Goal: Transaction & Acquisition: Purchase product/service

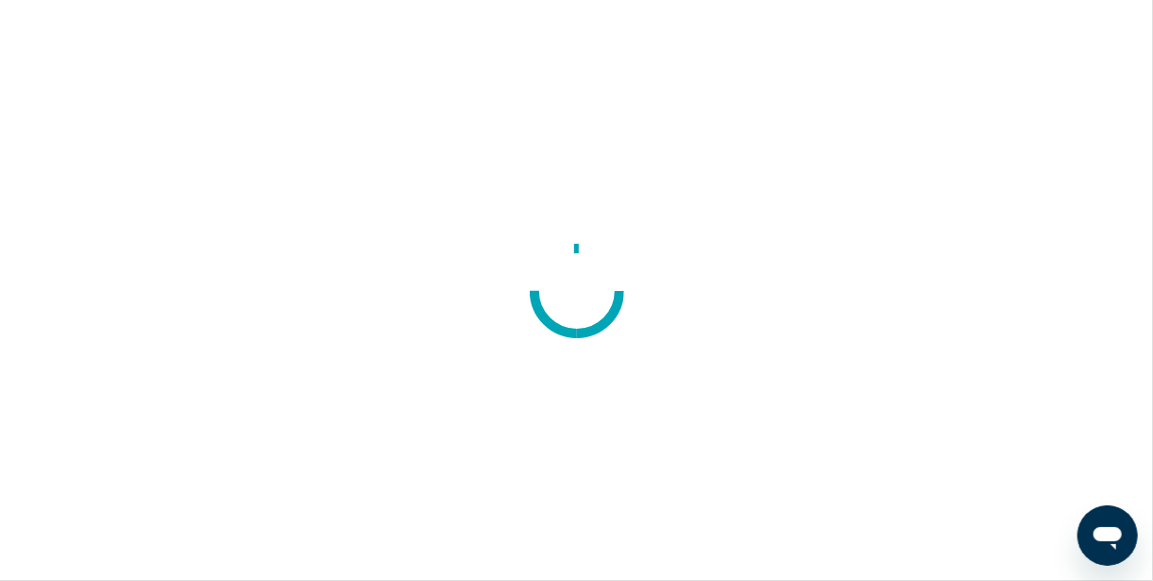
click at [730, 292] on div at bounding box center [576, 290] width 1153 height 581
click at [726, 299] on div at bounding box center [576, 290] width 1153 height 581
click at [702, 343] on div at bounding box center [576, 290] width 1153 height 581
click at [694, 353] on div at bounding box center [576, 290] width 1153 height 581
click at [692, 363] on div at bounding box center [576, 290] width 1153 height 581
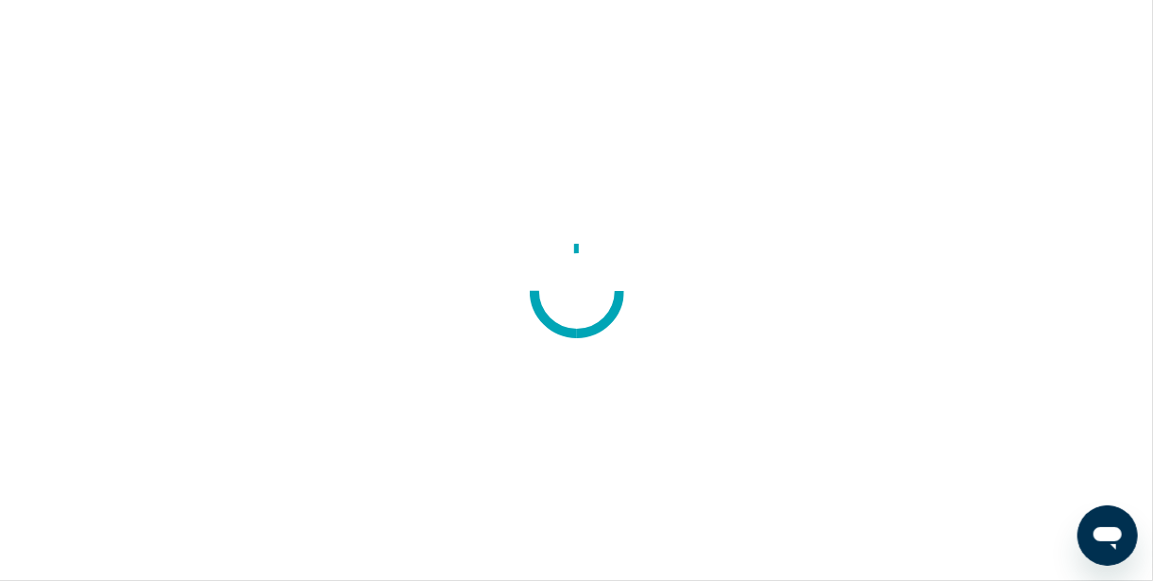
click at [690, 355] on div at bounding box center [576, 290] width 1153 height 581
click at [690, 364] on div at bounding box center [576, 290] width 1153 height 581
click at [691, 354] on div at bounding box center [576, 290] width 1153 height 581
click at [664, 347] on div at bounding box center [576, 290] width 1153 height 581
click at [659, 365] on div at bounding box center [576, 290] width 1153 height 581
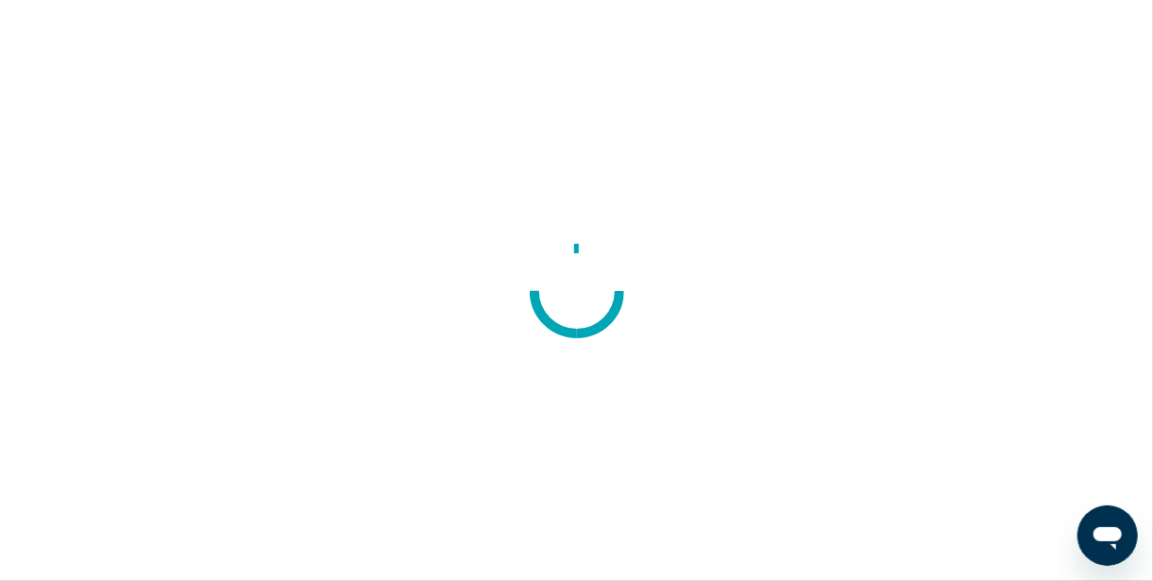
click at [665, 349] on div at bounding box center [576, 290] width 1153 height 581
click at [965, 326] on div at bounding box center [576, 290] width 1153 height 581
click at [955, 354] on div at bounding box center [576, 290] width 1153 height 581
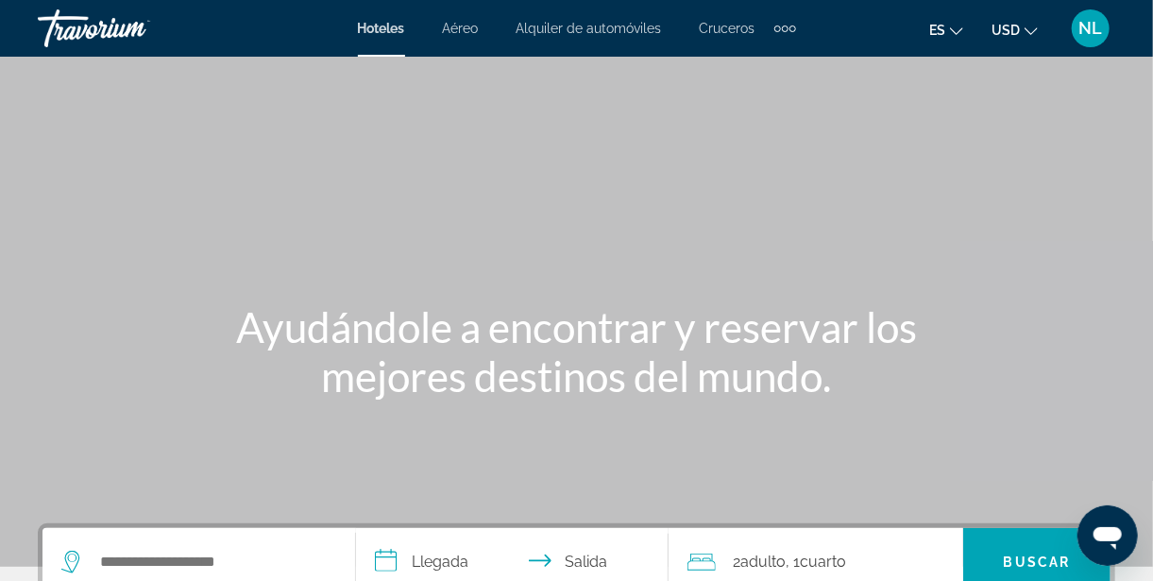
click at [614, 33] on span "Alquiler de automóviles" at bounding box center [589, 28] width 145 height 15
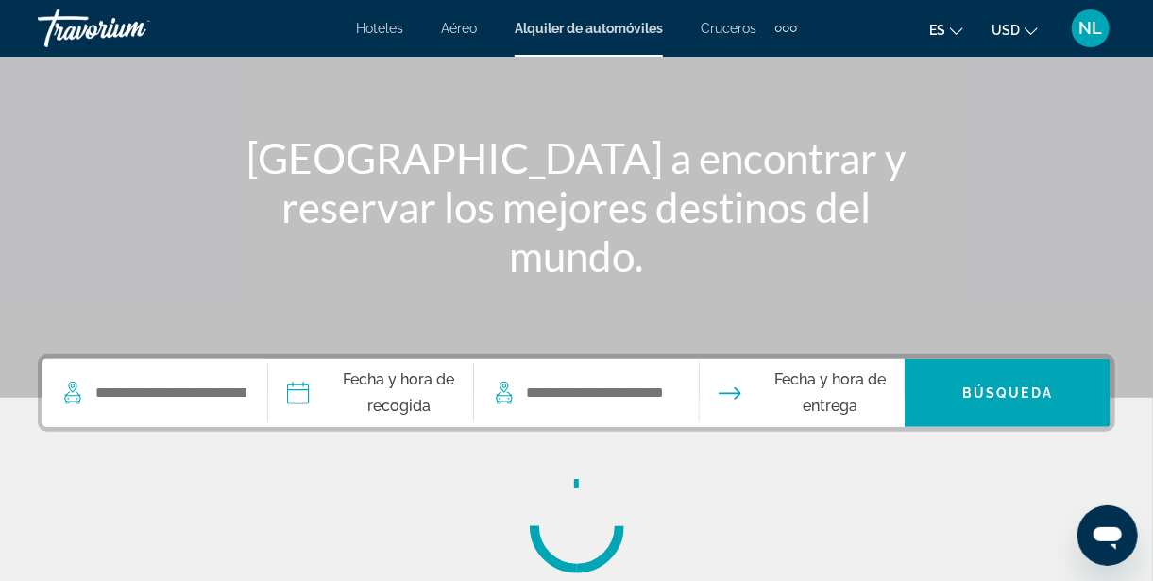
scroll to position [170, 0]
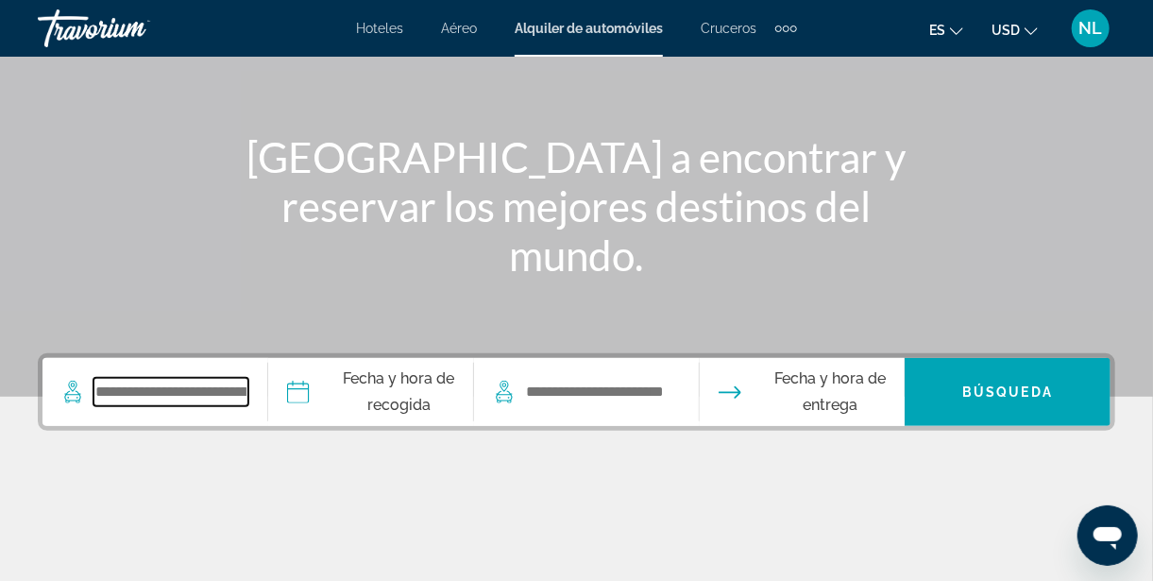
click at [241, 392] on input "Search widget" at bounding box center [171, 392] width 155 height 28
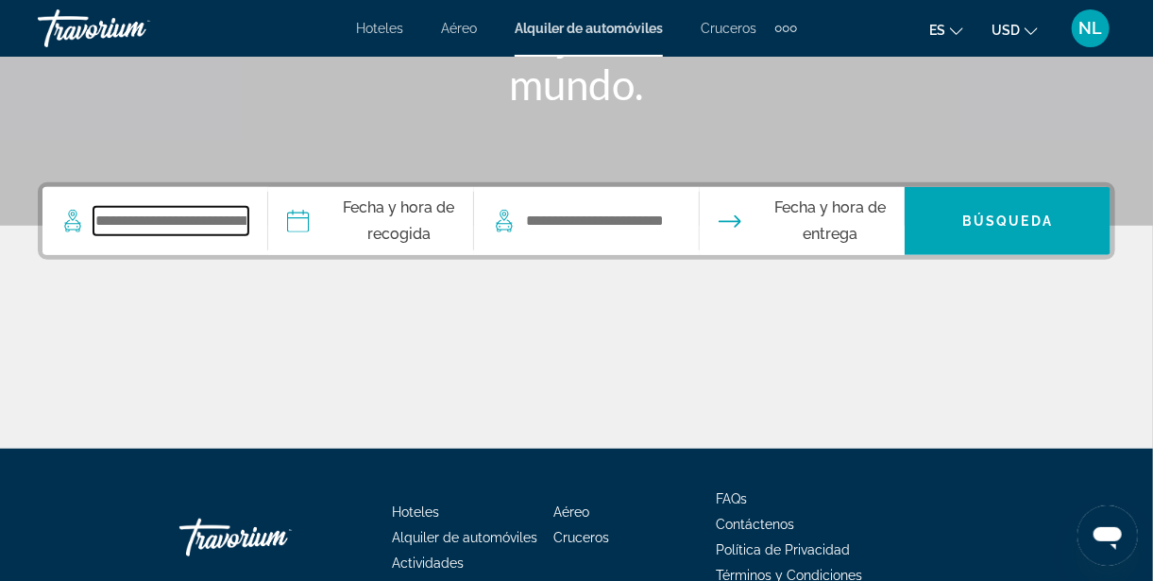
scroll to position [378, 0]
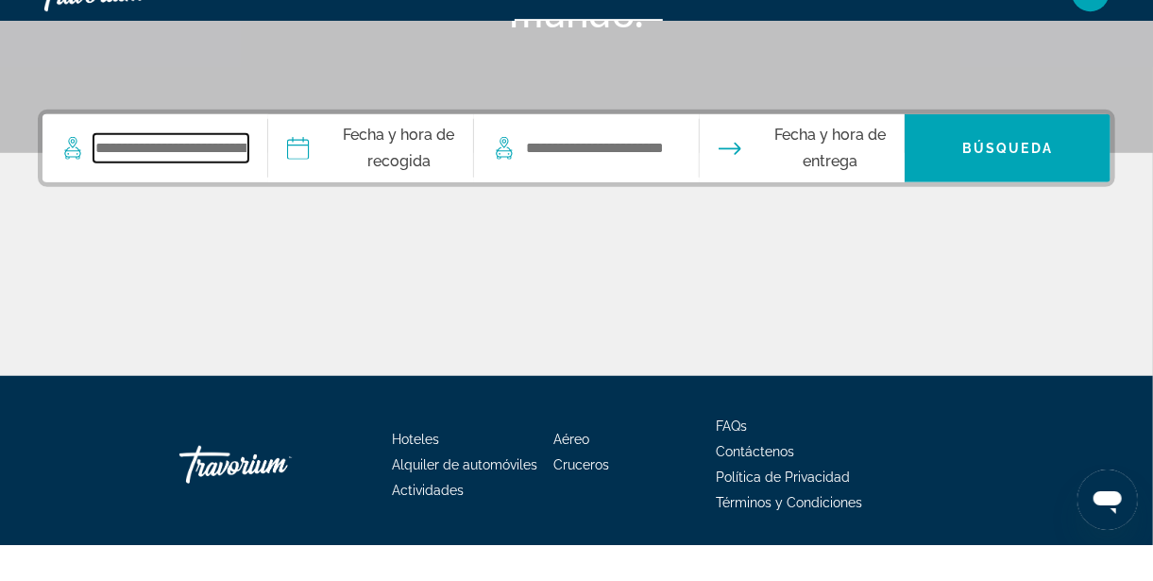
type input "*"
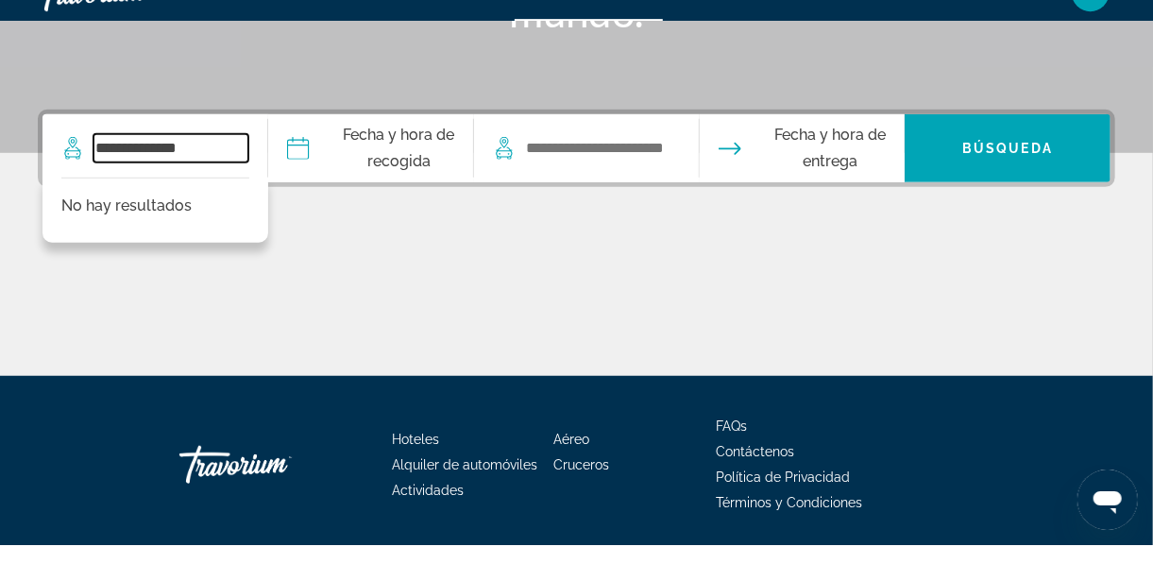
click at [232, 184] on input "**********" at bounding box center [171, 184] width 155 height 28
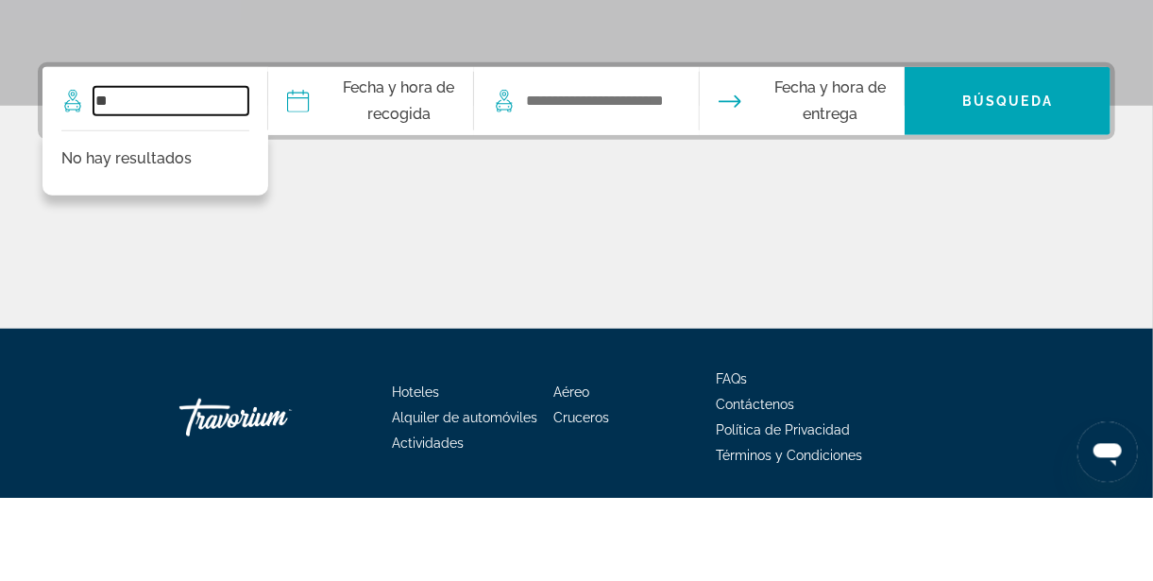
type input "*"
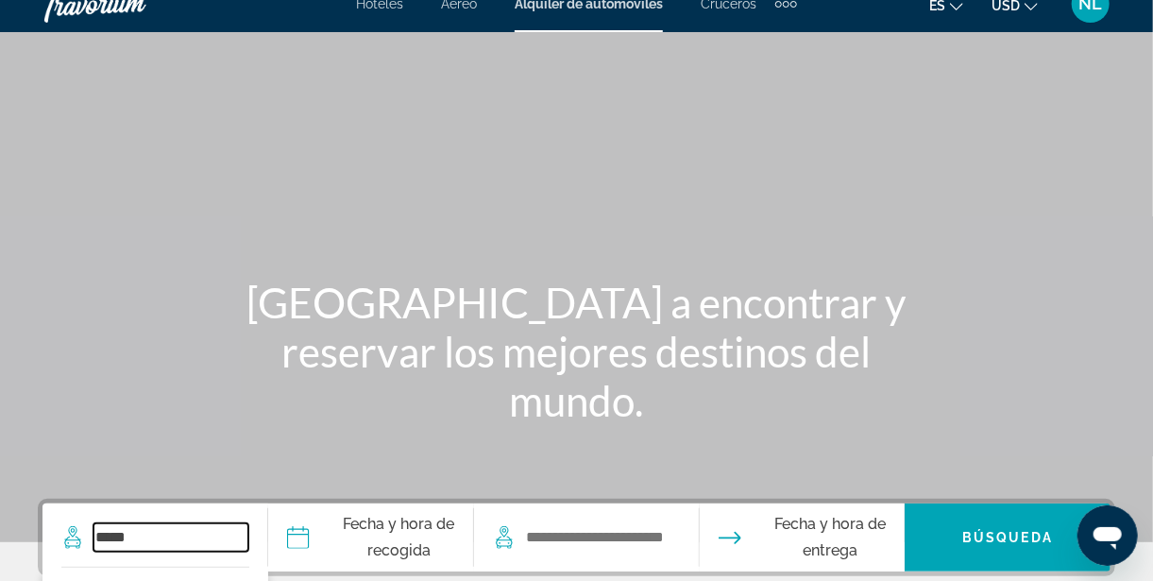
scroll to position [0, 0]
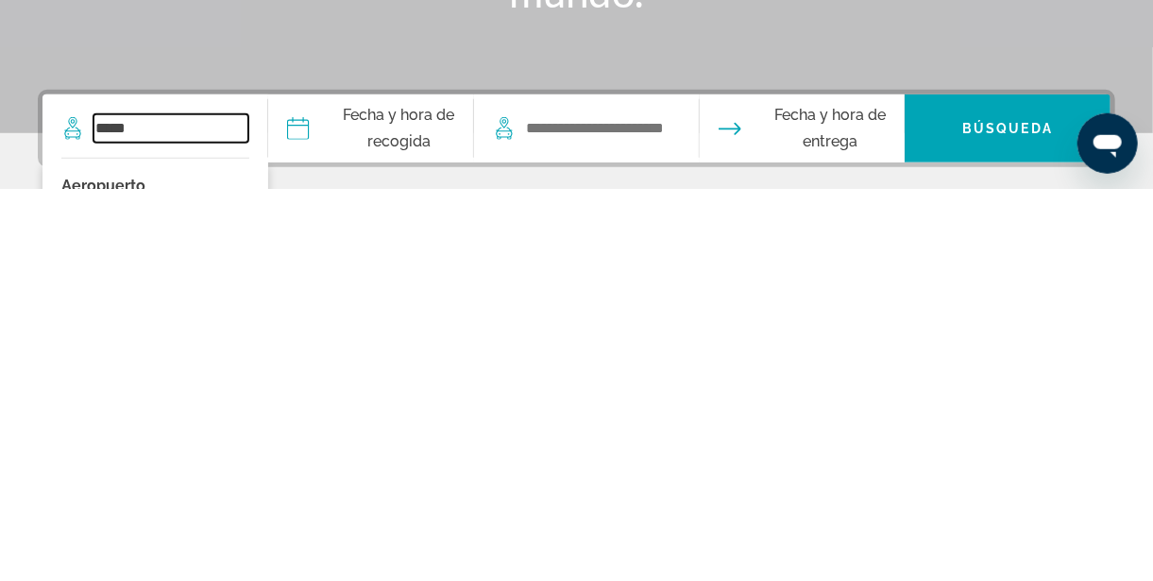
click at [165, 517] on input "*****" at bounding box center [171, 520] width 155 height 28
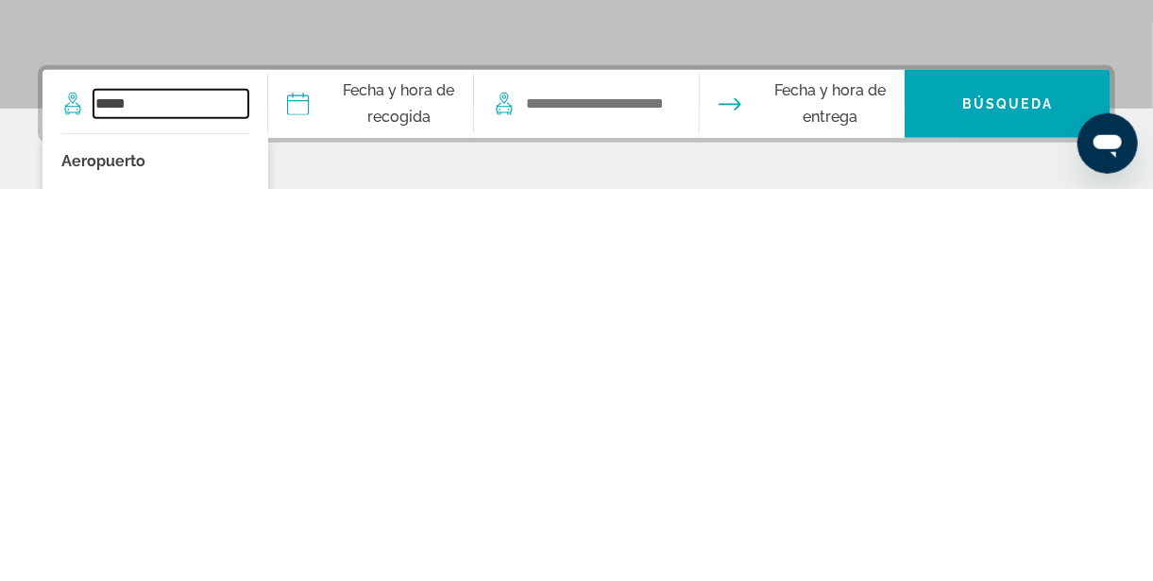
scroll to position [69, 0]
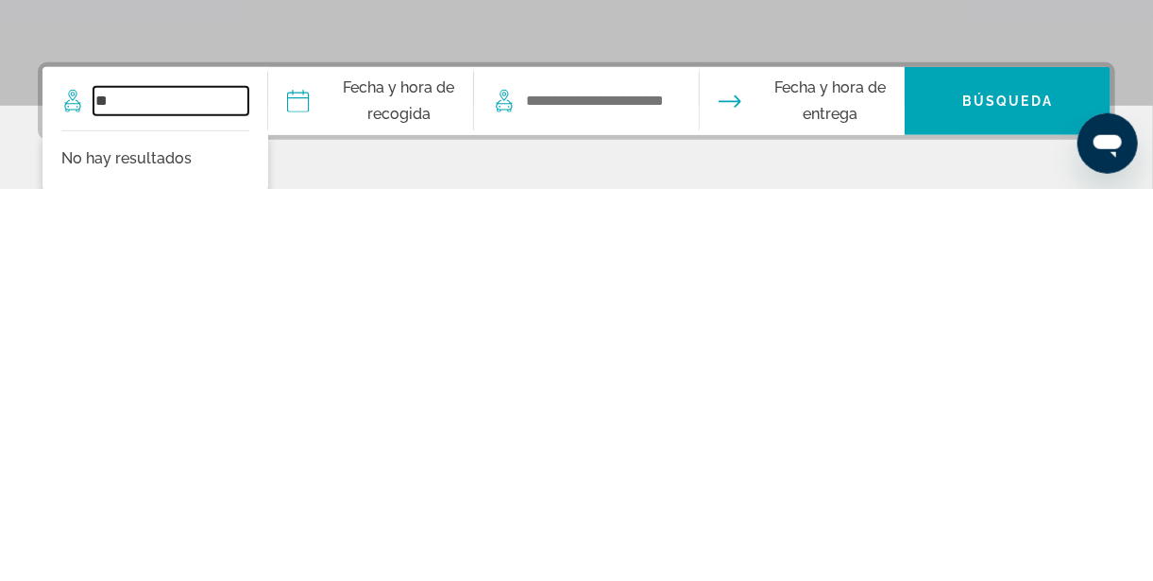
type input "*"
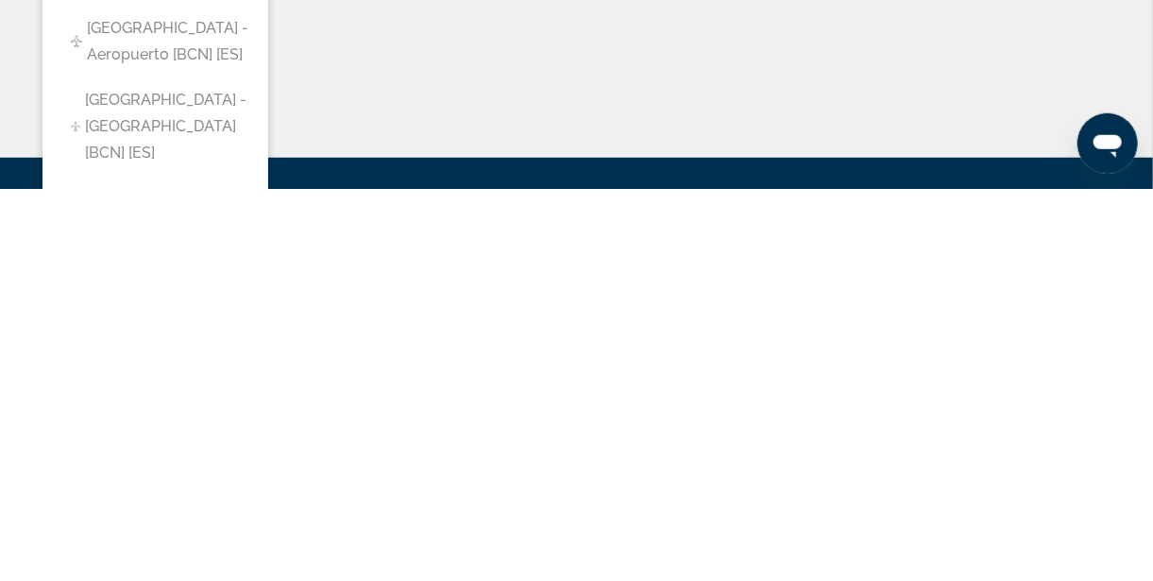
scroll to position [243, 0]
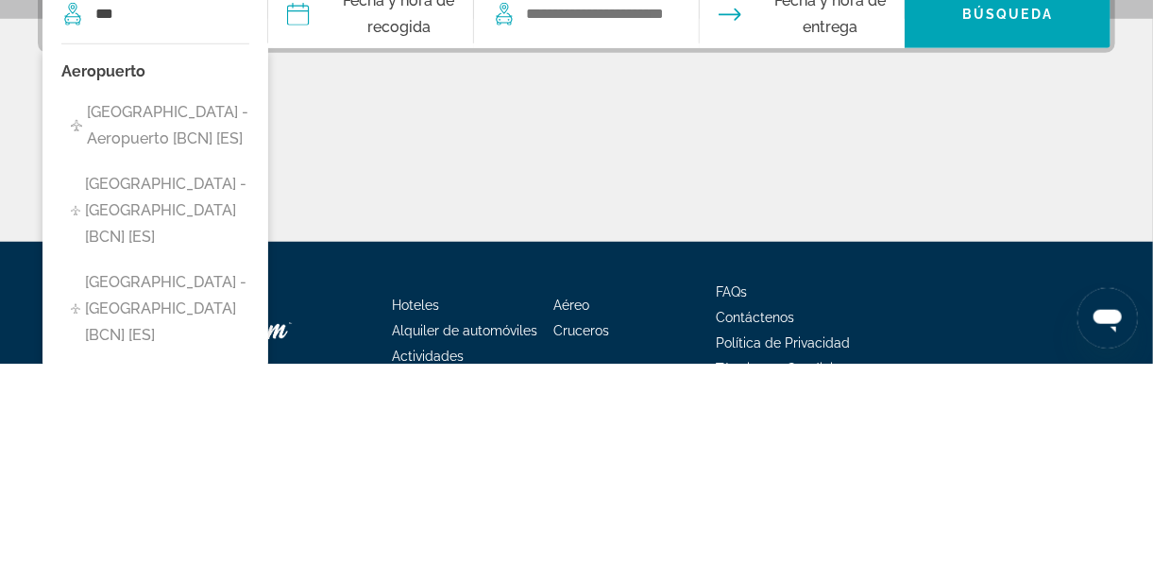
click at [213, 321] on span "Barcelona - Aeropuerto [BCN] [ES]" at bounding box center [168, 342] width 162 height 53
type input "**********"
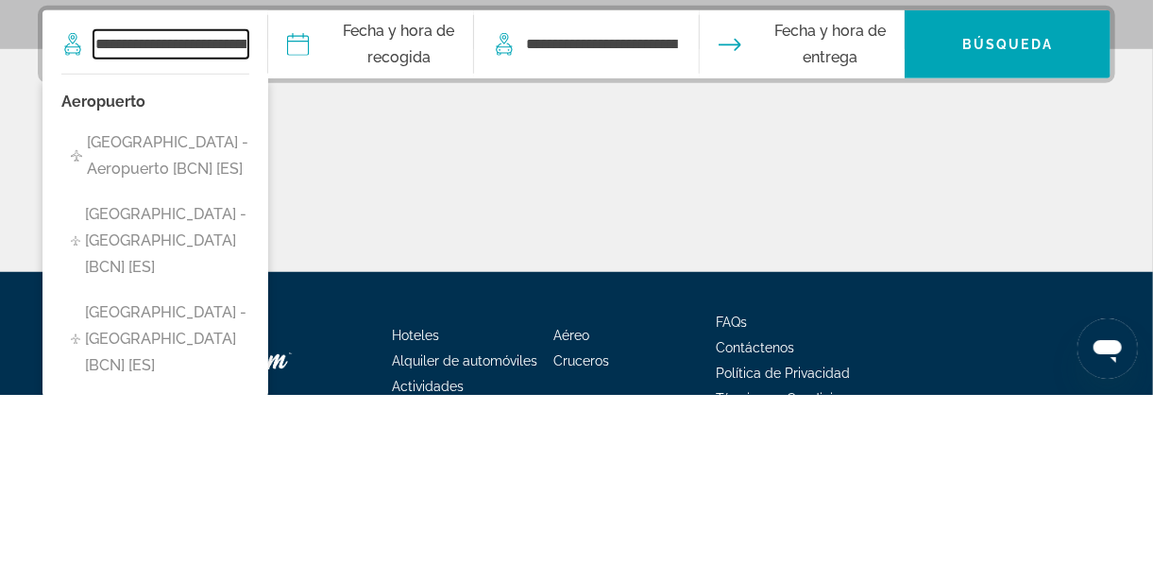
scroll to position [331, 0]
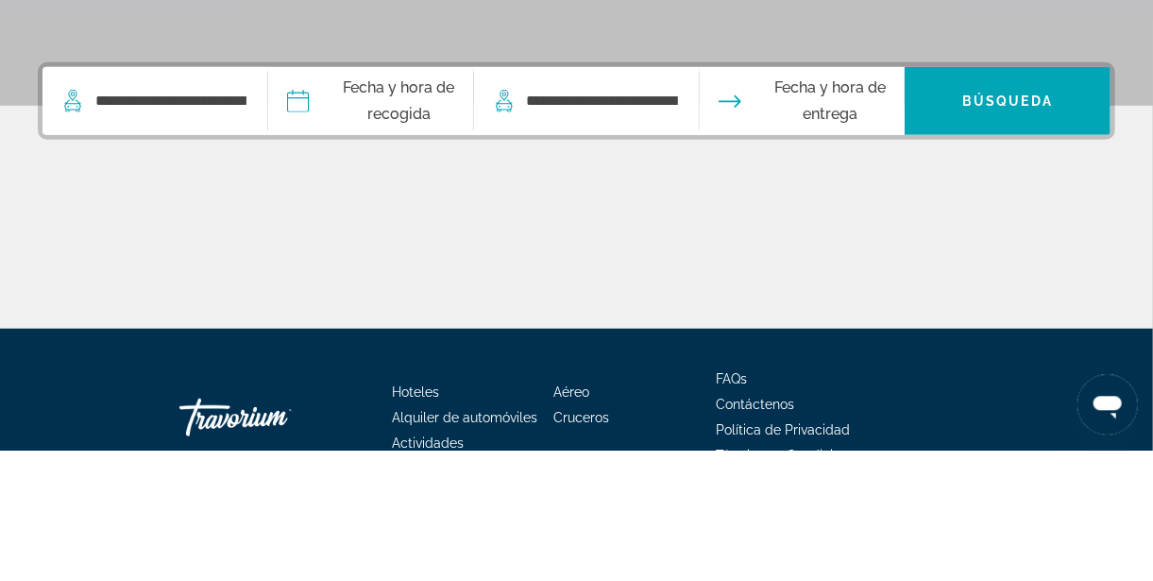
click at [414, 227] on input "Pickup date" at bounding box center [370, 234] width 213 height 74
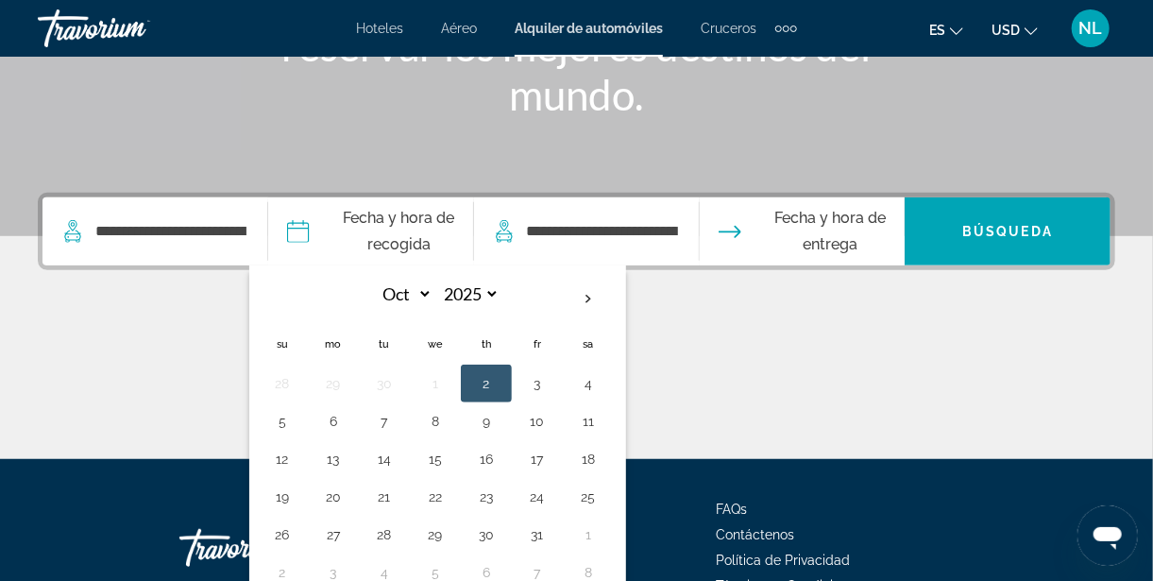
click at [553, 412] on button "10" at bounding box center [537, 421] width 30 height 26
click at [438, 225] on input "Pickup date" at bounding box center [370, 234] width 213 height 74
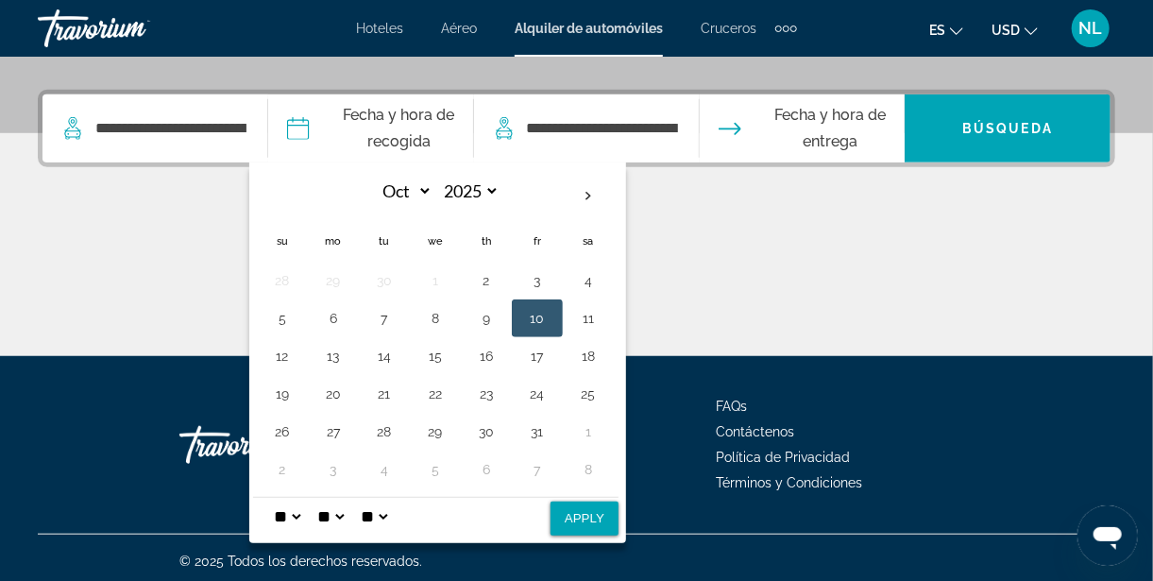
scroll to position [438, 0]
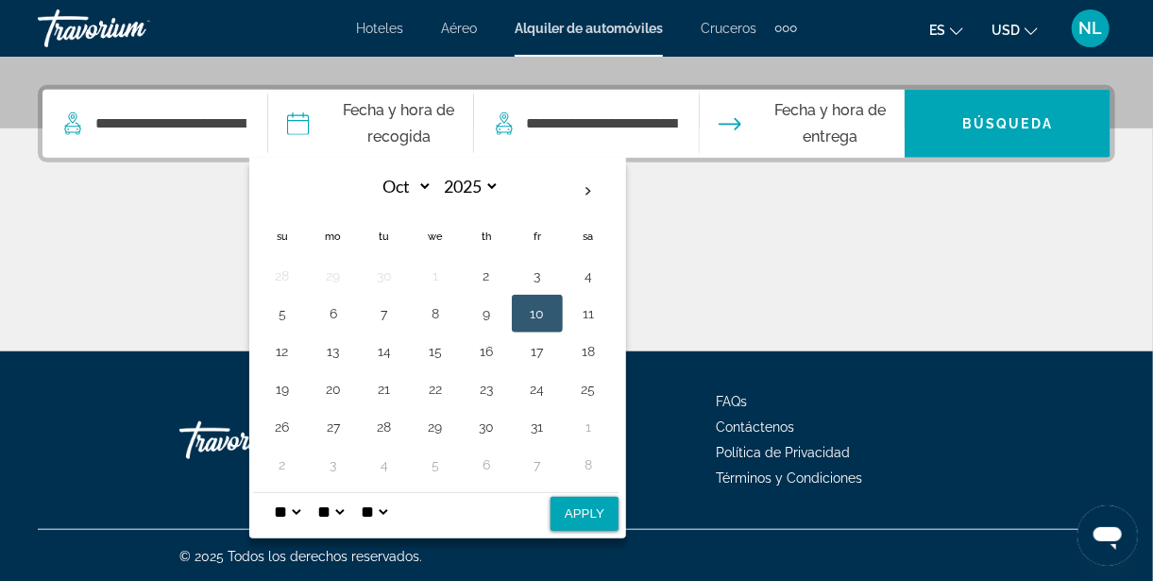
click at [341, 118] on input "Pickup date" at bounding box center [370, 127] width 213 height 74
click at [439, 119] on input "Pickup date" at bounding box center [370, 127] width 213 height 74
click at [874, 113] on span "Fecha y hora de entrega" at bounding box center [831, 123] width 150 height 53
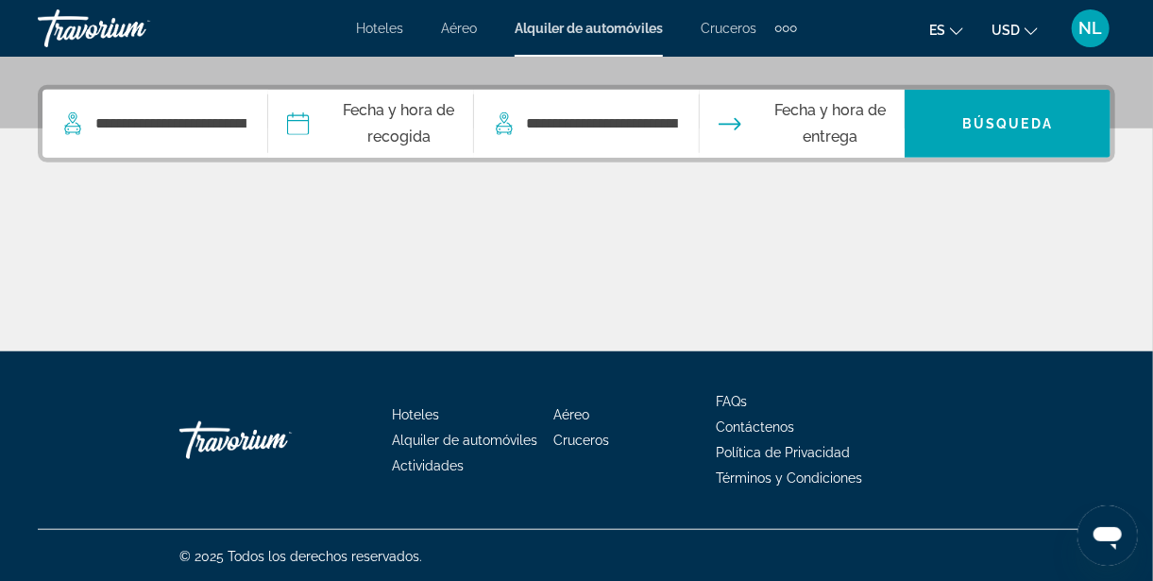
click at [857, 126] on span "Fecha y hora de entrega" at bounding box center [831, 123] width 150 height 53
click at [742, 127] on icon "Drop-off date" at bounding box center [730, 123] width 23 height 23
click at [425, 131] on input "Pickup date" at bounding box center [370, 127] width 213 height 74
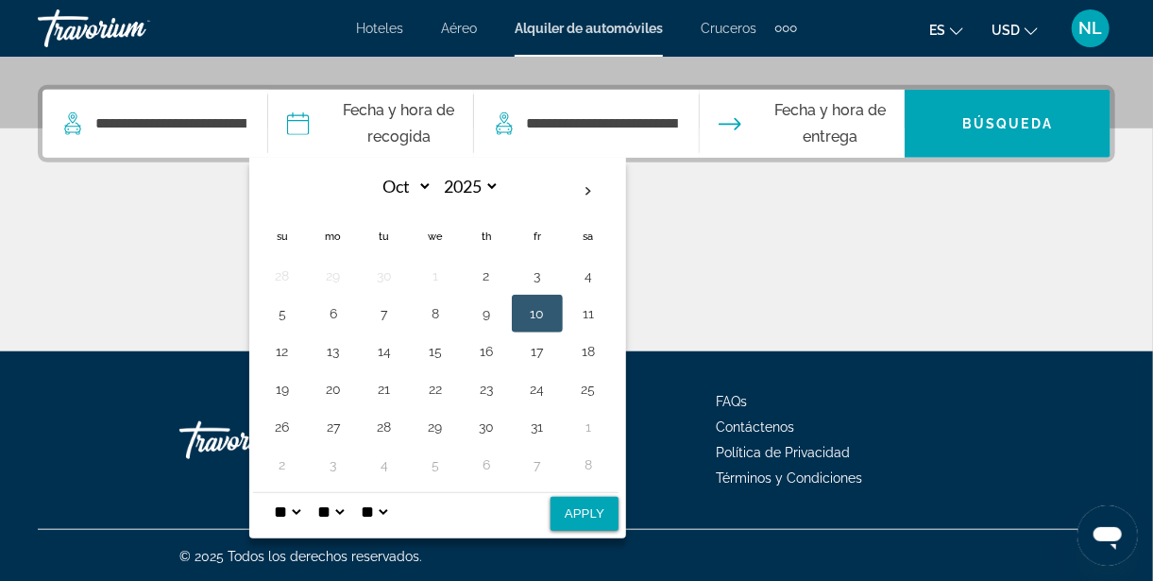
click at [304, 501] on select "* * * * * * * * * ** ** **" at bounding box center [287, 512] width 34 height 38
click at [391, 506] on select "** **" at bounding box center [374, 512] width 34 height 38
click at [348, 504] on select "**" at bounding box center [331, 512] width 34 height 38
click at [391, 504] on select "** **" at bounding box center [374, 512] width 34 height 38
click at [391, 493] on select "** **" at bounding box center [374, 512] width 34 height 38
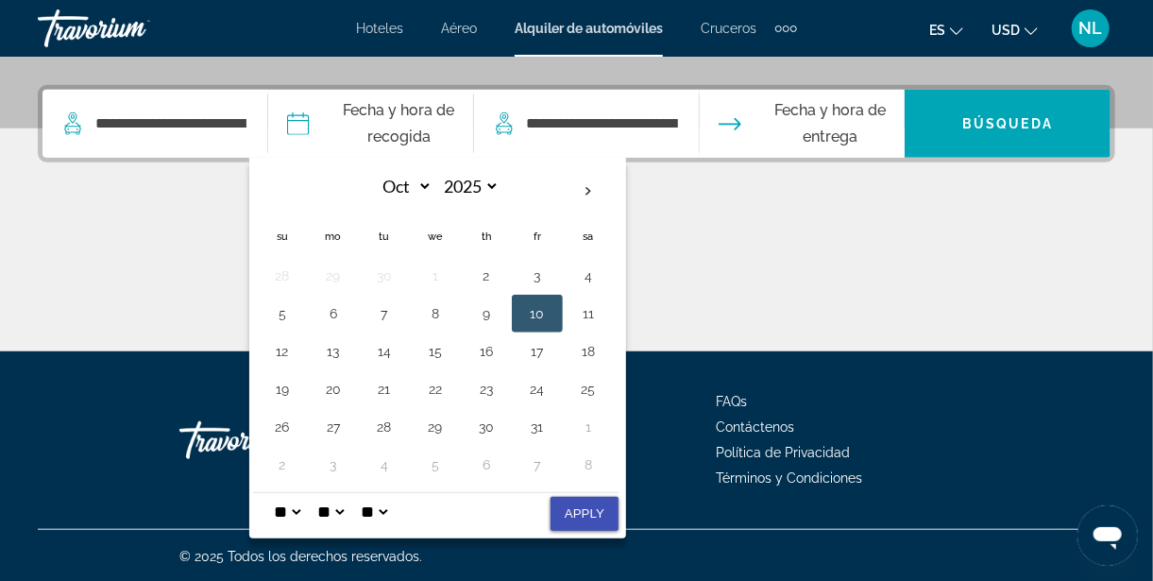
click at [619, 504] on button "Apply" at bounding box center [585, 514] width 68 height 34
type input "**********"
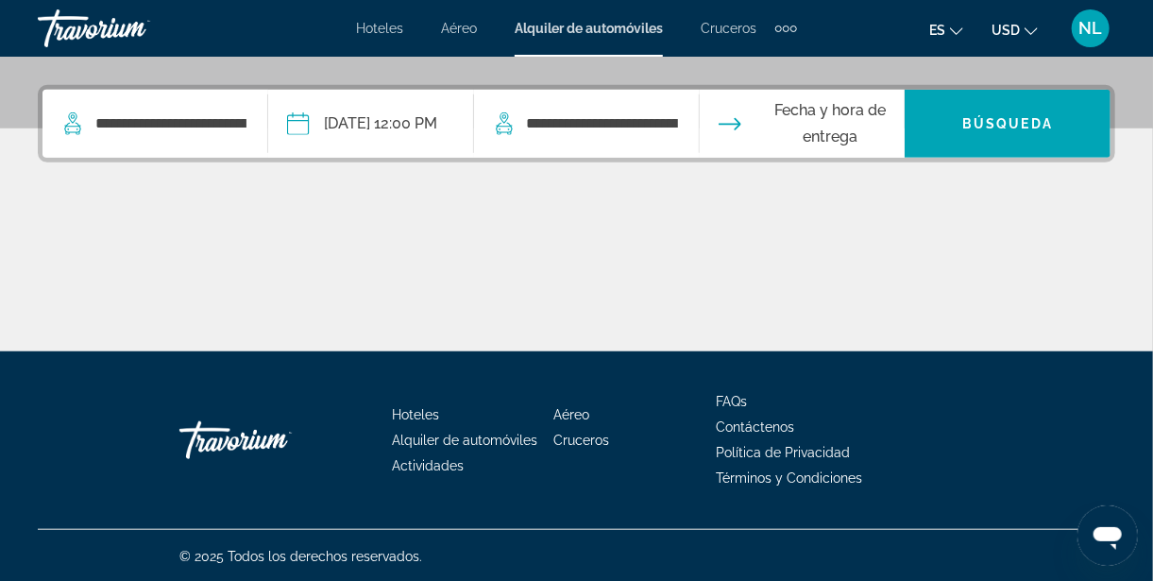
click at [428, 128] on input "**********" at bounding box center [370, 127] width 213 height 74
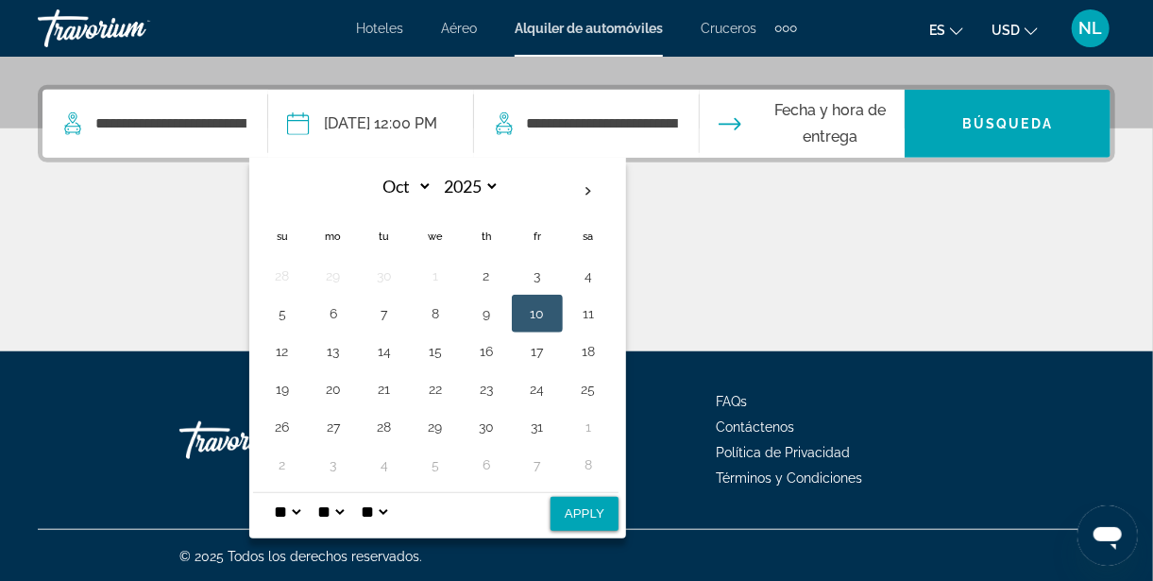
click at [348, 504] on select "**" at bounding box center [331, 512] width 34 height 38
click at [391, 501] on select "** **" at bounding box center [374, 512] width 34 height 38
click at [349, 308] on button "6" at bounding box center [333, 313] width 30 height 26
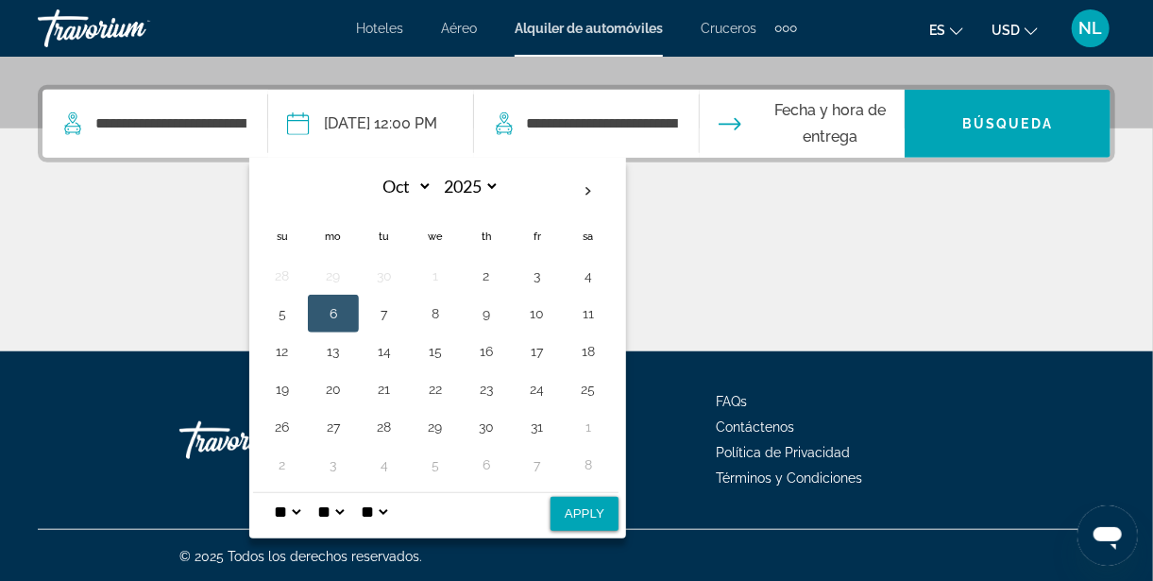
click at [771, 113] on input "Drop-off date" at bounding box center [801, 127] width 213 height 74
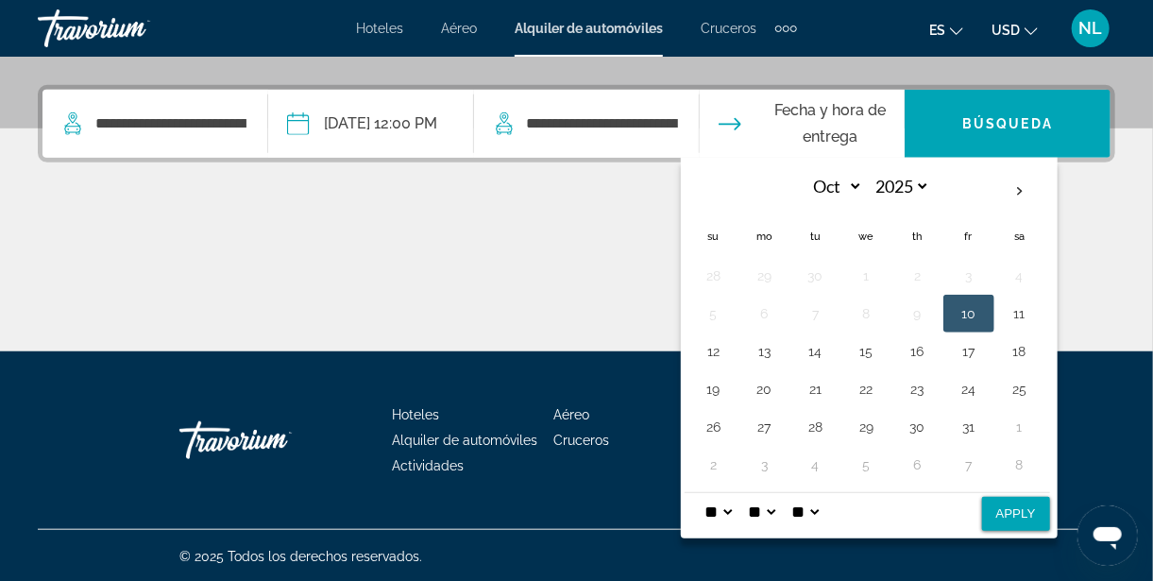
click at [780, 340] on button "13" at bounding box center [765, 351] width 30 height 26
click at [424, 112] on input "**********" at bounding box center [370, 127] width 213 height 74
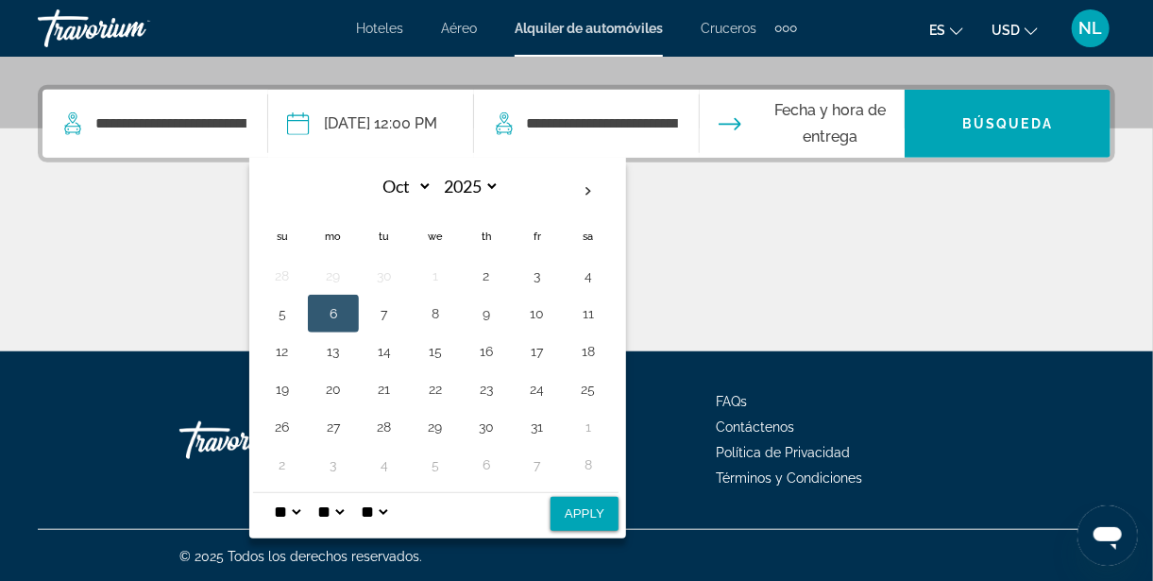
click at [304, 506] on select "* * * * * * * * * ** ** **" at bounding box center [287, 512] width 34 height 38
select select "*"
click at [304, 493] on select "* * * * * * * * * ** ** **" at bounding box center [287, 512] width 34 height 38
click at [619, 504] on button "Apply" at bounding box center [585, 514] width 68 height 34
type input "**********"
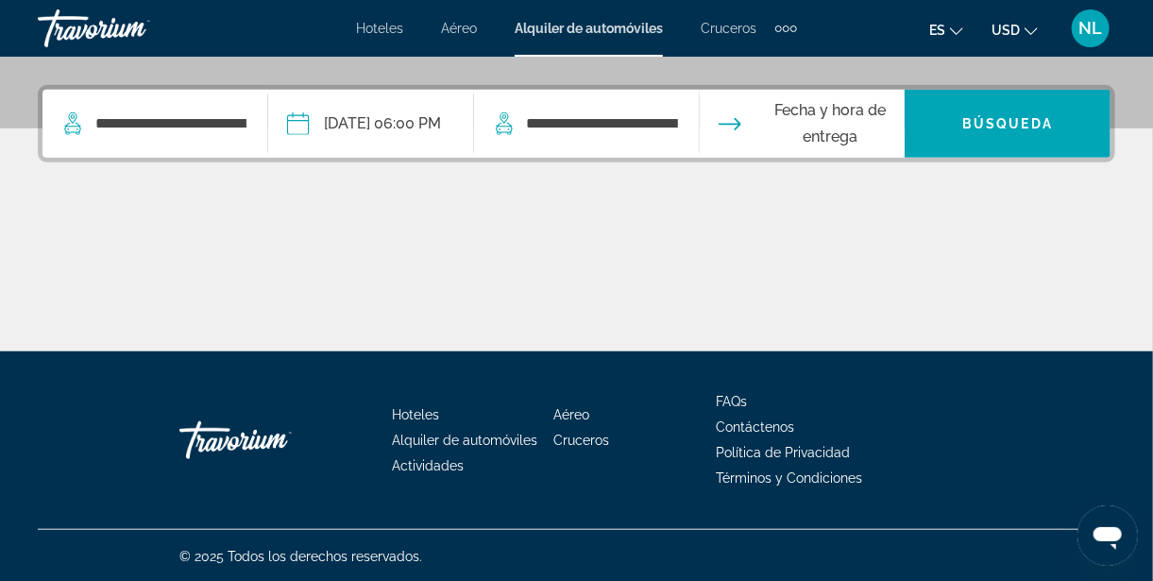
click at [366, 121] on input "**********" at bounding box center [370, 127] width 213 height 74
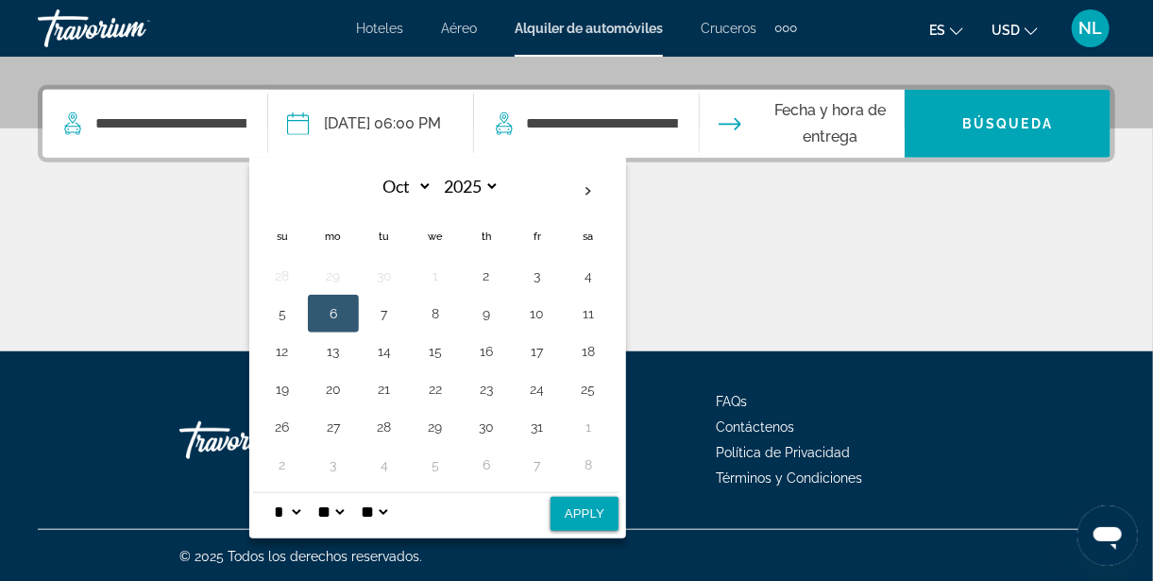
click at [391, 504] on select "** **" at bounding box center [374, 512] width 34 height 38
click at [391, 493] on select "** **" at bounding box center [374, 512] width 34 height 38
click at [423, 132] on input "**********" at bounding box center [370, 127] width 213 height 74
click at [348, 114] on input "**********" at bounding box center [370, 127] width 213 height 74
click at [304, 500] on select "* * * * * * * * * ** ** **" at bounding box center [287, 512] width 34 height 38
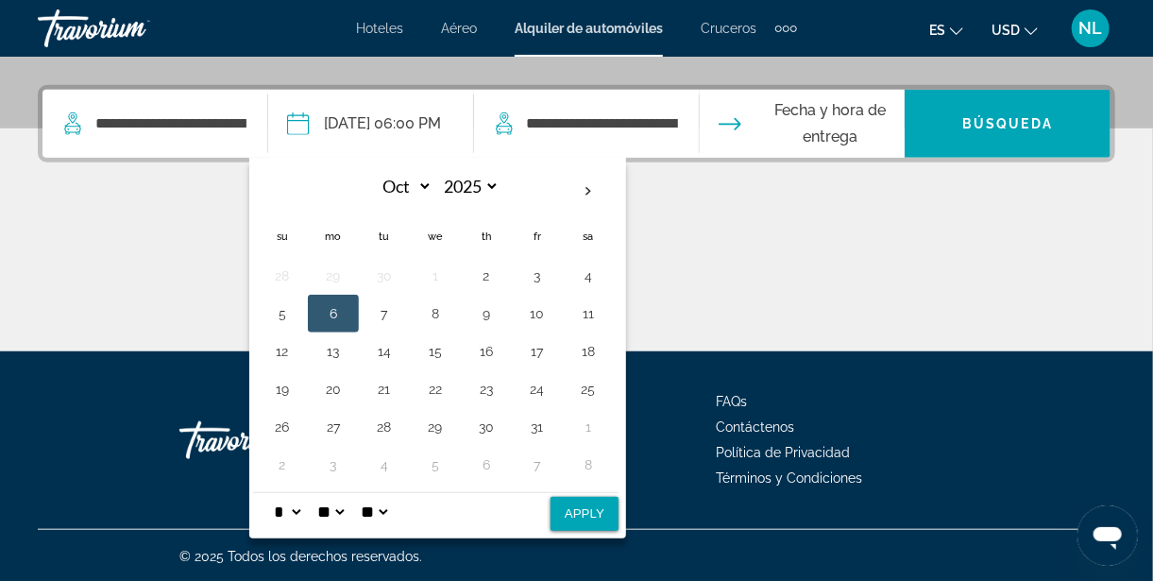
select select "**"
click at [304, 493] on select "* * * * * * * * * ** ** **" at bounding box center [287, 512] width 34 height 38
click at [304, 507] on select "* * * * * * * * * ** ** **" at bounding box center [287, 512] width 34 height 38
click at [348, 503] on select "**" at bounding box center [331, 512] width 34 height 38
click at [348, 493] on select "**" at bounding box center [331, 512] width 34 height 38
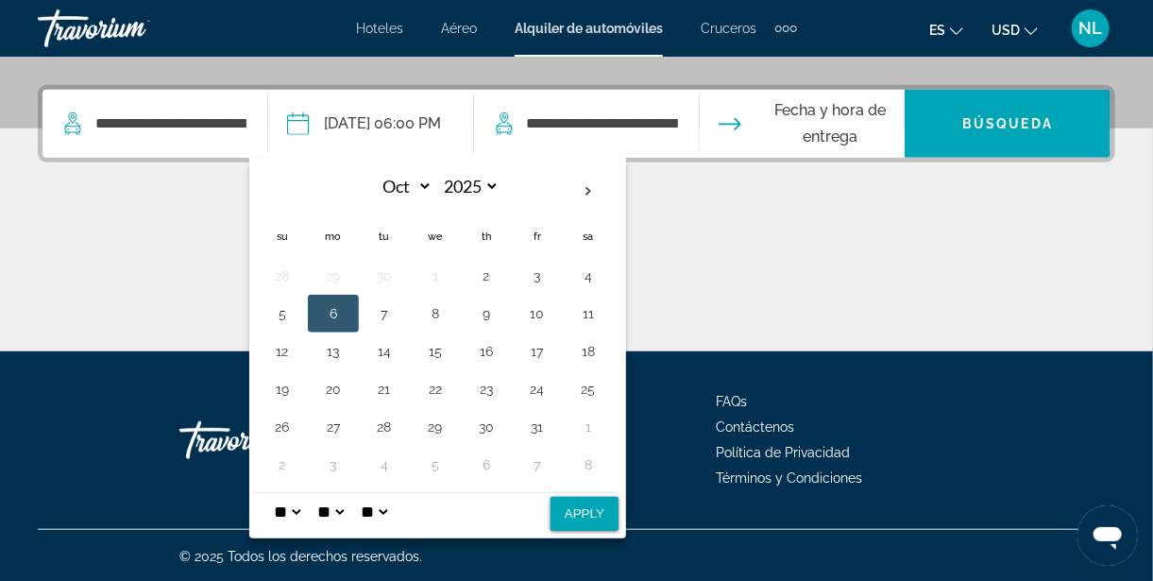
click at [391, 504] on select "** **" at bounding box center [374, 512] width 34 height 38
click at [619, 508] on button "Apply" at bounding box center [585, 514] width 68 height 34
type input "**********"
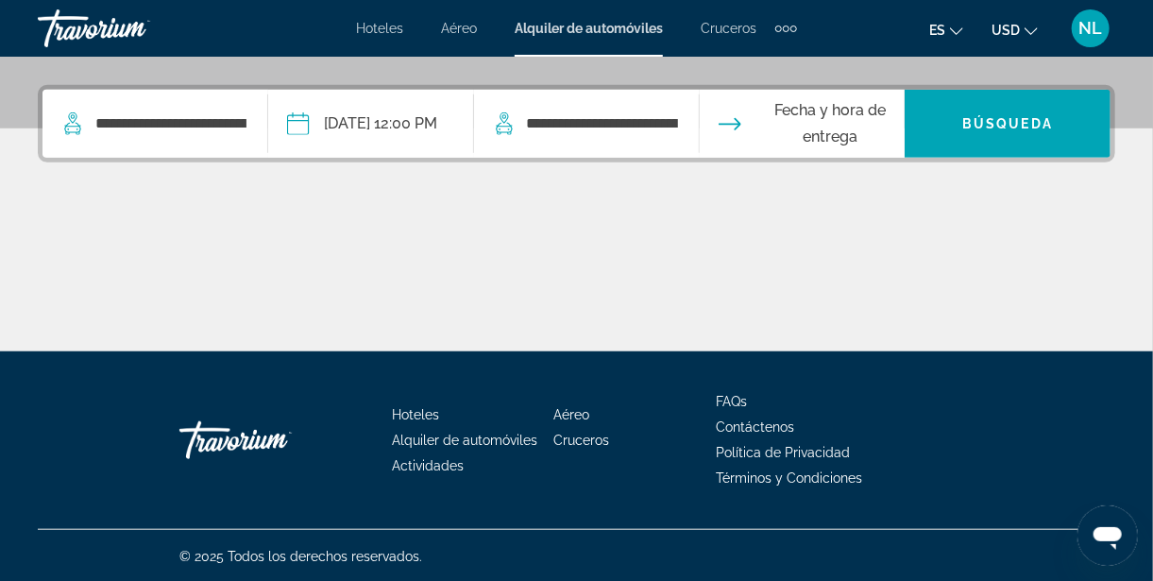
click at [449, 123] on input "**********" at bounding box center [370, 127] width 213 height 74
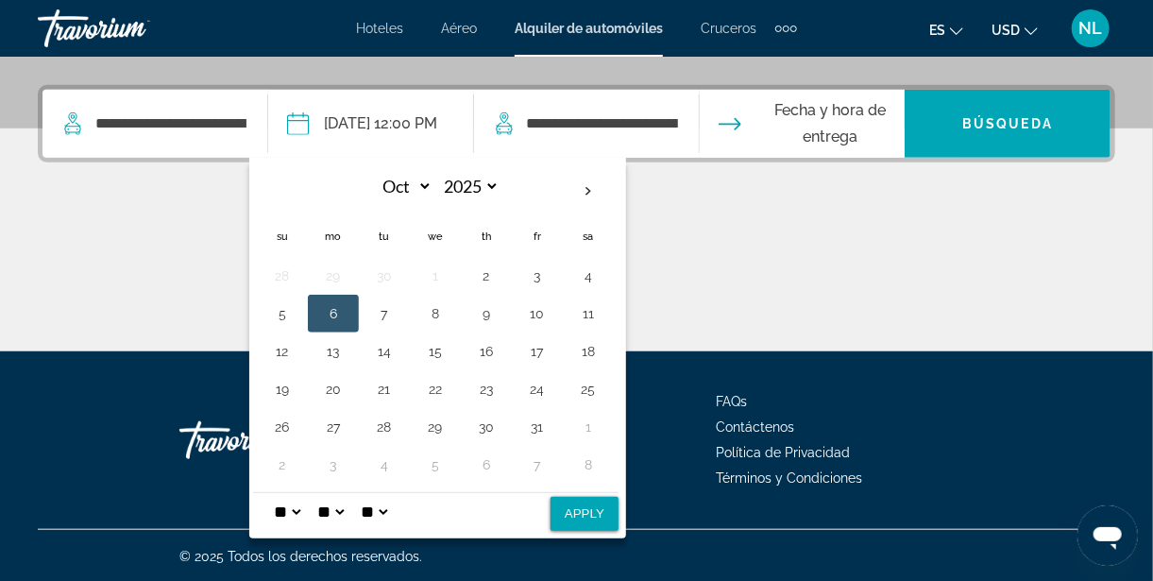
click at [803, 420] on li "Contáctenos" at bounding box center [845, 425] width 258 height 21
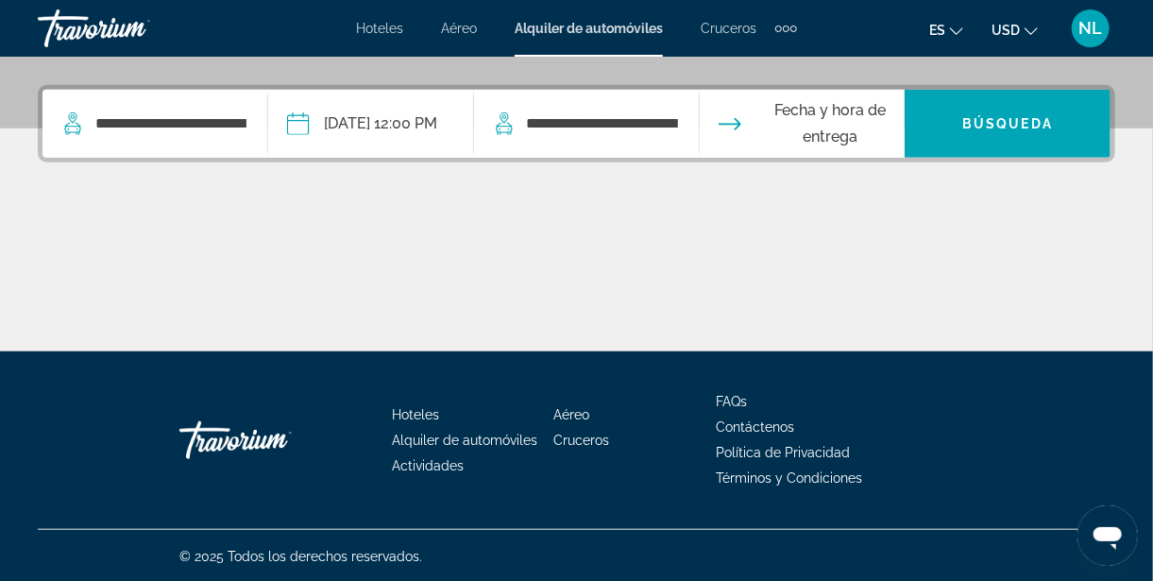
click at [450, 136] on input "**********" at bounding box center [370, 127] width 213 height 74
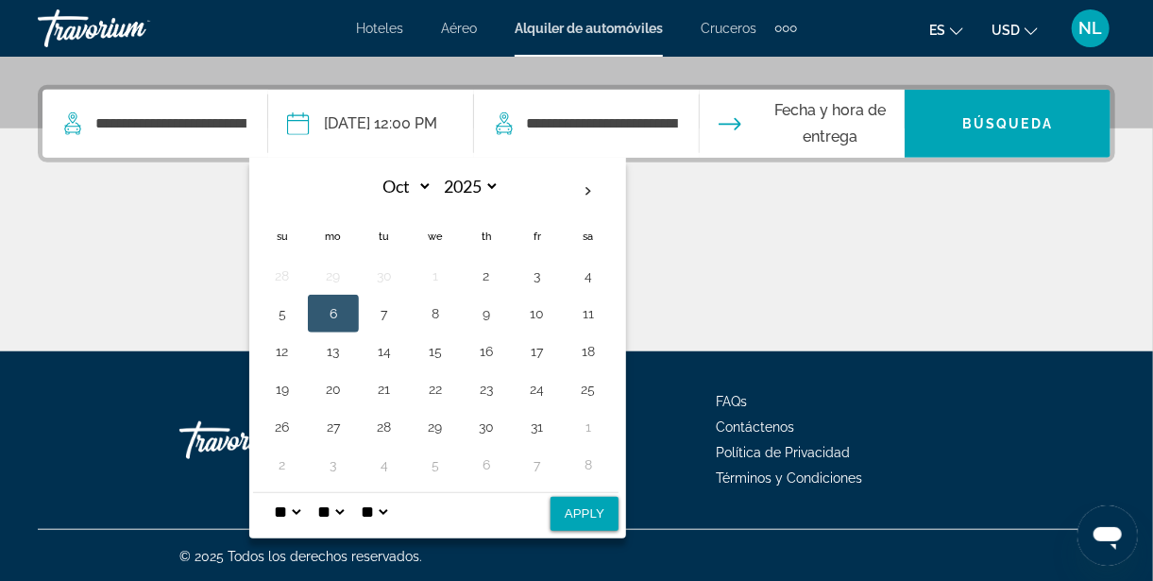
click at [391, 500] on select "** **" at bounding box center [374, 512] width 34 height 38
click at [391, 493] on select "** **" at bounding box center [374, 512] width 34 height 38
click at [348, 500] on select "**" at bounding box center [331, 512] width 34 height 38
click at [304, 505] on select "* * * * * * * * * ** ** **" at bounding box center [287, 512] width 34 height 38
click at [348, 498] on select "**" at bounding box center [331, 512] width 34 height 38
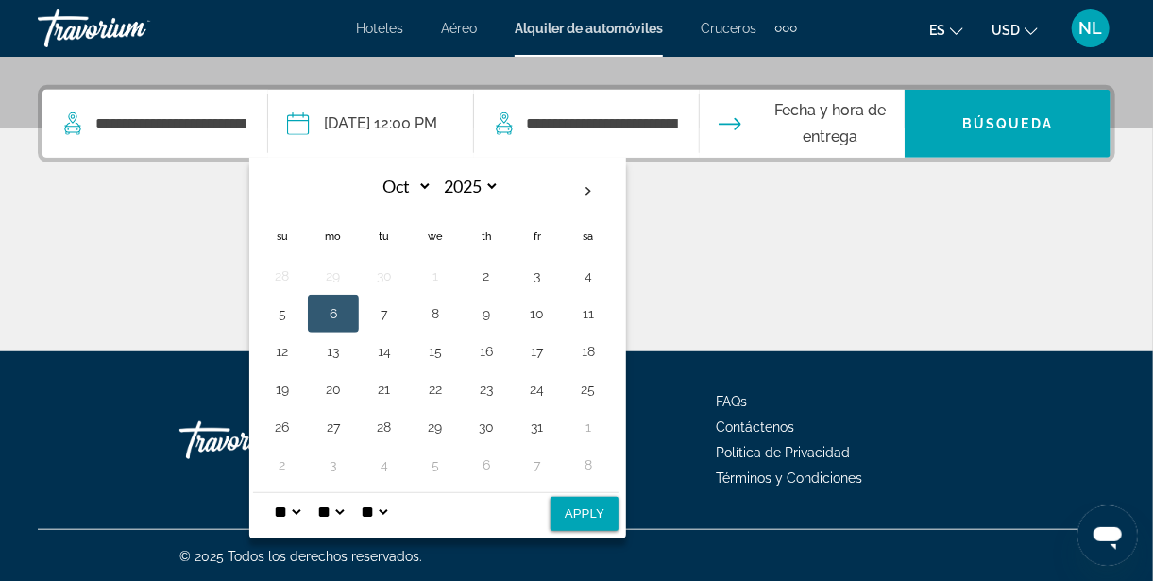
click at [348, 493] on select "**" at bounding box center [331, 512] width 34 height 38
click at [348, 499] on select "**" at bounding box center [331, 512] width 34 height 38
click at [348, 497] on select "**" at bounding box center [331, 512] width 34 height 38
click at [348, 508] on select "**" at bounding box center [331, 512] width 34 height 38
click at [304, 500] on select "* * * * * * * * * ** ** **" at bounding box center [287, 512] width 34 height 38
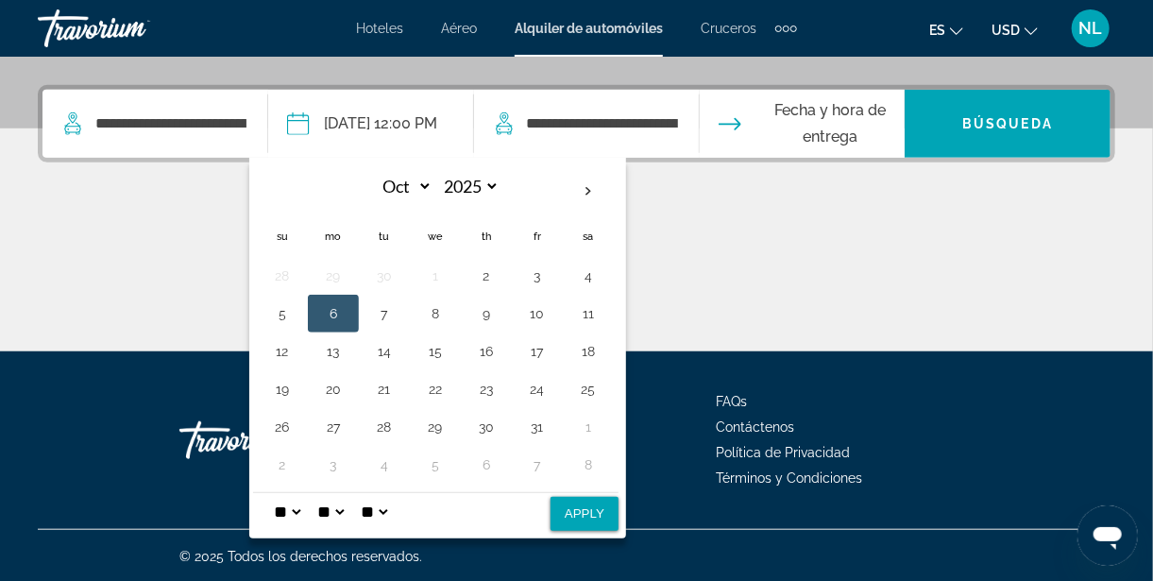
select select "*"
click at [304, 493] on select "* * * * * * * * * ** ** **" at bounding box center [287, 512] width 34 height 38
click at [602, 508] on button "Apply" at bounding box center [585, 514] width 68 height 34
type input "**********"
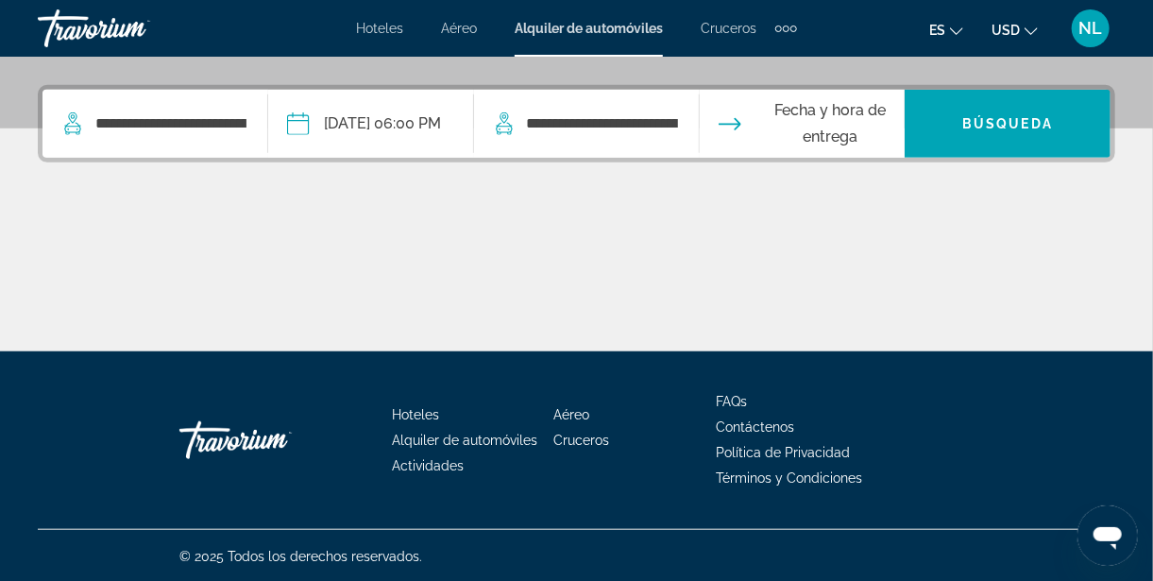
click at [788, 129] on input "Drop-off date" at bounding box center [801, 127] width 213 height 74
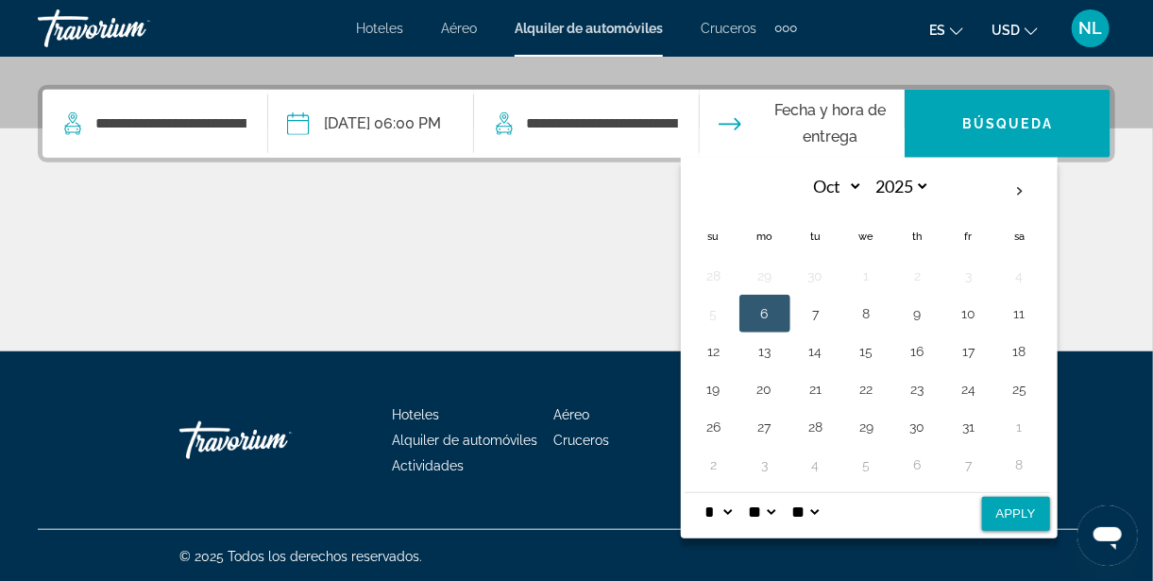
click at [780, 348] on button "13" at bounding box center [765, 351] width 30 height 26
click at [823, 508] on select "** **" at bounding box center [806, 512] width 34 height 38
select select "**"
click at [823, 493] on select "** **" at bounding box center [806, 512] width 34 height 38
click at [736, 502] on select "* * * * * * * * * ** ** **" at bounding box center [719, 512] width 34 height 38
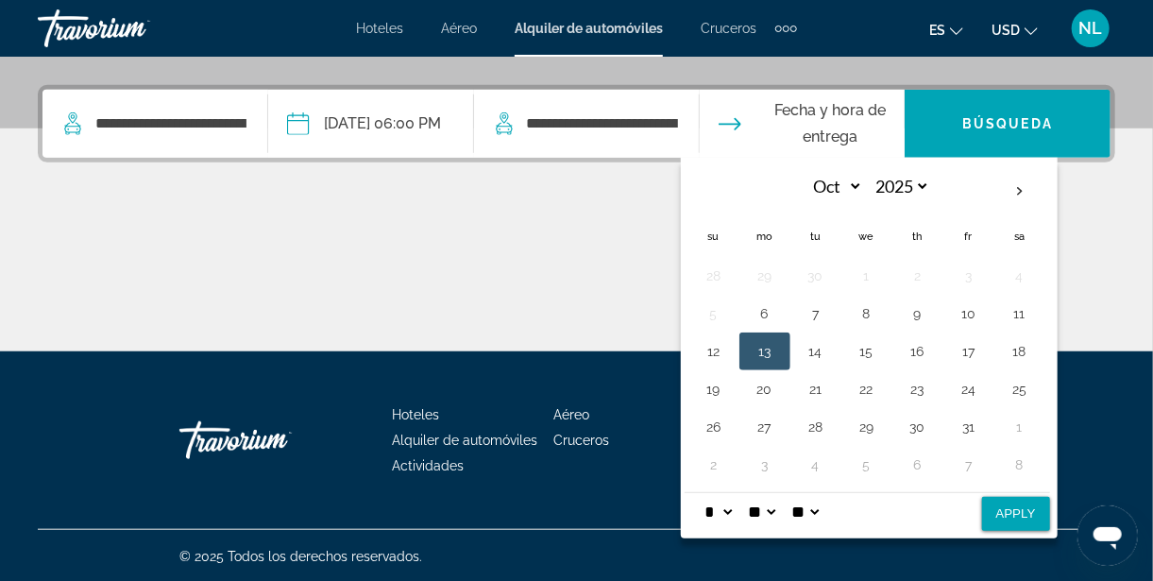
select select "**"
click at [736, 493] on select "* * * * * * * * * ** ** **" at bounding box center [719, 512] width 34 height 38
click at [1043, 501] on button "Apply" at bounding box center [1016, 514] width 68 height 34
type input "**********"
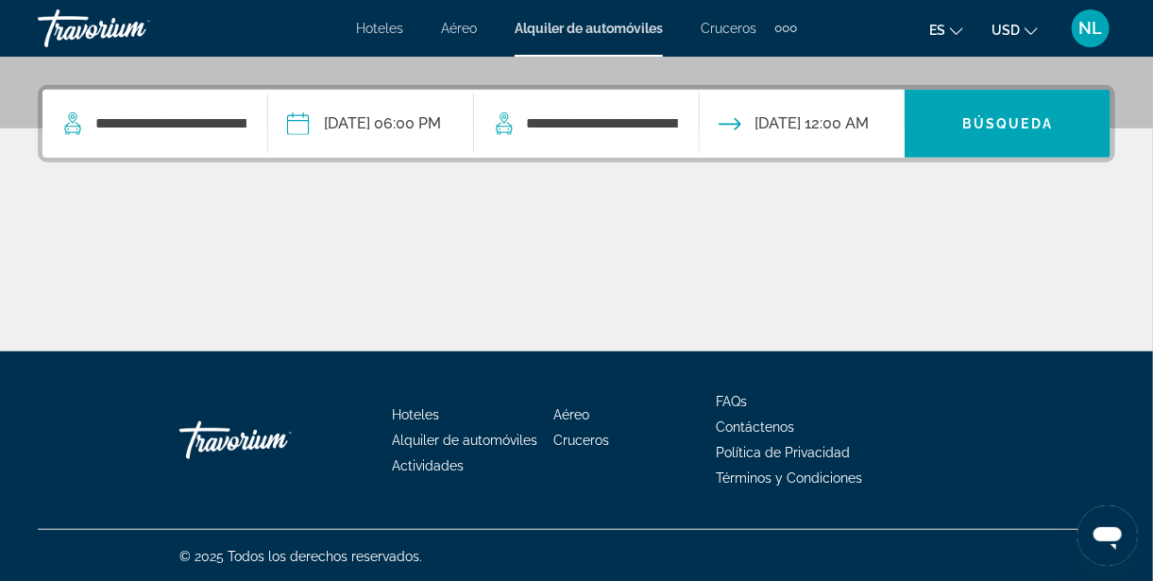
click at [415, 117] on input "**********" at bounding box center [370, 127] width 213 height 74
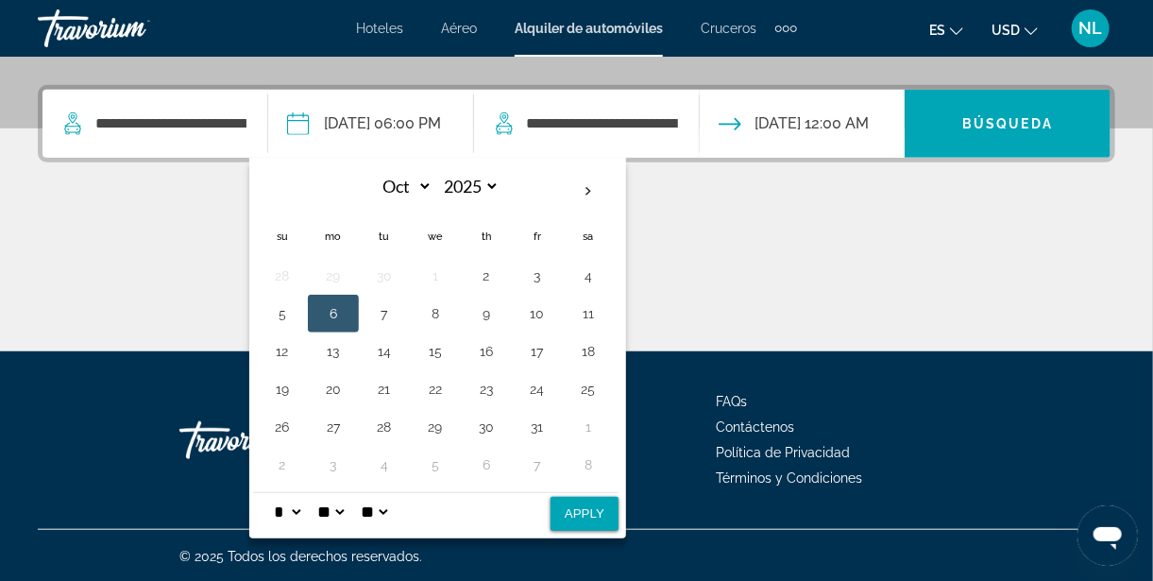
click at [553, 311] on button "10" at bounding box center [537, 313] width 30 height 26
click at [619, 509] on button "Apply" at bounding box center [585, 514] width 68 height 34
type input "**********"
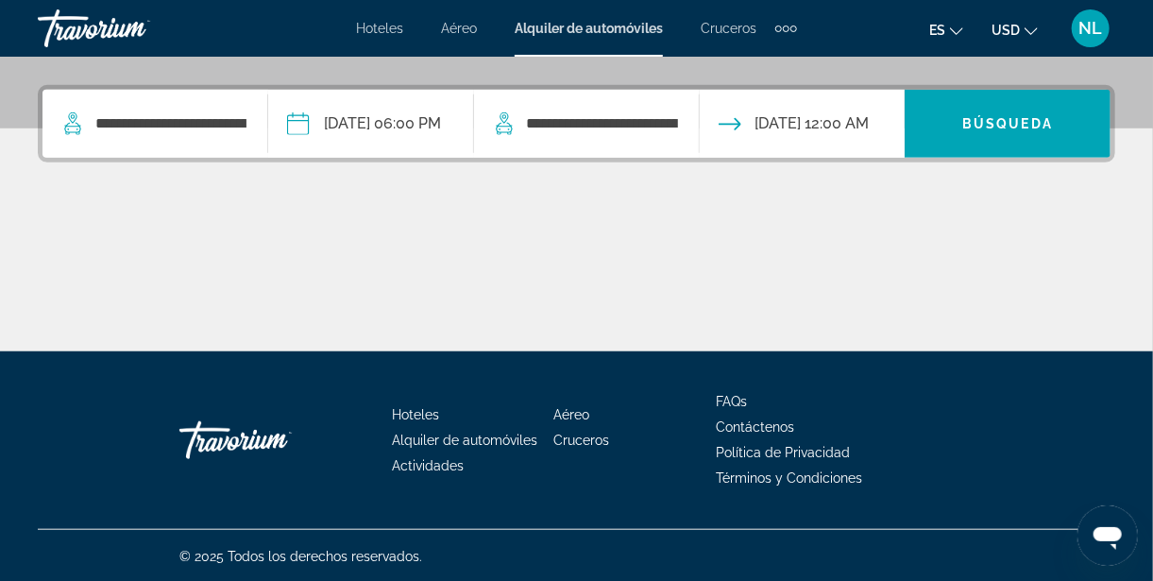
click at [1036, 131] on span "Search widget" at bounding box center [1008, 123] width 206 height 45
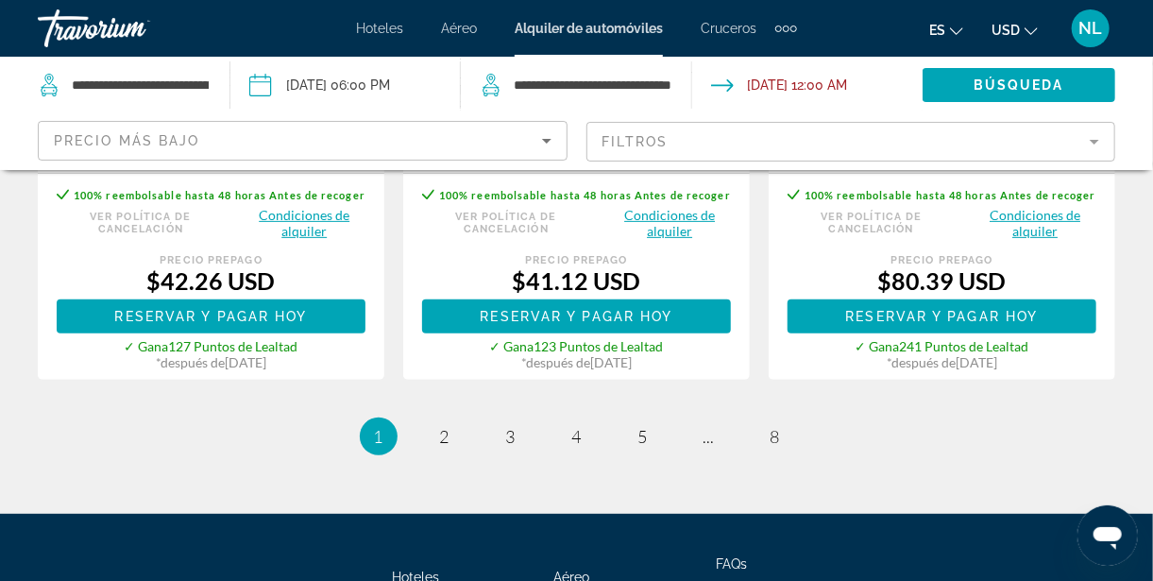
scroll to position [3290, 0]
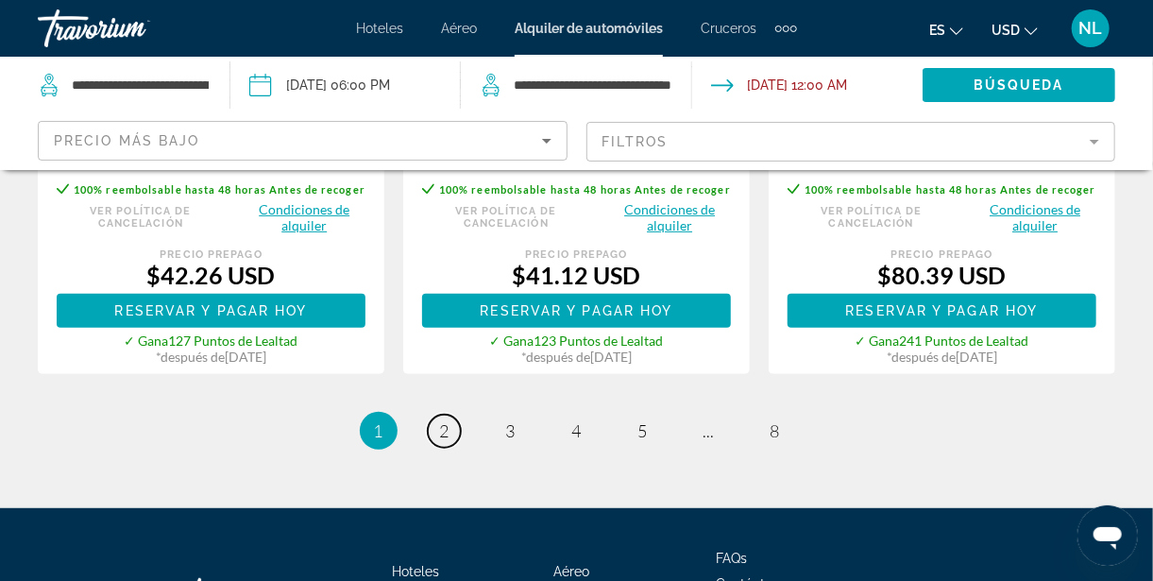
click at [455, 426] on link "page 2" at bounding box center [444, 431] width 33 height 33
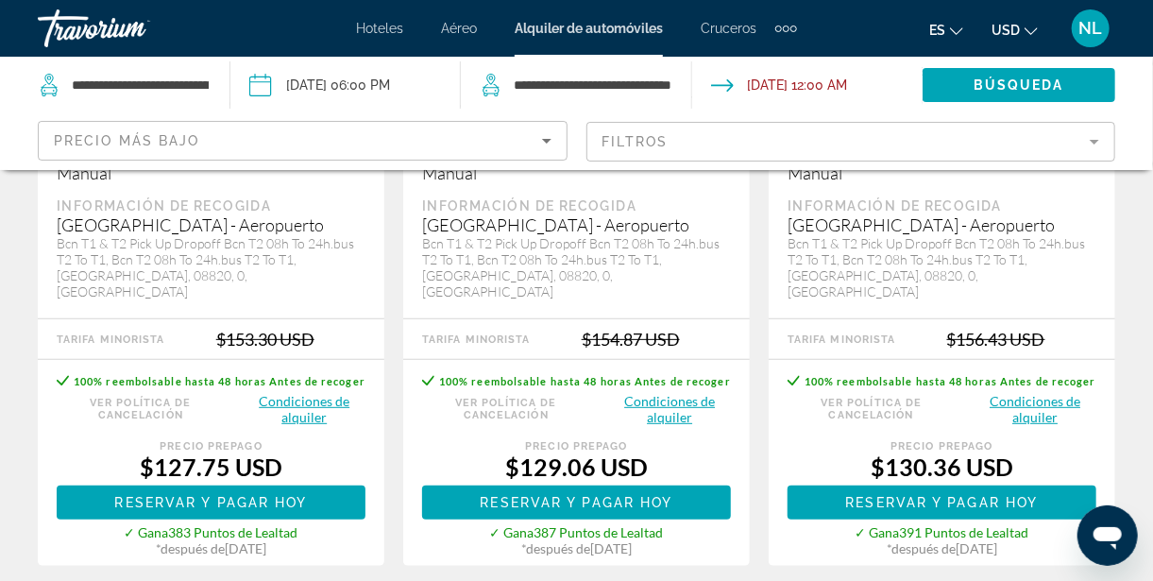
scroll to position [3251, 0]
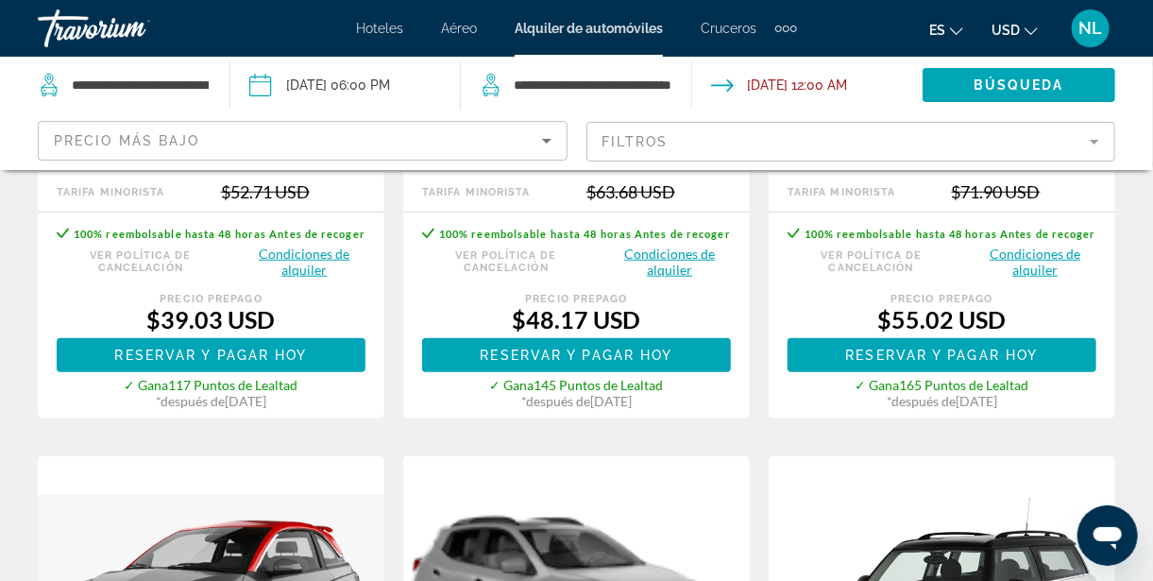
scroll to position [629, 0]
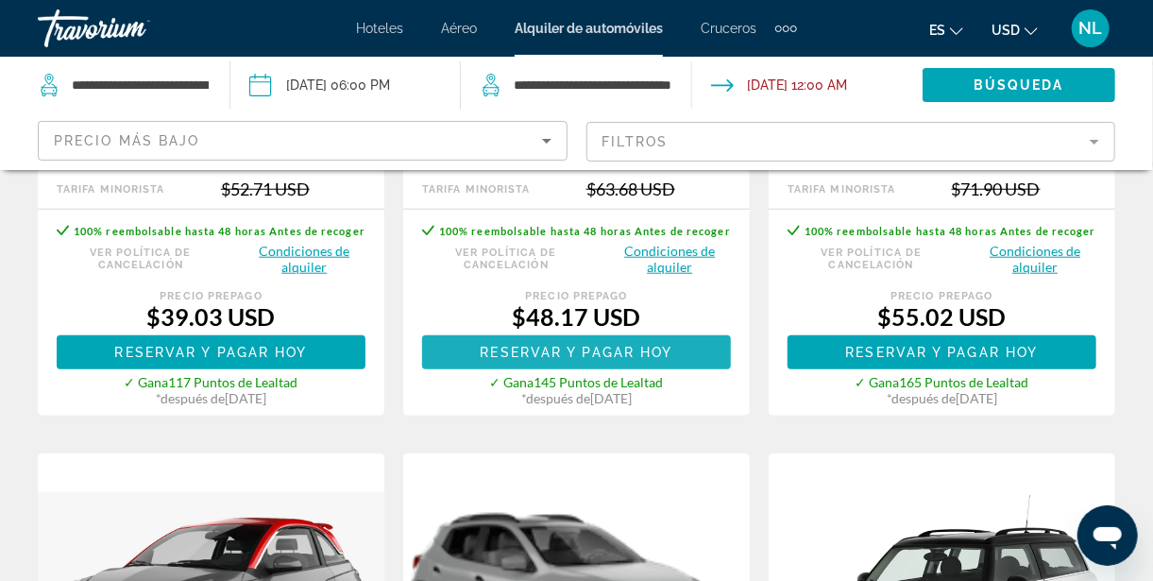
click at [607, 354] on span "Main content" at bounding box center [576, 352] width 309 height 45
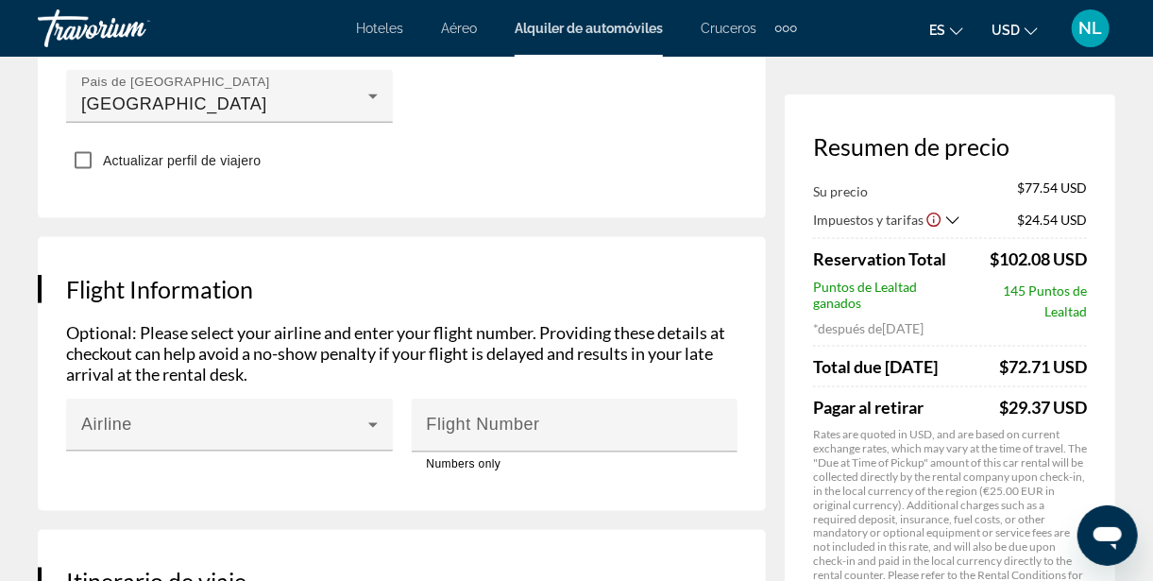
scroll to position [1013, 0]
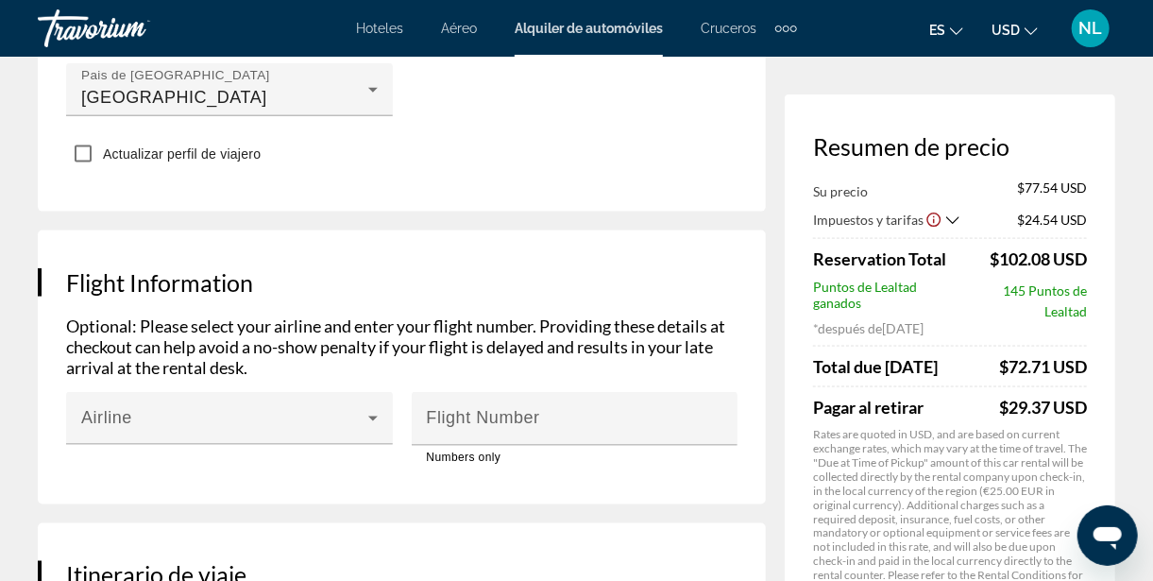
click at [1020, 438] on p "Rates are quoted in USD, and are based on current exchange rates, which may var…" at bounding box center [950, 512] width 274 height 170
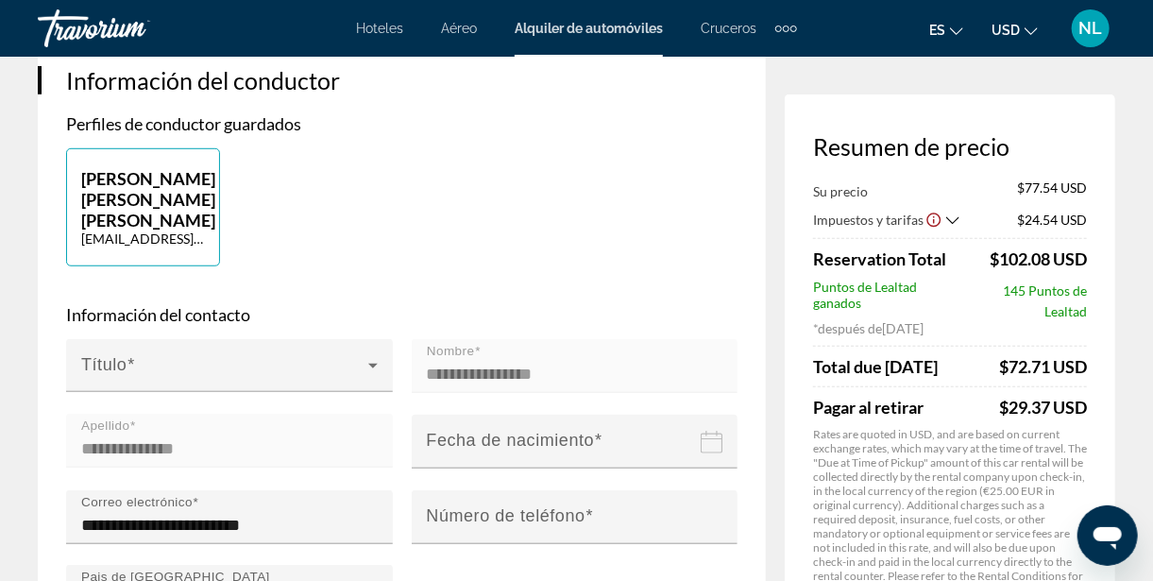
scroll to position [0, 0]
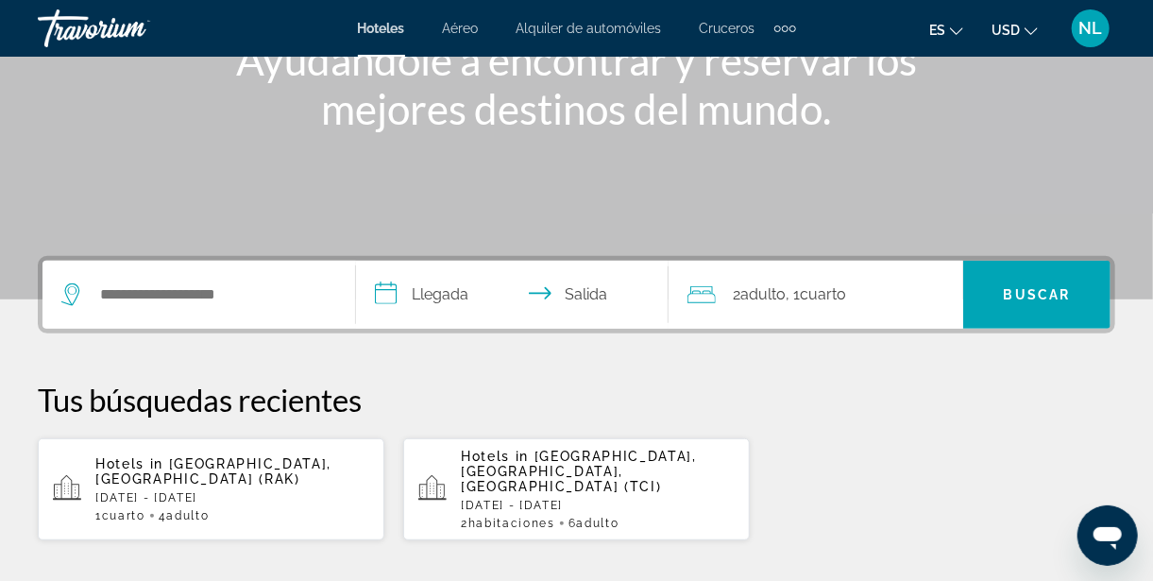
scroll to position [265, 0]
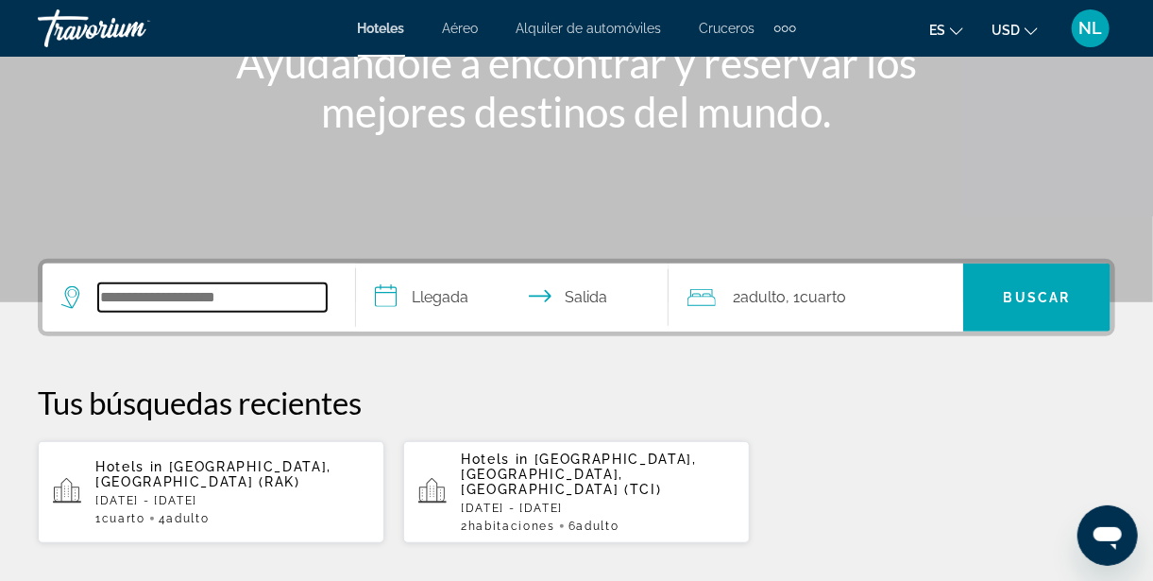
click at [118, 295] on input "Search widget" at bounding box center [212, 297] width 229 height 28
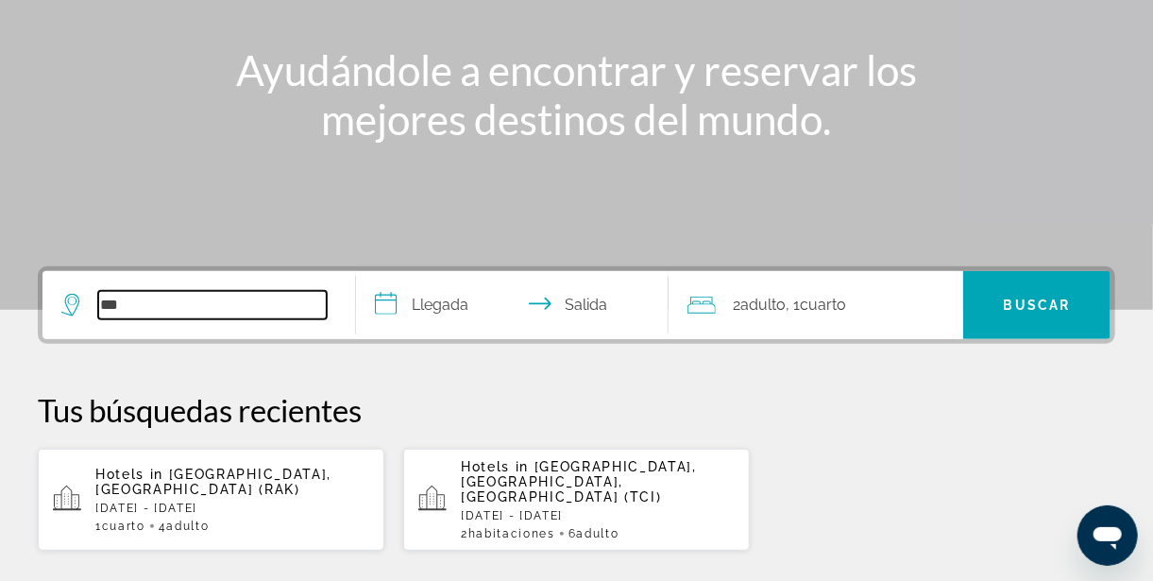
scroll to position [0, 0]
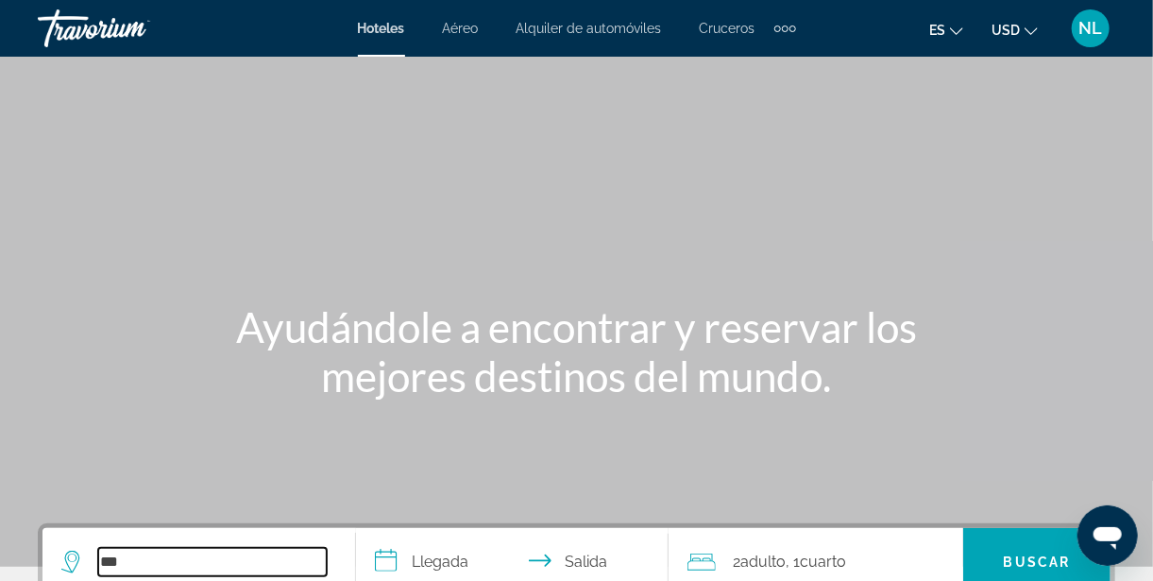
type input "***"
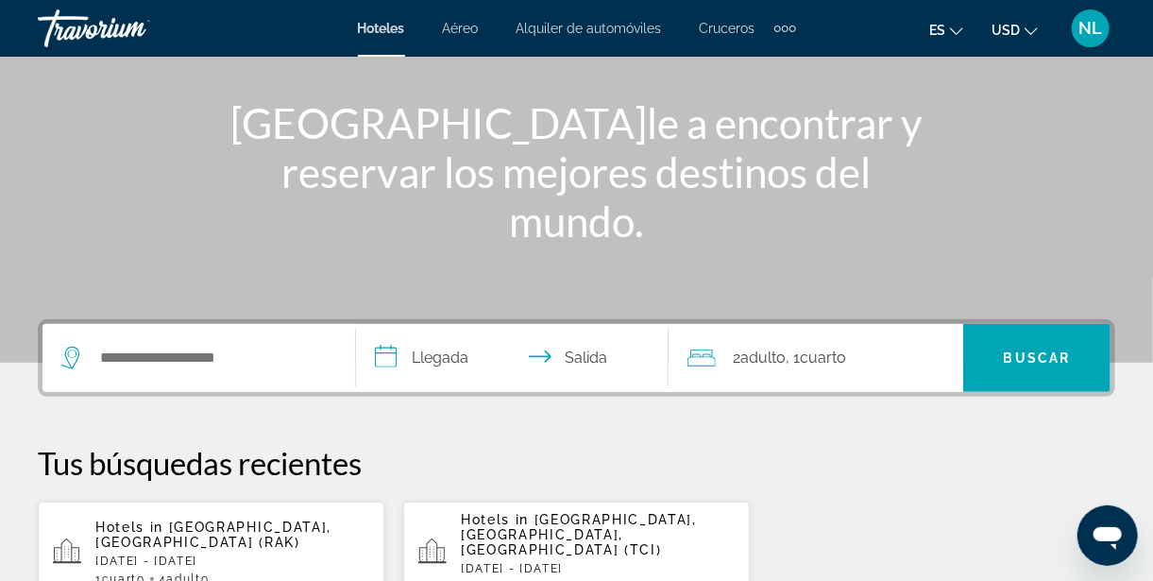
scroll to position [207, 0]
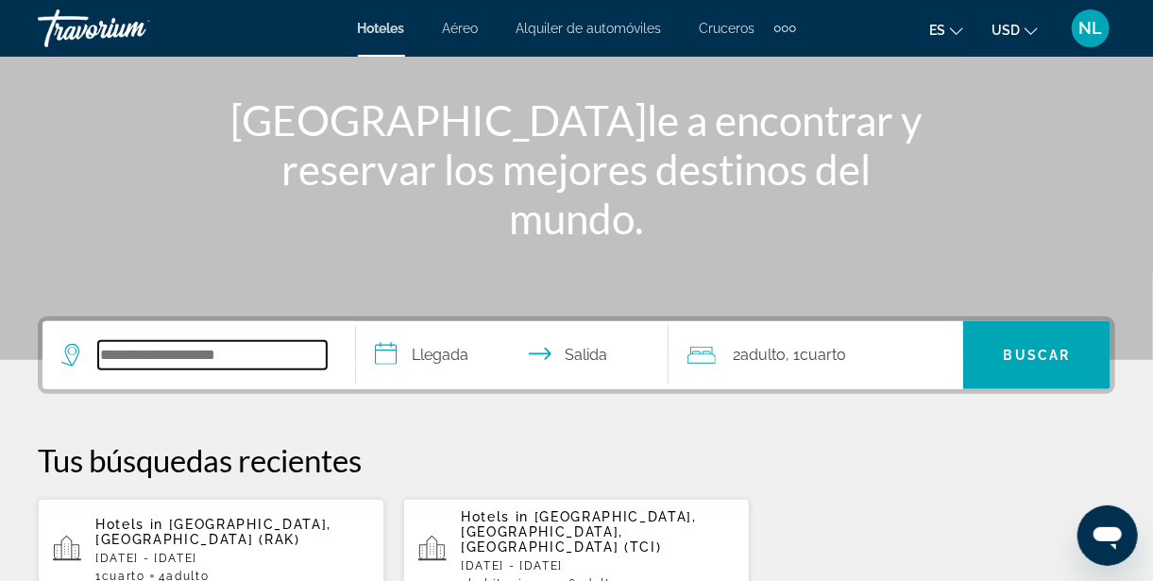
click at [121, 361] on input "Search widget" at bounding box center [212, 355] width 229 height 28
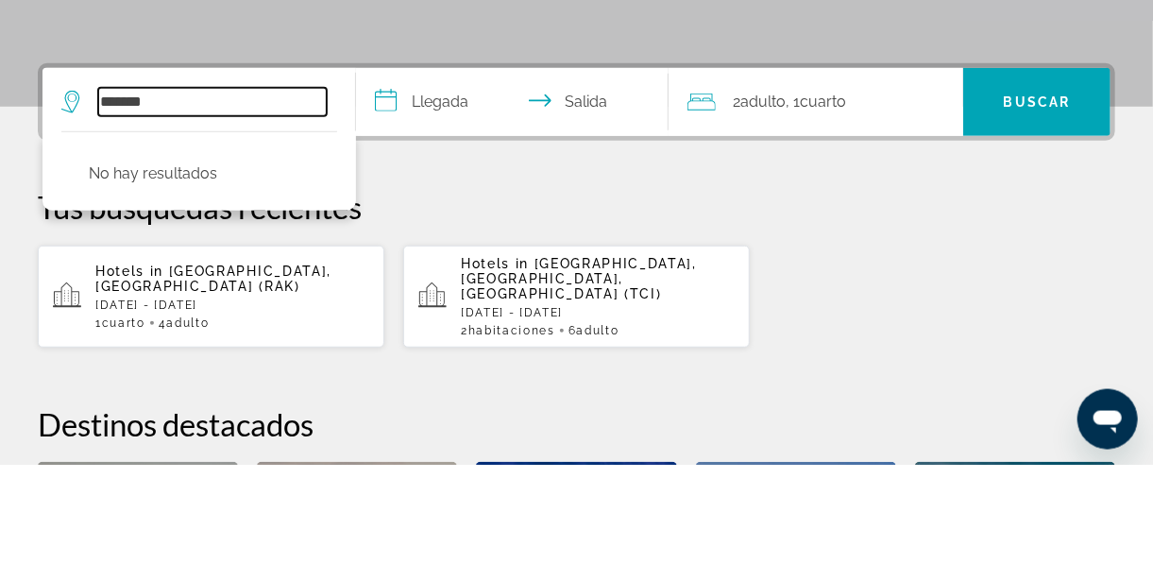
scroll to position [344, 0]
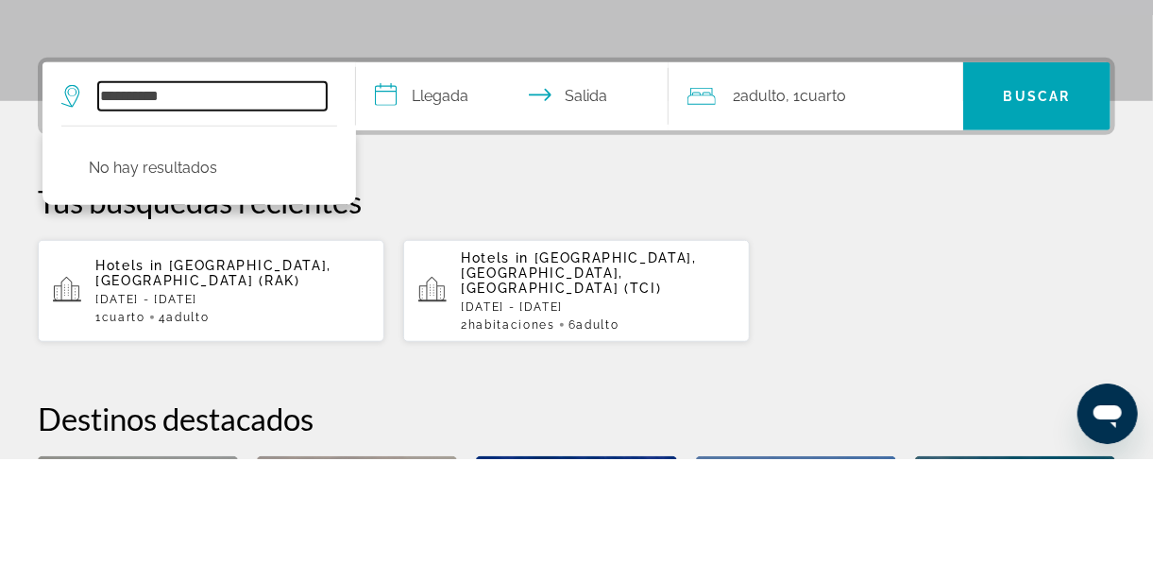
click at [209, 227] on input "**********" at bounding box center [212, 218] width 229 height 28
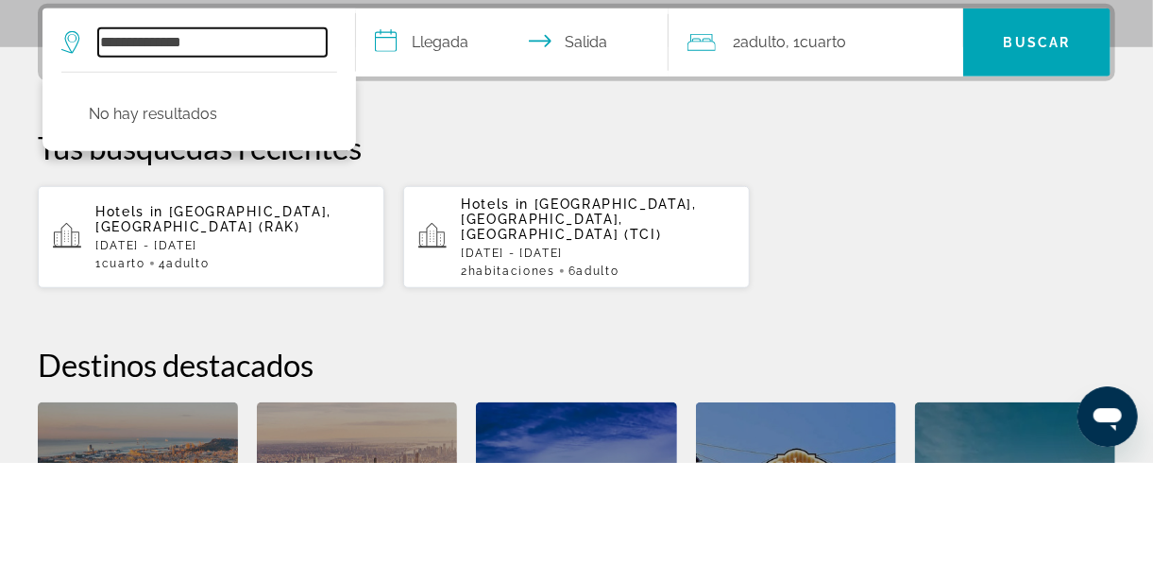
scroll to position [401, 0]
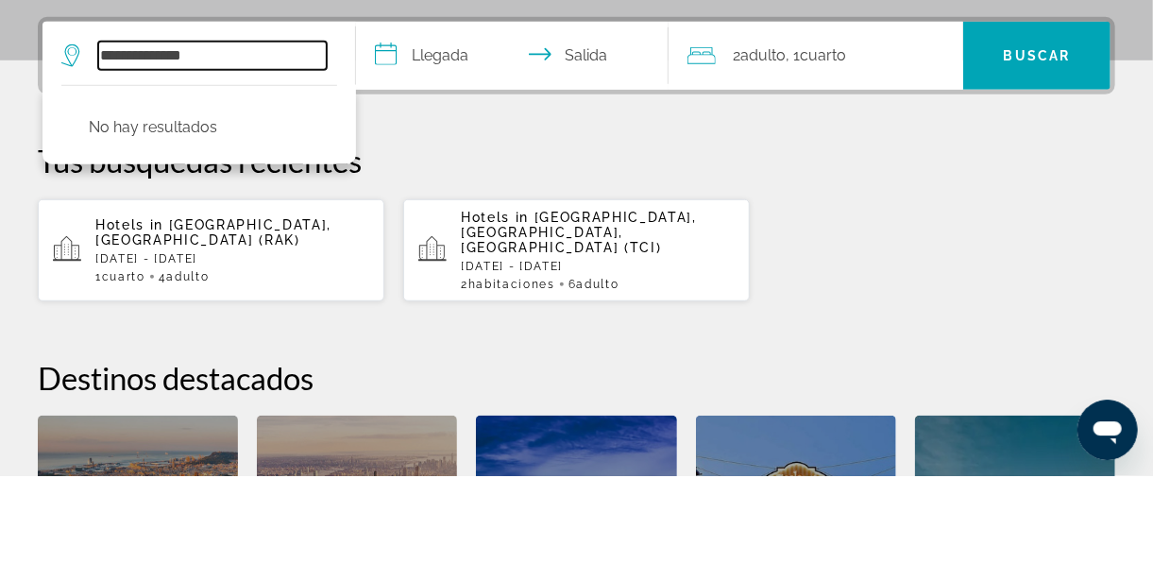
type input "**********"
click at [445, 162] on input "**********" at bounding box center [516, 165] width 321 height 74
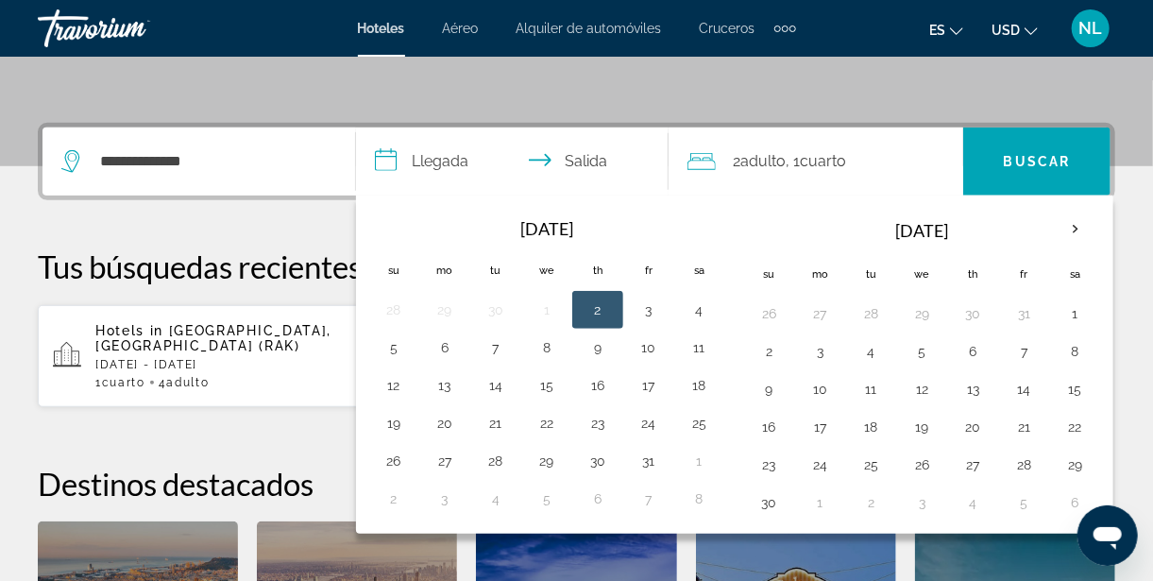
click at [648, 342] on button "10" at bounding box center [649, 347] width 30 height 26
click at [445, 164] on input "**********" at bounding box center [516, 165] width 321 height 74
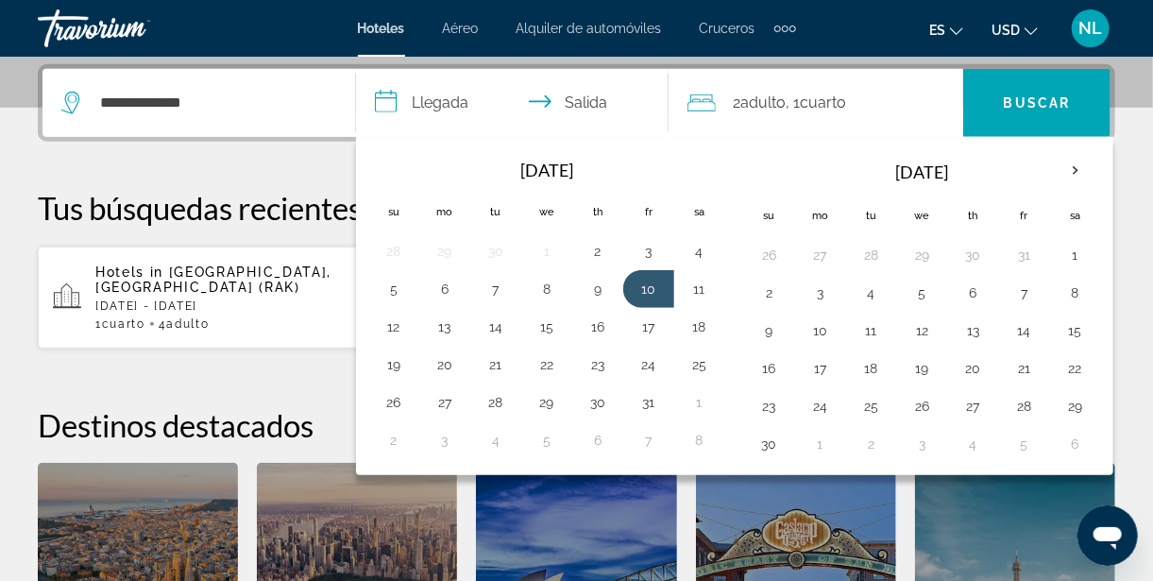
scroll to position [462, 0]
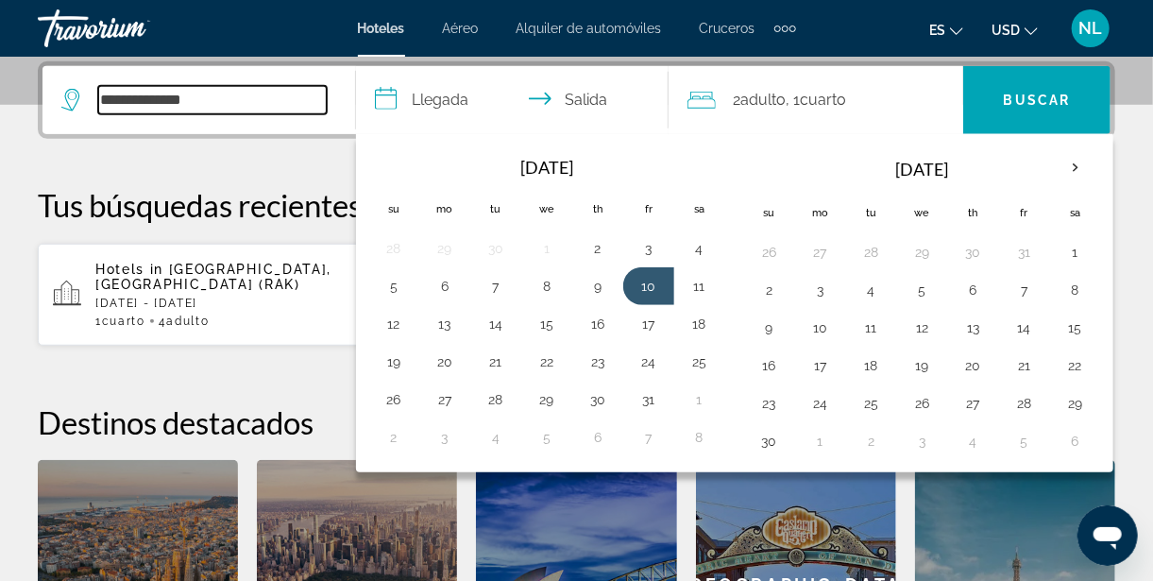
click at [235, 110] on input "**********" at bounding box center [212, 100] width 229 height 28
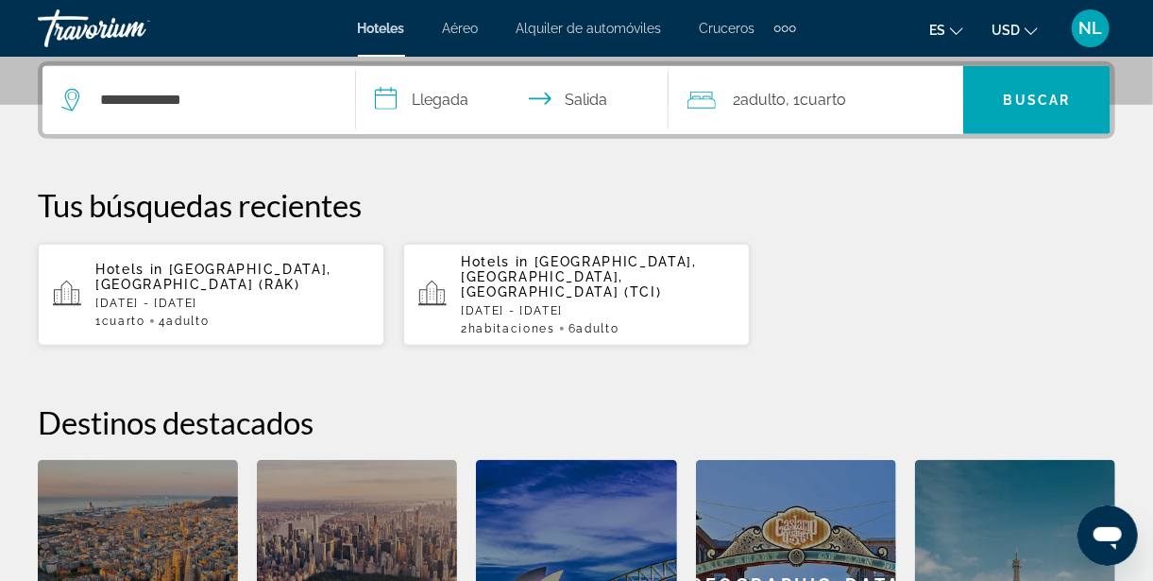
click at [466, 25] on span "Aéreo" at bounding box center [461, 28] width 36 height 15
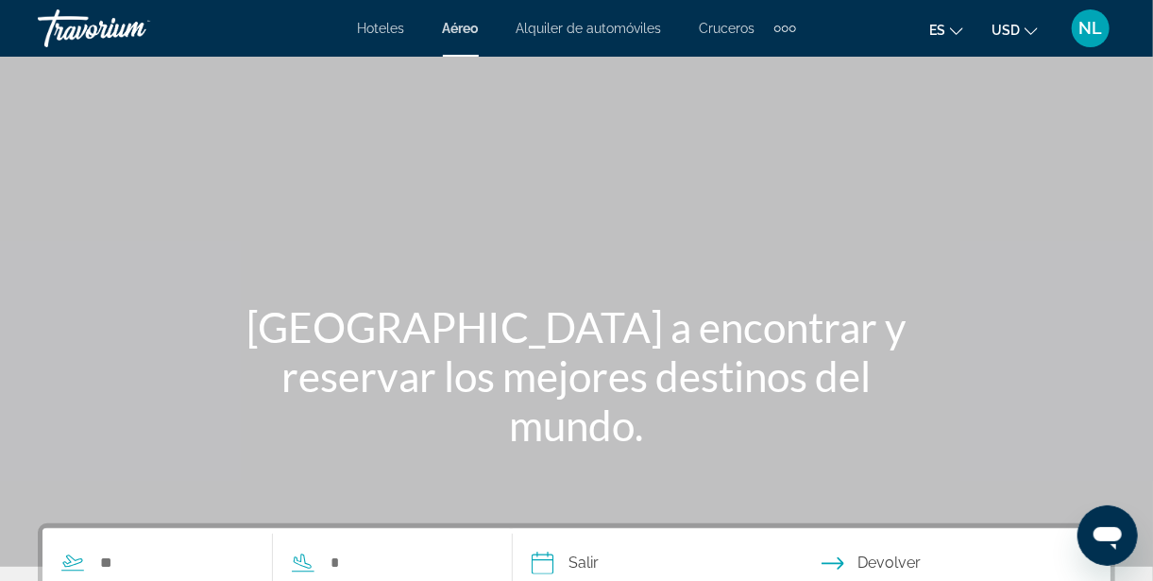
click at [605, 26] on span "Alquiler de automóviles" at bounding box center [589, 28] width 145 height 15
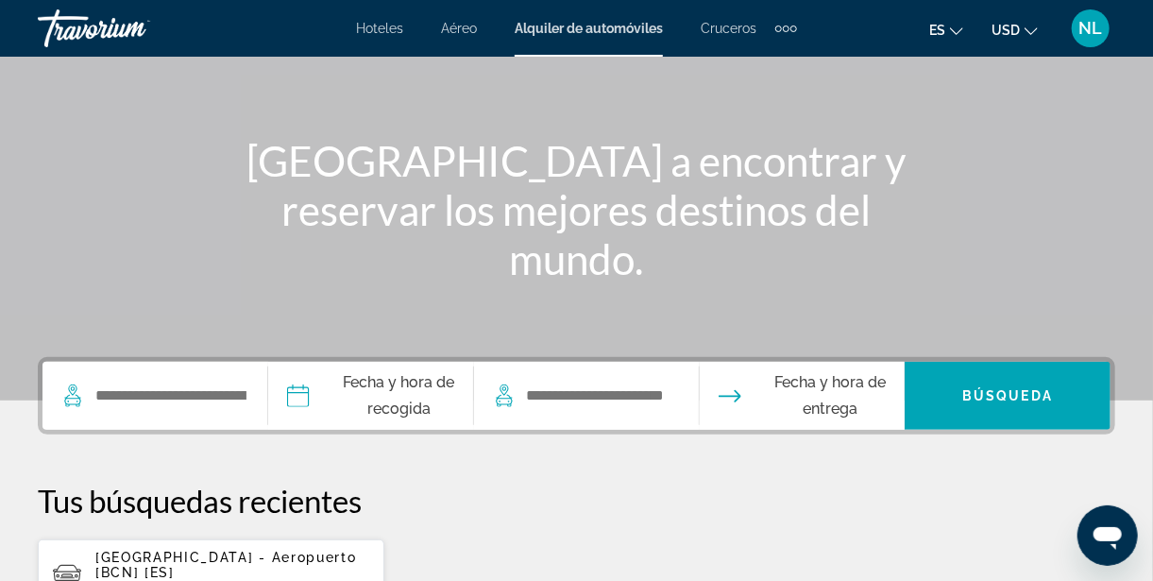
scroll to position [170, 0]
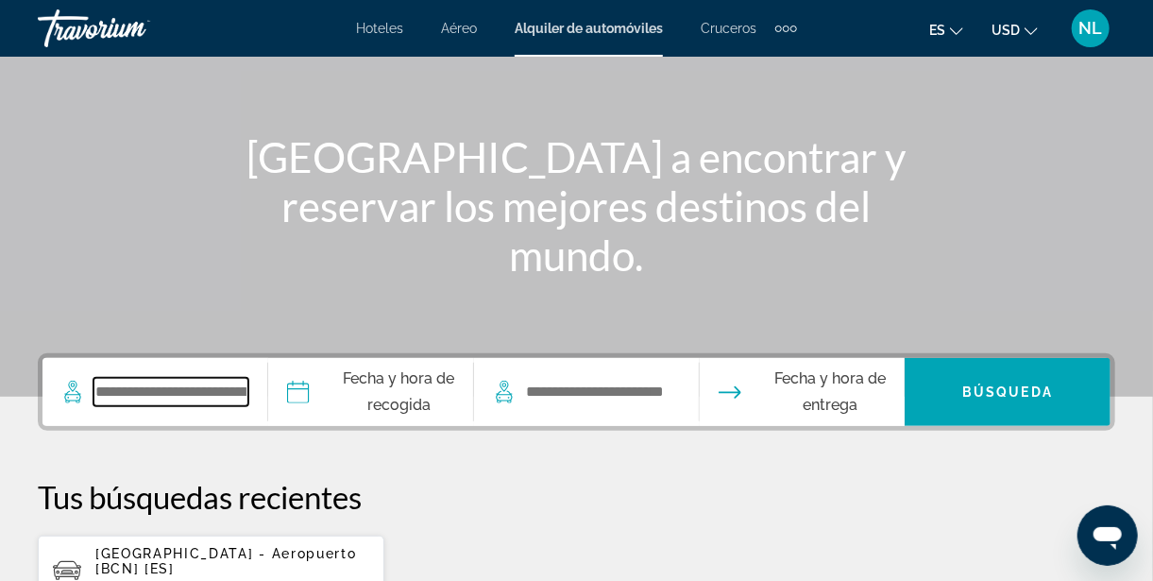
click at [212, 400] on input "Search widget" at bounding box center [171, 392] width 155 height 28
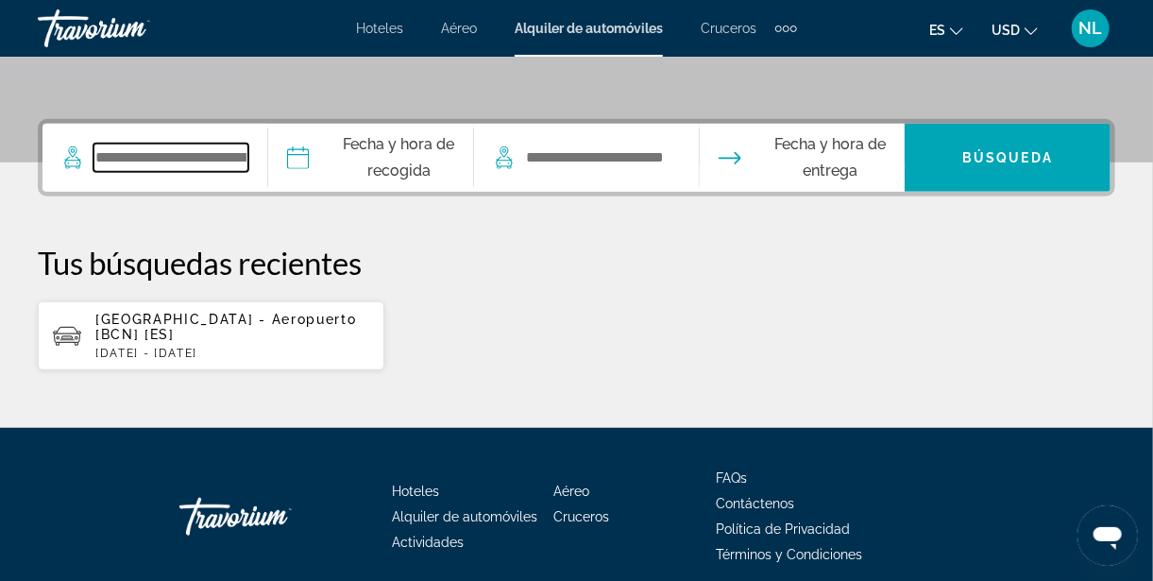
scroll to position [404, 0]
click at [248, 147] on input "Search widget" at bounding box center [171, 158] width 155 height 28
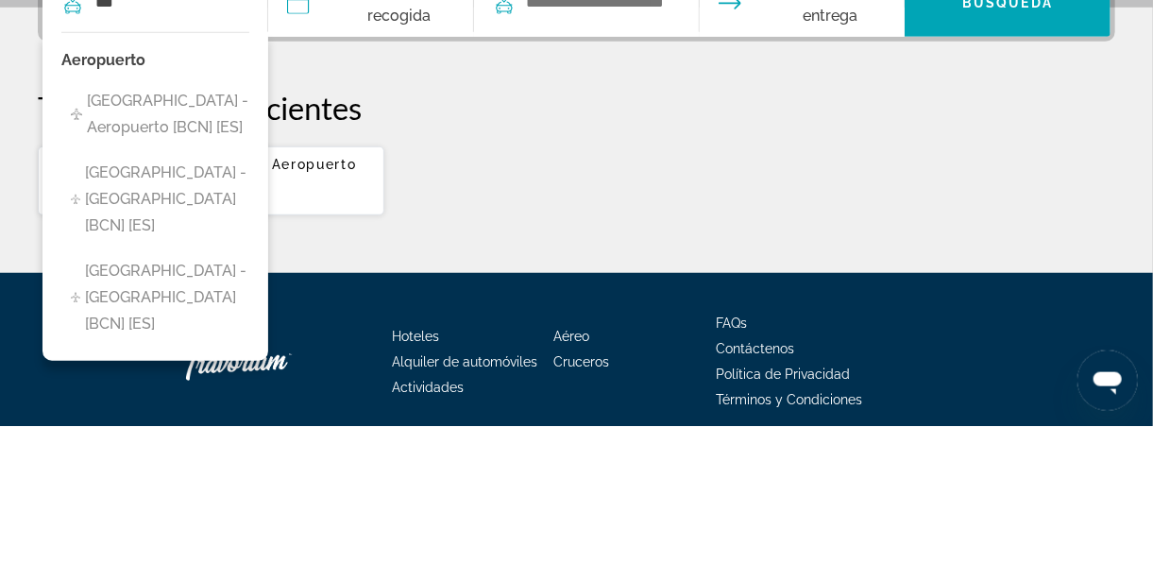
click at [204, 259] on span "Barcelona - Aeropuerto [BCN] [ES]" at bounding box center [168, 269] width 162 height 53
type input "**********"
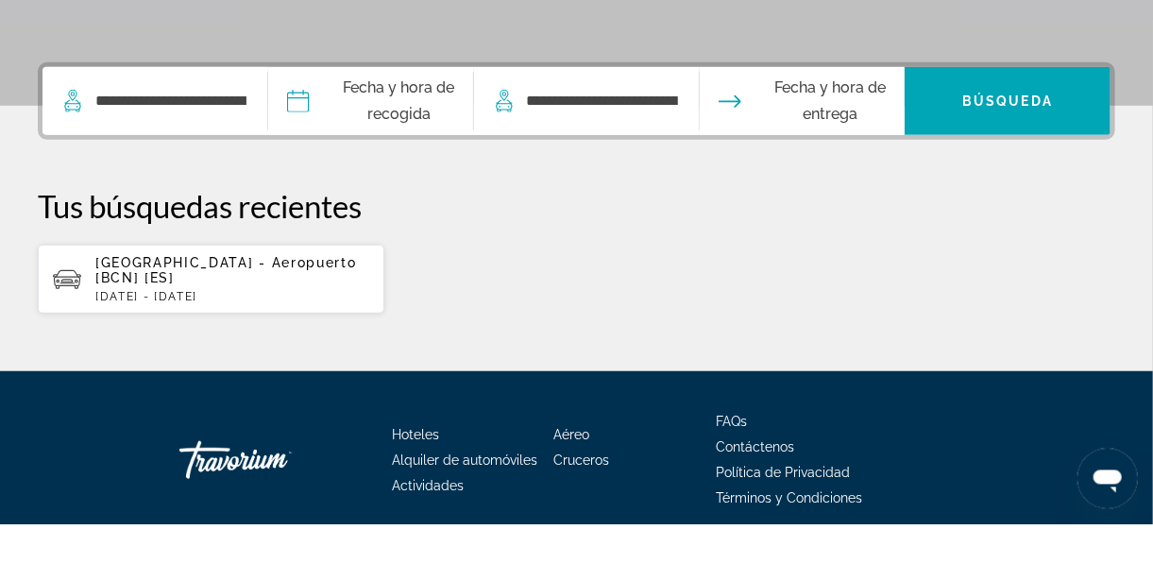
click at [340, 162] on input "Pickup date" at bounding box center [370, 161] width 213 height 74
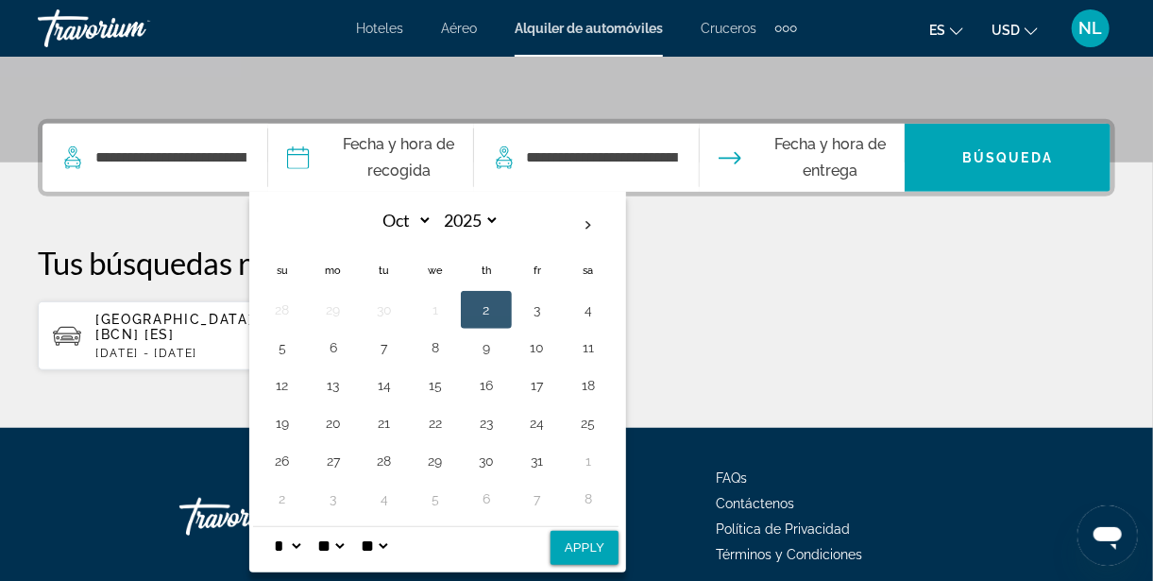
click at [553, 343] on button "10" at bounding box center [537, 347] width 30 height 26
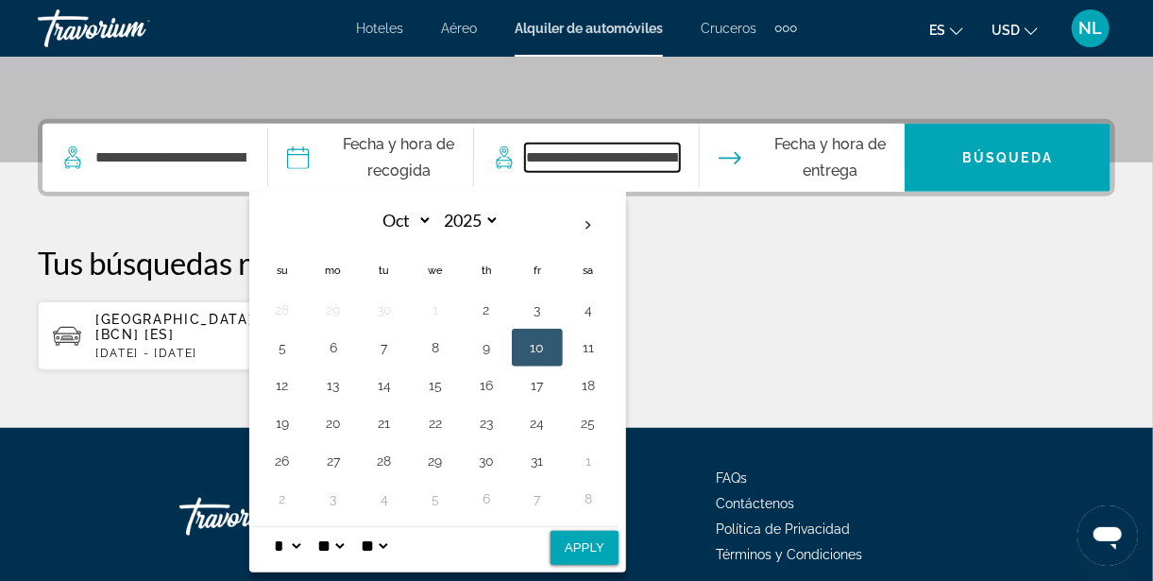
click at [680, 158] on input "**********" at bounding box center [602, 158] width 155 height 28
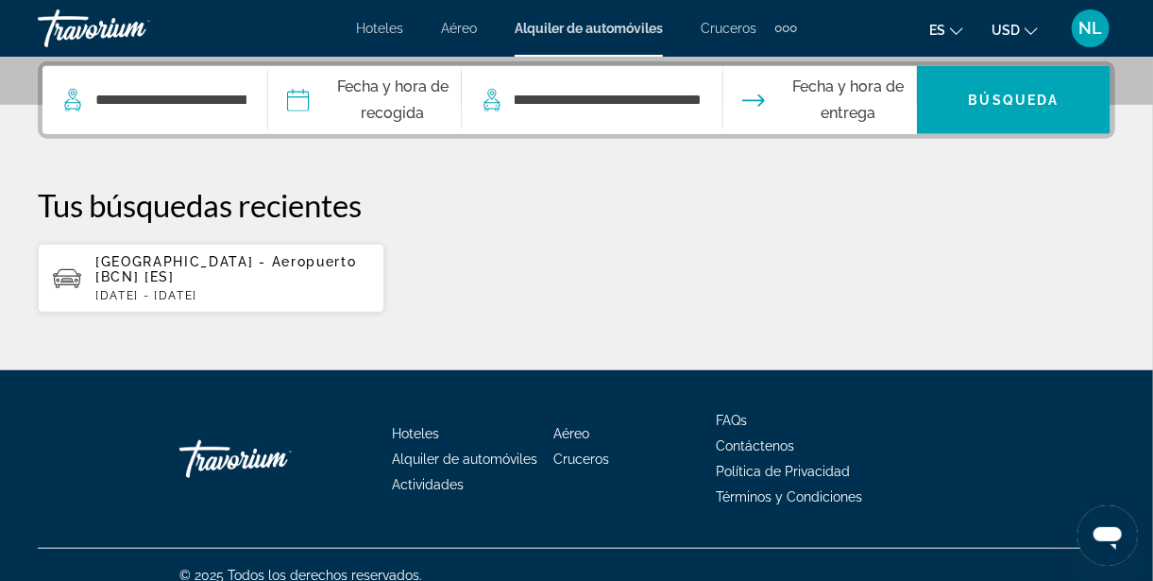
scroll to position [0, 0]
click at [857, 102] on span "Fecha y hora de entrega" at bounding box center [848, 100] width 138 height 53
click at [410, 99] on input "Pickup date" at bounding box center [364, 103] width 201 height 74
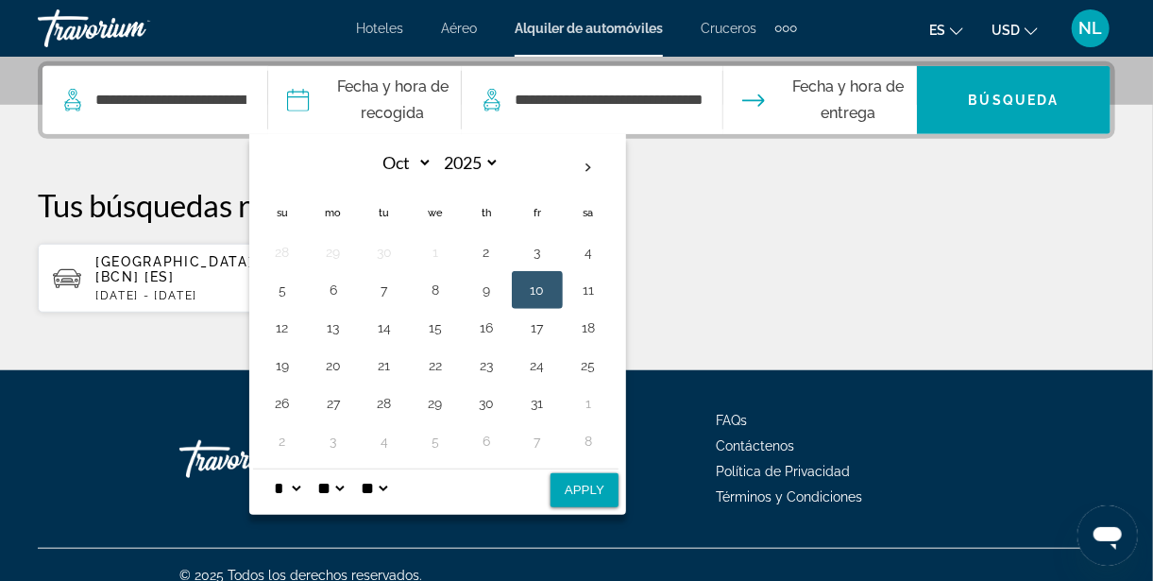
click at [304, 481] on select "* * * * * * * * * ** ** **" at bounding box center [287, 489] width 34 height 38
select select "*"
click at [304, 470] on select "* * * * * * * * * ** ** **" at bounding box center [287, 489] width 34 height 38
click at [391, 473] on select "** **" at bounding box center [374, 489] width 34 height 38
click at [619, 487] on button "Apply" at bounding box center [585, 490] width 68 height 34
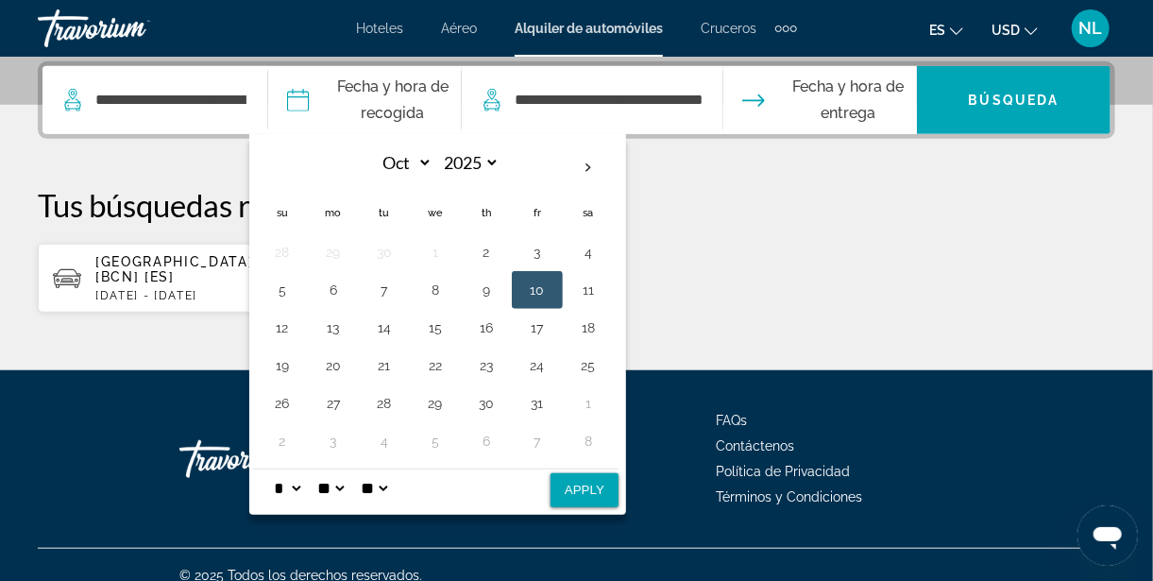
type input "**********"
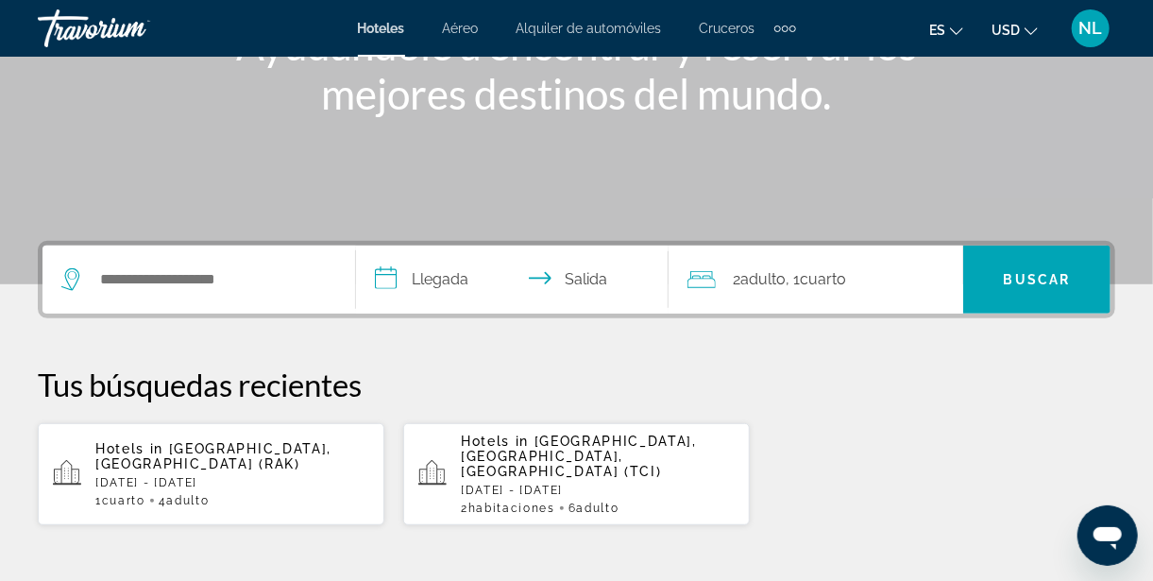
scroll to position [283, 0]
click at [614, 23] on span "Alquiler de automóviles" at bounding box center [589, 28] width 145 height 15
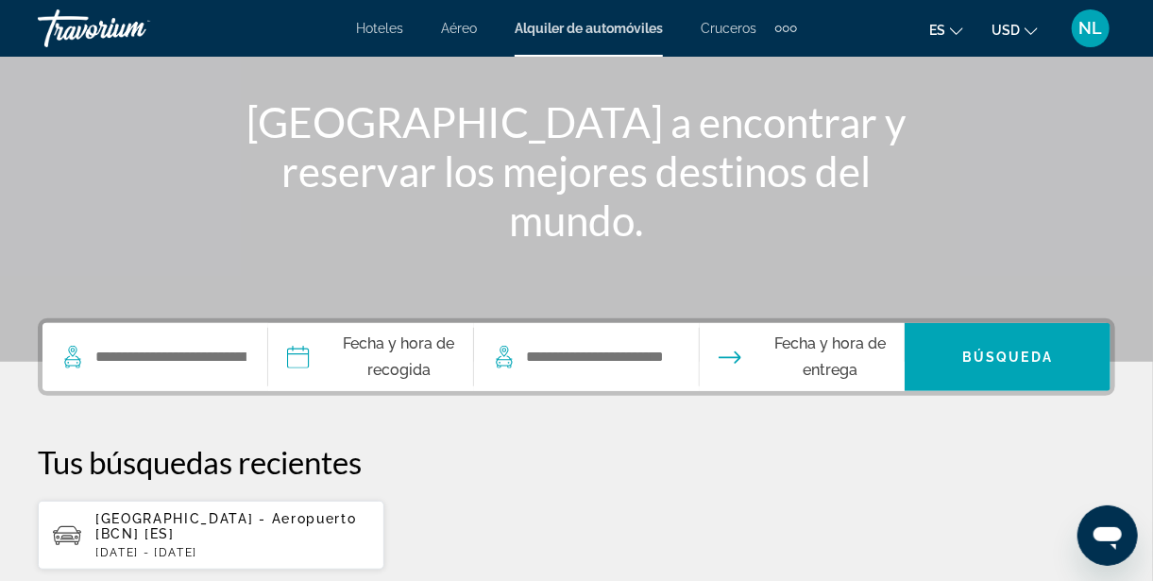
scroll to position [206, 0]
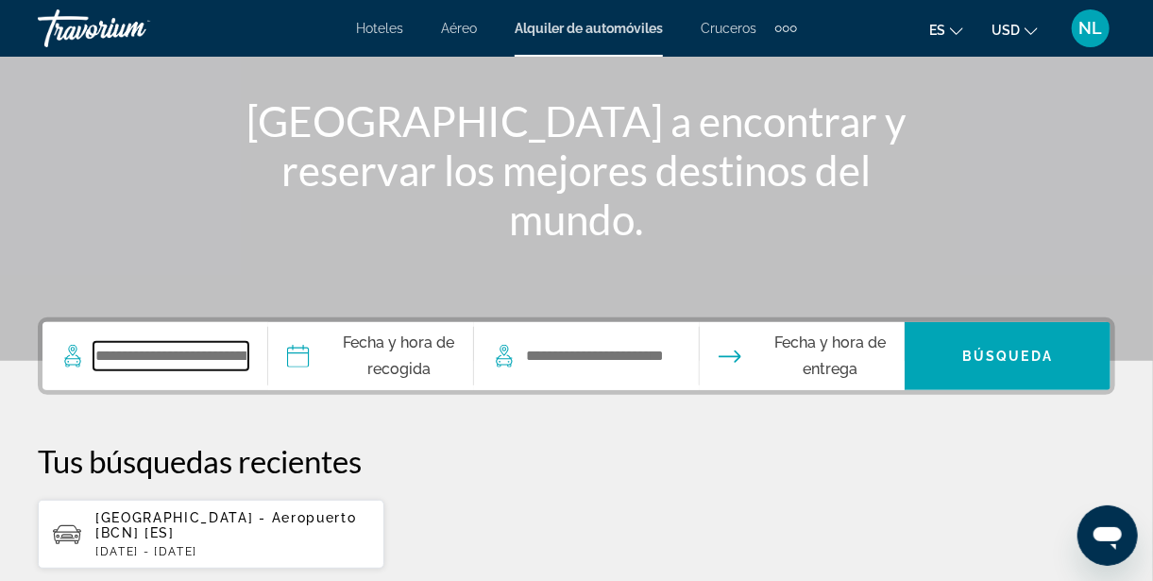
click at [227, 348] on input "Search widget" at bounding box center [171, 356] width 155 height 28
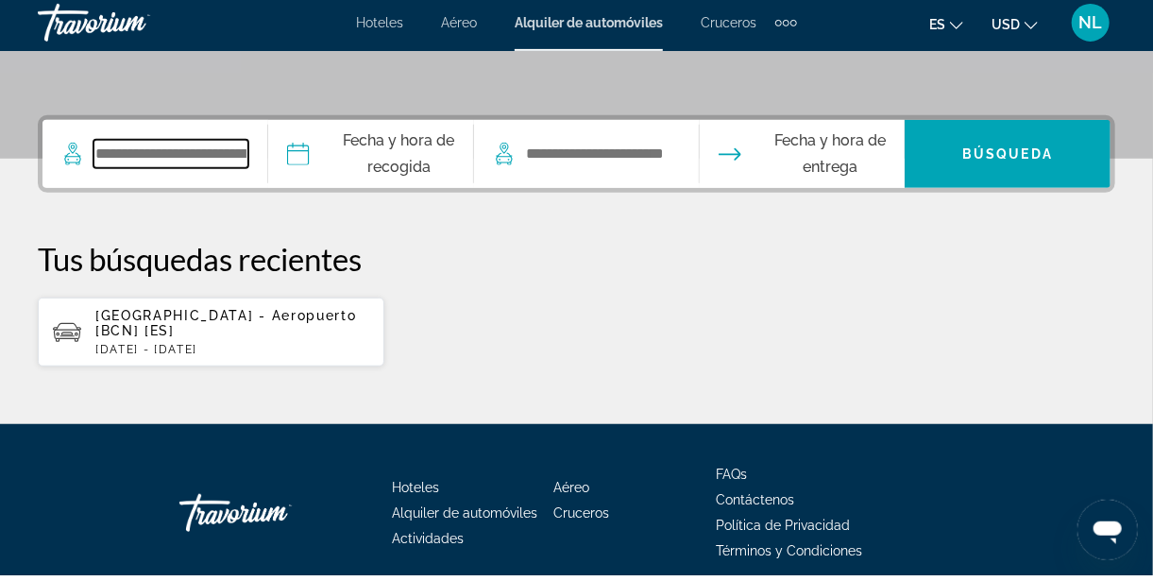
scroll to position [404, 0]
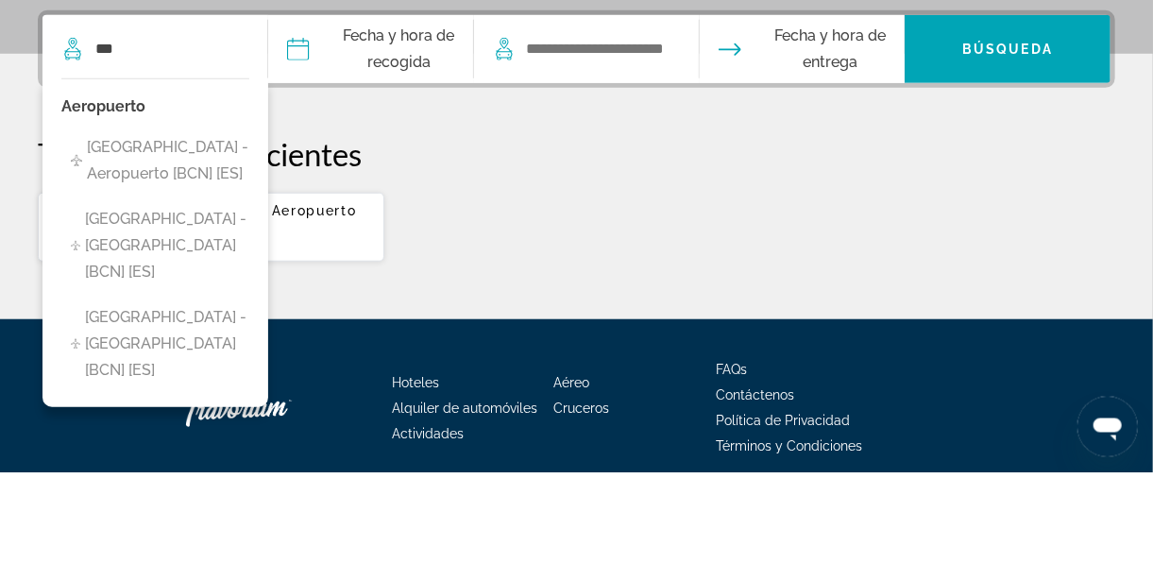
click at [222, 255] on span "[GEOGRAPHIC_DATA] - Aeropuerto [BCN] [ES]" at bounding box center [168, 269] width 162 height 53
type input "**********"
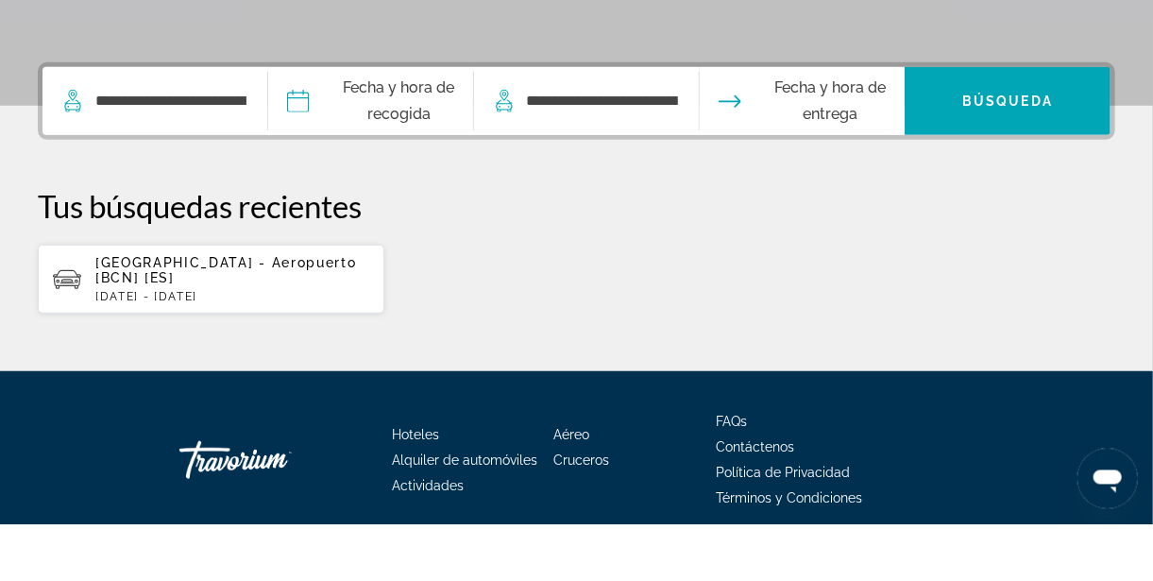
click at [350, 151] on input "Pickup date" at bounding box center [370, 161] width 213 height 74
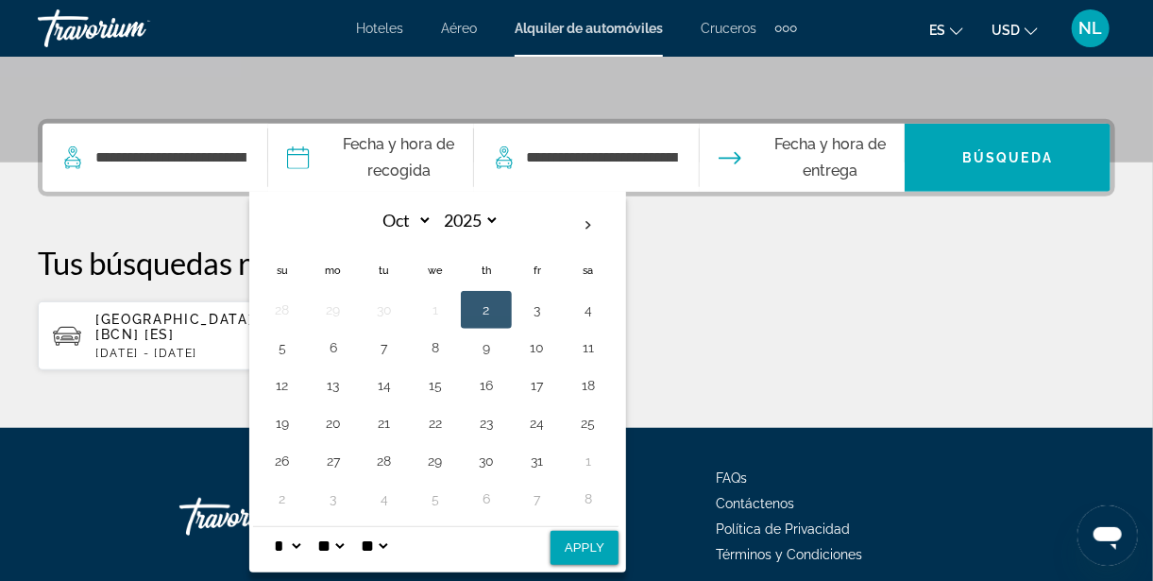
click at [553, 343] on button "10" at bounding box center [537, 347] width 30 height 26
click at [304, 538] on select "* * * * * * * * * ** ** **" at bounding box center [287, 546] width 34 height 38
select select "*"
click at [304, 527] on select "* * * * * * * * * ** ** **" at bounding box center [287, 546] width 34 height 38
click at [391, 533] on select "** **" at bounding box center [374, 546] width 34 height 38
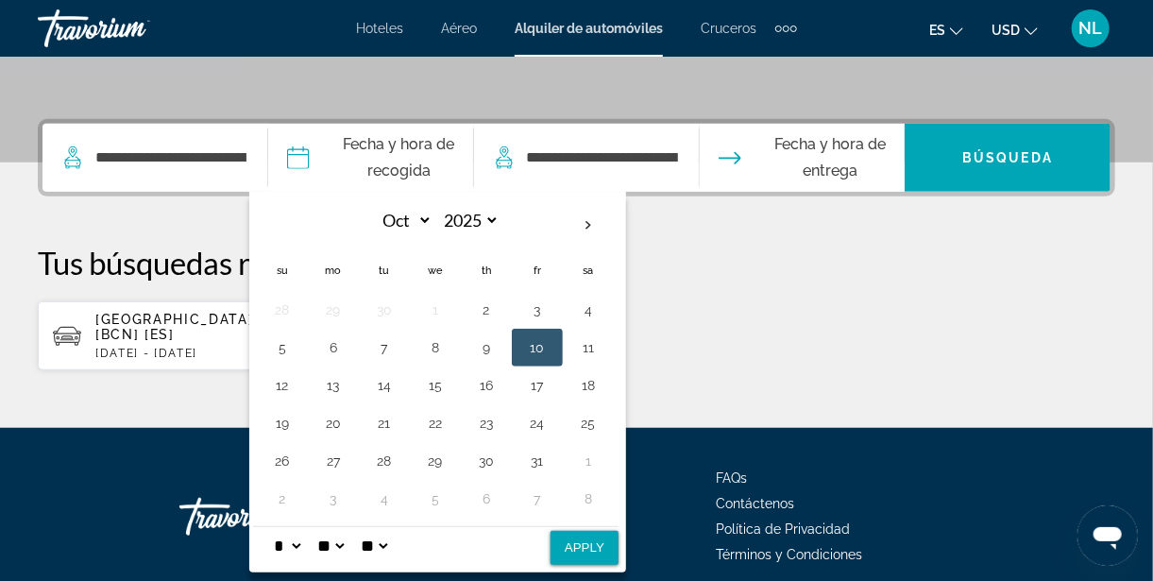
click at [619, 537] on button "Apply" at bounding box center [585, 548] width 68 height 34
type input "**********"
select select "*"
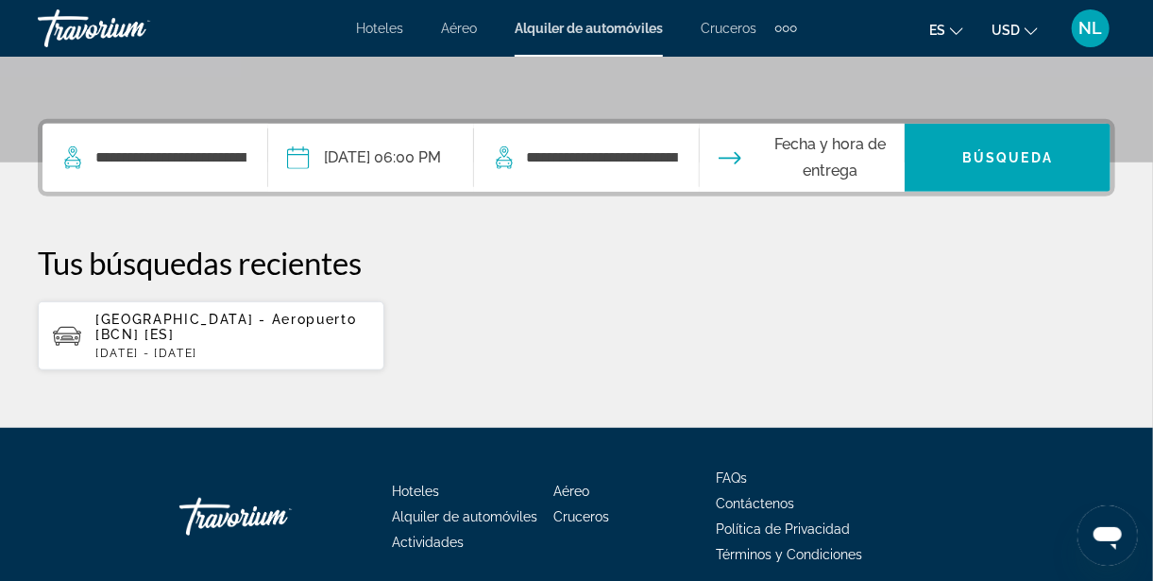
click at [780, 157] on input "Drop-off date" at bounding box center [801, 161] width 213 height 74
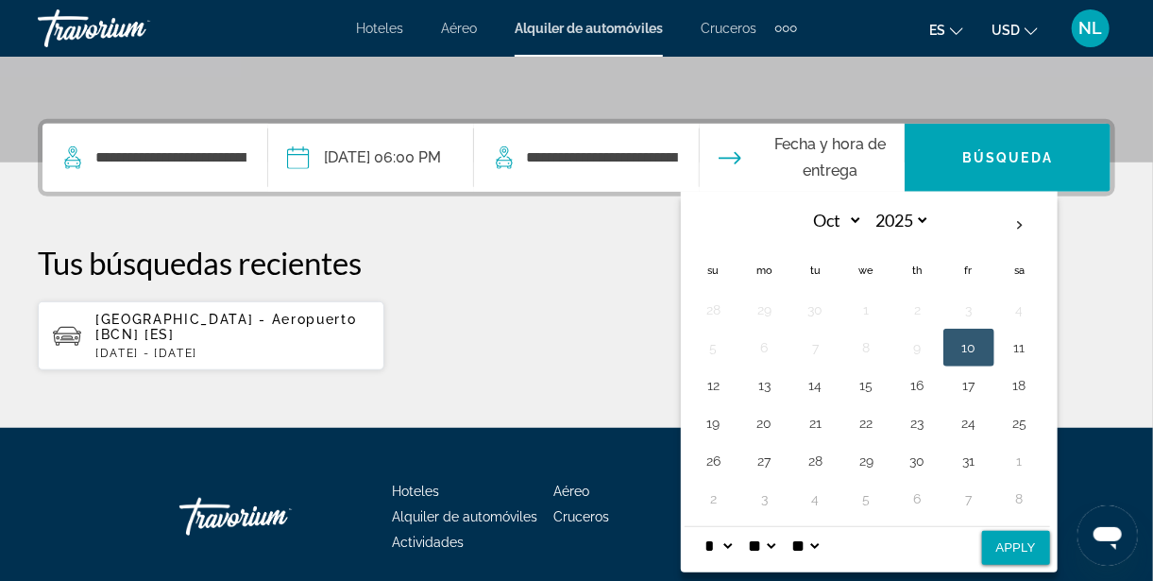
scroll to position [462, 0]
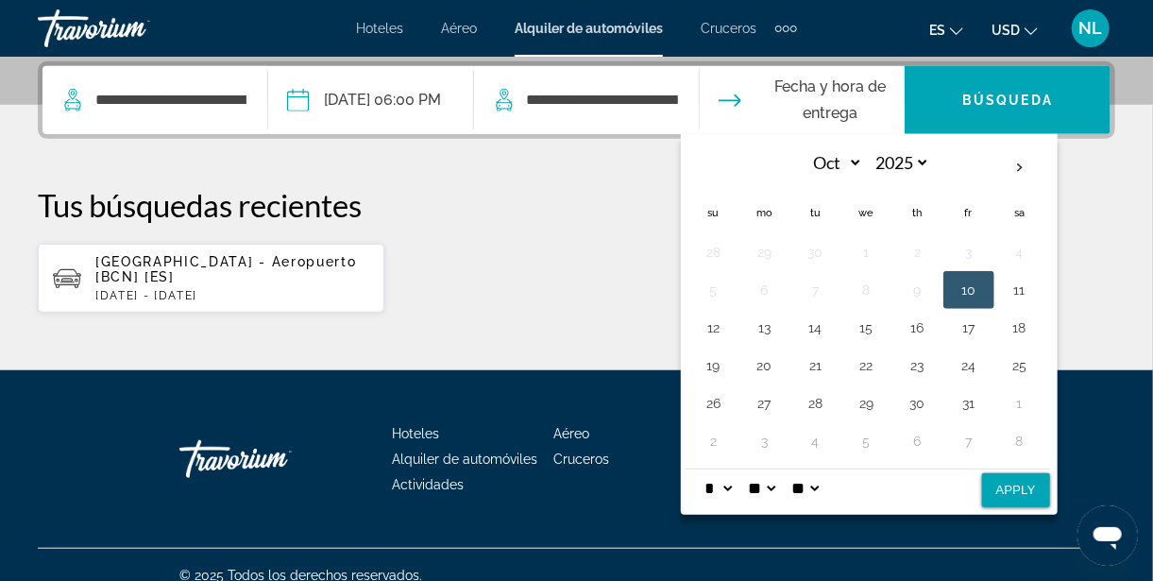
click at [780, 321] on button "13" at bounding box center [765, 328] width 30 height 26
click at [823, 474] on select "** **" at bounding box center [806, 489] width 34 height 38
select select "**"
click at [823, 470] on select "** **" at bounding box center [806, 489] width 34 height 38
click at [736, 487] on select "* * * * * * * * * ** ** **" at bounding box center [719, 489] width 34 height 38
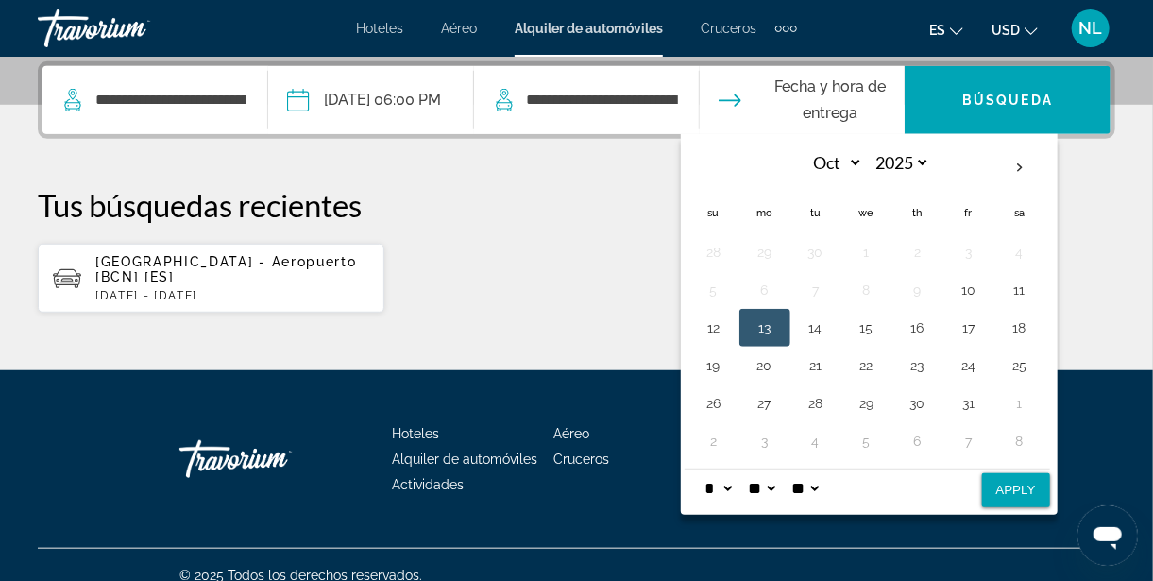
select select "**"
click at [736, 470] on select "* * * * * * * * * ** ** **" at bounding box center [719, 489] width 34 height 38
click at [1050, 487] on button "Apply" at bounding box center [1016, 490] width 68 height 34
type input "**********"
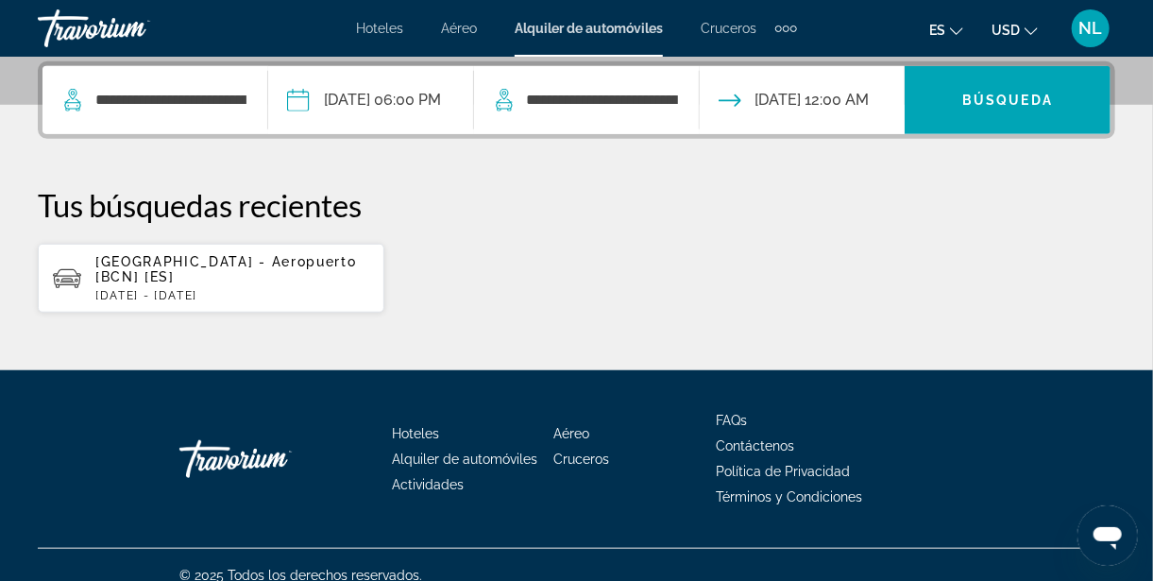
click at [1029, 100] on span "Búsqueda" at bounding box center [1008, 100] width 91 height 15
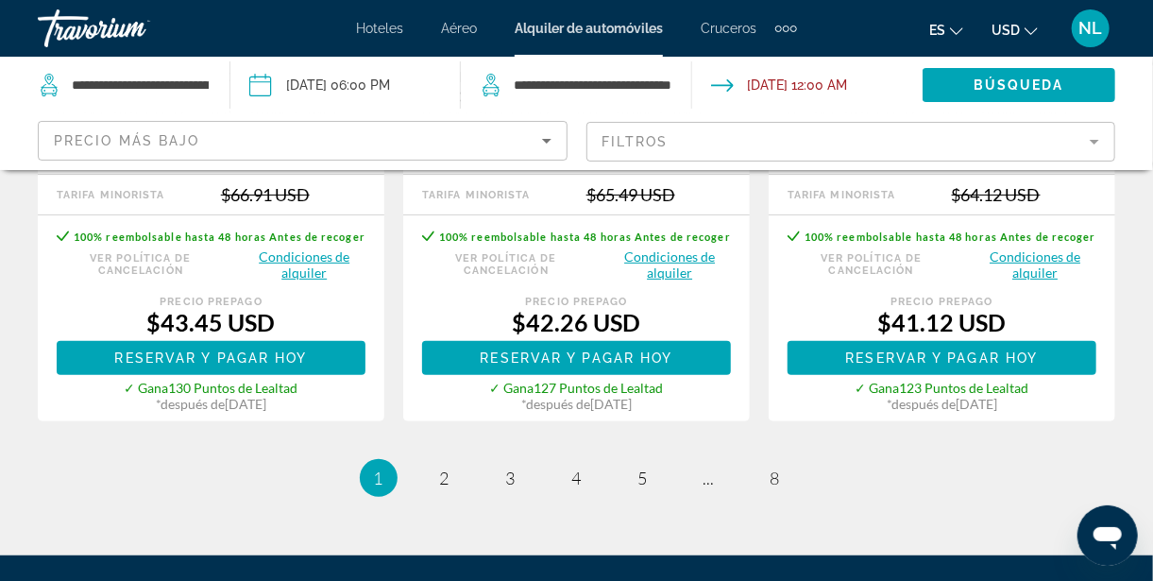
scroll to position [3245, 0]
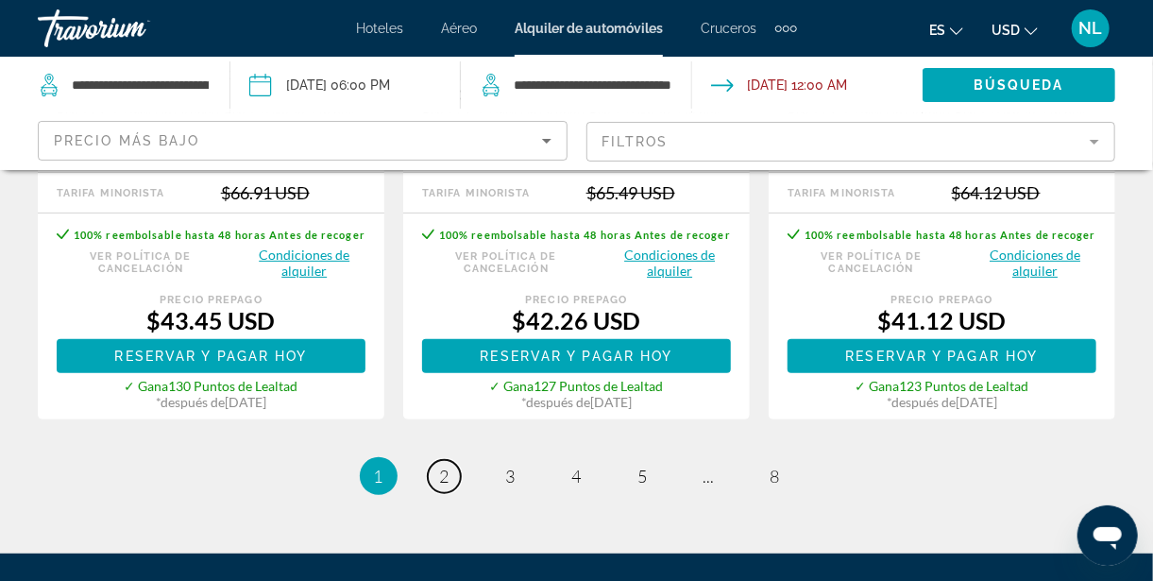
click at [448, 466] on span "2" at bounding box center [444, 476] width 9 height 21
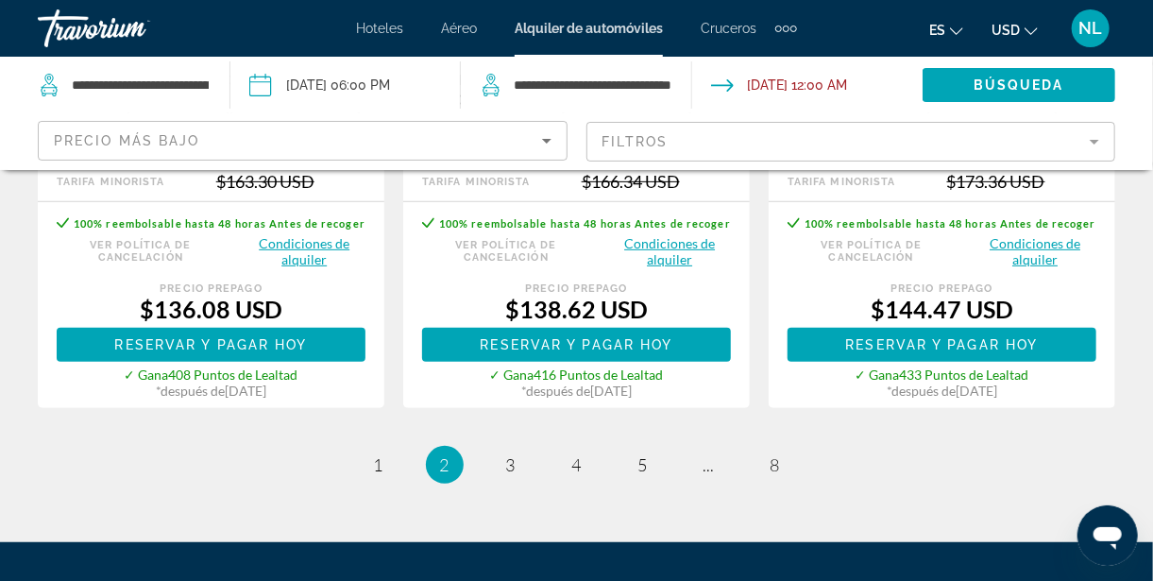
scroll to position [3308, 0]
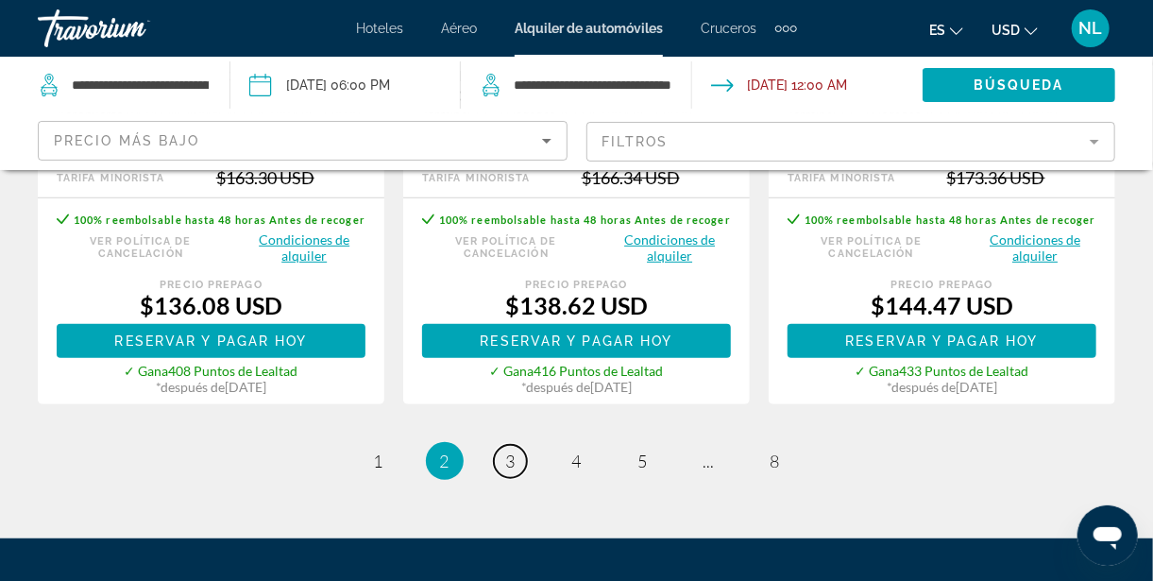
click at [519, 445] on link "page 3" at bounding box center [510, 461] width 33 height 33
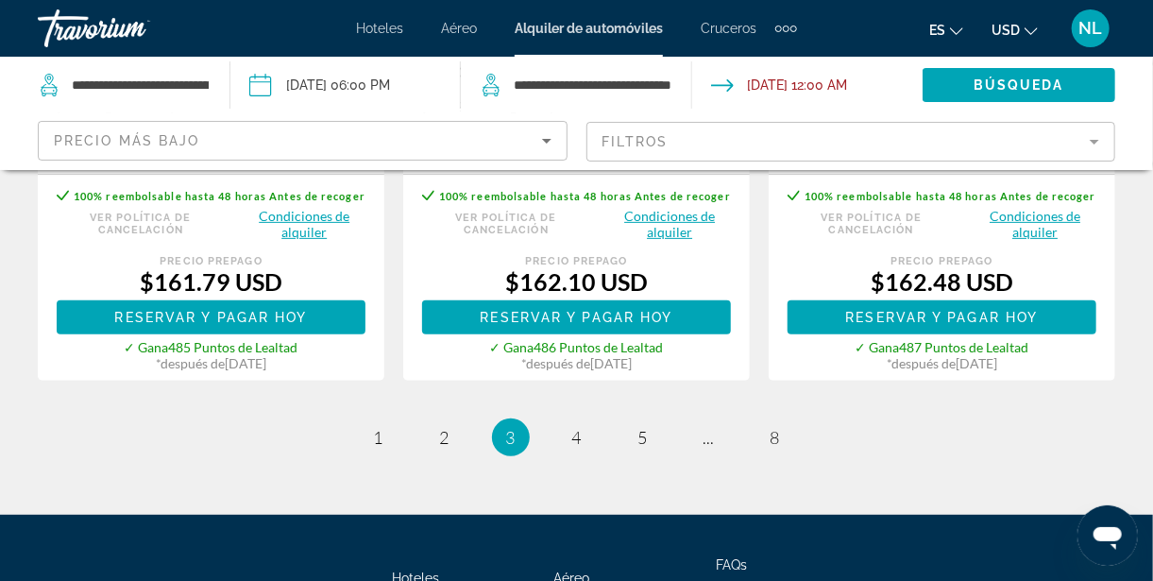
scroll to position [3282, 0]
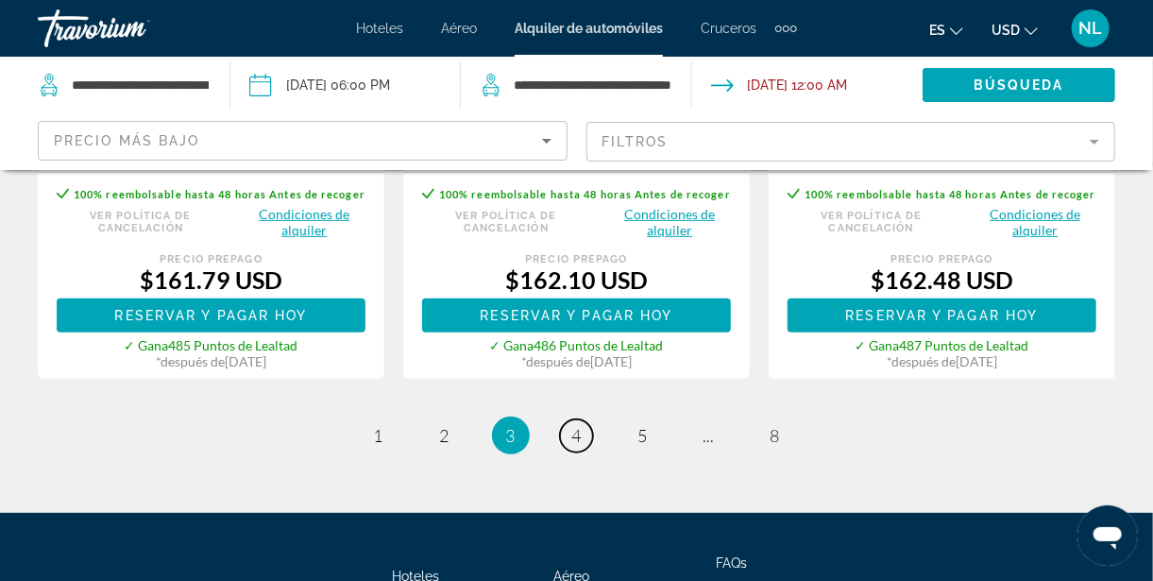
click at [580, 446] on span "4" at bounding box center [576, 435] width 9 height 21
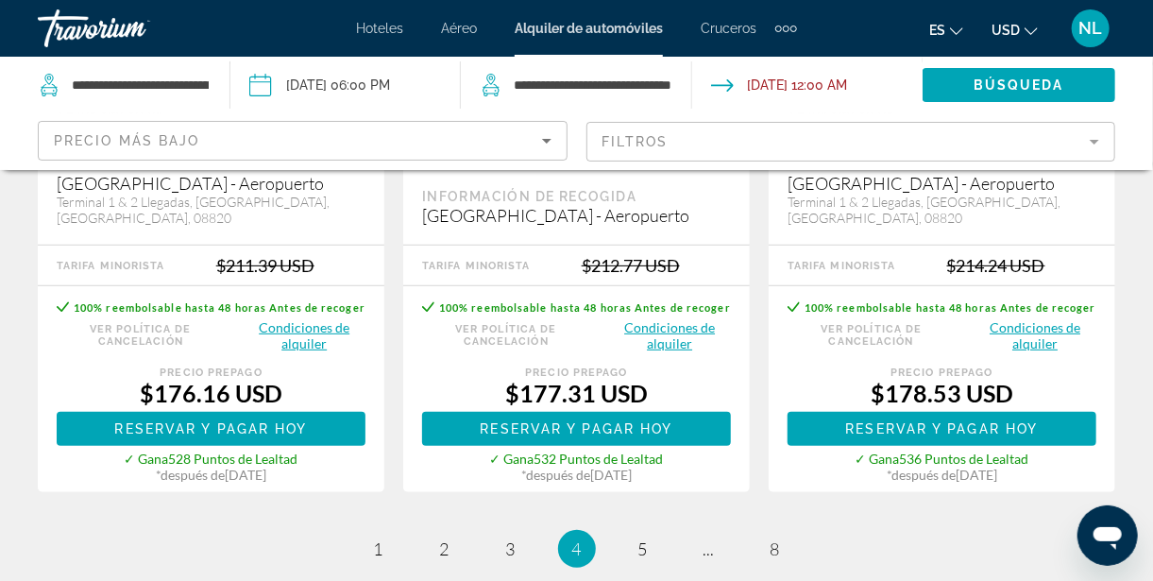
scroll to position [3251, 0]
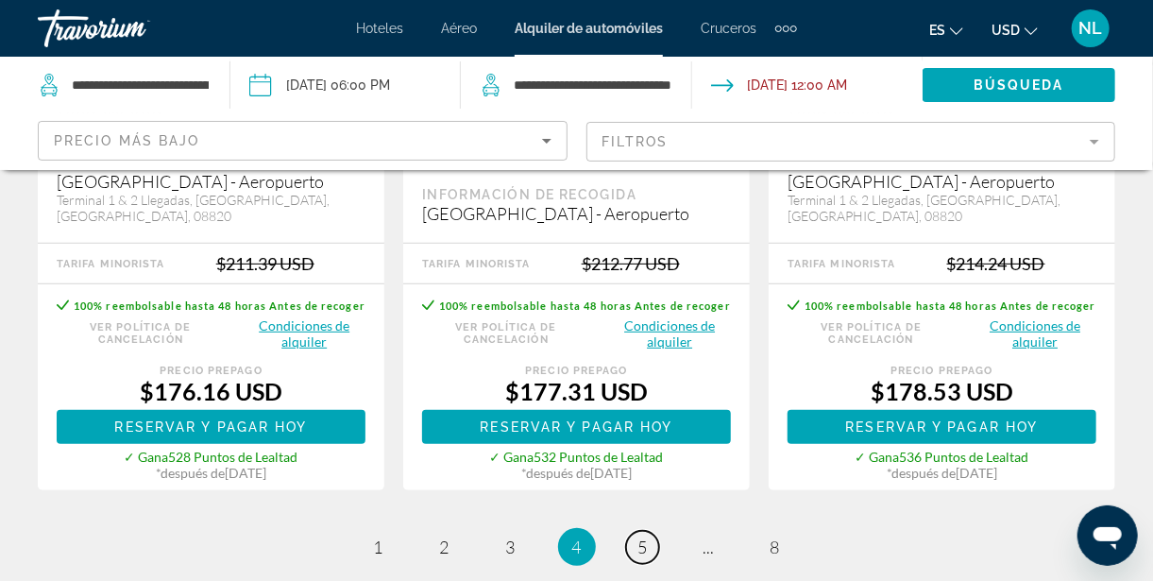
click at [649, 531] on link "page 5" at bounding box center [642, 547] width 33 height 33
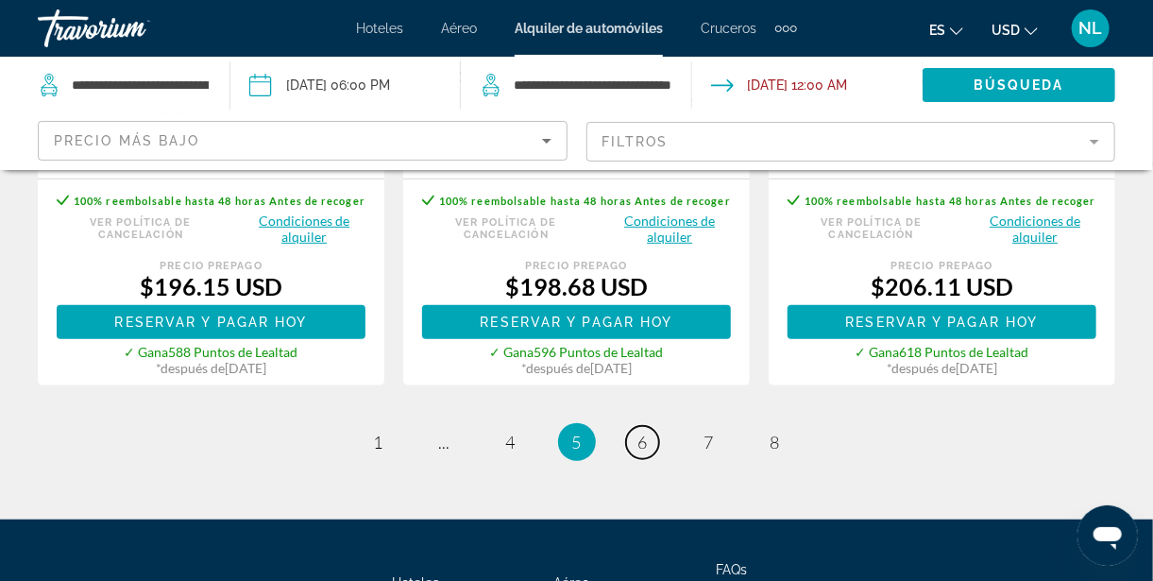
scroll to position [3428, 0]
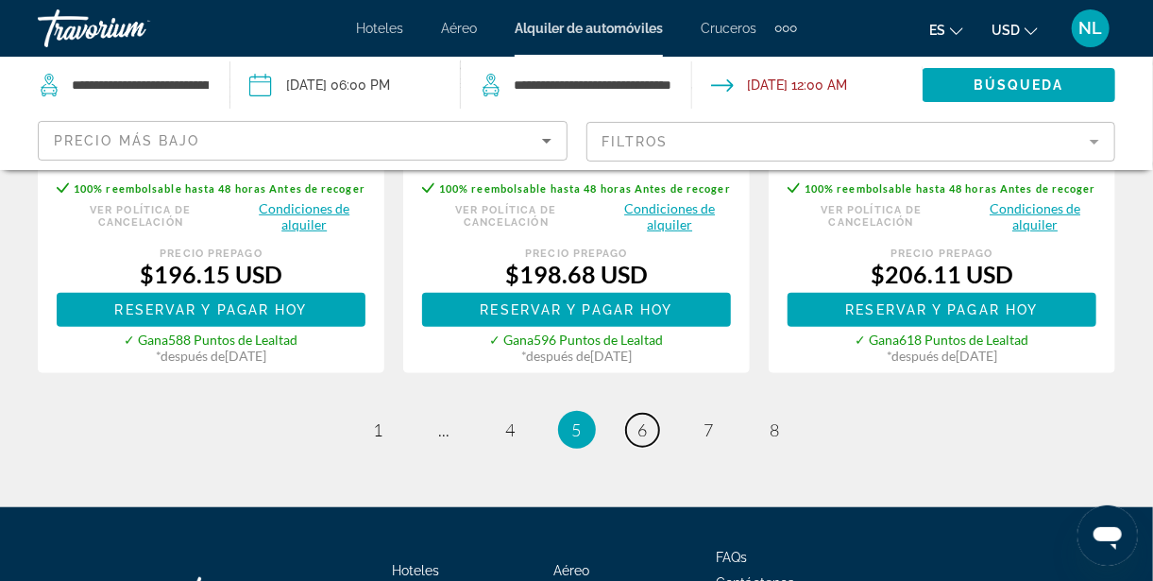
click at [650, 414] on link "page 6" at bounding box center [642, 430] width 33 height 33
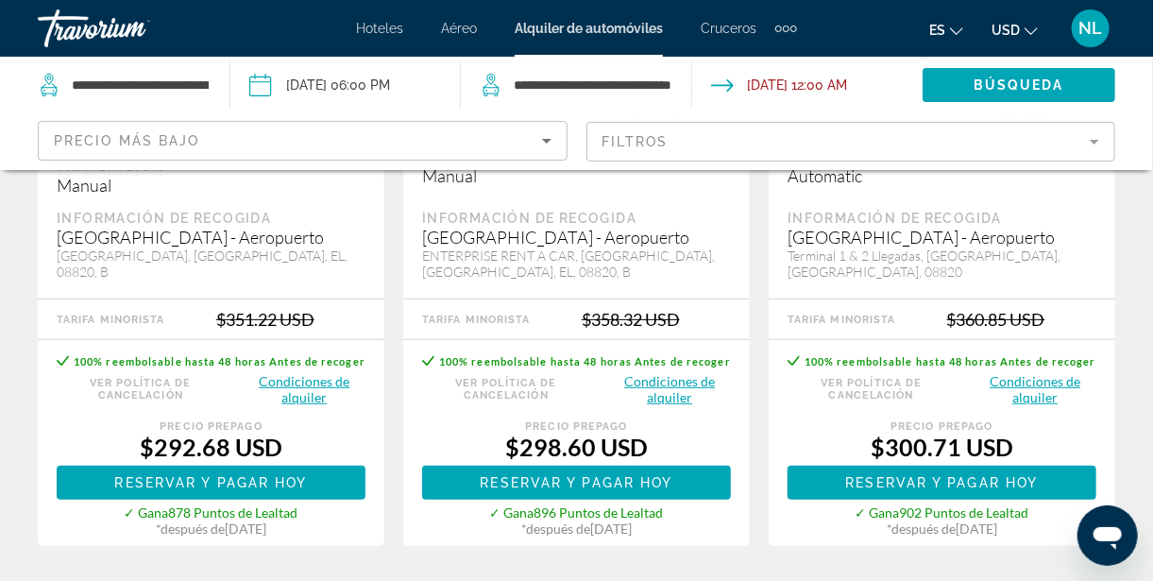
scroll to position [3194, 0]
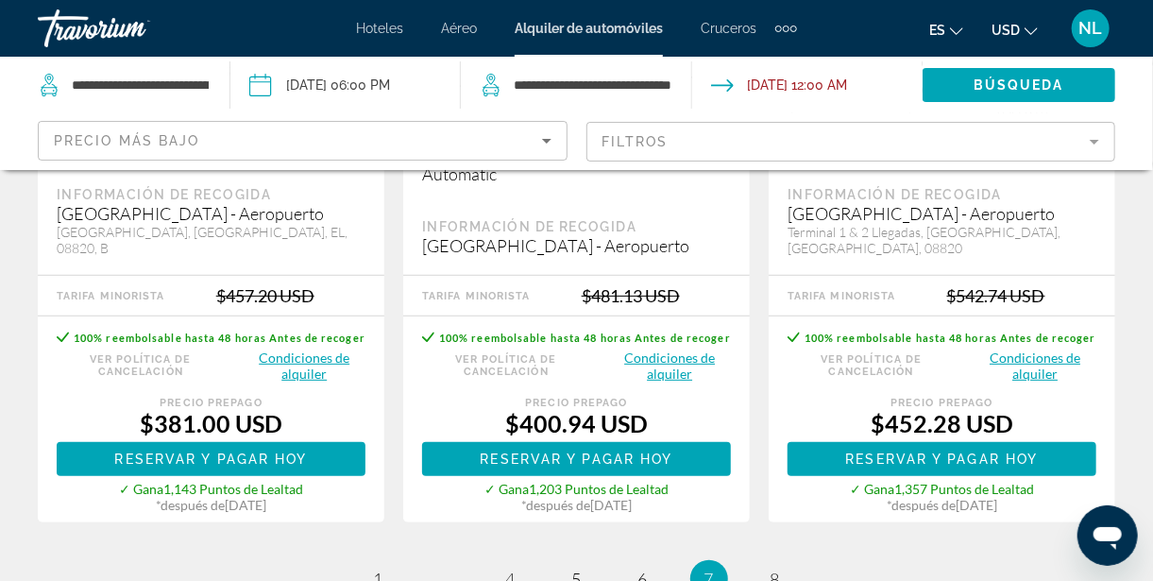
scroll to position [3245, 0]
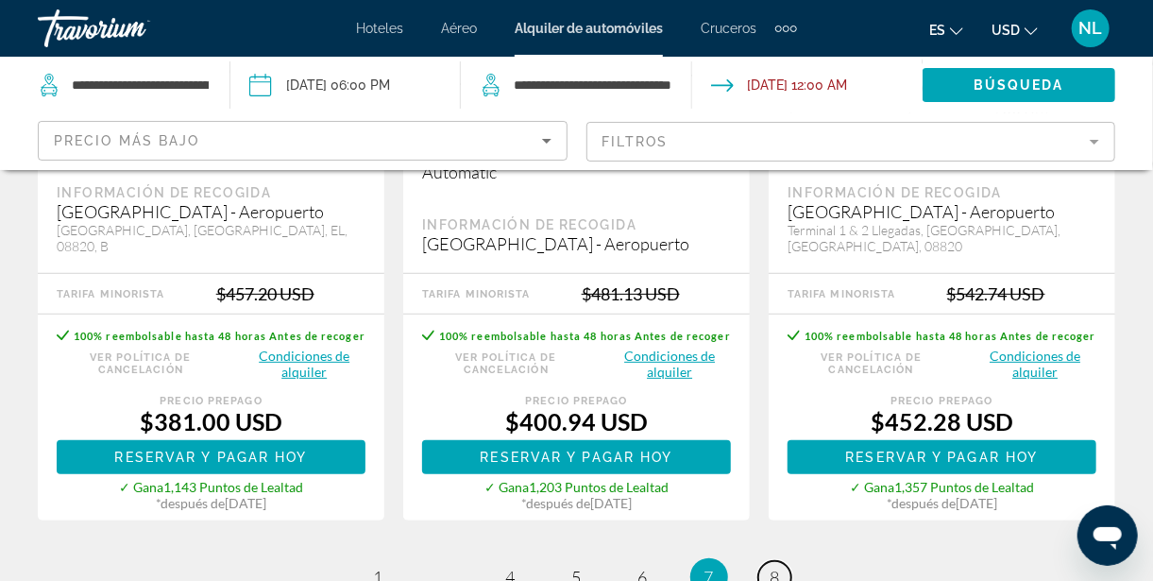
click at [783, 567] on link "page 8" at bounding box center [775, 577] width 33 height 33
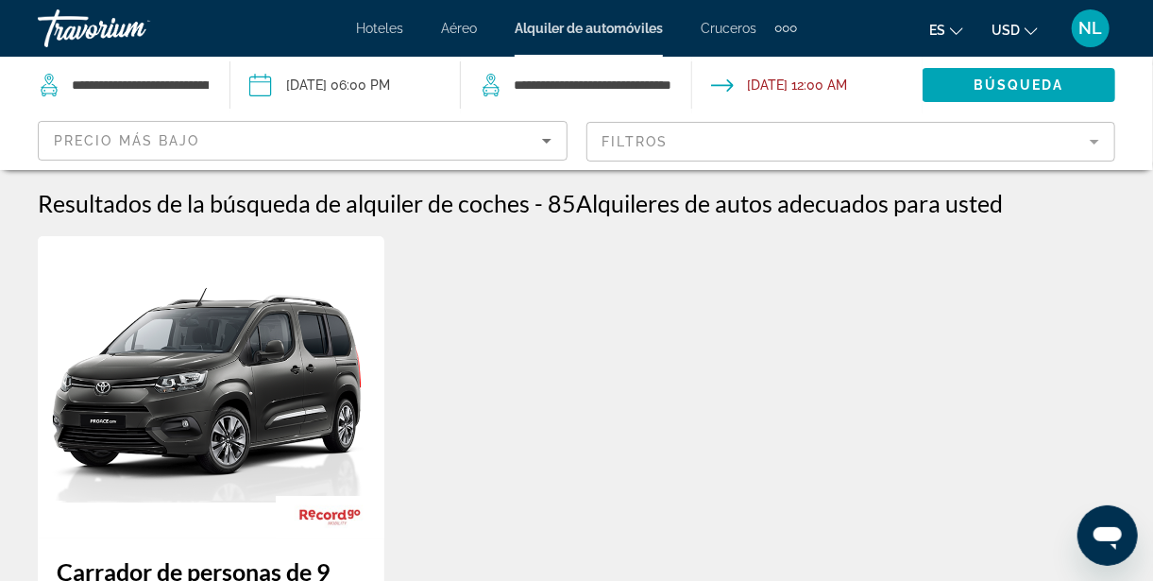
click at [546, 140] on icon "Sort by" at bounding box center [546, 141] width 9 height 5
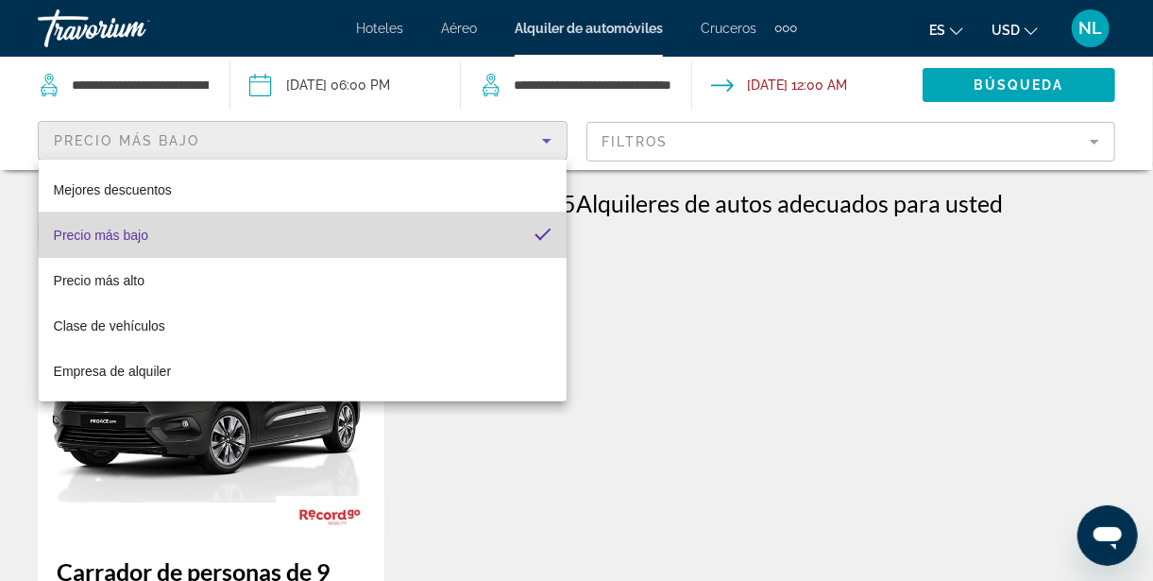
click at [530, 240] on mat-option "Precio más bajo" at bounding box center [303, 235] width 528 height 45
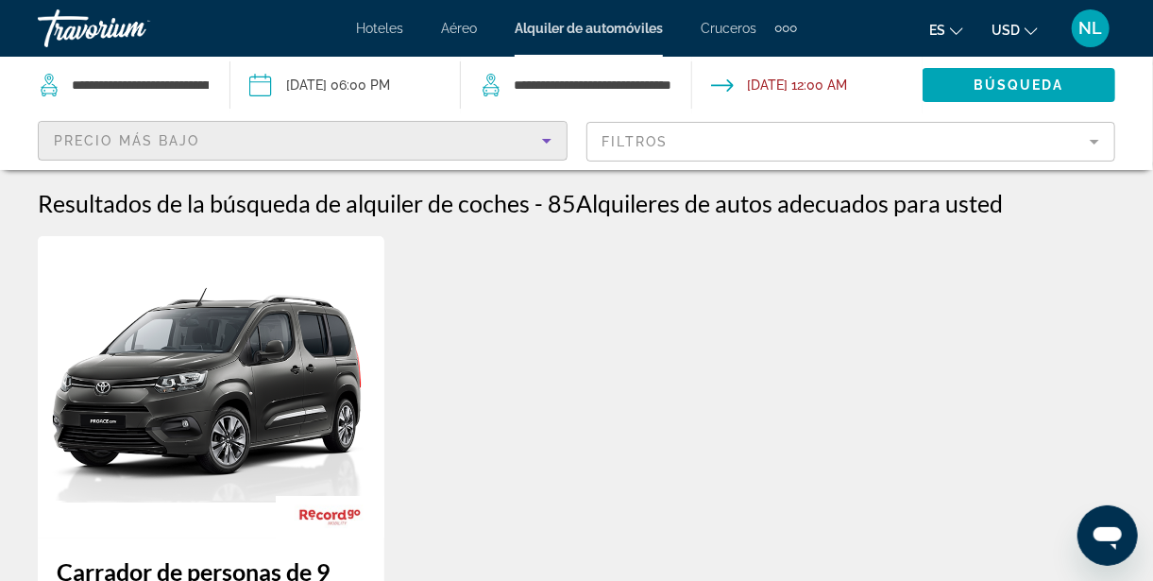
click at [1107, 145] on mat-form-field "Filtros" at bounding box center [852, 142] width 530 height 40
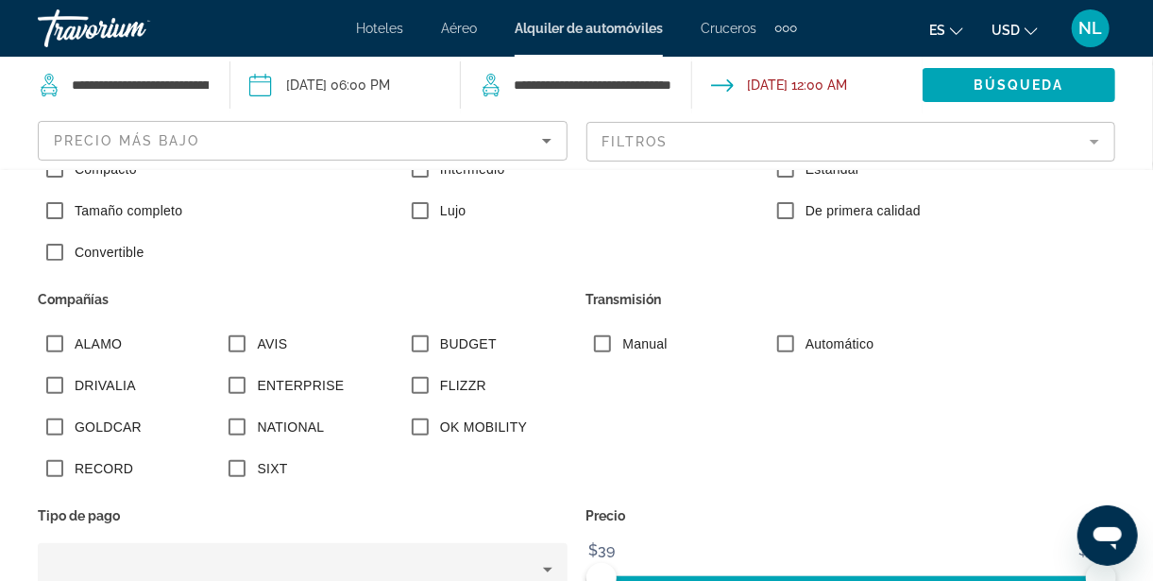
scroll to position [298, 0]
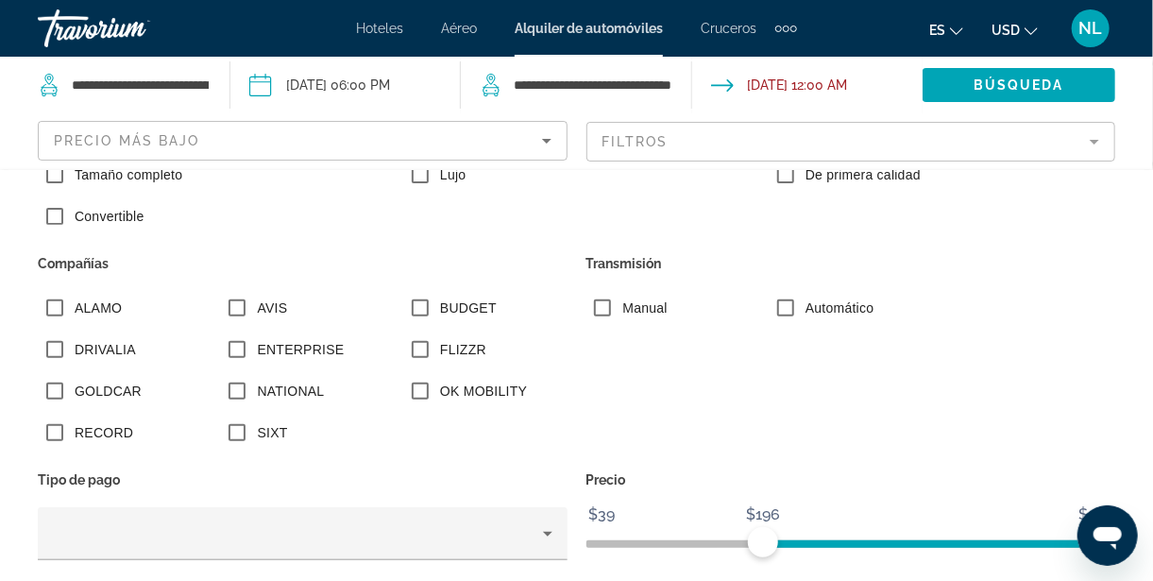
click at [606, 512] on span "$39" at bounding box center [603, 515] width 32 height 28
click at [606, 531] on span "ngx-slider" at bounding box center [852, 540] width 530 height 30
click at [605, 514] on span "$39" at bounding box center [603, 515] width 32 height 28
click at [1059, 82] on span "Búsqueda" at bounding box center [1019, 84] width 91 height 15
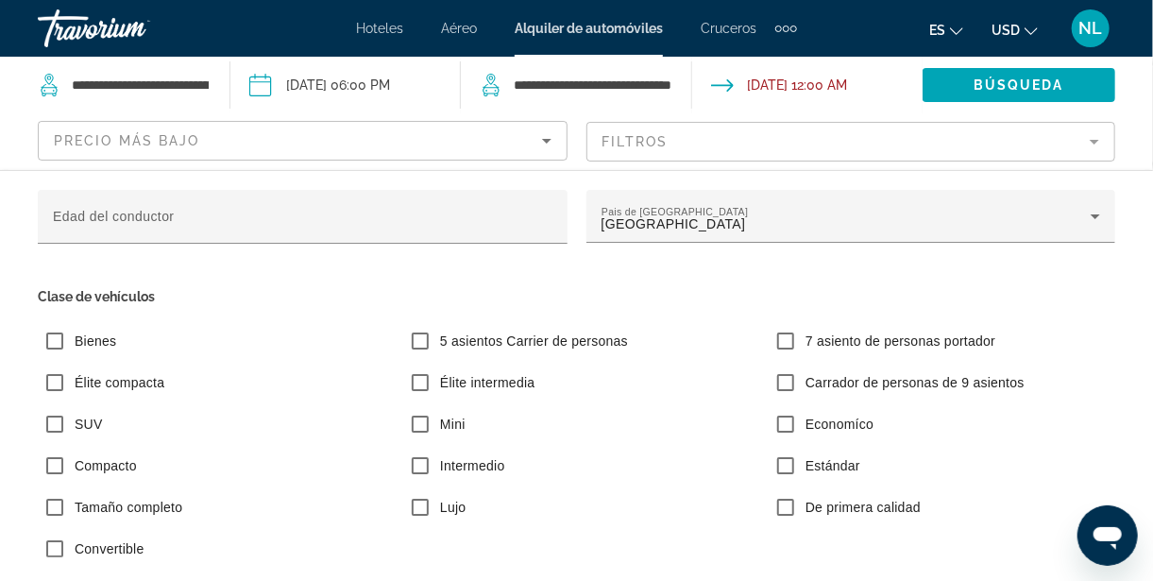
click at [158, 214] on mat-label "Edad del conductor" at bounding box center [114, 216] width 122 height 15
click at [158, 214] on input "Edad del conductor" at bounding box center [303, 224] width 500 height 23
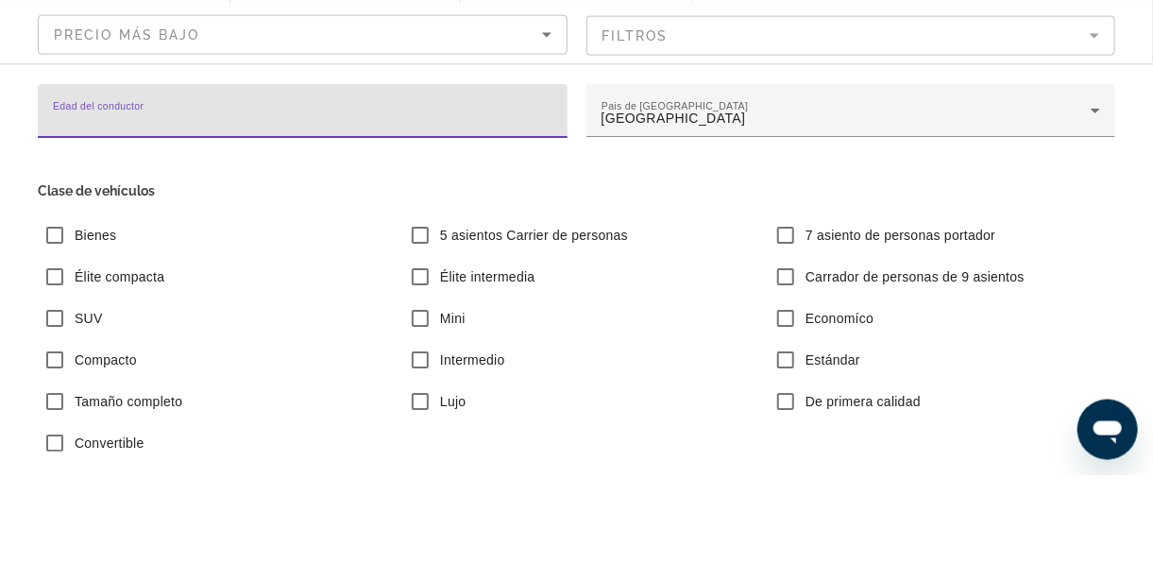
type input "**"
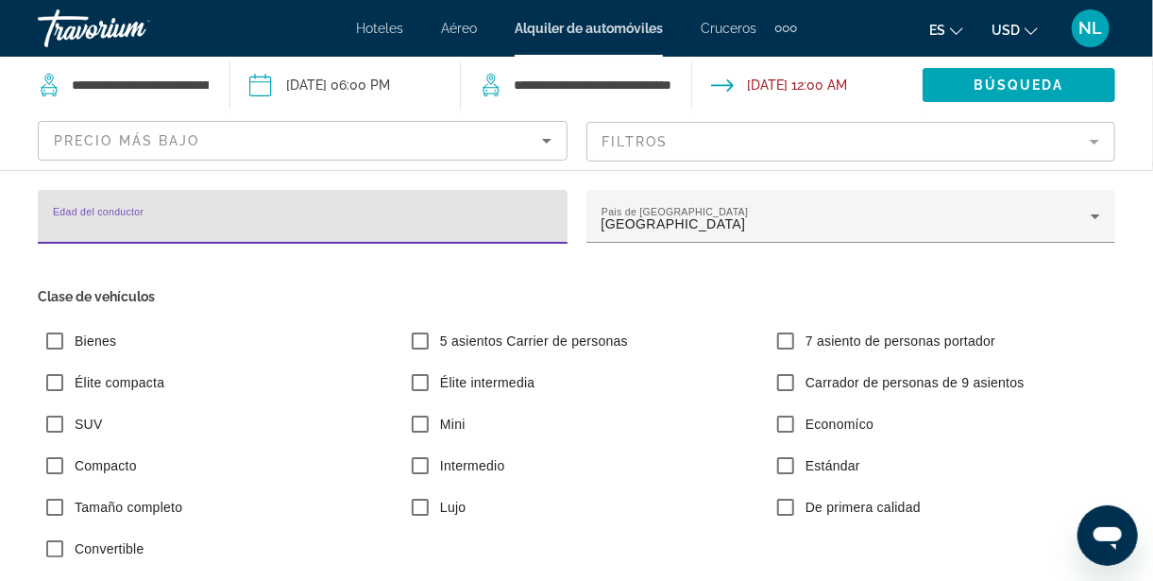
click at [1050, 85] on span "Búsqueda" at bounding box center [1019, 84] width 91 height 15
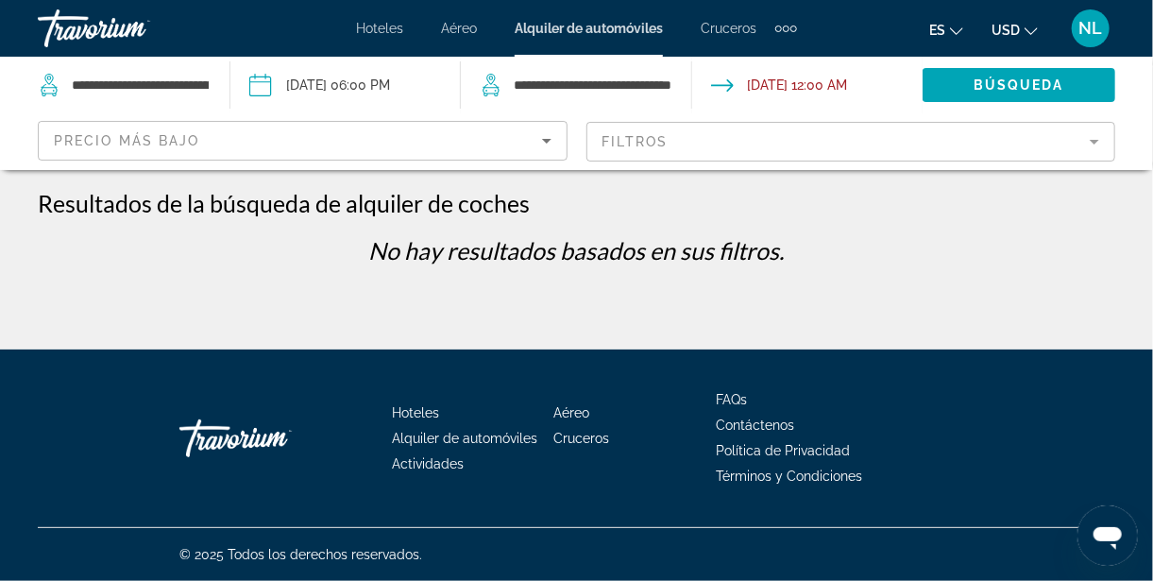
click at [546, 140] on icon "Sort by" at bounding box center [546, 141] width 9 height 5
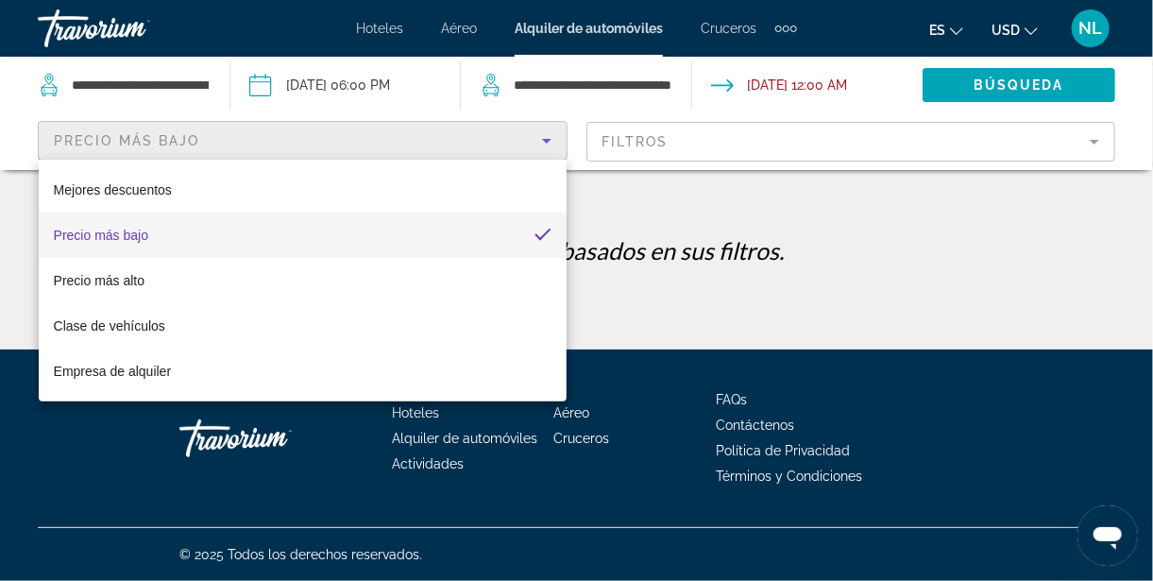
click at [525, 230] on mat-option "Precio más bajo" at bounding box center [303, 235] width 528 height 45
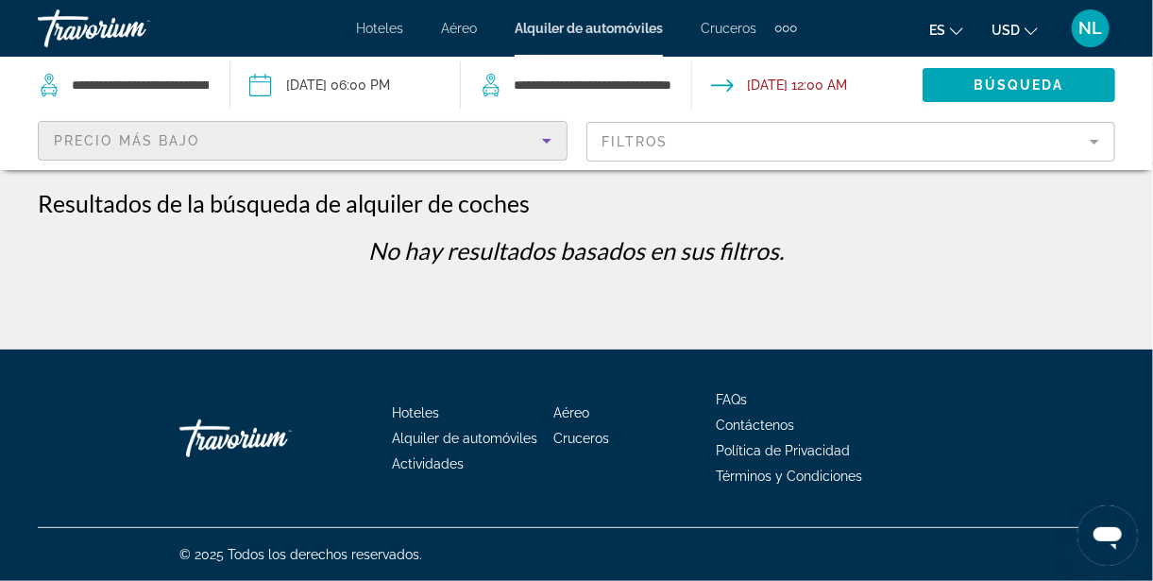
click at [595, 60] on div "**********" at bounding box center [576, 85] width 192 height 57
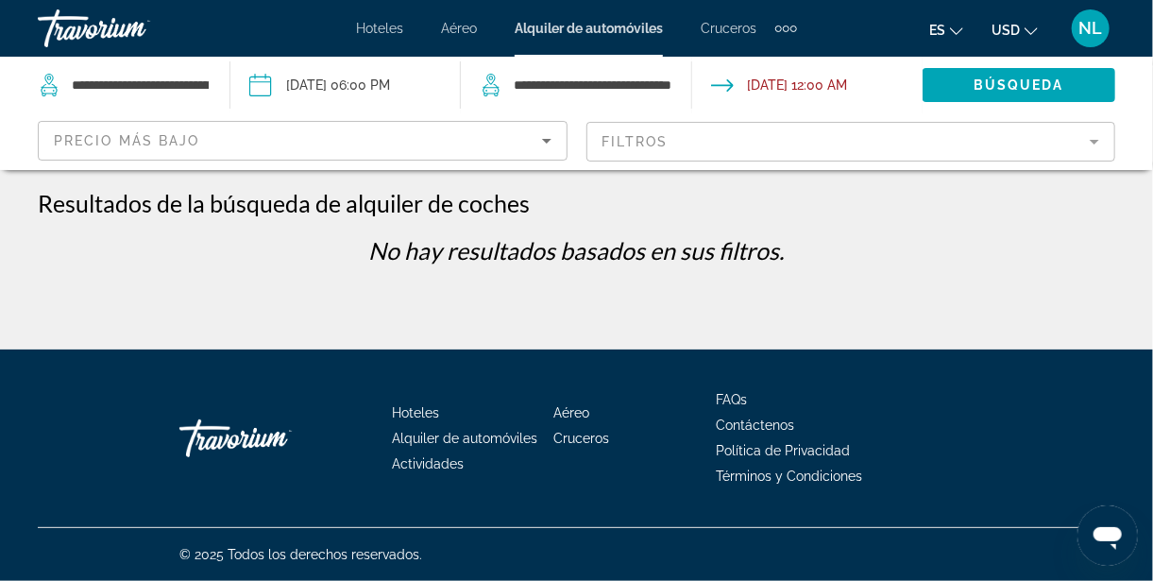
click at [620, 26] on span "Alquiler de automóviles" at bounding box center [589, 28] width 148 height 15
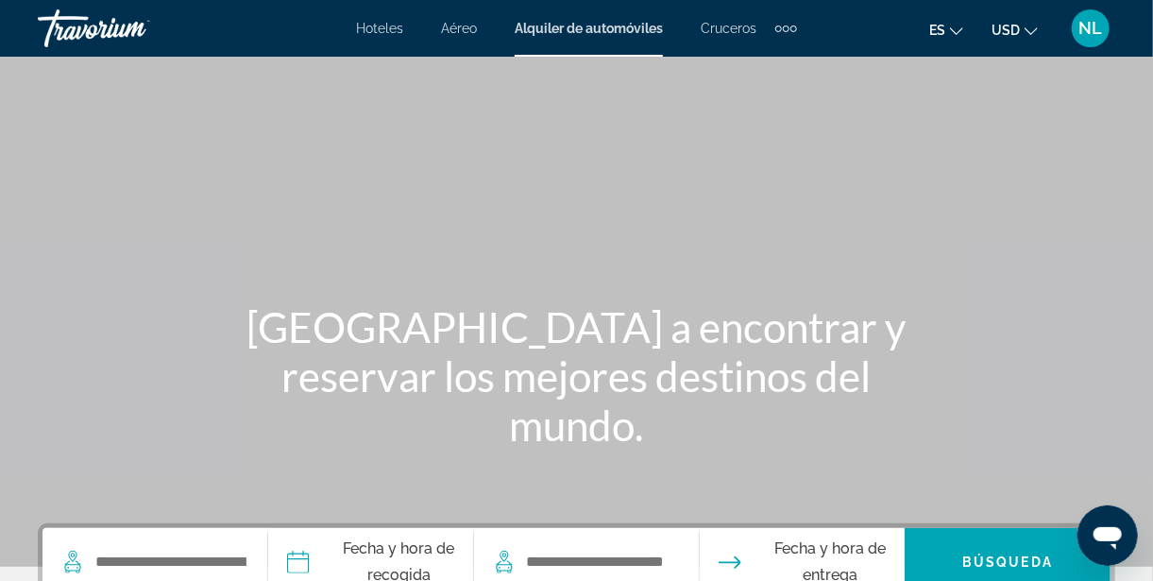
click at [597, 25] on span "Alquiler de automóviles" at bounding box center [589, 28] width 148 height 15
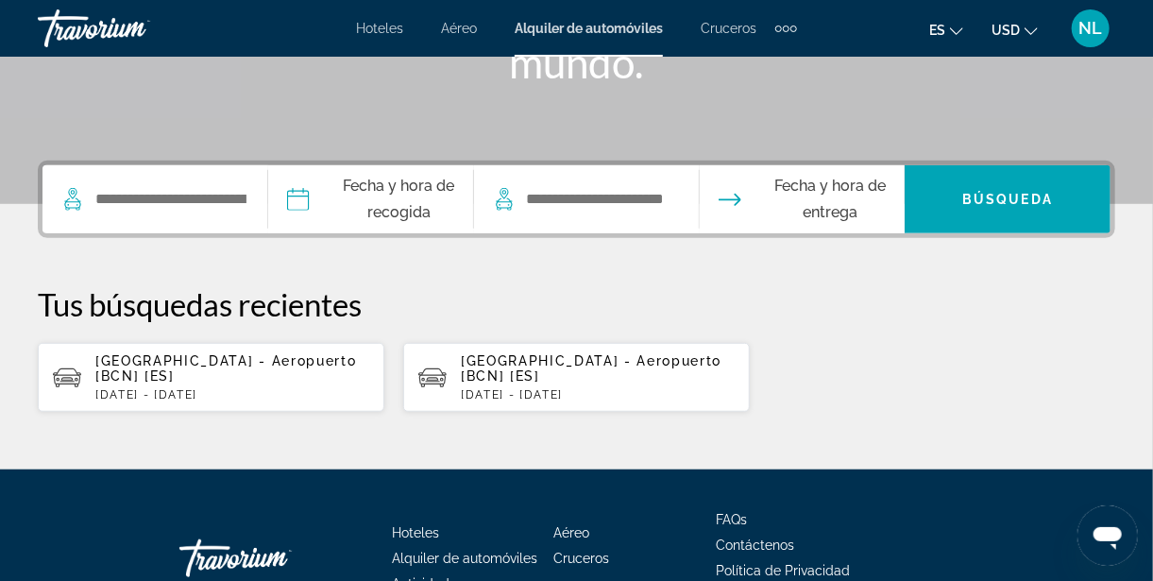
scroll to position [367, 0]
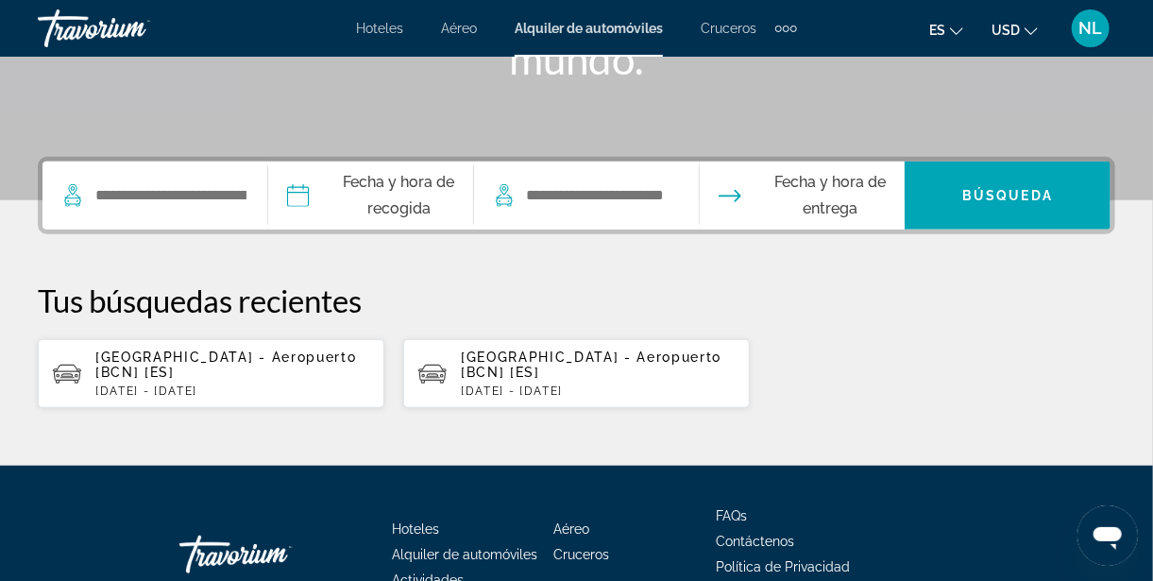
click at [124, 358] on span "Barcelona - Aeropuerto [BCN] [ES]" at bounding box center [225, 365] width 261 height 30
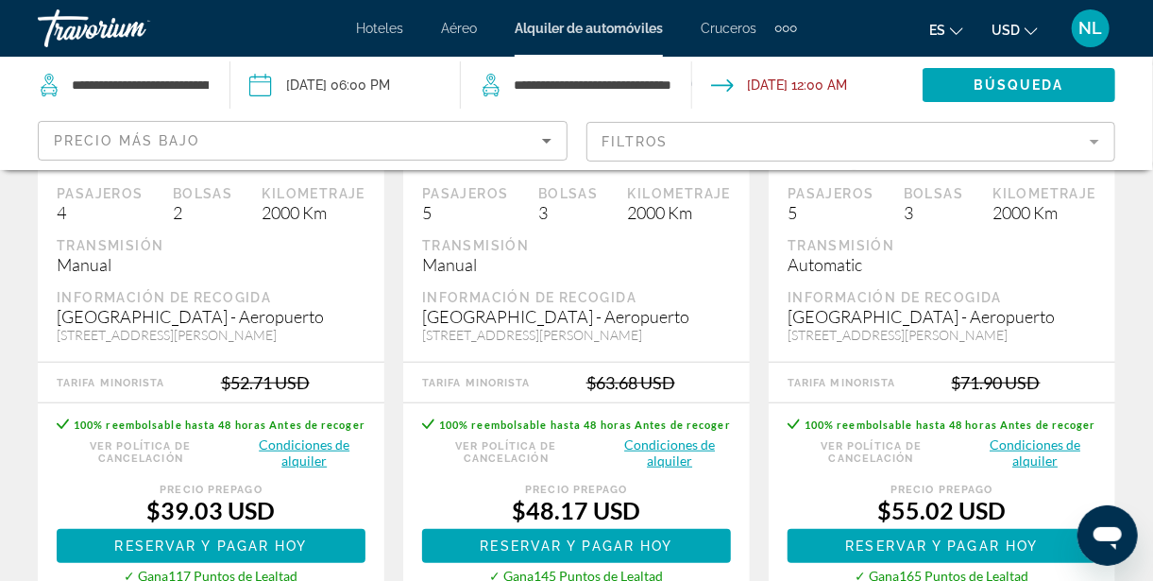
scroll to position [447, 0]
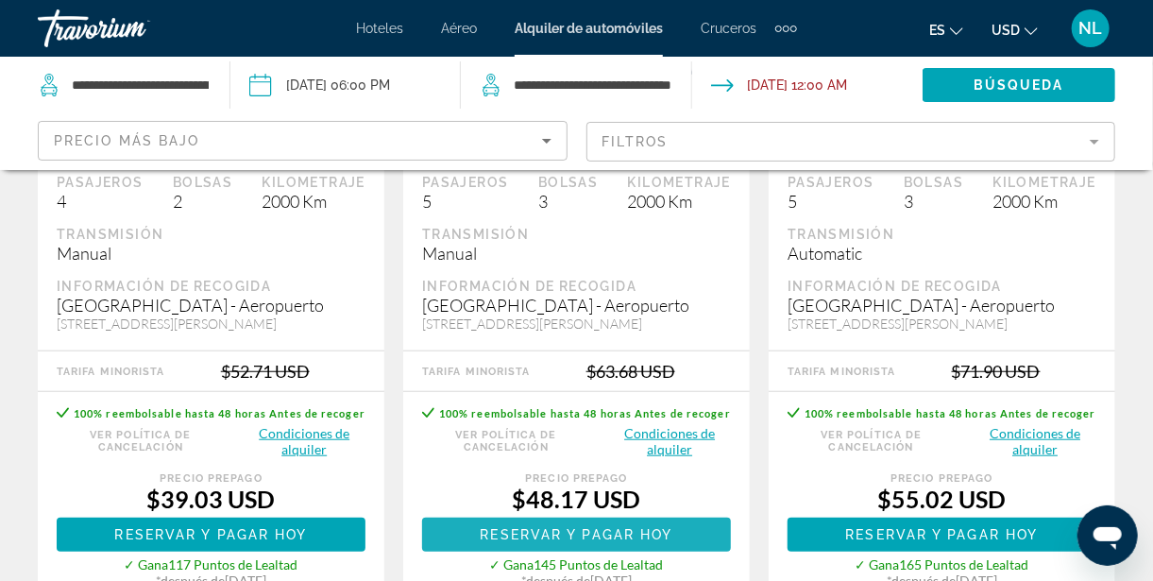
click at [641, 542] on span "Reservar y pagar hoy" at bounding box center [577, 534] width 193 height 15
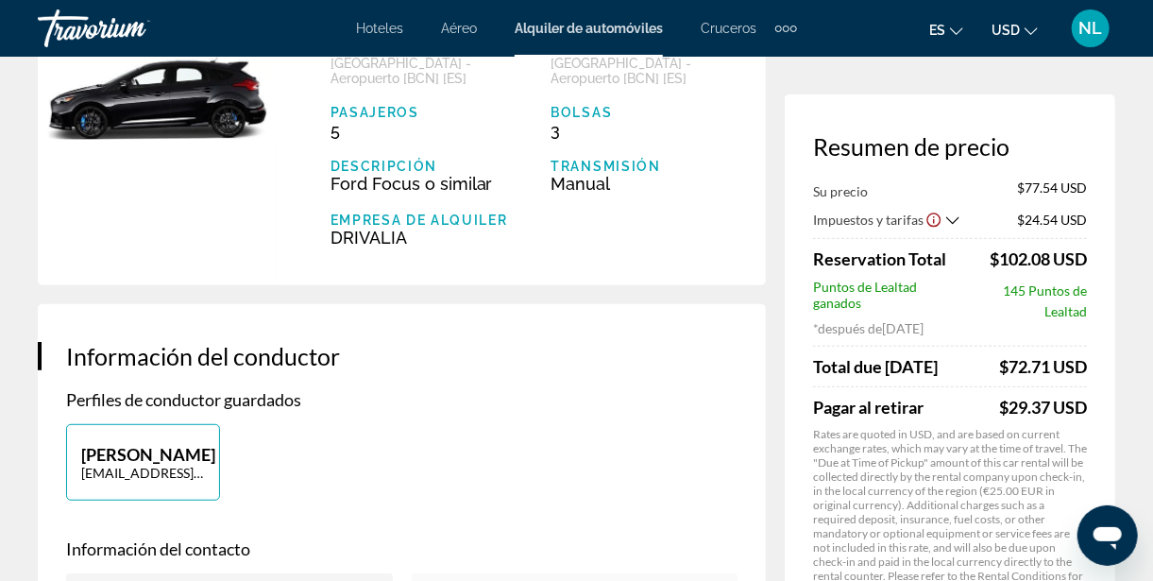
scroll to position [236, 0]
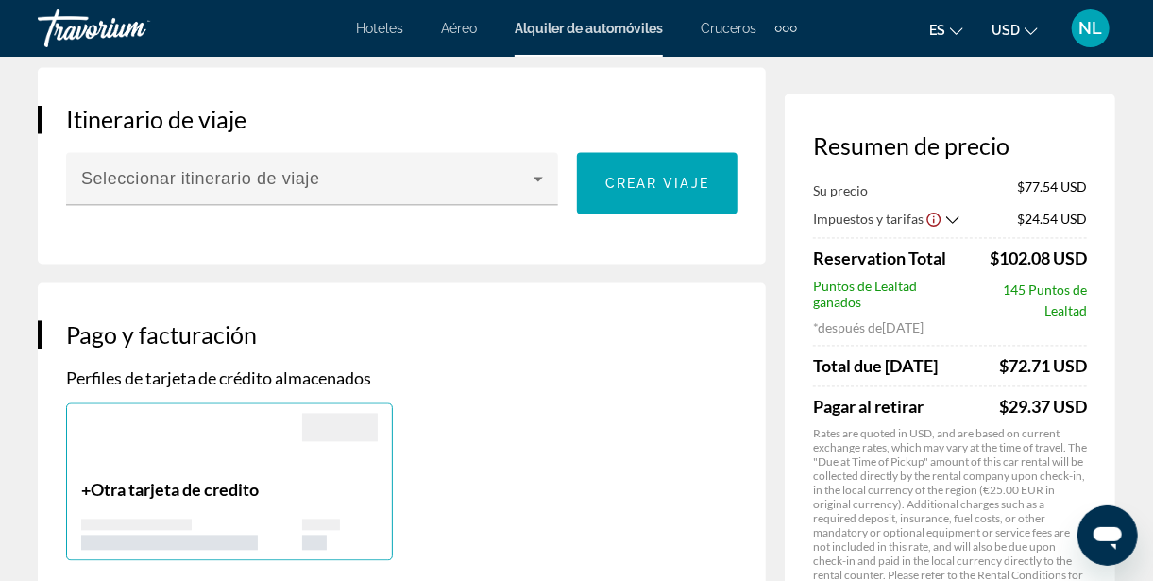
click at [940, 473] on p "Rates are quoted in USD, and are based on current exchange rates, which may var…" at bounding box center [950, 512] width 274 height 170
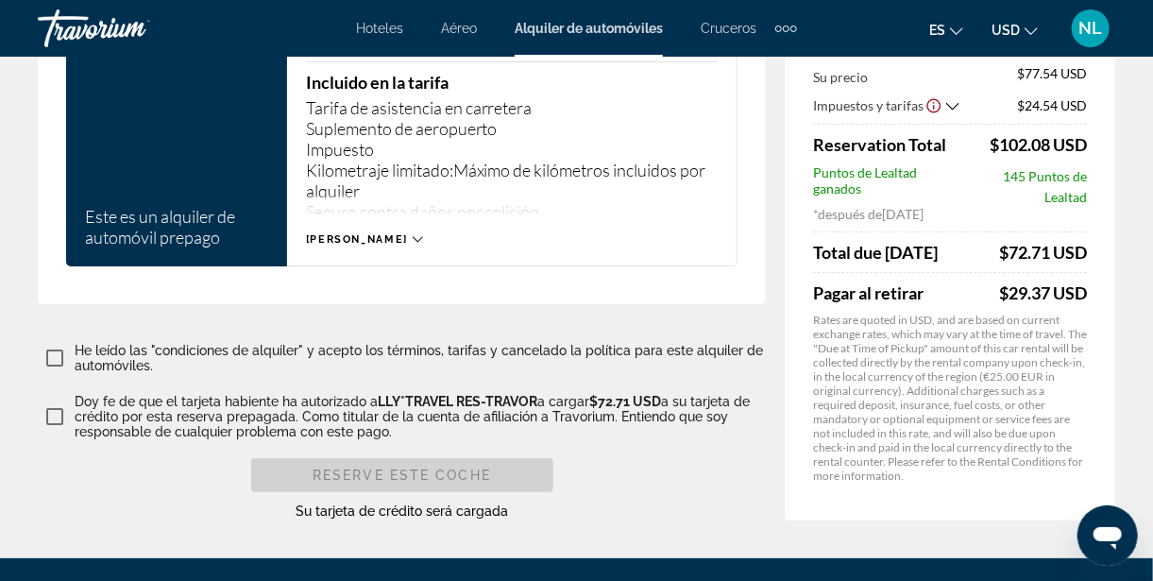
scroll to position [3016, 0]
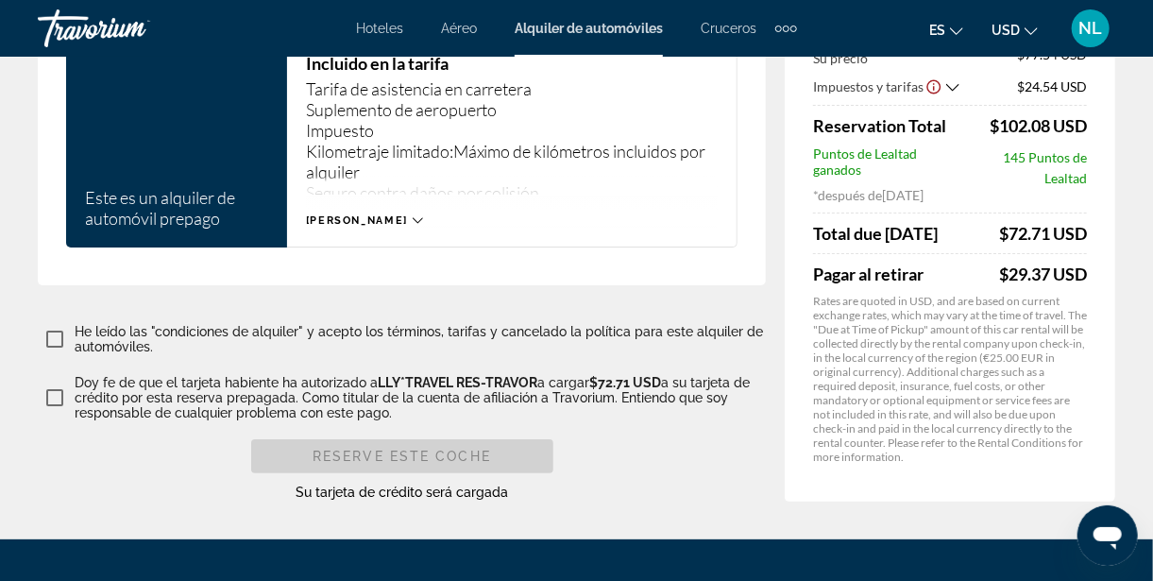
click at [413, 226] on icon "Main content" at bounding box center [418, 220] width 10 height 10
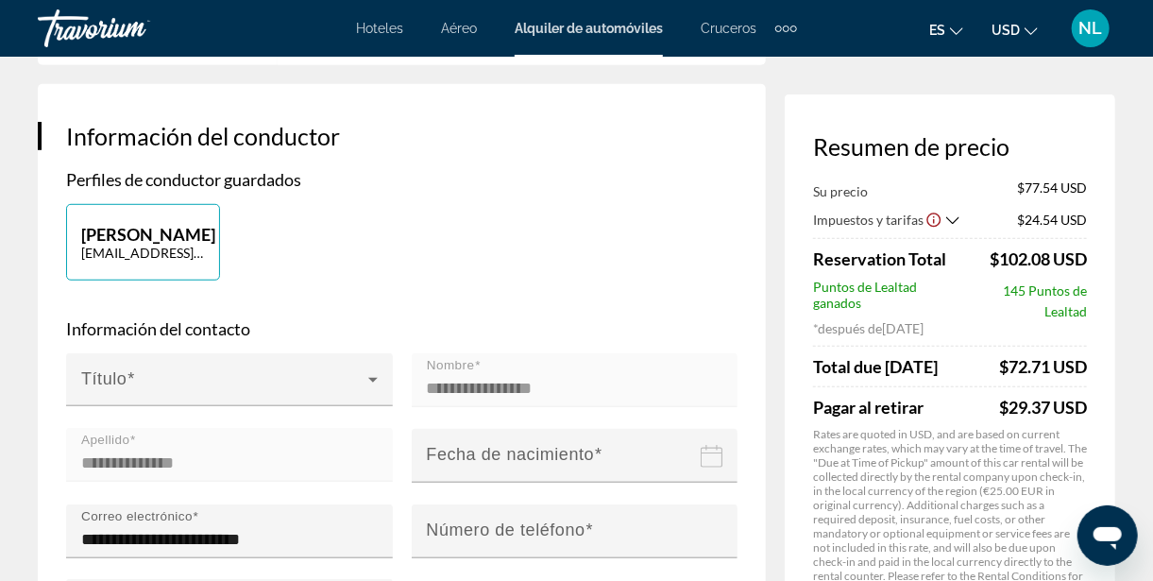
scroll to position [0, 0]
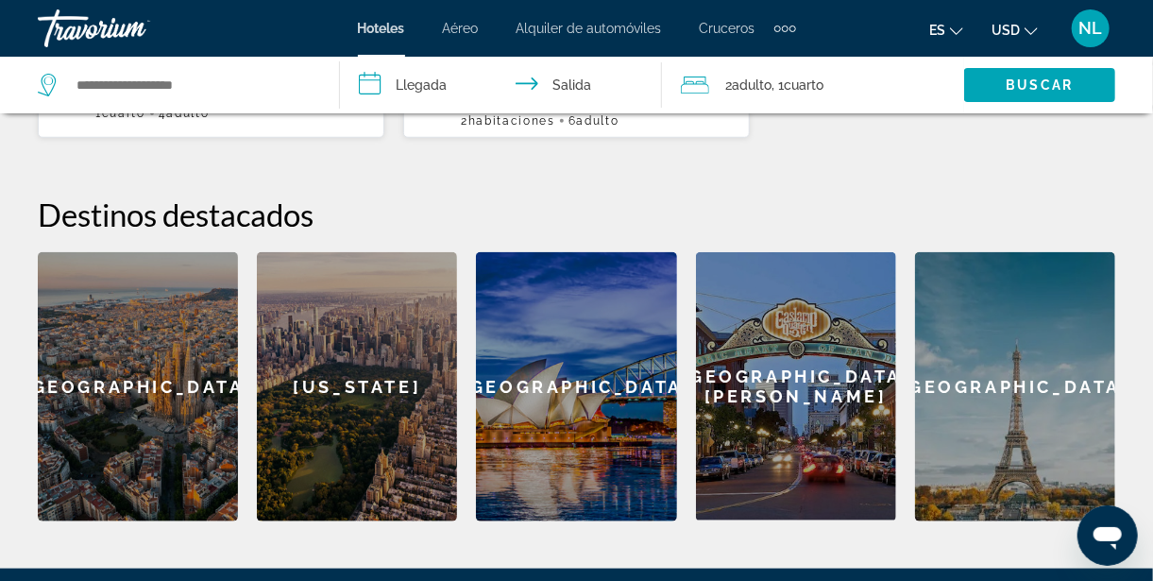
scroll to position [671, 0]
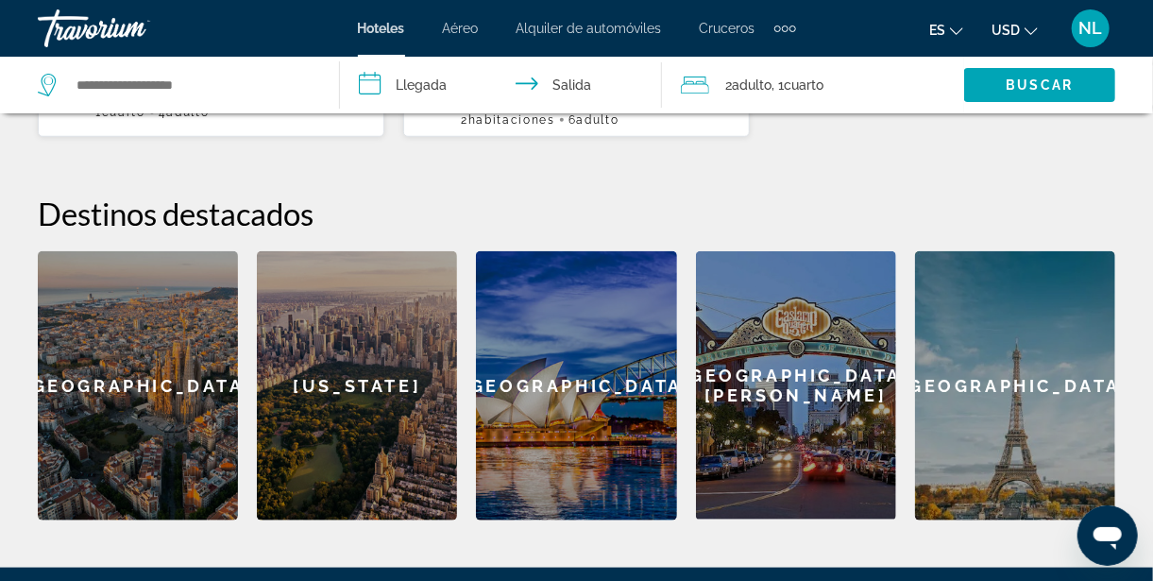
click at [392, 384] on div "[US_STATE]" at bounding box center [357, 385] width 200 height 269
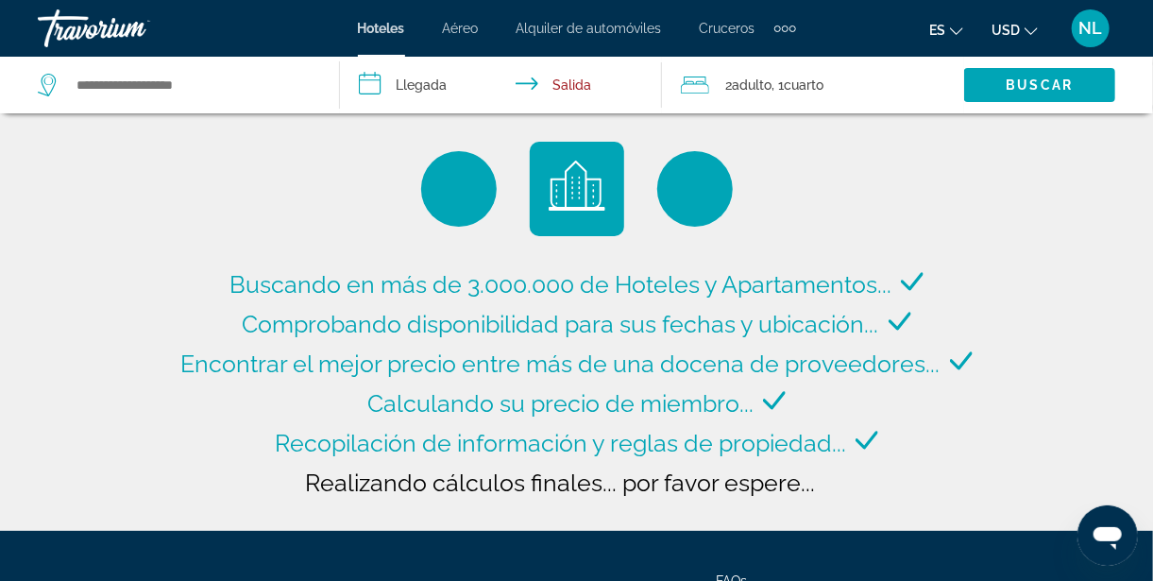
type input "**********"
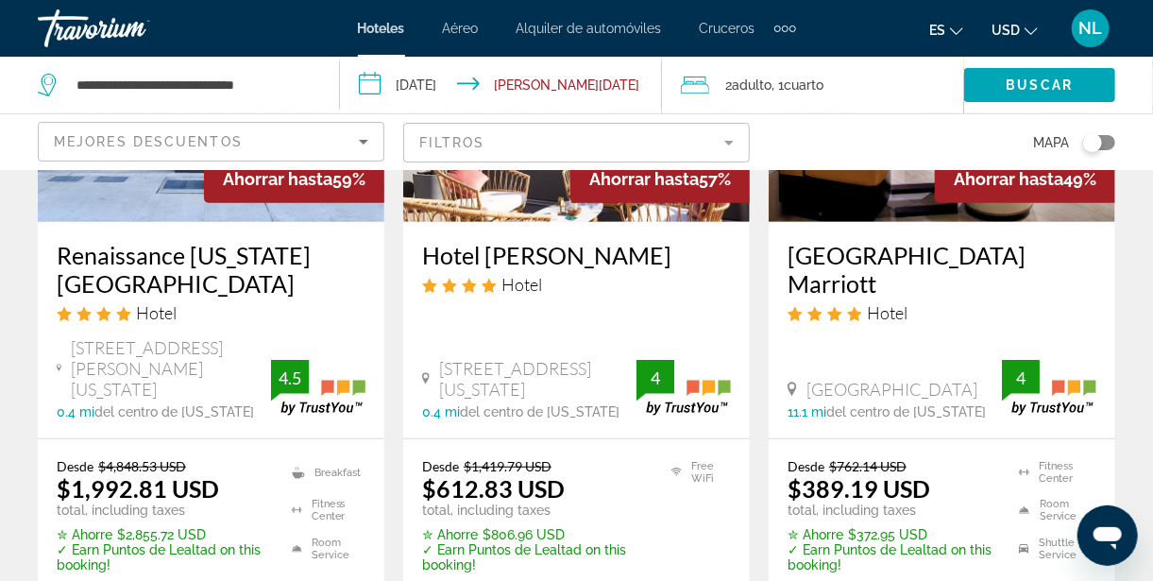
scroll to position [315, 0]
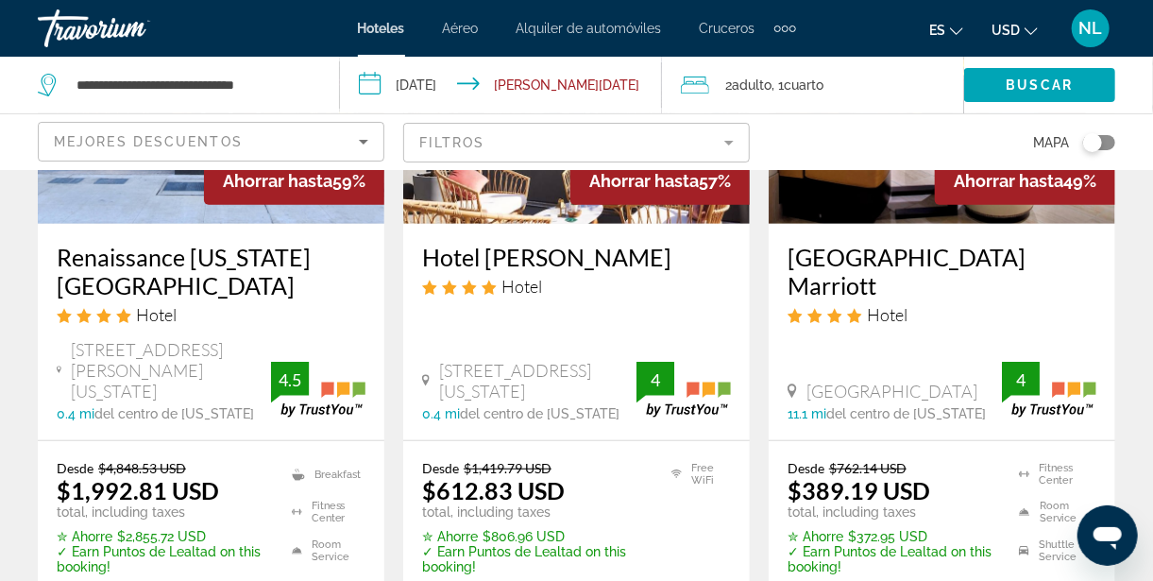
click at [358, 87] on input "**********" at bounding box center [504, 88] width 329 height 62
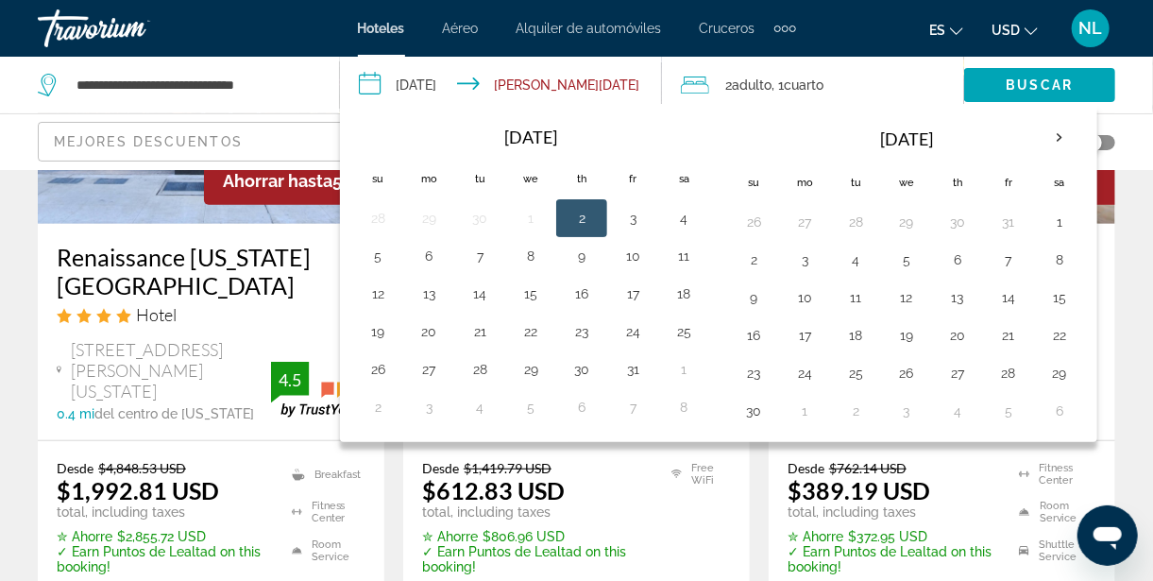
click at [1045, 145] on th "Next month" at bounding box center [1059, 138] width 51 height 42
click at [1038, 135] on th "Next month" at bounding box center [1059, 138] width 51 height 42
click at [1038, 134] on th "Next month" at bounding box center [1059, 138] width 51 height 42
click at [1034, 143] on th "Next month" at bounding box center [1059, 138] width 51 height 42
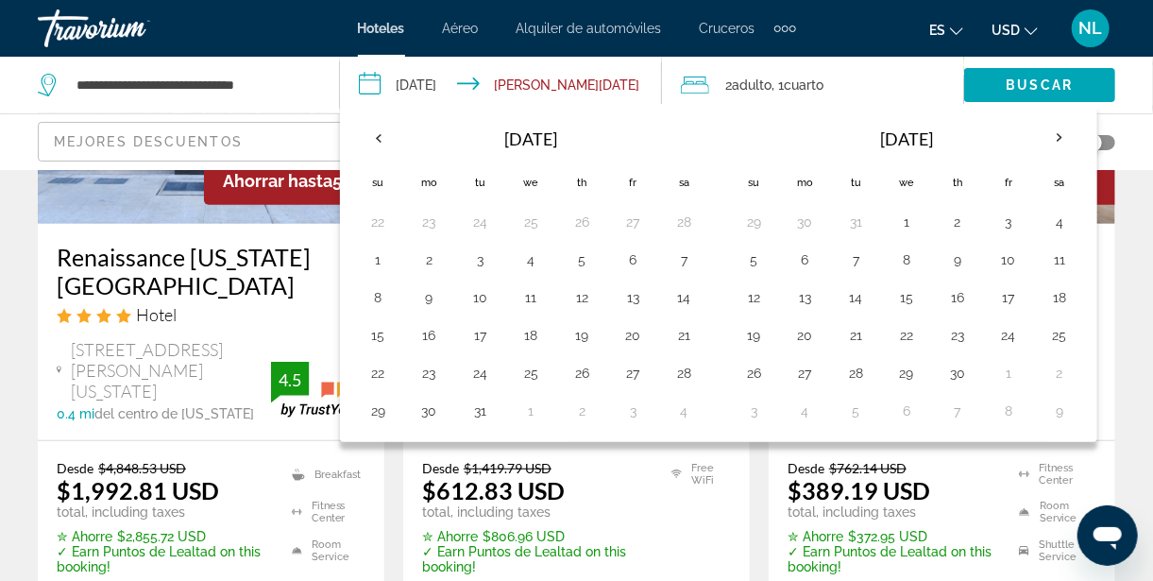
click at [1034, 143] on th "Next month" at bounding box center [1059, 138] width 51 height 42
click at [1047, 142] on th "Next month" at bounding box center [1059, 138] width 51 height 42
click at [1055, 154] on th "Next month" at bounding box center [1059, 138] width 51 height 42
click at [746, 266] on button "2" at bounding box center [754, 260] width 30 height 26
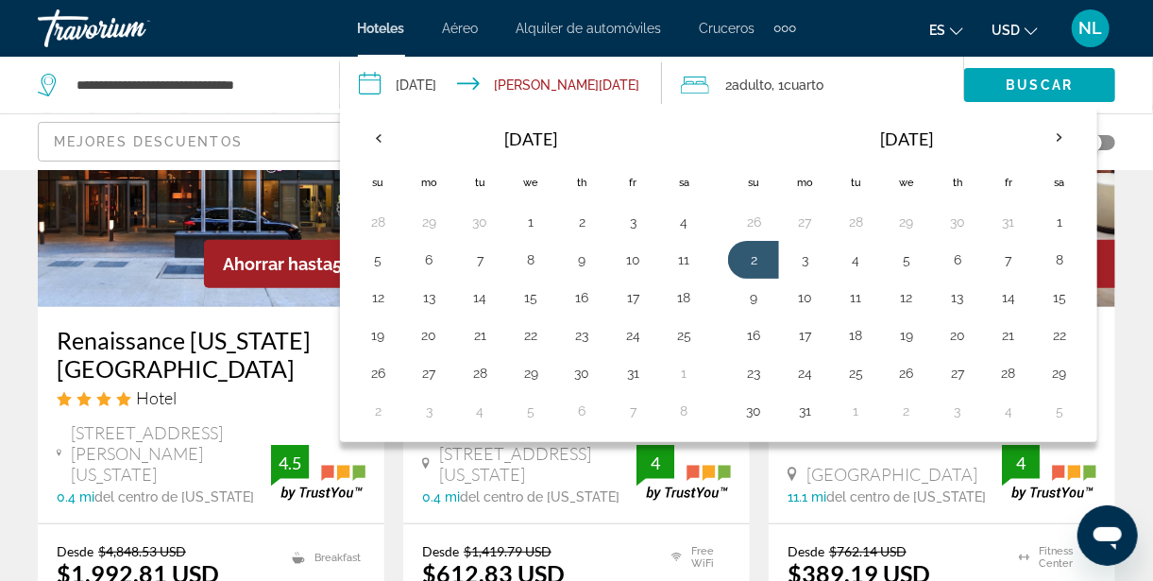
scroll to position [225, 0]
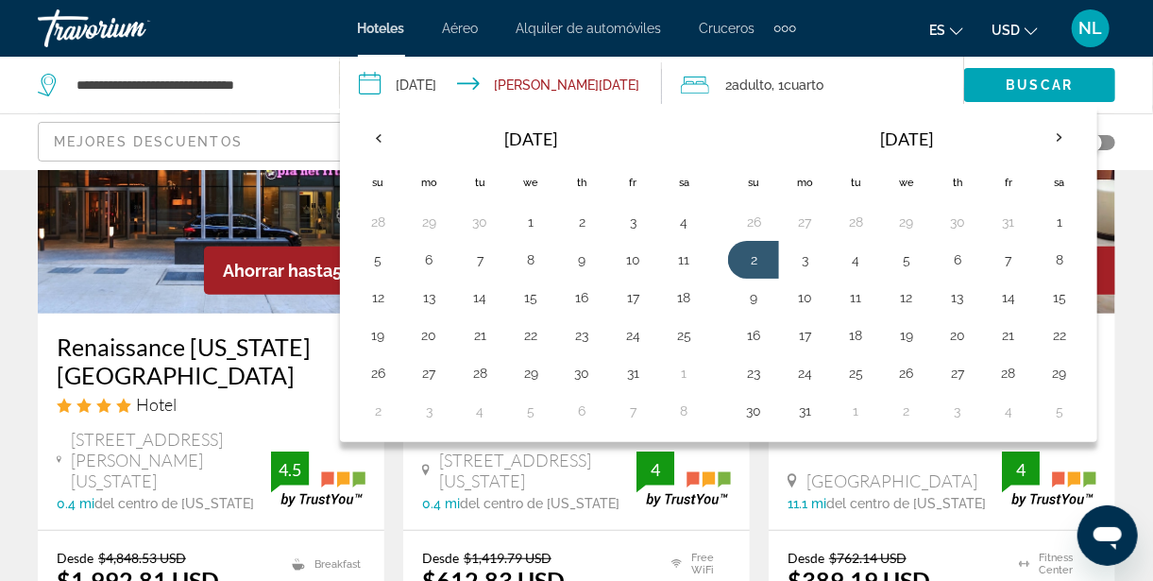
click at [790, 302] on button "10" at bounding box center [805, 297] width 30 height 26
type input "**********"
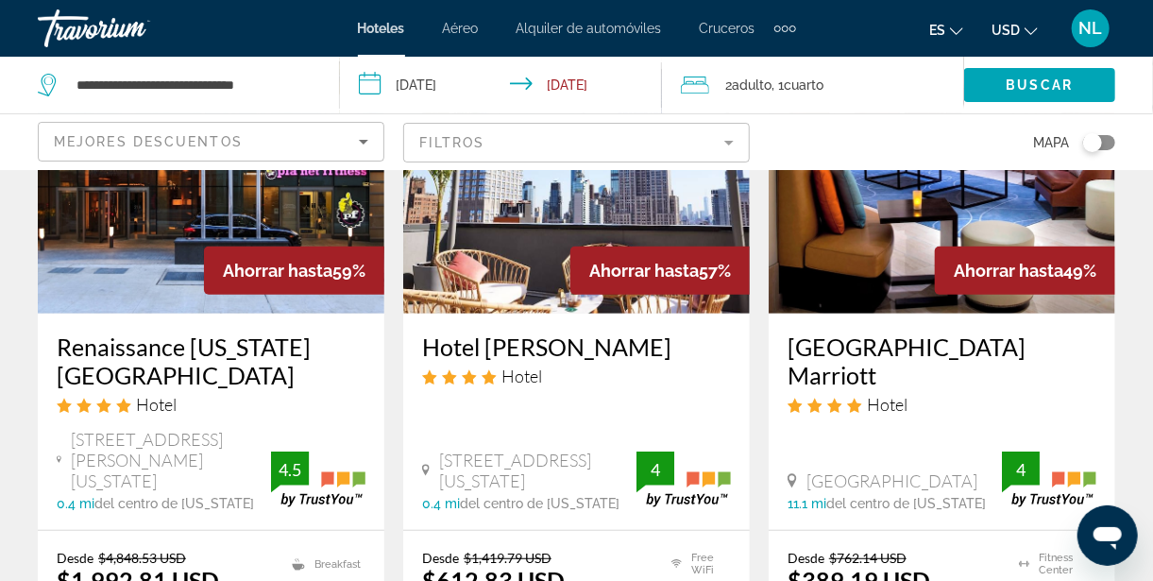
click at [752, 87] on span "Adulto" at bounding box center [753, 84] width 40 height 15
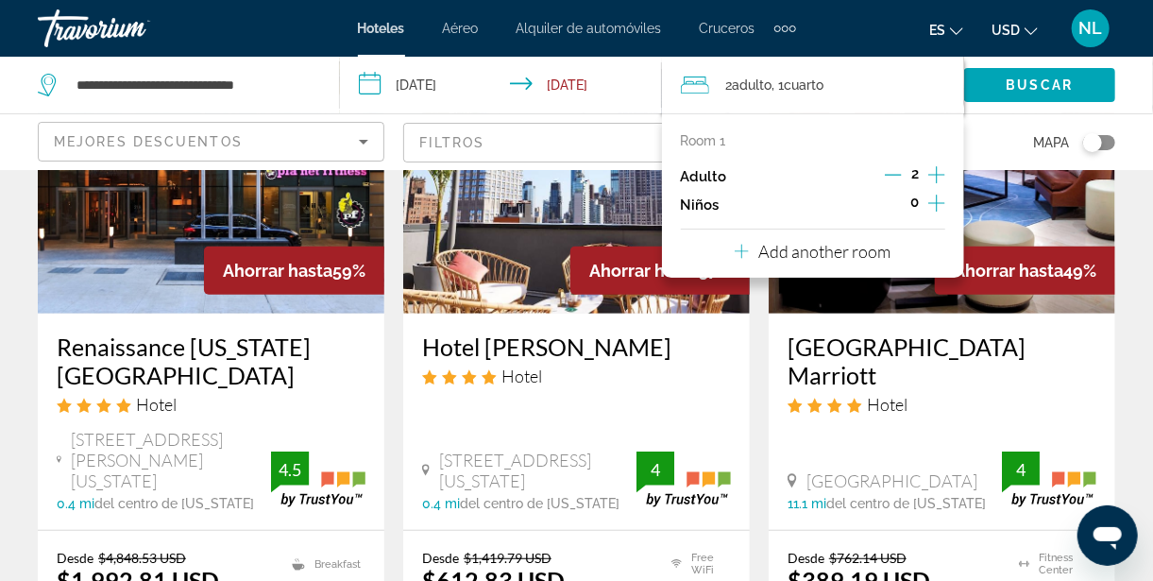
click at [932, 185] on button "Increment adults" at bounding box center [937, 176] width 17 height 28
click at [931, 178] on icon "Increment adults" at bounding box center [937, 174] width 17 height 23
click at [931, 181] on icon "Increment adults" at bounding box center [937, 174] width 17 height 23
click at [931, 209] on icon "Increment children" at bounding box center [937, 203] width 17 height 23
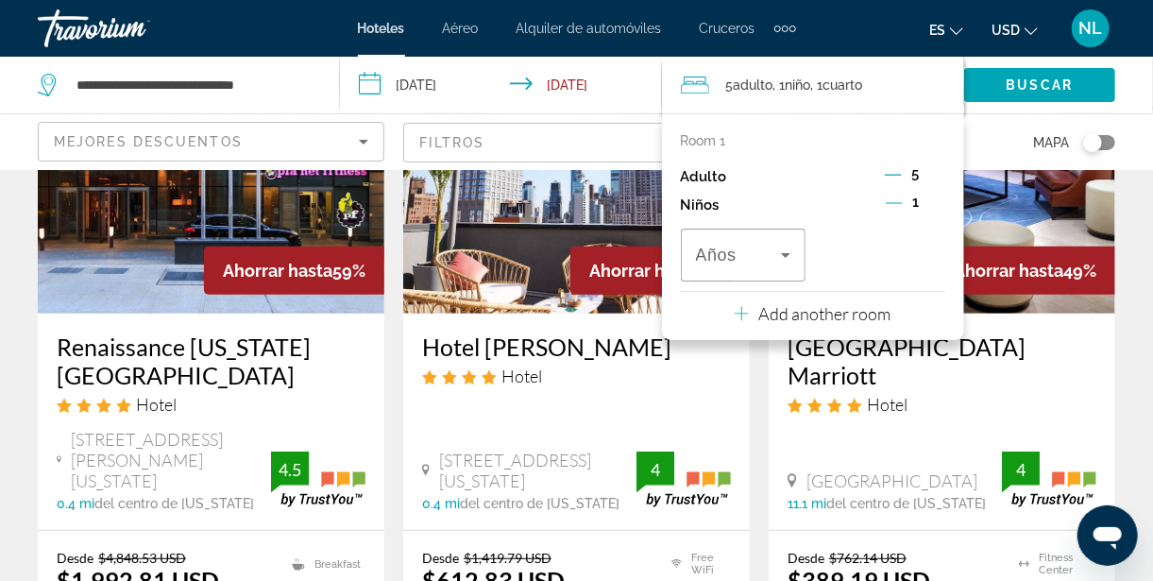
click at [786, 256] on icon "Travelers: 5 adults, 1 child" at bounding box center [785, 255] width 9 height 5
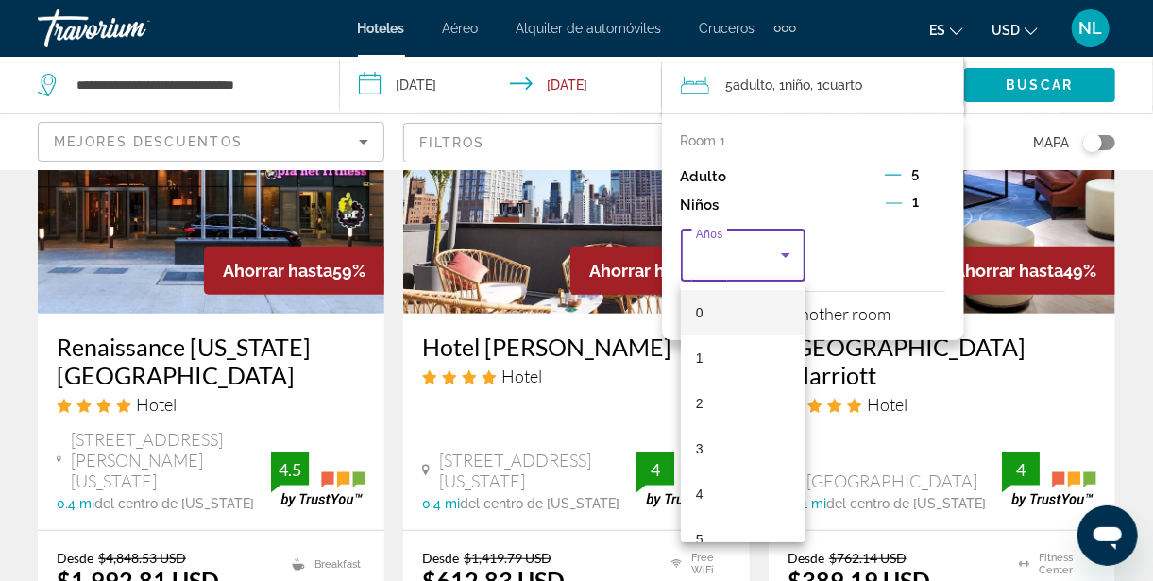
click at [793, 265] on div at bounding box center [576, 290] width 1153 height 581
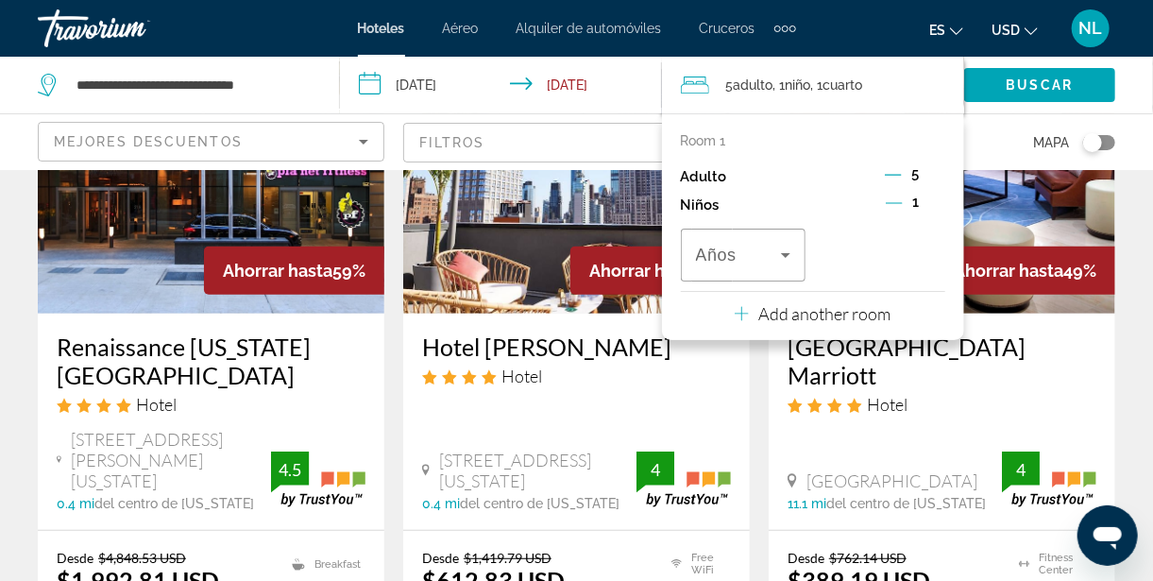
click at [788, 259] on icon "Travelers: 5 adults, 1 child" at bounding box center [786, 255] width 23 height 23
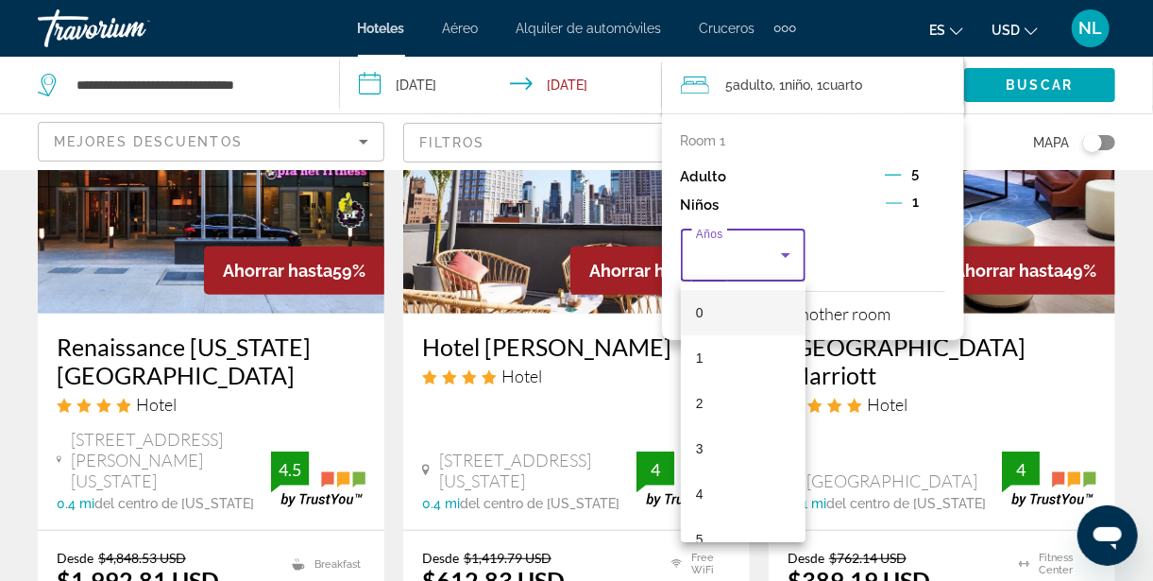
click at [784, 267] on div at bounding box center [576, 290] width 1153 height 581
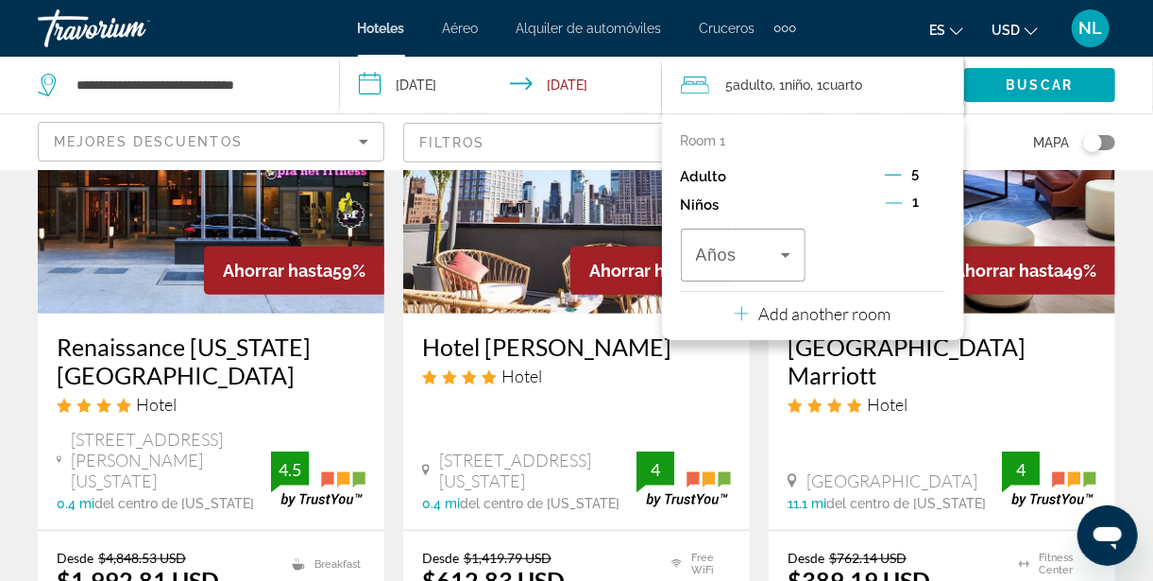
click at [902, 216] on button "Decrement children" at bounding box center [894, 205] width 17 height 23
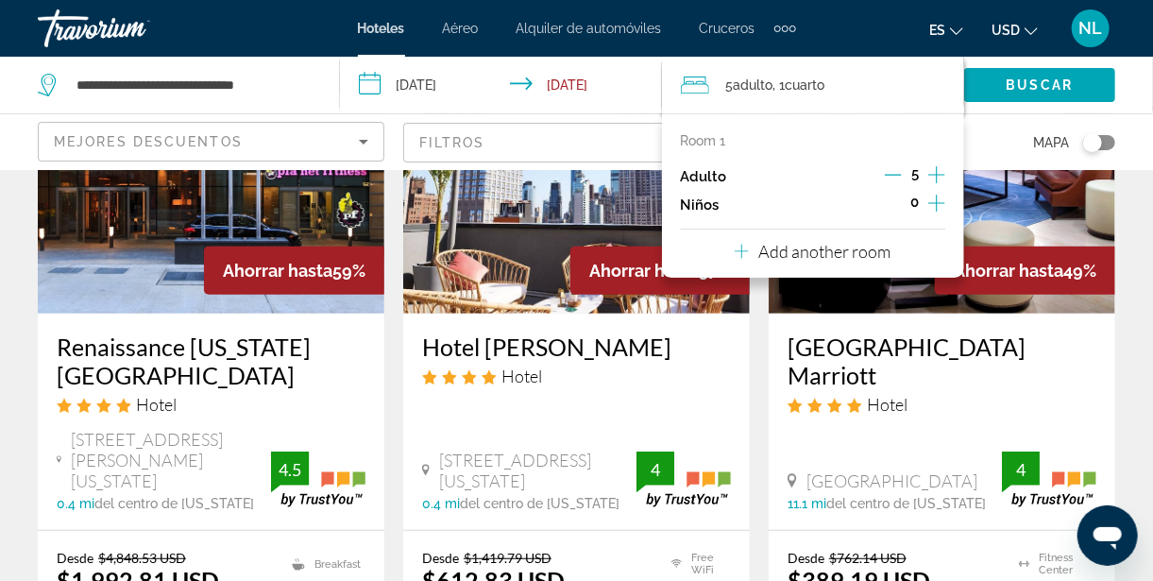
click at [931, 216] on button "Increment children" at bounding box center [937, 205] width 17 height 28
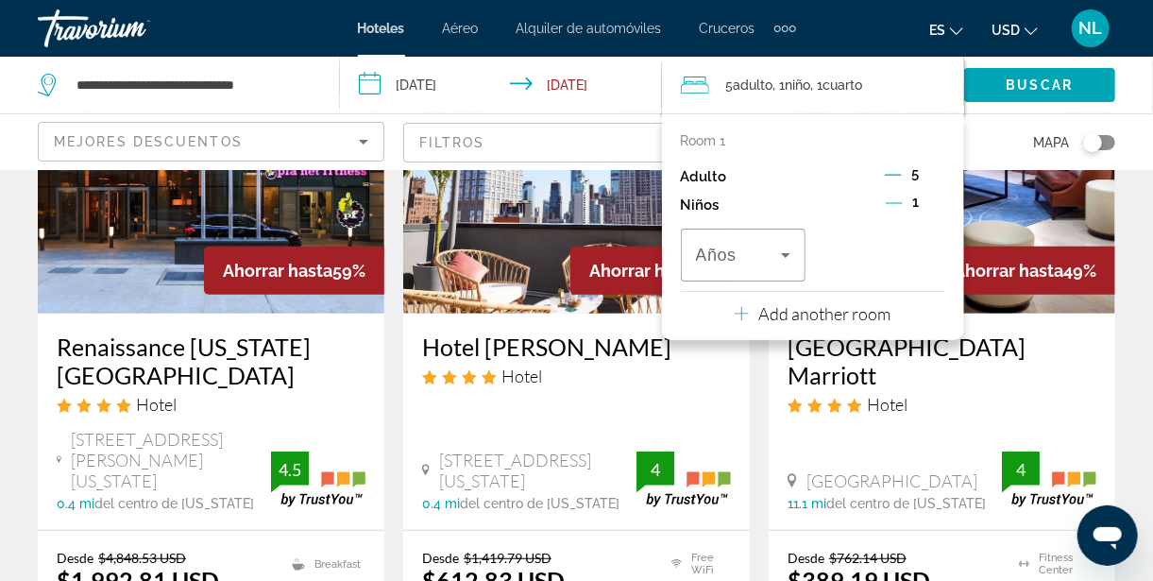
click at [769, 260] on span "Travelers: 5 adults, 1 child" at bounding box center [739, 255] width 86 height 23
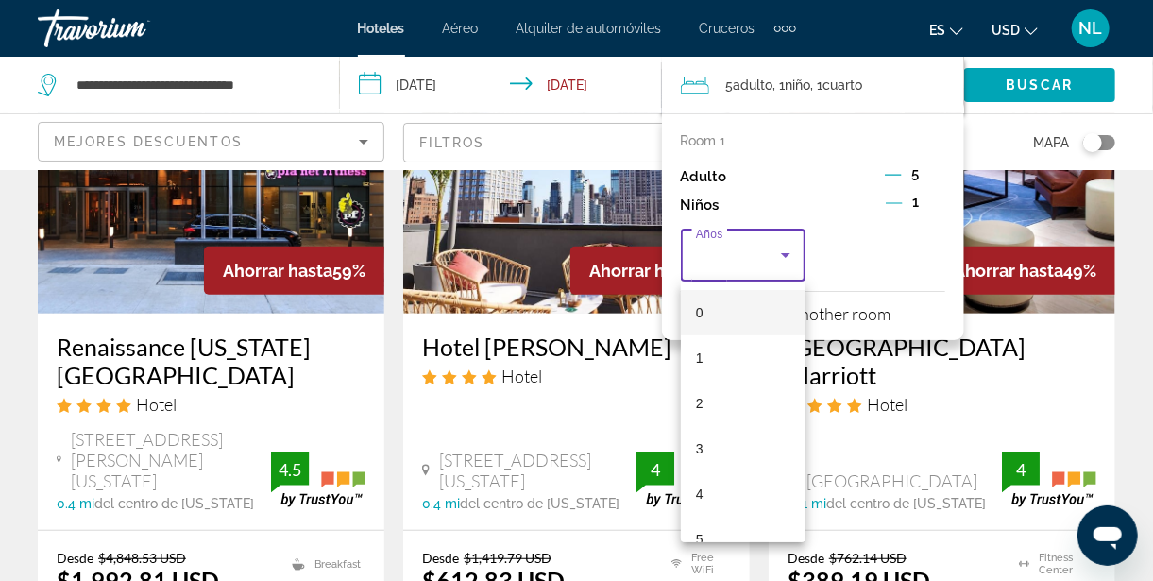
click at [700, 404] on span "2" at bounding box center [700, 403] width 8 height 23
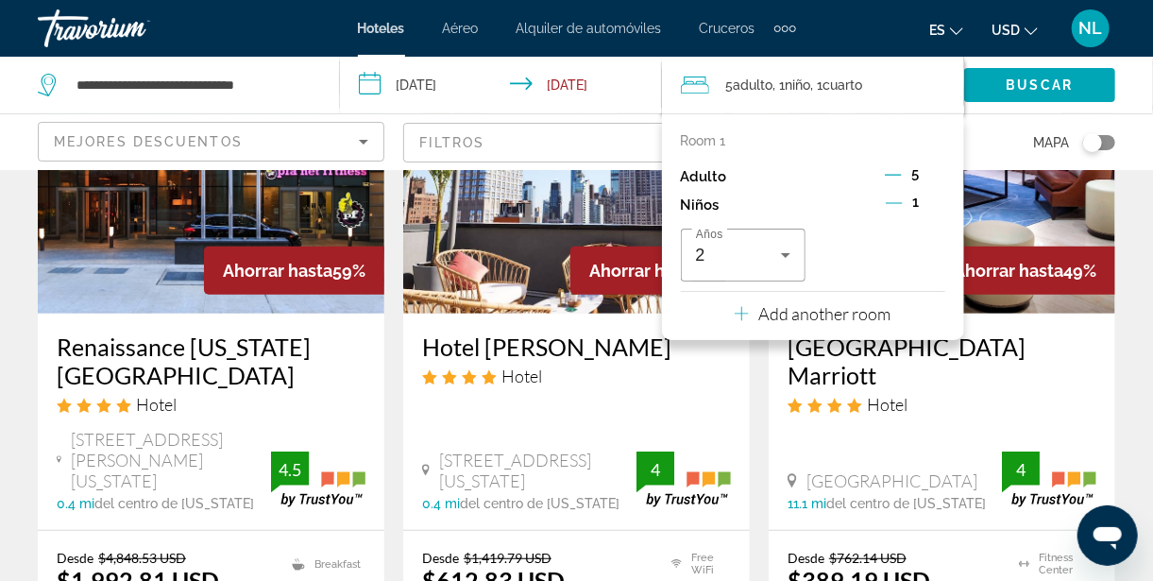
click at [786, 264] on icon "Travelers: 5 adults, 1 child" at bounding box center [786, 255] width 23 height 23
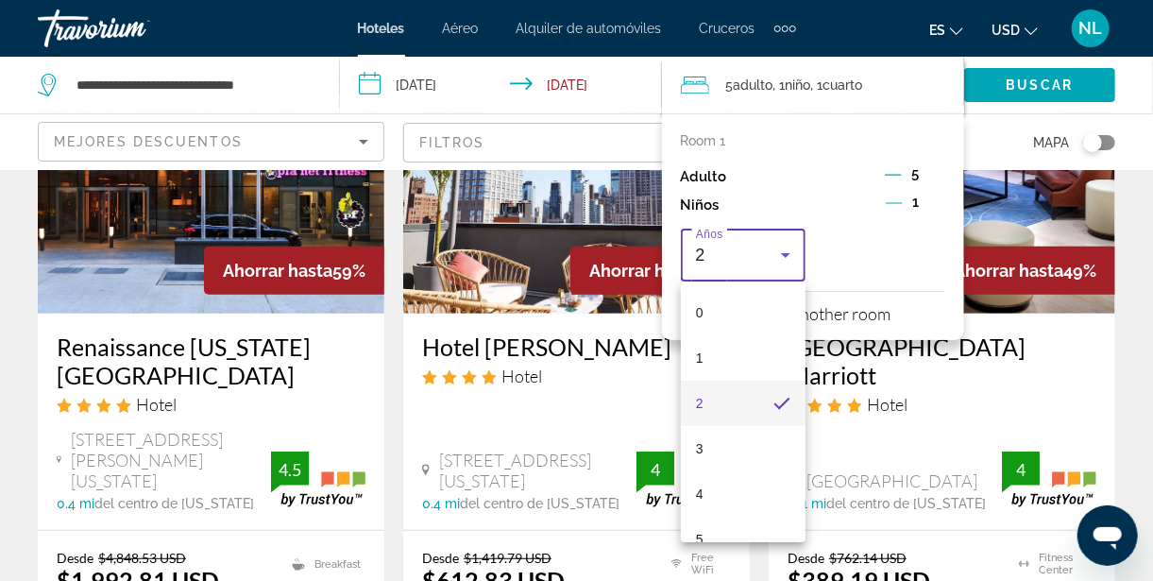
click at [777, 402] on mat-pseudo-checkbox "2 years old" at bounding box center [782, 403] width 17 height 17
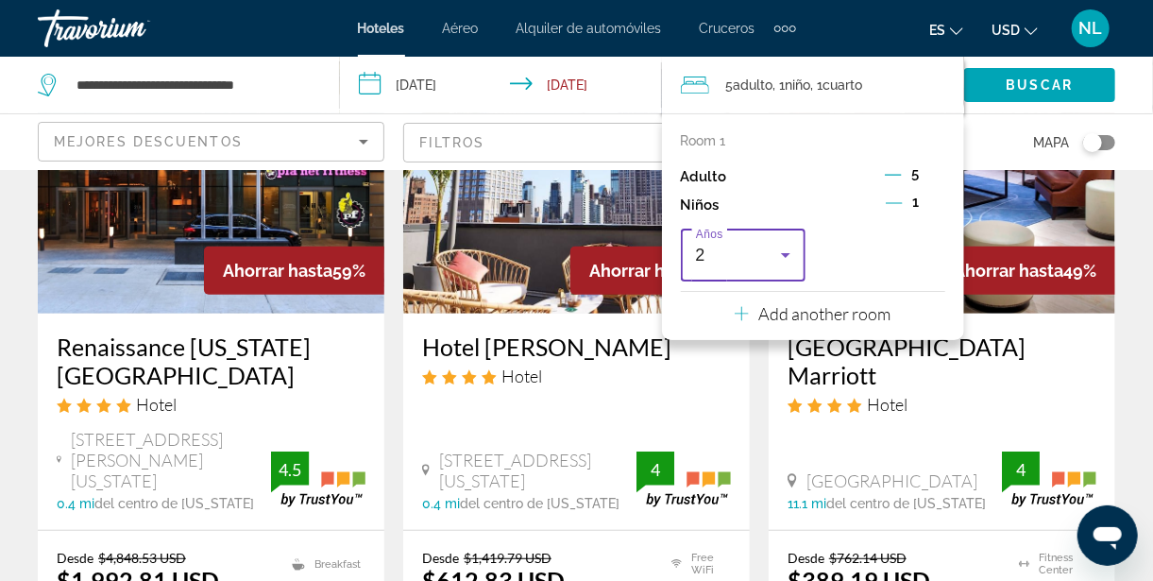
click at [785, 266] on icon "Travelers: 5 adults, 1 child" at bounding box center [786, 255] width 23 height 23
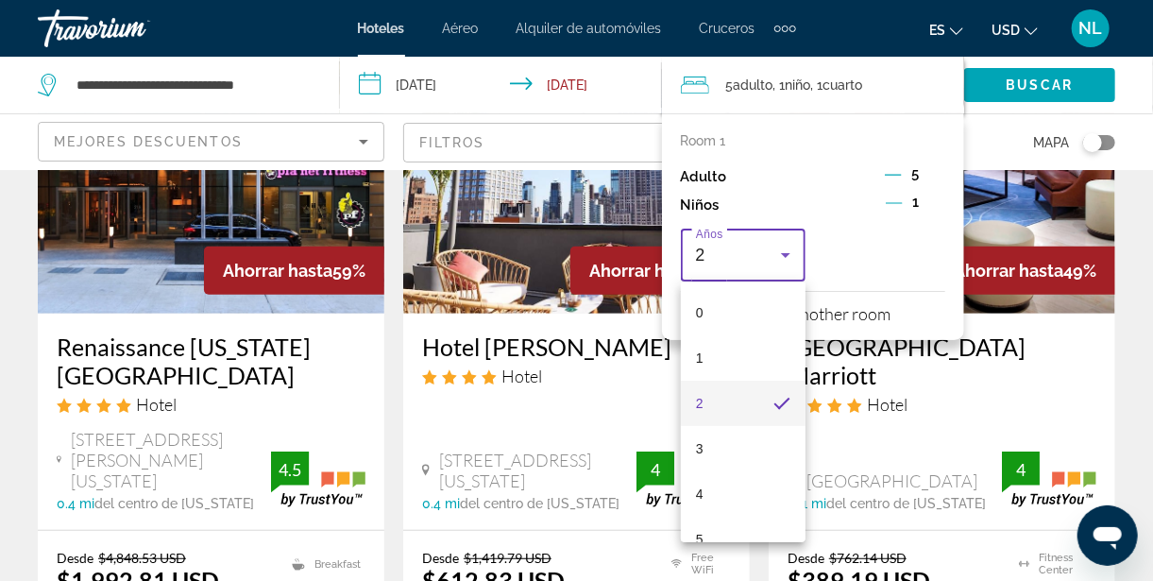
click at [918, 216] on div at bounding box center [576, 290] width 1153 height 581
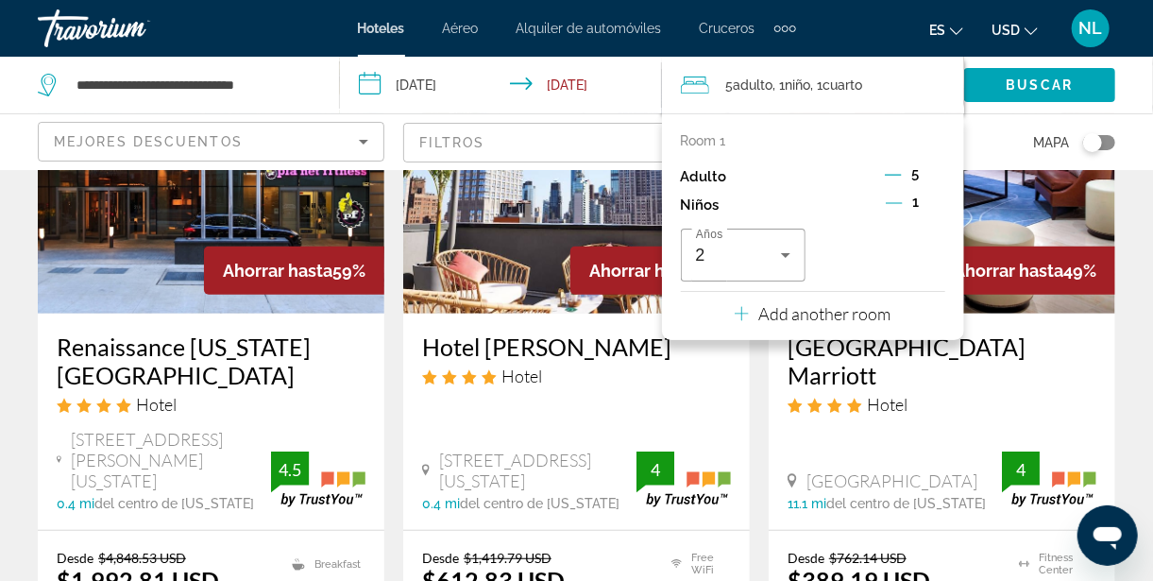
click at [895, 203] on icon "Decrement children" at bounding box center [894, 203] width 17 height 1
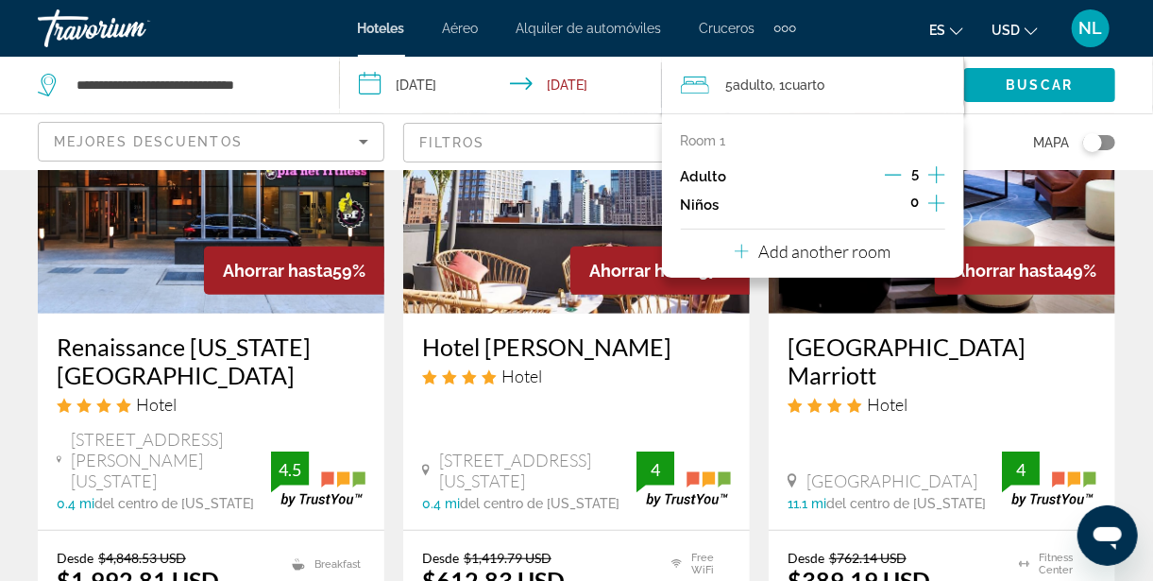
click at [939, 210] on icon "Increment children" at bounding box center [937, 203] width 17 height 23
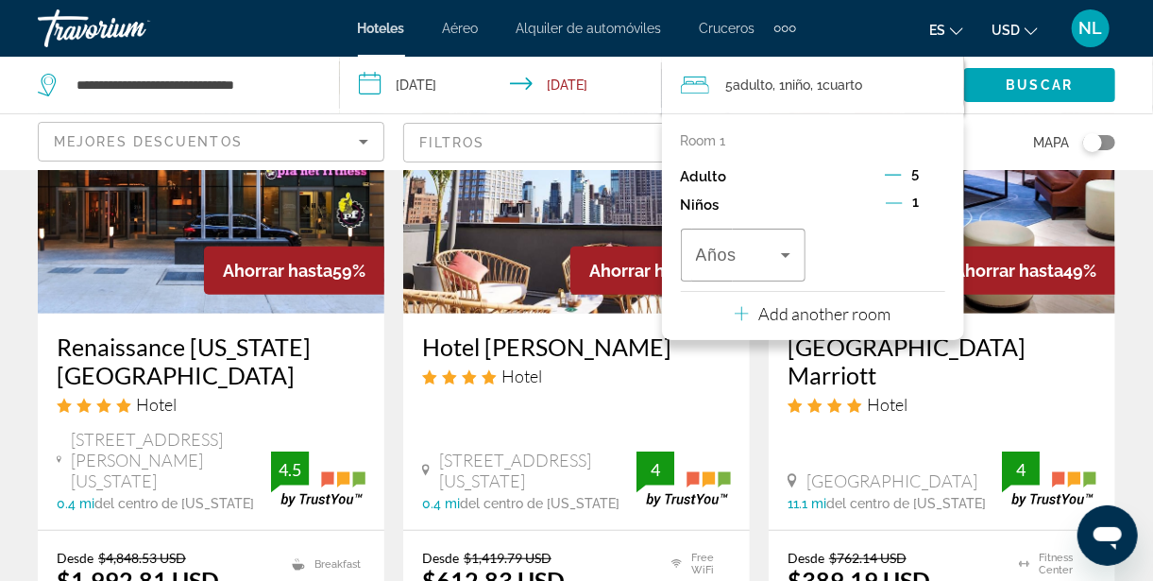
click at [902, 208] on icon "Decrement children" at bounding box center [894, 203] width 17 height 17
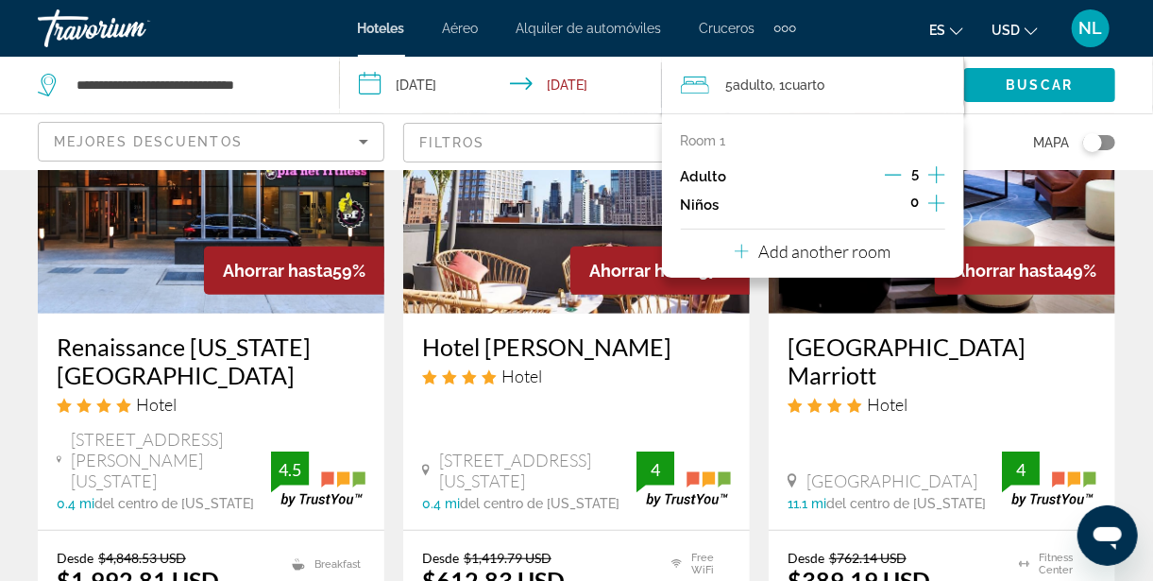
click at [855, 252] on p "Add another room" at bounding box center [825, 251] width 132 height 21
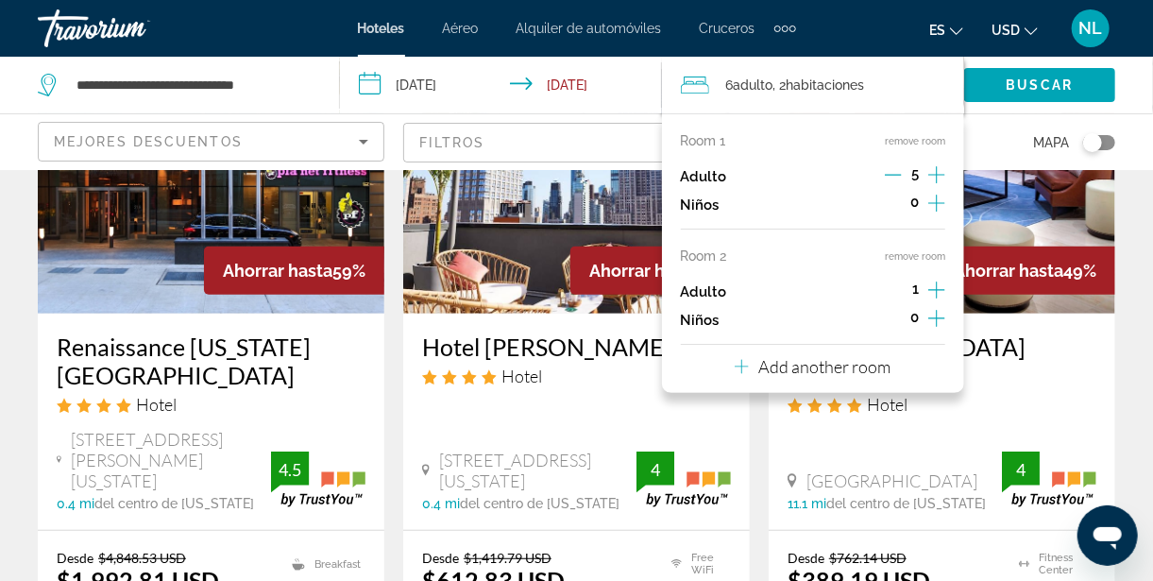
click at [942, 289] on icon "Increment adults" at bounding box center [937, 290] width 17 height 23
click at [942, 319] on icon "Increment children" at bounding box center [937, 318] width 17 height 17
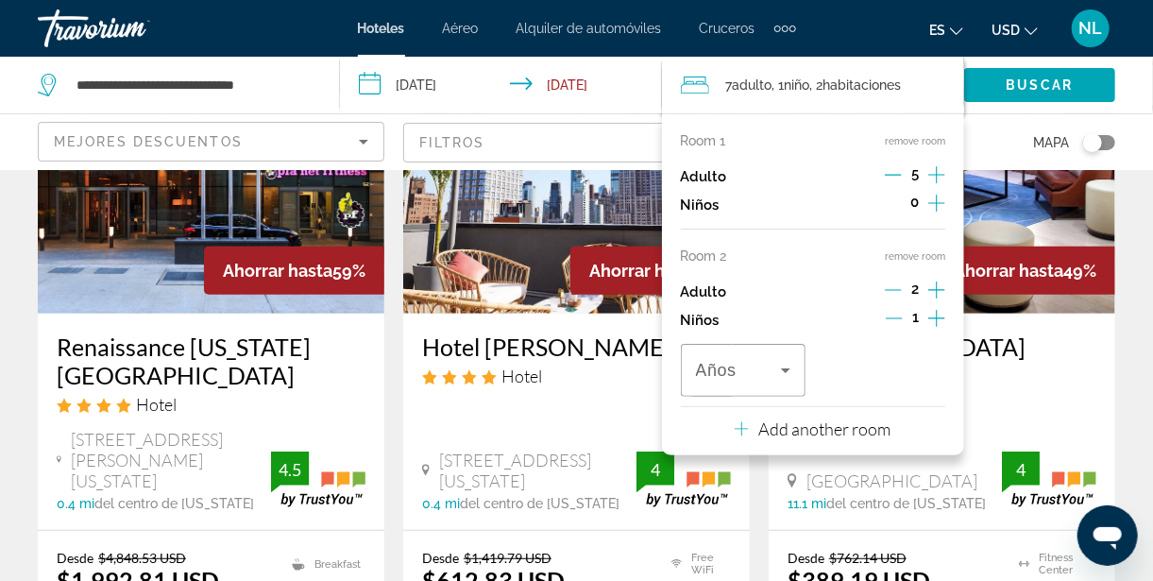
click at [942, 319] on icon "Increment children" at bounding box center [937, 318] width 17 height 17
click at [786, 373] on icon "Travelers: 7 adults, 2 children" at bounding box center [785, 370] width 9 height 5
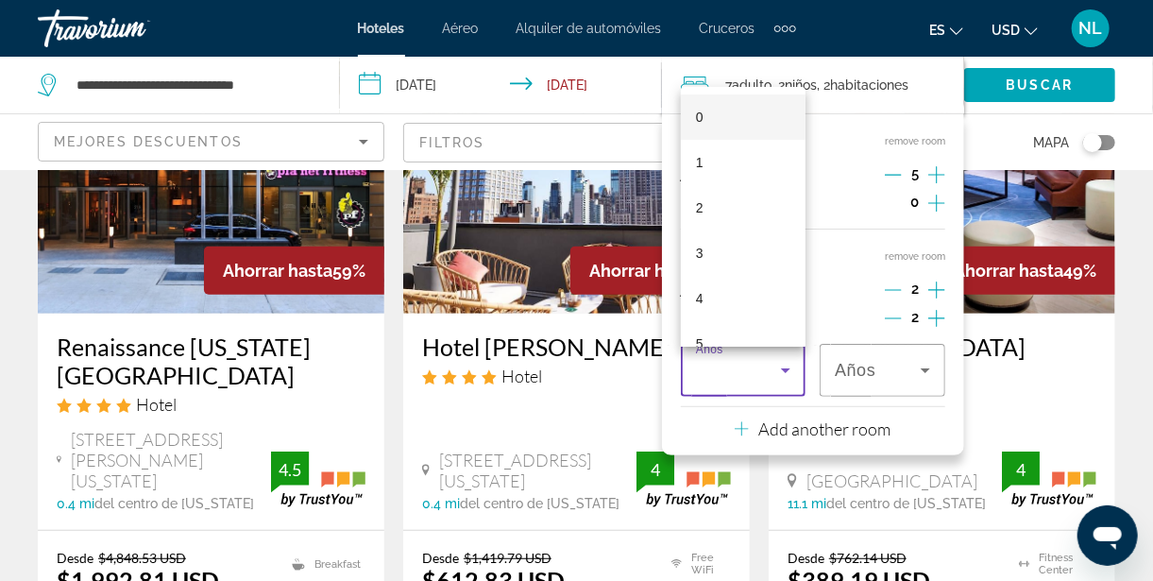
click at [930, 372] on div at bounding box center [576, 290] width 1153 height 581
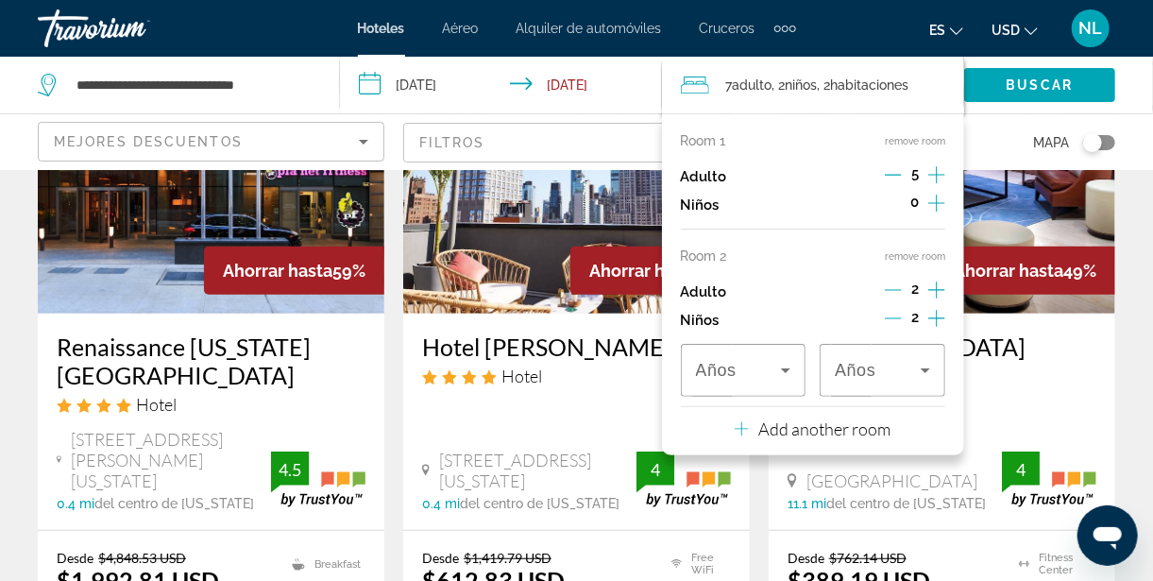
click at [819, 430] on p "Add another room" at bounding box center [825, 428] width 132 height 21
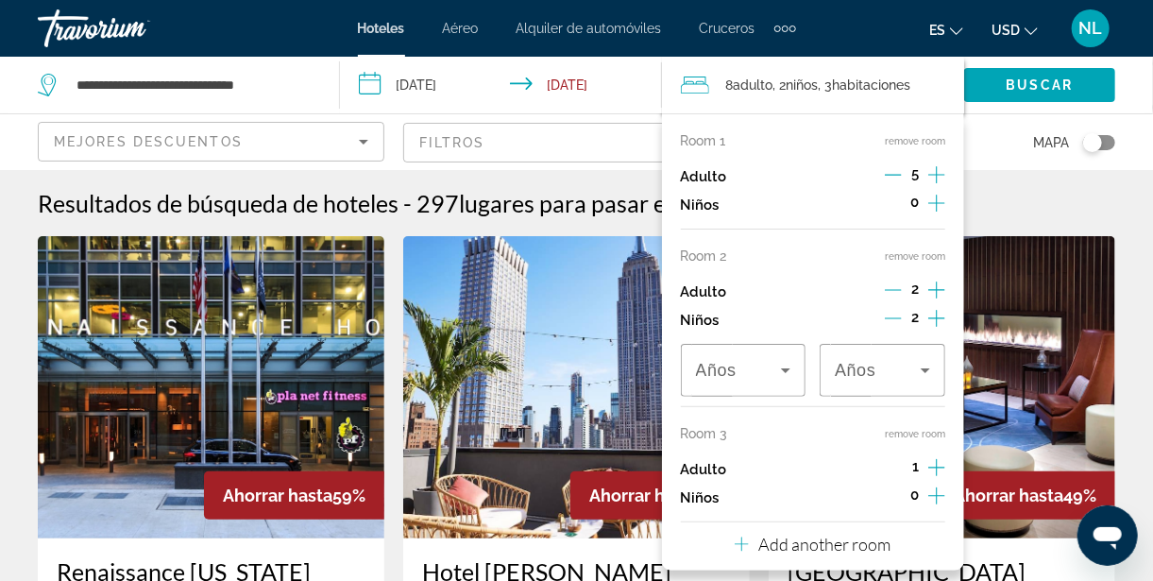
scroll to position [0, 0]
click at [743, 549] on icon "Travelers: 8 adults, 2 children" at bounding box center [742, 544] width 14 height 23
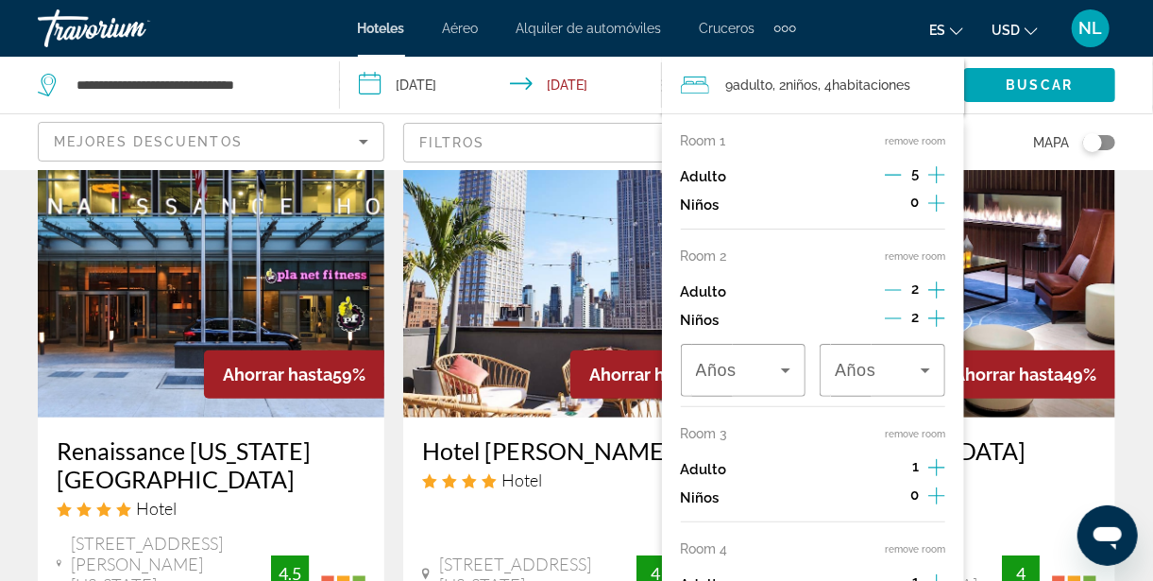
scroll to position [97, 0]
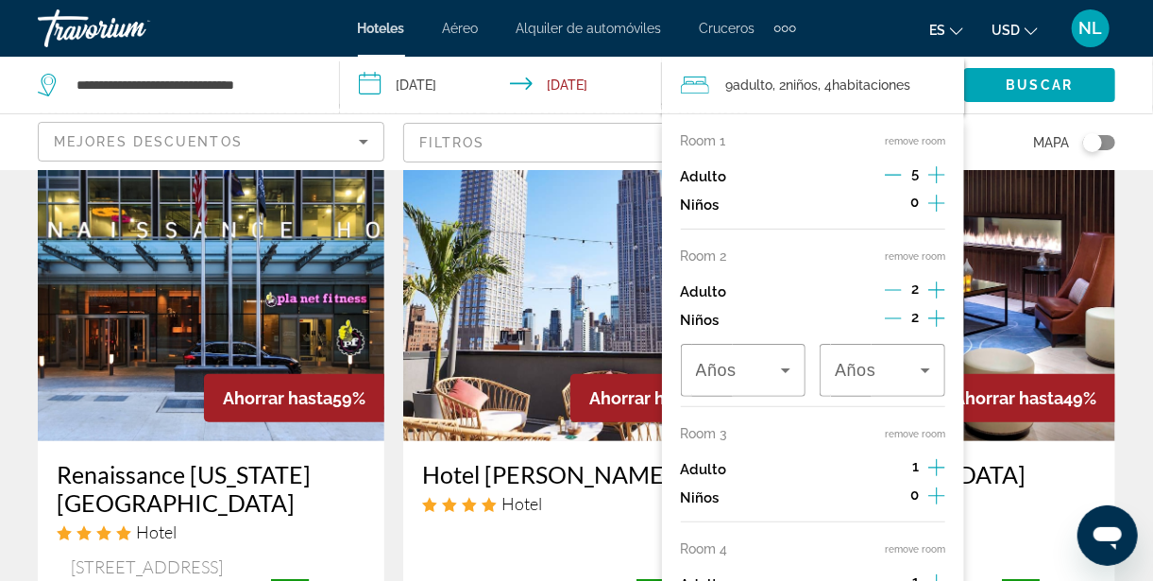
click at [798, 580] on div "Adulto 1" at bounding box center [813, 585] width 265 height 28
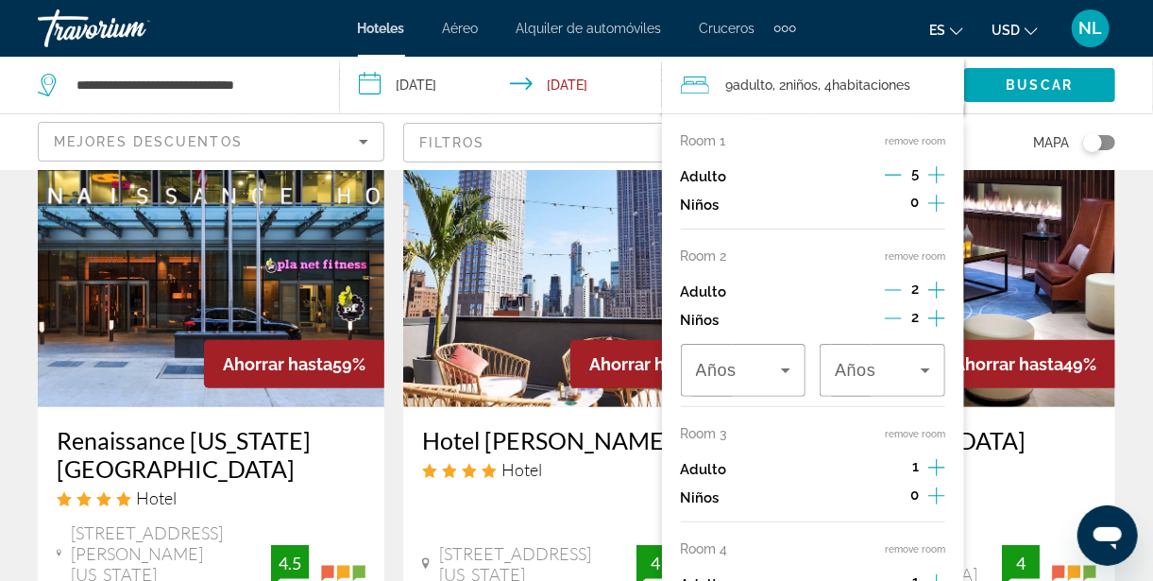
scroll to position [144, 0]
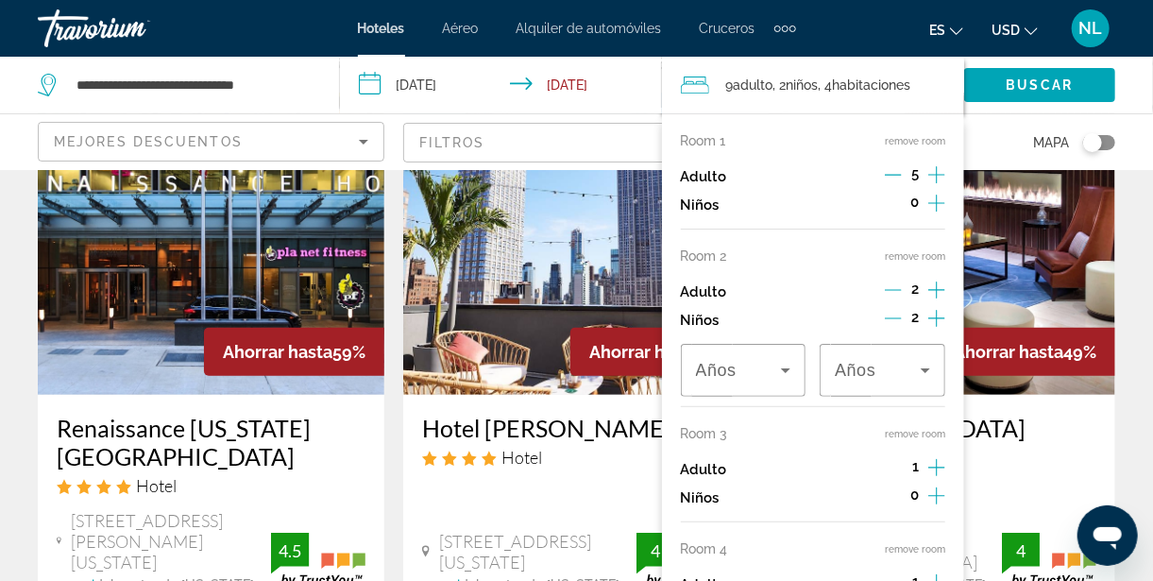
click at [704, 78] on icon "Travelers: 9 adults, 2 children" at bounding box center [695, 85] width 28 height 23
click at [933, 549] on button "remove room" at bounding box center [915, 549] width 60 height 12
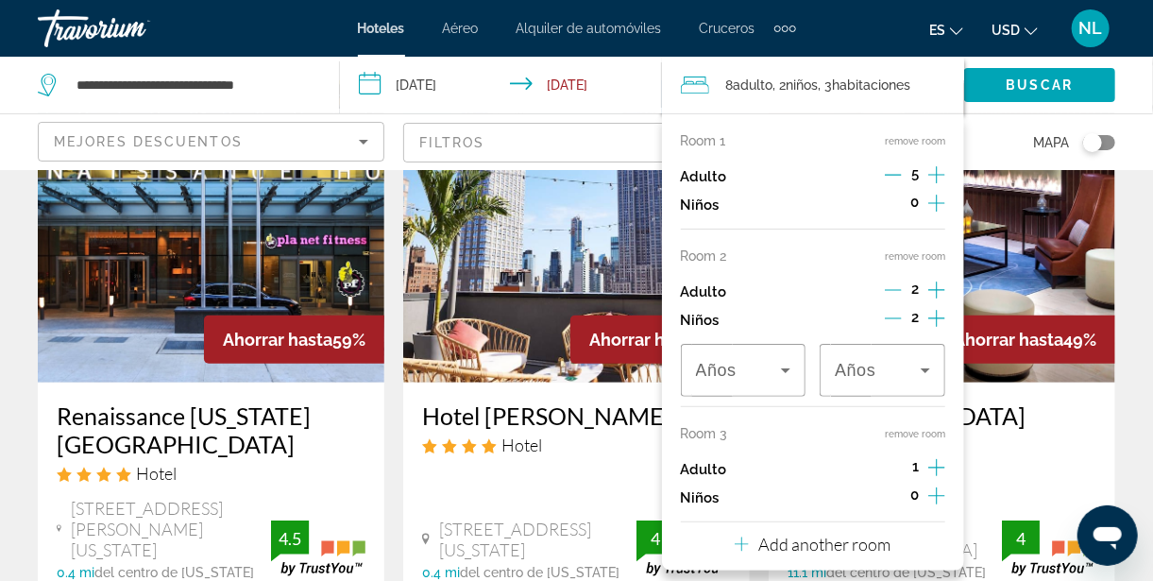
scroll to position [160, 0]
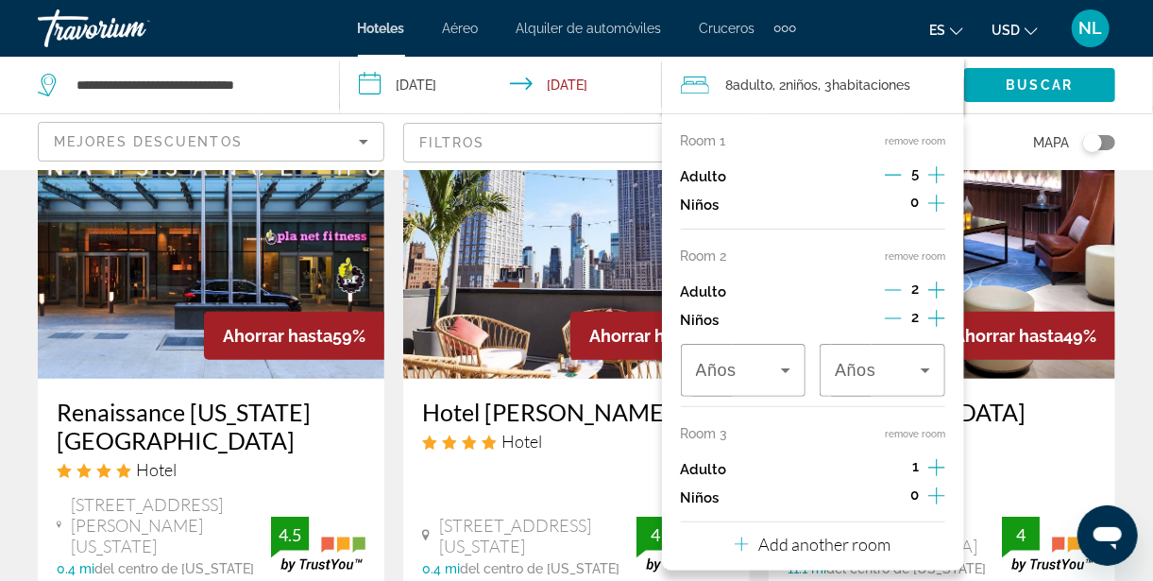
click at [936, 550] on div "Room 1 remove room Adulto 5 Niños 0 Room 2 remove room Adulto 2 Niños 2 Años Añ…" at bounding box center [813, 341] width 302 height 457
click at [890, 536] on div "Add another room" at bounding box center [813, 544] width 156 height 23
click at [920, 549] on button "remove room" at bounding box center [915, 549] width 60 height 12
click at [931, 489] on icon "Increment children" at bounding box center [937, 496] width 17 height 23
click at [786, 551] on icon "Travelers: 8 adults, 3 children" at bounding box center [785, 548] width 9 height 5
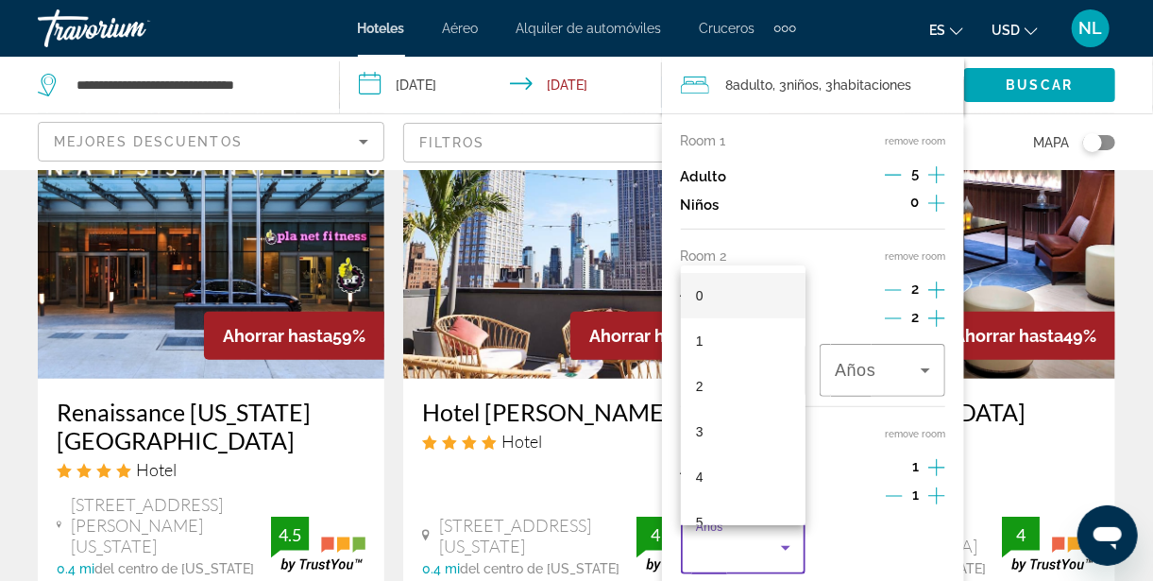
click at [877, 547] on div at bounding box center [576, 290] width 1153 height 581
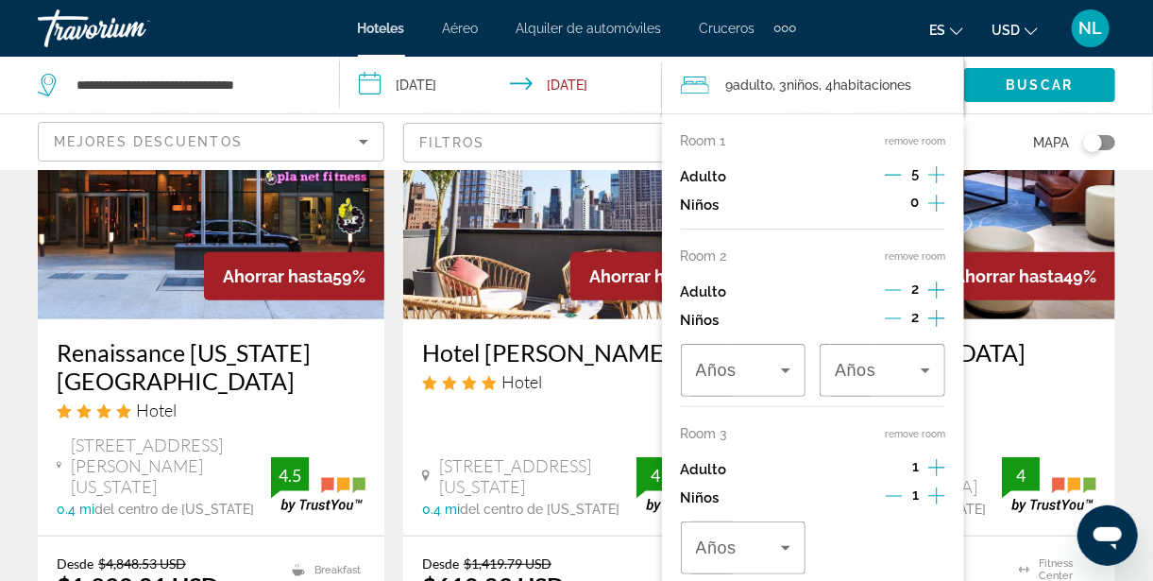
scroll to position [226, 0]
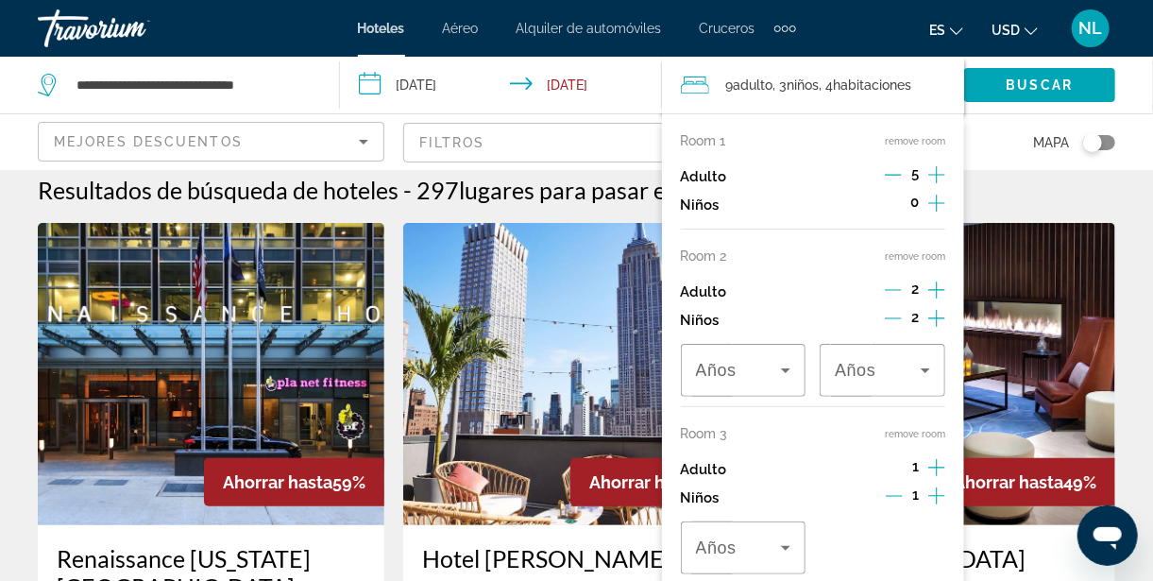
scroll to position [0, 0]
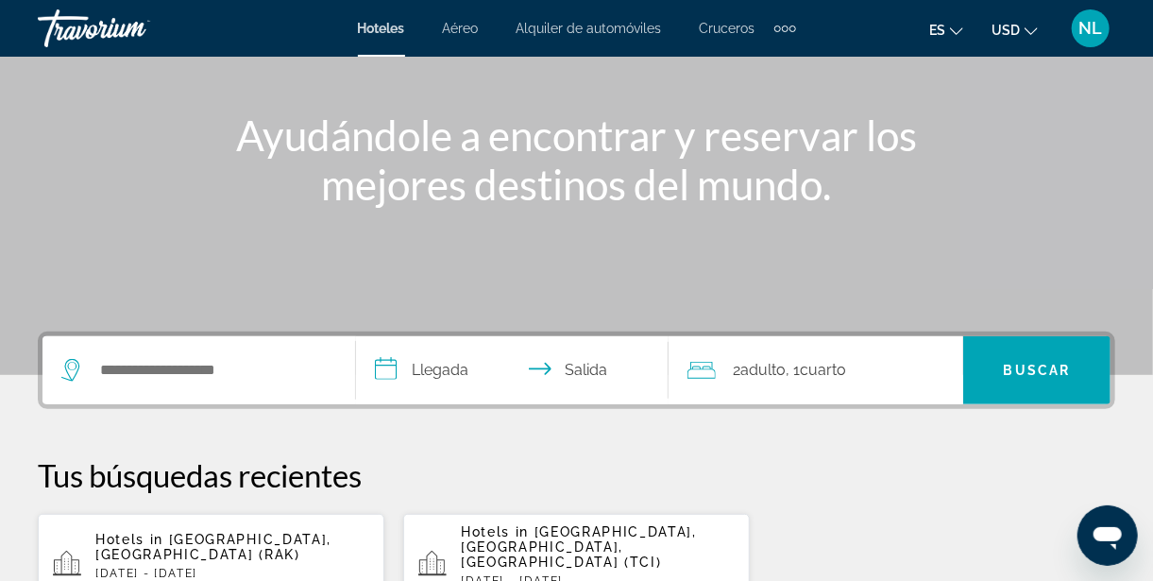
scroll to position [192, 0]
click at [195, 359] on input "Search widget" at bounding box center [212, 370] width 229 height 28
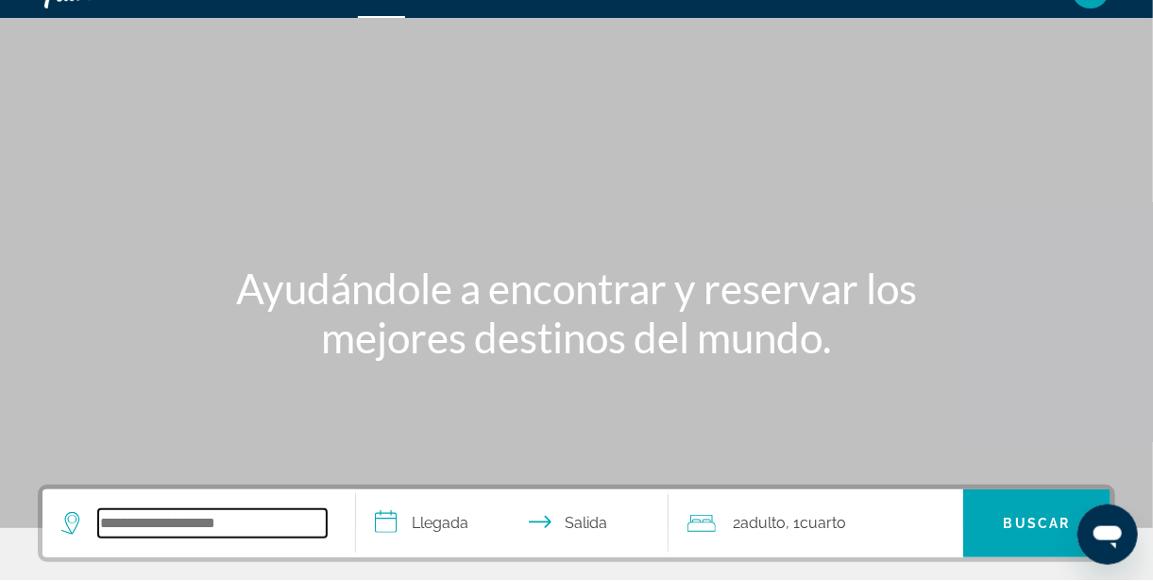
scroll to position [0, 0]
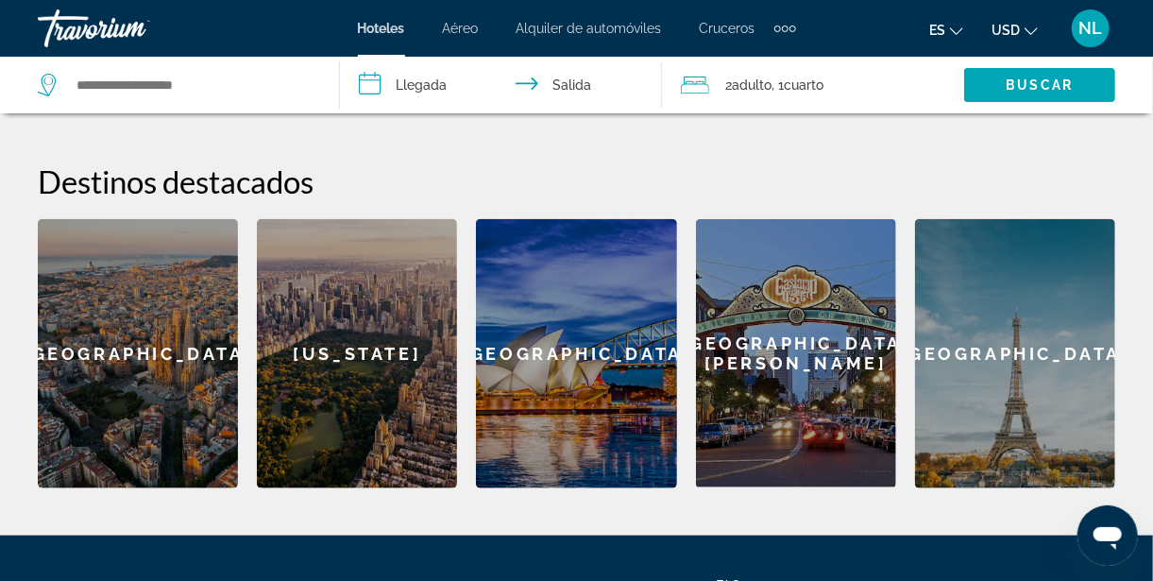
scroll to position [722, 0]
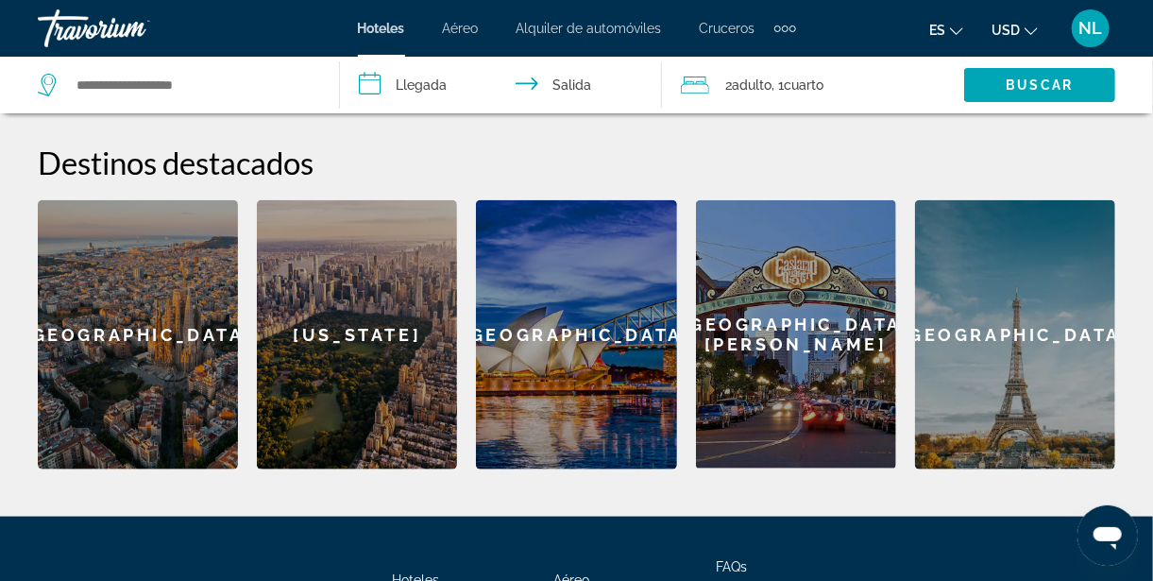
click at [358, 351] on div "[US_STATE]" at bounding box center [357, 334] width 200 height 269
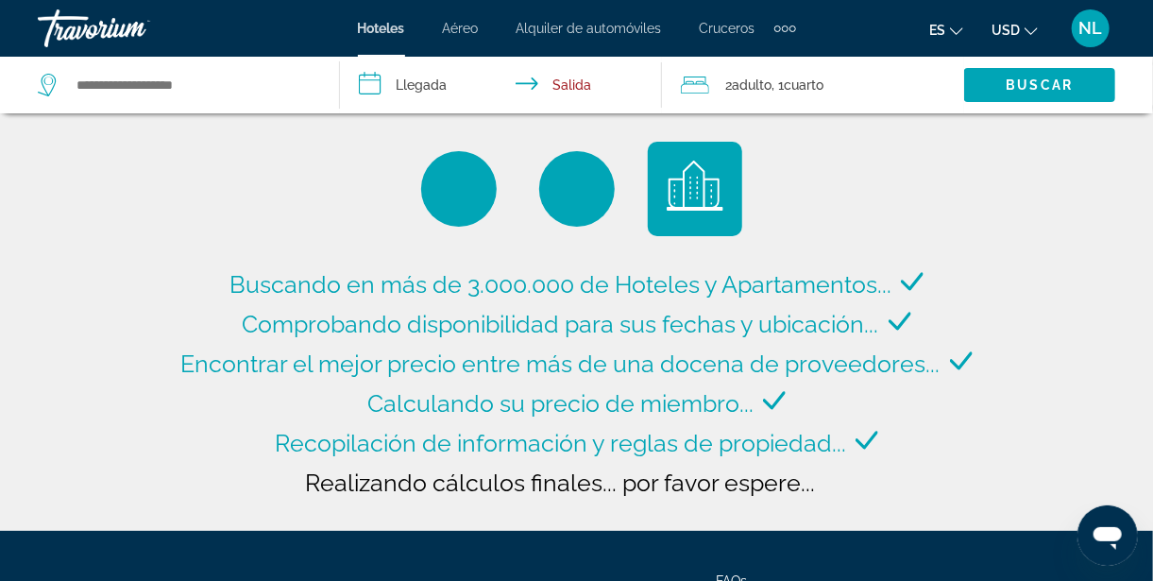
type input "**********"
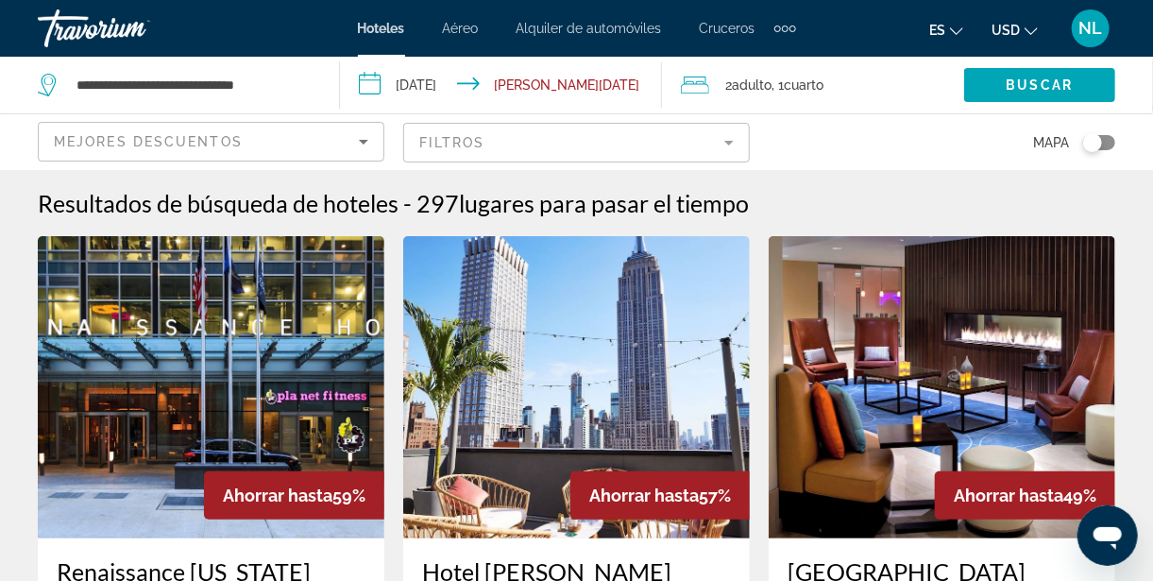
click at [374, 87] on input "**********" at bounding box center [504, 88] width 329 height 62
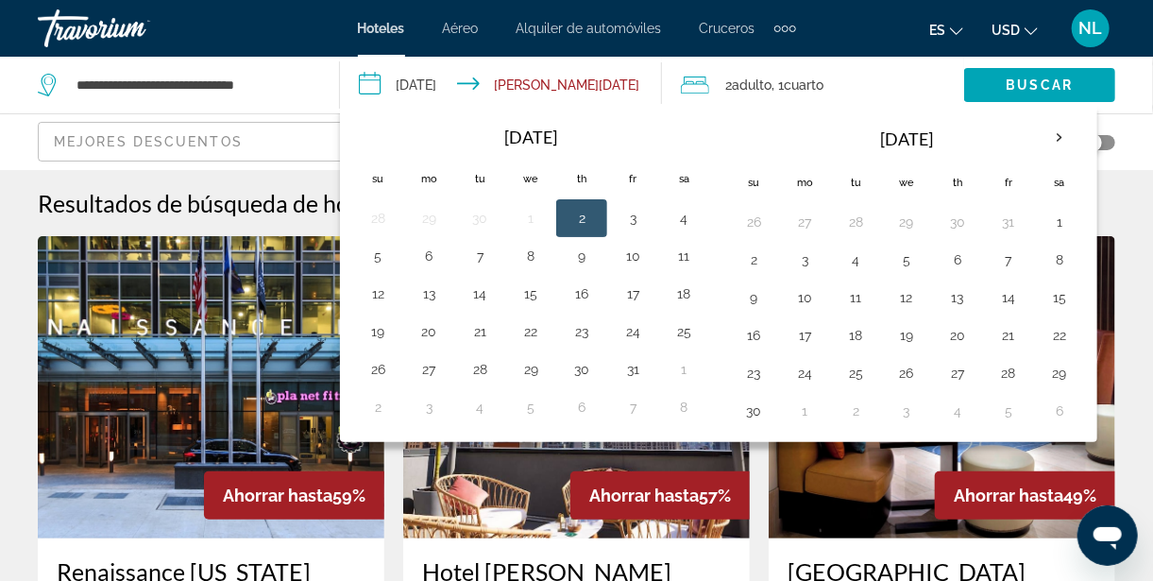
click at [1043, 144] on th "Next month" at bounding box center [1059, 138] width 51 height 42
click at [1043, 143] on th "Next month" at bounding box center [1059, 138] width 51 height 42
click at [1051, 139] on th "Next month" at bounding box center [1059, 138] width 51 height 42
click at [1045, 146] on th "Next month" at bounding box center [1059, 138] width 51 height 42
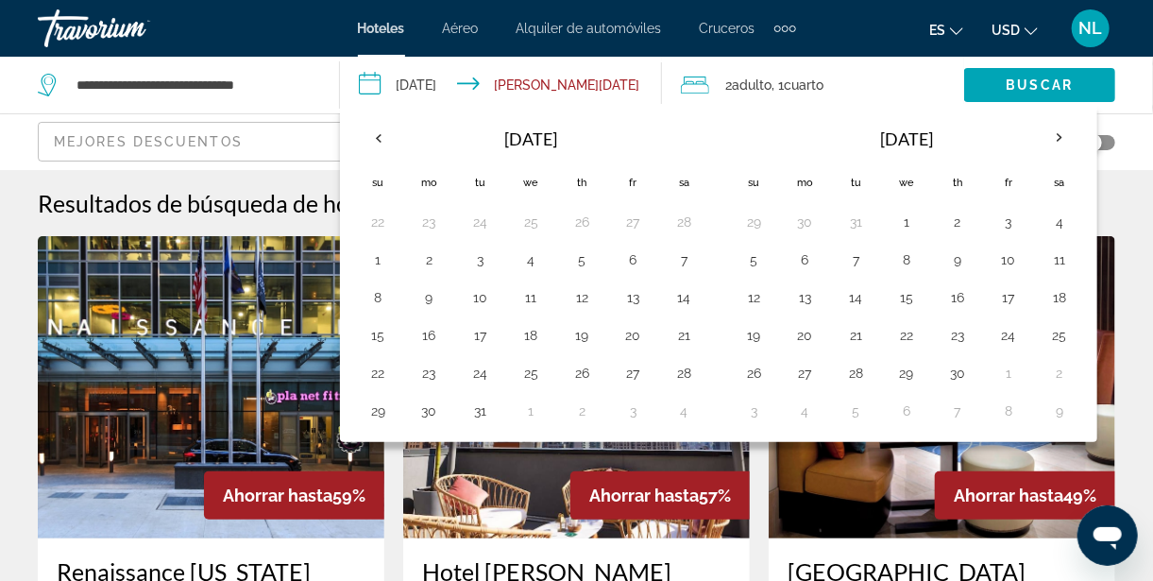
click at [1056, 141] on th "Next month" at bounding box center [1059, 138] width 51 height 42
click at [1054, 141] on th "Next month" at bounding box center [1059, 138] width 51 height 42
click at [1041, 145] on th "Next month" at bounding box center [1059, 138] width 51 height 42
click at [1048, 141] on th "Next month" at bounding box center [1059, 138] width 51 height 42
click at [1050, 257] on button "8" at bounding box center [1060, 260] width 30 height 26
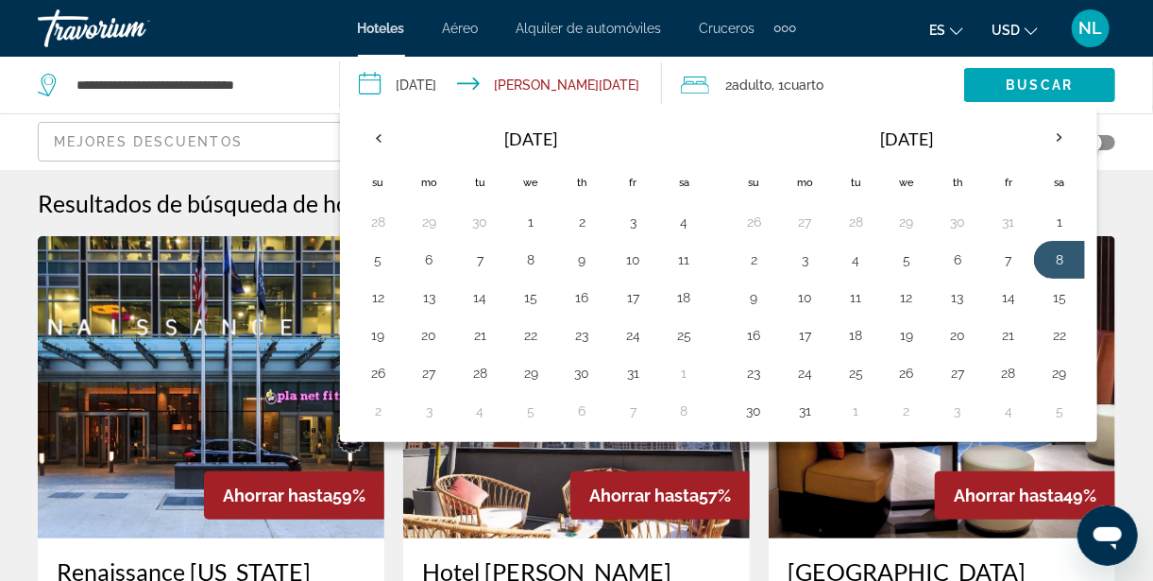
click at [752, 295] on button "9" at bounding box center [754, 297] width 30 height 26
type input "**********"
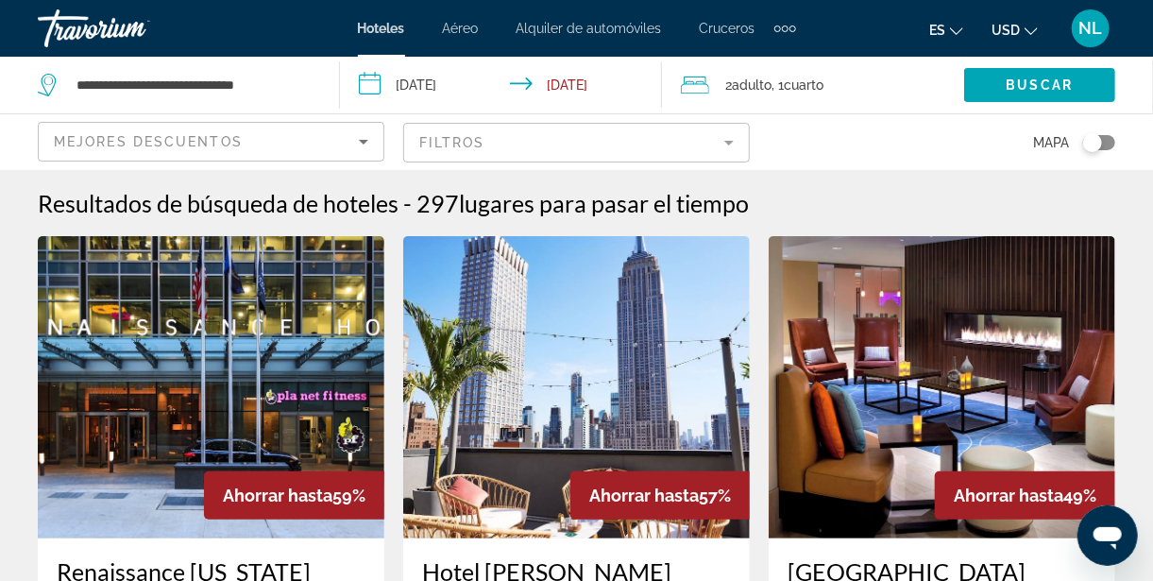
click at [549, 85] on input "**********" at bounding box center [504, 88] width 329 height 62
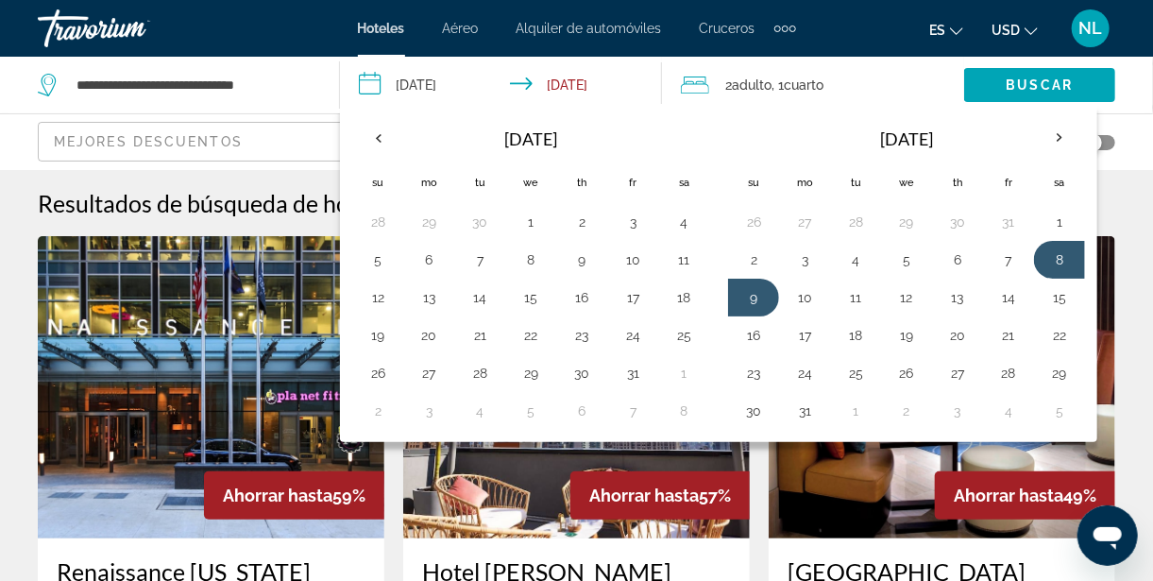
click at [756, 338] on button "16" at bounding box center [754, 335] width 30 height 26
click at [755, 92] on span "Adulto" at bounding box center [753, 84] width 40 height 15
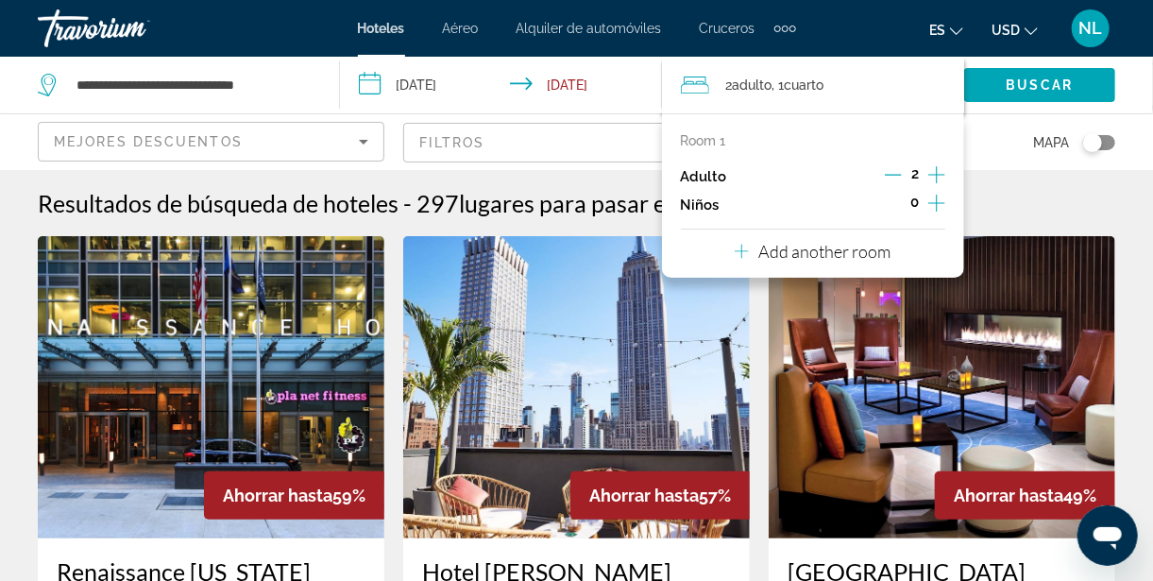
click at [942, 171] on icon "Increment adults" at bounding box center [937, 174] width 17 height 23
click at [942, 181] on icon "Increment adults" at bounding box center [937, 174] width 17 height 23
click at [940, 211] on icon "Increment children" at bounding box center [937, 203] width 17 height 23
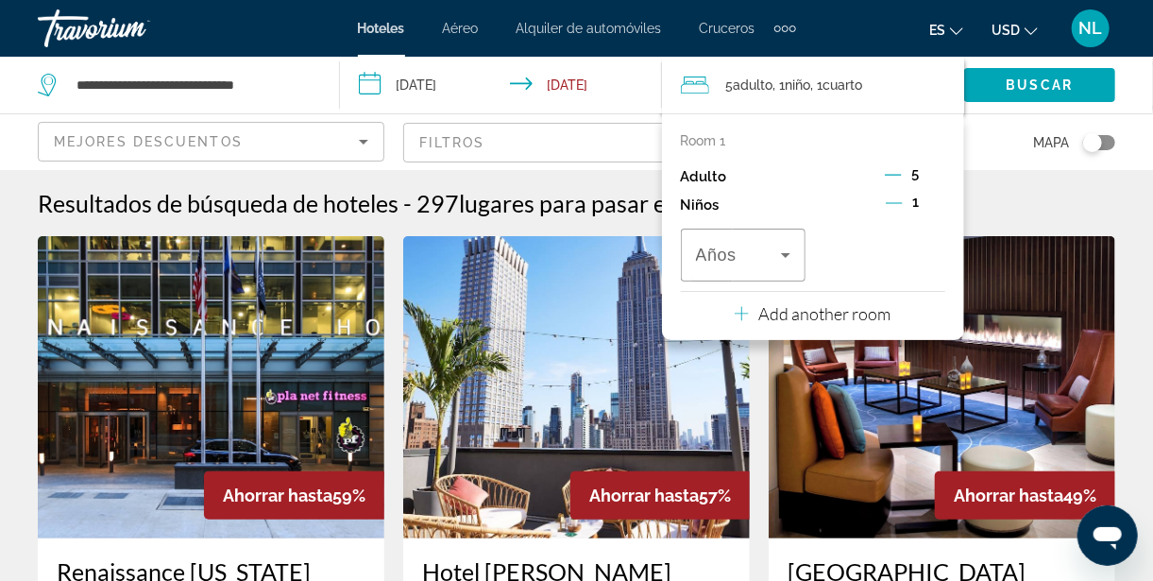
click at [1065, 87] on span "Buscar" at bounding box center [1040, 84] width 67 height 15
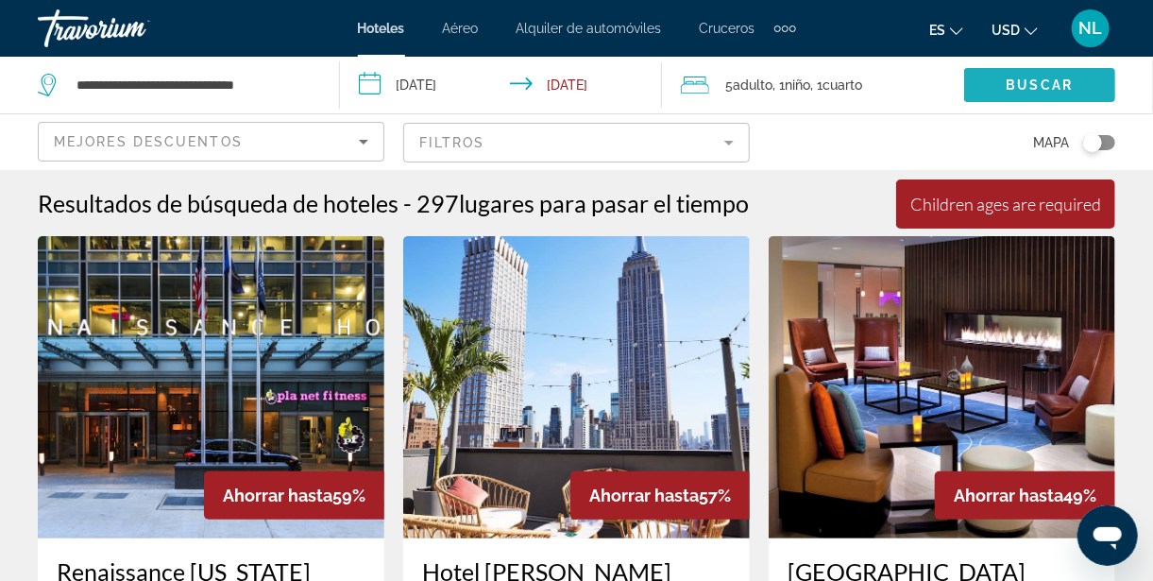
click at [1064, 87] on span "Buscar" at bounding box center [1040, 84] width 67 height 15
click at [1054, 76] on span "Search widget" at bounding box center [1040, 84] width 151 height 45
click at [837, 93] on span ", 1 Cuarto habitaciones" at bounding box center [837, 85] width 52 height 26
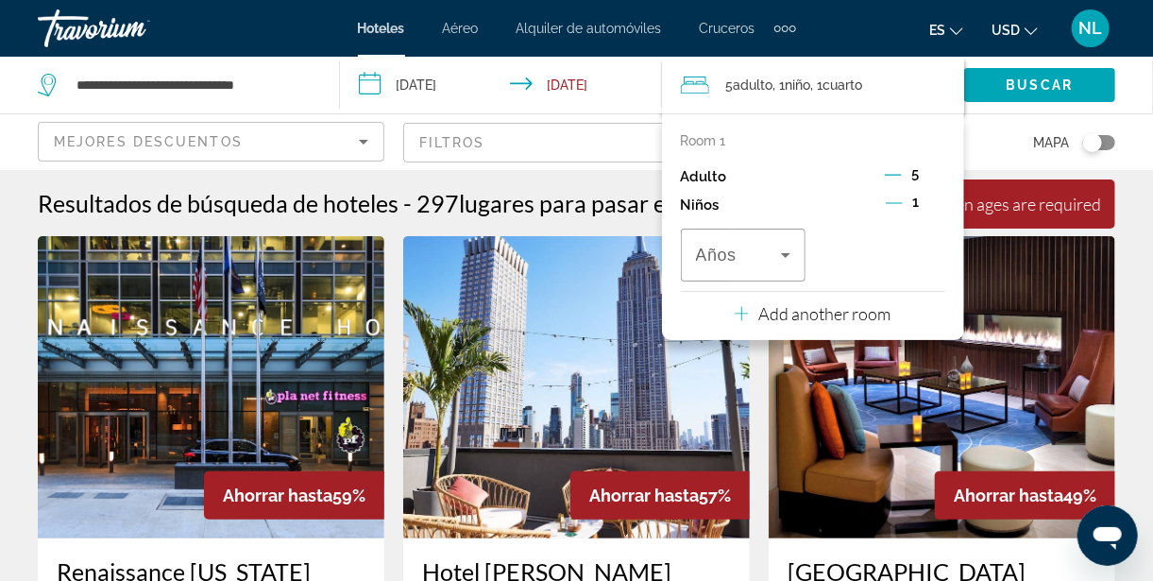
click at [897, 206] on icon "Decrement children" at bounding box center [894, 203] width 17 height 17
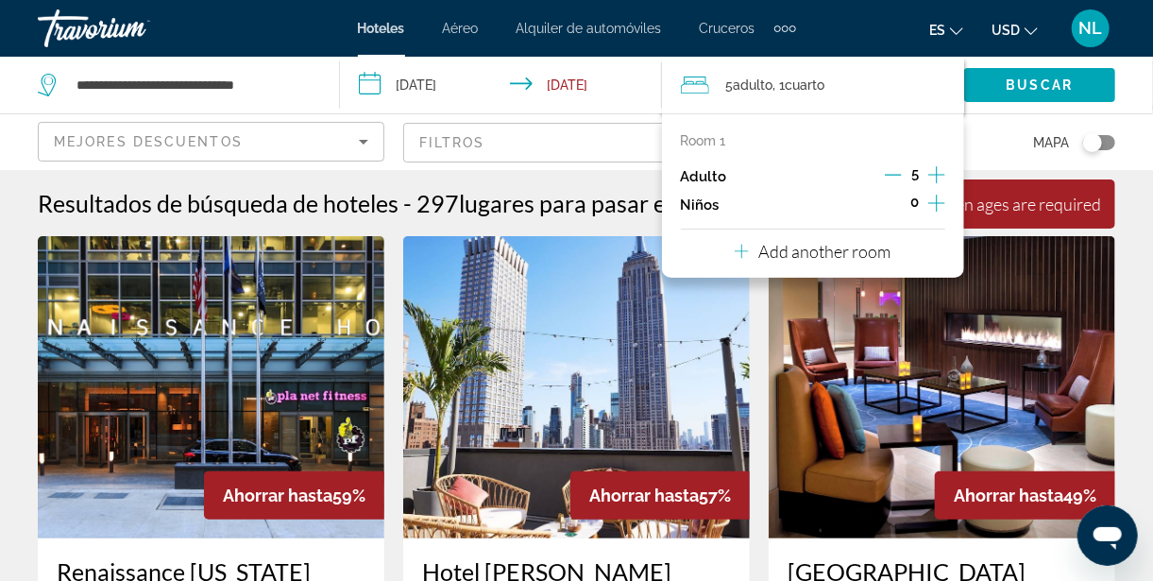
click at [709, 212] on p "Niños" at bounding box center [700, 205] width 39 height 16
click at [933, 209] on icon "Increment children" at bounding box center [937, 203] width 17 height 23
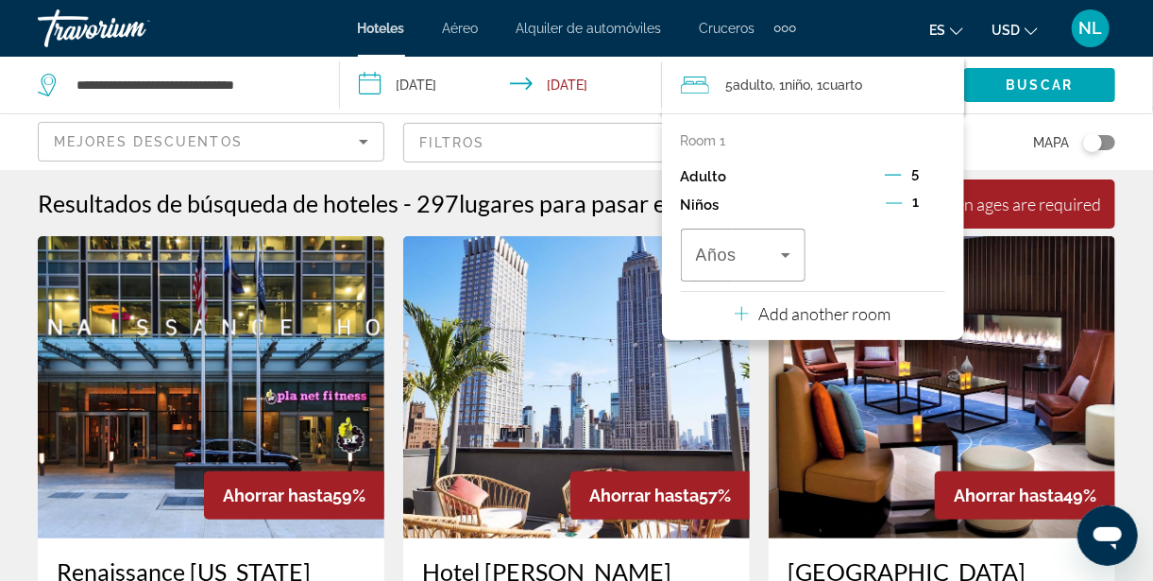
click at [795, 256] on icon "Travelers: 5 adults, 1 child" at bounding box center [786, 255] width 23 height 23
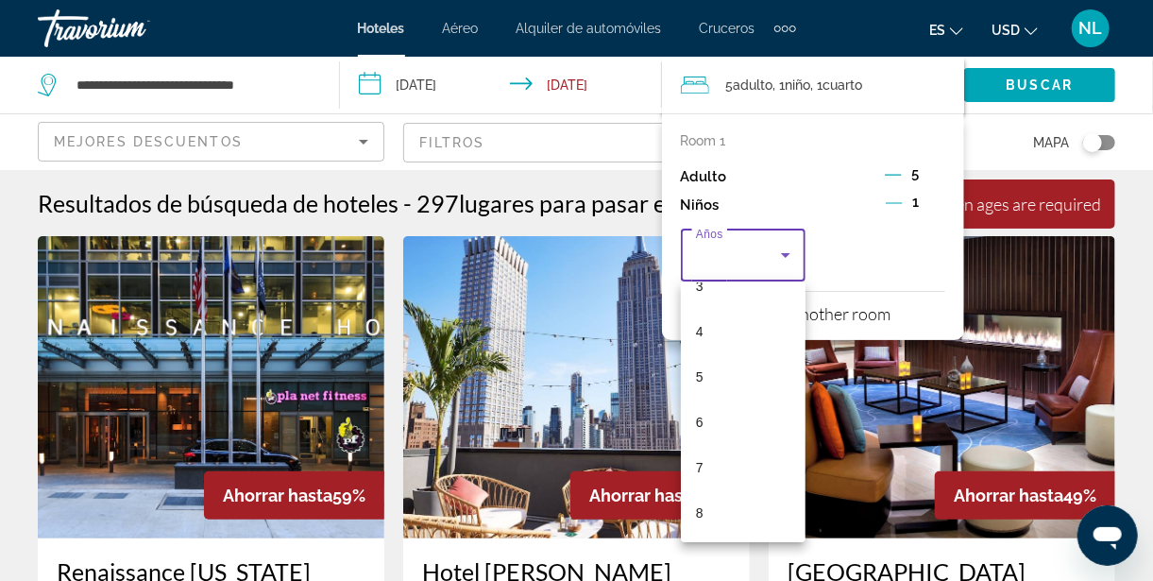
scroll to position [165, 0]
click at [711, 374] on mat-option "5" at bounding box center [744, 373] width 126 height 45
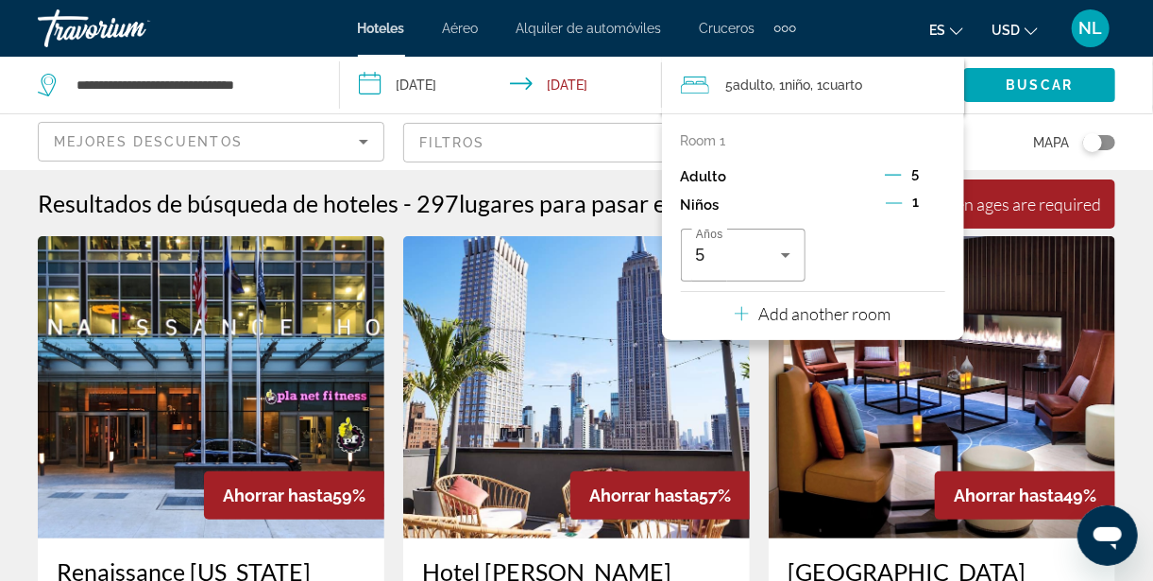
click at [791, 258] on icon "Travelers: 5 adults, 1 child" at bounding box center [786, 255] width 23 height 23
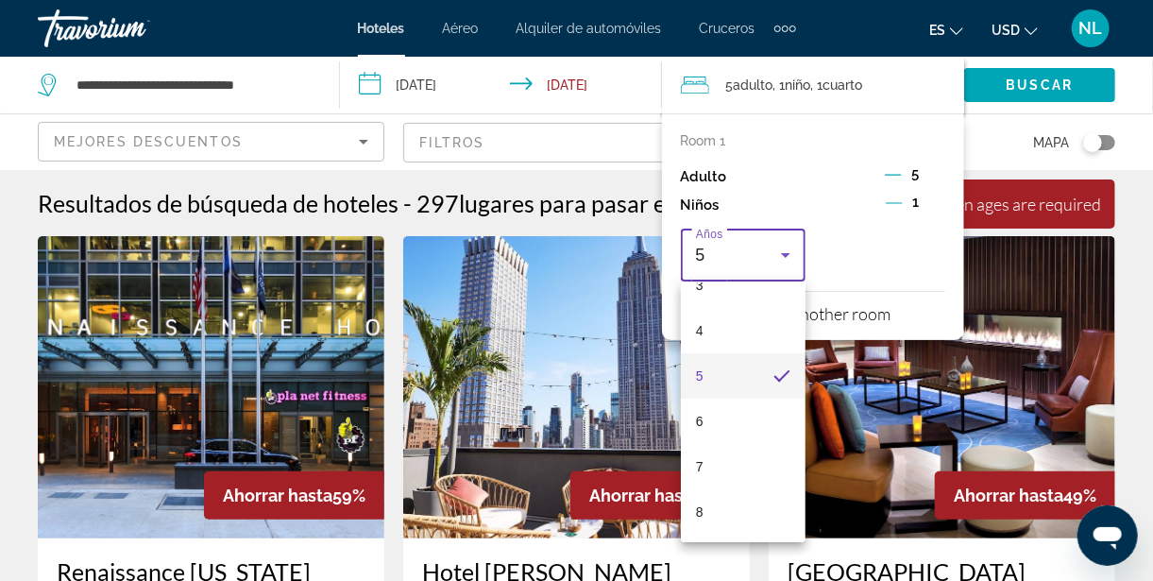
scroll to position [166, 0]
click at [712, 512] on mat-option "8" at bounding box center [744, 509] width 126 height 45
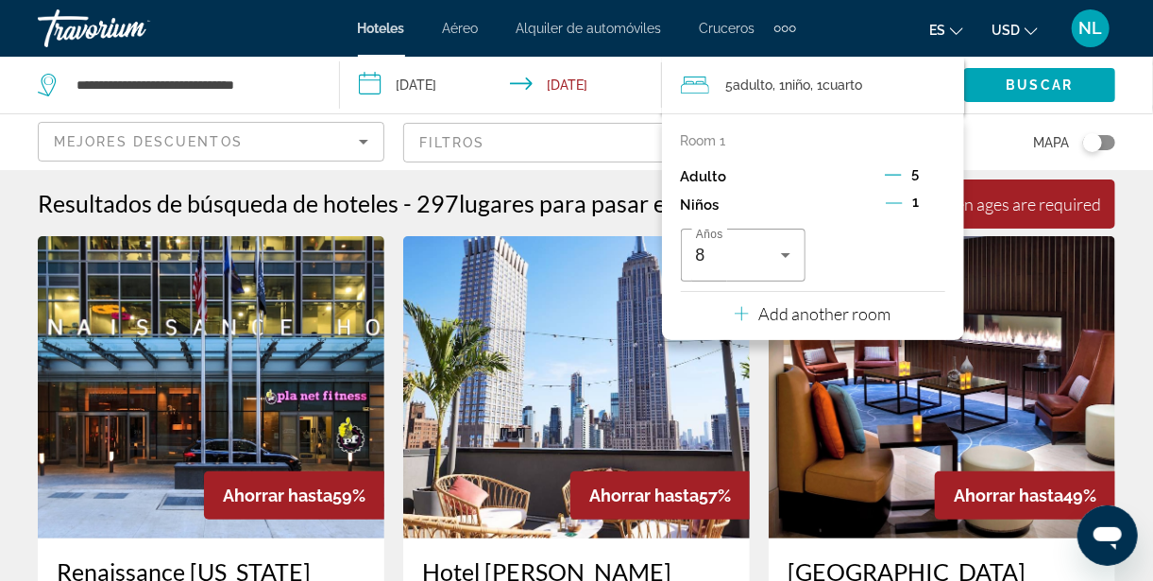
click at [1082, 81] on span "Search widget" at bounding box center [1040, 84] width 151 height 45
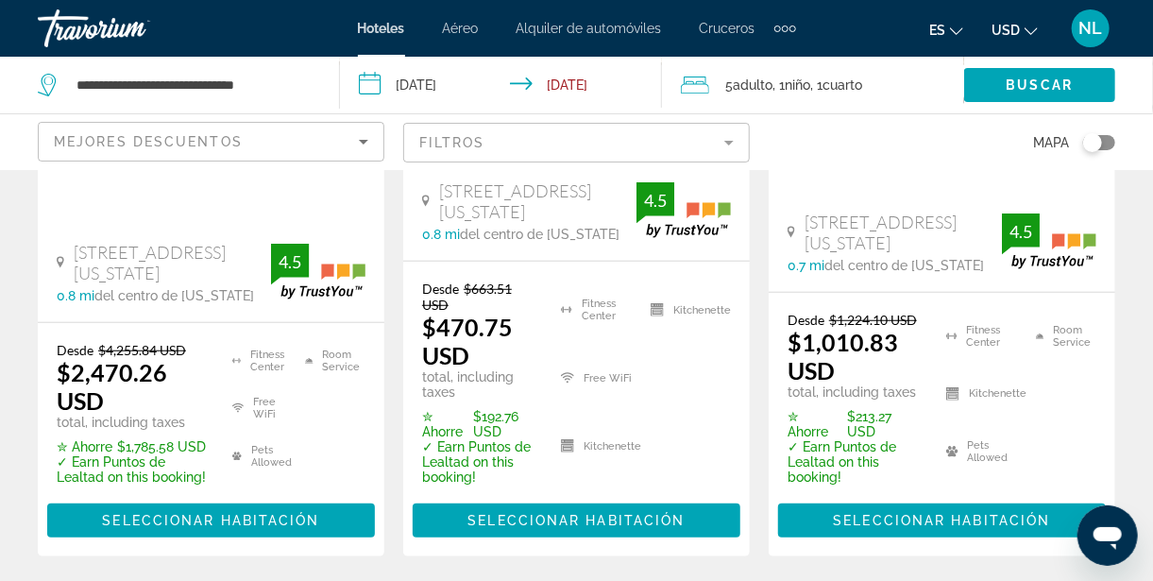
scroll to position [470, 0]
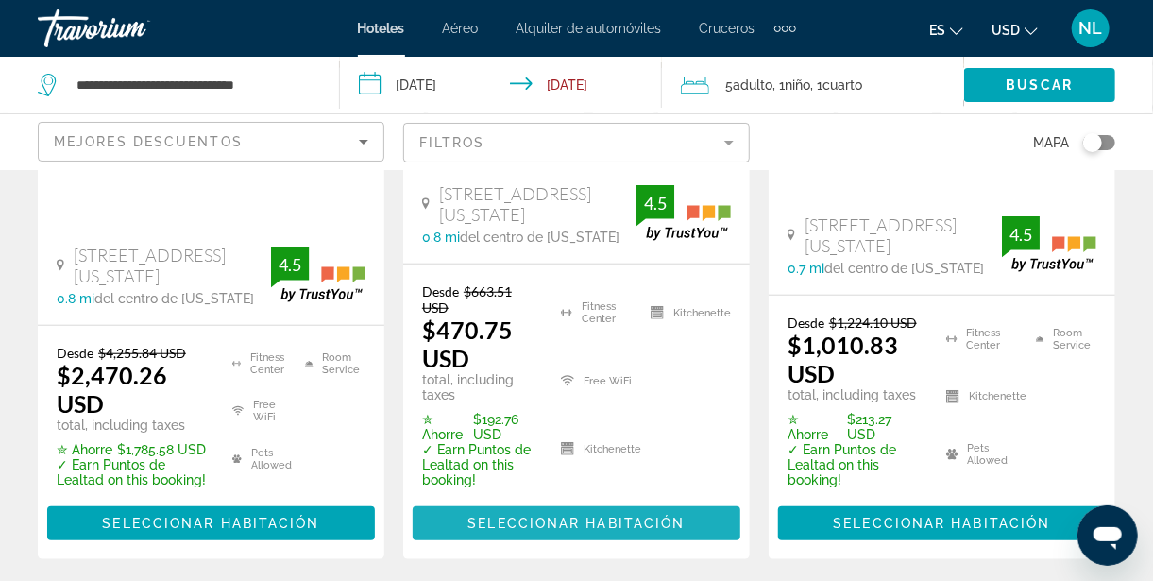
click at [623, 501] on span "Main content" at bounding box center [577, 523] width 328 height 45
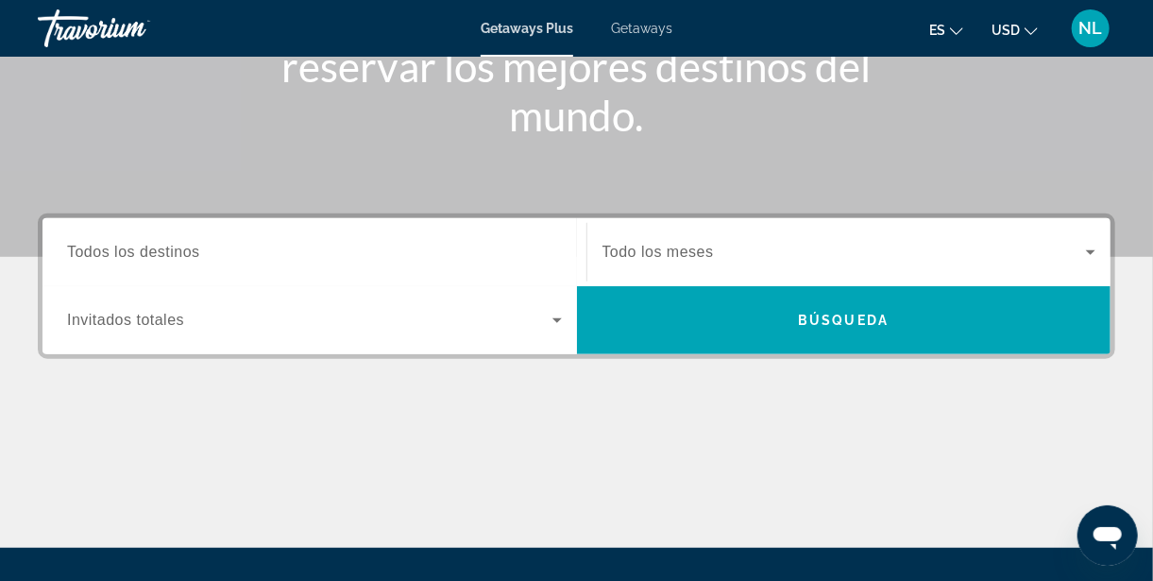
scroll to position [319, 0]
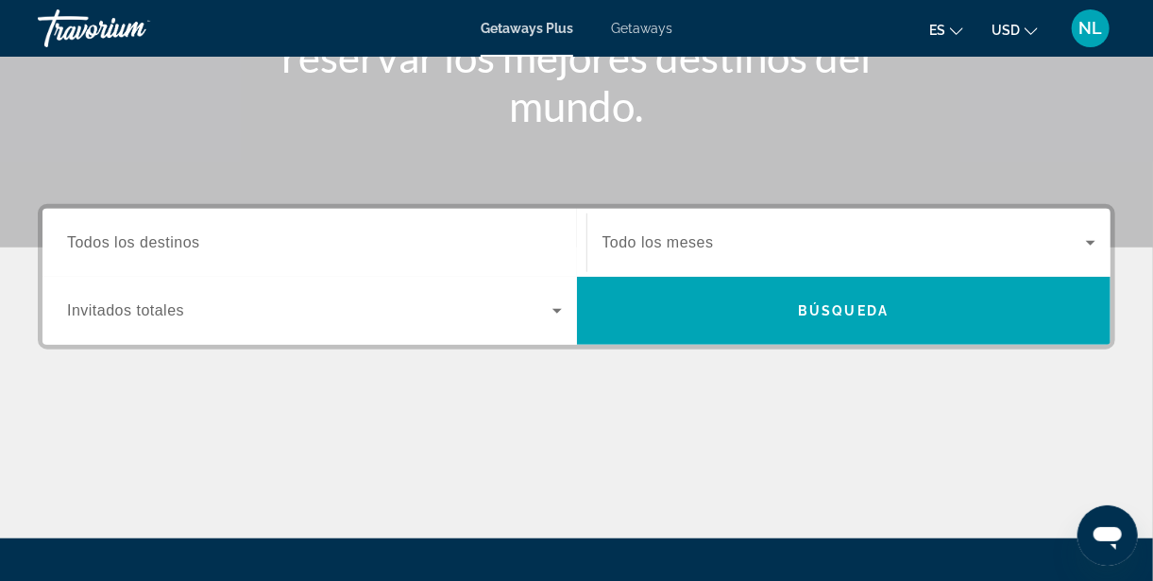
click at [652, 35] on span "Getaways" at bounding box center [641, 28] width 61 height 15
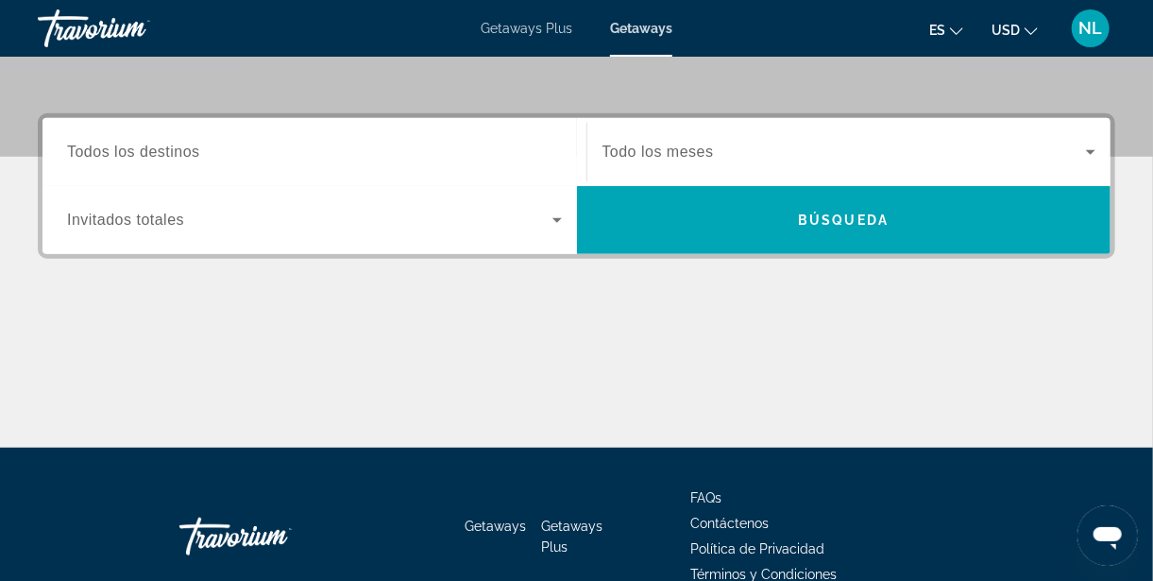
scroll to position [387, 0]
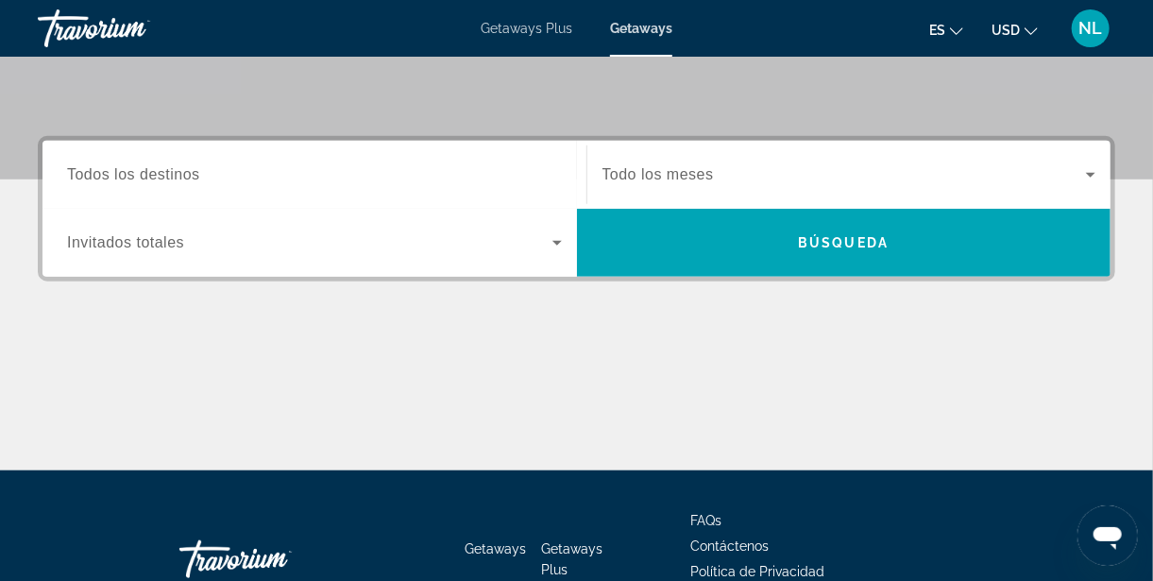
click at [156, 171] on span "Todos los destinos" at bounding box center [133, 174] width 133 height 16
click at [156, 171] on input "Destination Todos los destinos" at bounding box center [314, 175] width 495 height 23
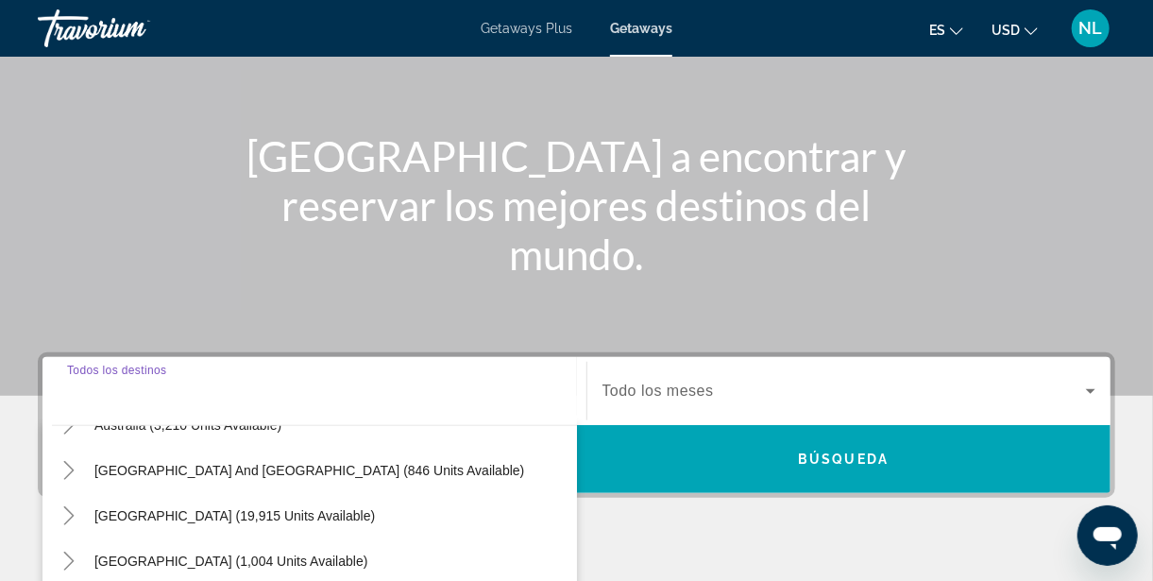
scroll to position [0, 0]
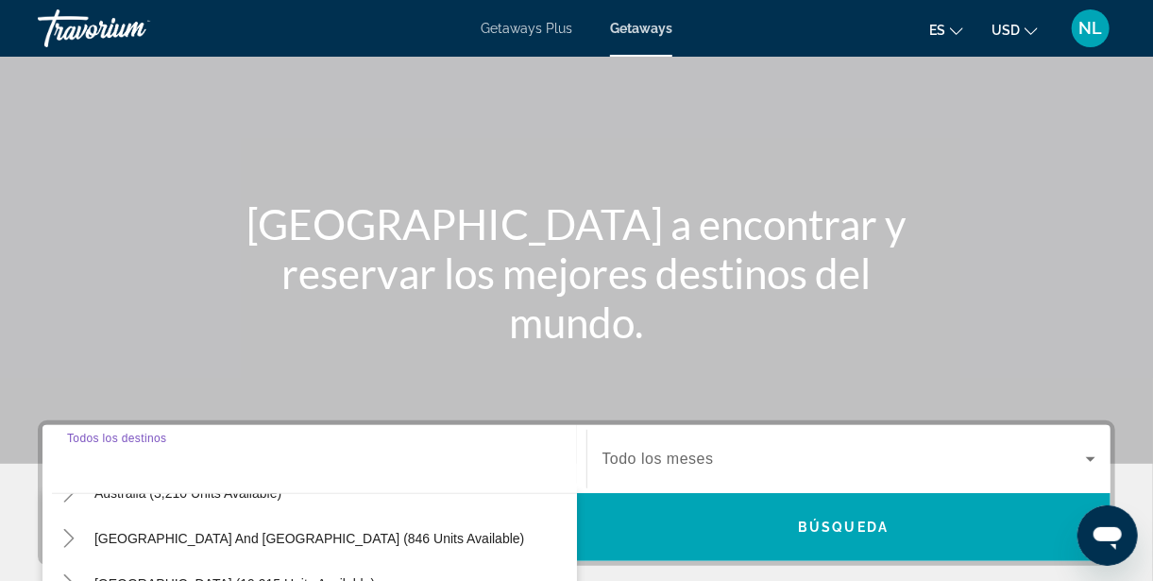
click at [118, 452] on input "Destination Todos los destinos" at bounding box center [314, 460] width 495 height 23
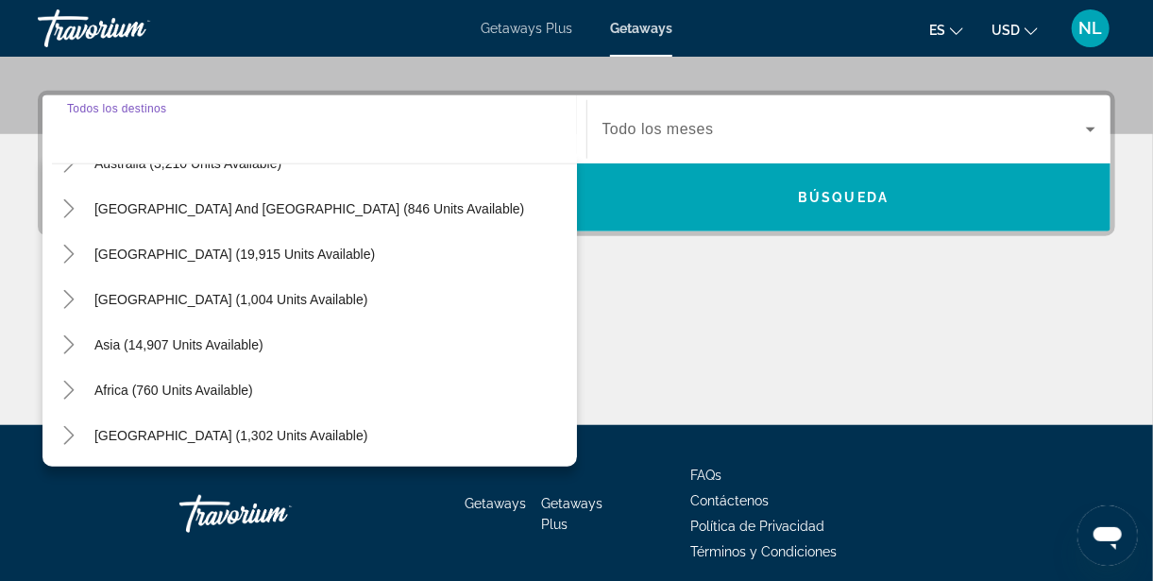
scroll to position [446, 0]
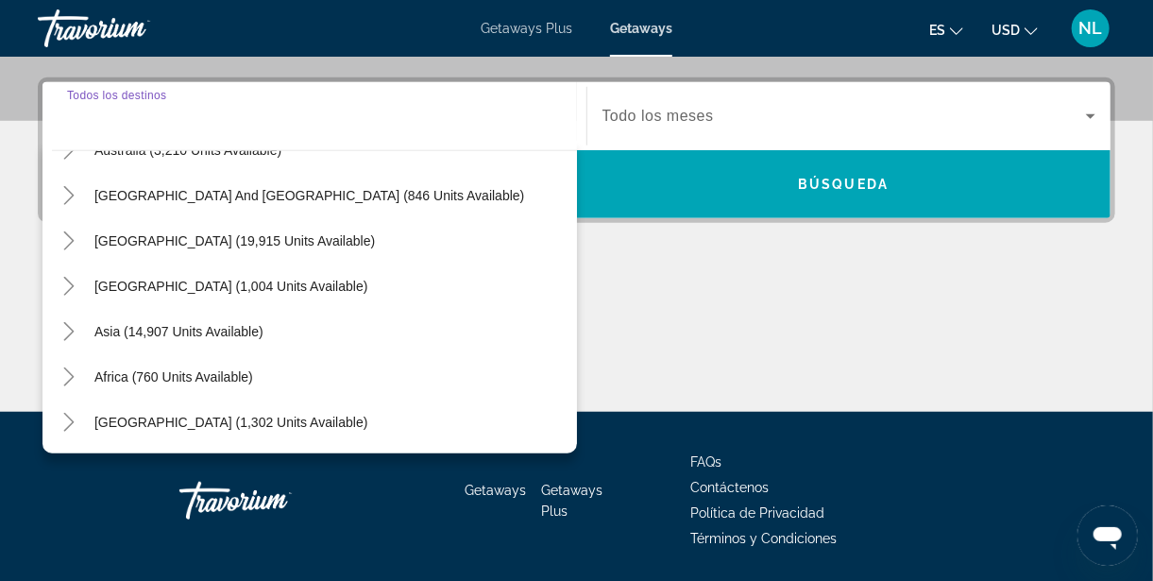
click at [144, 116] on input "Destination Todos los destinos" at bounding box center [314, 117] width 495 height 23
click at [96, 123] on input "Destination Todos los destinos" at bounding box center [314, 117] width 495 height 23
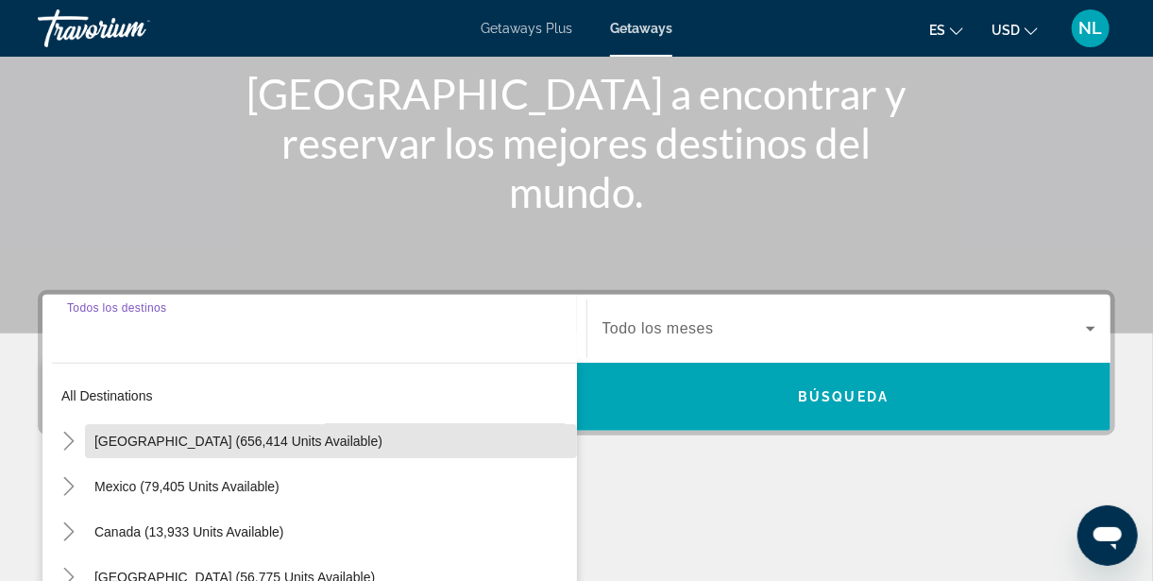
scroll to position [233, 0]
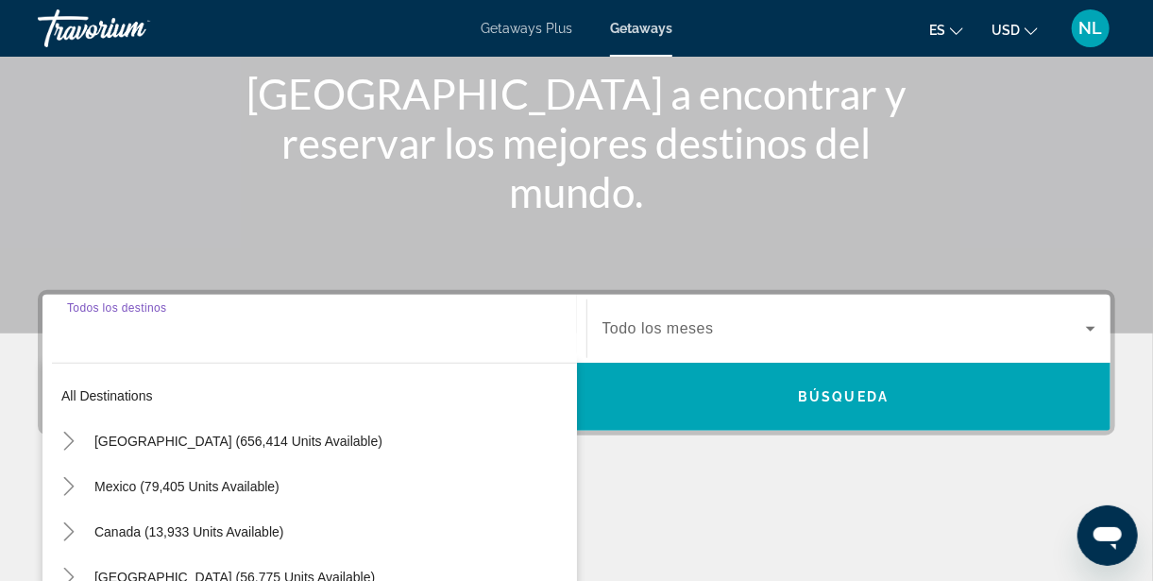
click at [259, 320] on input "Destination Todos los destinos" at bounding box center [314, 329] width 495 height 23
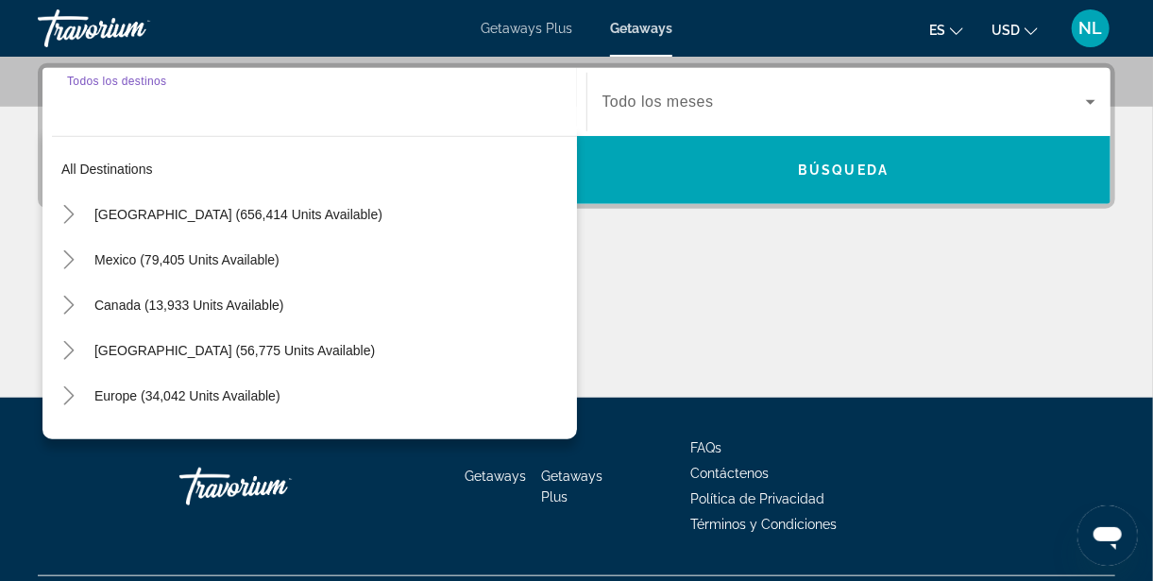
scroll to position [462, 0]
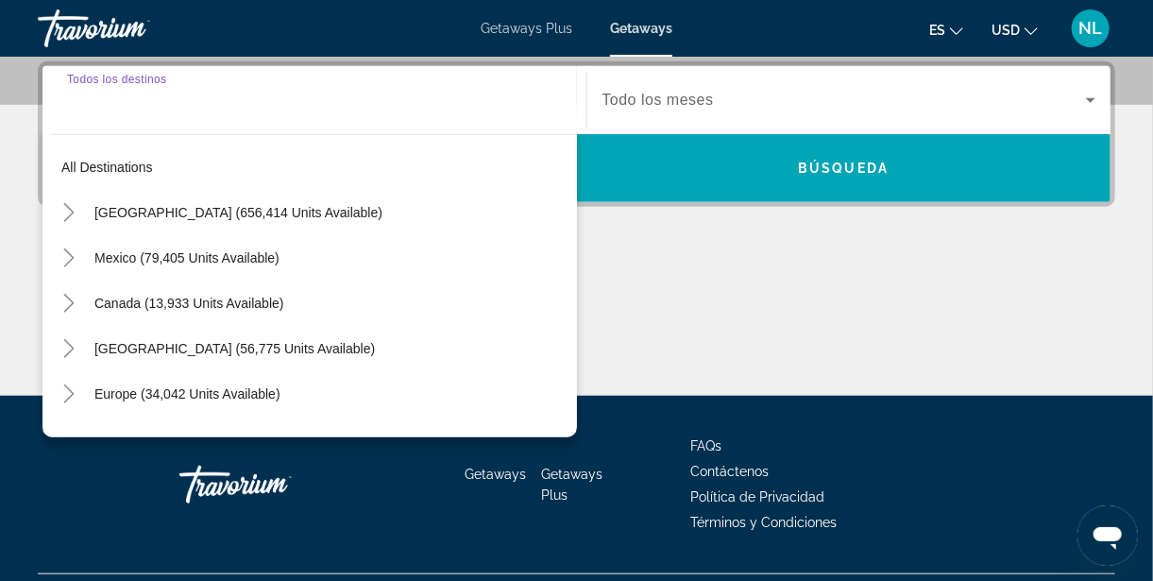
click at [165, 226] on span "Search widget" at bounding box center [331, 212] width 492 height 45
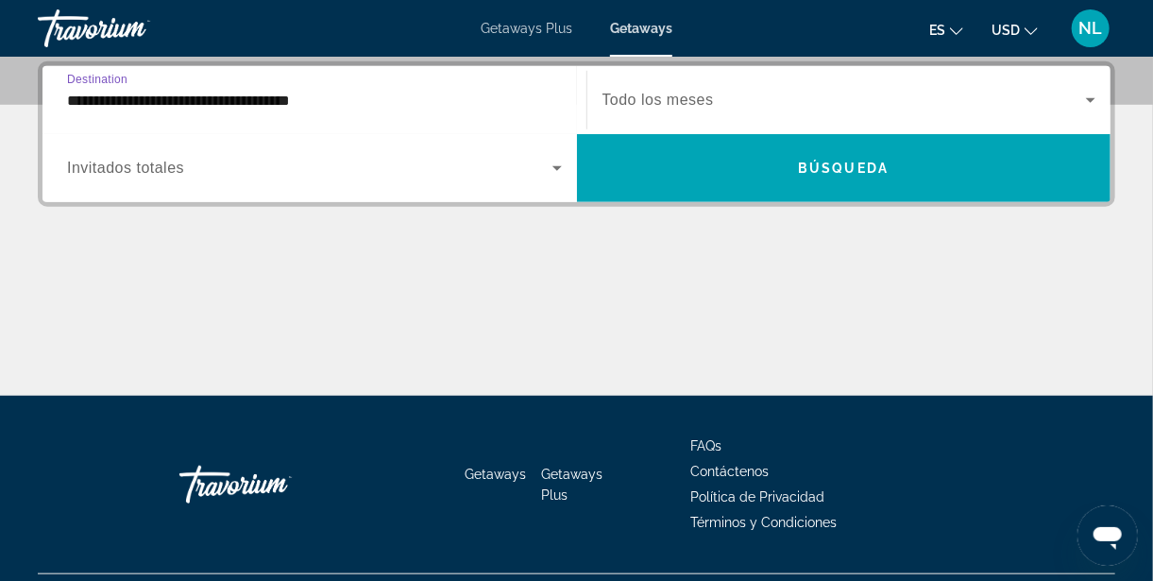
click at [146, 96] on input "**********" at bounding box center [314, 101] width 495 height 23
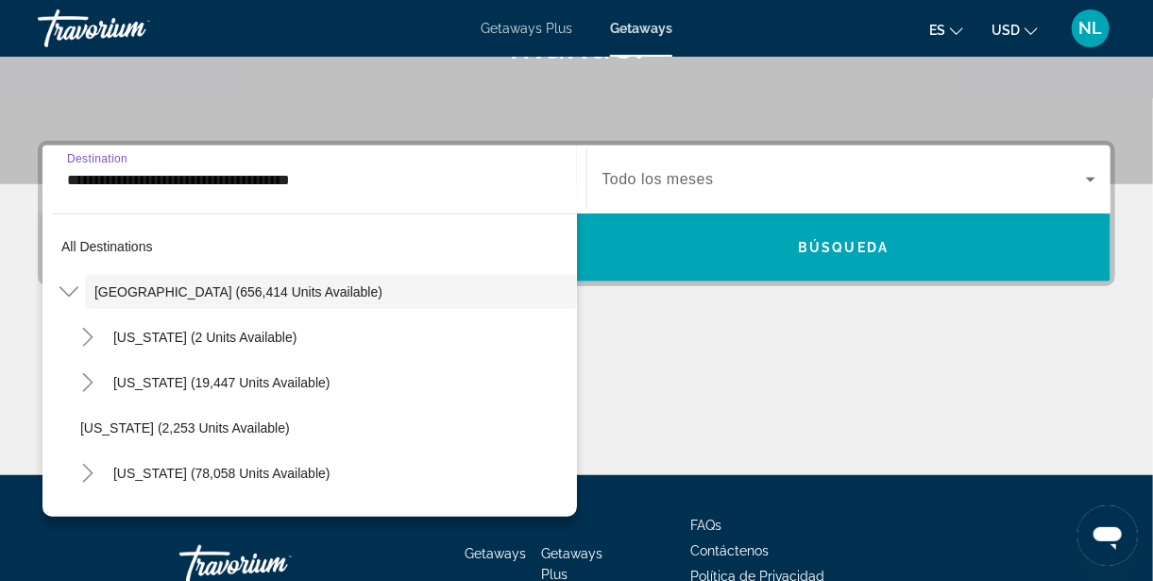
click at [71, 288] on icon "Toggle United States (656,414 units available)" at bounding box center [69, 291] width 19 height 19
click at [690, 472] on div "Main content" at bounding box center [577, 404] width 1078 height 142
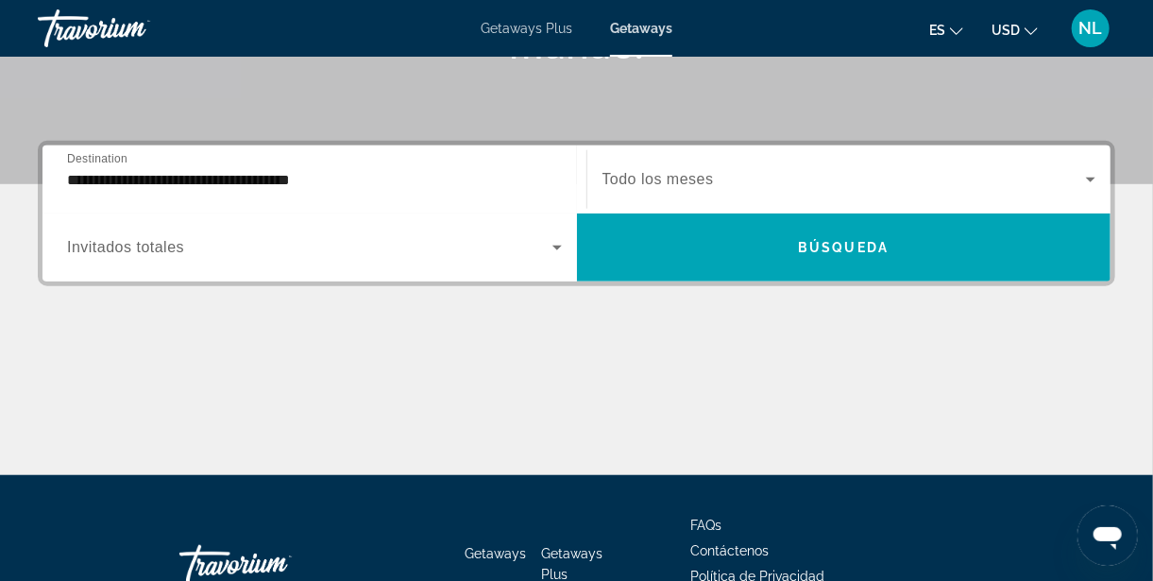
click at [92, 180] on input "**********" at bounding box center [314, 180] width 495 height 23
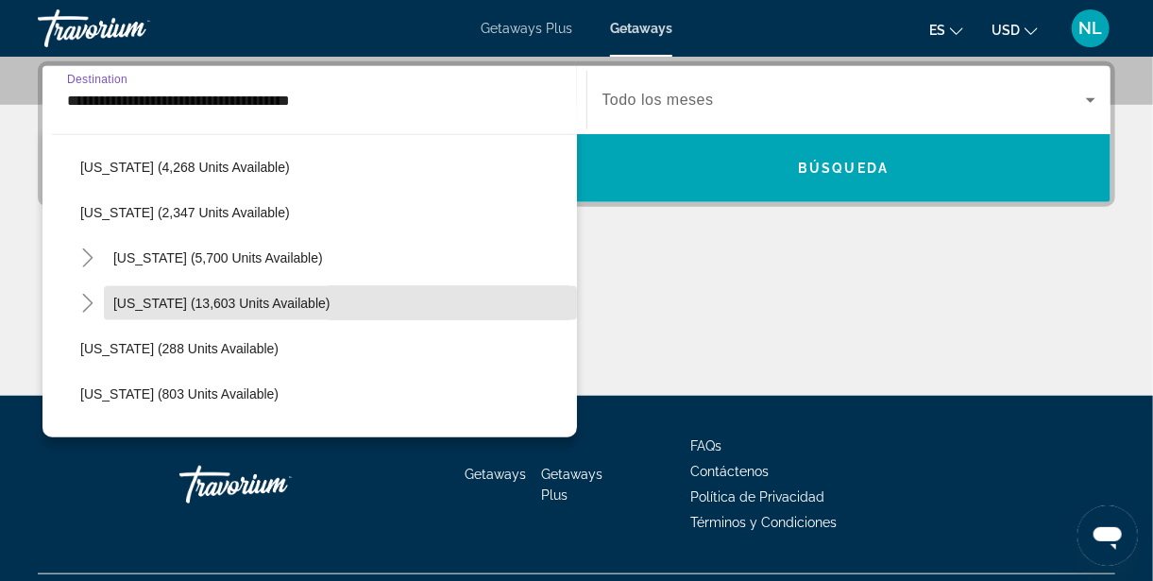
scroll to position [1279, 0]
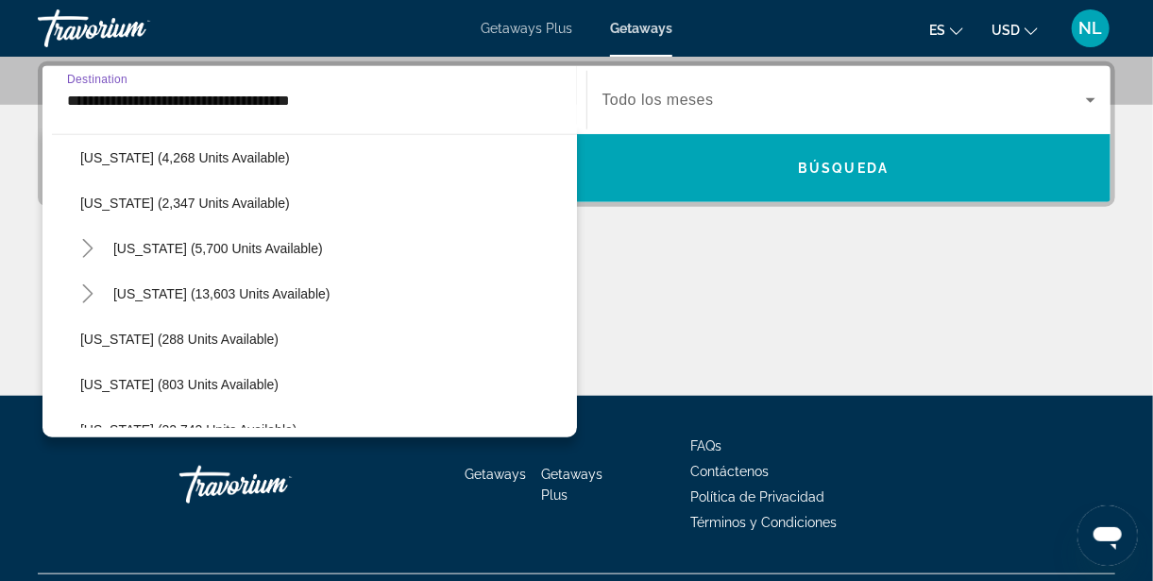
click at [109, 247] on span "Search widget" at bounding box center [340, 248] width 473 height 45
type input "**********"
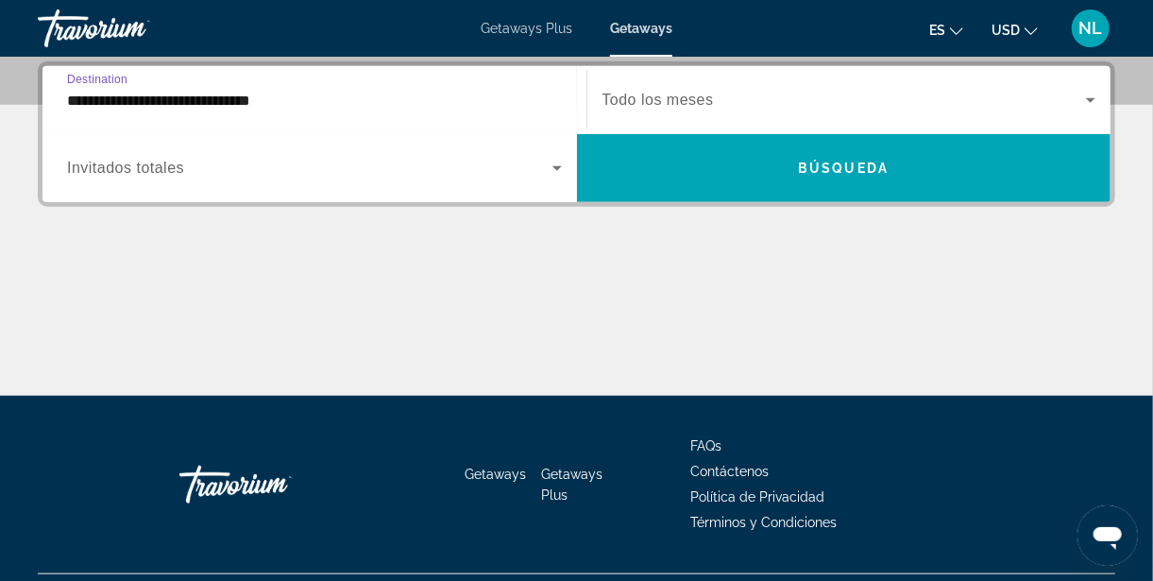
click at [1091, 100] on icon "Search widget" at bounding box center [1090, 100] width 9 height 5
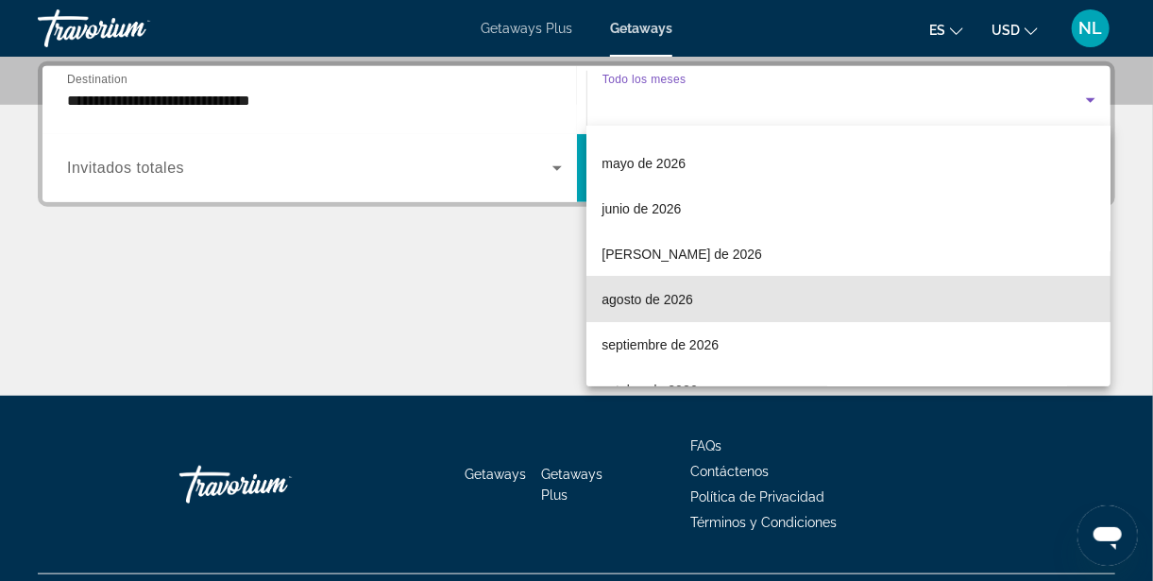
scroll to position [389, 0]
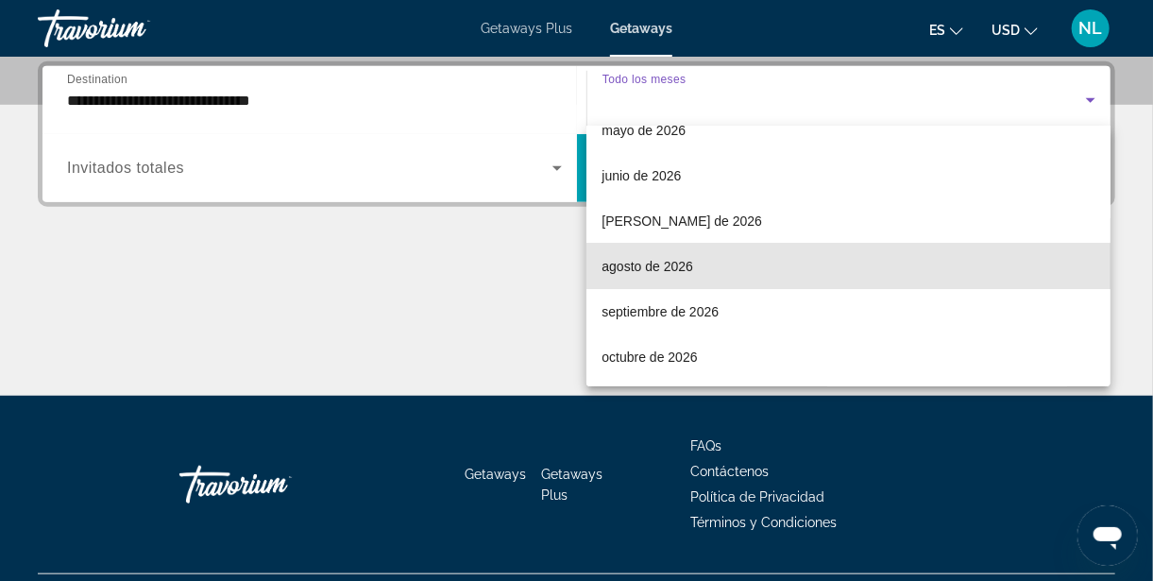
click at [690, 266] on span "agosto de 2026" at bounding box center [648, 266] width 92 height 23
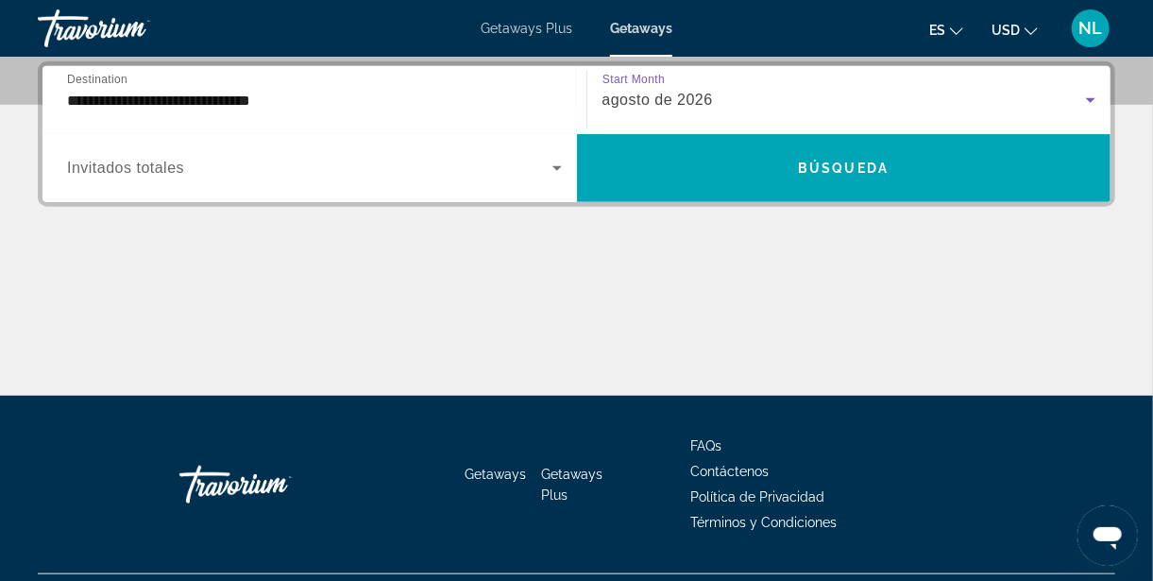
click at [559, 179] on icon "Search widget" at bounding box center [557, 168] width 23 height 23
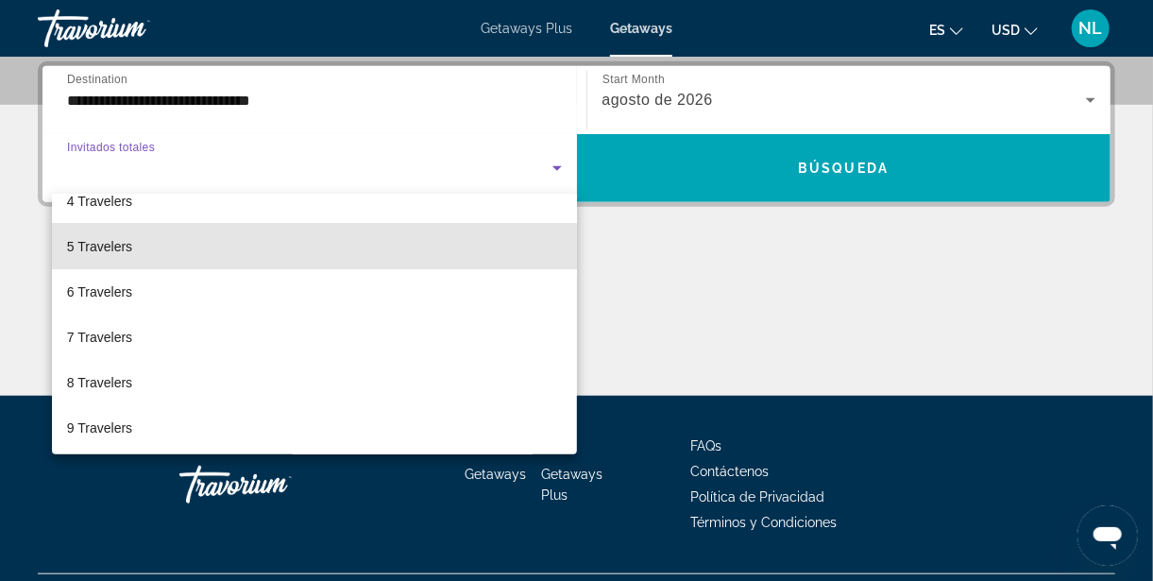
scroll to position [175, 0]
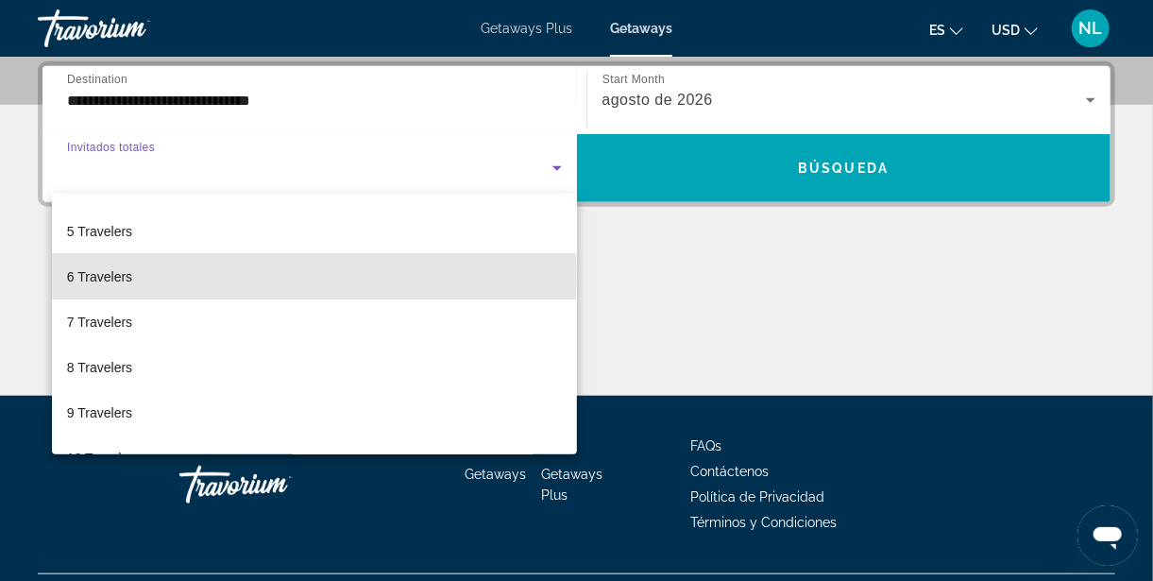
click at [99, 273] on span "6 Travelers" at bounding box center [99, 276] width 65 height 23
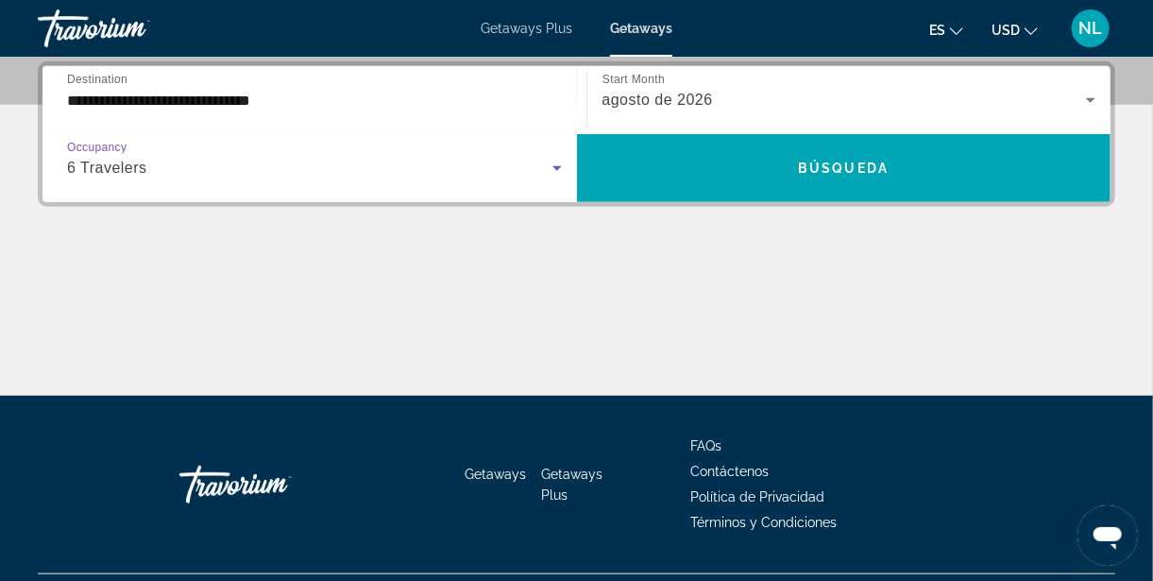
click at [936, 171] on span "Search widget" at bounding box center [844, 167] width 535 height 45
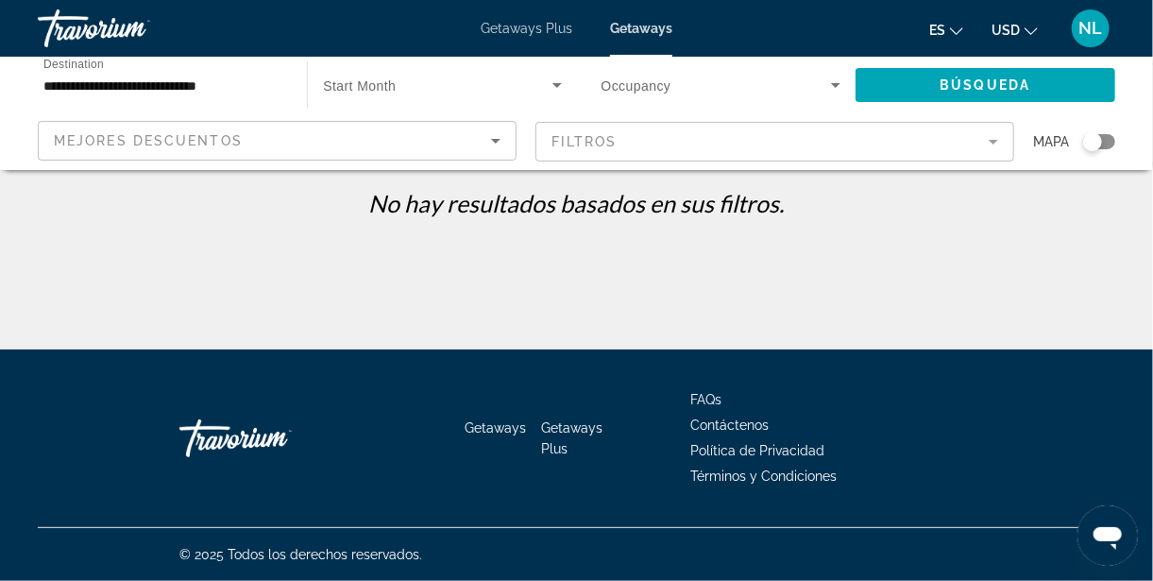
click at [500, 142] on icon "Sort by" at bounding box center [496, 140] width 23 height 23
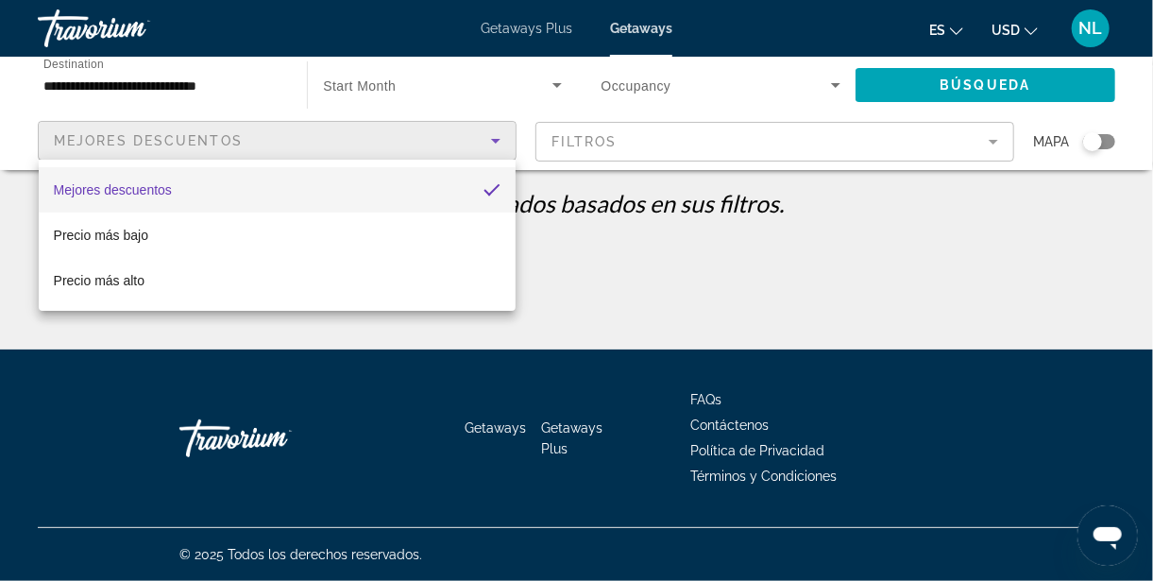
click at [845, 96] on div at bounding box center [576, 290] width 1153 height 581
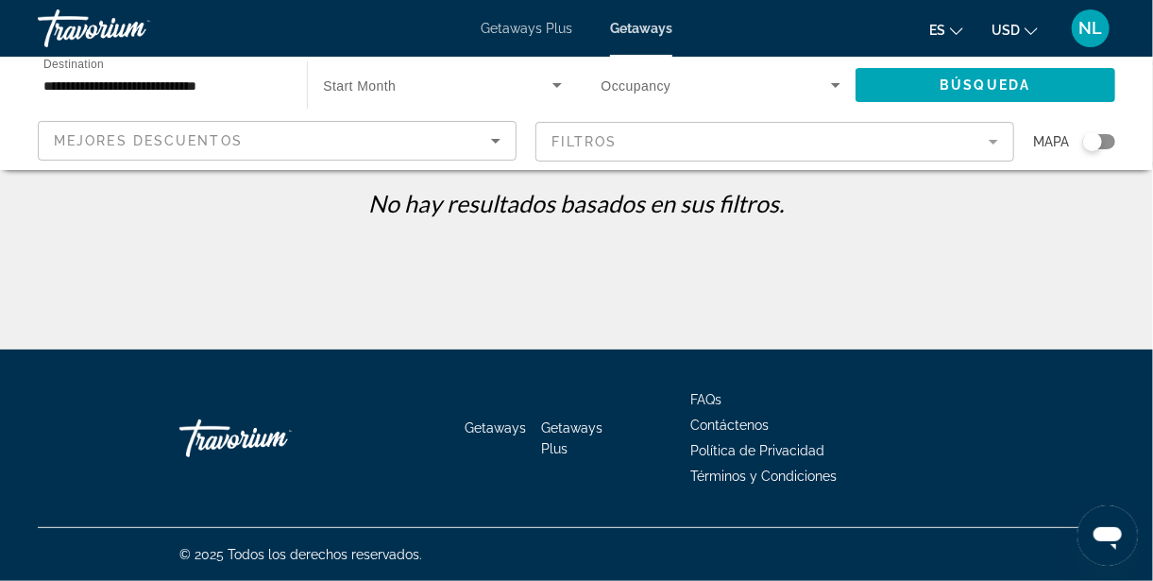
click at [829, 77] on icon "Search widget" at bounding box center [836, 85] width 23 height 23
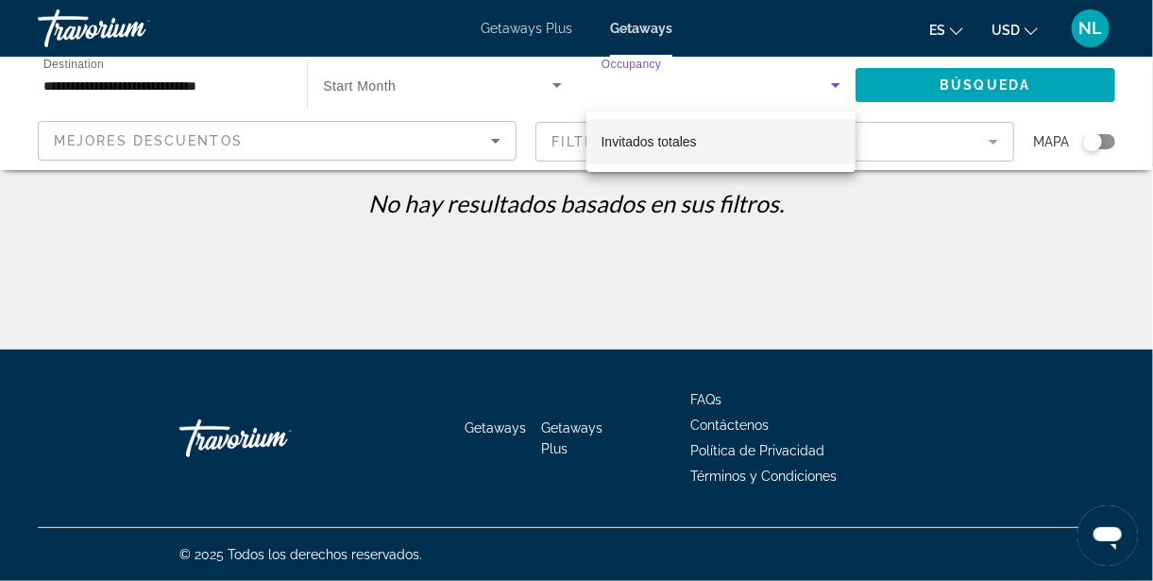
click at [692, 150] on span "Invitados totales" at bounding box center [649, 141] width 95 height 23
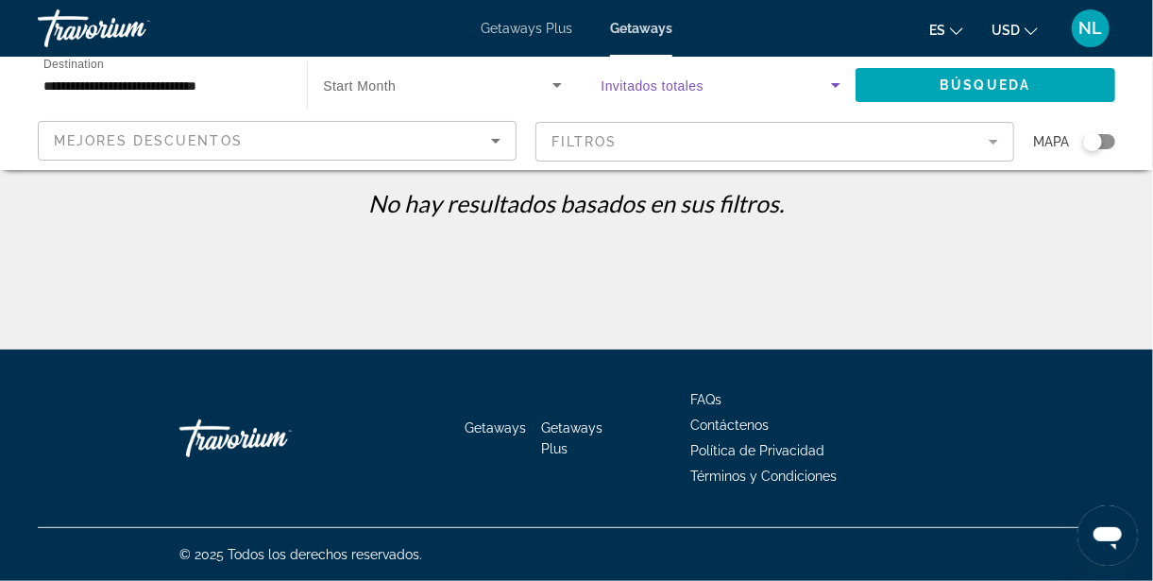
click at [835, 84] on icon "Search widget" at bounding box center [835, 85] width 9 height 5
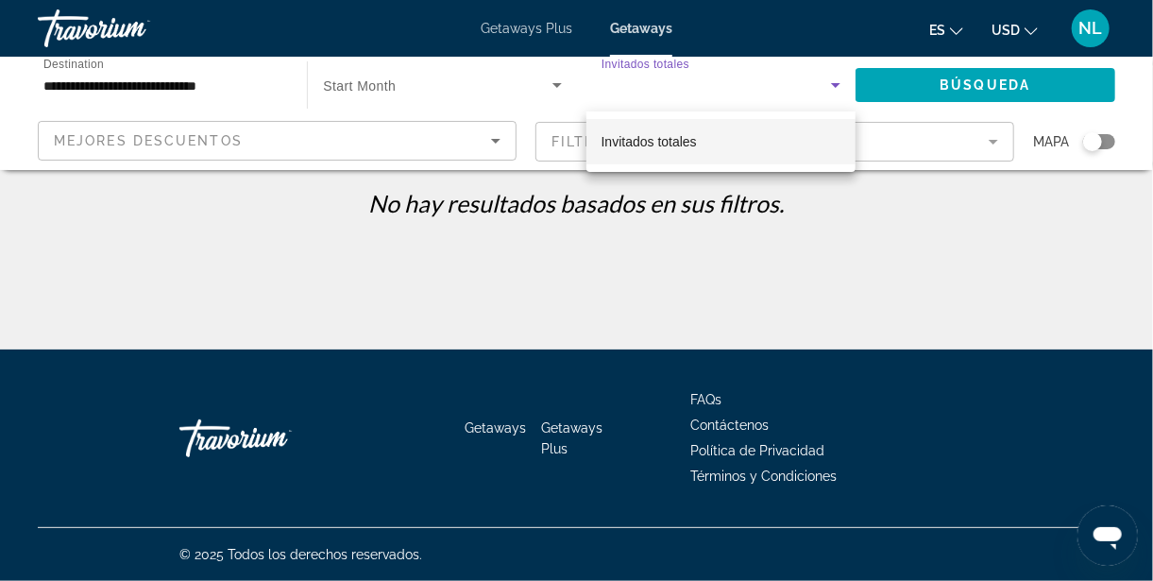
click at [848, 87] on div at bounding box center [576, 290] width 1153 height 581
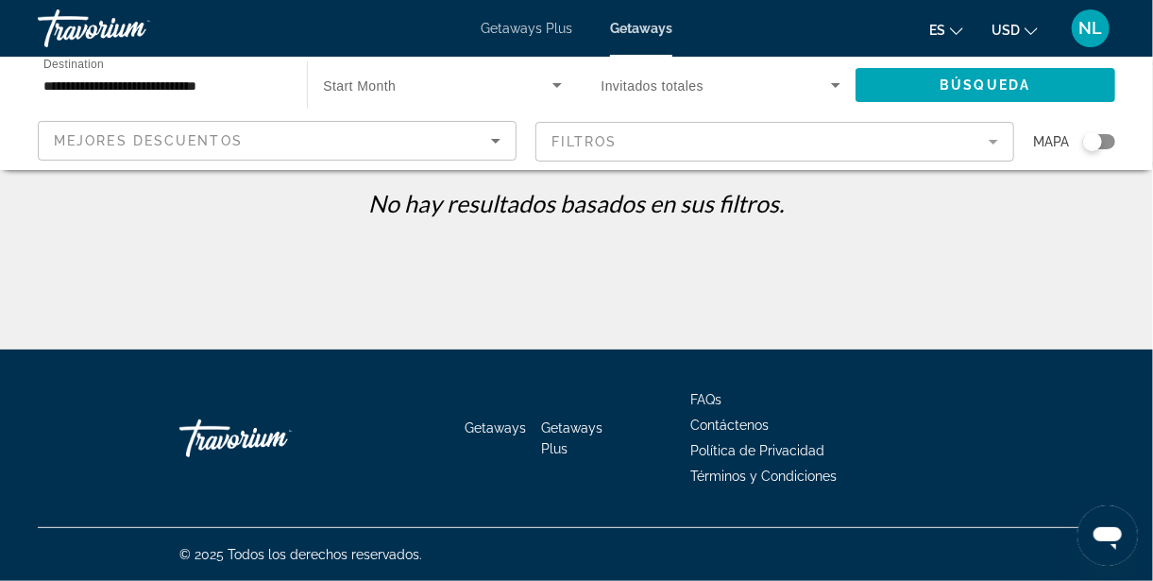
click at [999, 147] on mat-form-field "Filtros" at bounding box center [775, 142] width 479 height 40
click at [653, 26] on span "Getaways" at bounding box center [641, 28] width 62 height 15
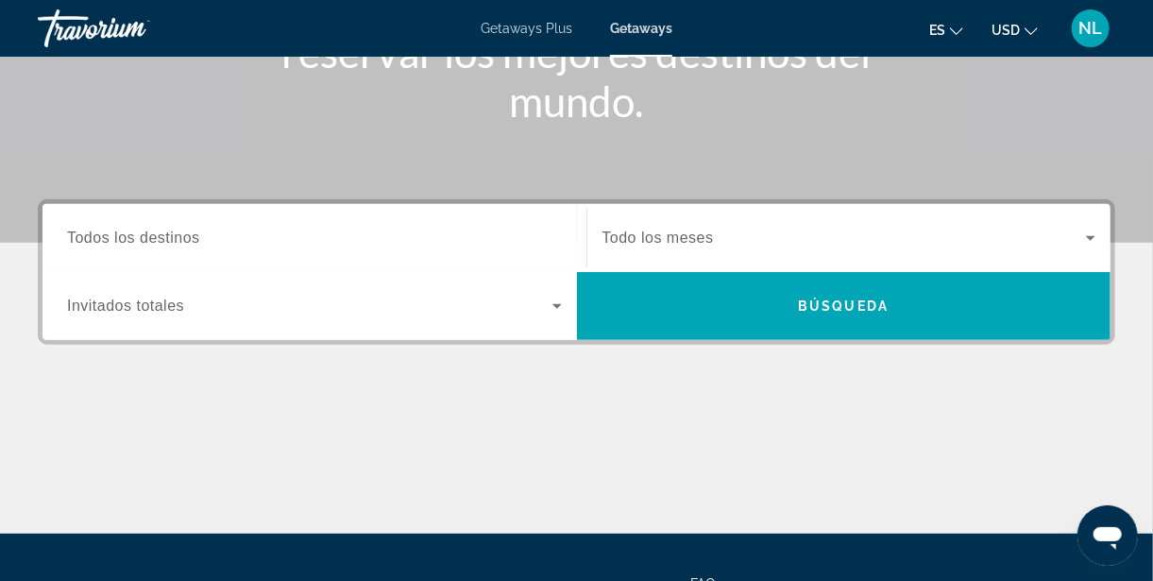
scroll to position [340, 0]
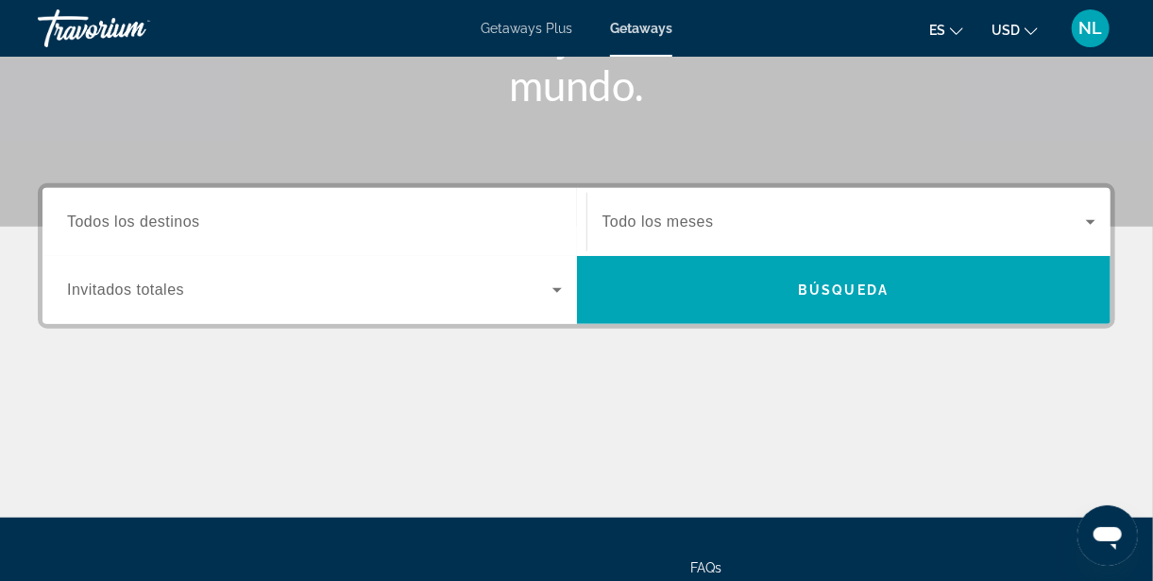
click at [163, 227] on span "Todos los destinos" at bounding box center [133, 221] width 133 height 16
click at [163, 227] on input "Destination Todos los destinos" at bounding box center [314, 223] width 495 height 23
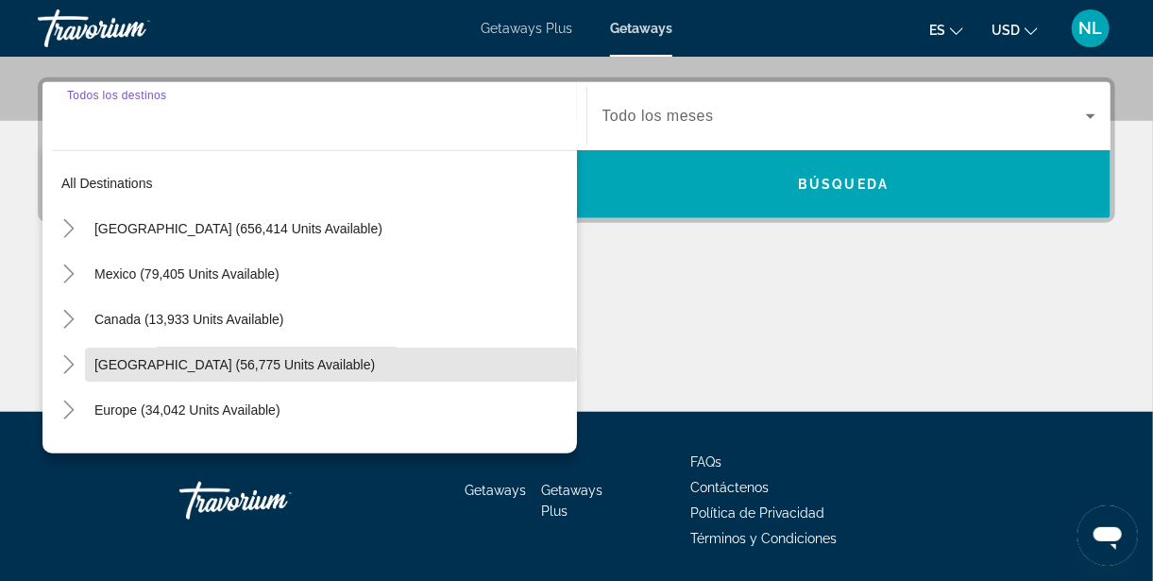
scroll to position [4, 0]
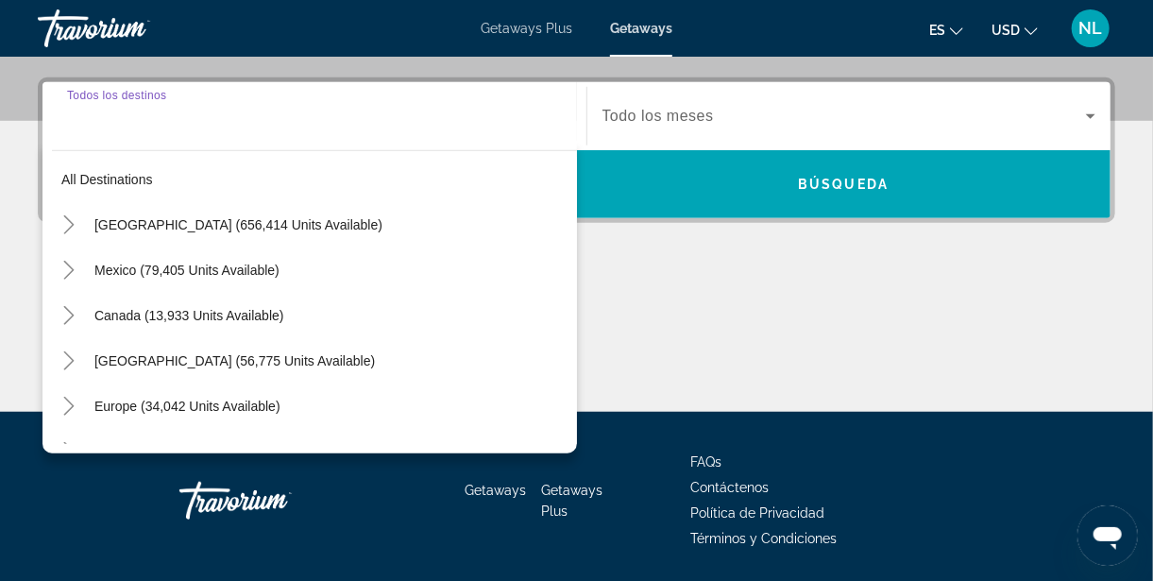
click at [74, 222] on icon "Toggle United States (656,414 units available)" at bounding box center [69, 224] width 19 height 19
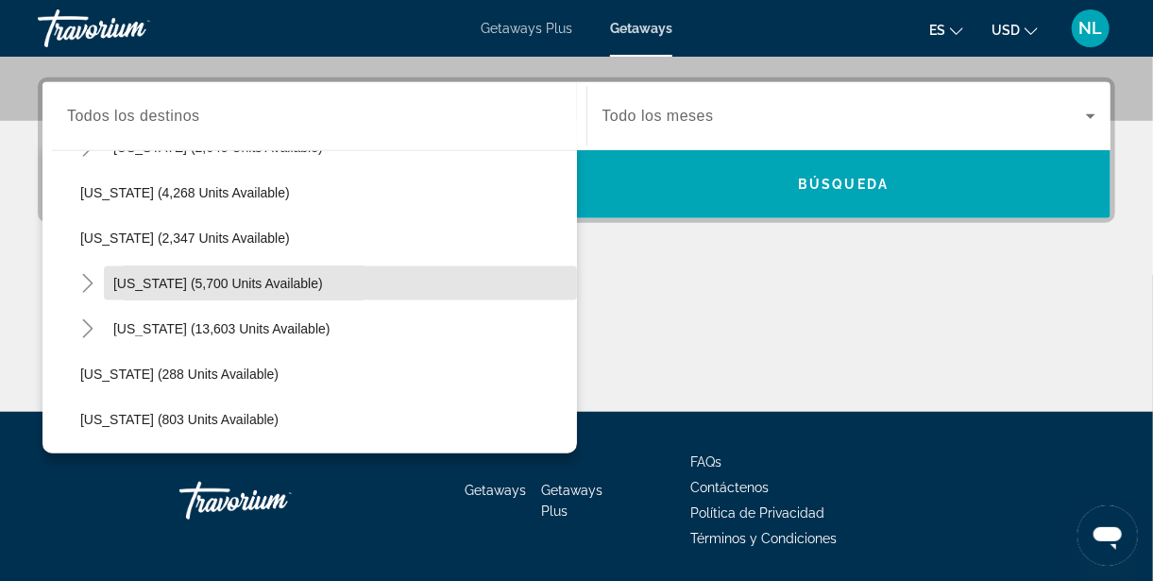
scroll to position [1265, 0]
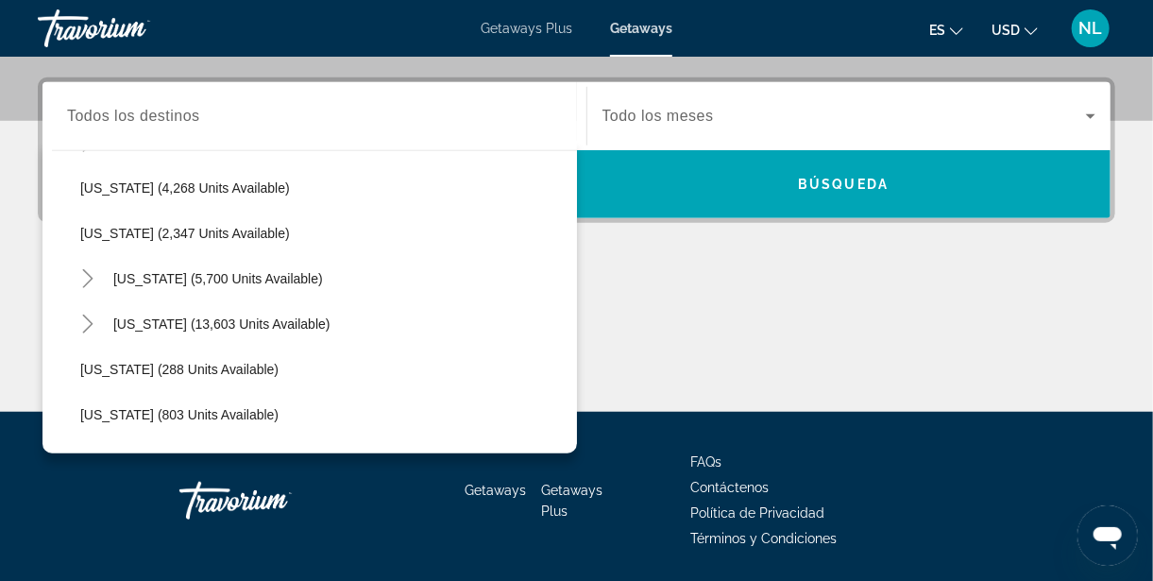
click at [110, 272] on span "Search widget" at bounding box center [340, 278] width 473 height 45
type input "**********"
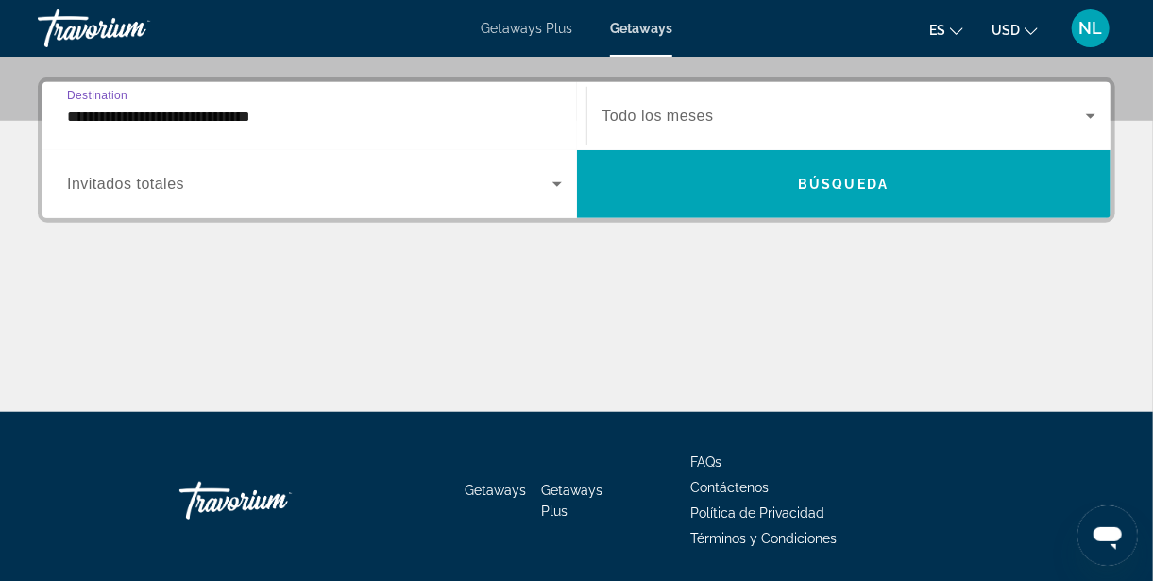
click at [567, 180] on icon "Search widget" at bounding box center [557, 184] width 23 height 23
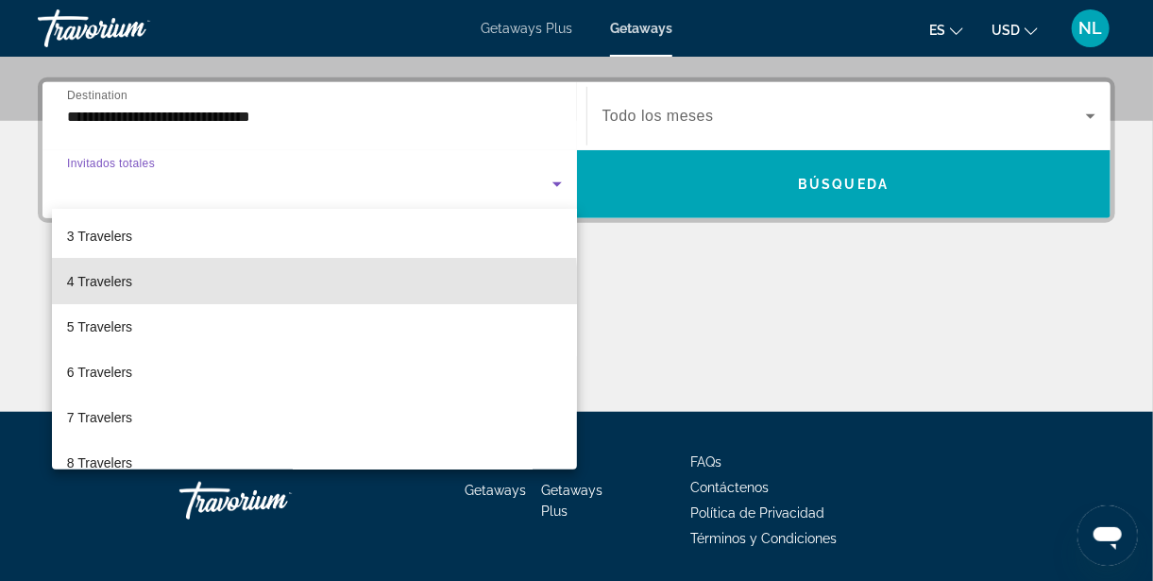
scroll to position [95, 0]
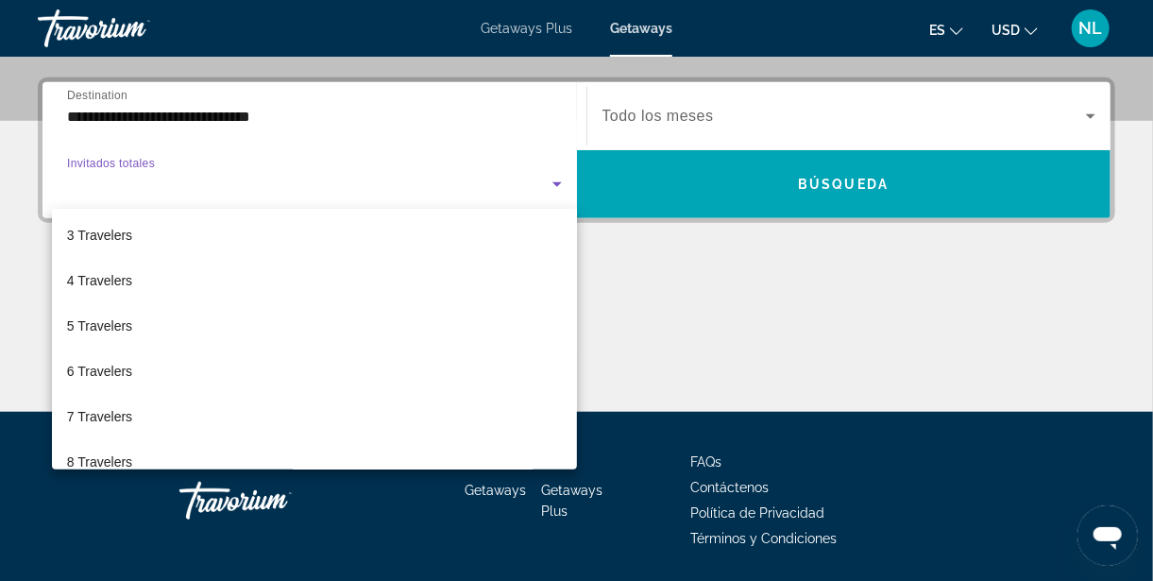
click at [110, 329] on span "5 Travelers" at bounding box center [99, 326] width 65 height 23
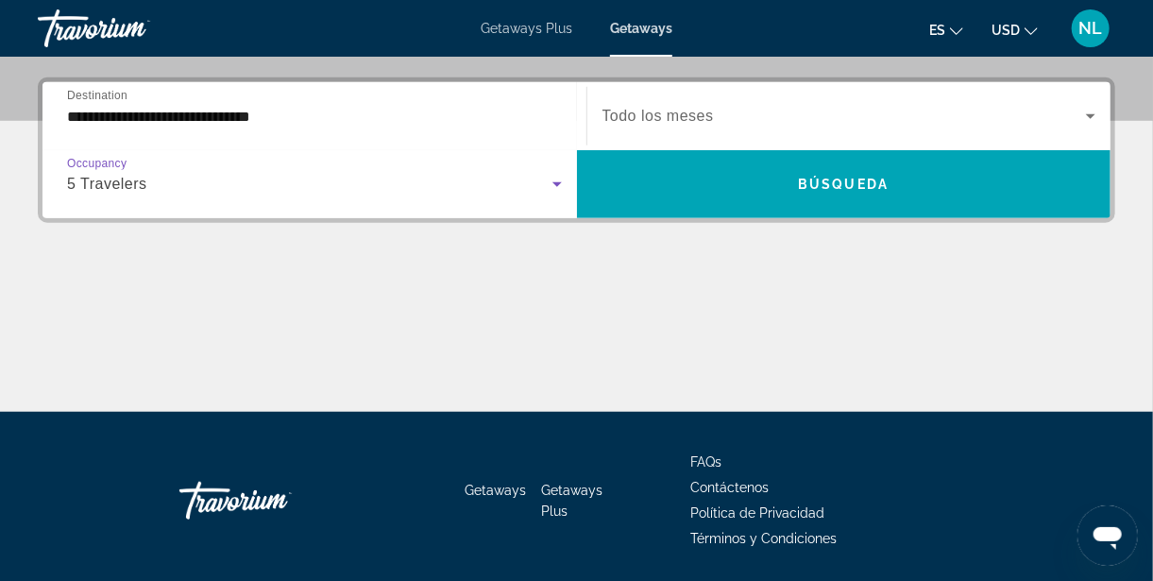
click at [1084, 118] on icon "Search widget" at bounding box center [1091, 116] width 23 height 23
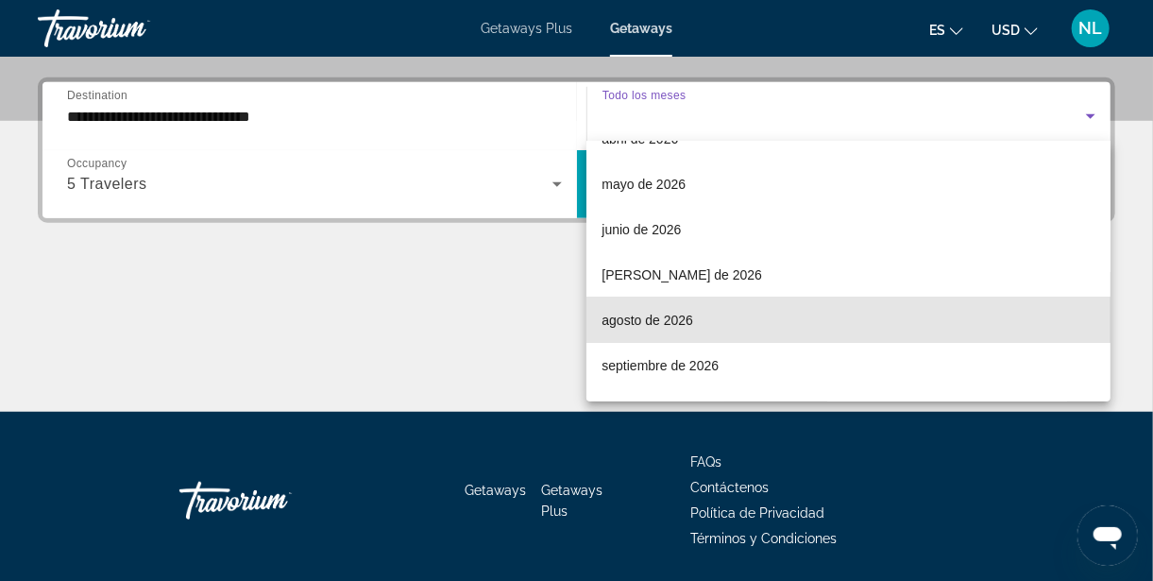
scroll to position [389, 0]
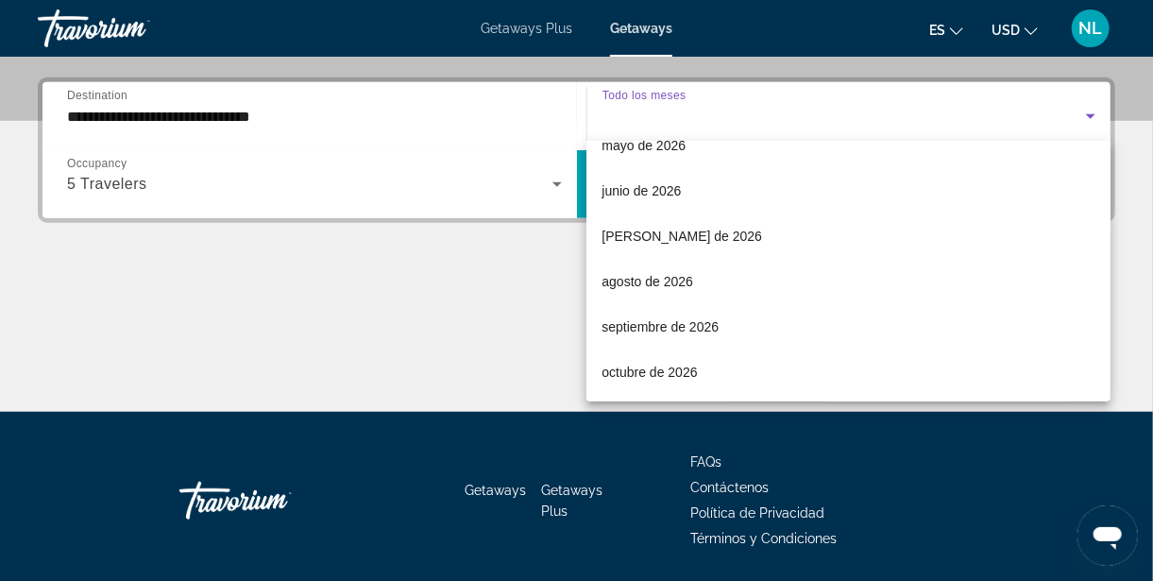
click at [678, 286] on span "agosto de 2026" at bounding box center [648, 281] width 92 height 23
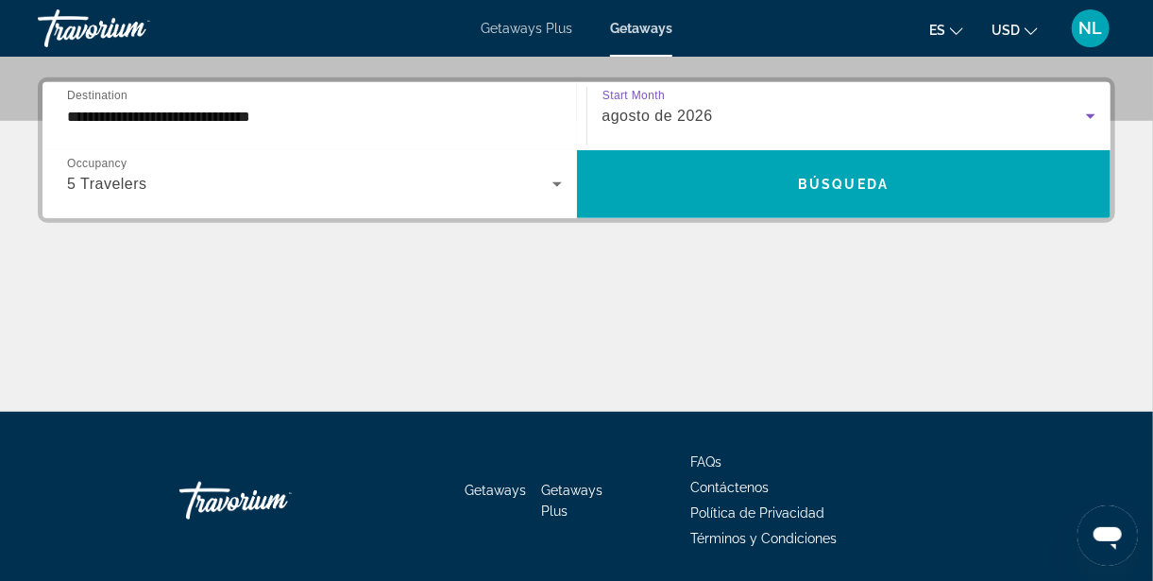
click at [872, 181] on span "Búsqueda" at bounding box center [843, 184] width 91 height 15
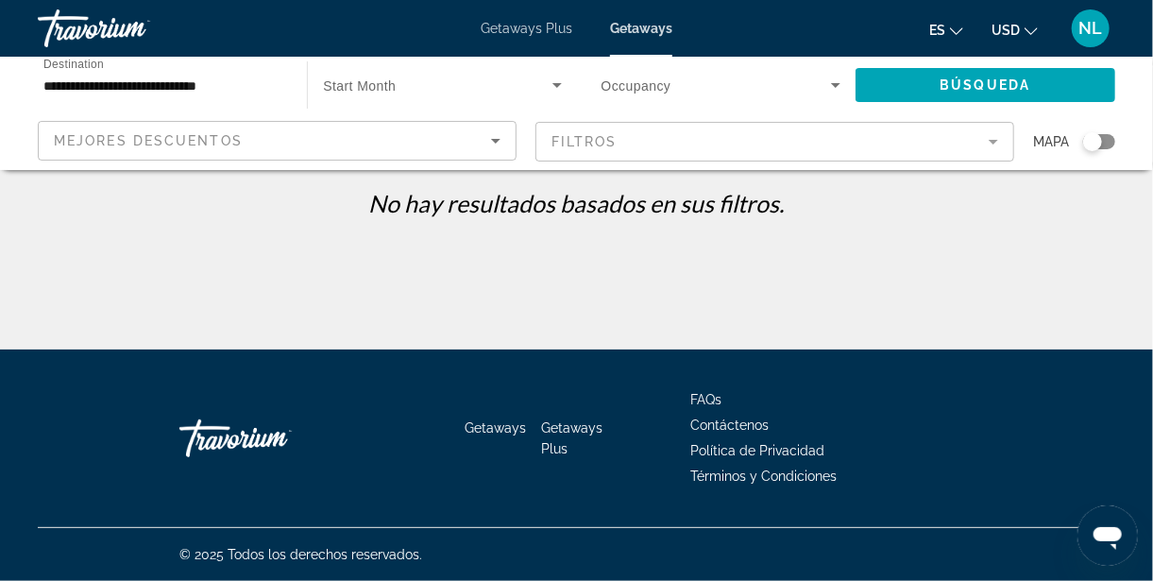
click at [831, 83] on icon "Search widget" at bounding box center [836, 85] width 23 height 23
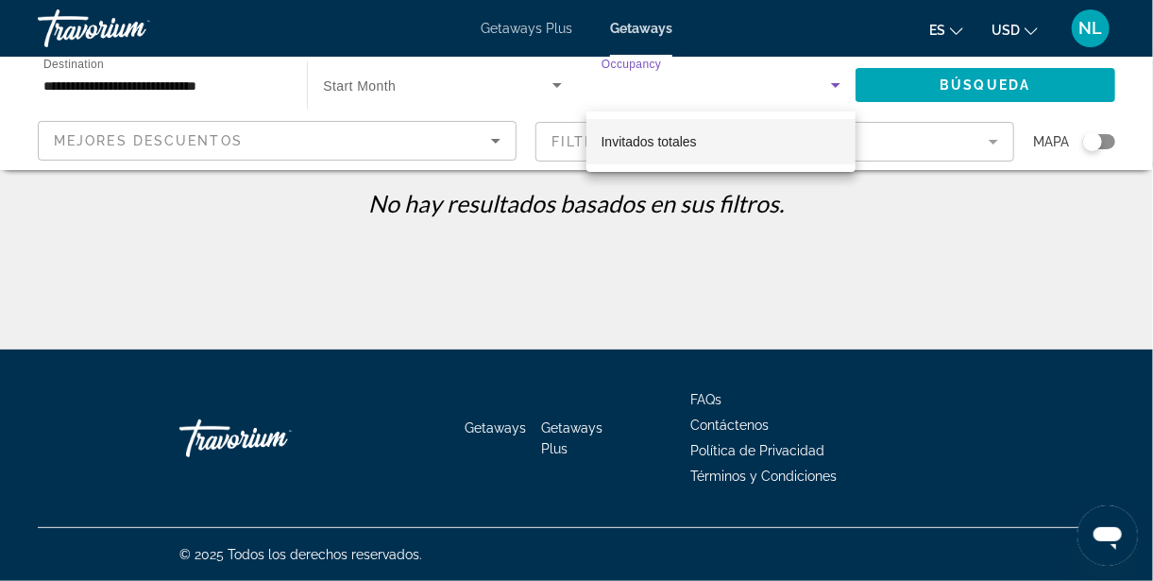
click at [707, 147] on mat-option "Invitados totales" at bounding box center [721, 141] width 269 height 45
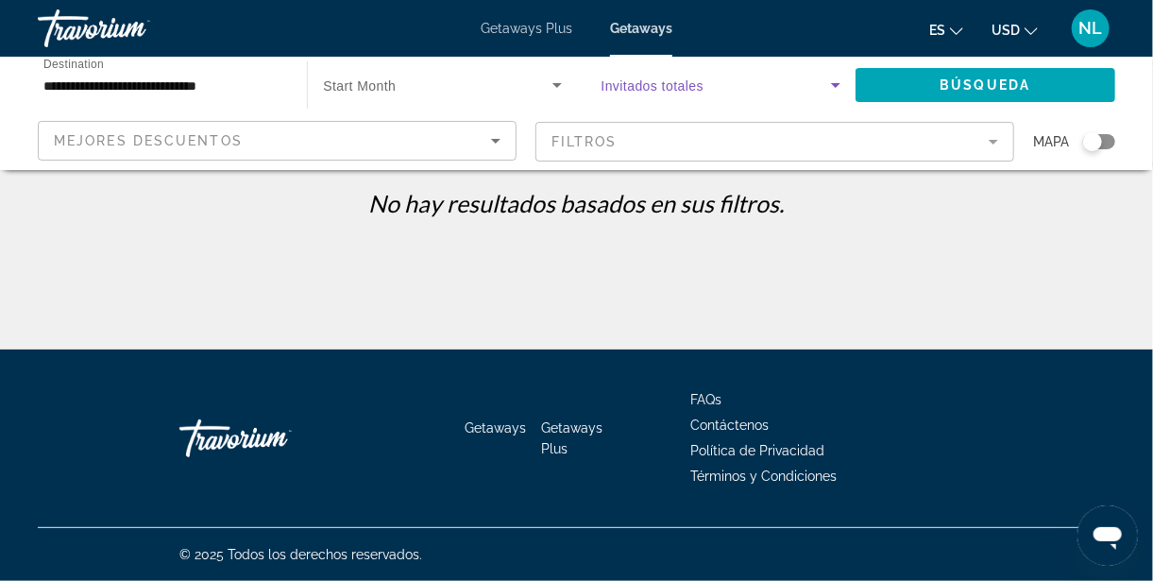
click at [530, 89] on span "Search widget" at bounding box center [437, 85] width 229 height 23
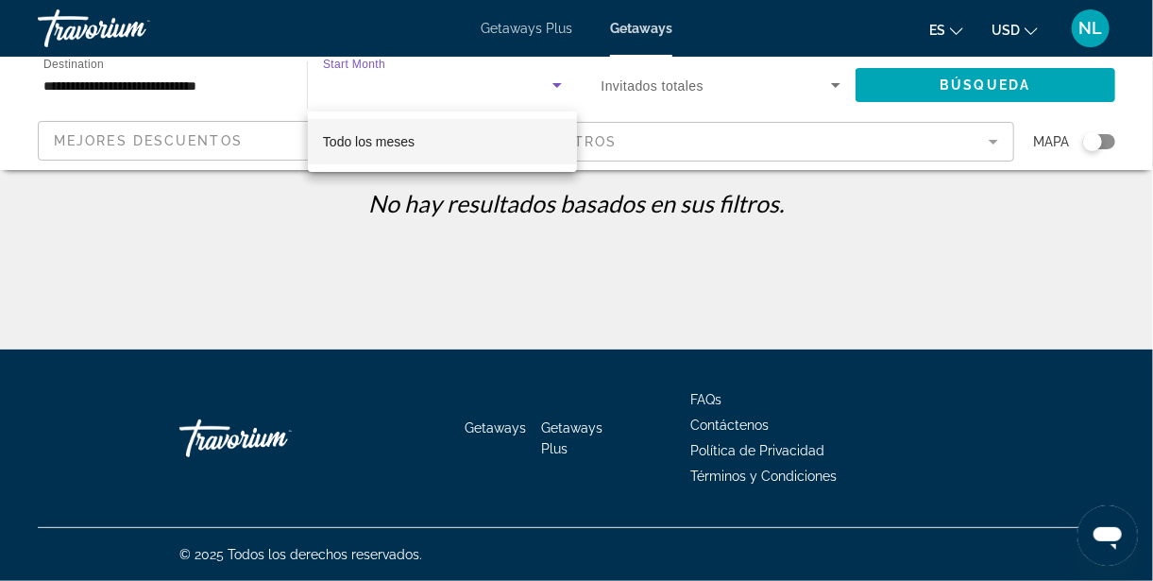
click at [410, 147] on span "Todo los meses" at bounding box center [369, 141] width 92 height 15
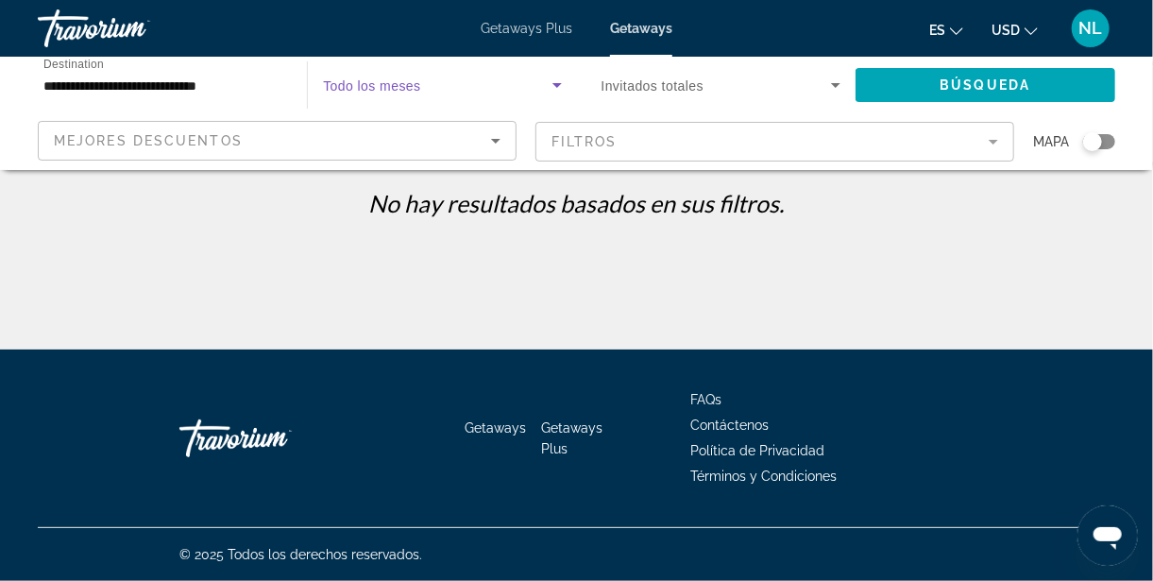
click at [546, 83] on icon "Search widget" at bounding box center [557, 85] width 23 height 23
click at [496, 141] on icon "Sort by" at bounding box center [495, 141] width 9 height 5
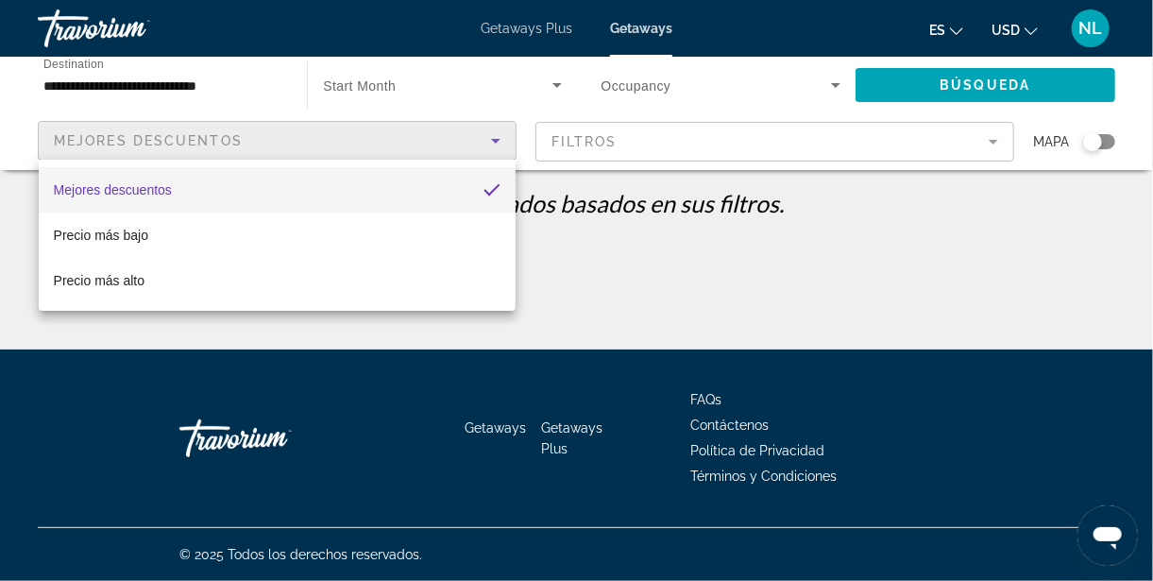
click at [183, 196] on mat-option "Mejores descuentos" at bounding box center [277, 189] width 477 height 45
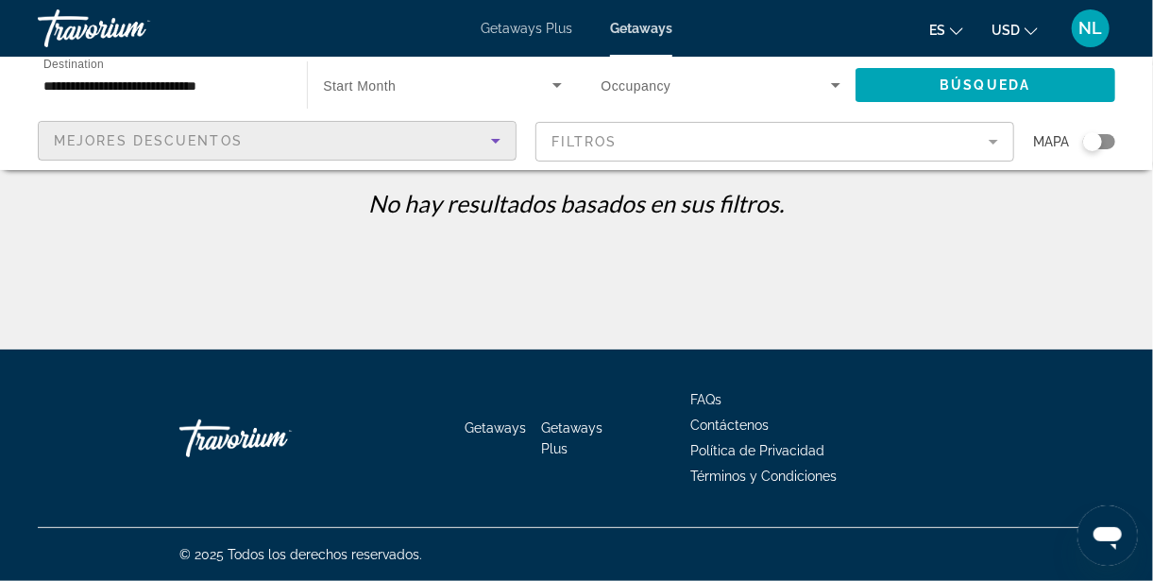
click at [650, 35] on span "Getaways" at bounding box center [641, 28] width 62 height 15
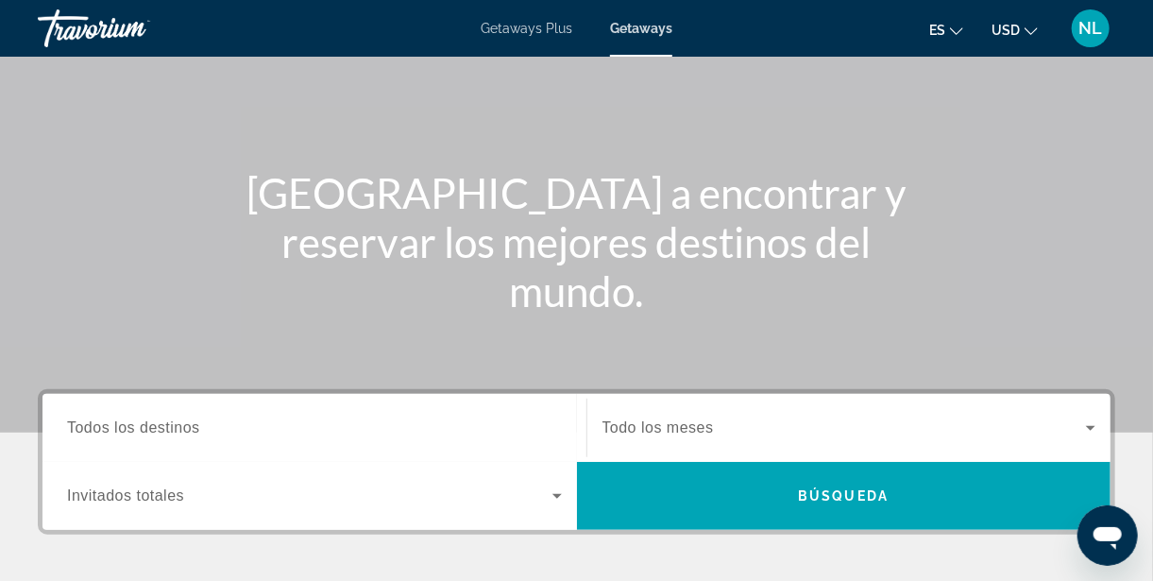
scroll to position [136, 0]
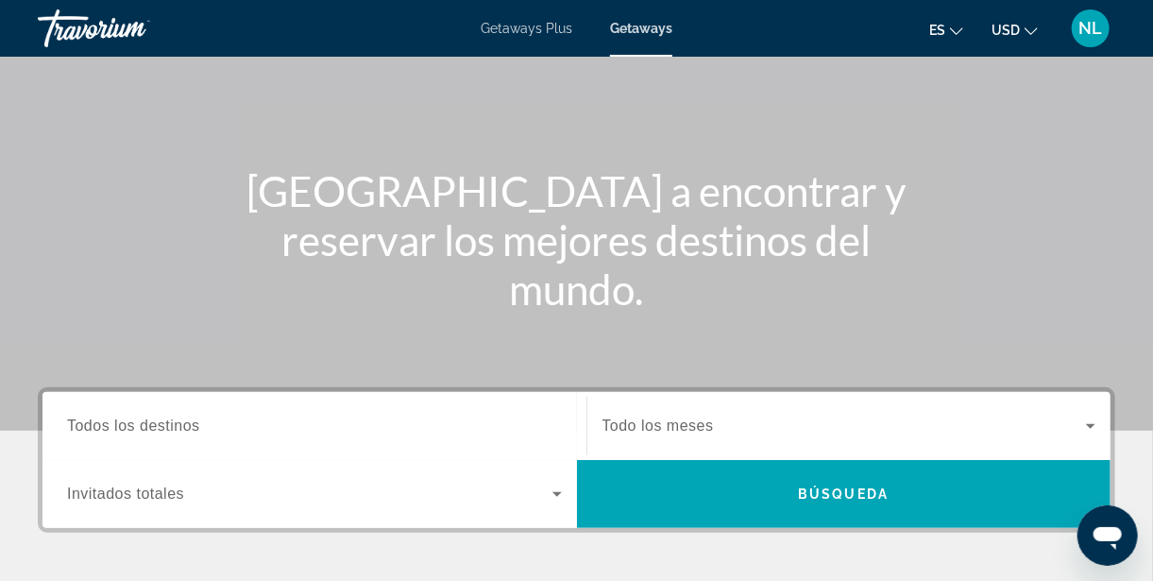
click at [173, 428] on span "Todos los destinos" at bounding box center [133, 426] width 133 height 16
click at [173, 428] on input "Destination Todos los destinos" at bounding box center [314, 427] width 495 height 23
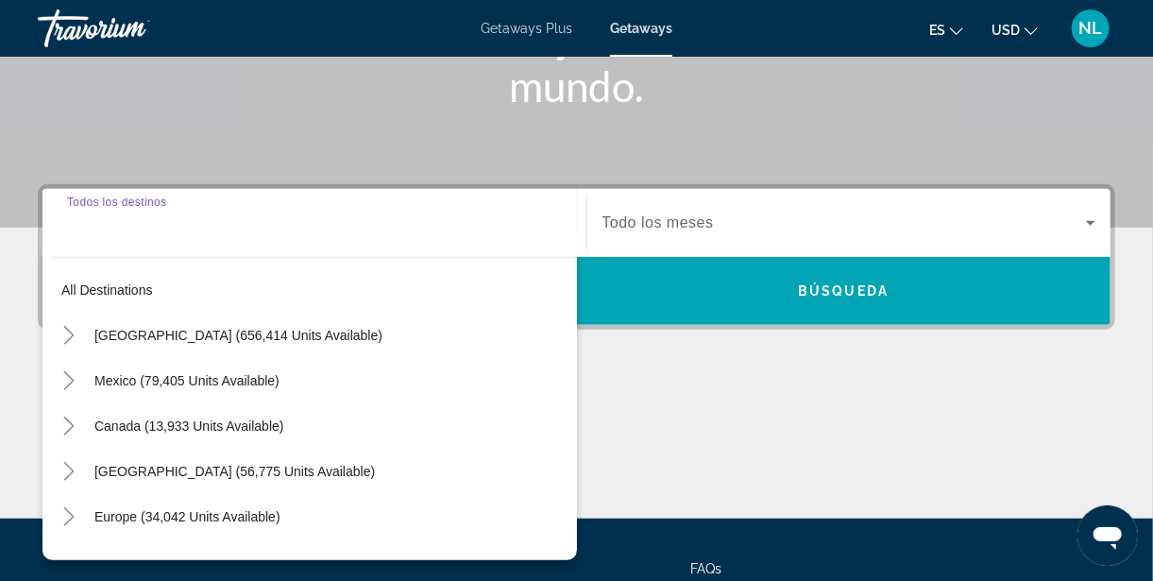
scroll to position [446, 0]
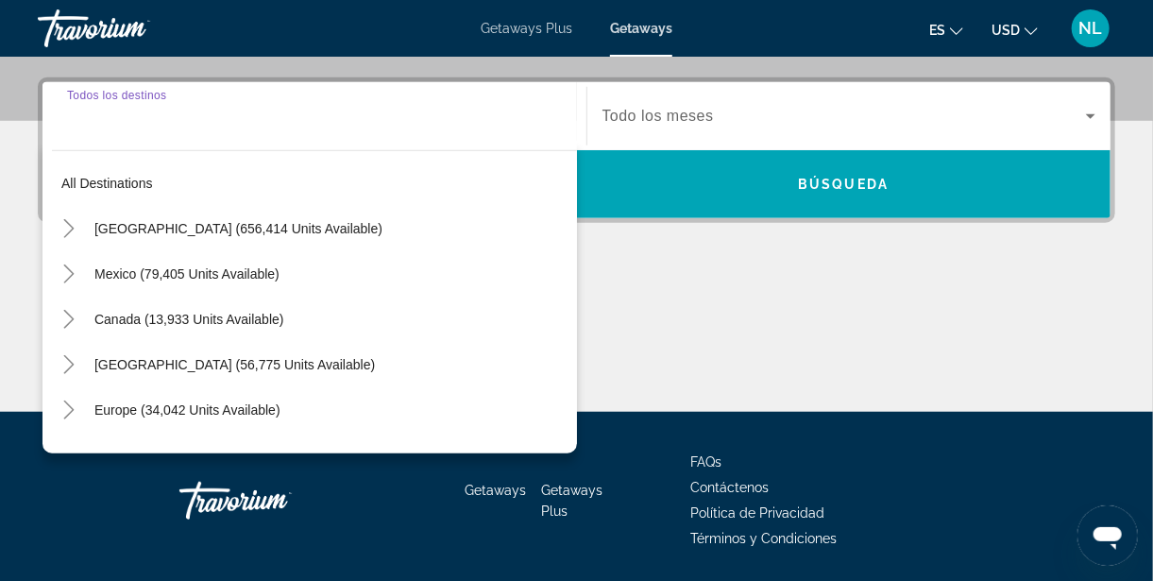
click at [160, 230] on span "[GEOGRAPHIC_DATA] (656,414 units available)" at bounding box center [238, 228] width 288 height 15
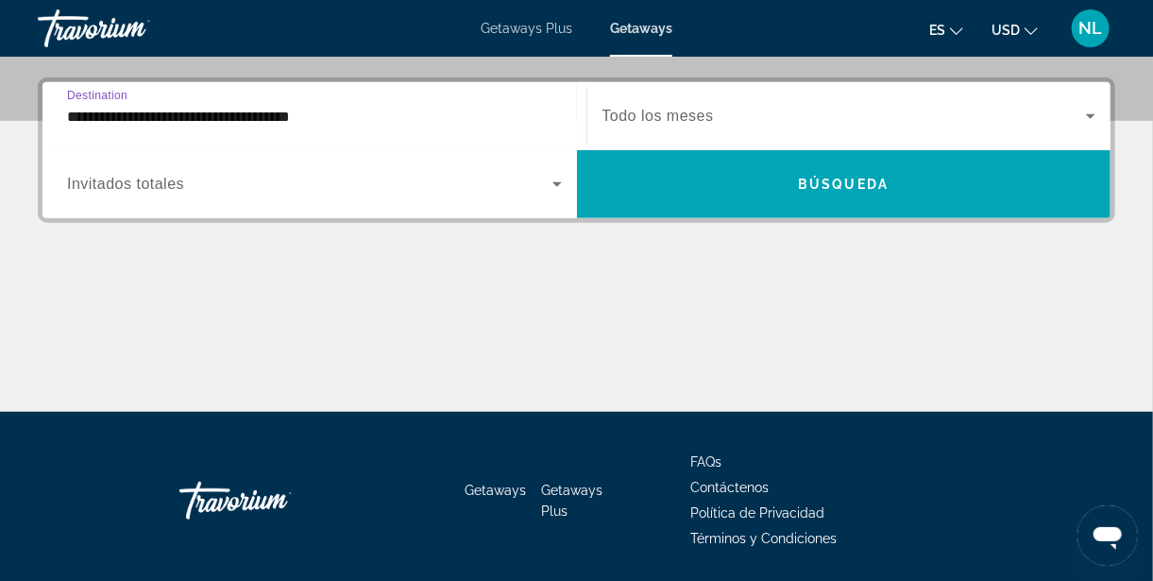
click at [149, 119] on input "**********" at bounding box center [314, 117] width 495 height 23
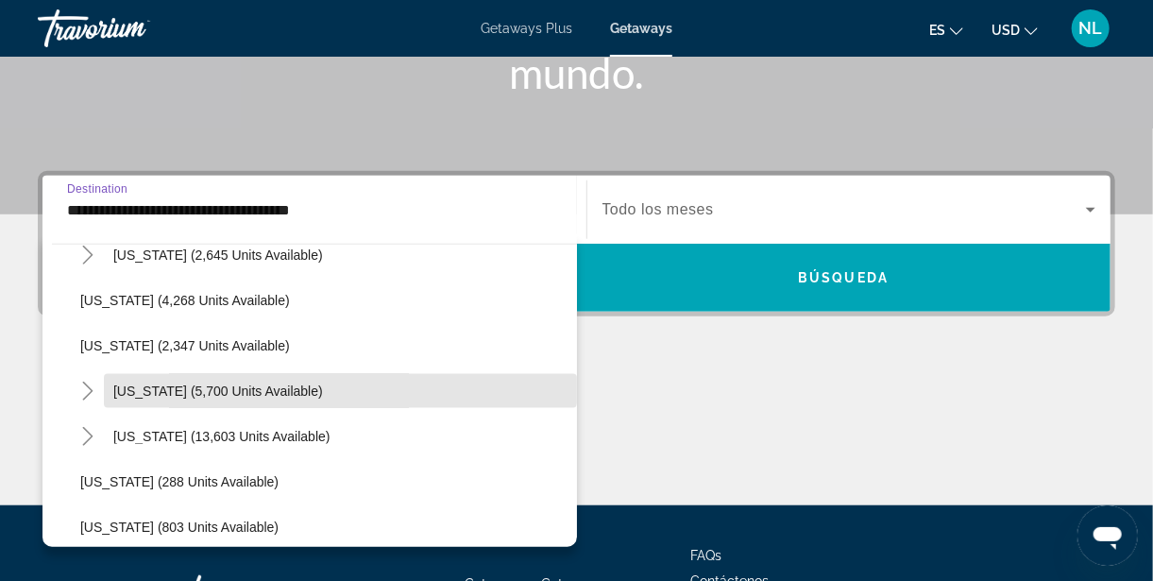
scroll to position [1251, 0]
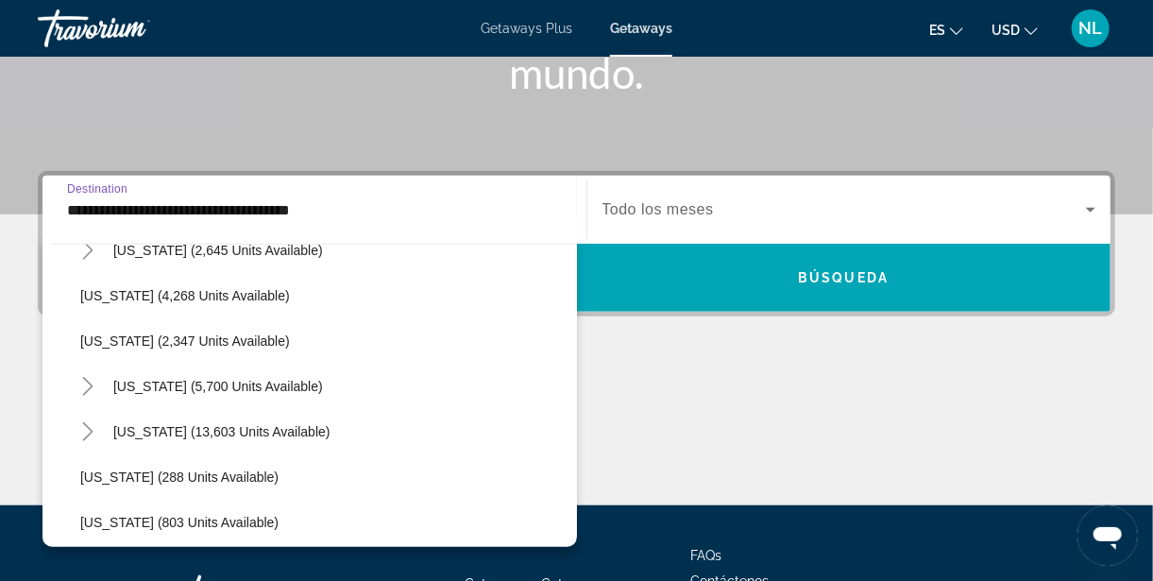
click at [144, 384] on span "[US_STATE] (5,700 units available)" at bounding box center [218, 386] width 210 height 15
type input "**********"
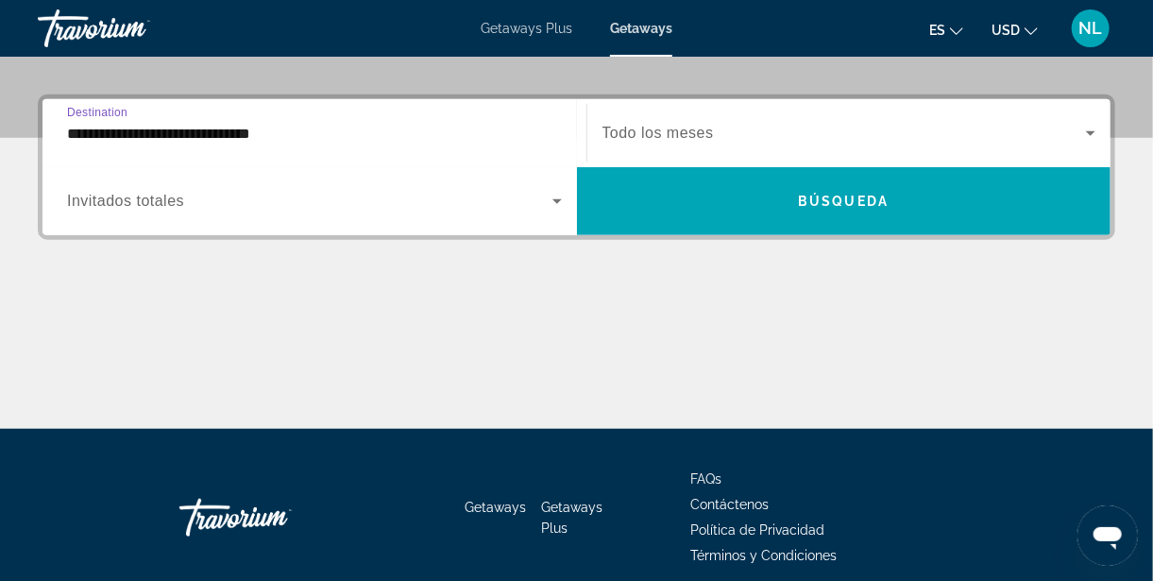
scroll to position [446, 0]
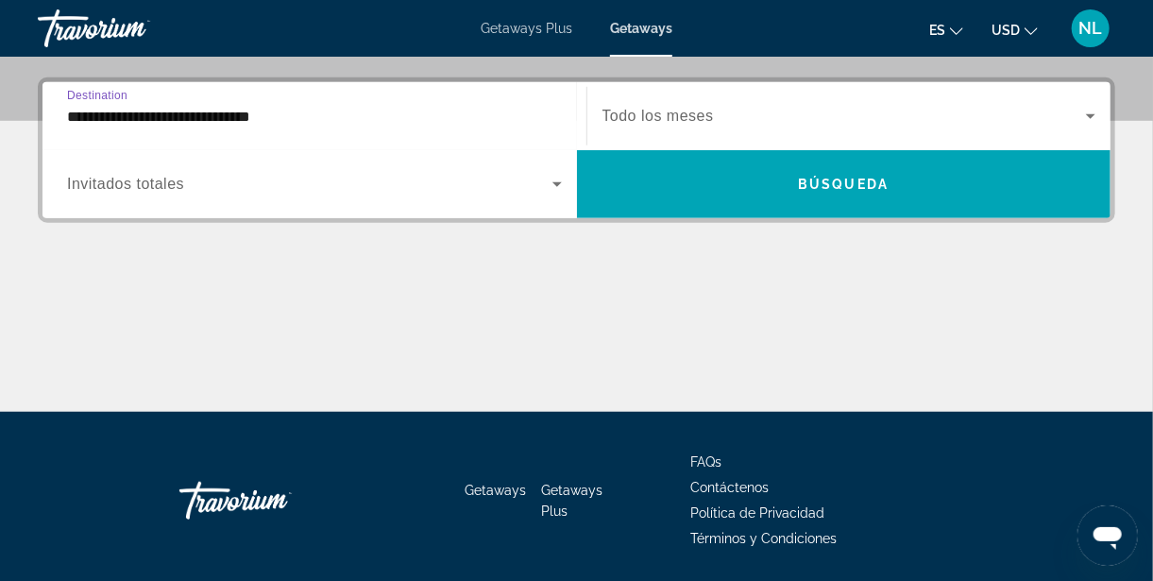
click at [1085, 115] on icon "Search widget" at bounding box center [1091, 116] width 23 height 23
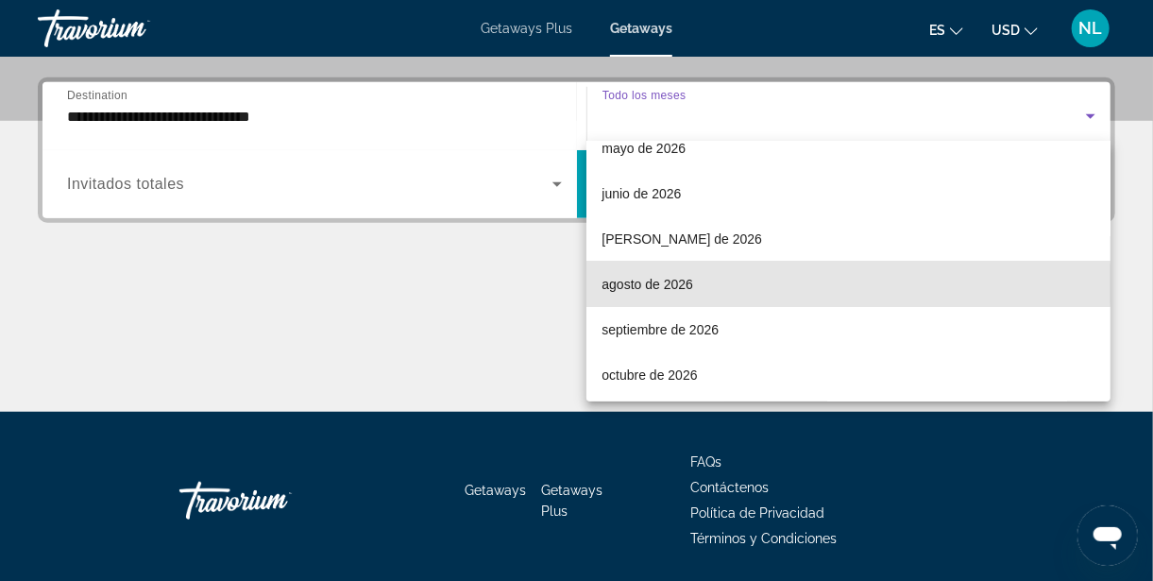
scroll to position [389, 0]
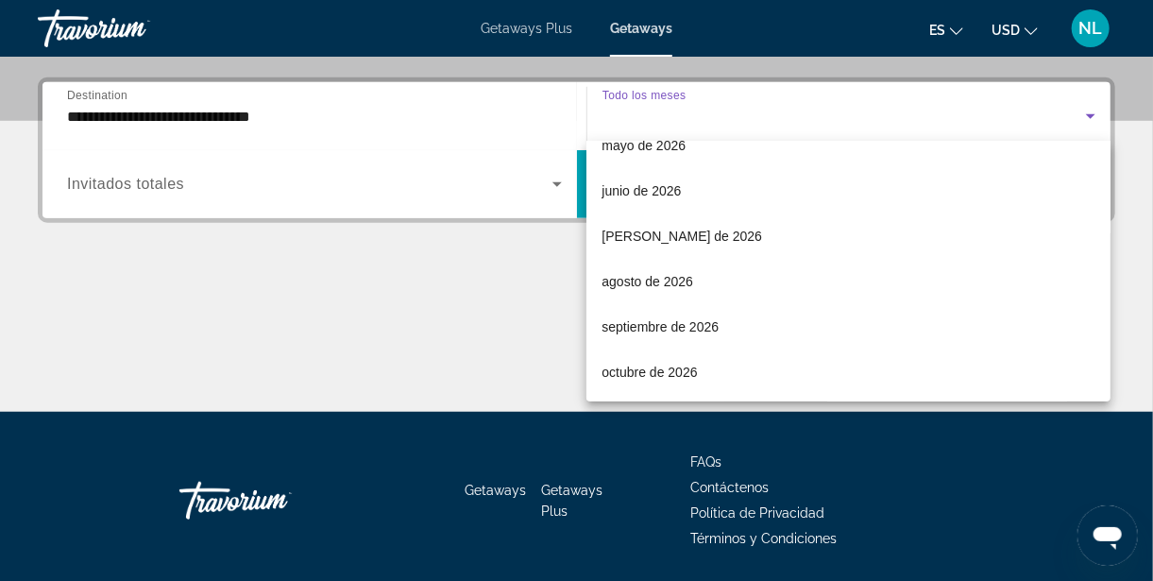
click at [683, 237] on mat-option "[PERSON_NAME] de 2026" at bounding box center [849, 235] width 524 height 45
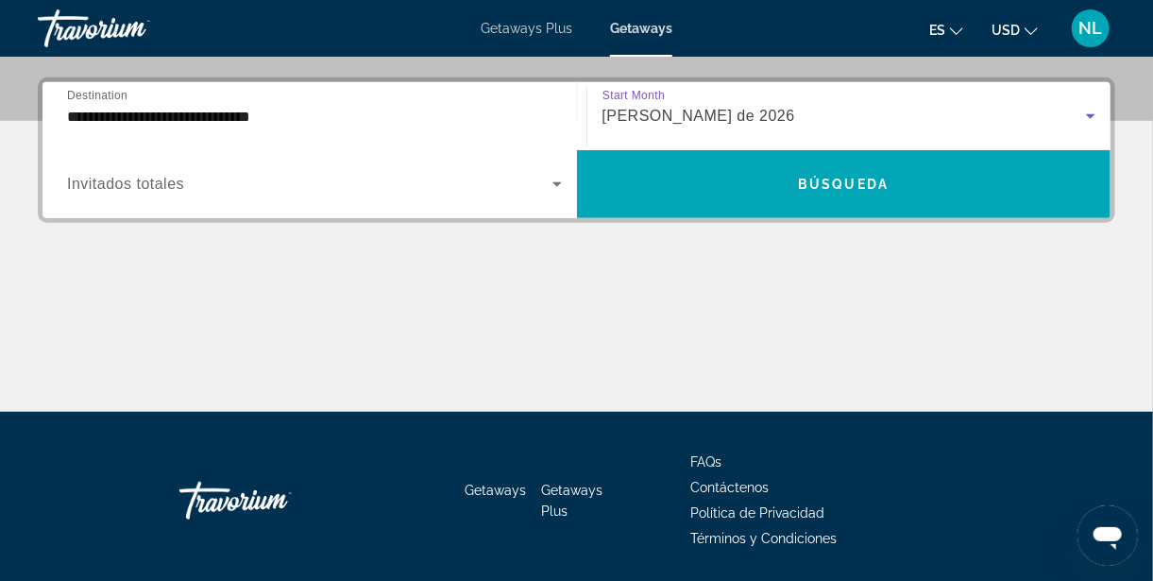
click at [563, 179] on icon "Search widget" at bounding box center [557, 184] width 23 height 23
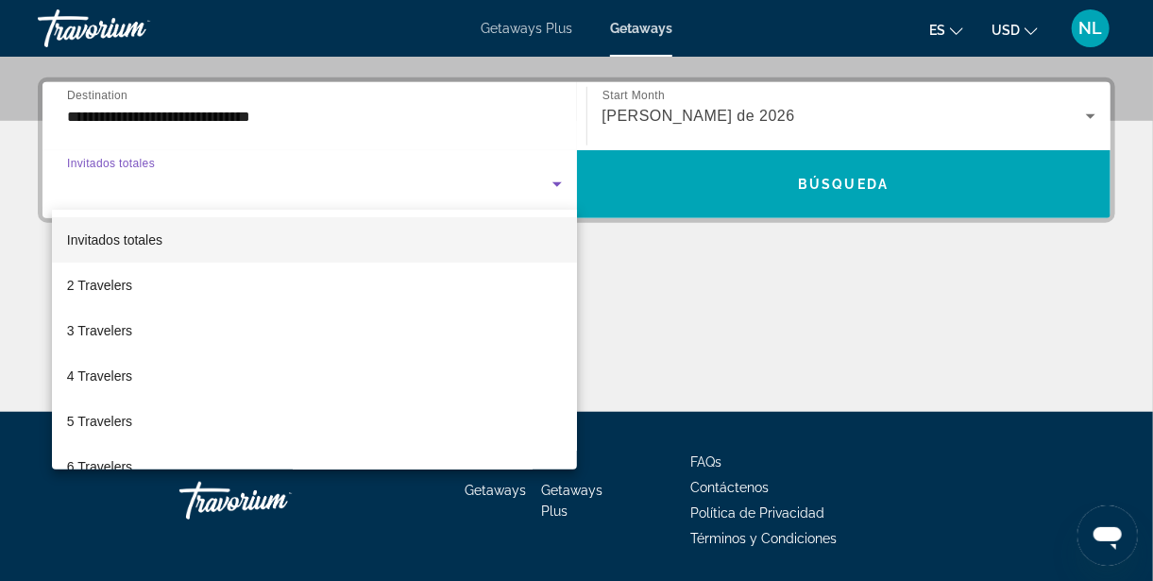
click at [116, 425] on span "5 Travelers" at bounding box center [99, 421] width 65 height 23
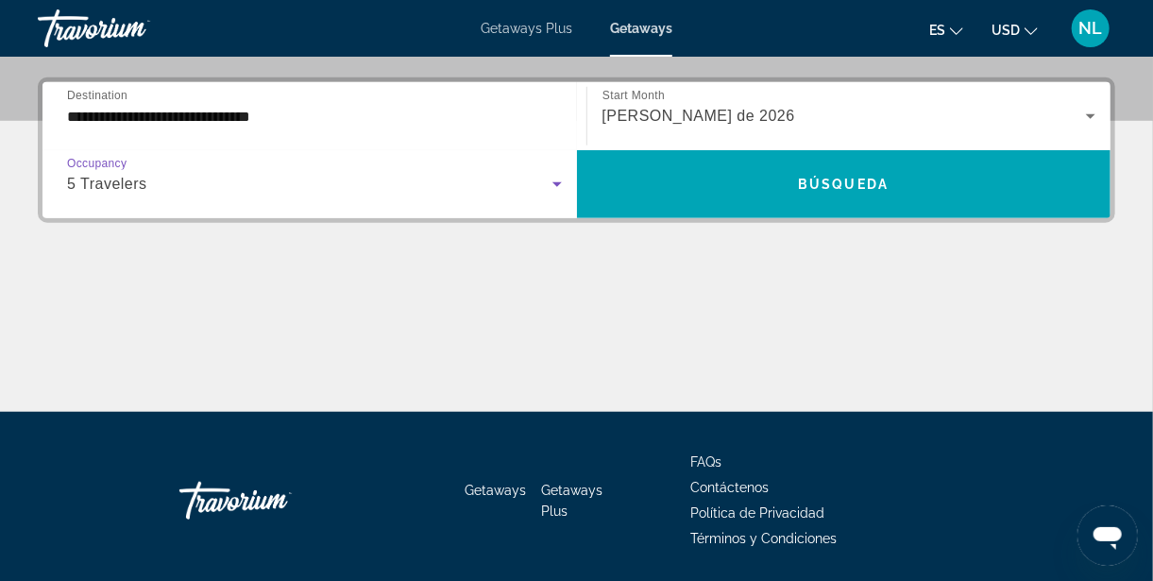
click at [878, 185] on span "Búsqueda" at bounding box center [843, 184] width 91 height 15
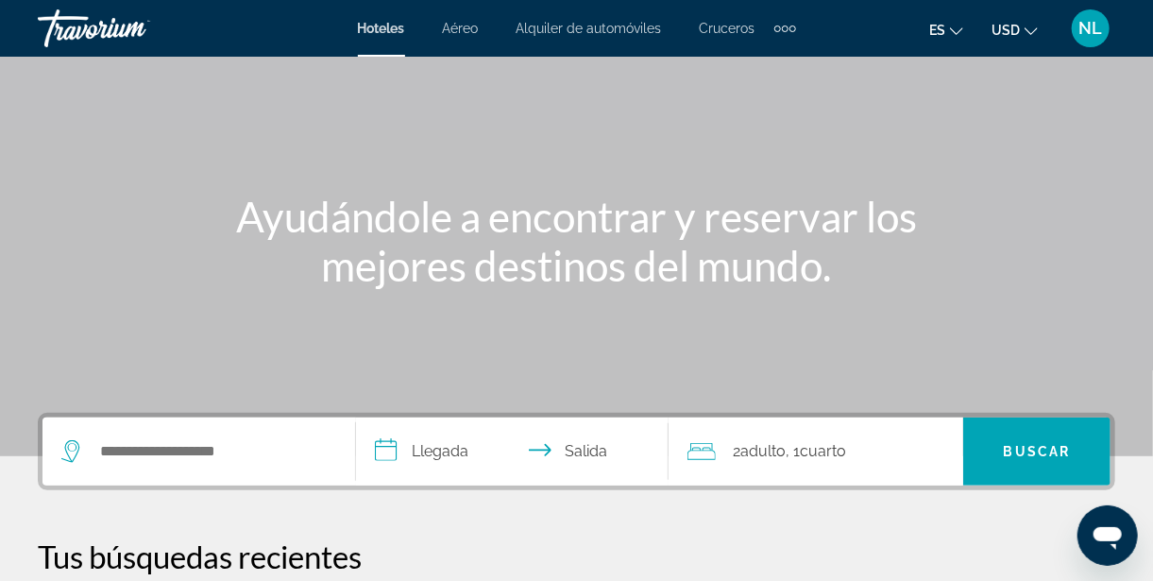
scroll to position [113, 0]
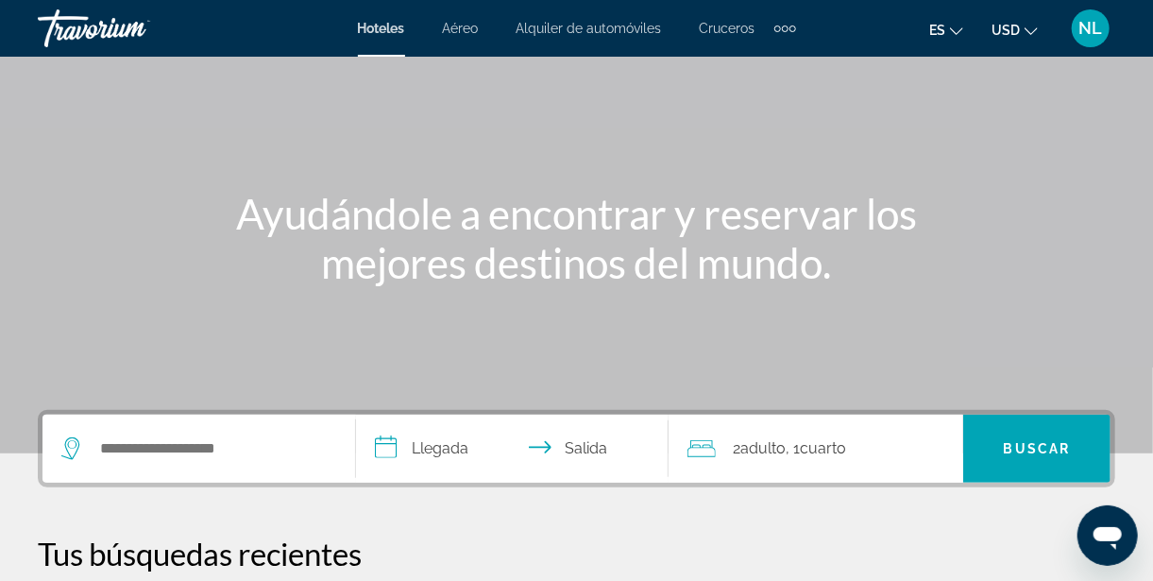
click at [381, 34] on span "Hoteles" at bounding box center [381, 28] width 47 height 15
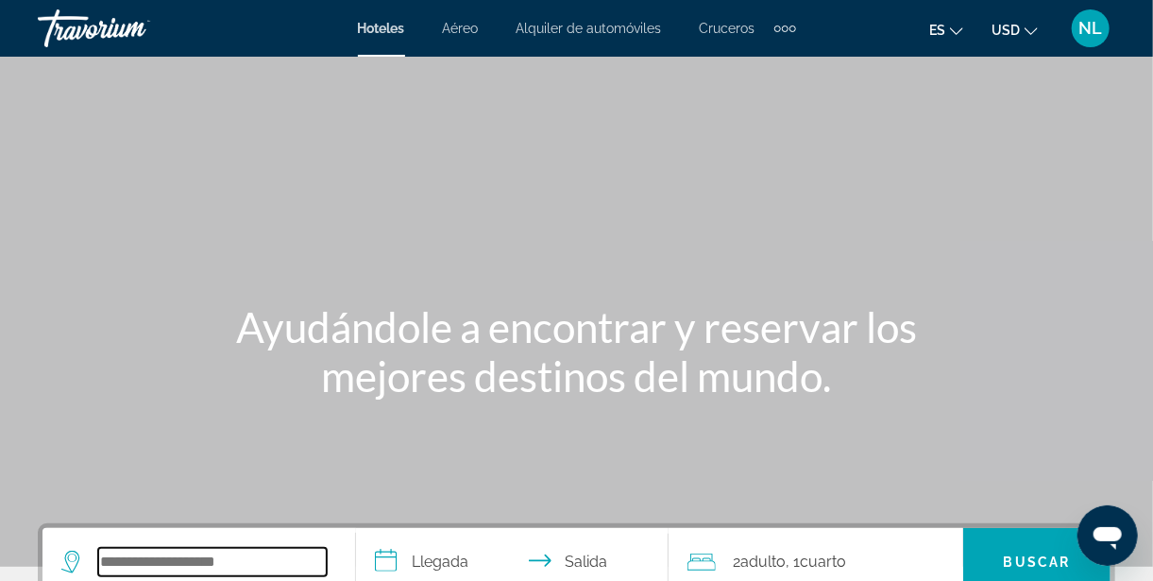
click at [144, 551] on input "Search widget" at bounding box center [212, 562] width 229 height 28
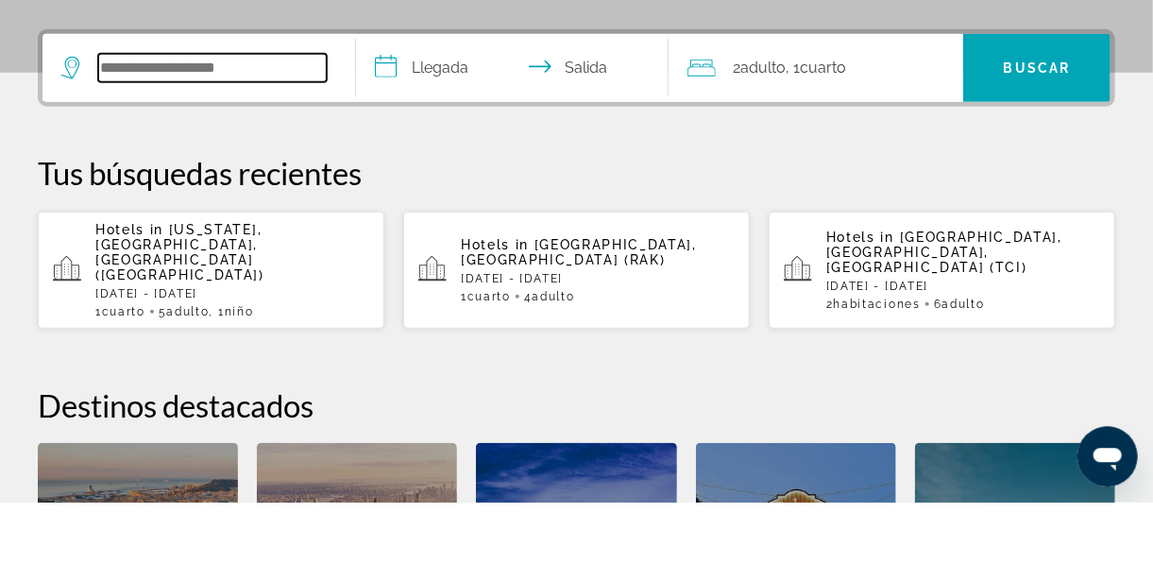
scroll to position [462, 0]
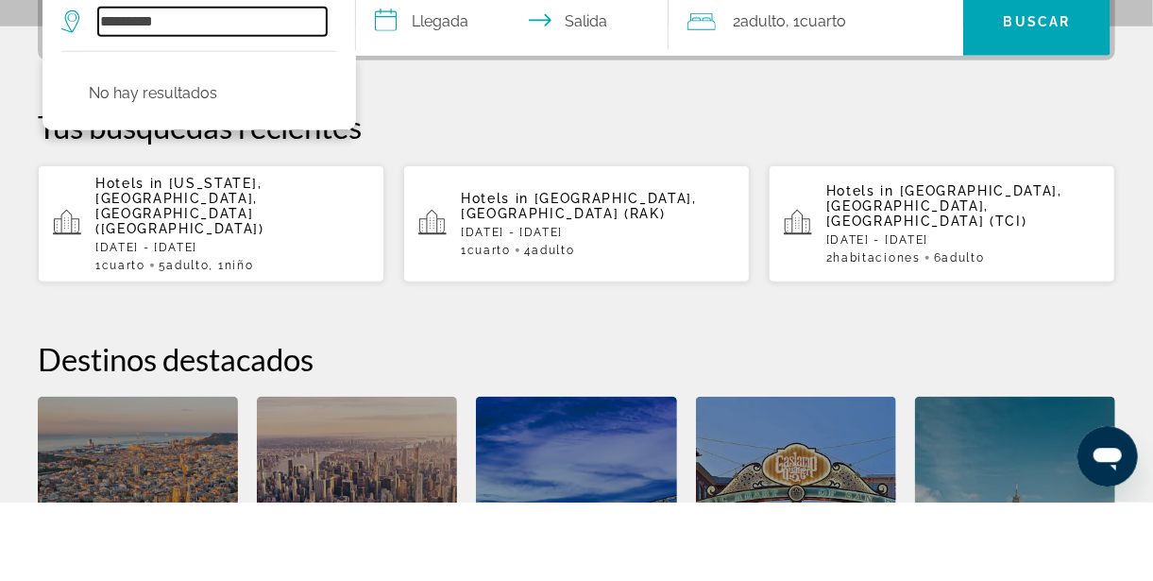
click at [111, 89] on input "*********" at bounding box center [212, 100] width 229 height 28
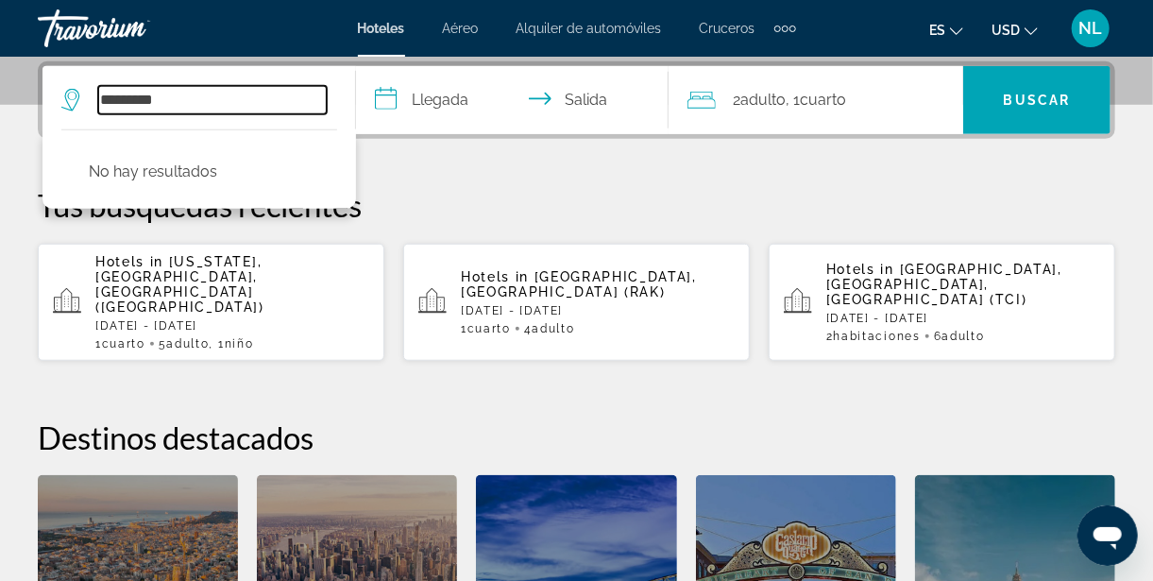
click at [130, 97] on input "*********" at bounding box center [212, 100] width 229 height 28
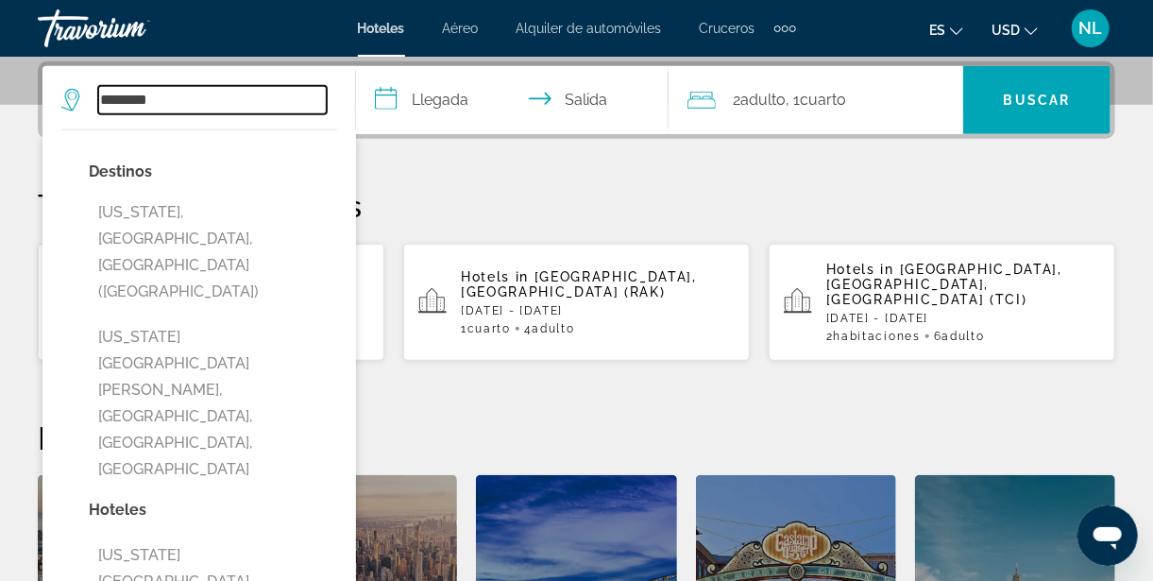
type input "********"
click at [404, 91] on input "**********" at bounding box center [516, 103] width 321 height 74
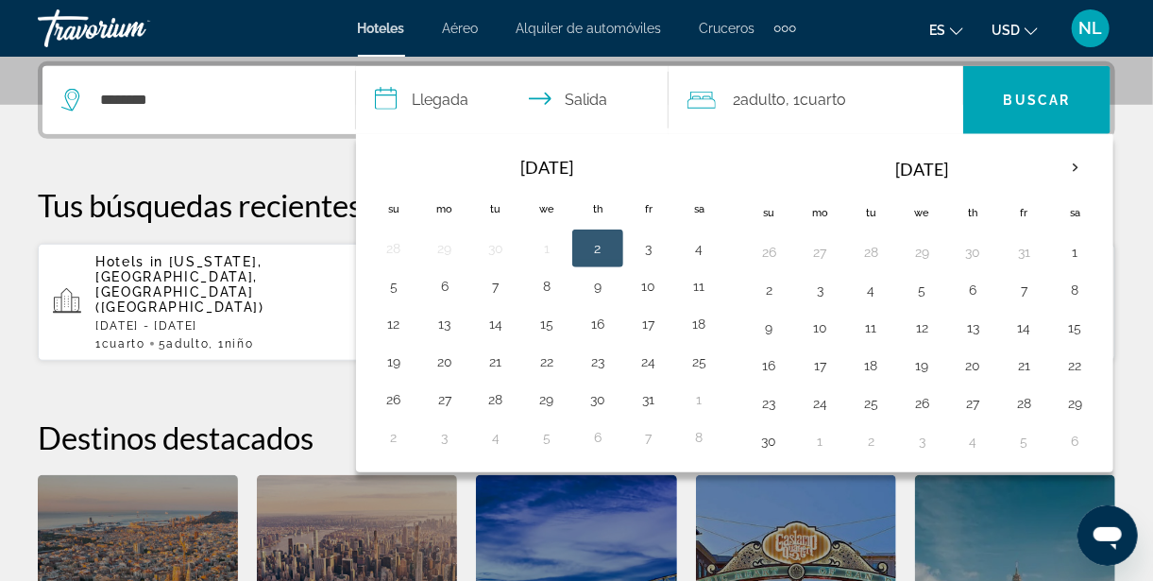
click at [1069, 168] on th "Next month" at bounding box center [1075, 168] width 51 height 42
click at [1061, 172] on th "Next month" at bounding box center [1075, 168] width 51 height 42
click at [1061, 171] on th "Next month" at bounding box center [1075, 168] width 51 height 42
click at [1065, 164] on th "Next month" at bounding box center [1075, 168] width 51 height 42
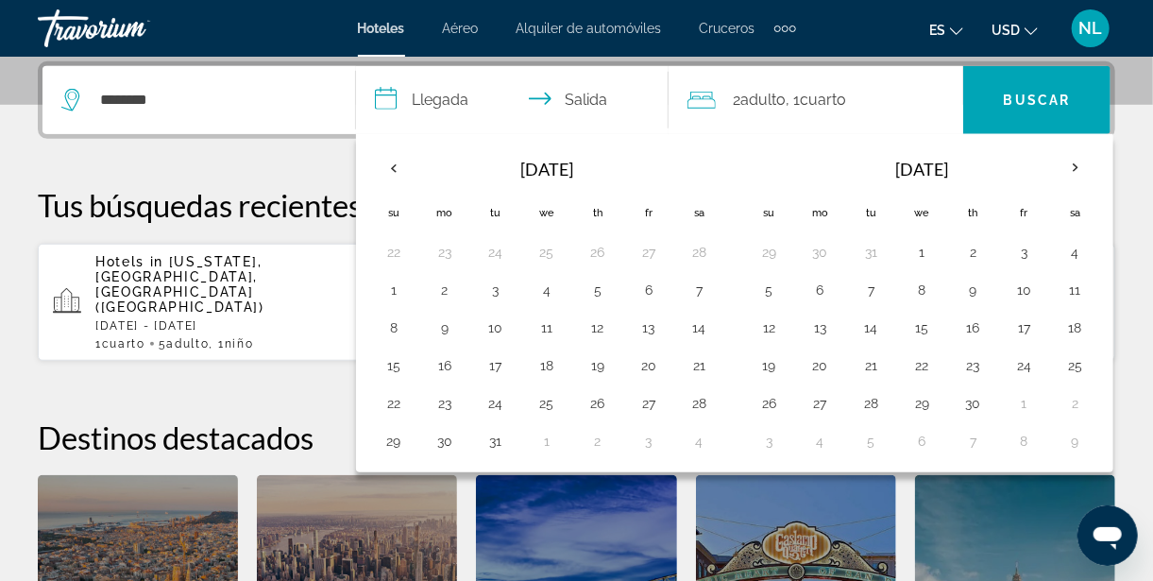
click at [1055, 166] on th "Next month" at bounding box center [1075, 168] width 51 height 42
click at [1056, 166] on th "Next month" at bounding box center [1075, 168] width 51 height 42
click at [1065, 162] on th "Next month" at bounding box center [1075, 168] width 51 height 42
click at [1061, 285] on button "8" at bounding box center [1076, 290] width 30 height 26
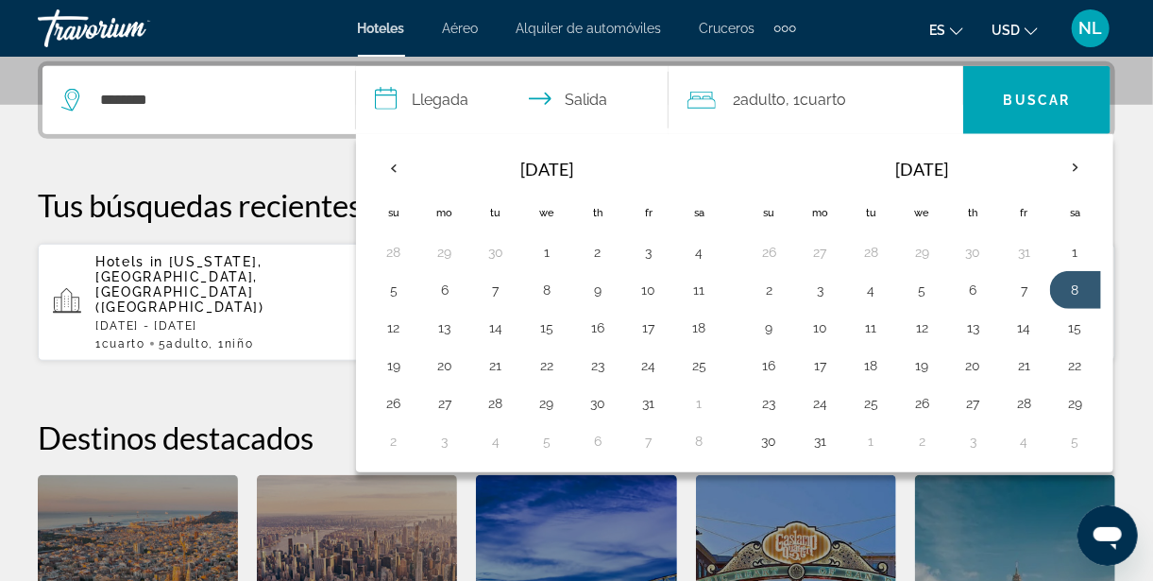
click at [777, 361] on button "16" at bounding box center [770, 365] width 30 height 26
type input "**********"
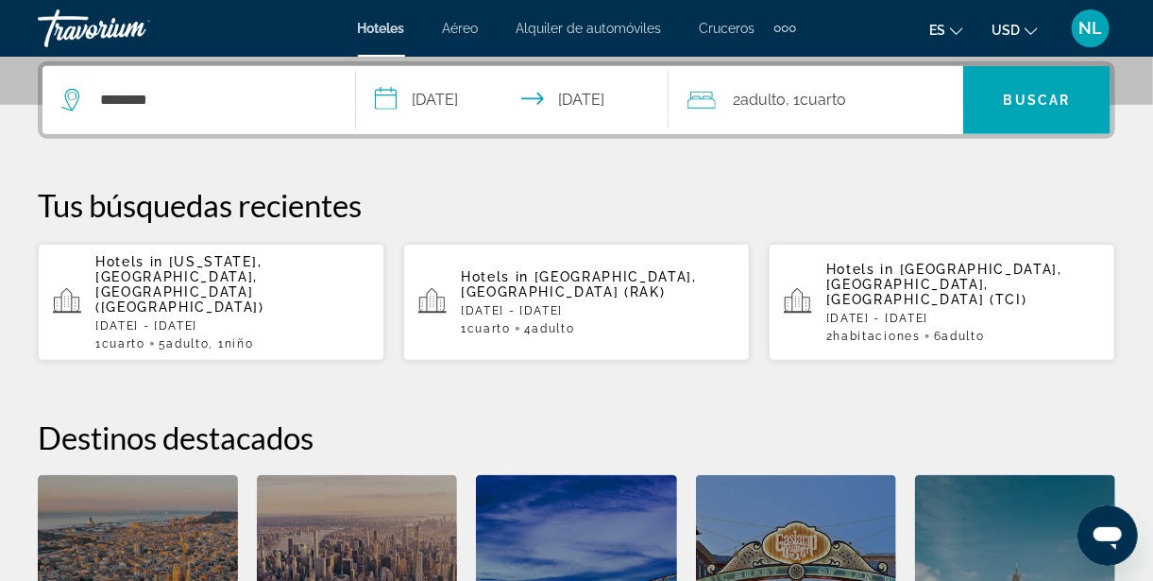
click at [746, 95] on span "Adulto" at bounding box center [763, 100] width 45 height 18
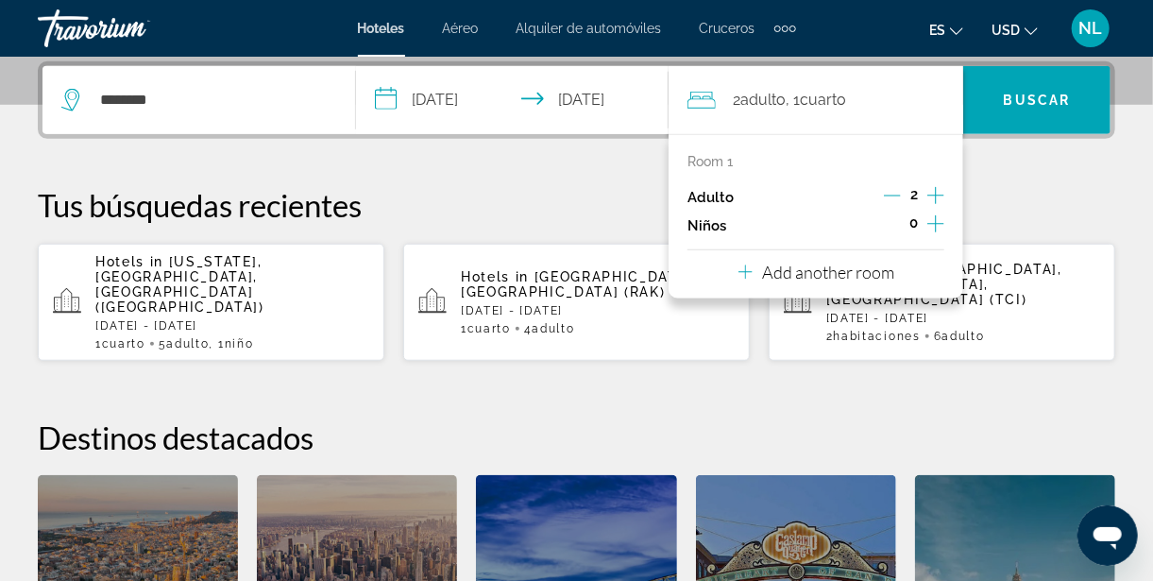
click at [934, 197] on icon "Increment adults" at bounding box center [936, 195] width 17 height 23
click at [935, 197] on icon "Increment adults" at bounding box center [936, 195] width 17 height 23
click at [939, 227] on icon "Increment children" at bounding box center [936, 224] width 17 height 23
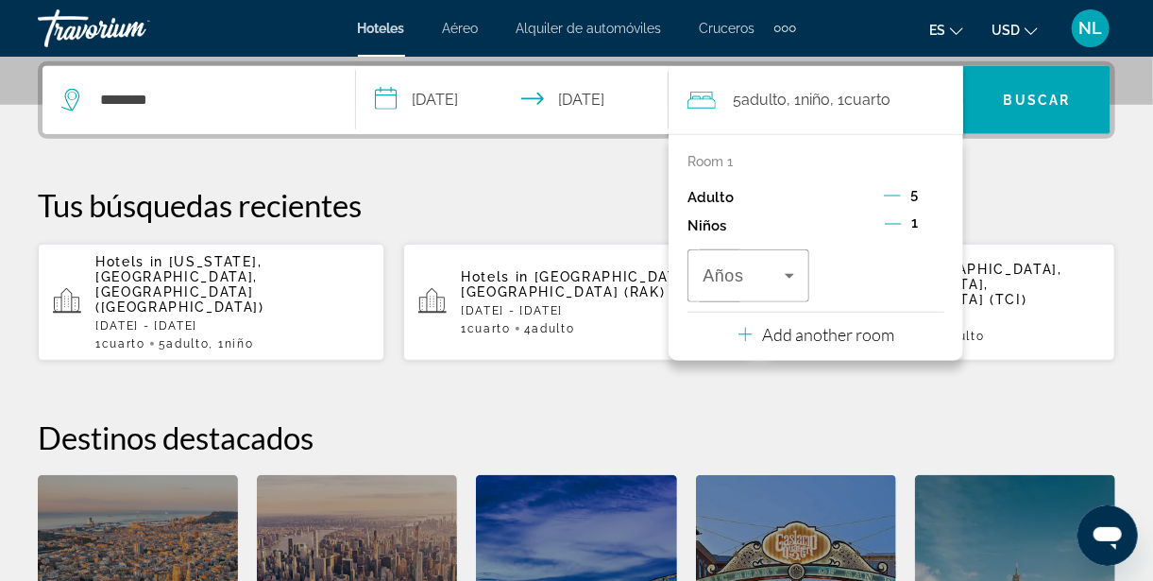
click at [788, 278] on icon "Travelers: 5 adults, 1 child" at bounding box center [789, 276] width 23 height 23
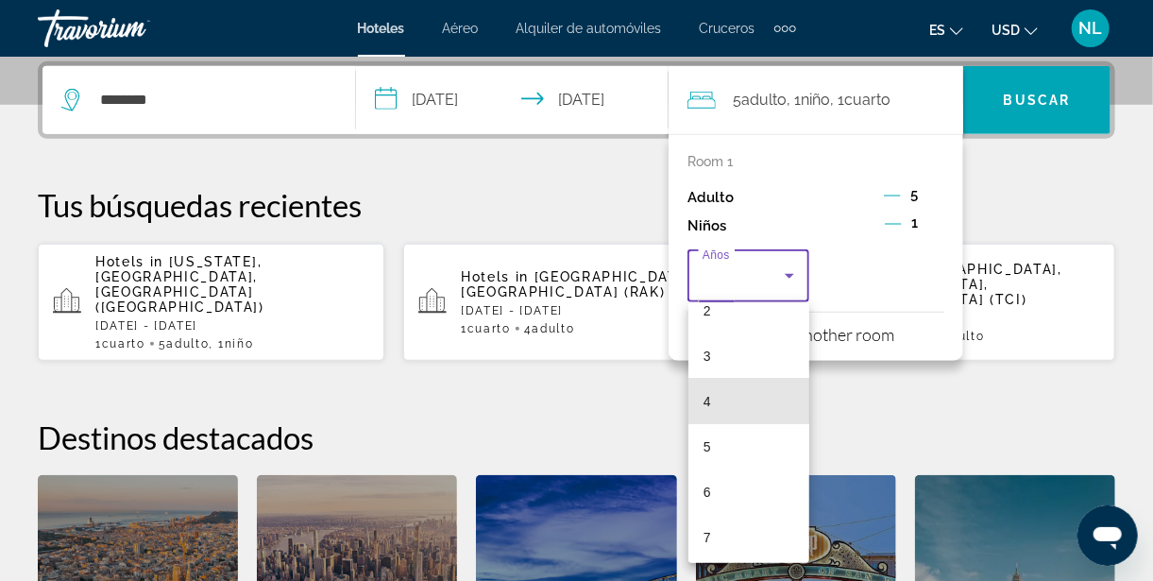
scroll to position [119, 0]
click at [712, 435] on mat-option "5" at bounding box center [749, 440] width 121 height 45
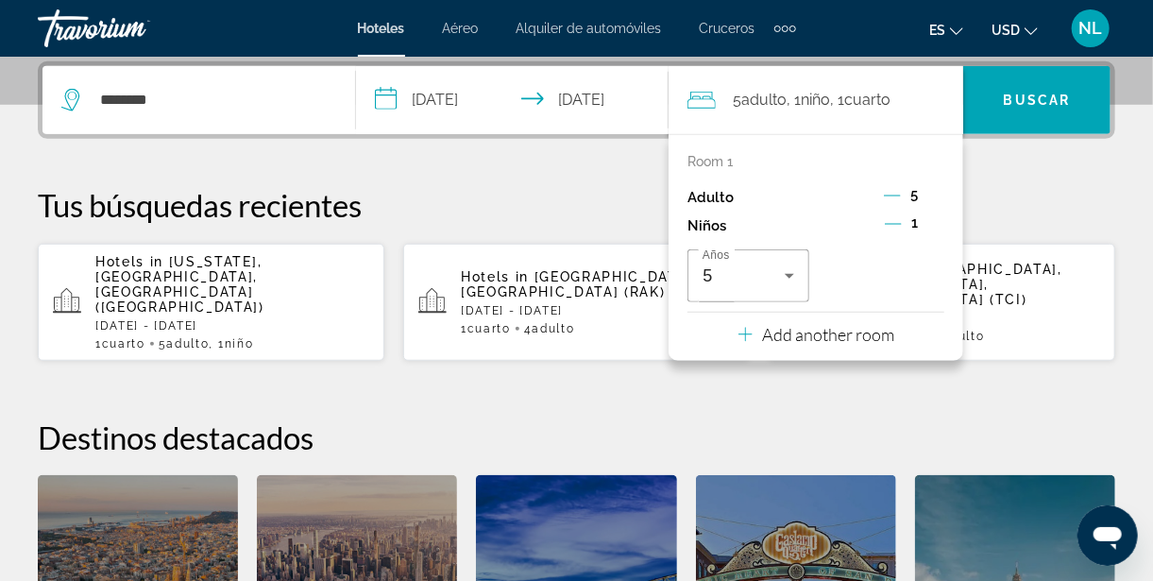
click at [1048, 109] on span "Search widget" at bounding box center [1037, 99] width 147 height 45
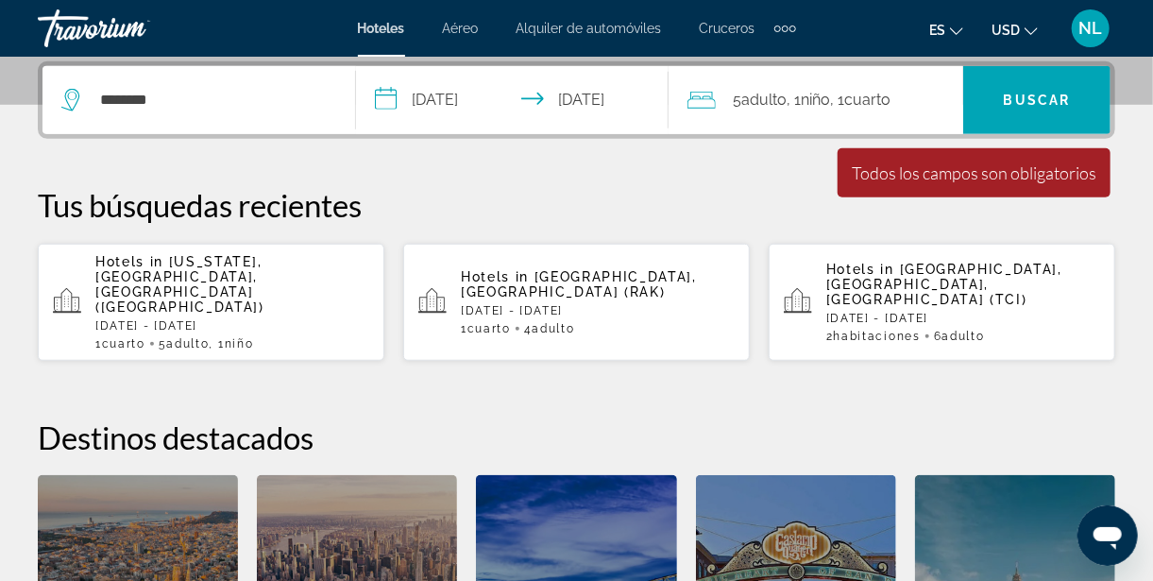
click at [992, 176] on div "Todos los campos son obligatorios" at bounding box center [974, 172] width 245 height 21
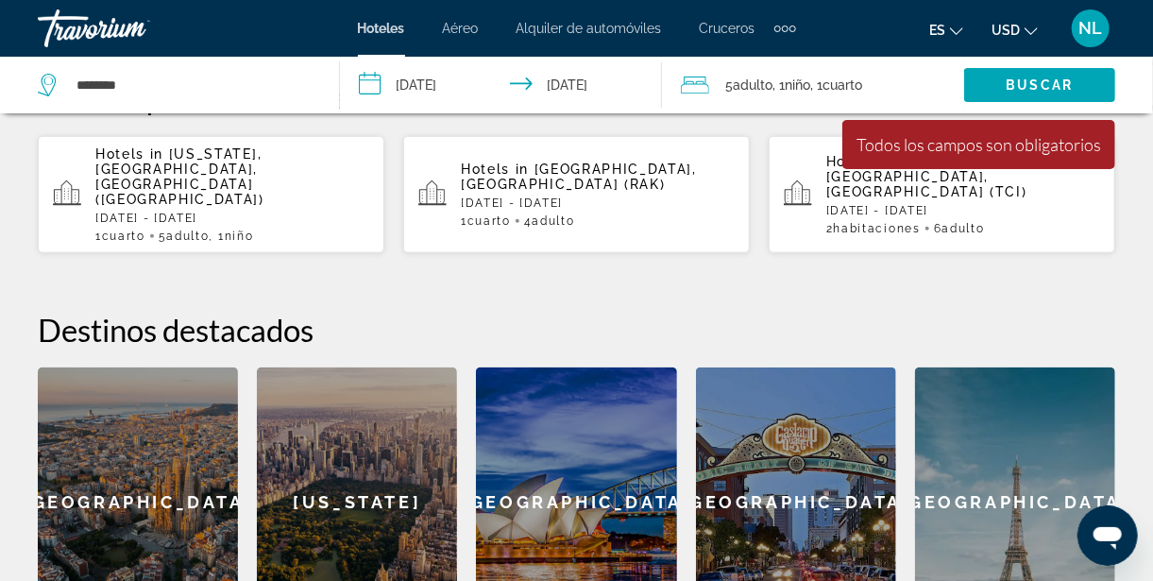
scroll to position [571, 0]
click at [339, 506] on div "[US_STATE]" at bounding box center [357, 501] width 200 height 269
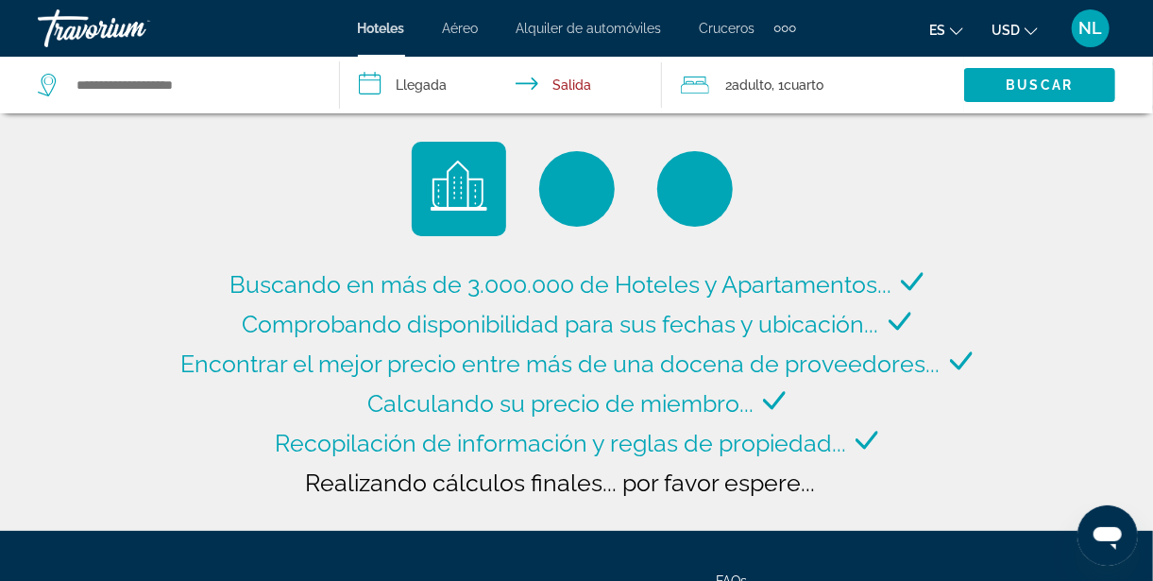
type input "**********"
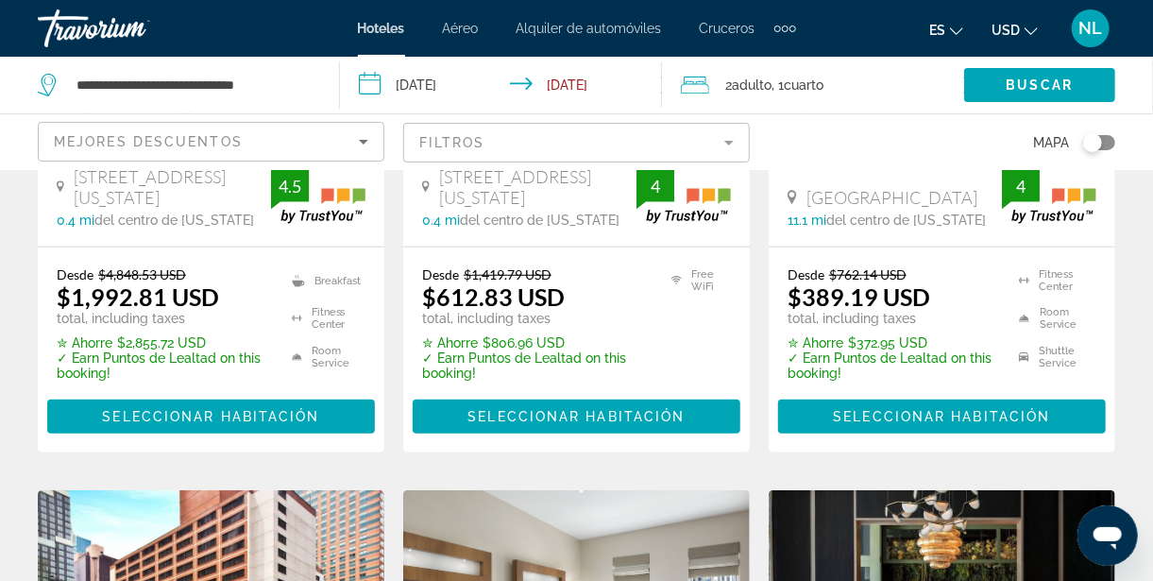
scroll to position [484, 0]
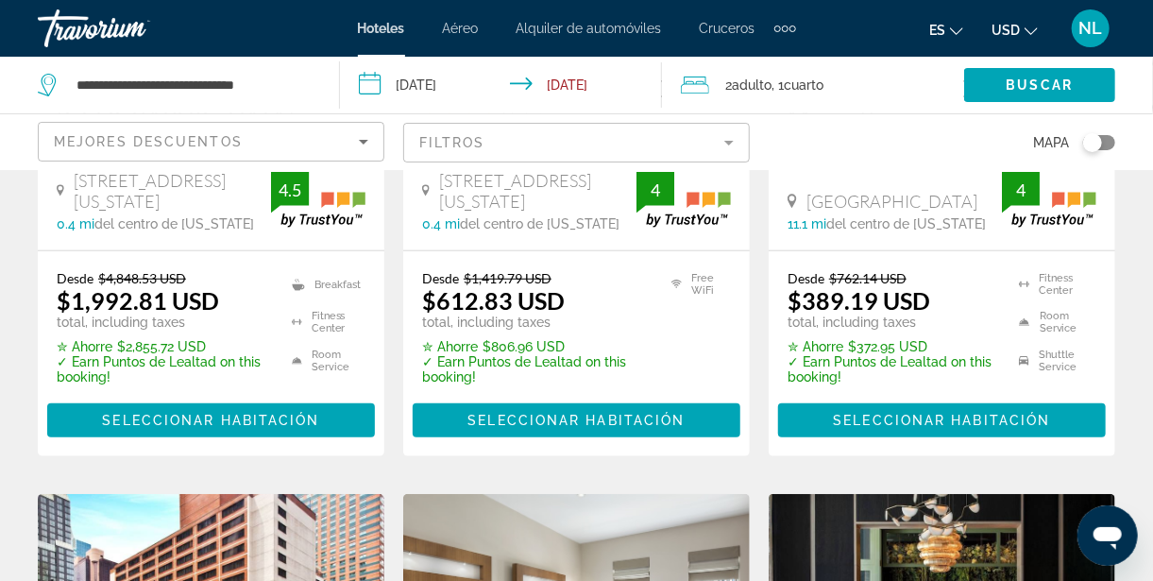
click at [444, 81] on input "**********" at bounding box center [504, 88] width 329 height 62
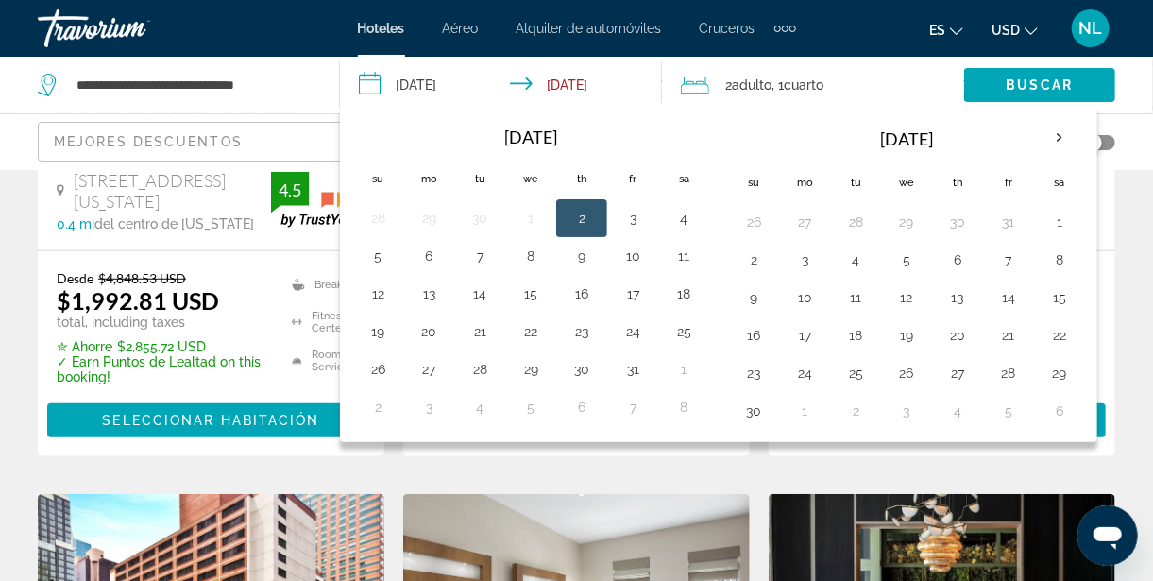
click at [1054, 139] on th "Next month" at bounding box center [1059, 138] width 51 height 42
click at [1050, 146] on th "Next month" at bounding box center [1059, 138] width 51 height 42
click at [1056, 141] on th "Next month" at bounding box center [1059, 138] width 51 height 42
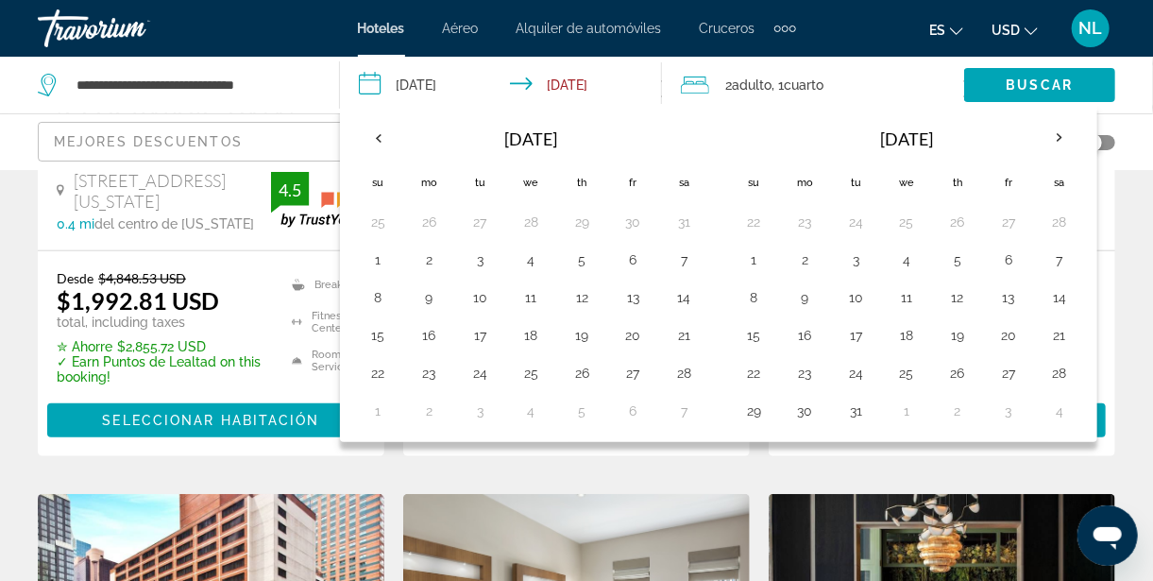
click at [1056, 141] on th "Next month" at bounding box center [1059, 138] width 51 height 42
click at [1055, 141] on th "Next month" at bounding box center [1059, 138] width 51 height 42
click at [1054, 141] on th "Next month" at bounding box center [1059, 138] width 51 height 42
click at [1046, 142] on th "Next month" at bounding box center [1059, 138] width 51 height 42
click at [1046, 143] on th "Next month" at bounding box center [1059, 138] width 51 height 42
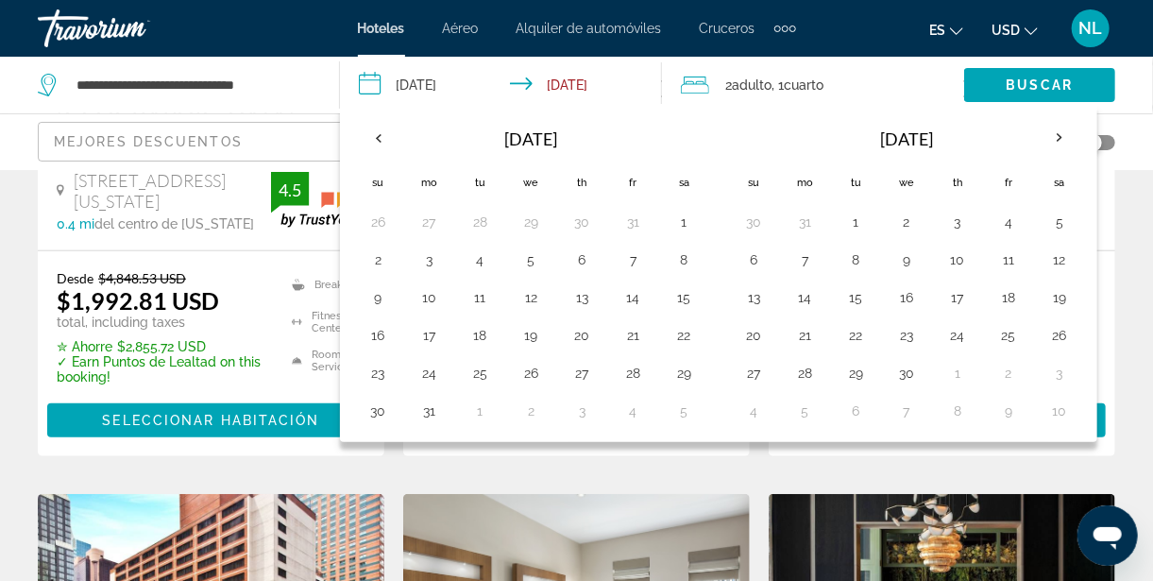
click at [683, 262] on button "8" at bounding box center [684, 260] width 30 height 26
click at [384, 333] on button "16" at bounding box center [378, 335] width 30 height 26
type input "**********"
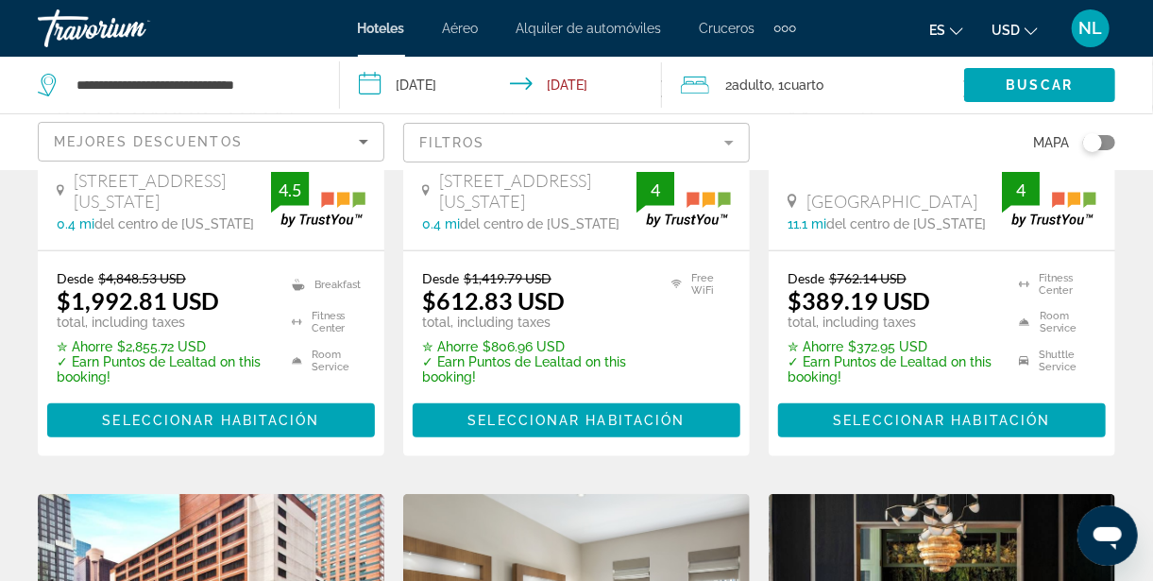
click at [782, 93] on span ", 1 Cuarto habitaciones" at bounding box center [799, 85] width 52 height 26
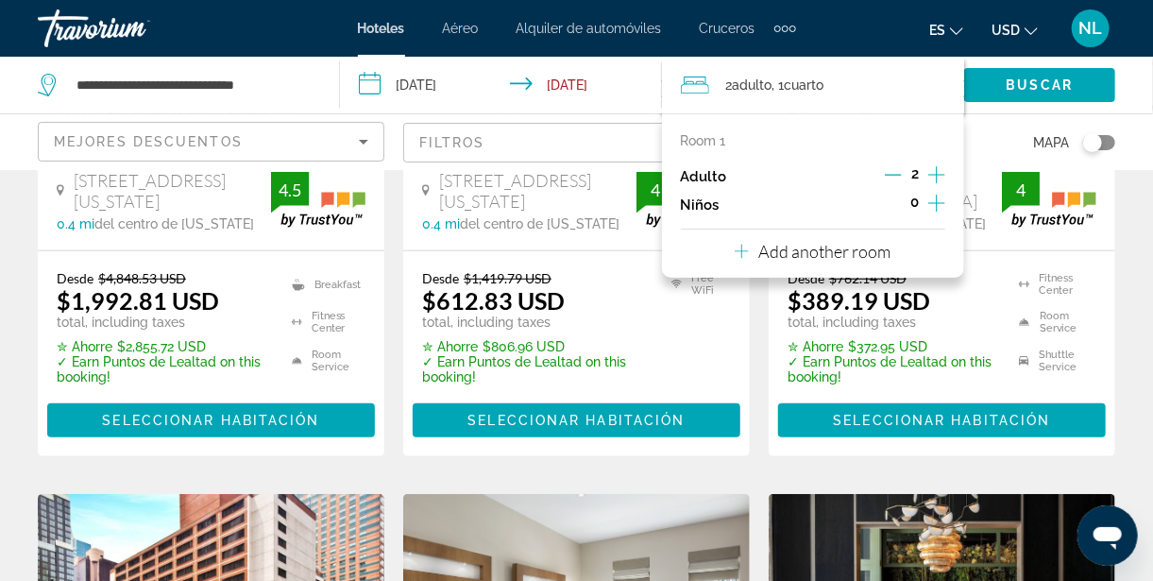
click at [944, 176] on icon "Increment adults" at bounding box center [937, 174] width 17 height 23
click at [945, 176] on icon "Increment adults" at bounding box center [937, 174] width 17 height 23
click at [945, 177] on icon "Increment adults" at bounding box center [937, 174] width 17 height 23
click at [944, 170] on icon "Increment adults" at bounding box center [937, 174] width 17 height 23
click at [893, 178] on icon "Decrement adults" at bounding box center [892, 174] width 17 height 17
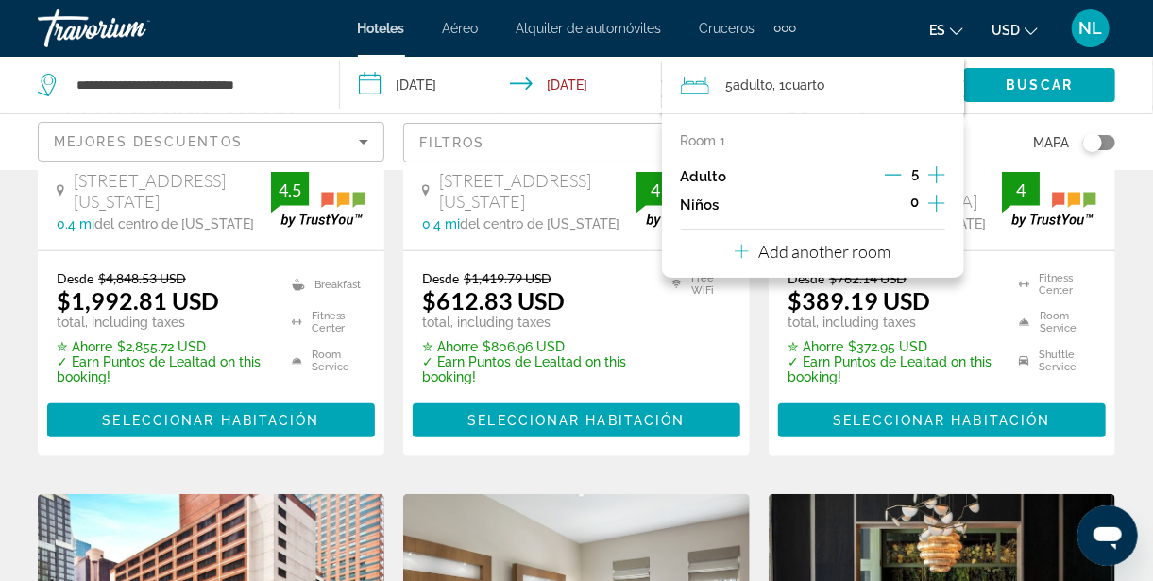
click at [941, 210] on icon "Increment children" at bounding box center [937, 203] width 17 height 23
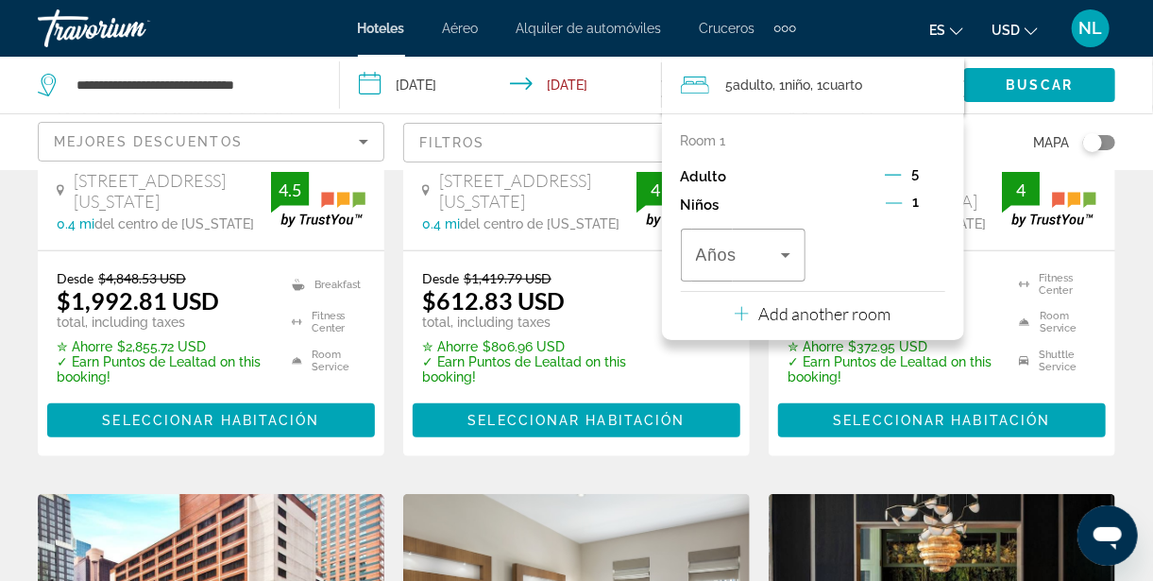
click at [793, 259] on icon "Travelers: 5 adults, 1 child" at bounding box center [786, 255] width 23 height 23
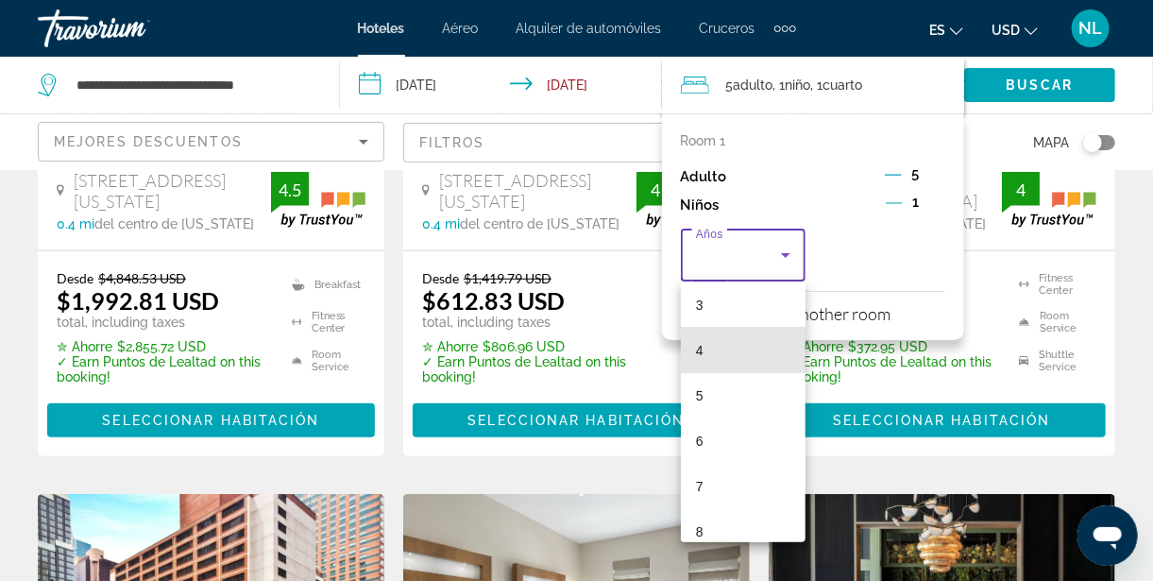
scroll to position [149, 0]
click at [714, 386] on mat-option "5" at bounding box center [744, 389] width 126 height 45
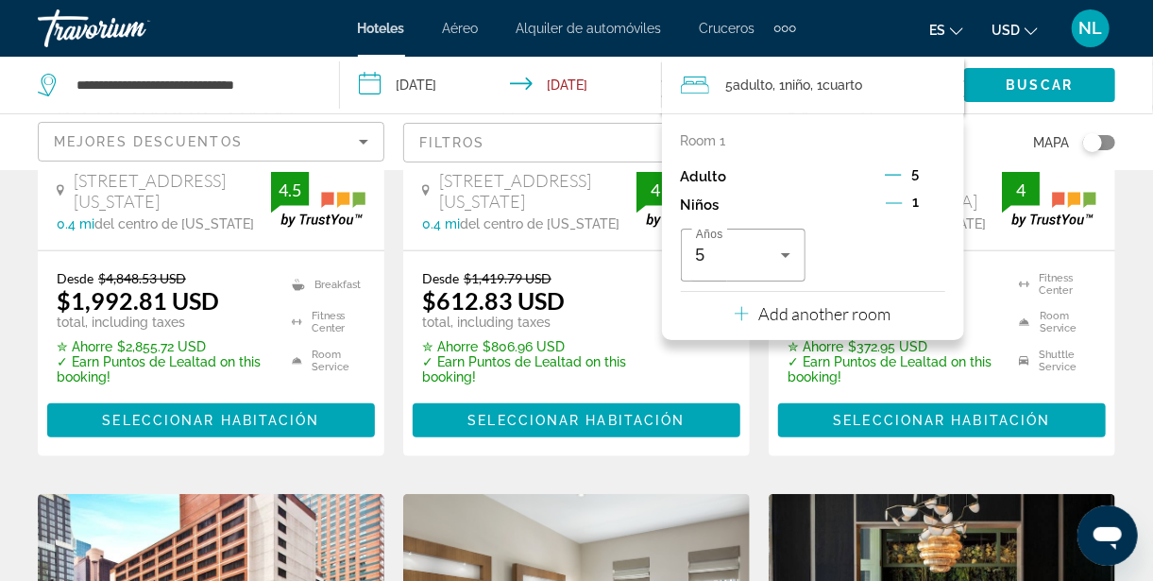
click at [1057, 84] on span "Buscar" at bounding box center [1040, 84] width 67 height 15
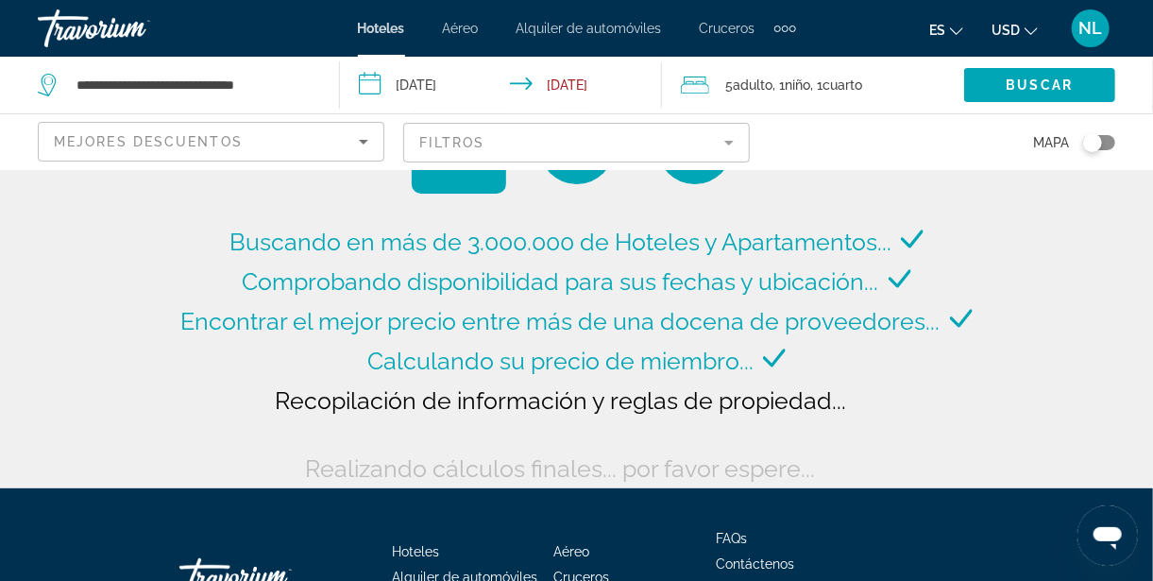
scroll to position [54, 0]
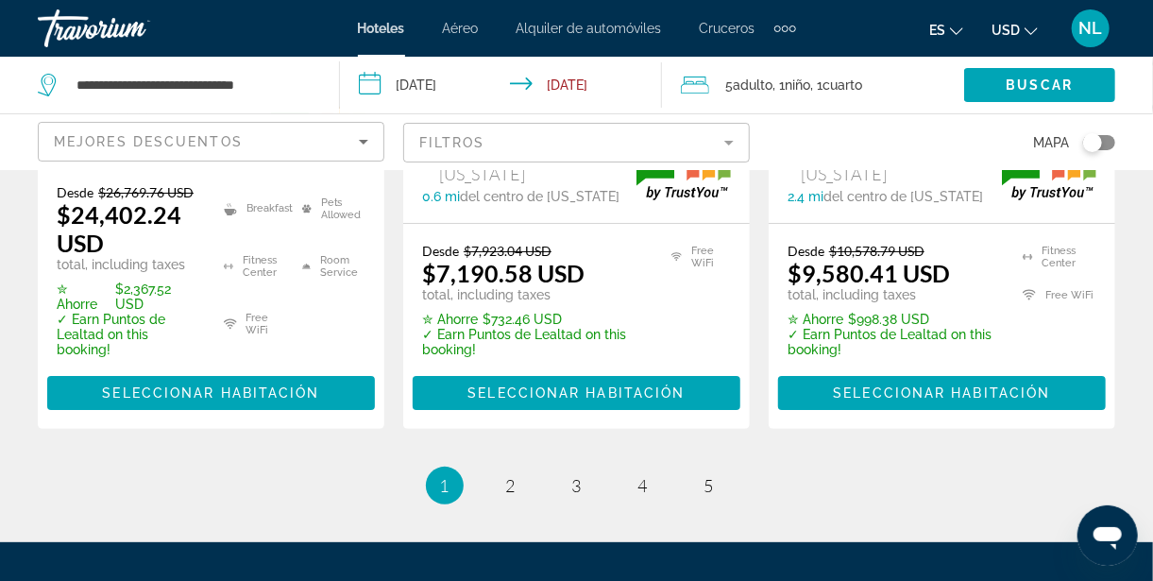
scroll to position [3062, 0]
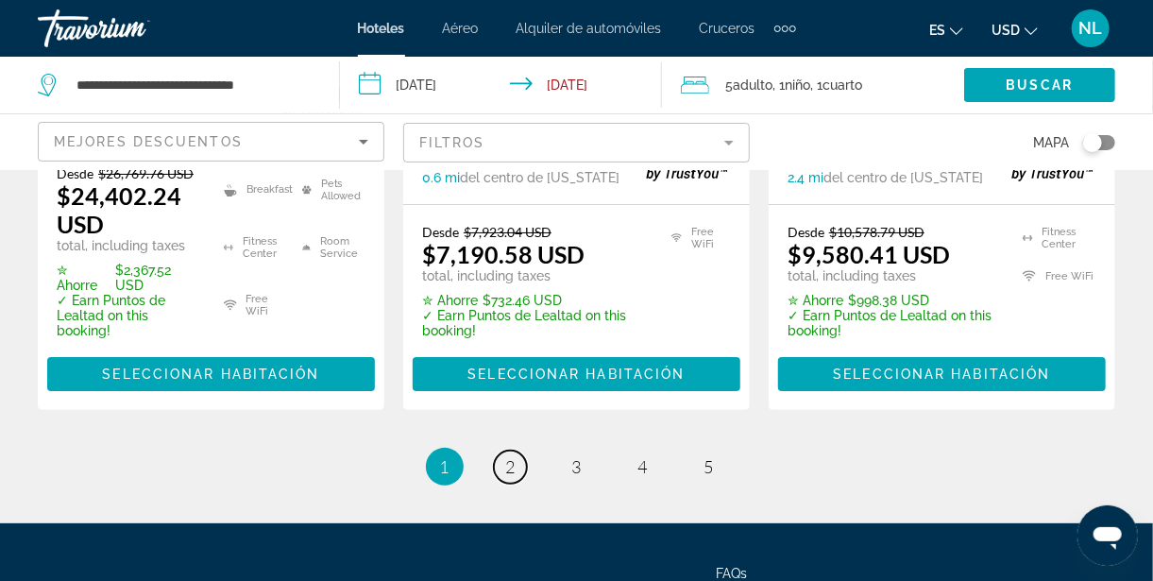
click at [506, 456] on span "2" at bounding box center [510, 466] width 9 height 21
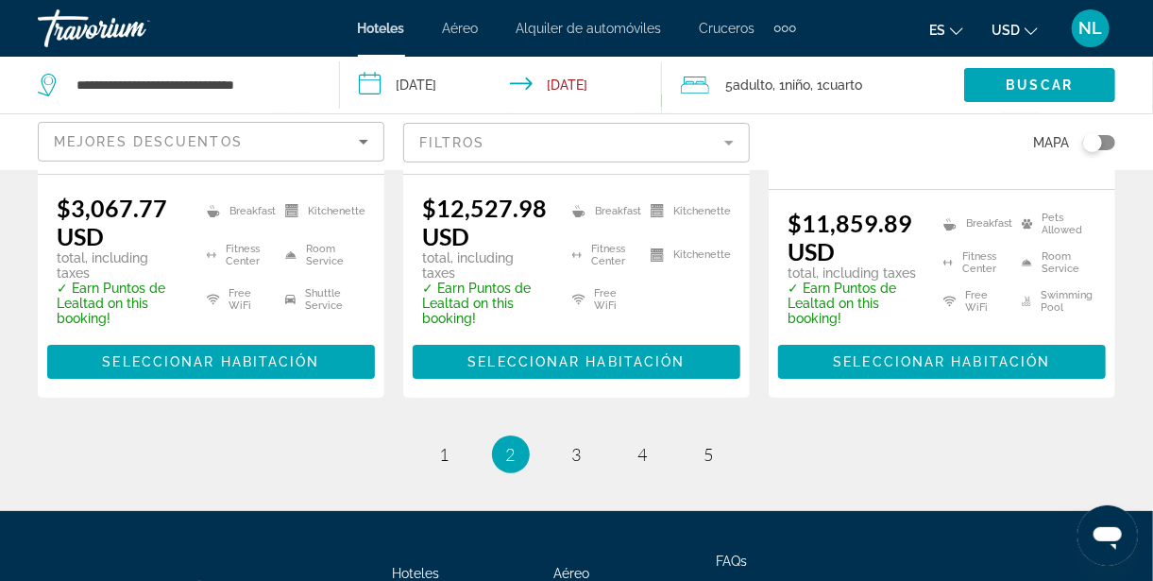
scroll to position [3017, 0]
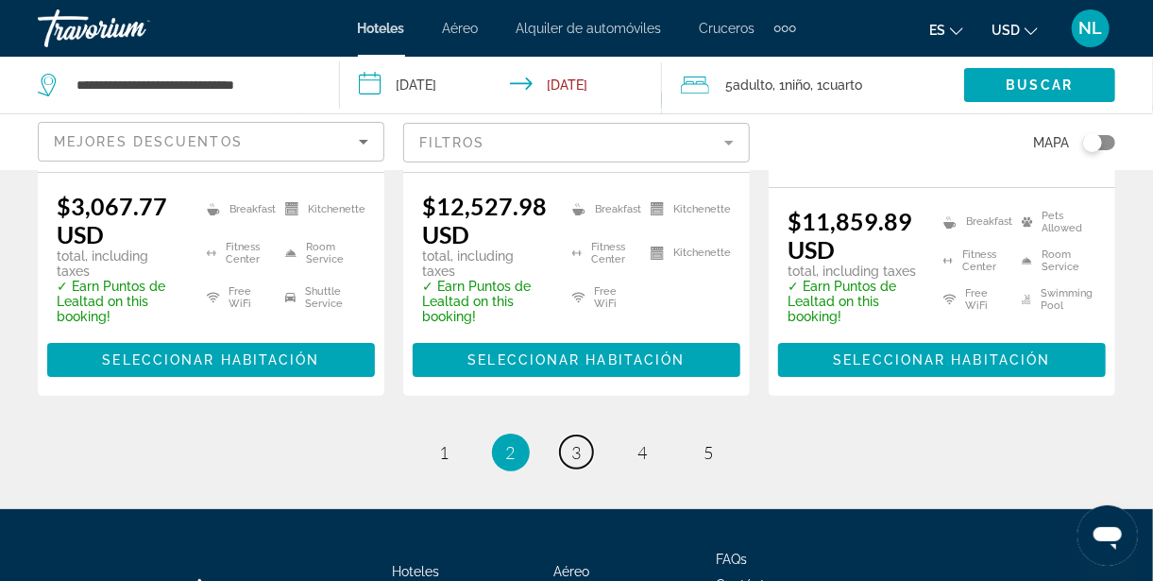
click at [580, 442] on span "3" at bounding box center [576, 452] width 9 height 21
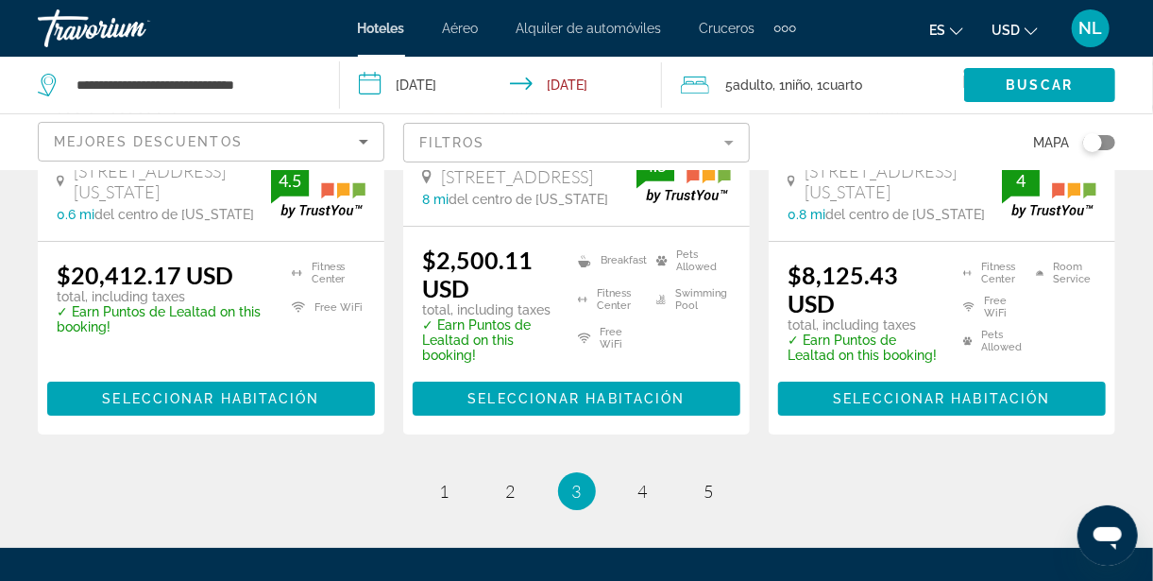
scroll to position [2865, 0]
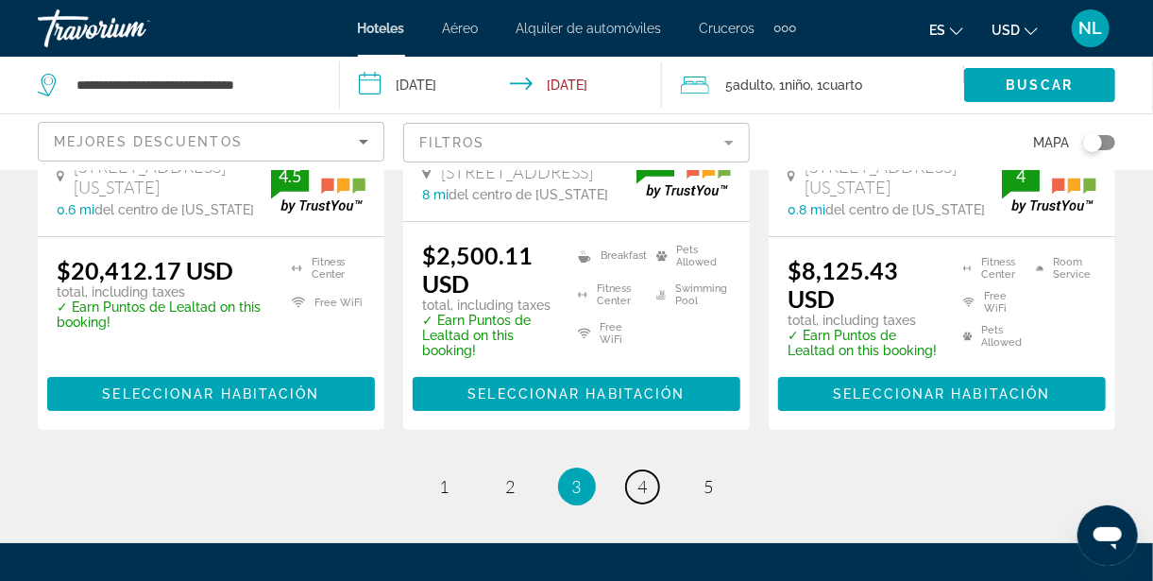
click at [643, 476] on span "4" at bounding box center [643, 486] width 9 height 21
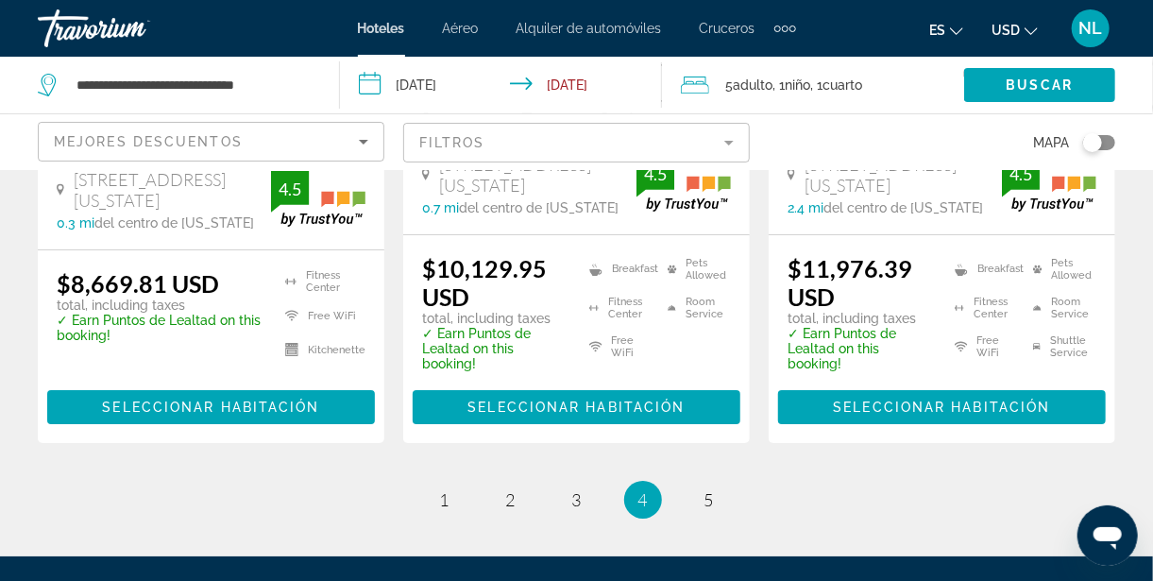
scroll to position [2843, 0]
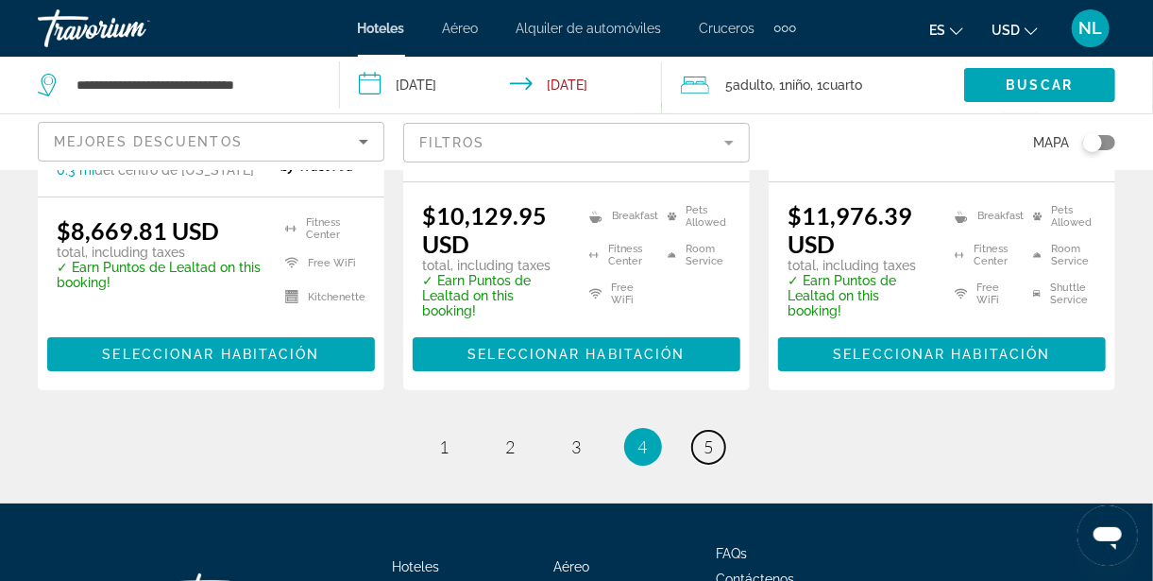
click at [706, 436] on span "5" at bounding box center [709, 446] width 9 height 21
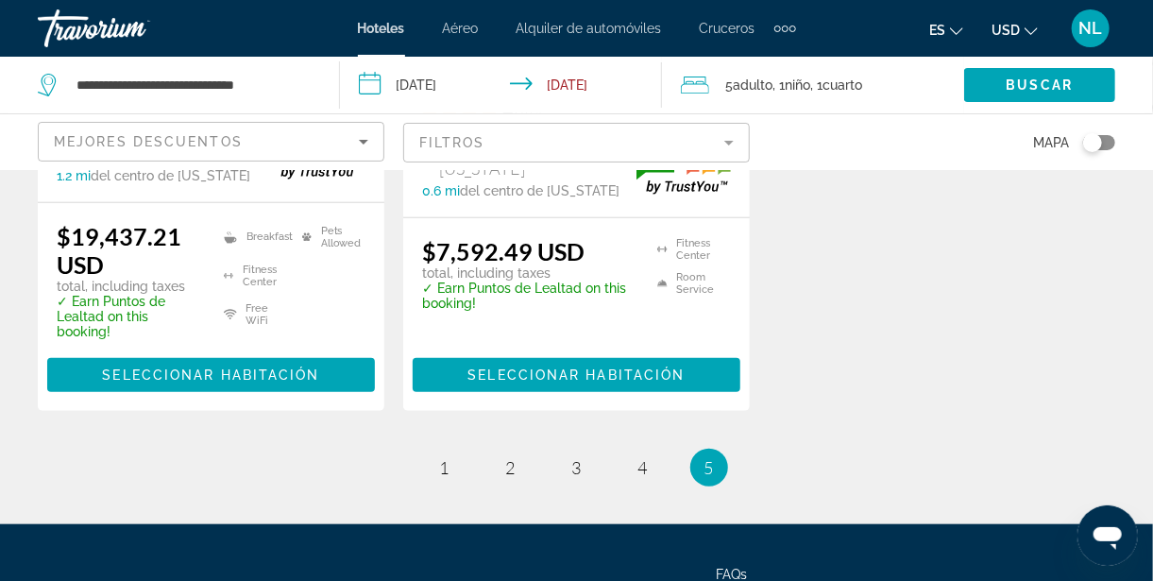
scroll to position [519, 0]
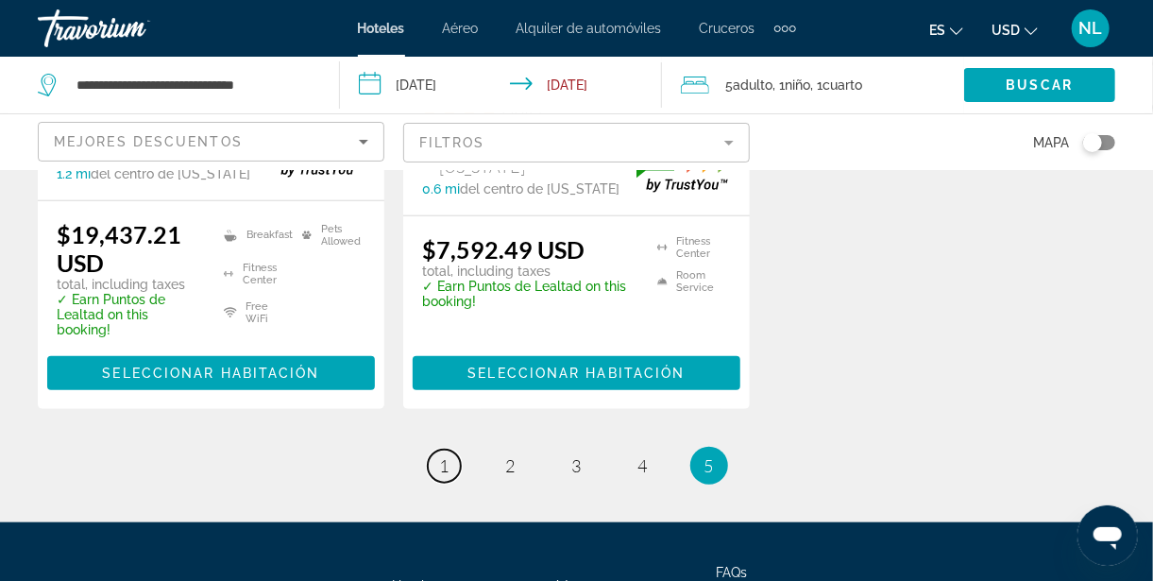
click at [435, 483] on link "page 1" at bounding box center [444, 466] width 33 height 33
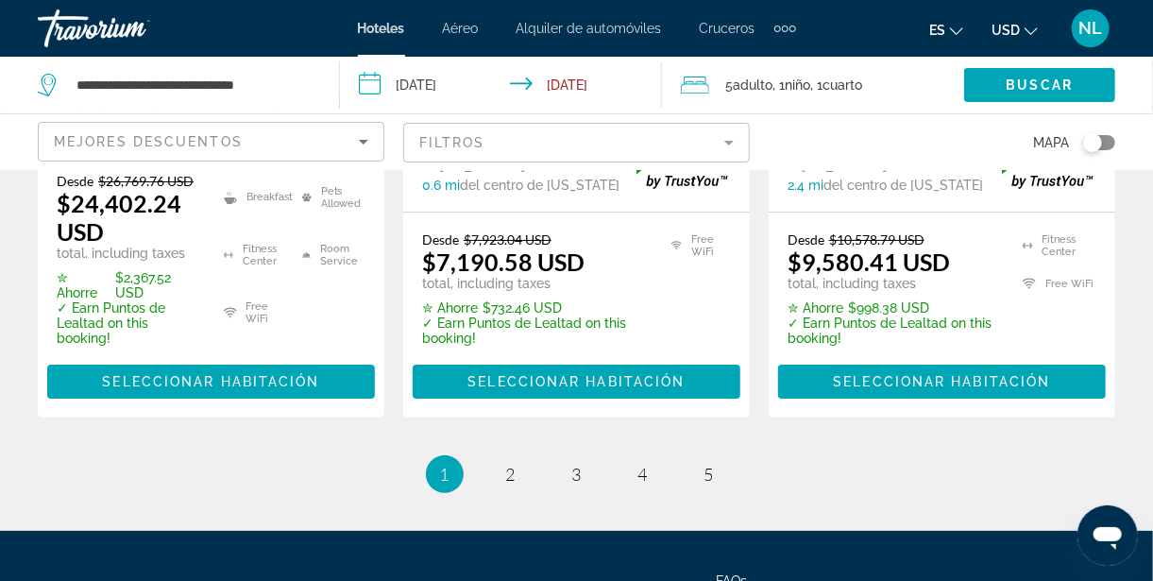
scroll to position [3062, 0]
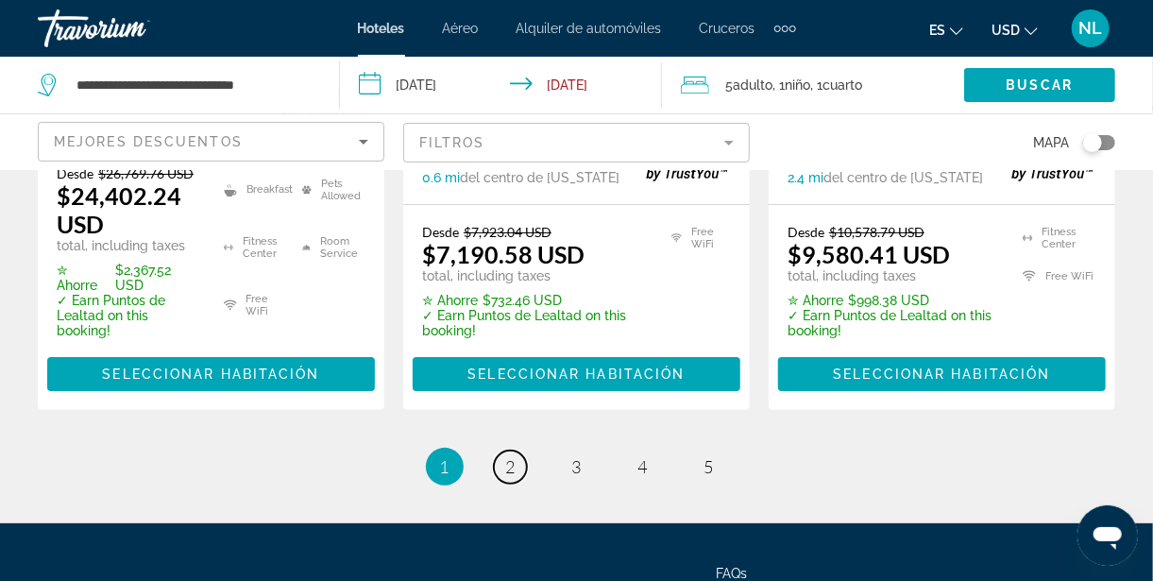
click at [515, 451] on link "page 2" at bounding box center [510, 467] width 33 height 33
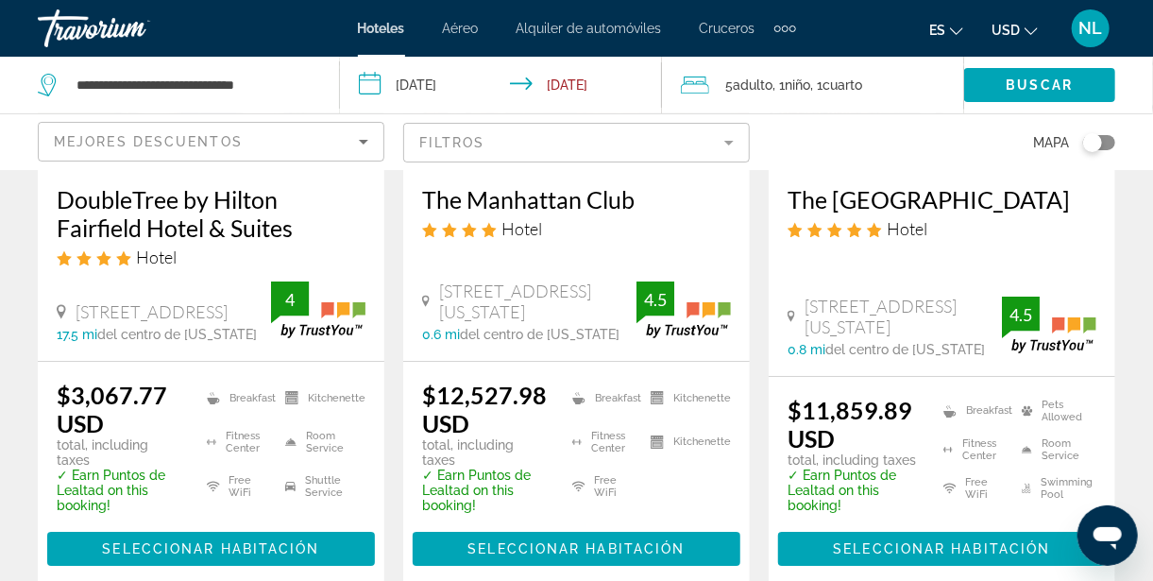
scroll to position [2831, 0]
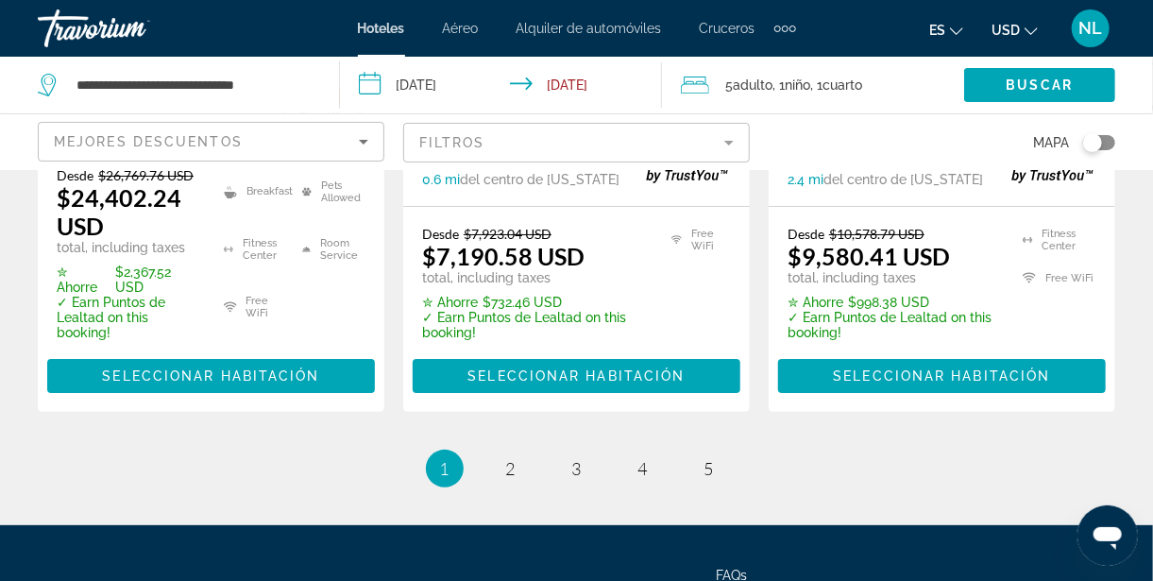
scroll to position [3062, 0]
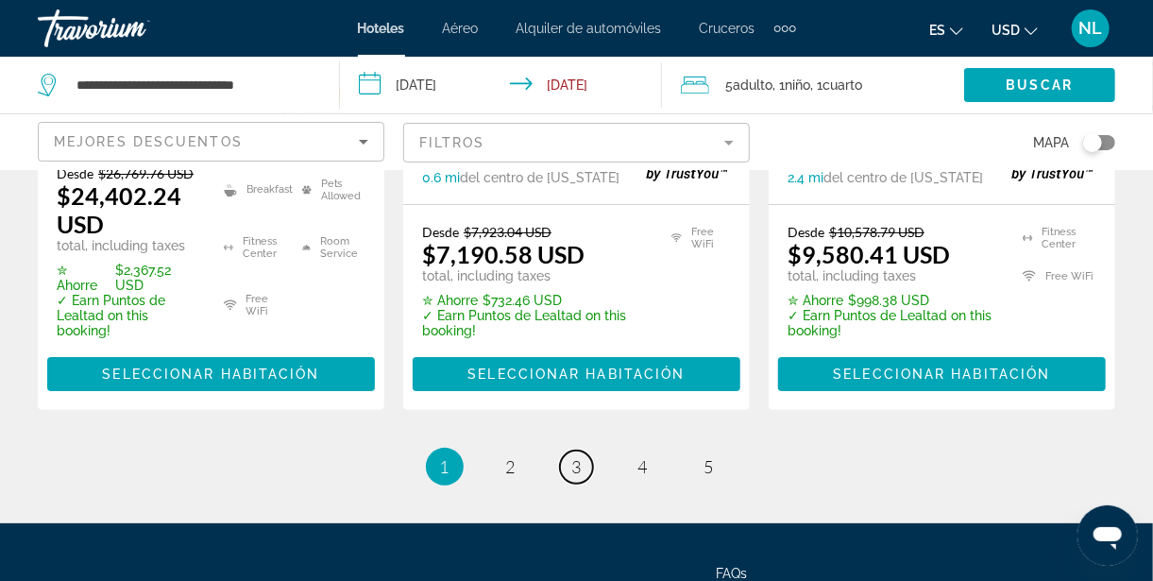
click at [584, 451] on link "page 3" at bounding box center [576, 467] width 33 height 33
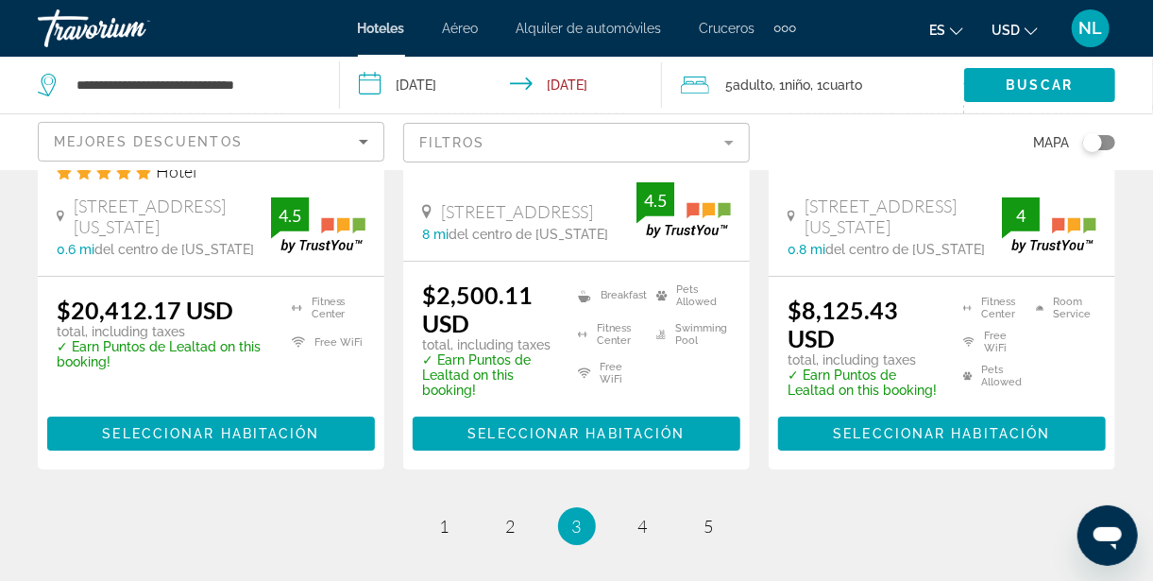
scroll to position [2890, 0]
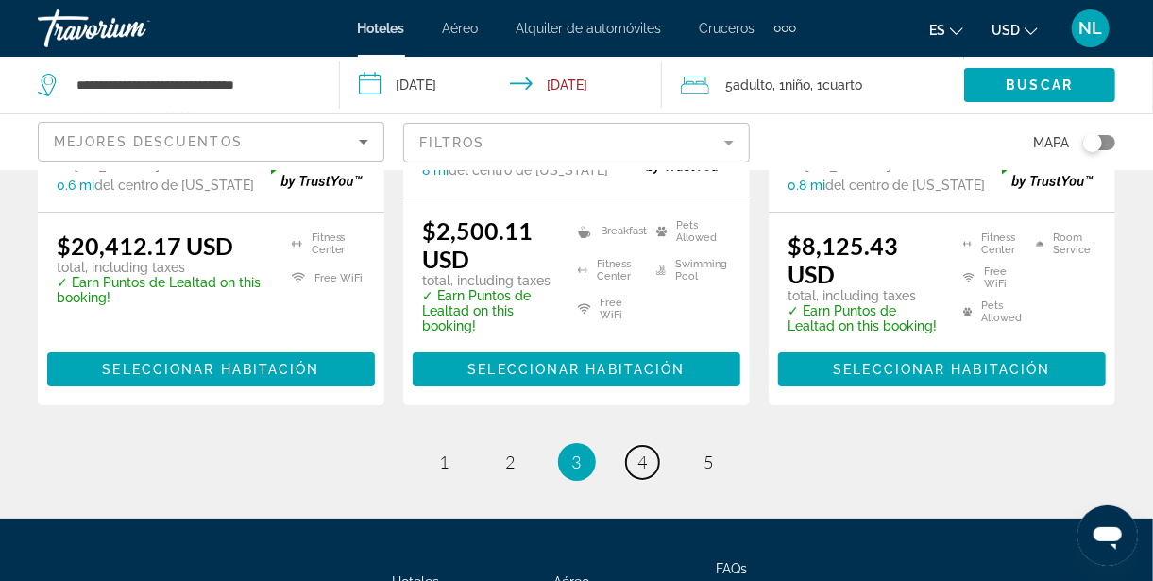
click at [637, 446] on link "page 4" at bounding box center [642, 462] width 33 height 33
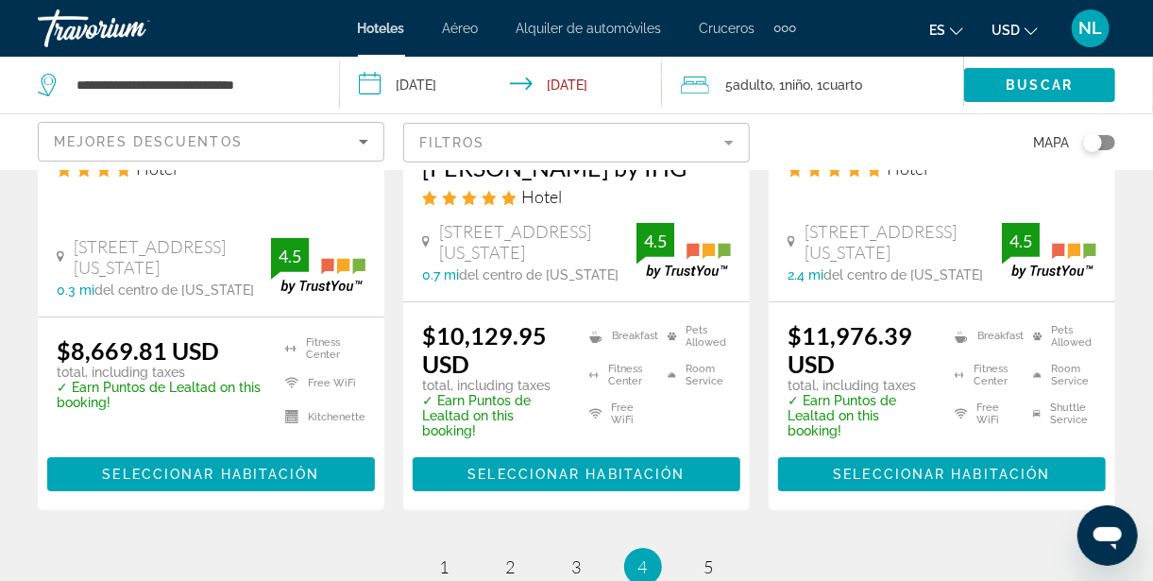
scroll to position [2726, 0]
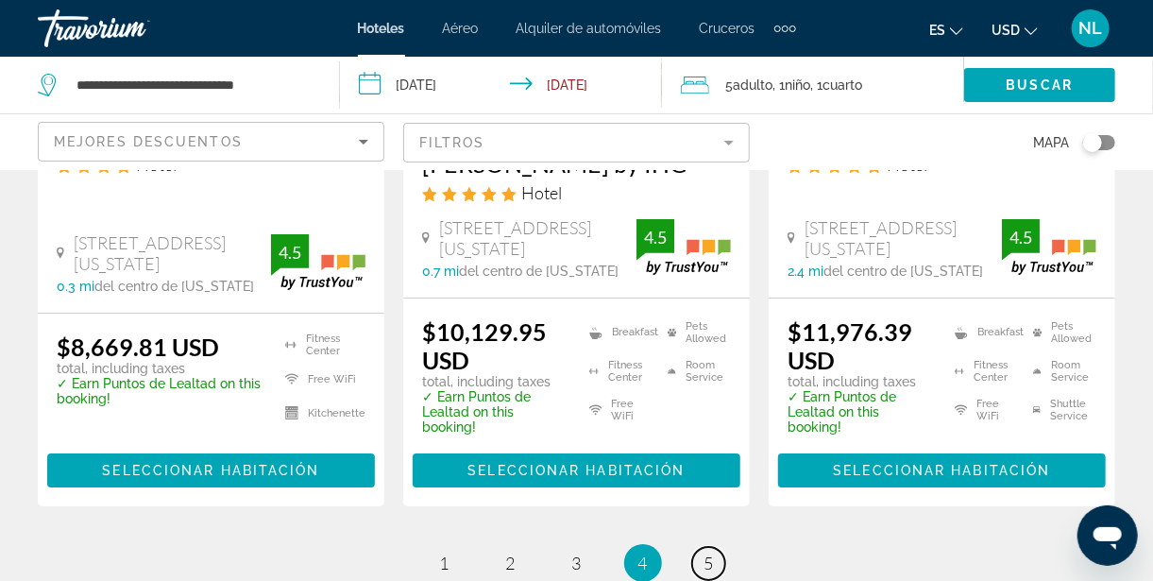
click at [706, 553] on span "5" at bounding box center [709, 563] width 9 height 21
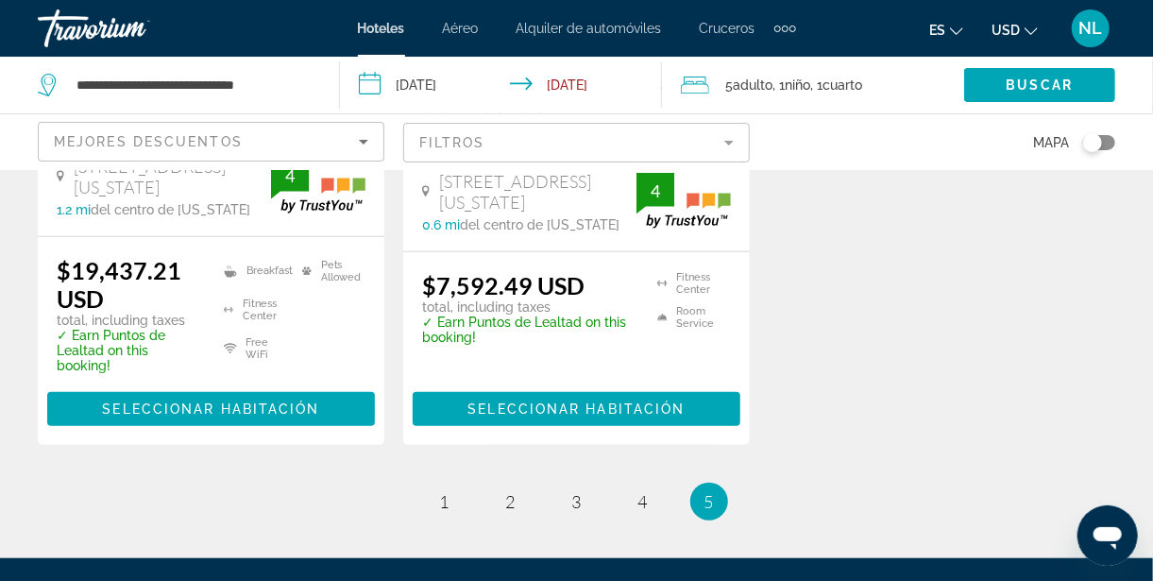
scroll to position [493, 0]
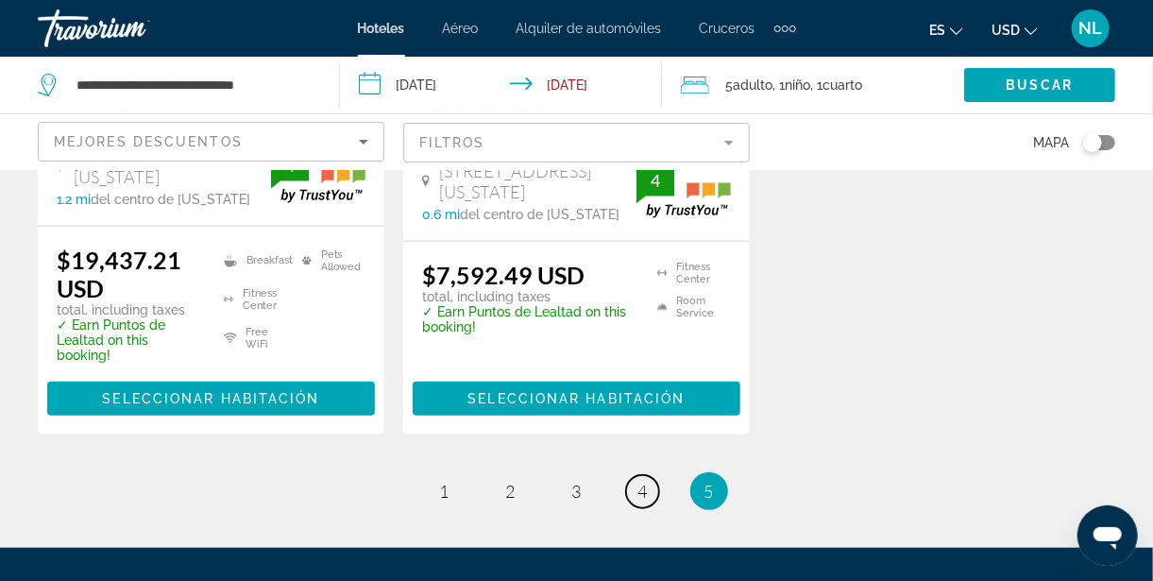
click at [639, 502] on span "4" at bounding box center [643, 491] width 9 height 21
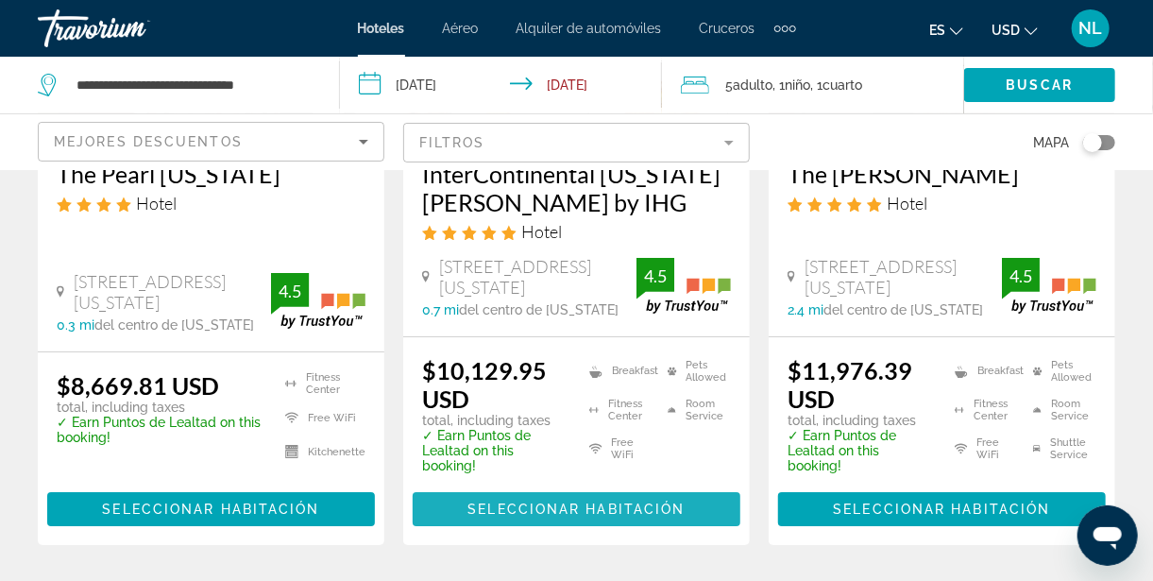
scroll to position [2706, 0]
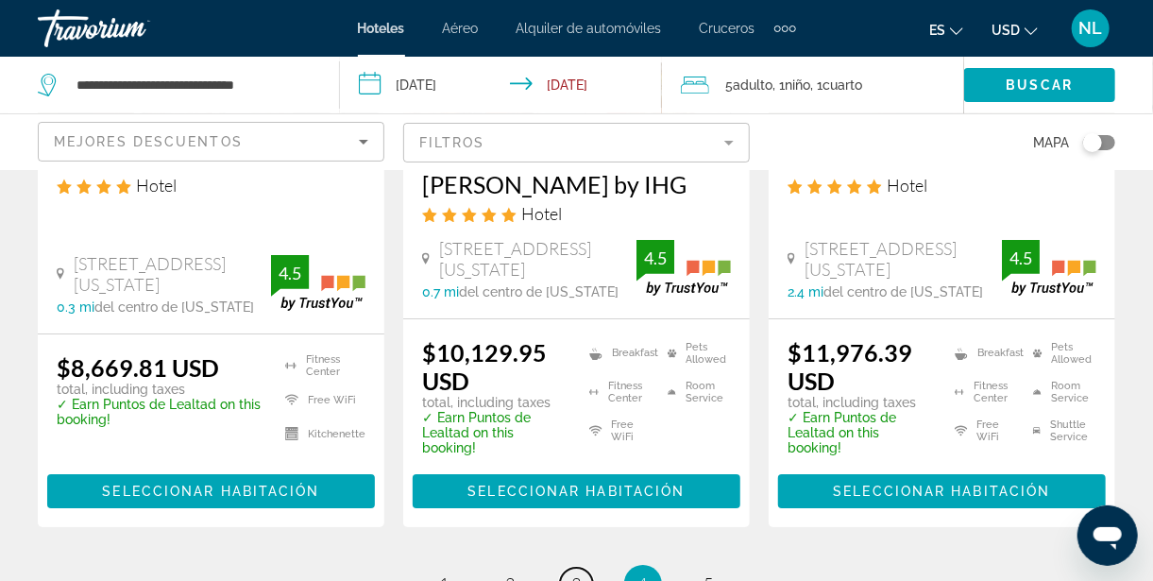
click at [574, 568] on link "page 3" at bounding box center [576, 584] width 33 height 33
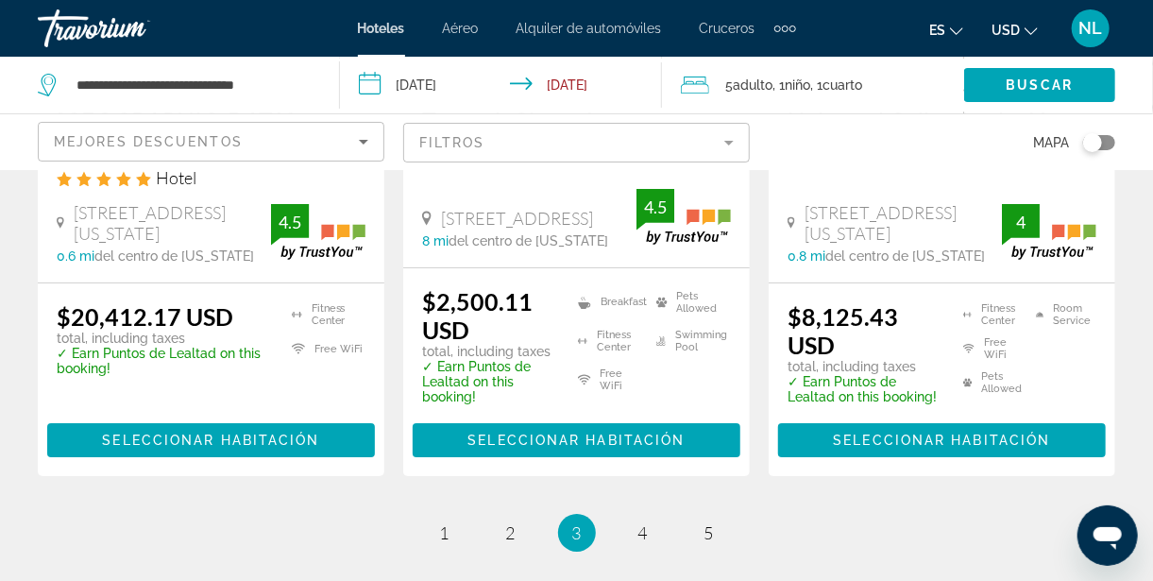
scroll to position [2890, 0]
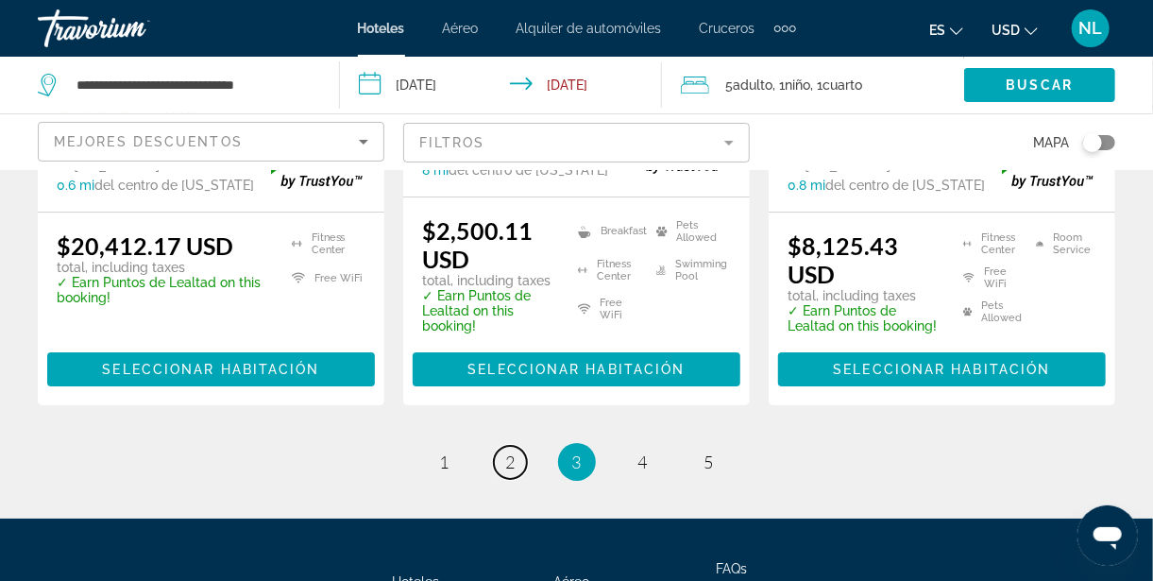
click at [511, 452] on span "2" at bounding box center [510, 462] width 9 height 21
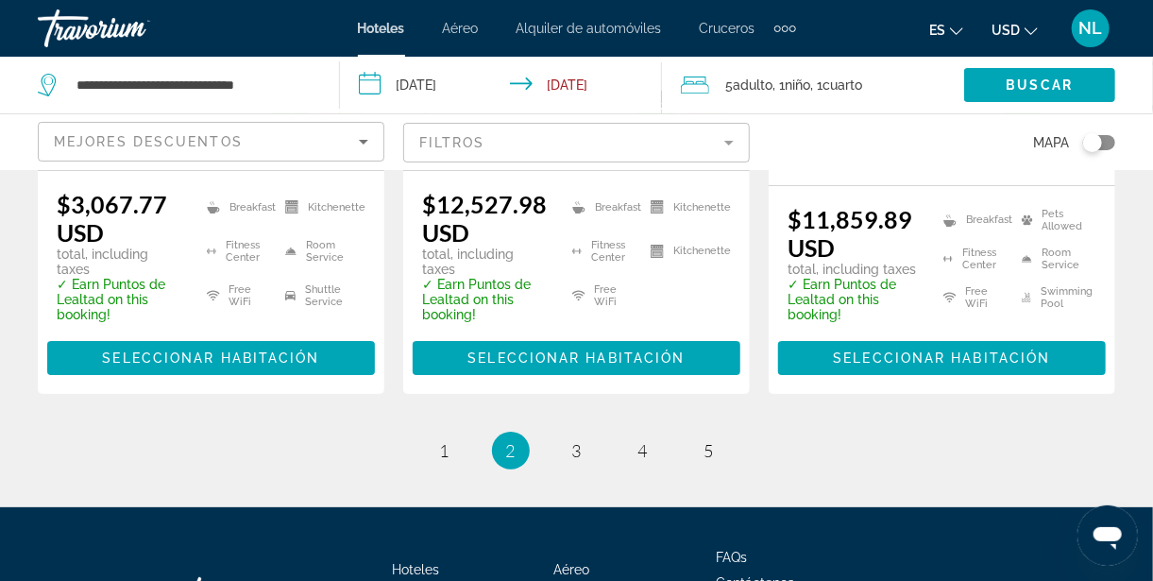
scroll to position [3031, 0]
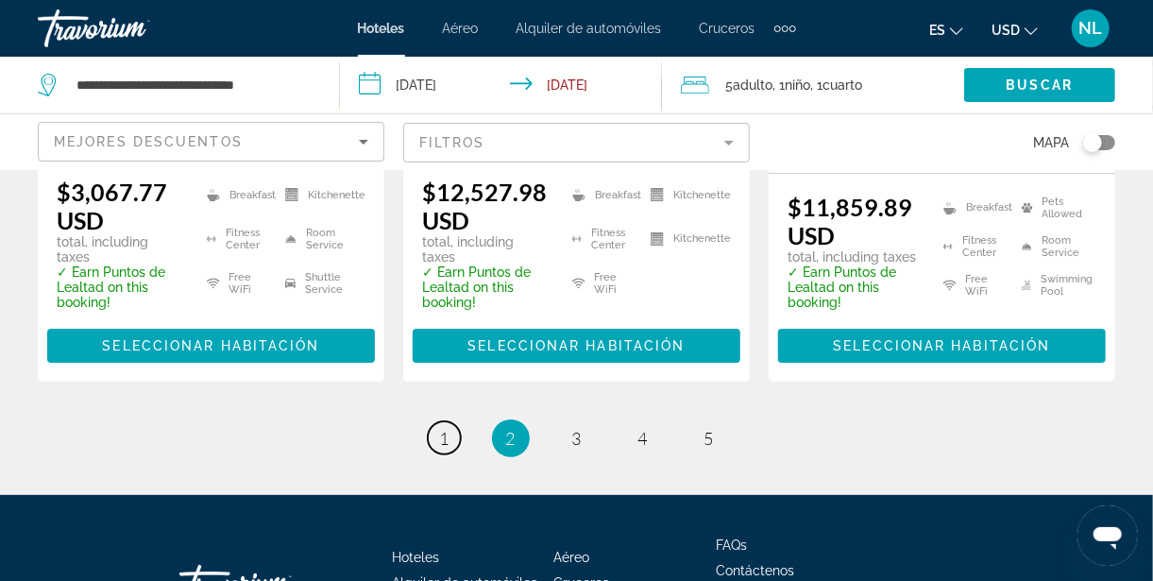
click at [440, 428] on span "1" at bounding box center [444, 438] width 9 height 21
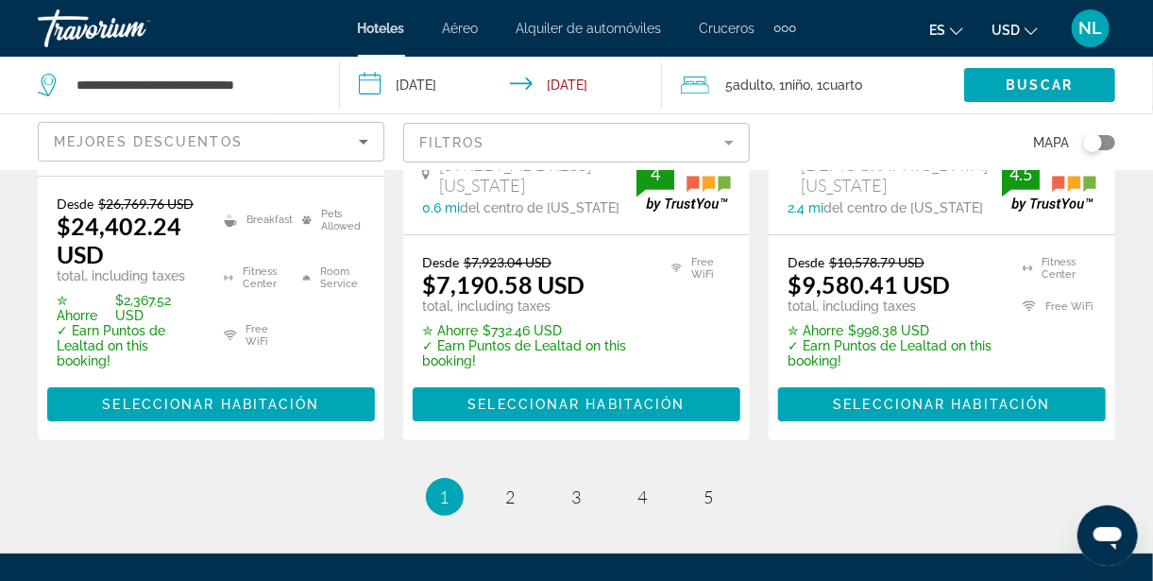
scroll to position [3034, 0]
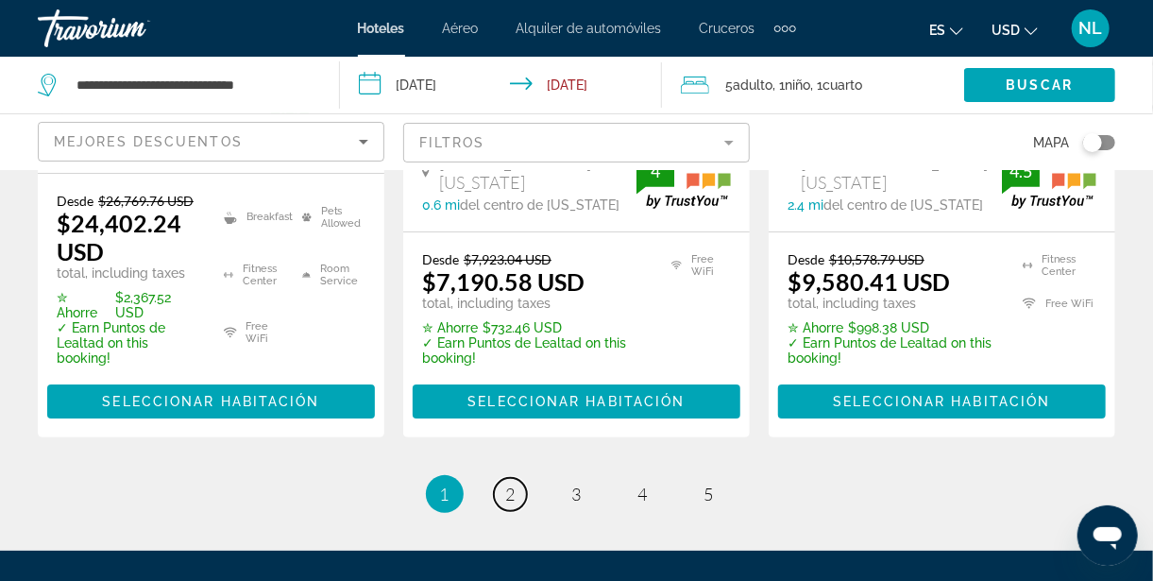
click at [507, 484] on span "2" at bounding box center [510, 494] width 9 height 21
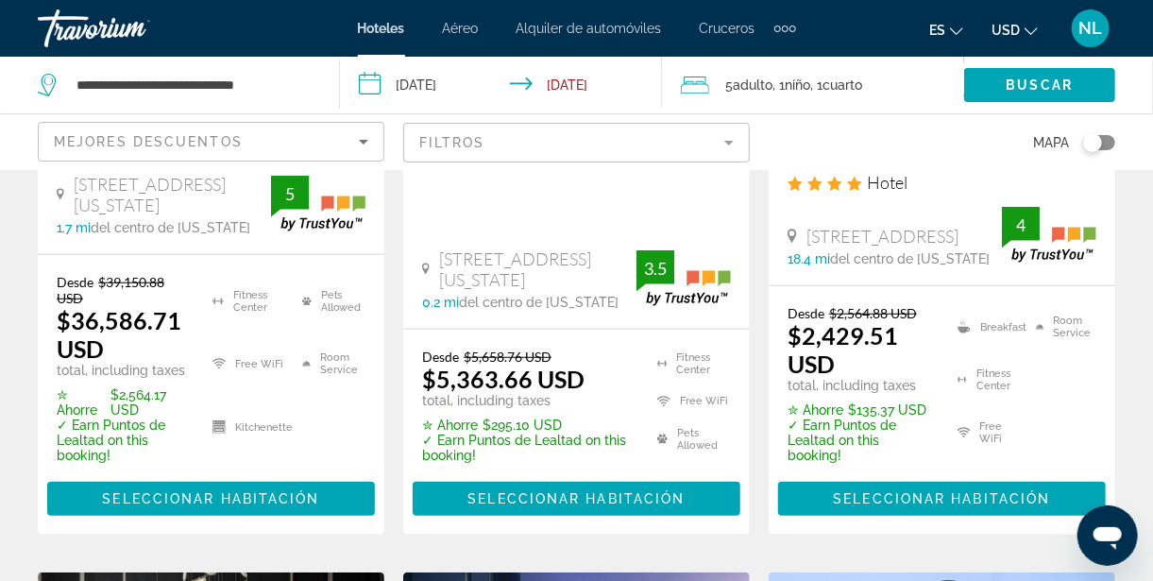
scroll to position [477, 0]
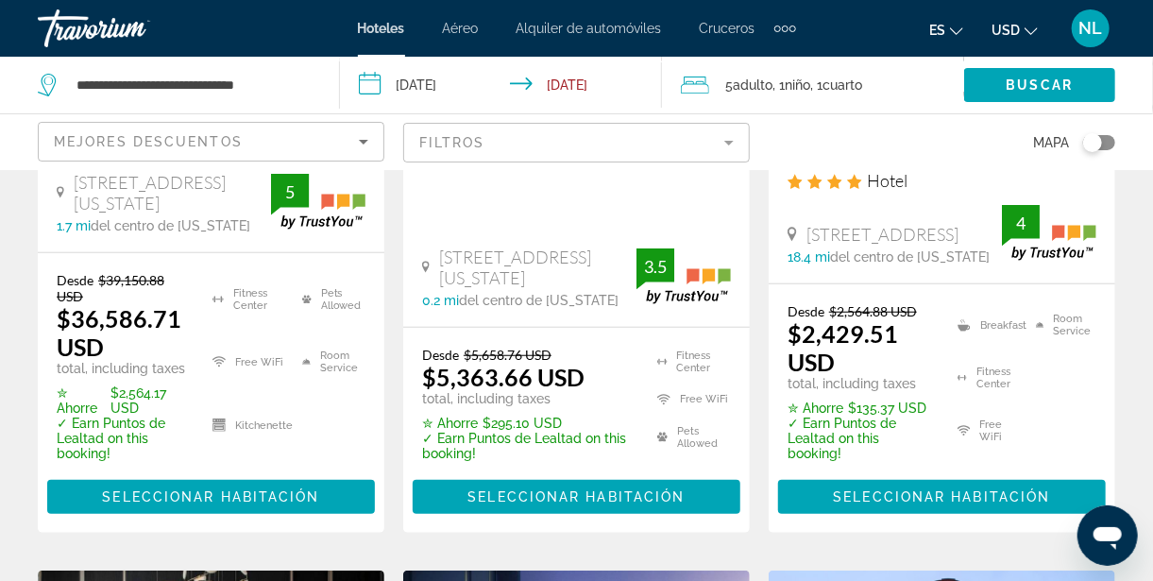
click at [997, 489] on span "Seleccionar habitación" at bounding box center [941, 496] width 217 height 15
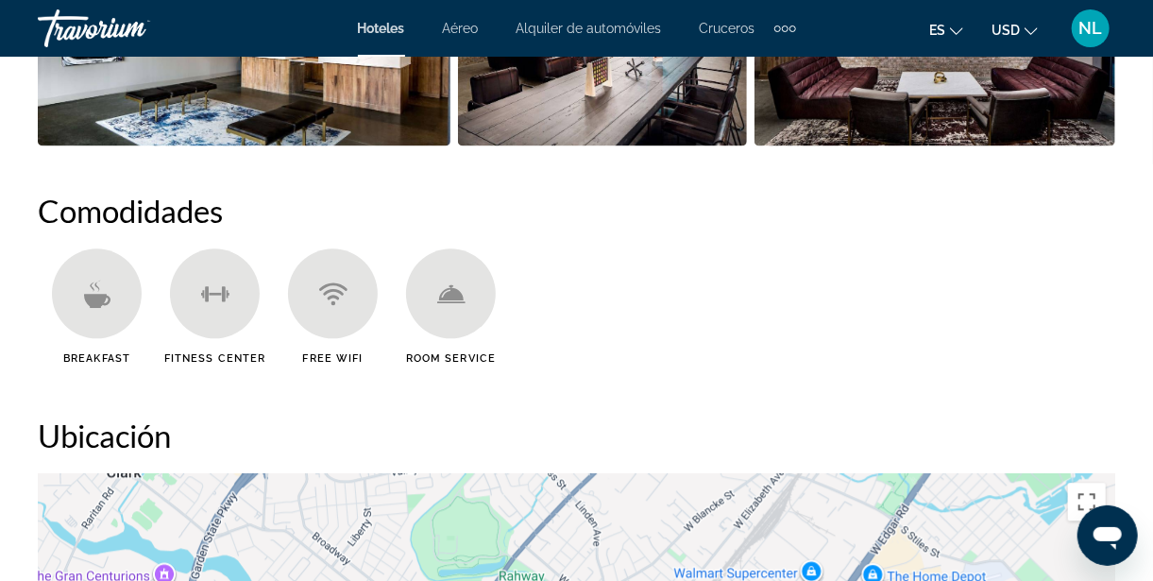
scroll to position [1757, 0]
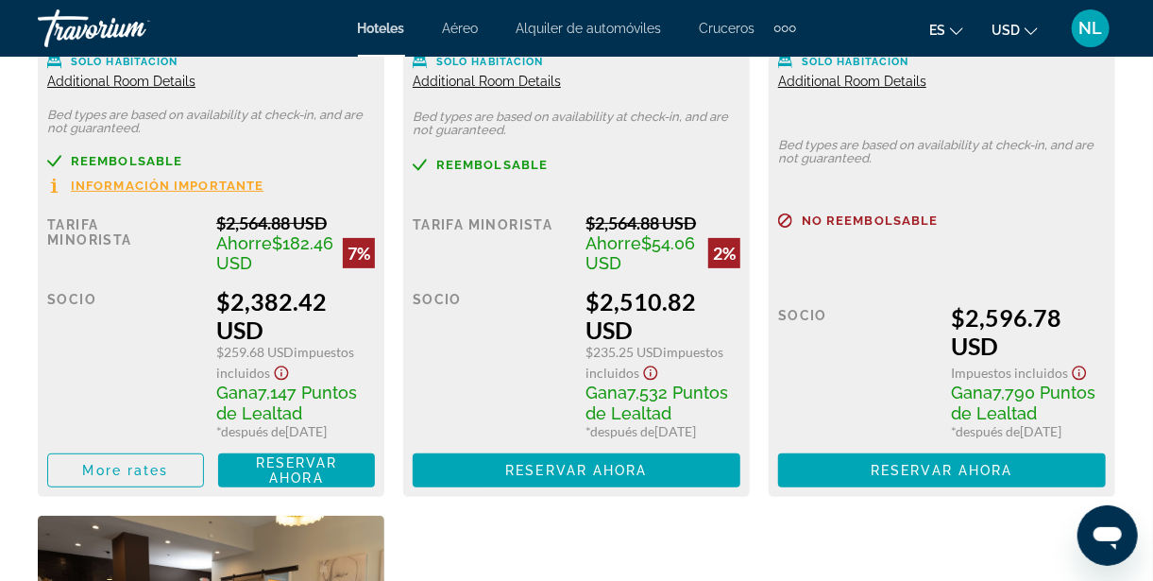
scroll to position [3230, 0]
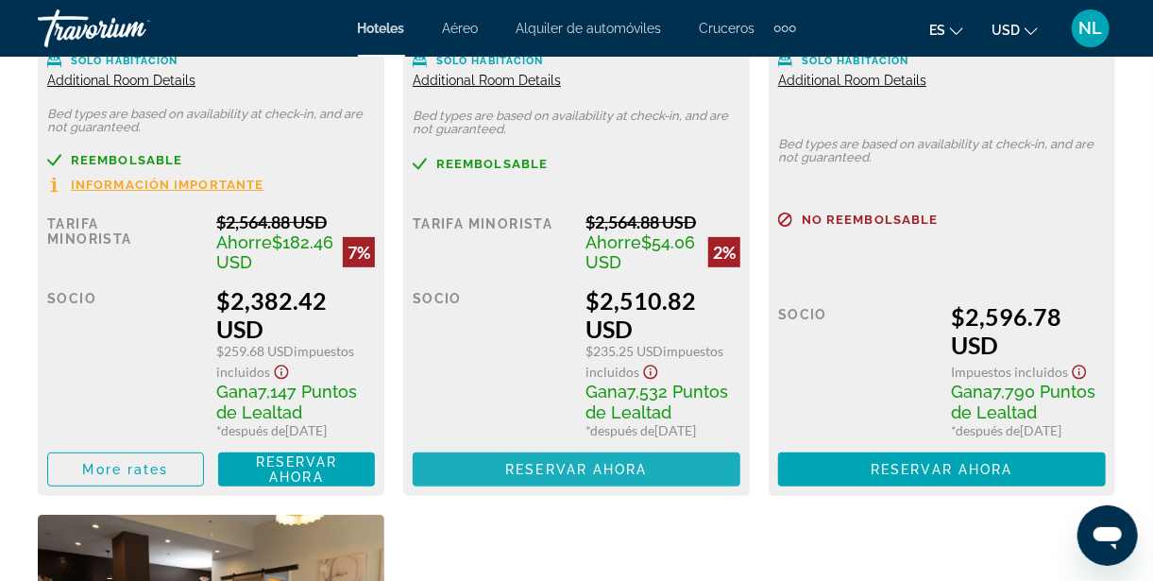
click at [608, 474] on span "Main content" at bounding box center [577, 469] width 328 height 45
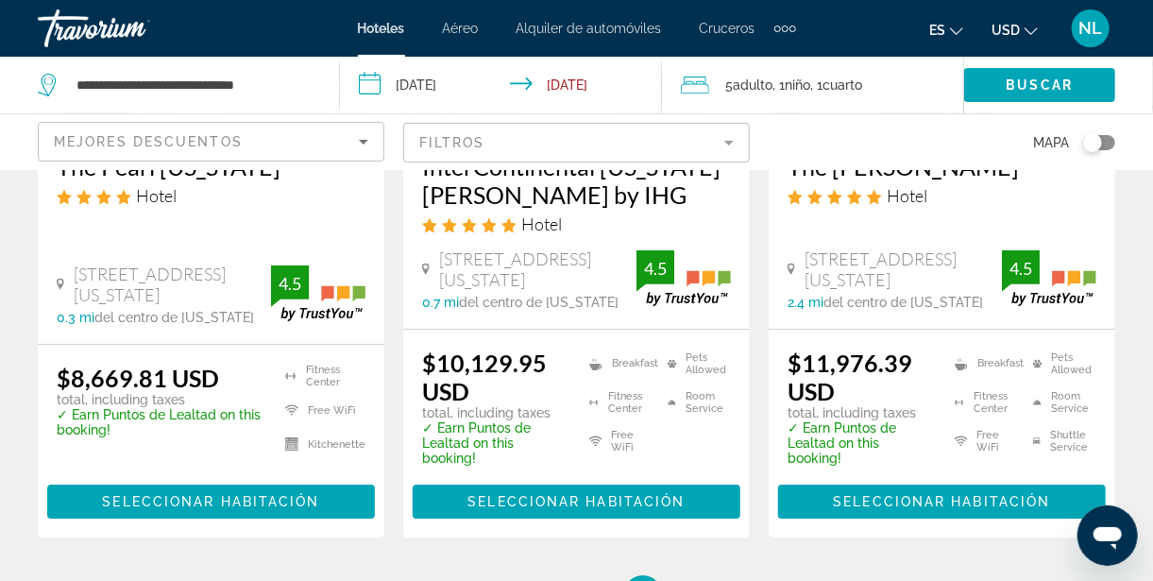
scroll to position [2843, 0]
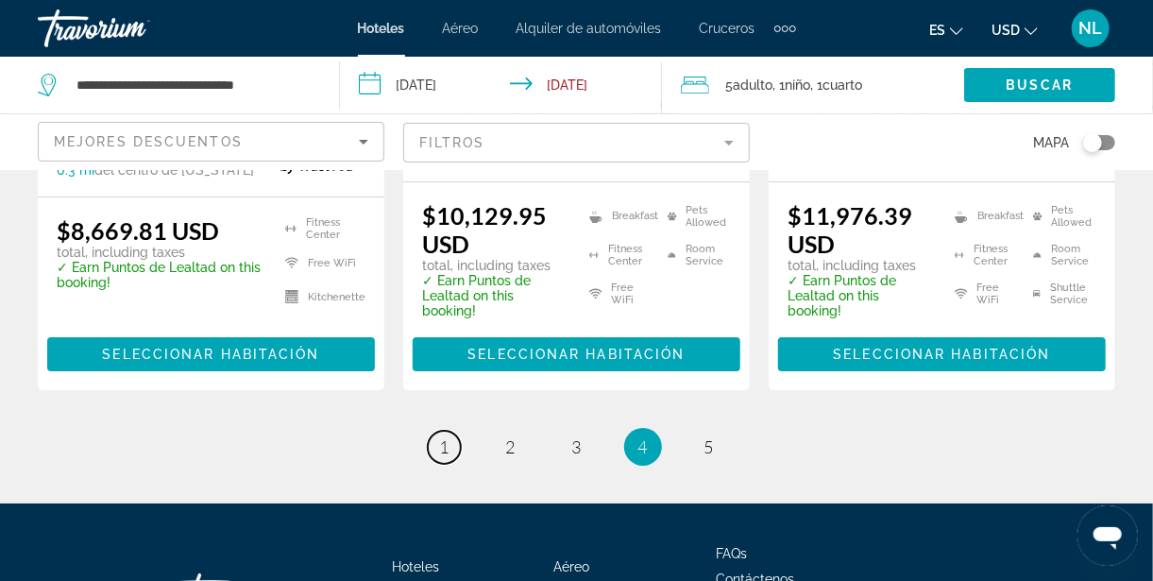
click at [441, 436] on span "1" at bounding box center [444, 446] width 9 height 21
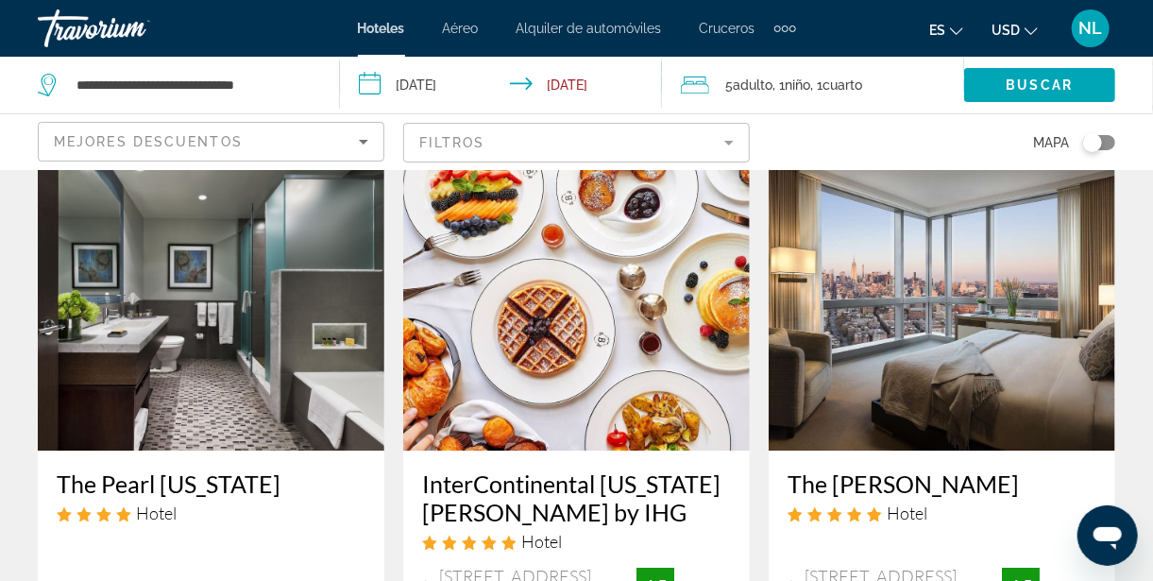
scroll to position [2843, 0]
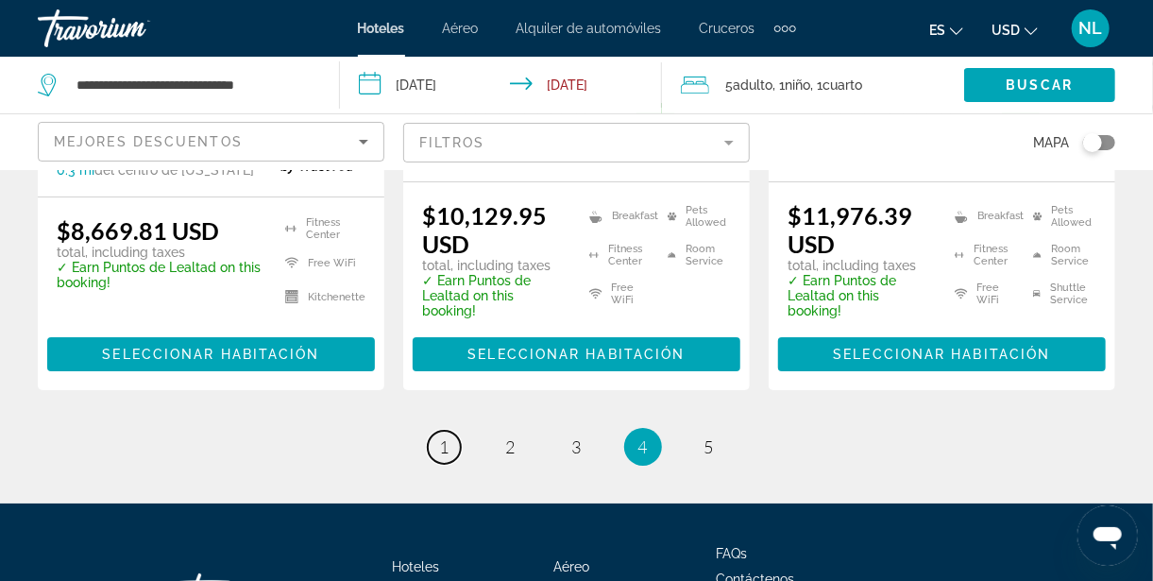
click at [444, 436] on span "1" at bounding box center [444, 446] width 9 height 21
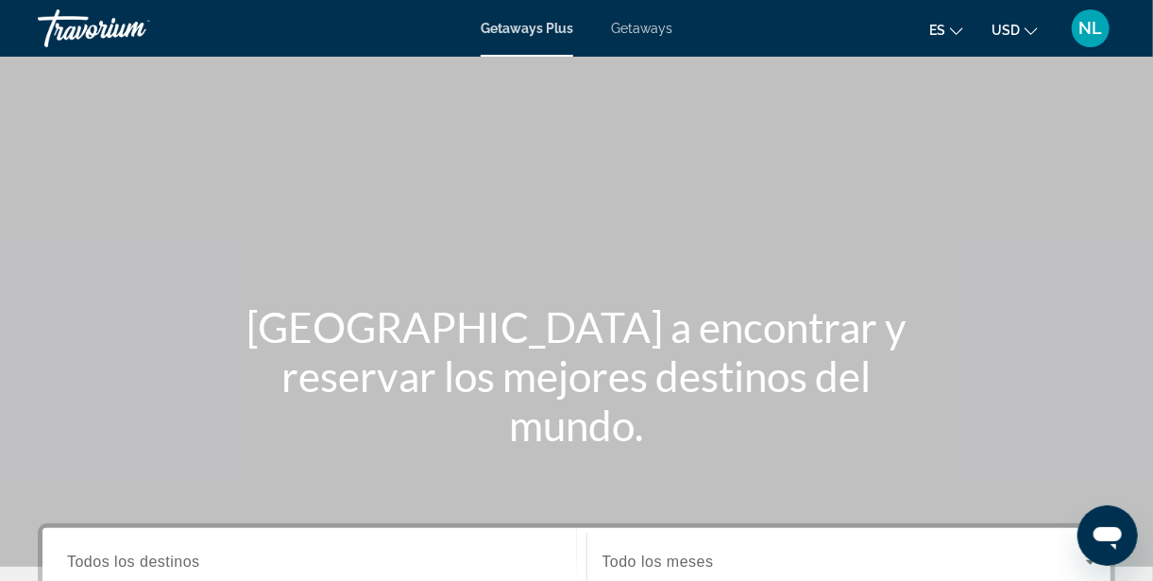
click at [638, 29] on span "Getaways" at bounding box center [641, 28] width 61 height 15
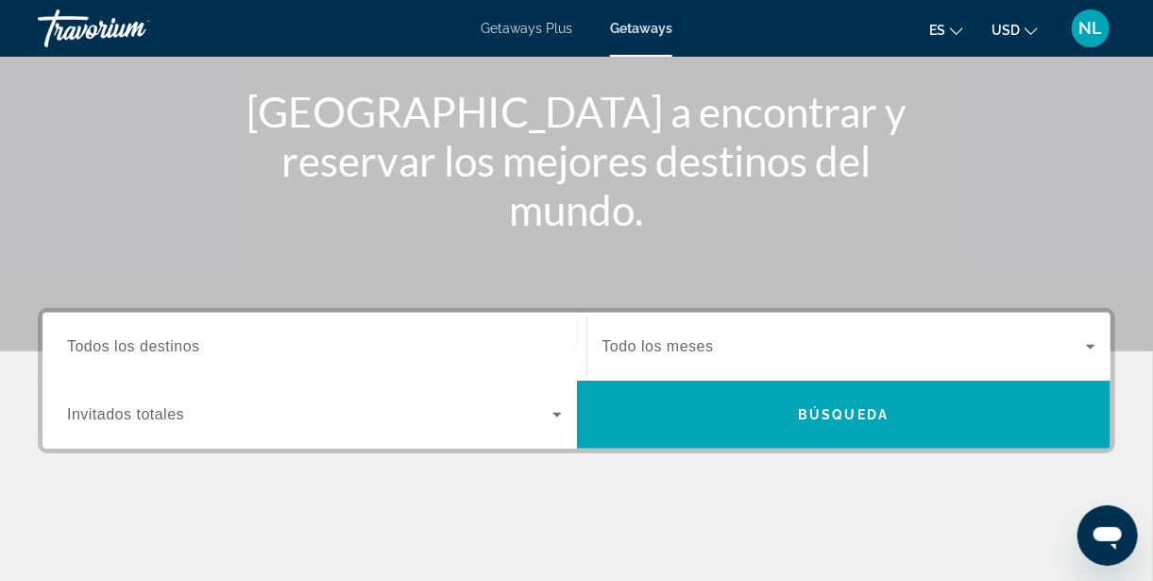
scroll to position [217, 0]
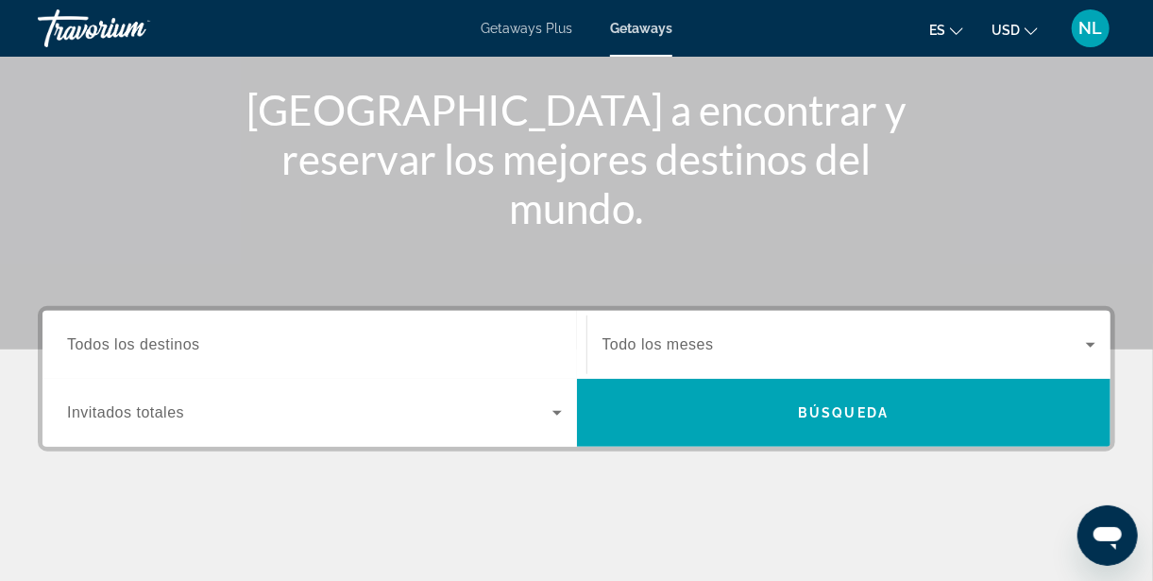
click at [142, 349] on span "Todos los destinos" at bounding box center [133, 344] width 133 height 16
click at [142, 349] on input "Destination Todos los destinos" at bounding box center [314, 345] width 495 height 23
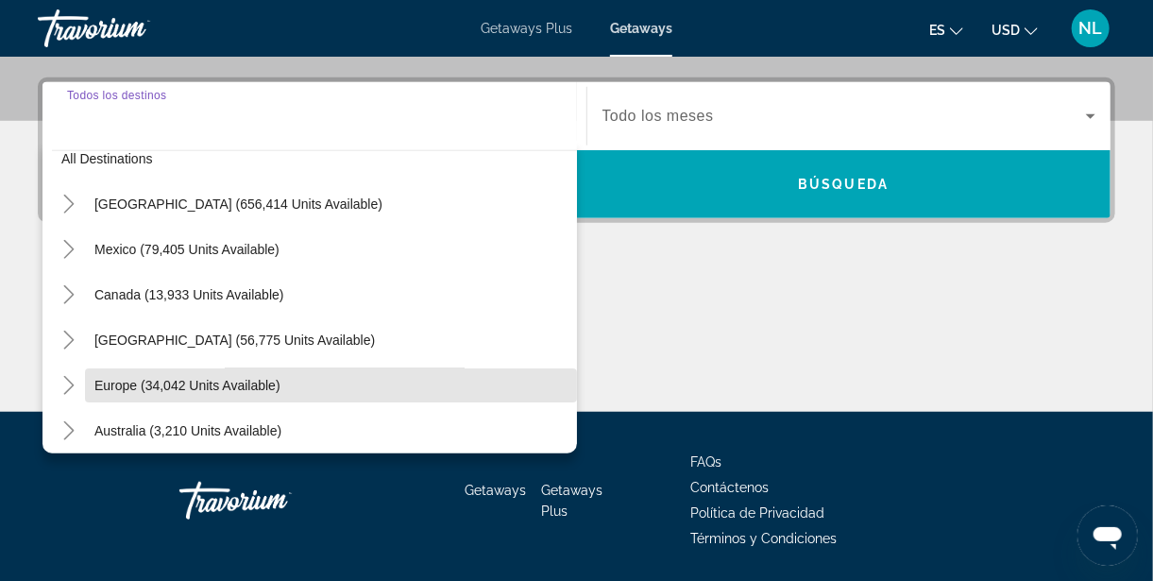
scroll to position [0, 0]
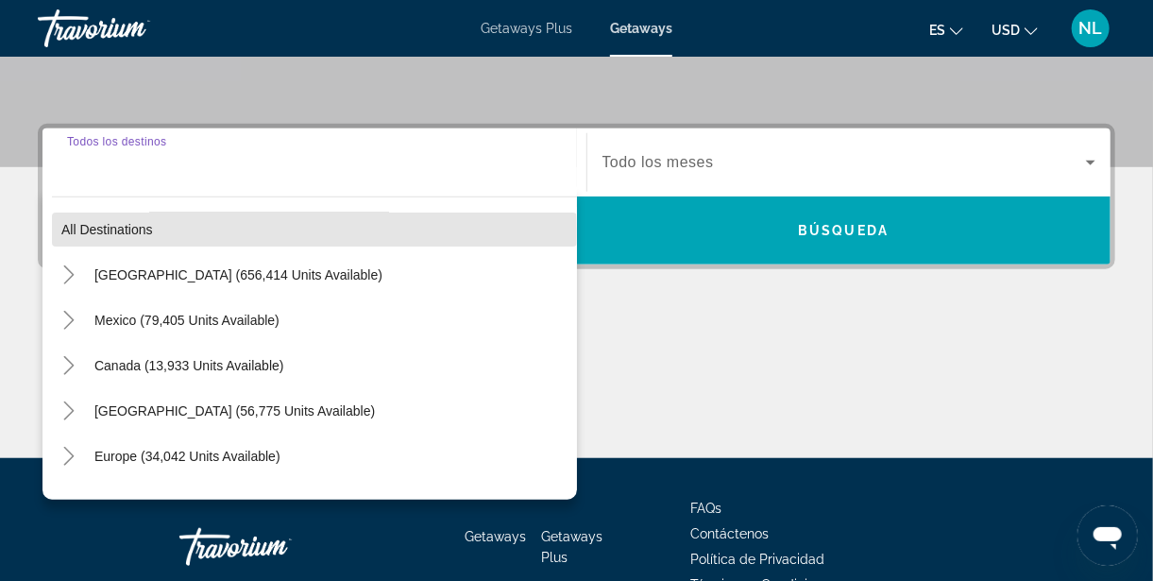
click at [123, 230] on span "All destinations" at bounding box center [107, 229] width 92 height 15
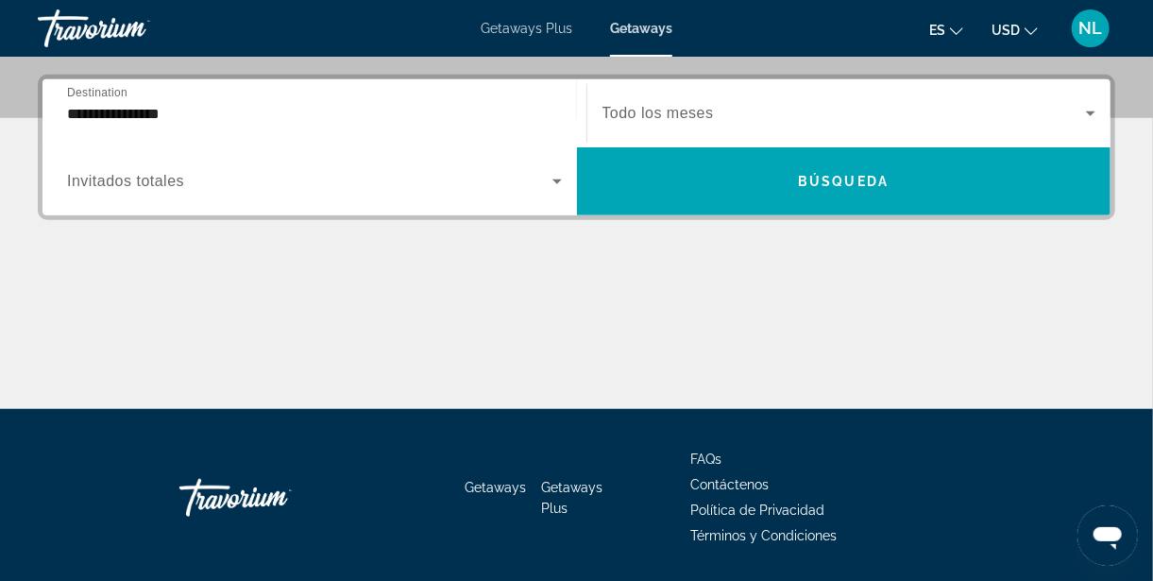
scroll to position [462, 0]
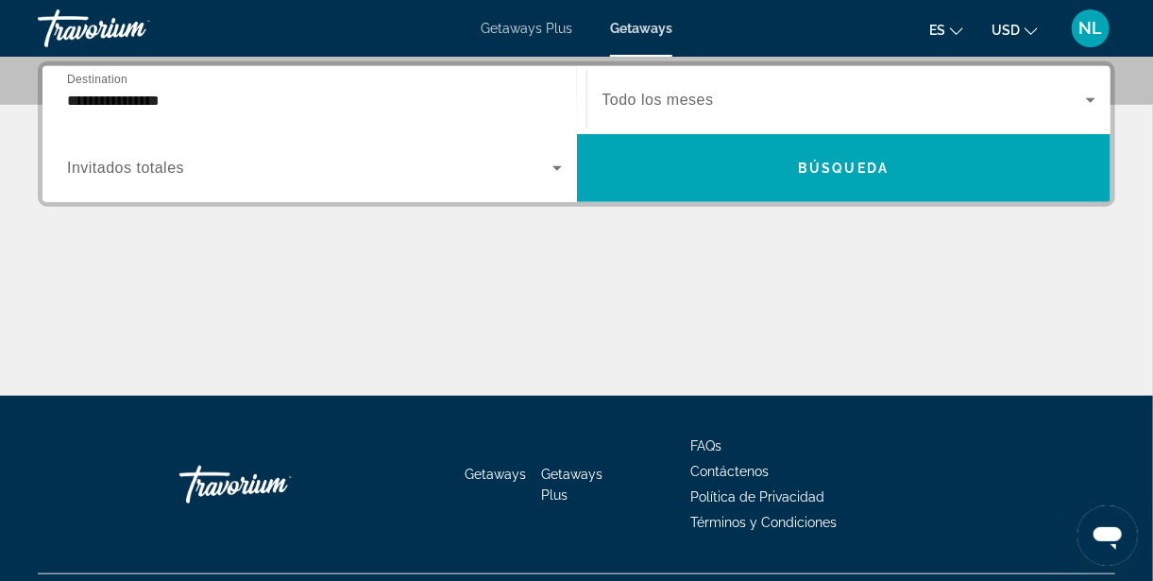
click at [128, 90] on input "**********" at bounding box center [314, 101] width 495 height 23
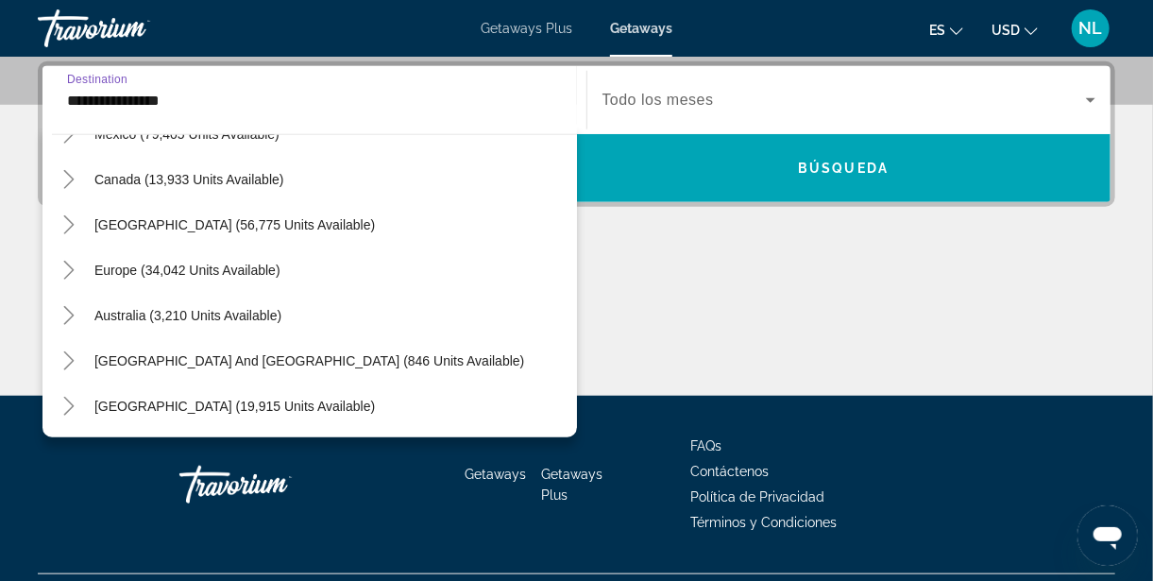
scroll to position [124, 0]
click at [145, 266] on span "Europe (34,042 units available)" at bounding box center [187, 270] width 186 height 15
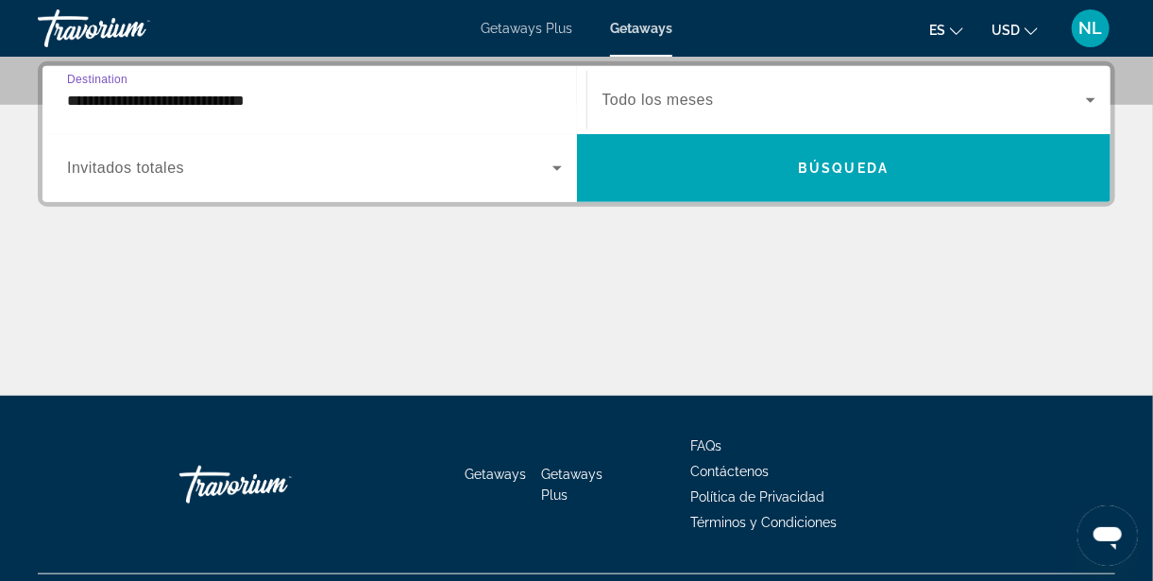
click at [165, 102] on input "**********" at bounding box center [314, 101] width 495 height 23
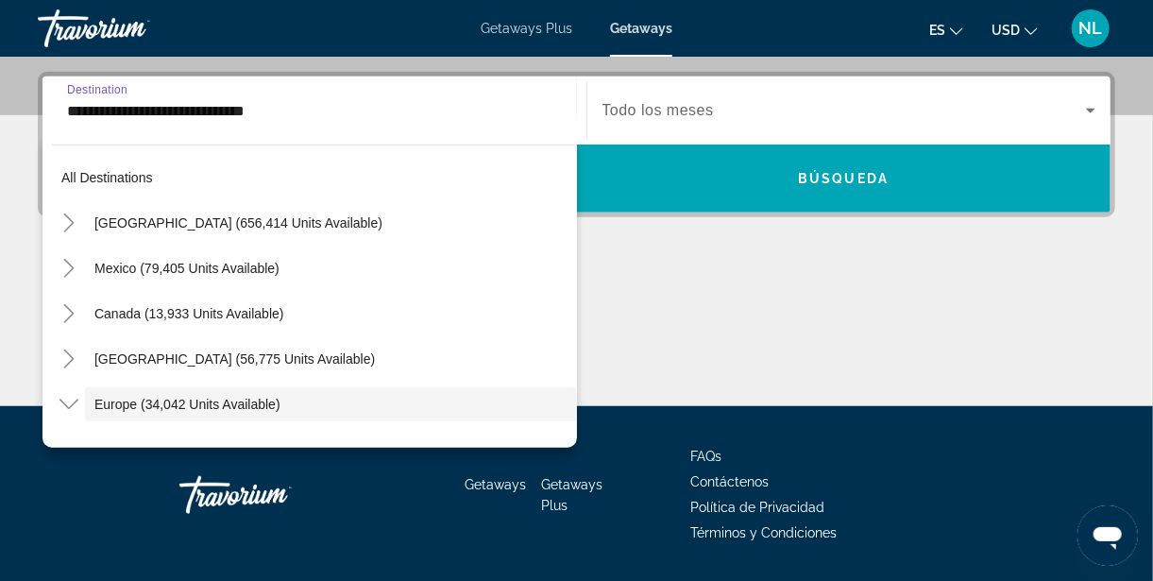
scroll to position [112, 0]
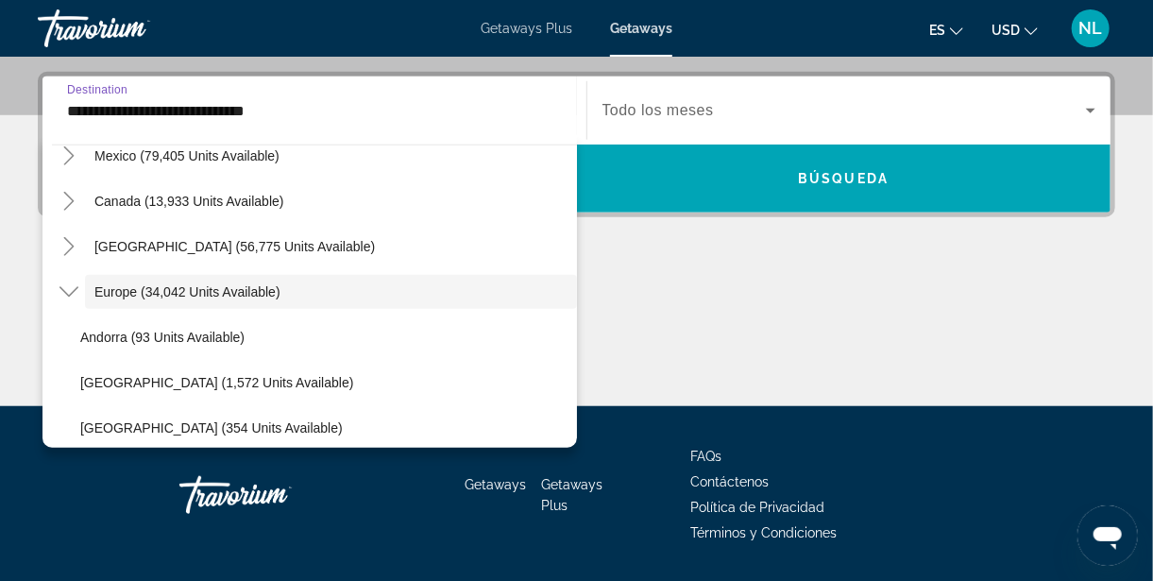
click at [68, 293] on icon "Toggle Europe (34,042 units available)" at bounding box center [68, 292] width 19 height 10
click at [61, 296] on icon "Toggle Europe (34,042 units available)" at bounding box center [69, 291] width 19 height 19
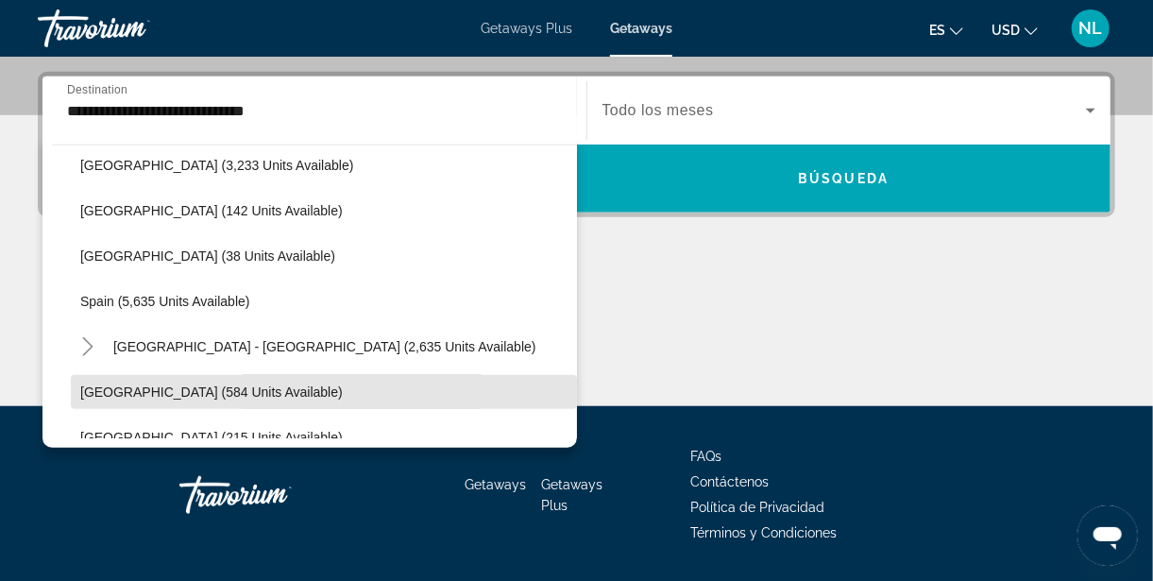
scroll to position [874, 0]
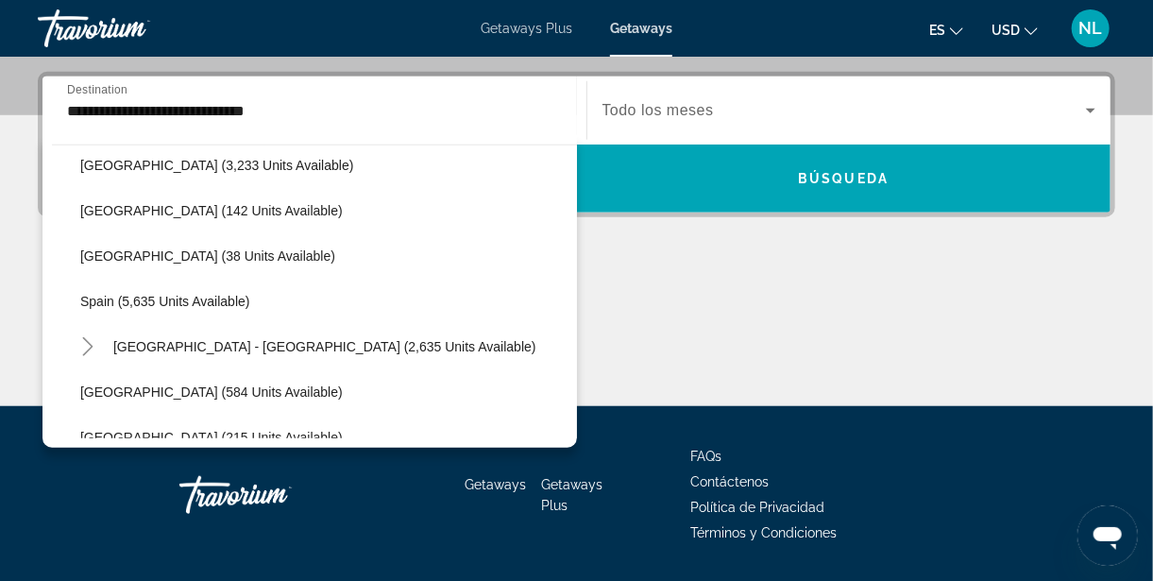
click at [225, 340] on span "Spain - Canary Islands (2,635 units available)" at bounding box center [324, 346] width 423 height 15
type input "**********"
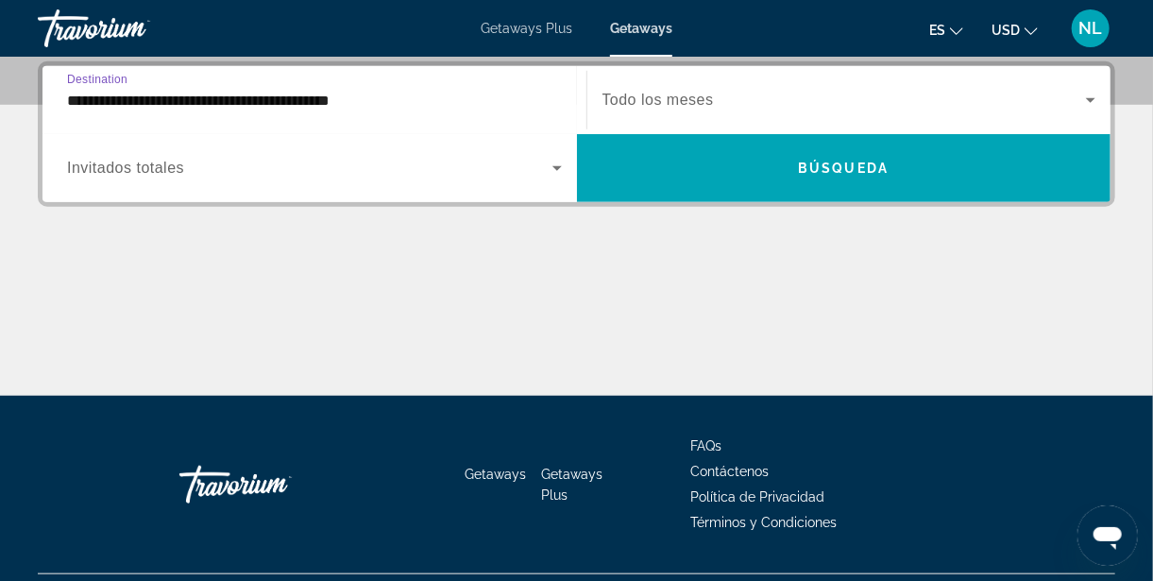
click at [1098, 96] on icon "Search widget" at bounding box center [1091, 100] width 23 height 23
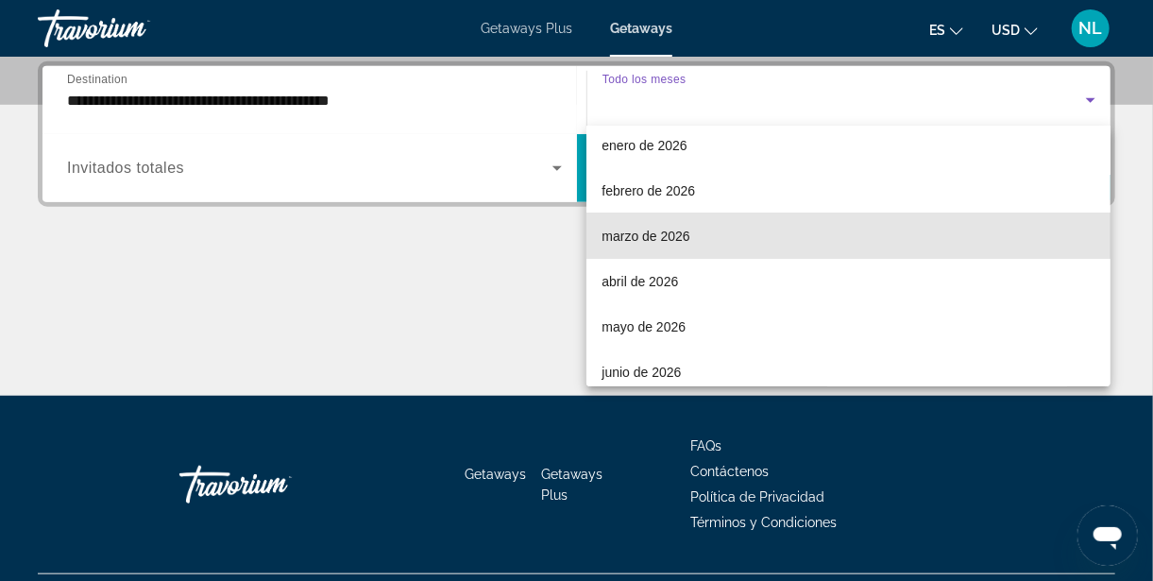
scroll to position [195, 0]
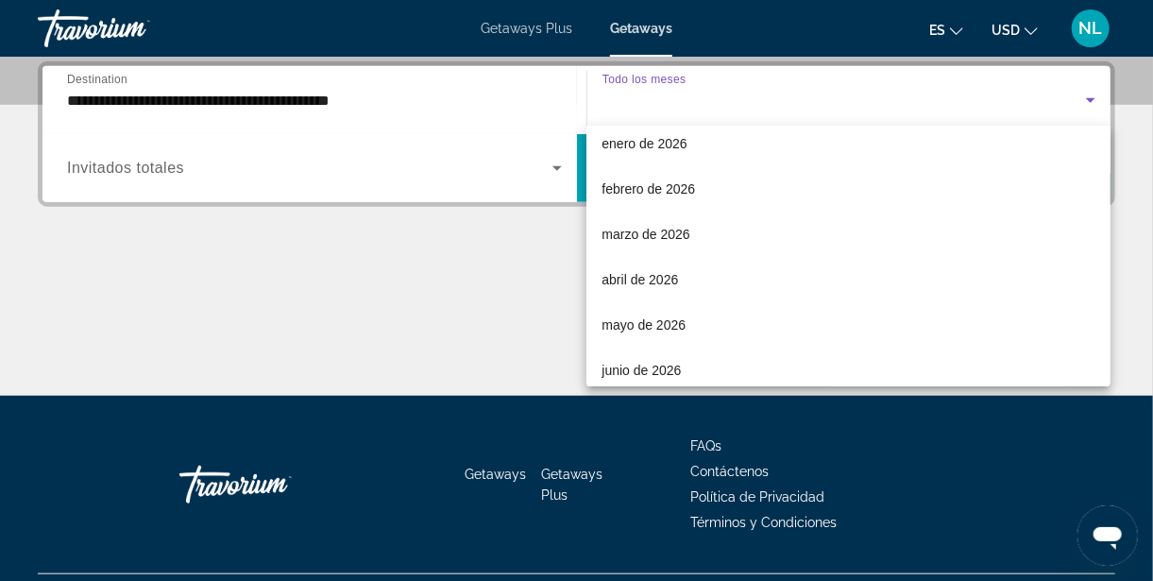
click at [690, 233] on span "marzo de 2026" at bounding box center [646, 234] width 88 height 23
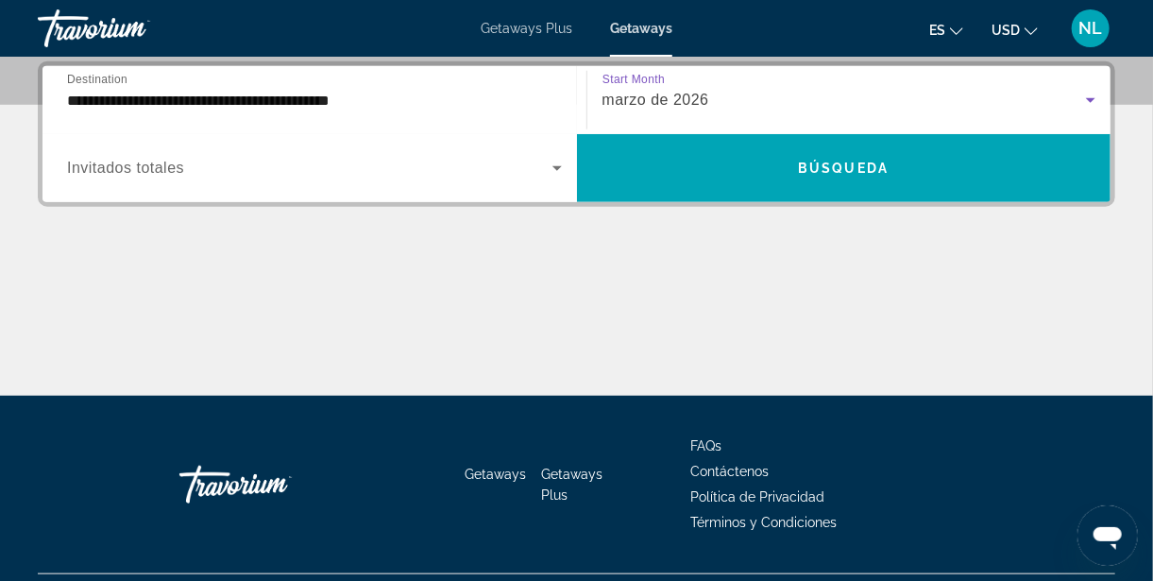
click at [564, 166] on icon "Search widget" at bounding box center [557, 168] width 23 height 23
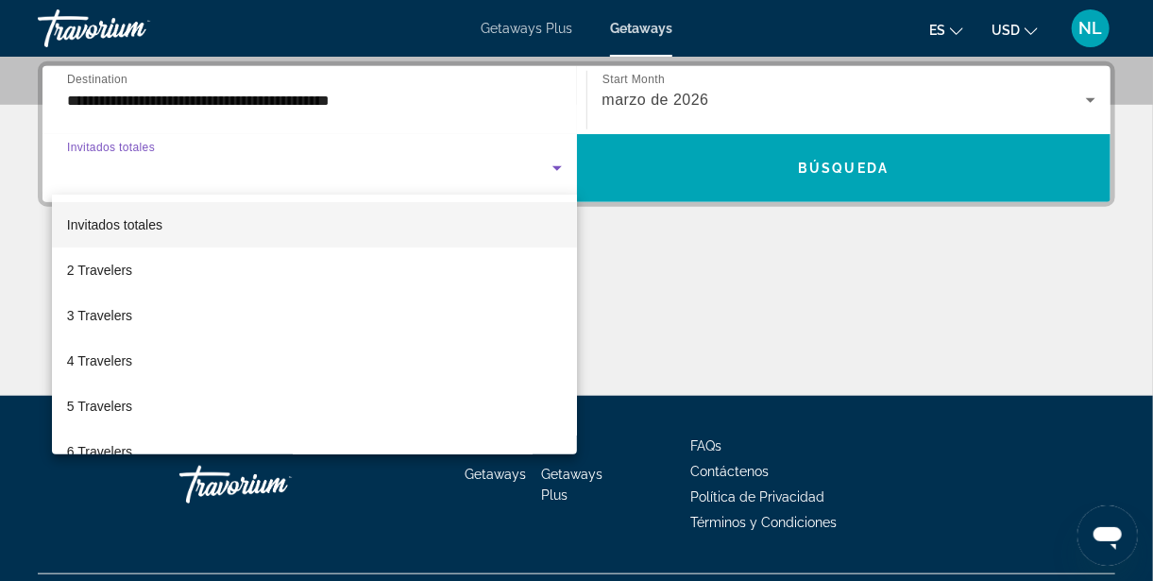
click at [109, 400] on span "5 Travelers" at bounding box center [99, 406] width 65 height 23
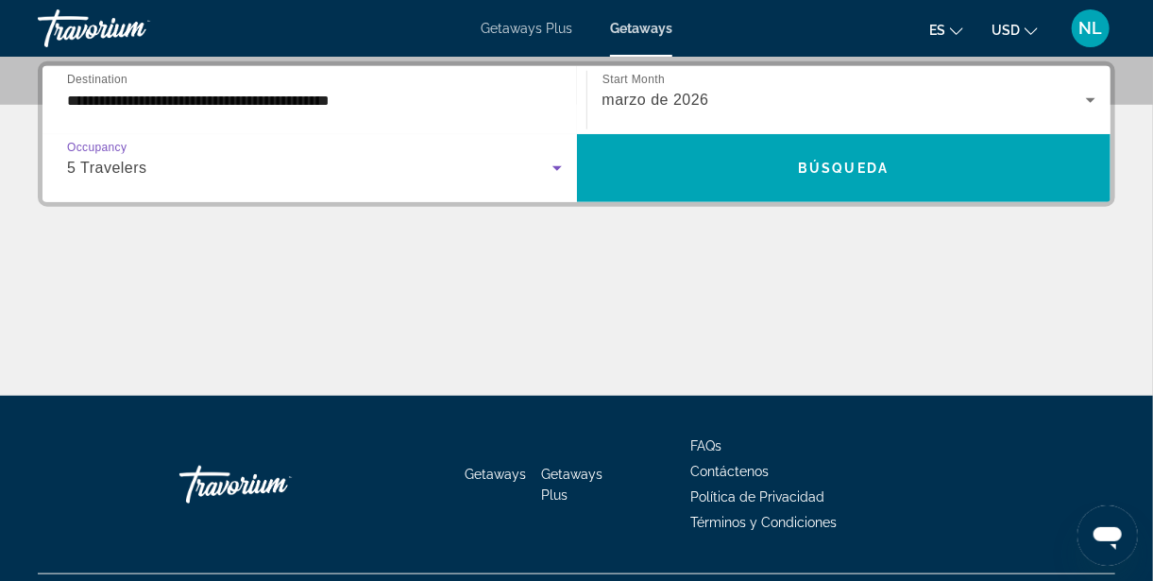
click at [905, 162] on span "Search widget" at bounding box center [844, 167] width 535 height 45
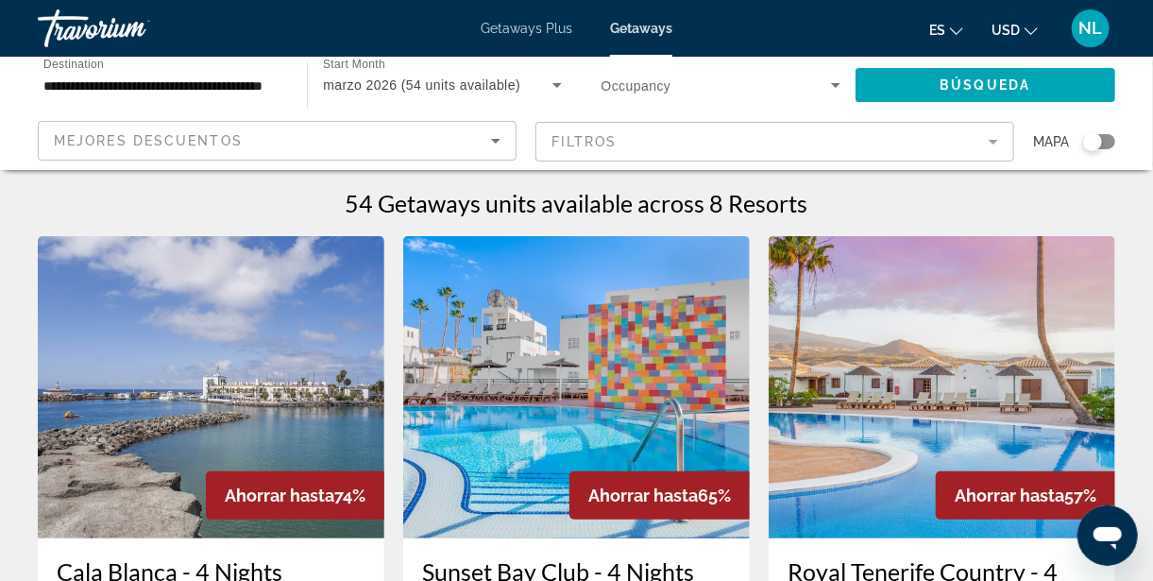
click at [835, 85] on icon "Search widget" at bounding box center [835, 85] width 9 height 5
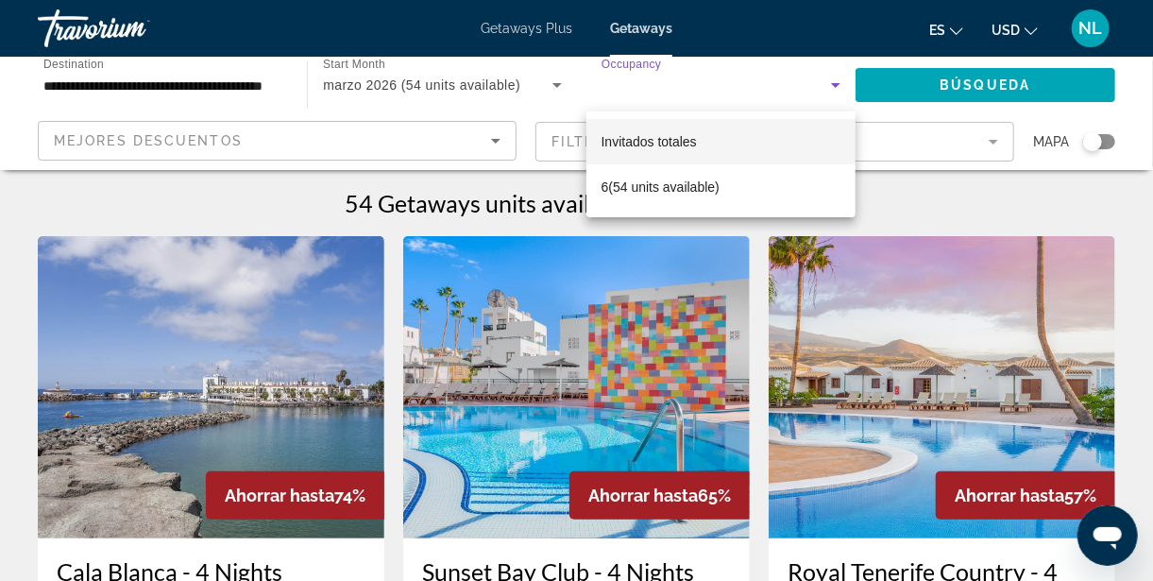
click at [569, 92] on div at bounding box center [576, 290] width 1153 height 581
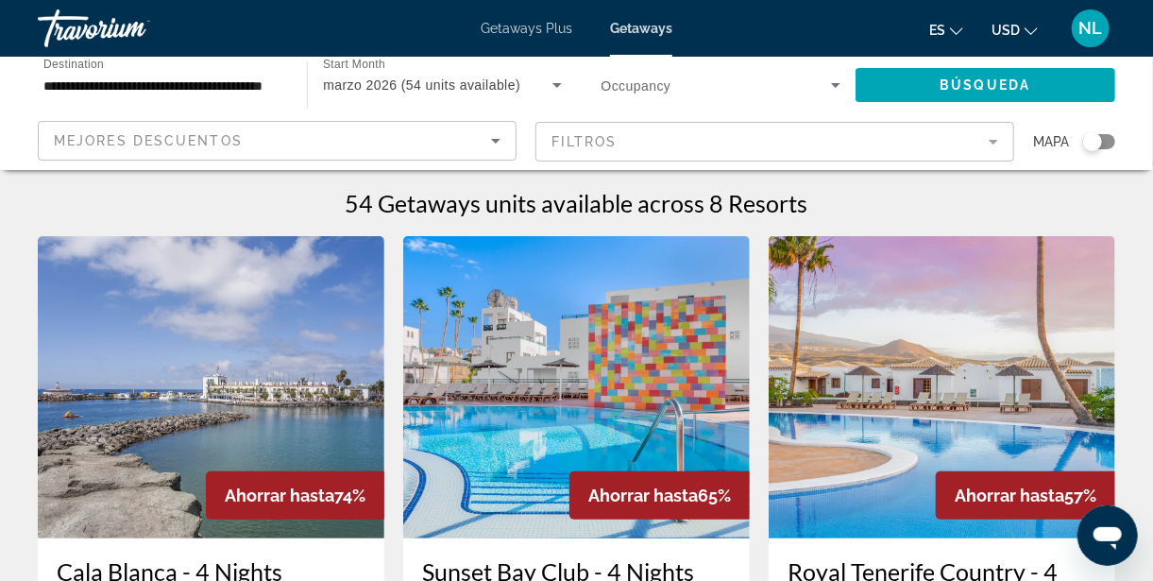
click at [556, 92] on icon "Search widget" at bounding box center [557, 85] width 23 height 23
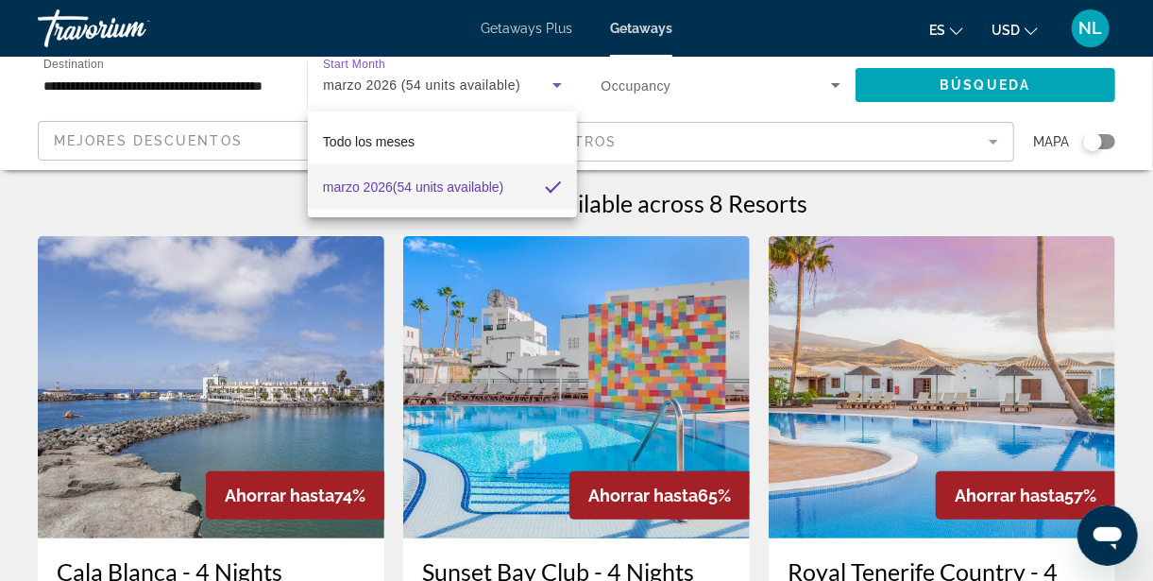
click at [832, 85] on div at bounding box center [576, 290] width 1153 height 581
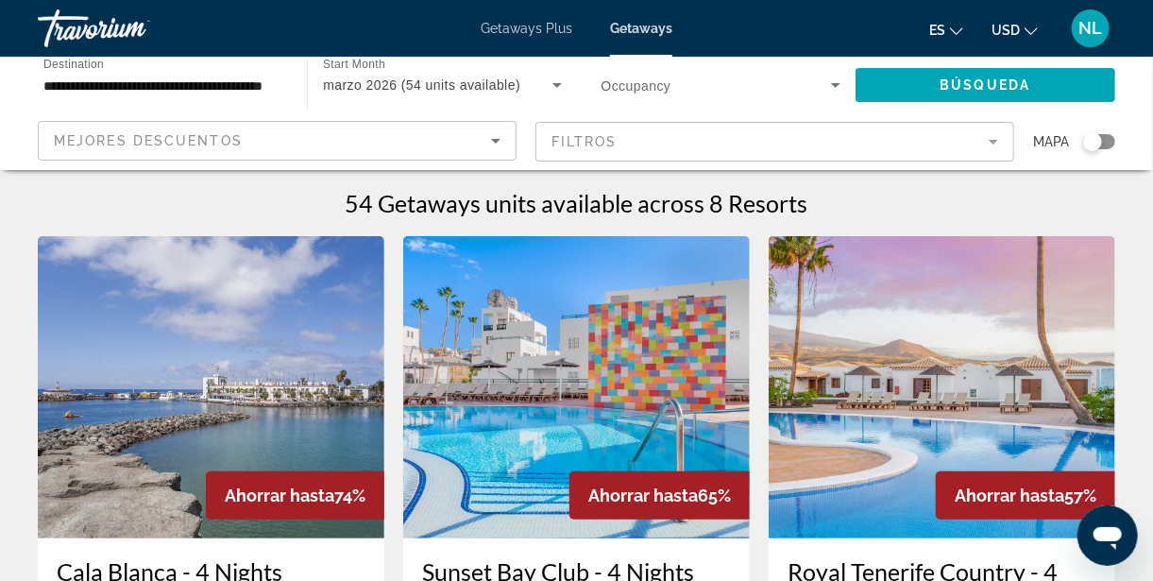
click at [832, 85] on icon "Search widget" at bounding box center [836, 85] width 23 height 23
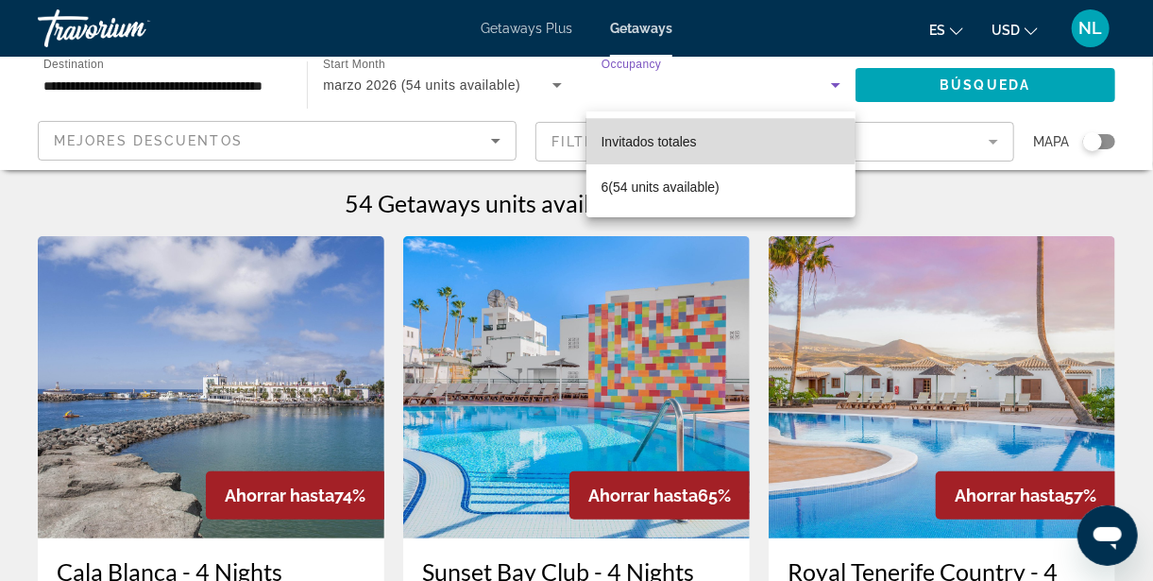
click at [693, 140] on span "Invitados totales" at bounding box center [649, 141] width 95 height 15
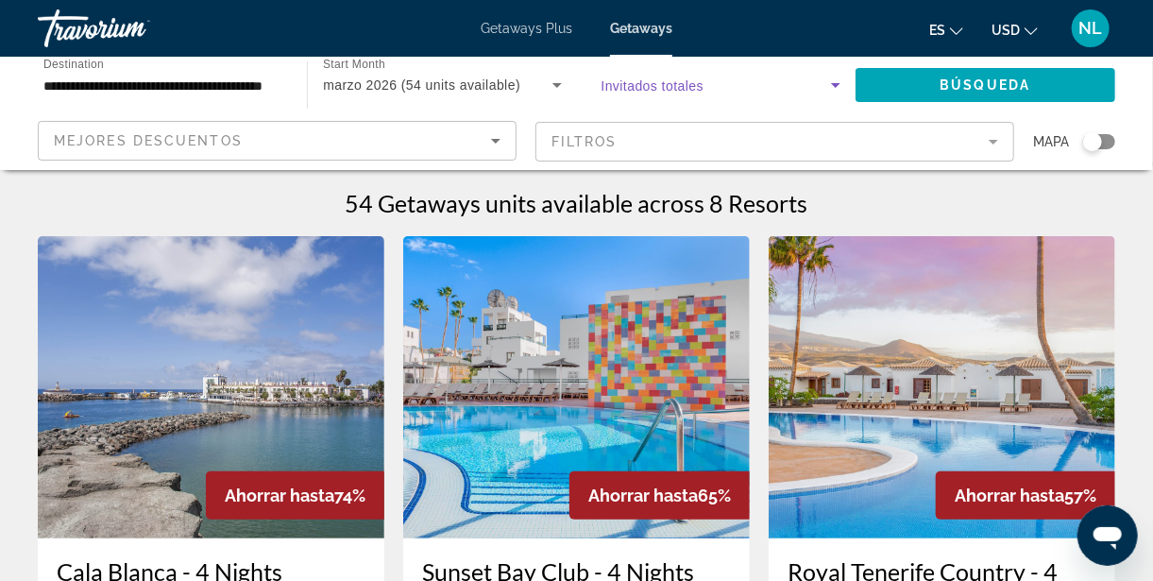
click at [834, 87] on icon "Search widget" at bounding box center [836, 85] width 23 height 23
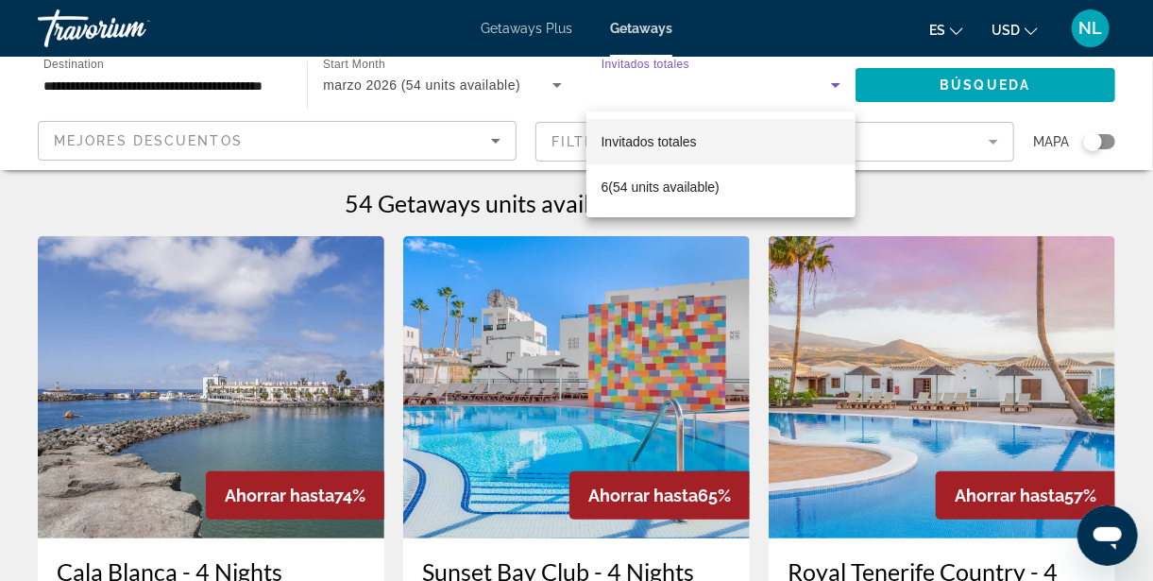
click at [543, 105] on div at bounding box center [576, 290] width 1153 height 581
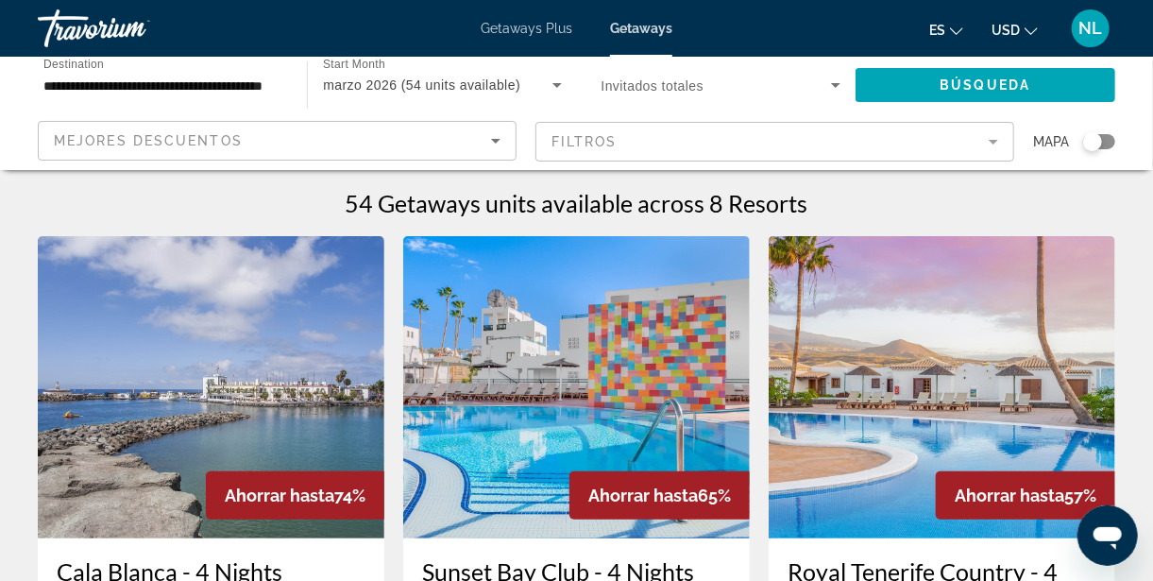
click at [646, 27] on span "Getaways" at bounding box center [641, 28] width 62 height 15
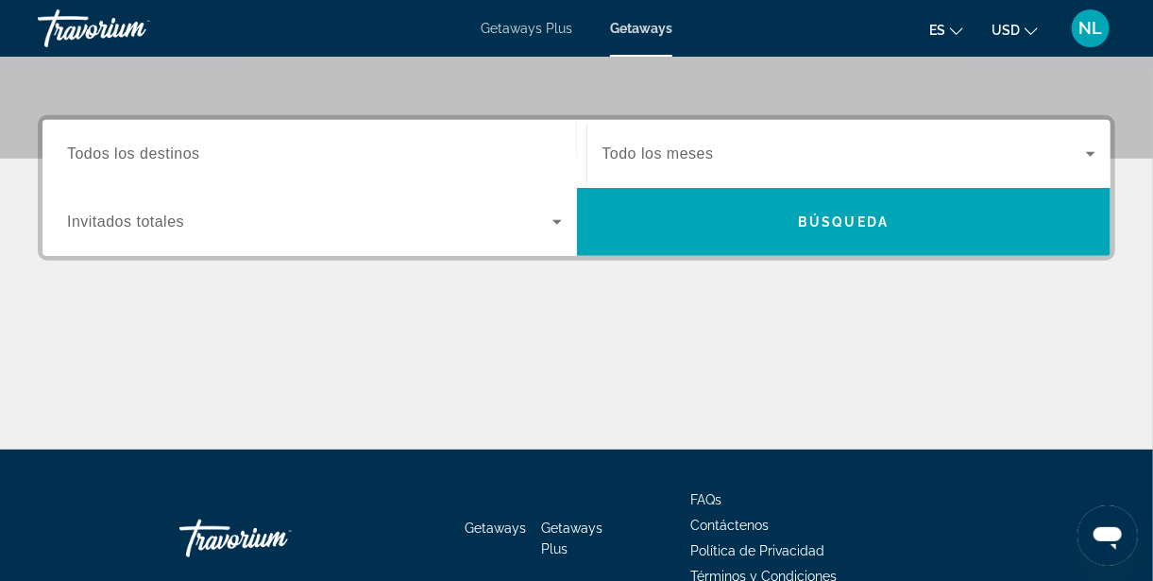
scroll to position [446, 0]
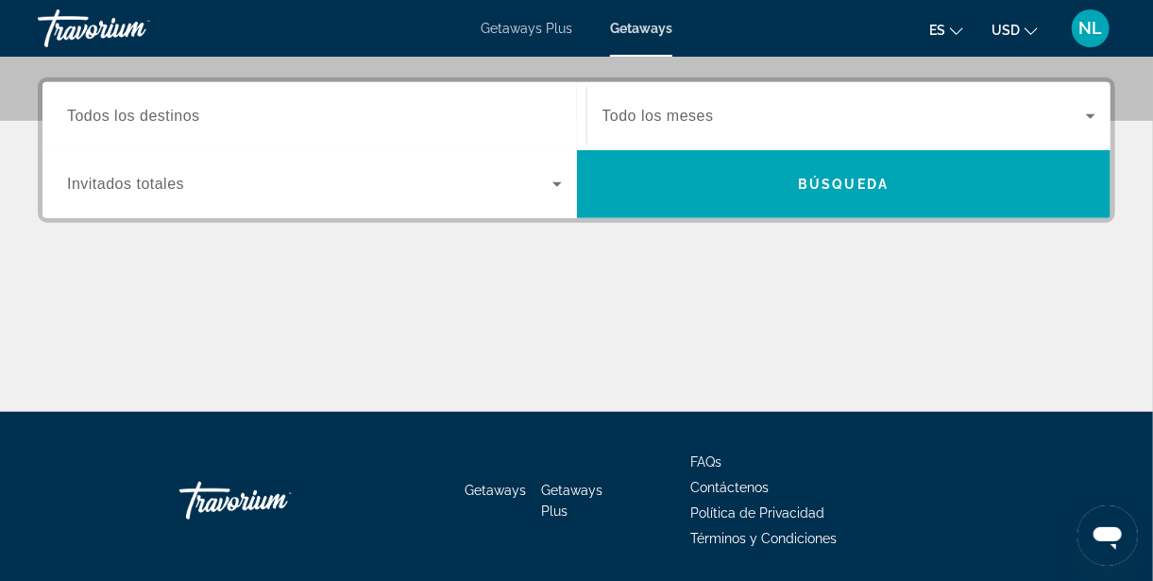
click at [169, 111] on span "Todos los destinos" at bounding box center [133, 116] width 133 height 16
click at [169, 111] on input "Destination Todos los destinos" at bounding box center [314, 117] width 495 height 23
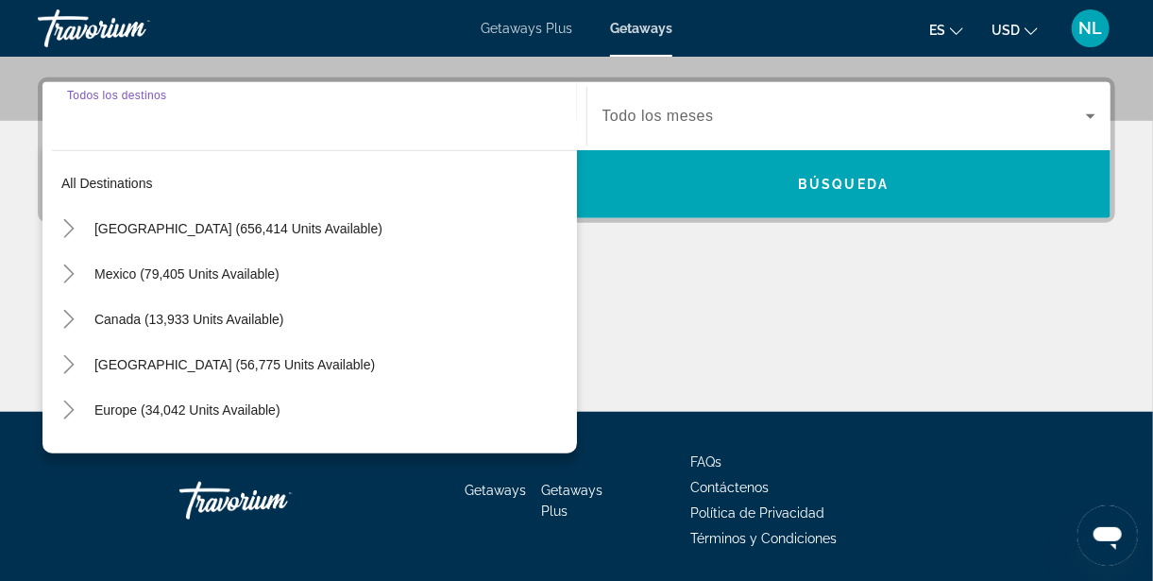
click at [69, 405] on icon "Toggle Europe (34,042 units available)" at bounding box center [68, 410] width 10 height 19
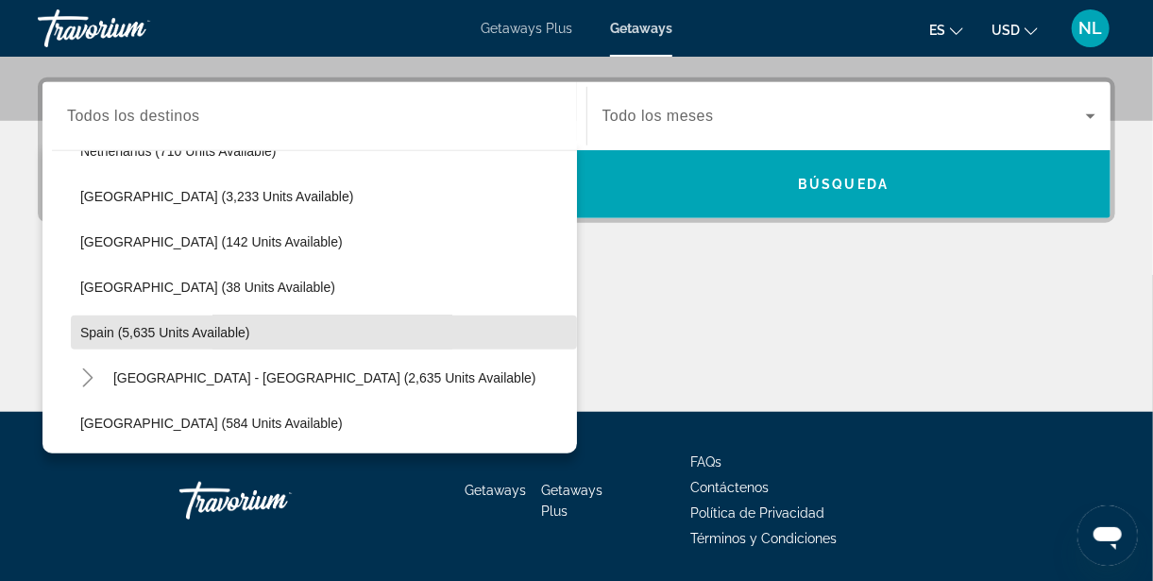
scroll to position [878, 0]
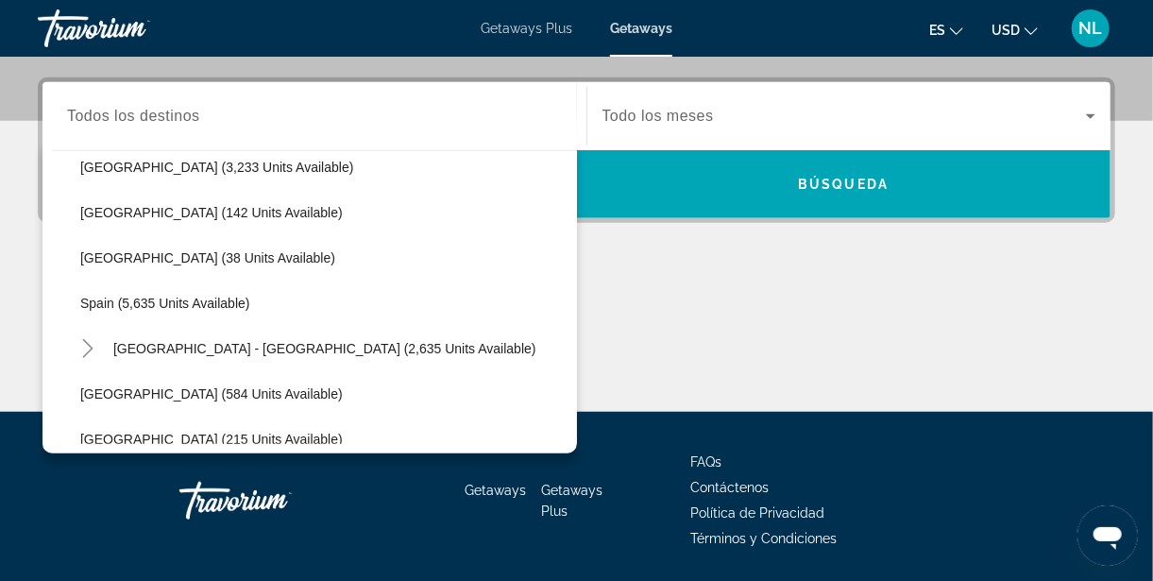
click at [248, 335] on span "Search widget" at bounding box center [340, 348] width 473 height 45
type input "**********"
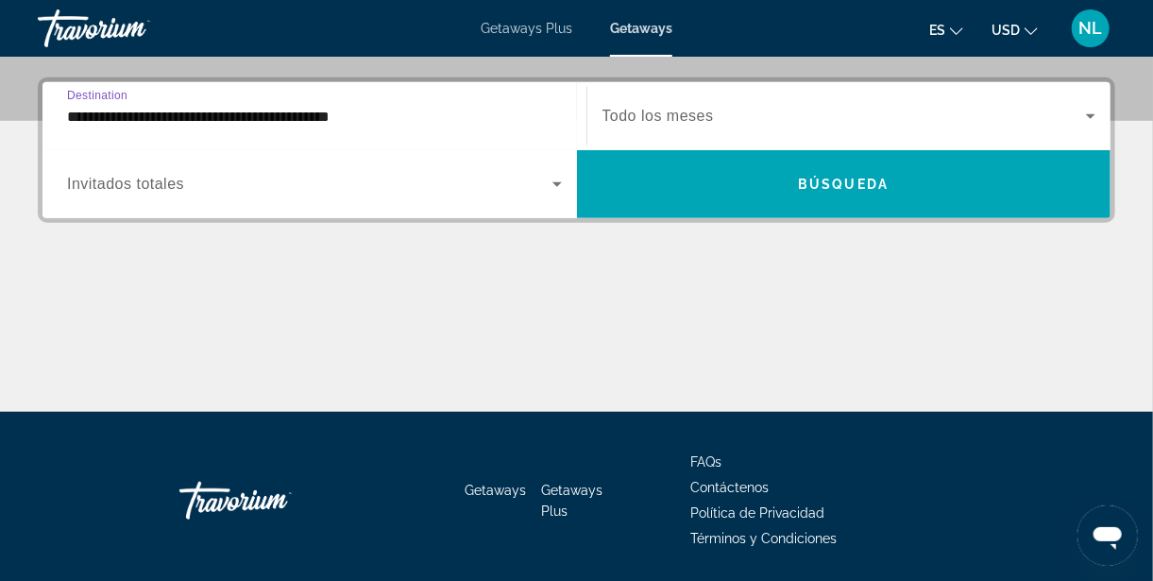
click at [556, 183] on icon "Search widget" at bounding box center [557, 184] width 9 height 5
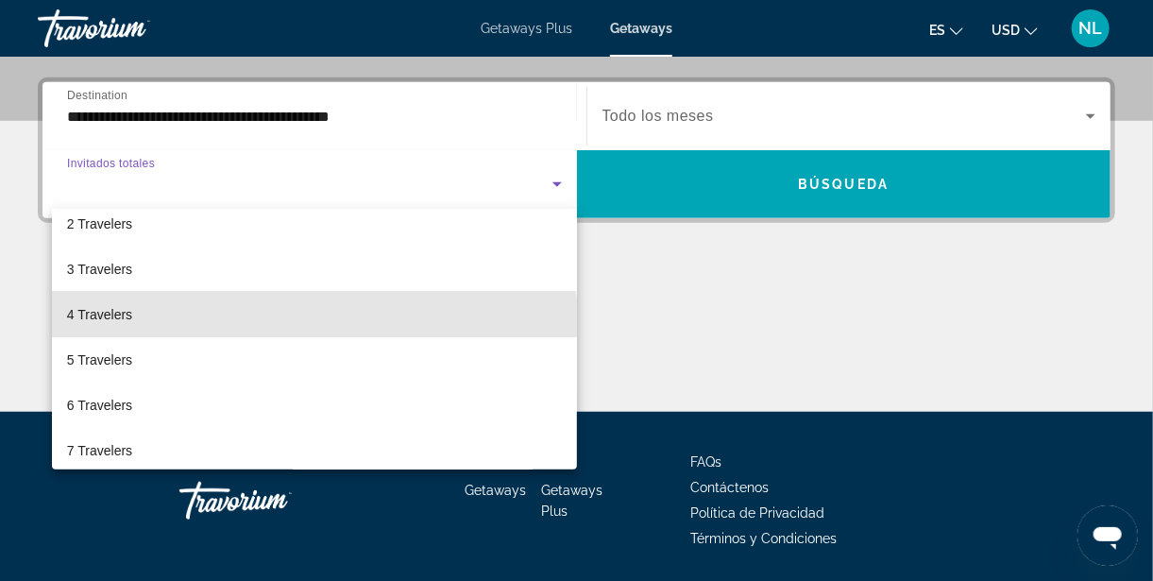
scroll to position [83, 0]
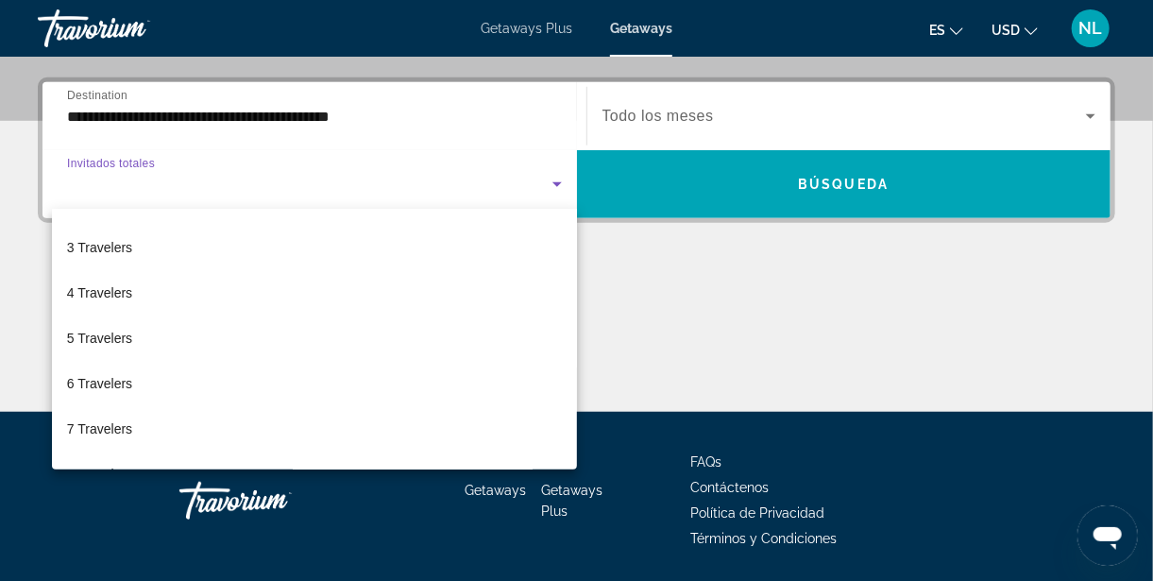
click at [120, 383] on span "6 Travelers" at bounding box center [99, 383] width 65 height 23
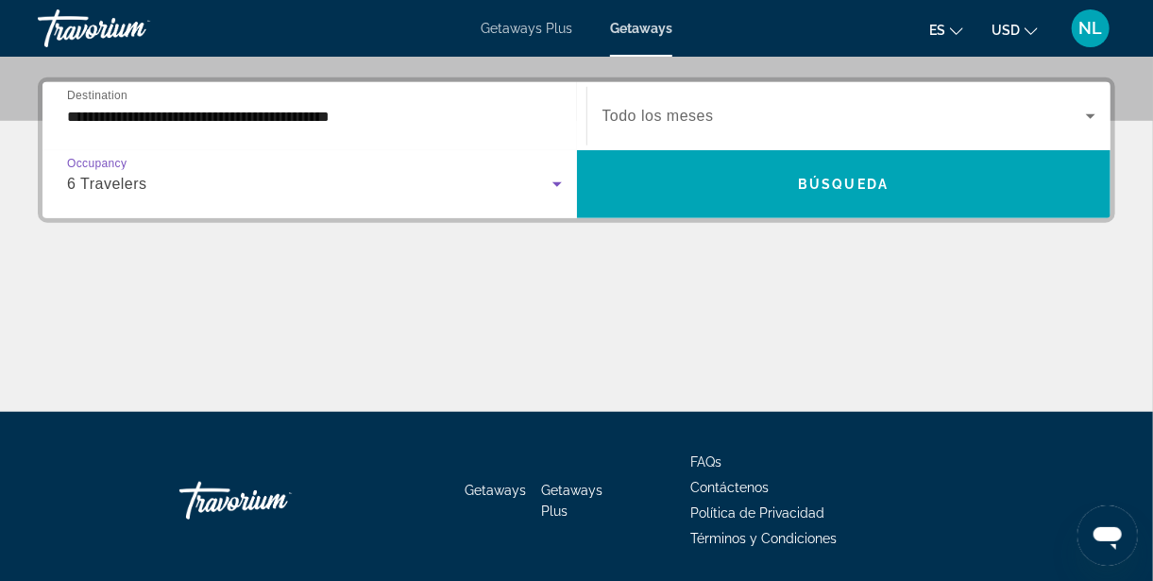
click at [1091, 115] on icon "Search widget" at bounding box center [1090, 116] width 9 height 5
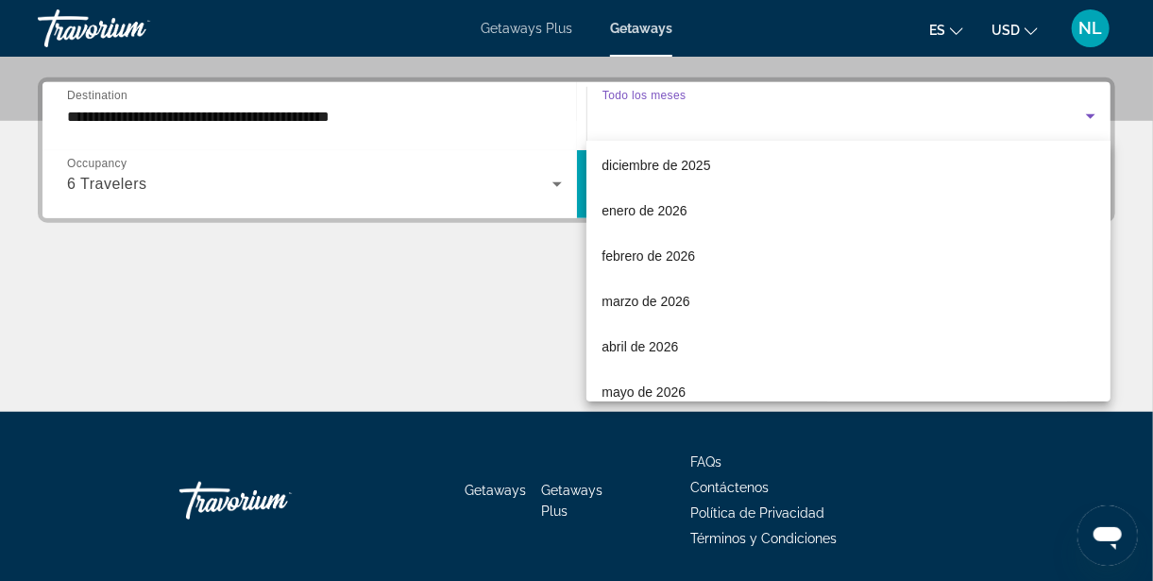
scroll to position [161, 0]
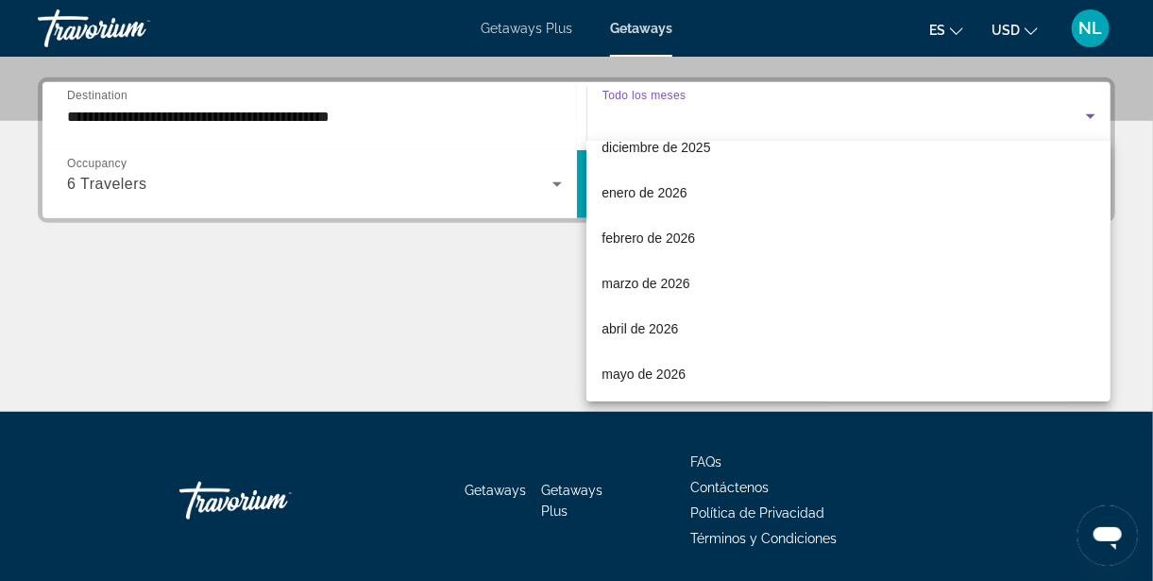
click at [672, 321] on span "abril de 2026" at bounding box center [640, 328] width 77 height 23
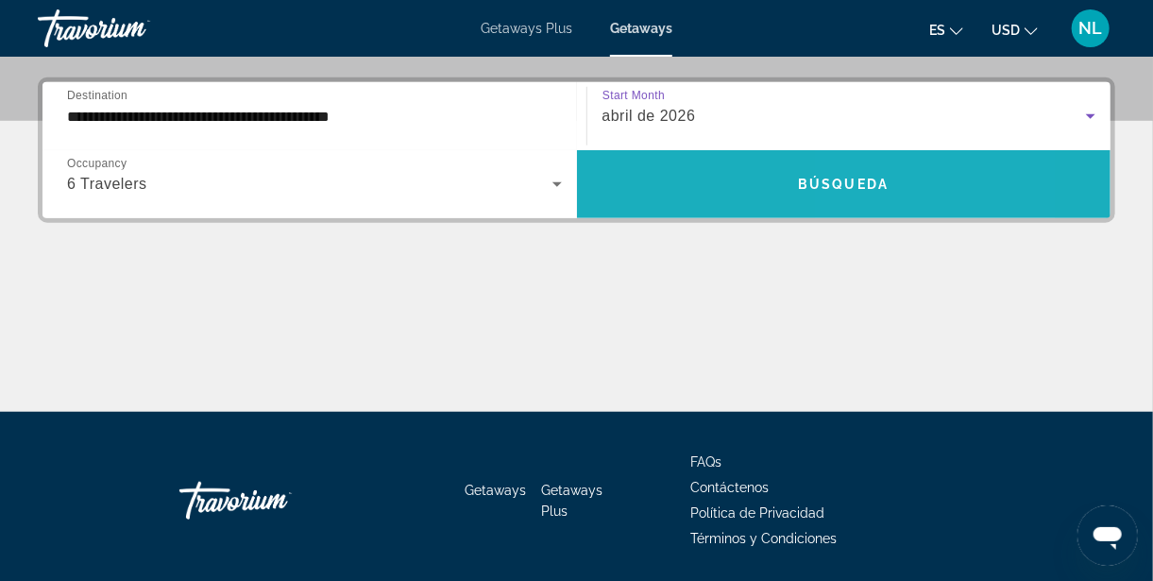
click at [900, 180] on span "Search widget" at bounding box center [844, 184] width 535 height 45
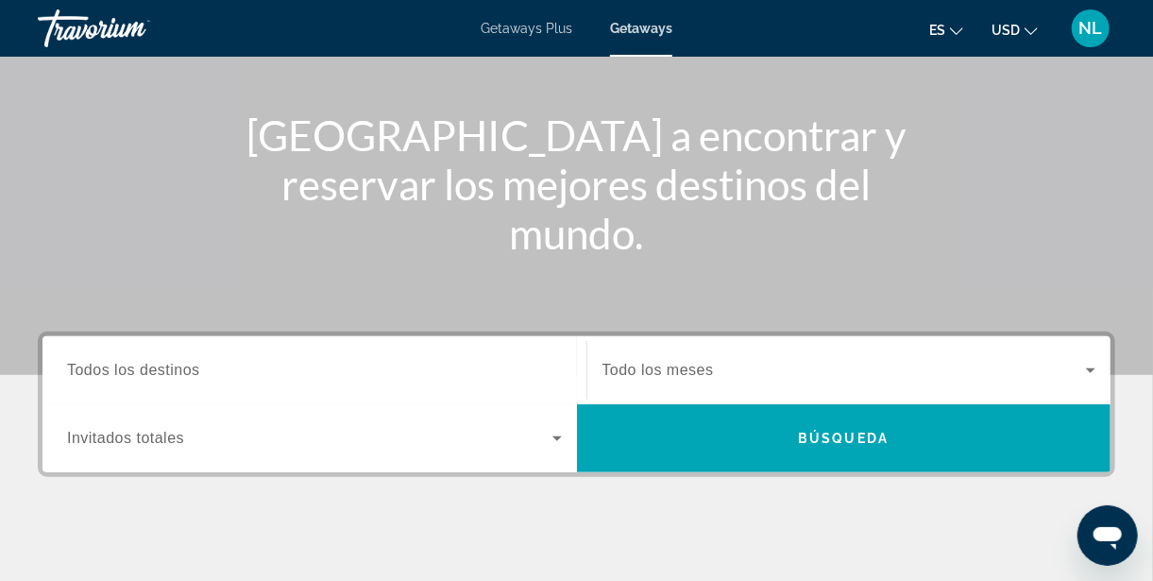
scroll to position [201, 0]
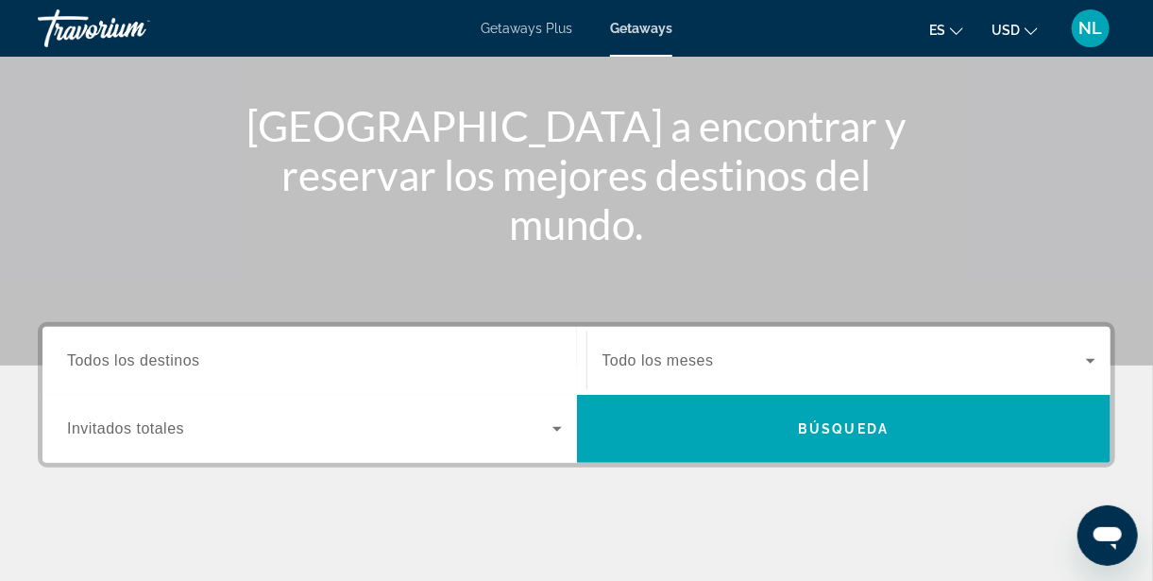
click at [646, 33] on span "Getaways" at bounding box center [641, 28] width 62 height 15
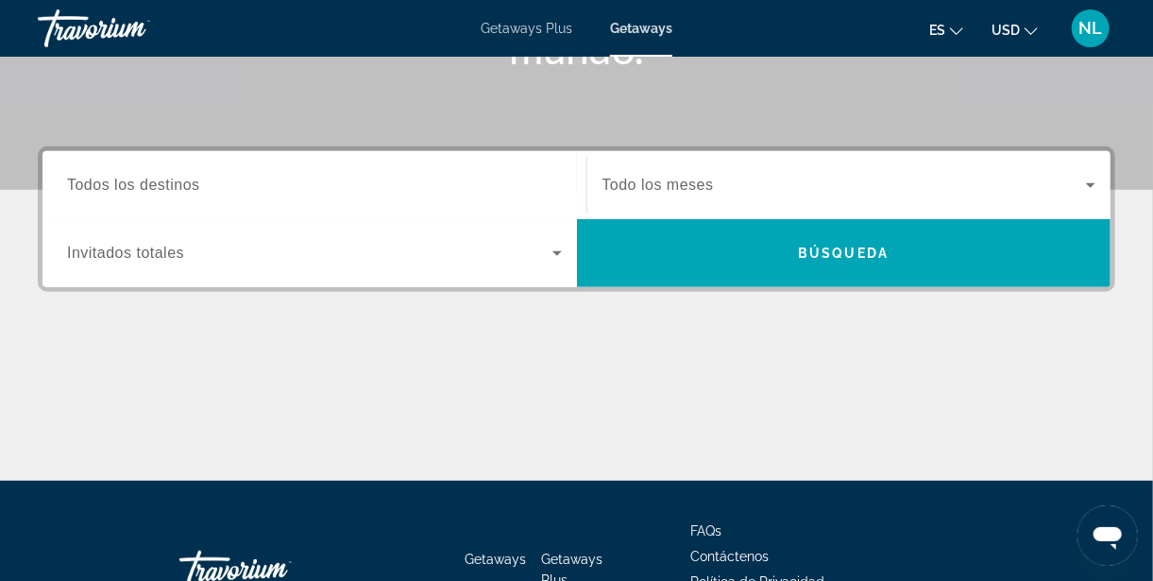
scroll to position [446, 0]
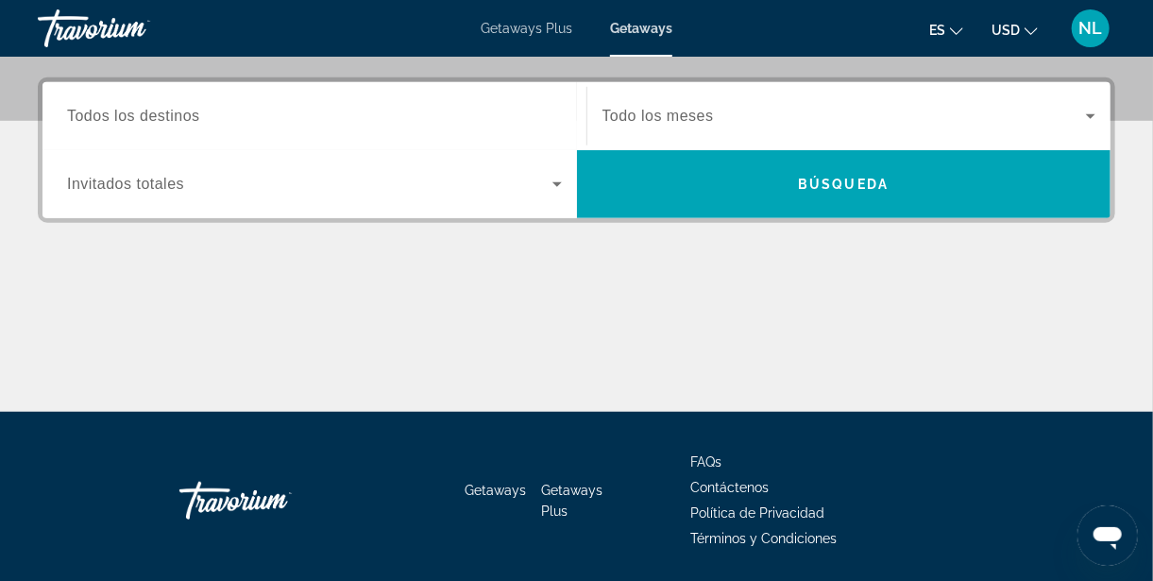
click at [152, 116] on span "Todos los destinos" at bounding box center [133, 116] width 133 height 16
click at [152, 116] on input "Destination Todos los destinos" at bounding box center [314, 117] width 495 height 23
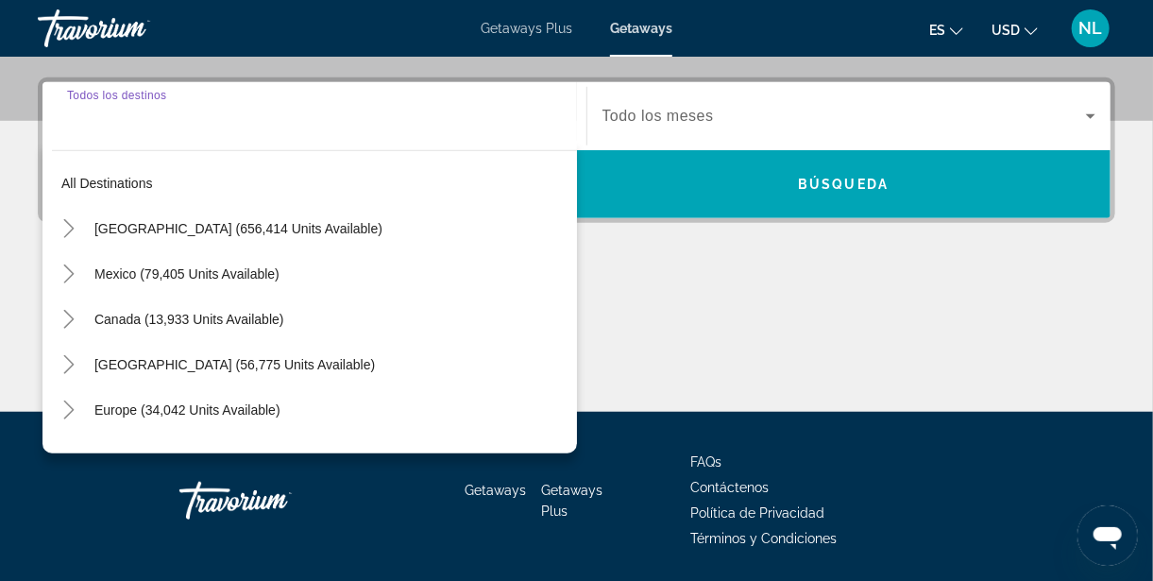
click at [111, 404] on span "Europe (34,042 units available)" at bounding box center [187, 409] width 186 height 15
type input "**********"
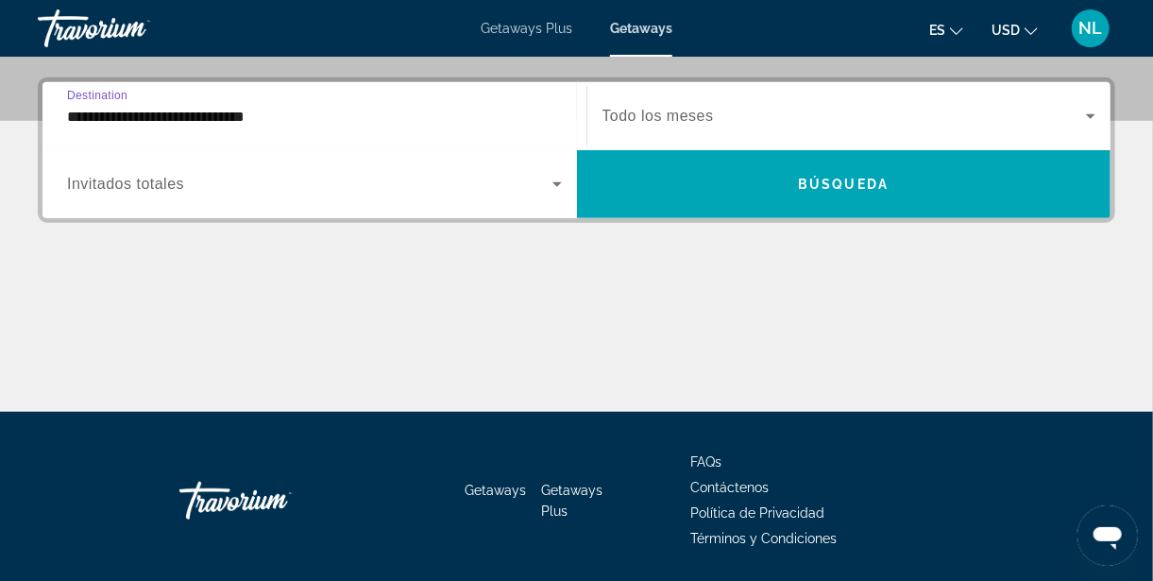
click at [84, 110] on input "**********" at bounding box center [314, 117] width 495 height 23
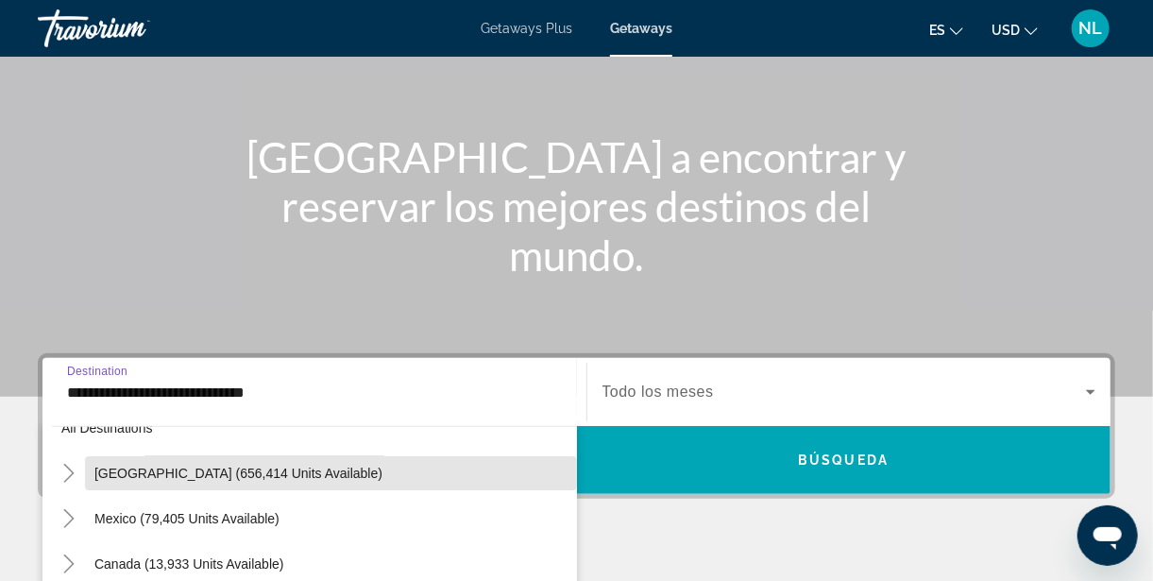
scroll to position [0, 0]
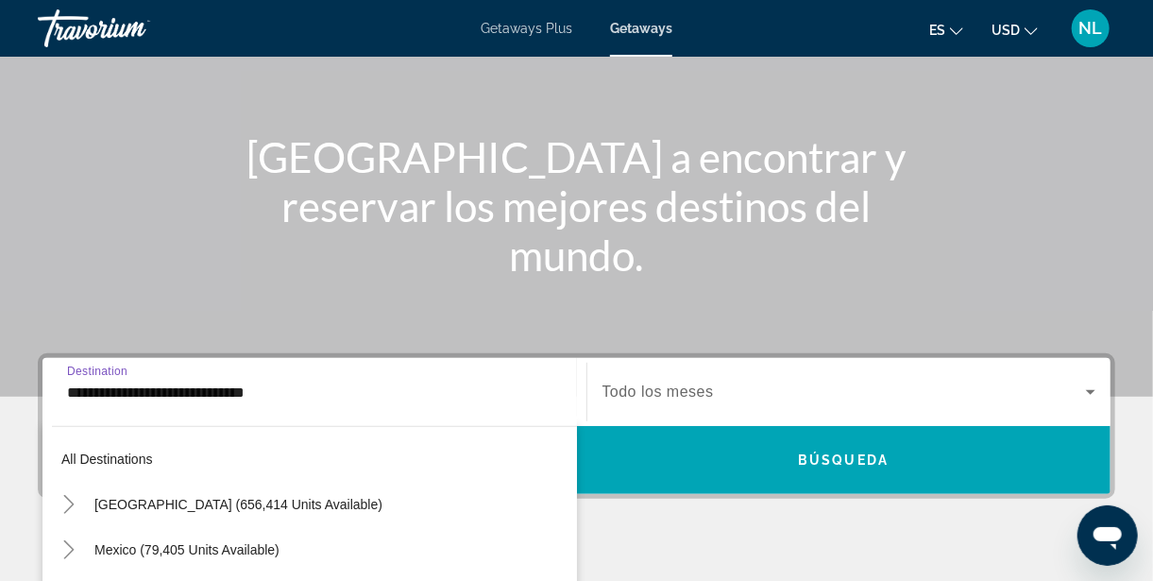
click at [93, 391] on input "**********" at bounding box center [314, 393] width 495 height 23
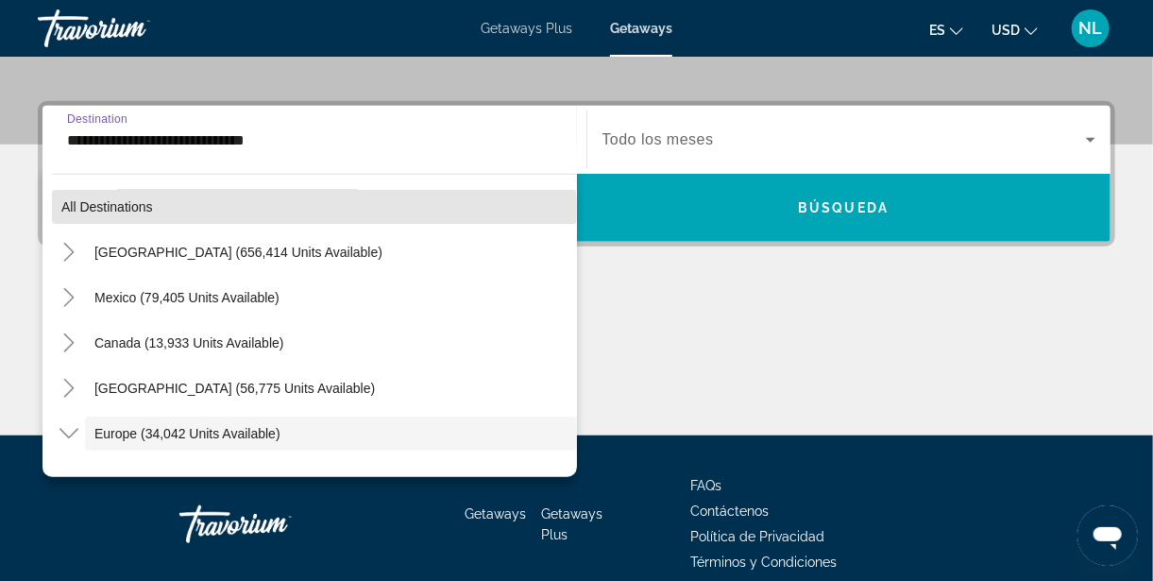
click at [106, 206] on span "All destinations" at bounding box center [107, 206] width 92 height 15
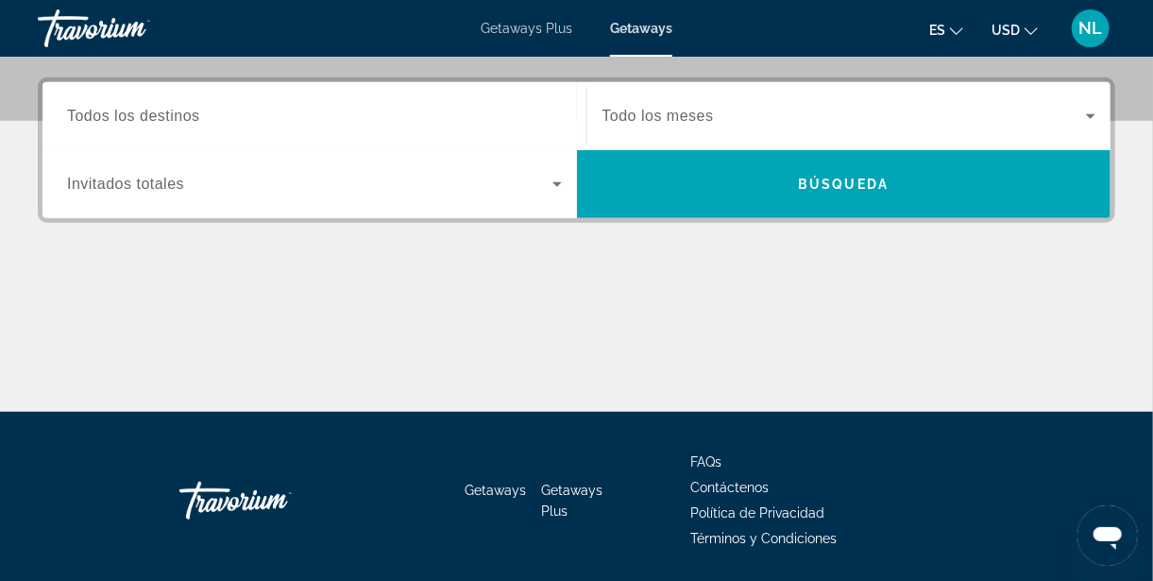
click at [171, 118] on span "Todos los destinos" at bounding box center [133, 116] width 133 height 16
click at [171, 118] on input "Destination Todos los destinos" at bounding box center [314, 117] width 495 height 23
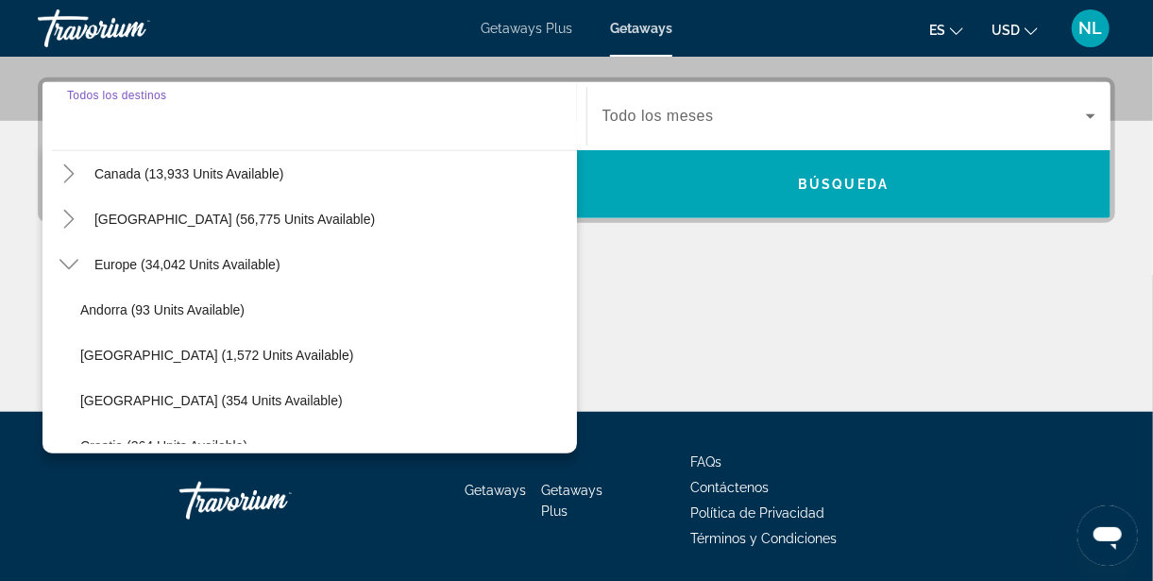
scroll to position [0, 0]
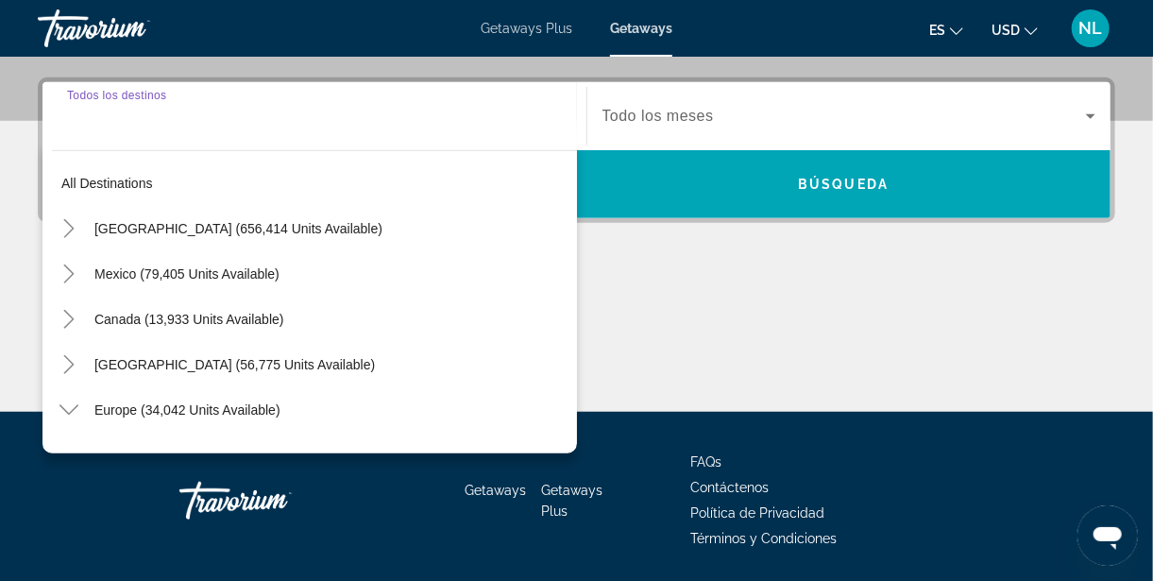
click at [779, 123] on span "Search widget" at bounding box center [845, 116] width 485 height 23
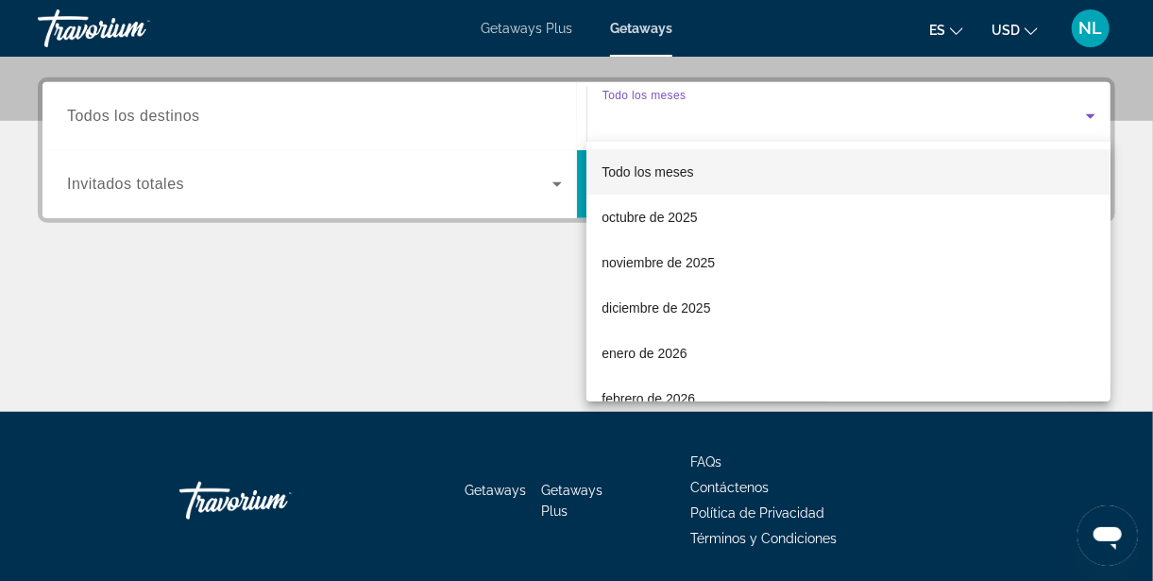
click at [1105, 121] on div at bounding box center [576, 290] width 1153 height 581
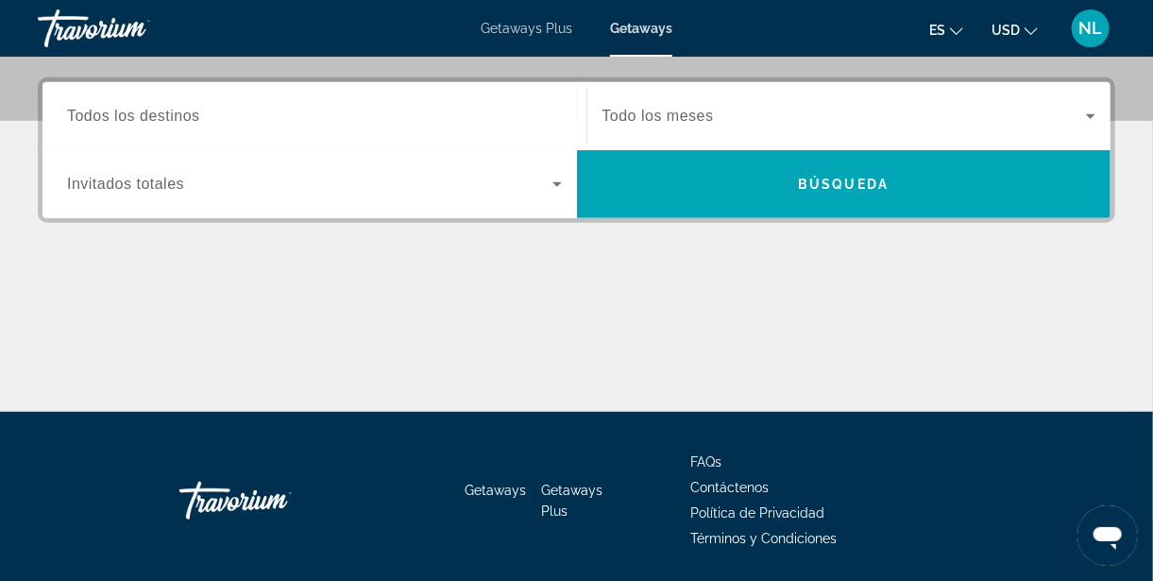
click at [1091, 115] on icon "Search widget" at bounding box center [1090, 116] width 9 height 5
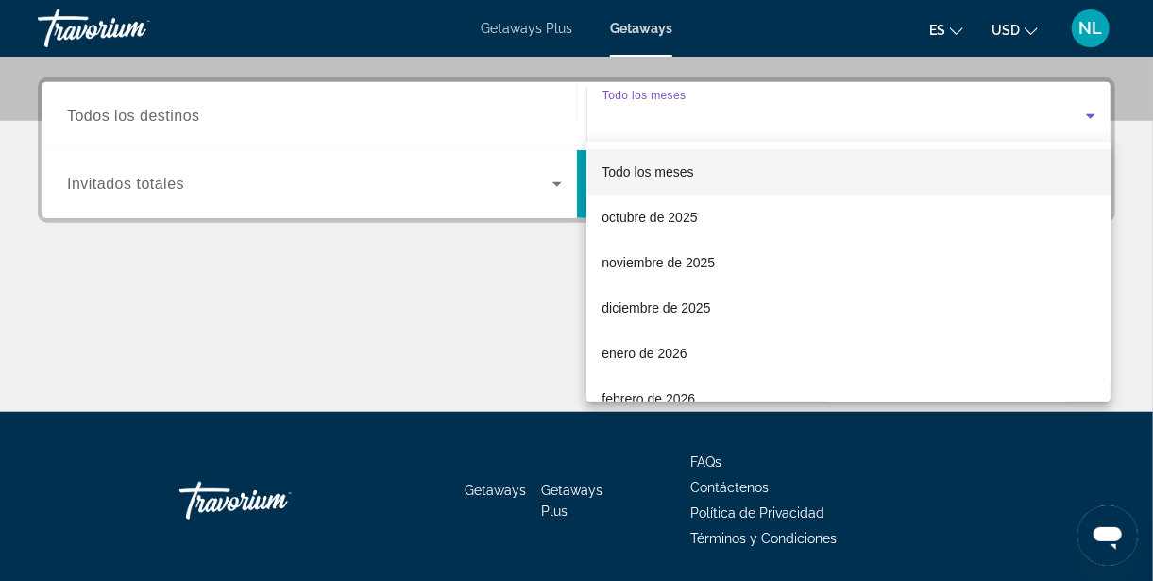
click at [189, 134] on div at bounding box center [576, 290] width 1153 height 581
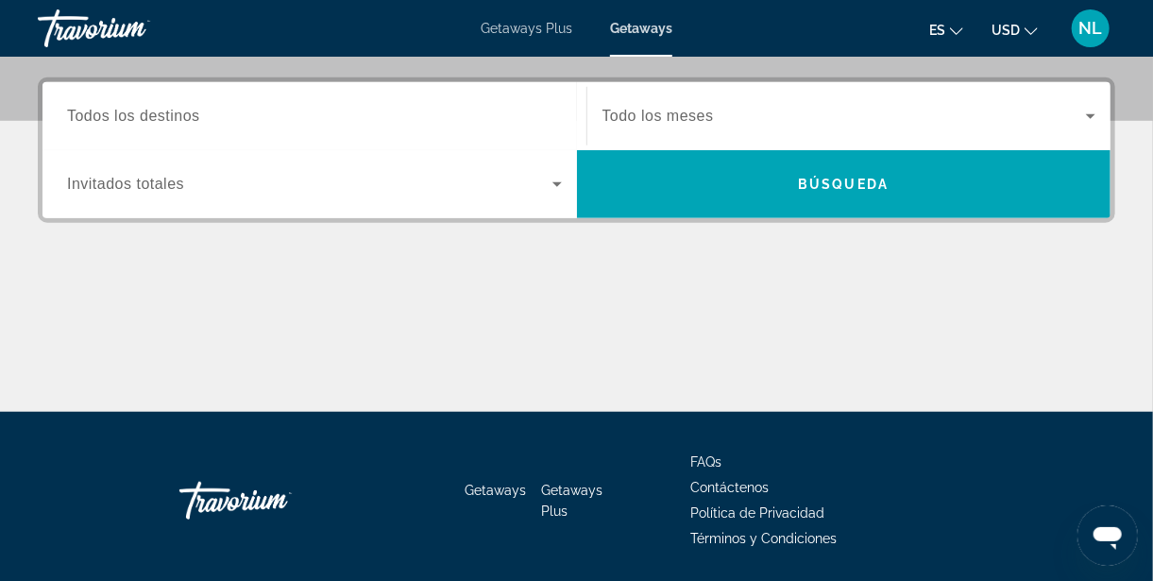
click at [540, 27] on span "Getaways Plus" at bounding box center [527, 28] width 92 height 15
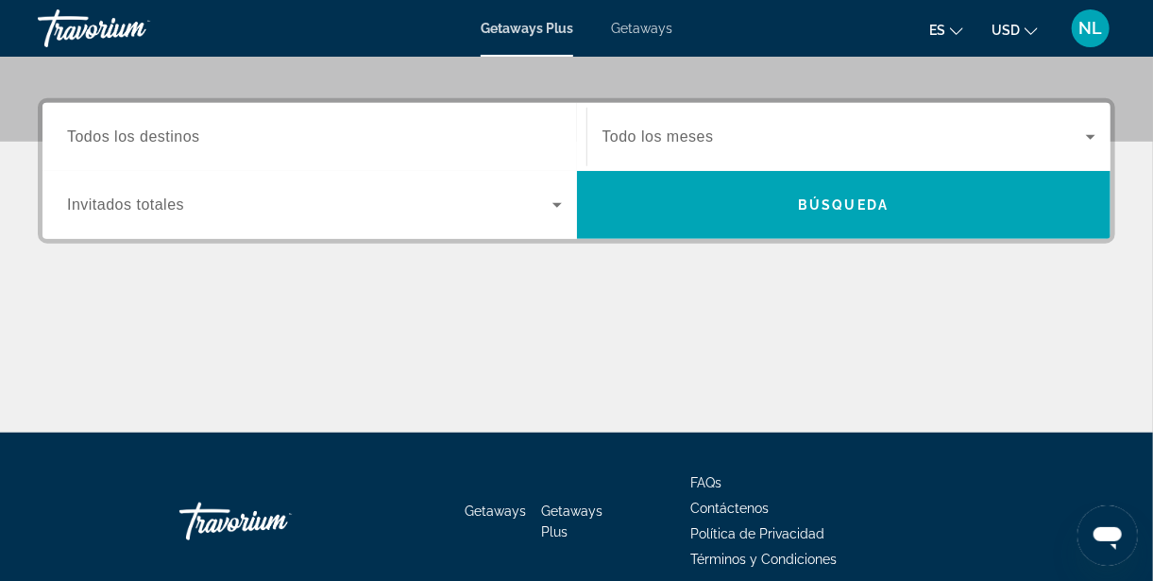
scroll to position [425, 0]
click at [143, 320] on div "Main content" at bounding box center [577, 362] width 1078 height 142
click at [645, 22] on span "Getaways" at bounding box center [641, 28] width 61 height 15
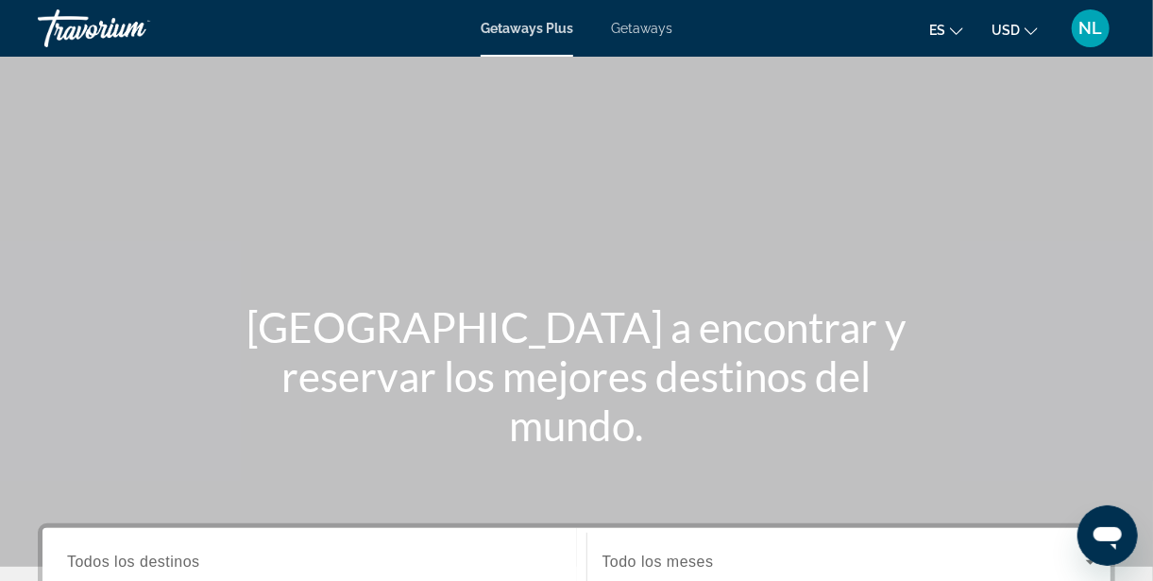
click at [653, 28] on span "Getaways" at bounding box center [641, 28] width 61 height 15
click at [532, 26] on span "Getaways Plus" at bounding box center [527, 28] width 92 height 15
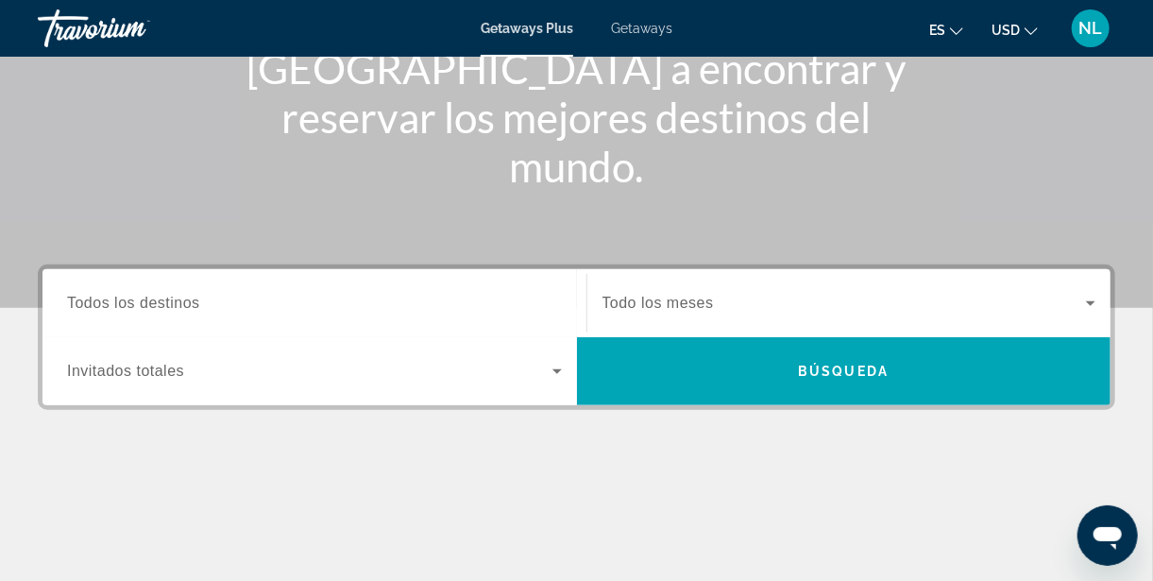
scroll to position [261, 0]
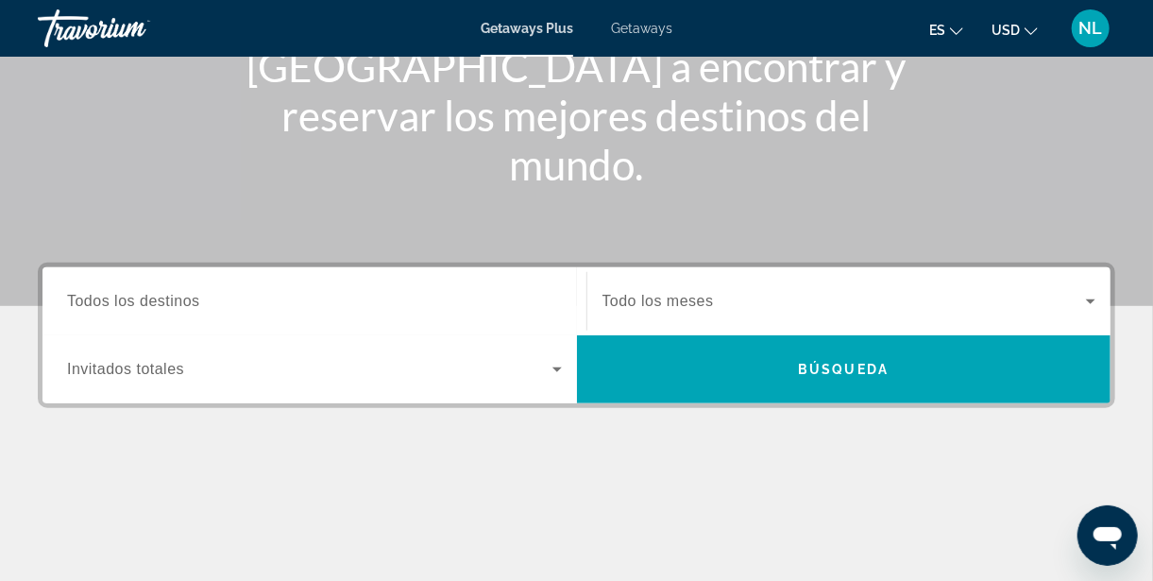
click at [117, 304] on span "Todos los destinos" at bounding box center [133, 301] width 133 height 16
click at [117, 304] on input "Destination Todos los destinos" at bounding box center [314, 302] width 495 height 23
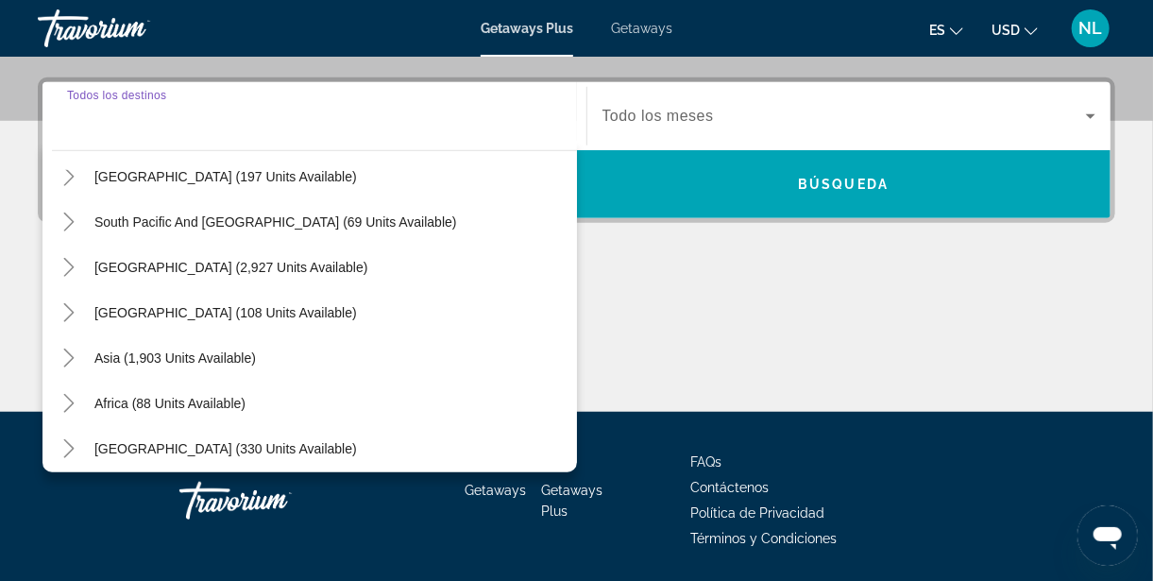
scroll to position [305, 0]
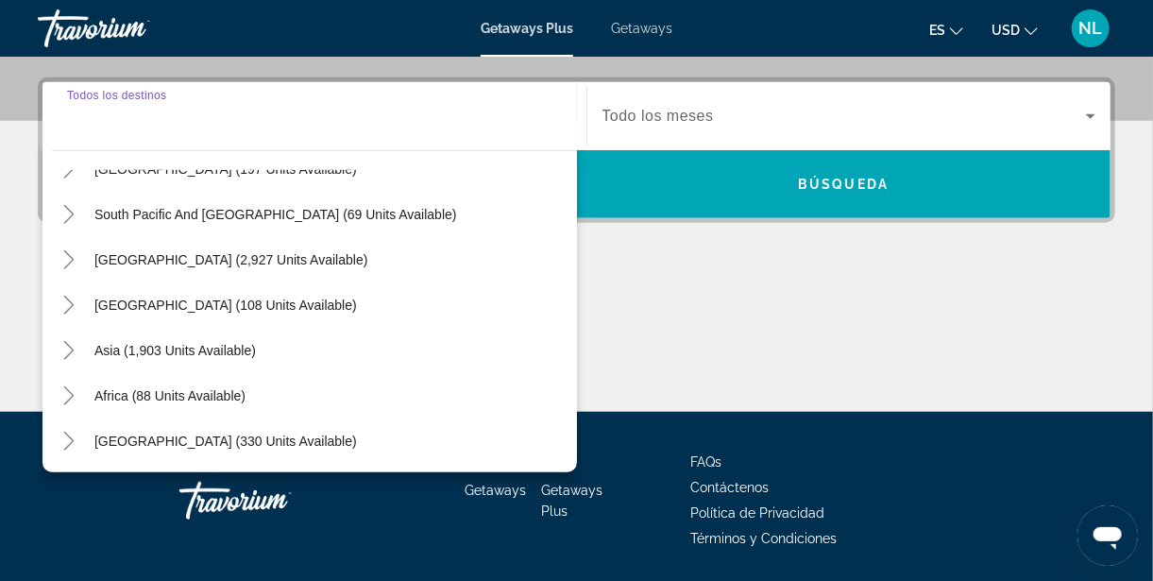
click at [123, 347] on span "Asia (1,903 units available)" at bounding box center [175, 350] width 162 height 15
type input "**********"
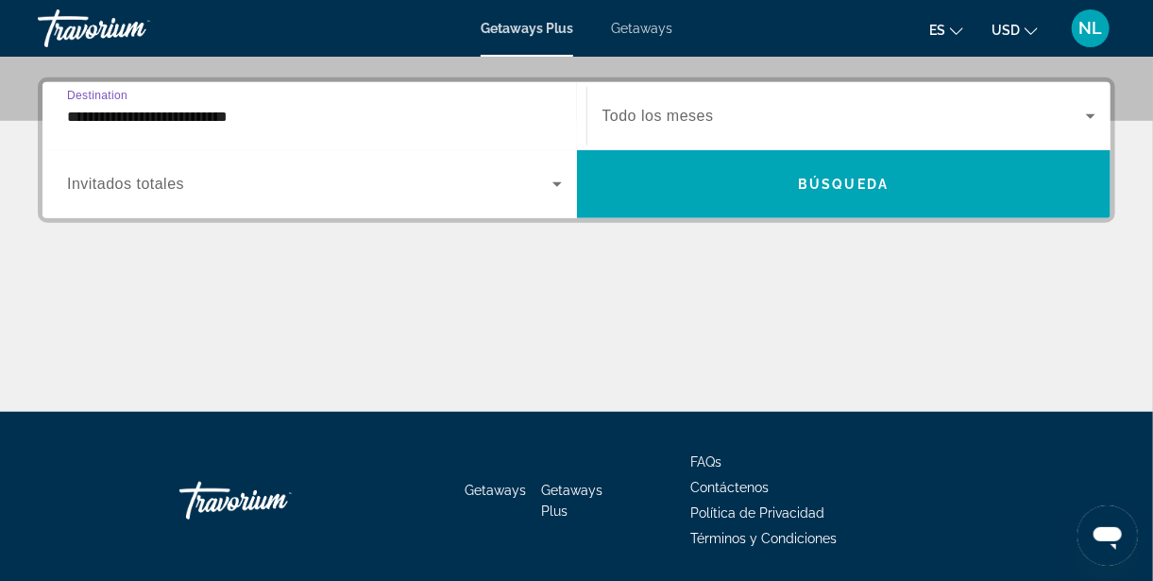
click at [254, 344] on div "Main content" at bounding box center [577, 341] width 1078 height 142
click at [75, 113] on input "**********" at bounding box center [314, 117] width 495 height 23
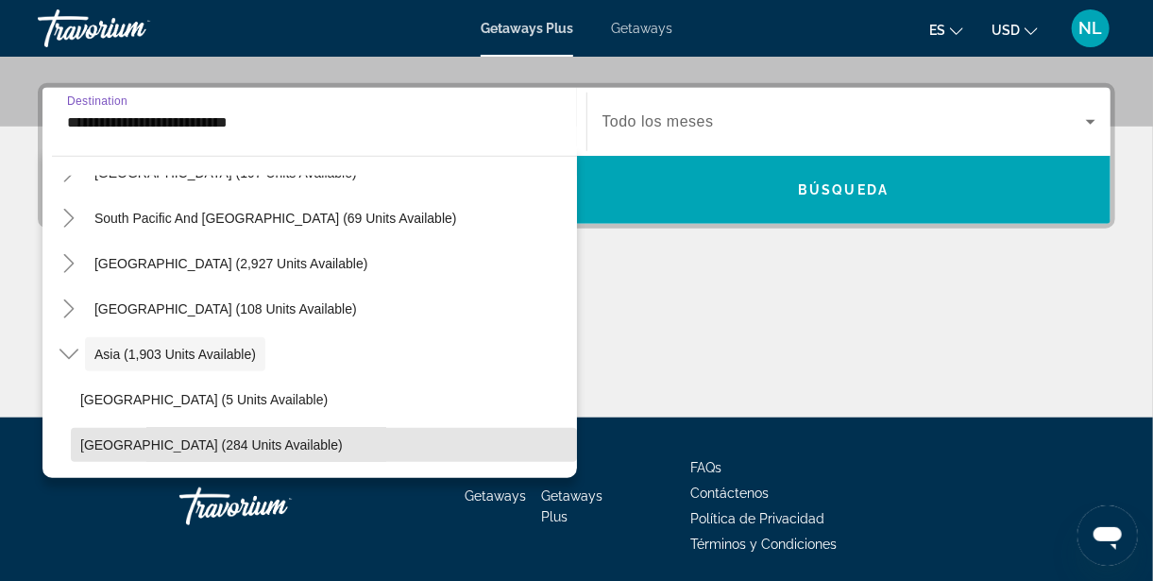
scroll to position [0, 0]
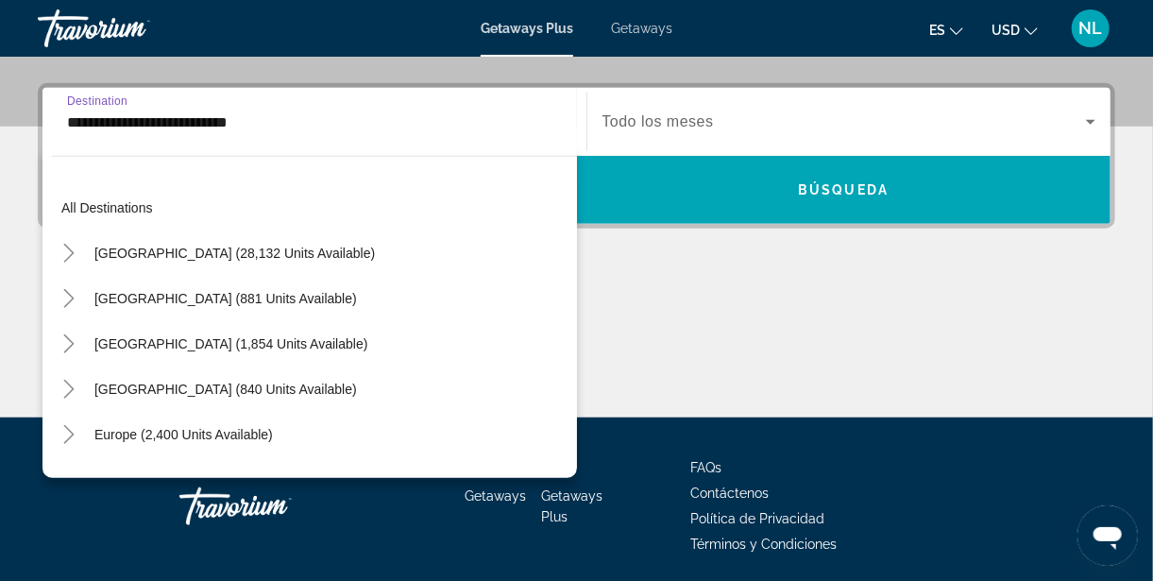
click at [55, 130] on div "**********" at bounding box center [314, 122] width 525 height 54
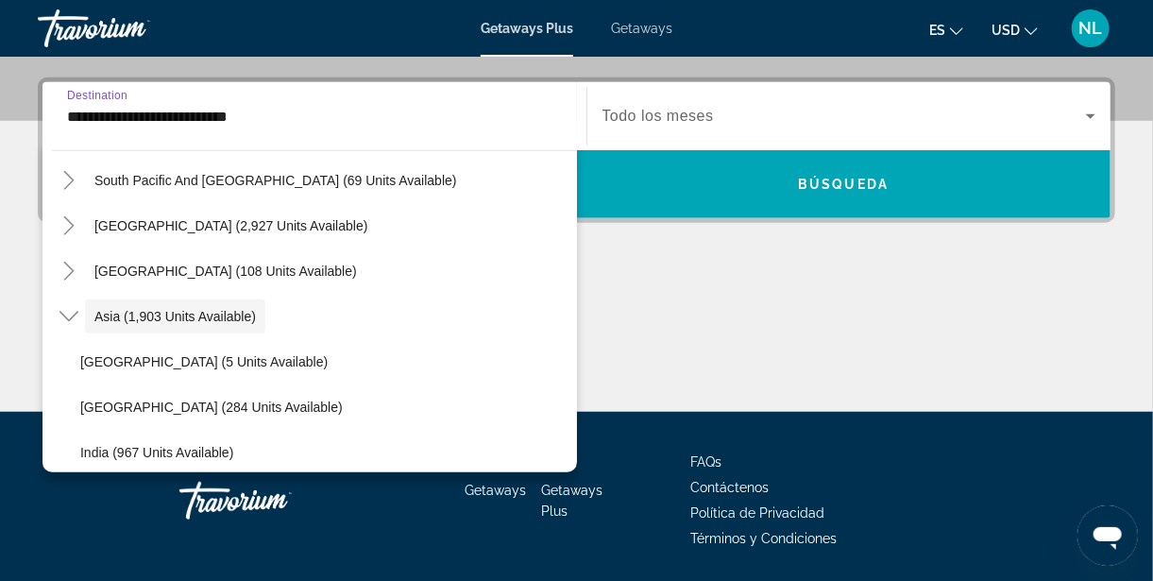
click at [360, 82] on div "**********" at bounding box center [314, 116] width 525 height 68
click at [32, 355] on div "**********" at bounding box center [576, 244] width 1153 height 334
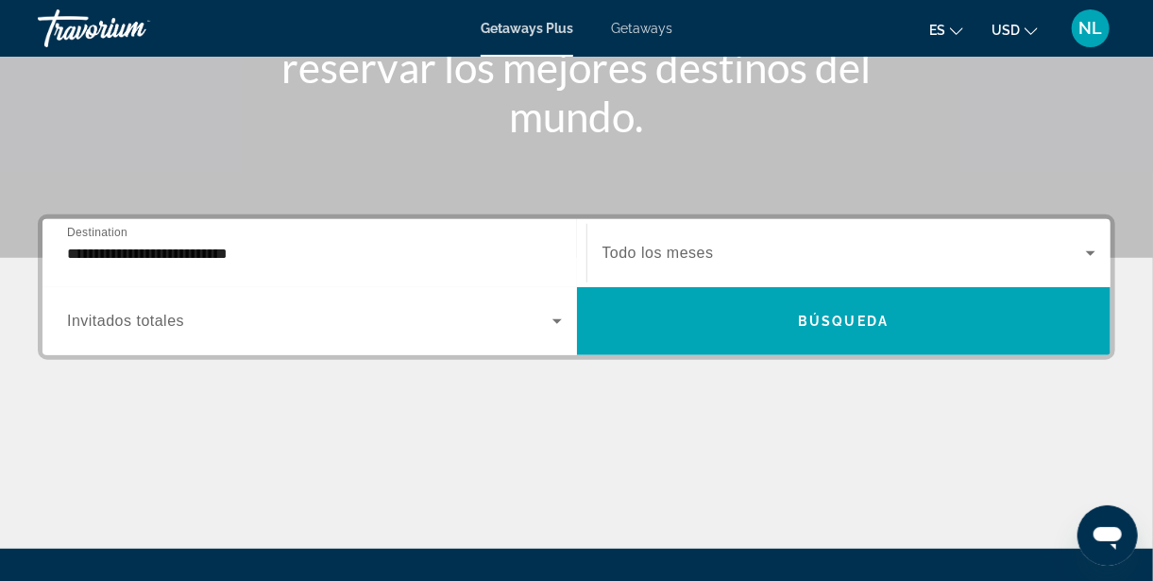
scroll to position [308, 0]
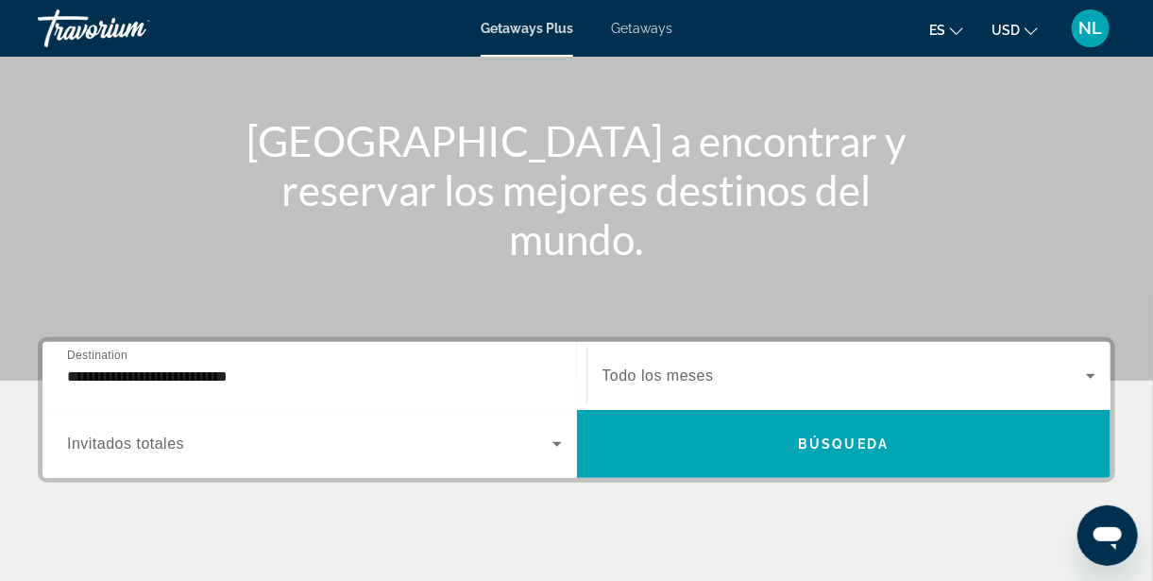
click at [94, 381] on input "**********" at bounding box center [314, 377] width 495 height 23
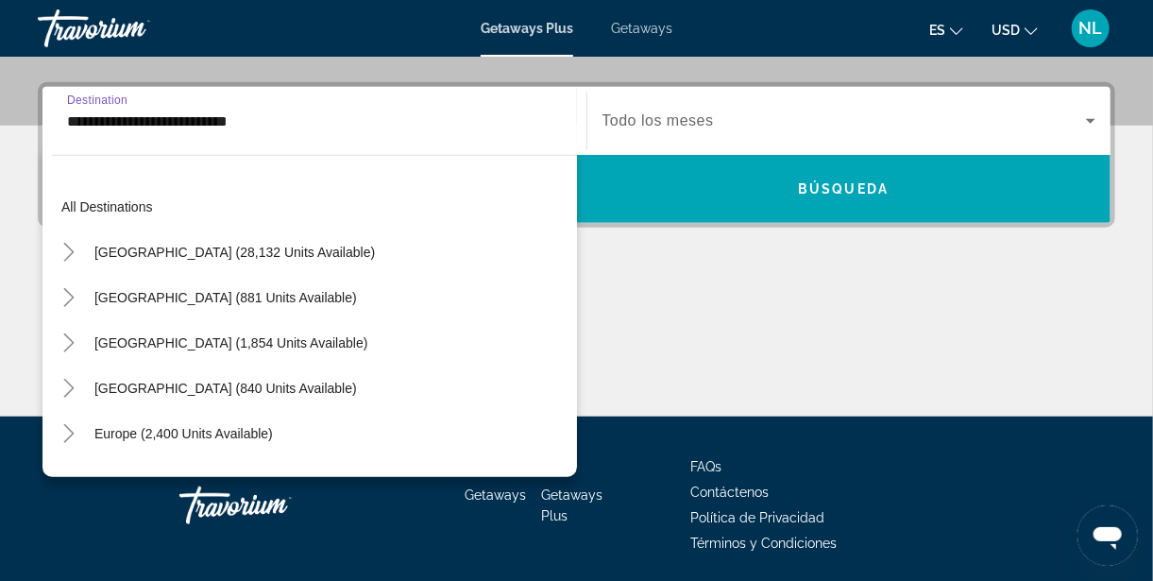
click at [115, 217] on span "Search widget" at bounding box center [314, 206] width 525 height 45
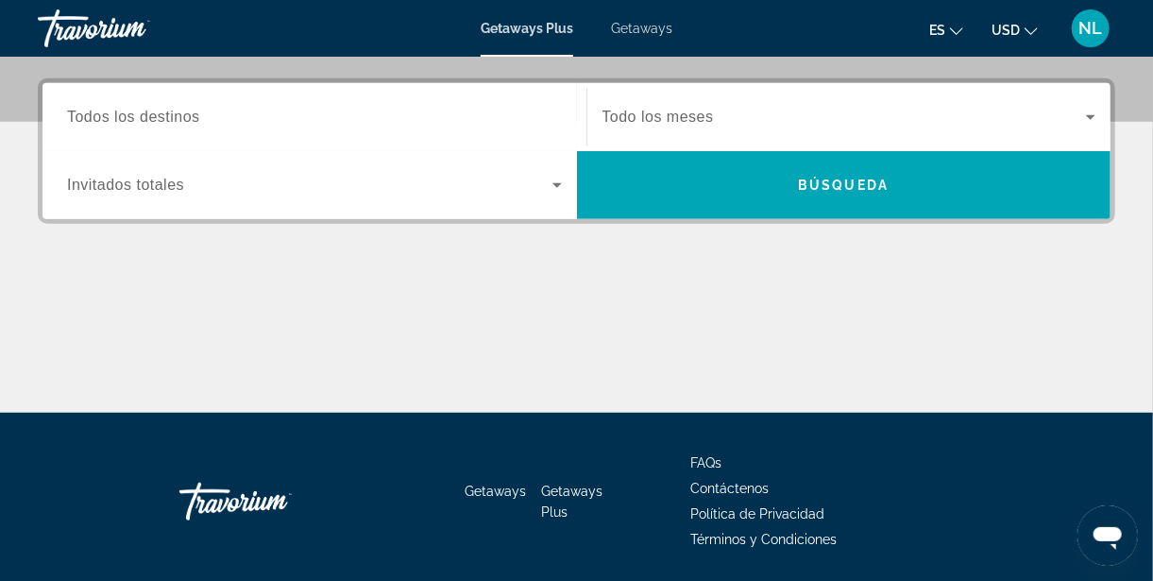
scroll to position [446, 0]
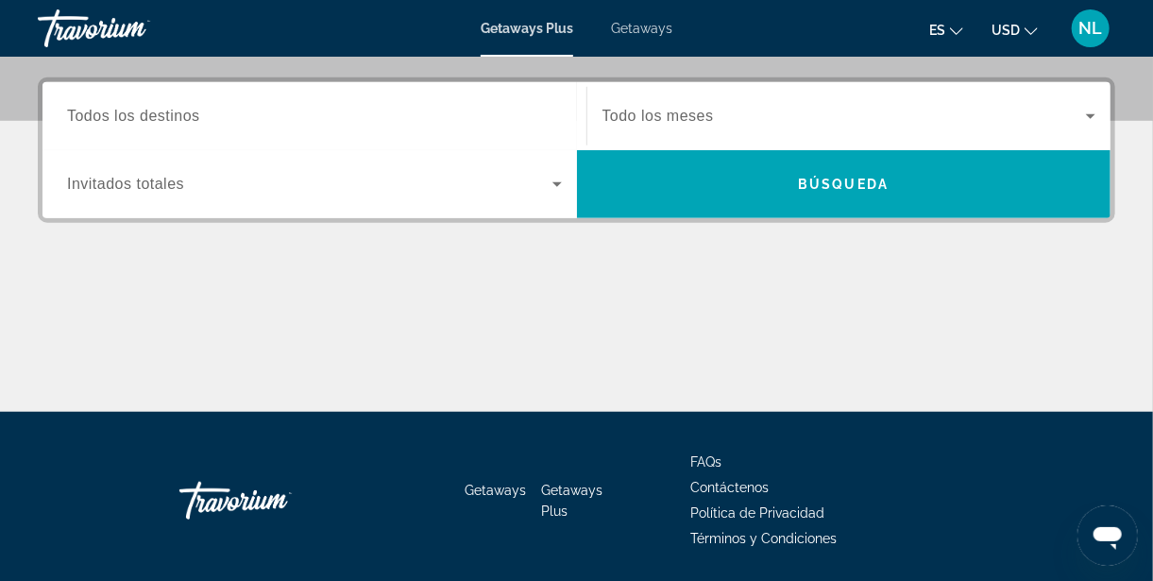
click at [127, 106] on input "Destination Todos los destinos" at bounding box center [314, 117] width 495 height 23
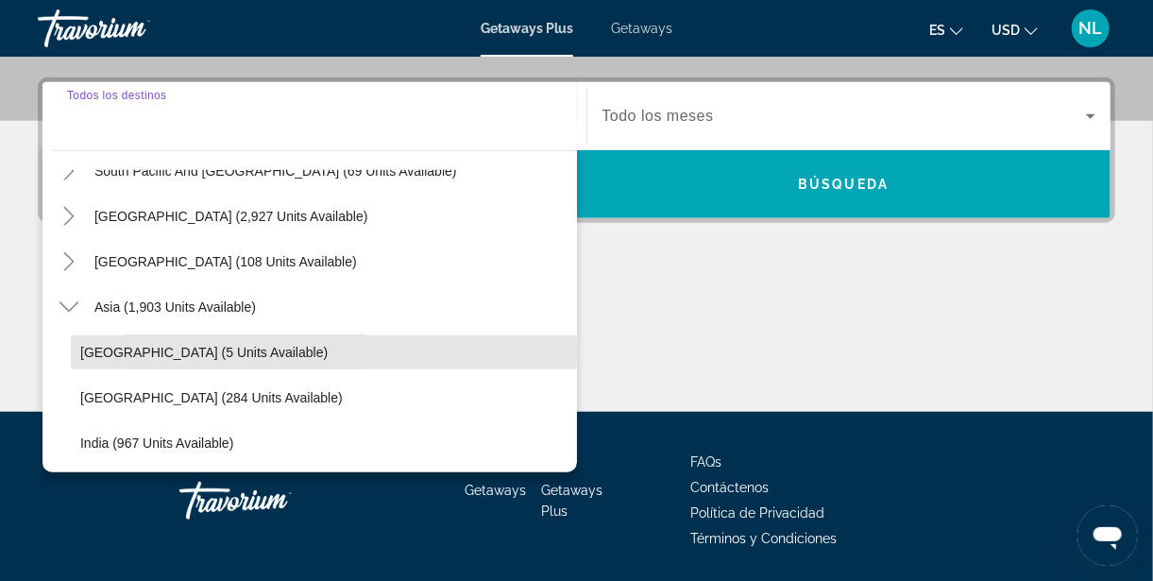
scroll to position [0, 0]
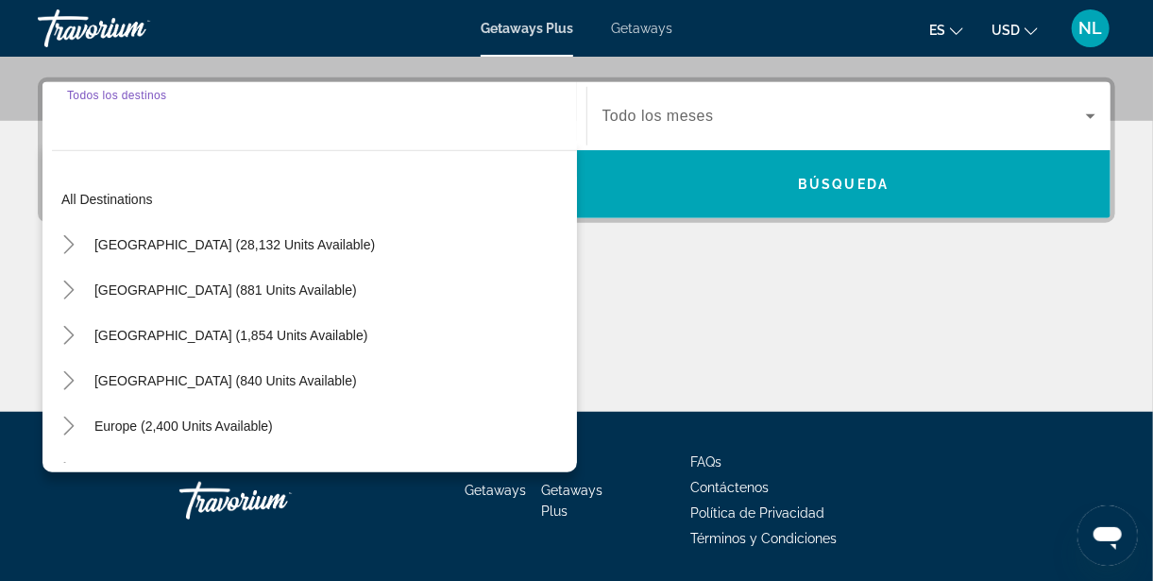
type input "**********"
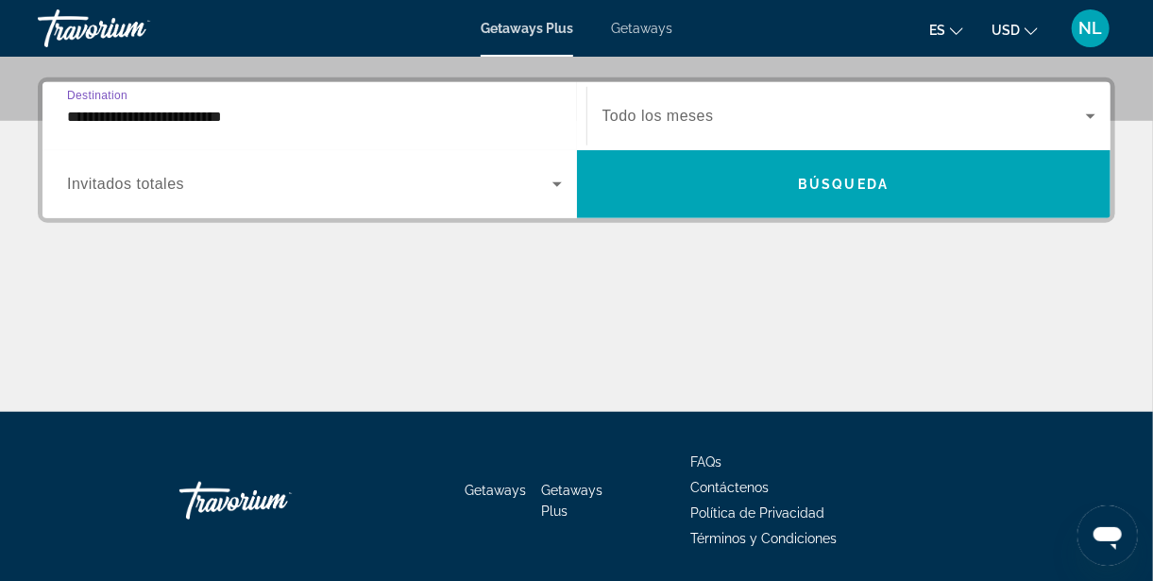
click at [166, 288] on div "Main content" at bounding box center [577, 341] width 1078 height 142
click at [207, 311] on div "Main content" at bounding box center [577, 341] width 1078 height 142
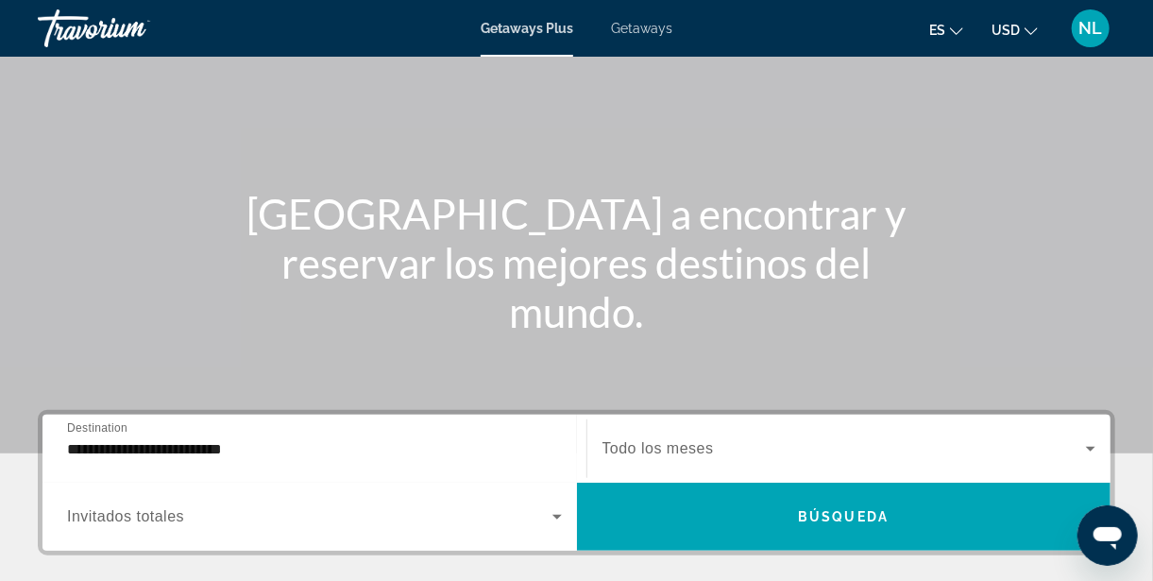
scroll to position [116, 0]
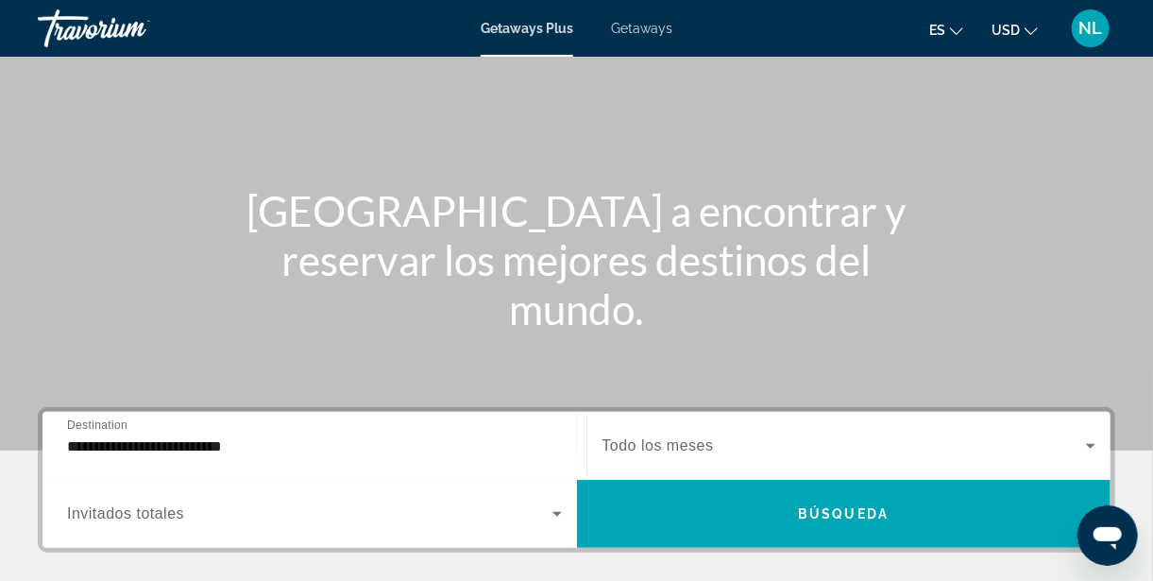
click at [115, 517] on span "Invitados totales" at bounding box center [125, 513] width 117 height 16
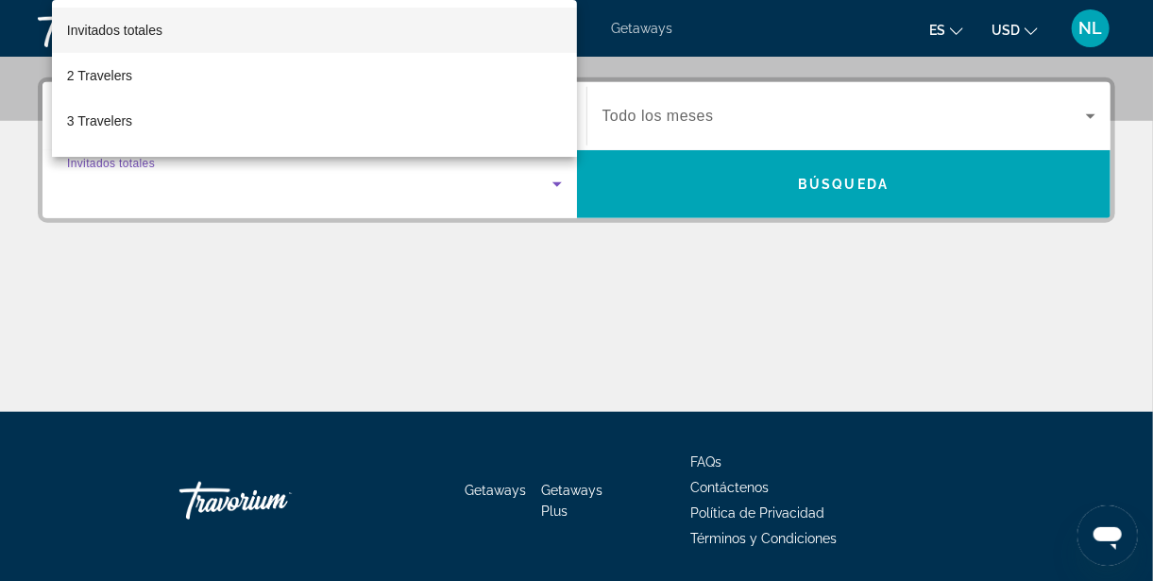
scroll to position [446, 0]
click at [191, 326] on div at bounding box center [576, 290] width 1153 height 581
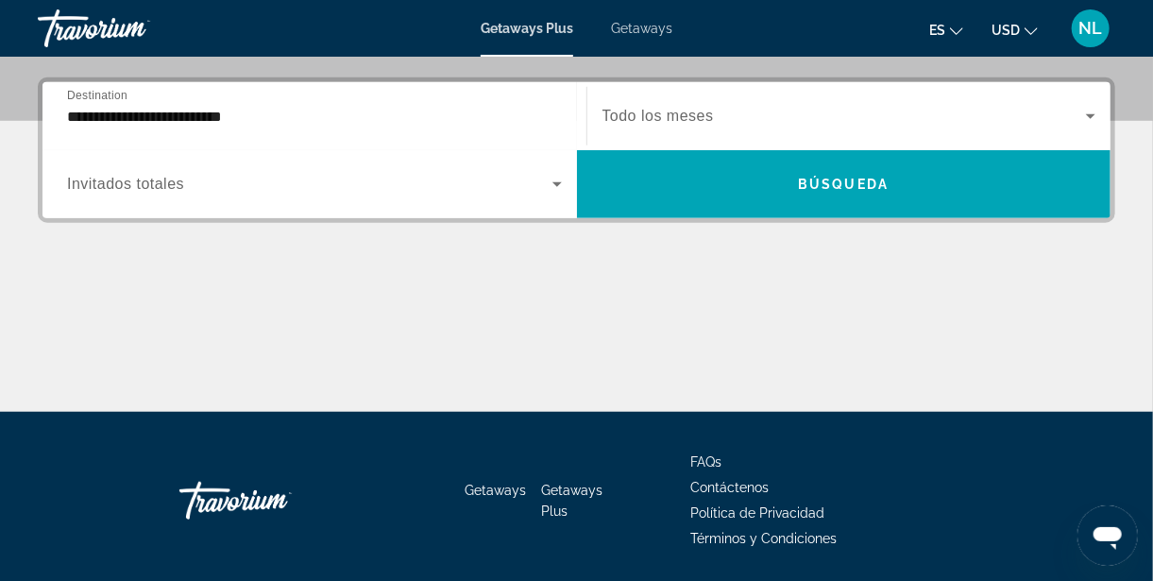
click at [207, 329] on div "Main content" at bounding box center [577, 341] width 1078 height 142
click at [253, 289] on div "Main content" at bounding box center [577, 341] width 1078 height 142
click at [707, 82] on div "Start Month Todo los meses" at bounding box center [849, 116] width 525 height 68
click at [641, 34] on span "Getaways" at bounding box center [641, 28] width 61 height 15
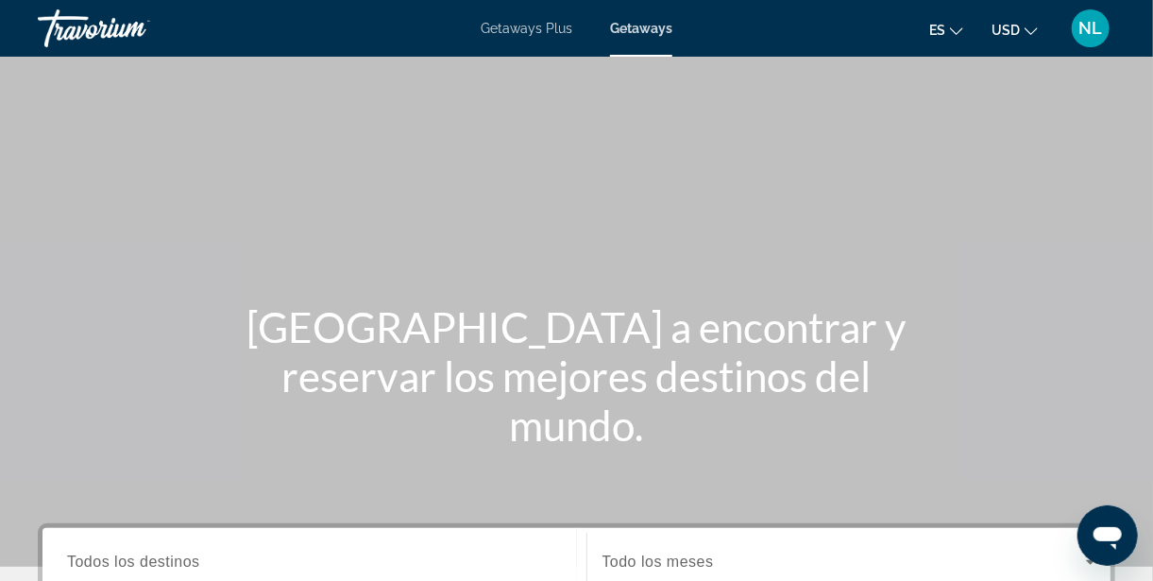
click at [519, 32] on span "Getaways Plus" at bounding box center [527, 28] width 92 height 15
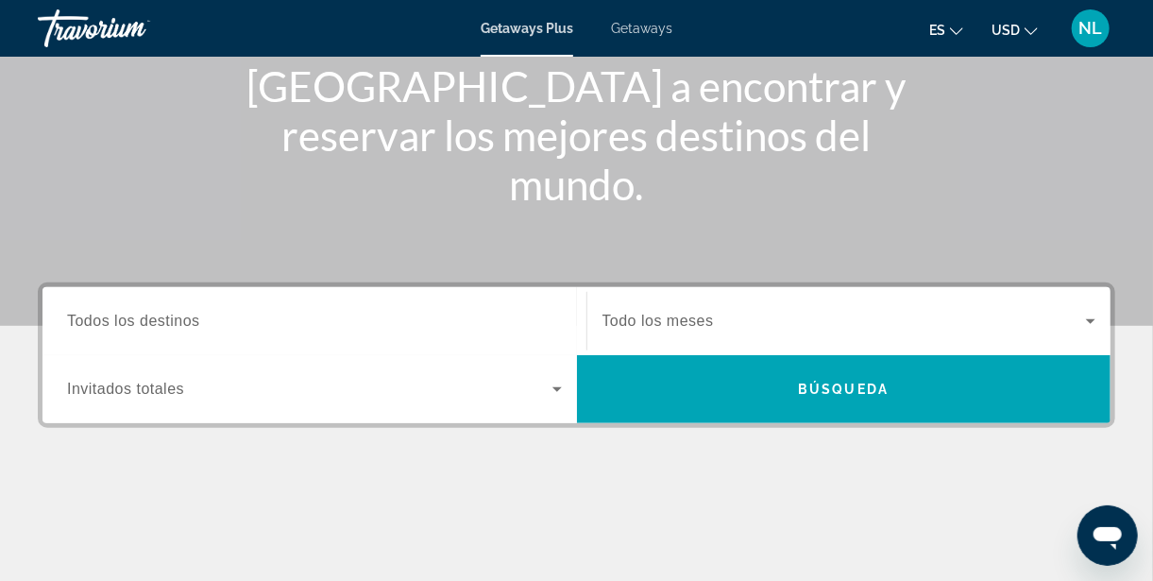
click at [158, 321] on span "Todos los destinos" at bounding box center [133, 321] width 133 height 16
click at [158, 321] on input "Destination Todos los destinos" at bounding box center [314, 322] width 495 height 23
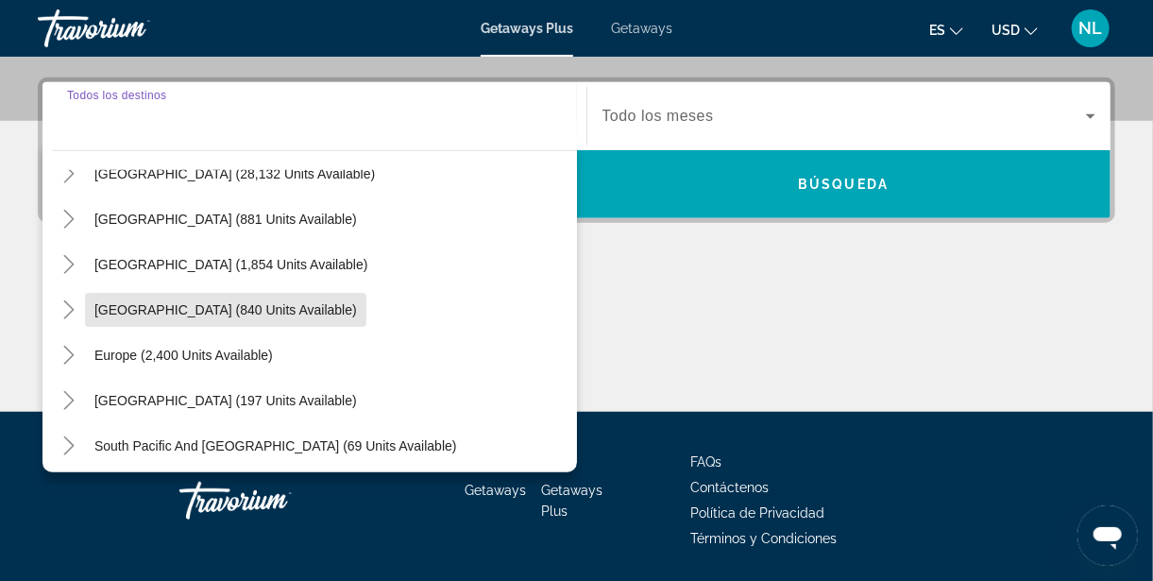
scroll to position [76, 0]
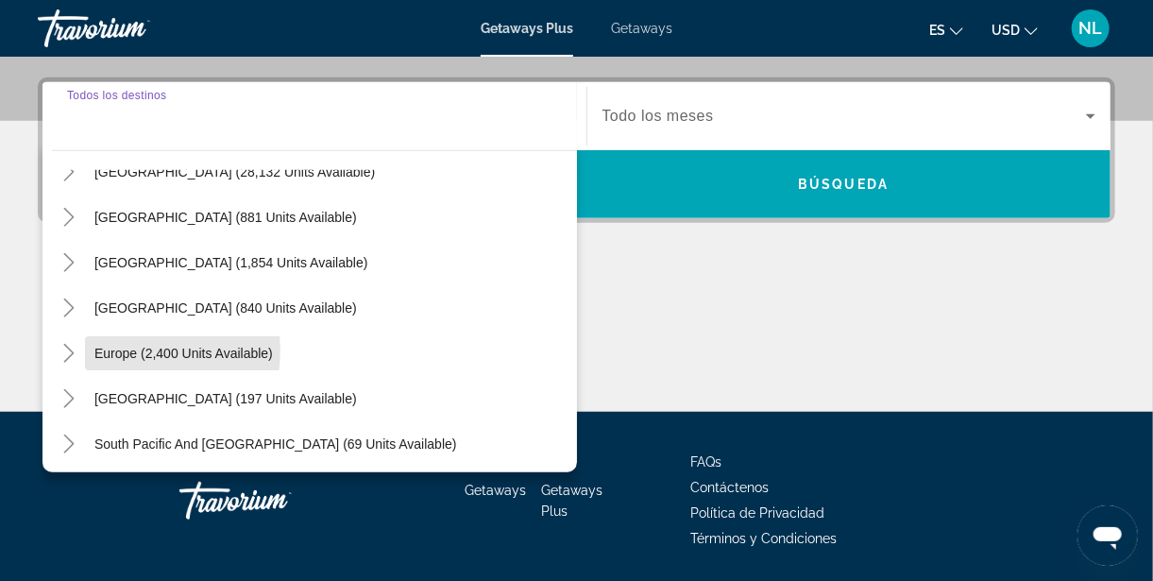
click at [126, 348] on span "Europe (2,400 units available)" at bounding box center [183, 353] width 179 height 15
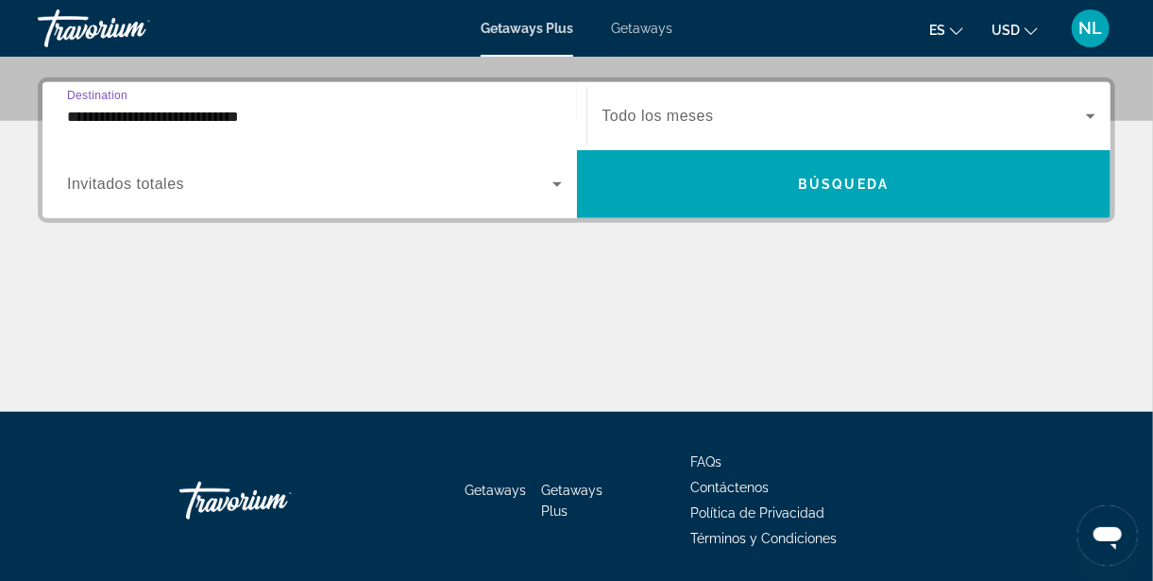
click at [87, 113] on input "**********" at bounding box center [314, 117] width 495 height 23
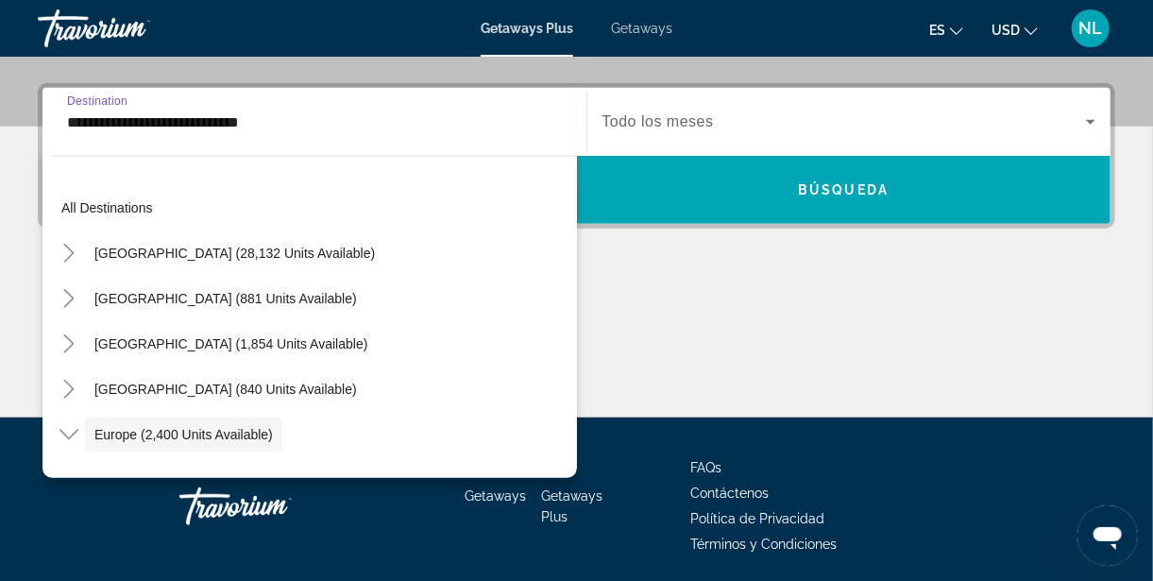
scroll to position [112, 0]
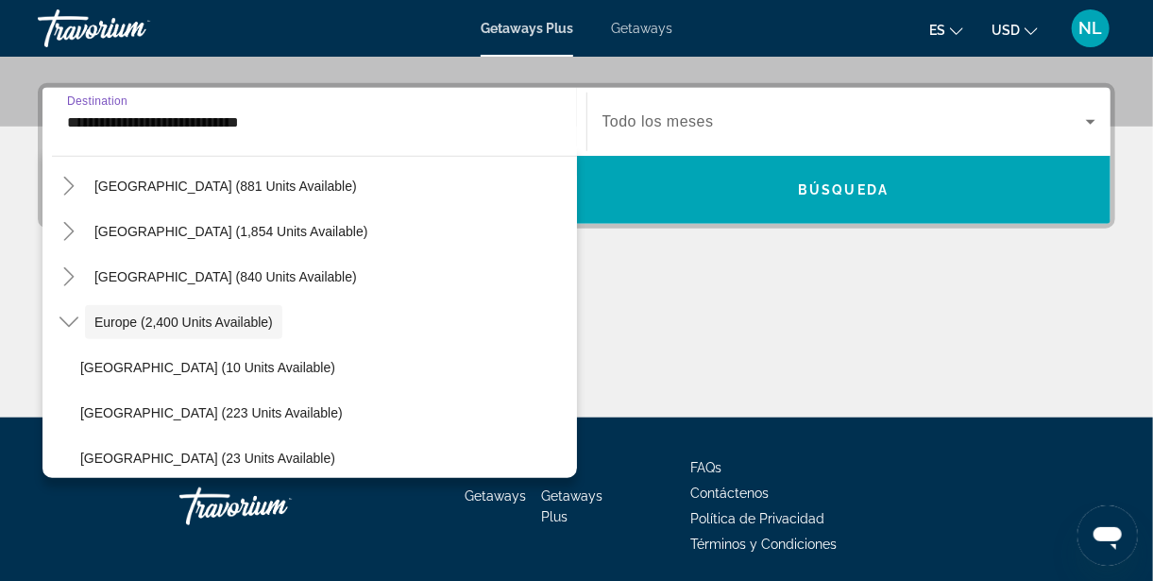
click at [73, 319] on icon "Toggle Europe (2,400 units available)" at bounding box center [68, 322] width 19 height 10
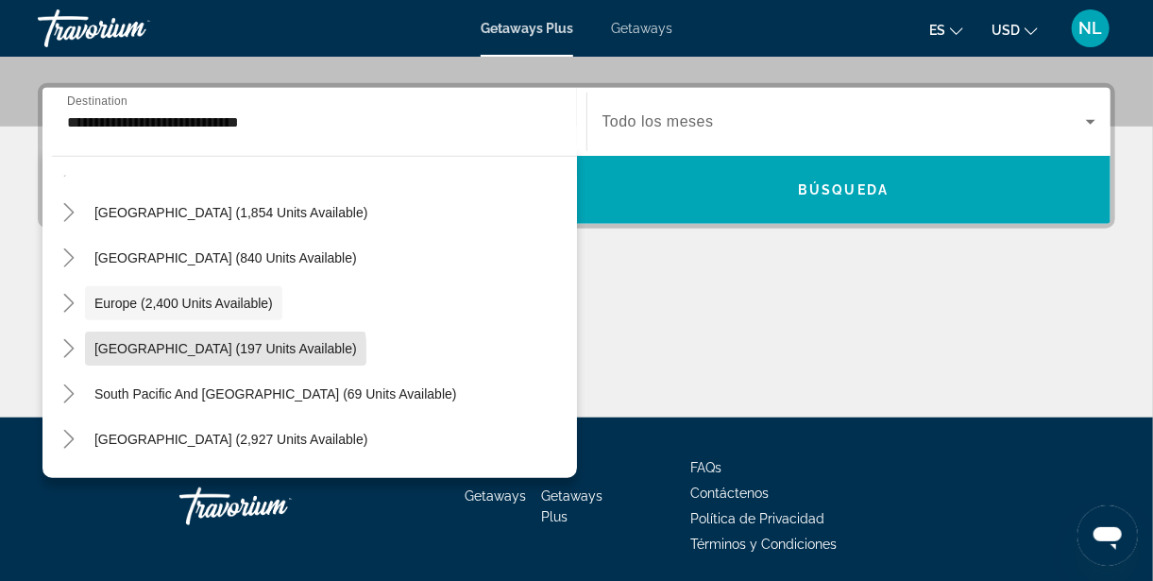
scroll to position [118, 0]
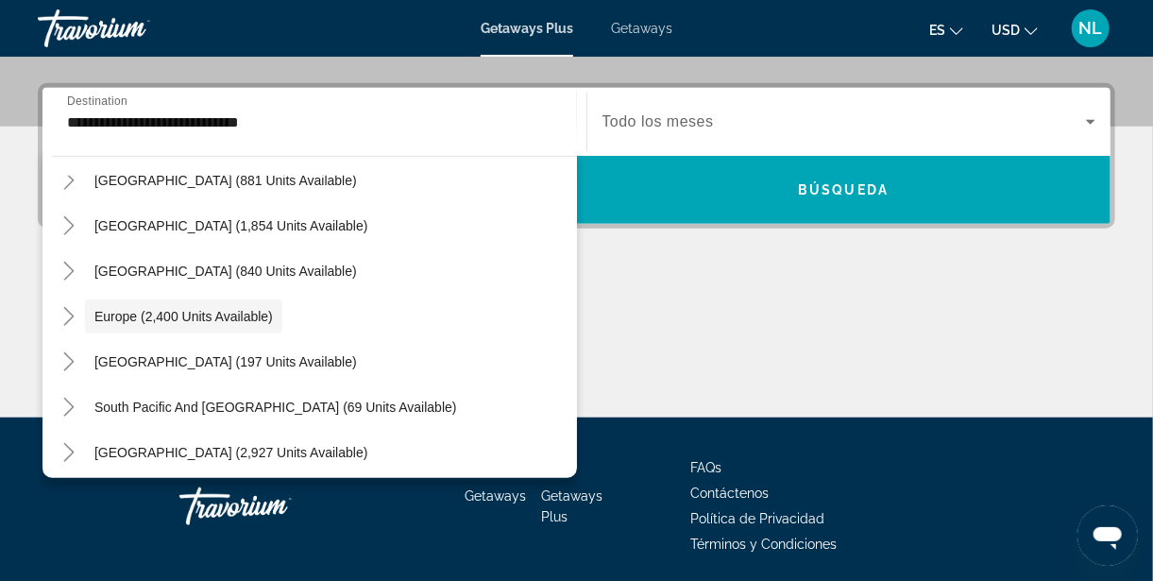
click at [105, 309] on span "Europe (2,400 units available)" at bounding box center [183, 316] width 179 height 15
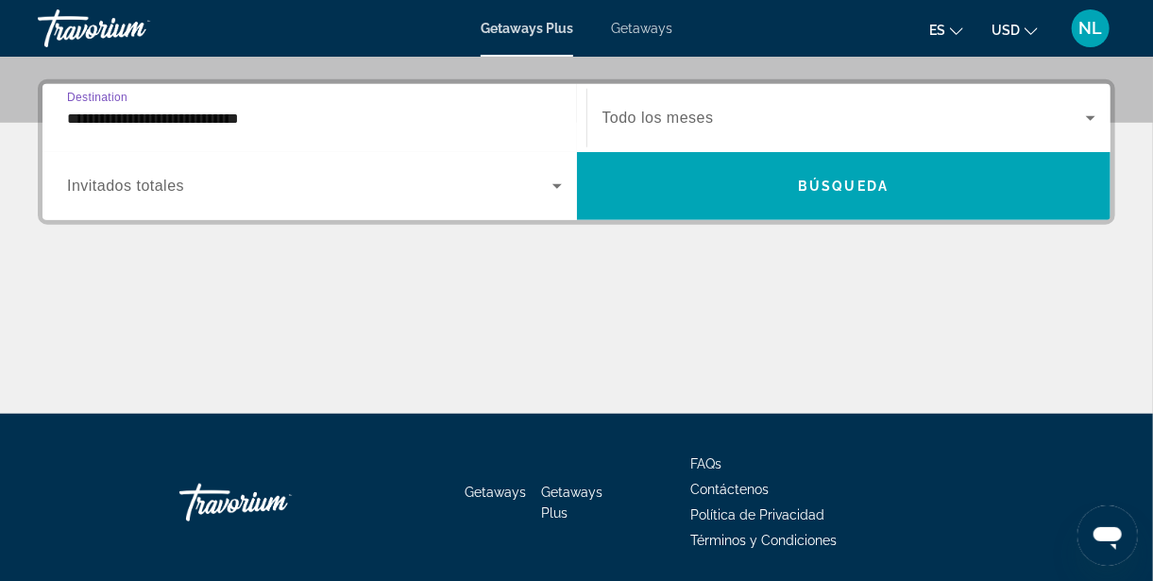
scroll to position [446, 0]
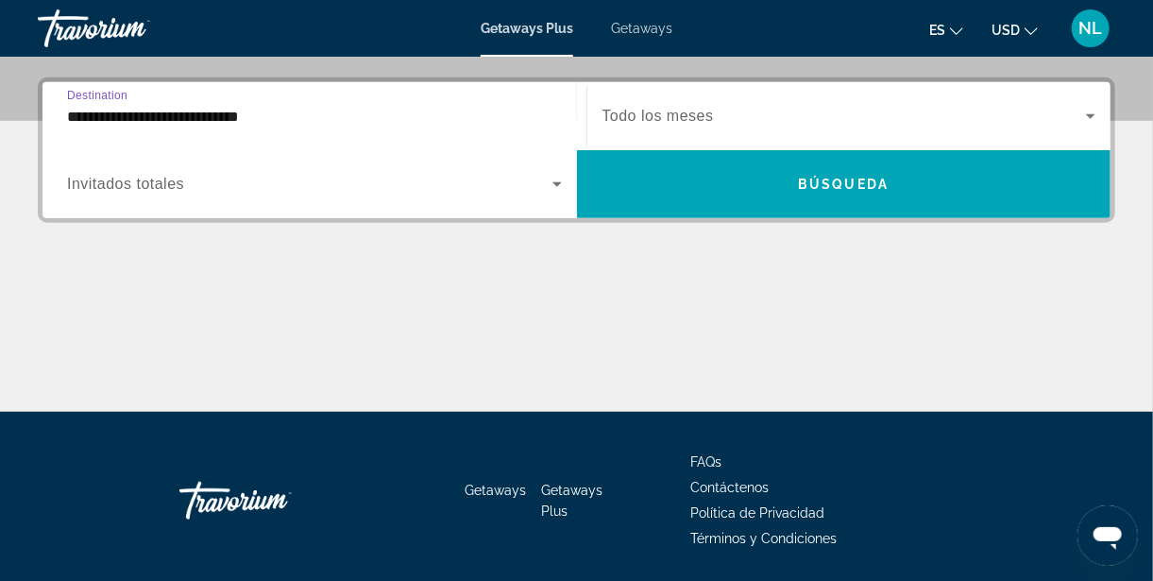
click at [85, 109] on input "**********" at bounding box center [314, 117] width 495 height 23
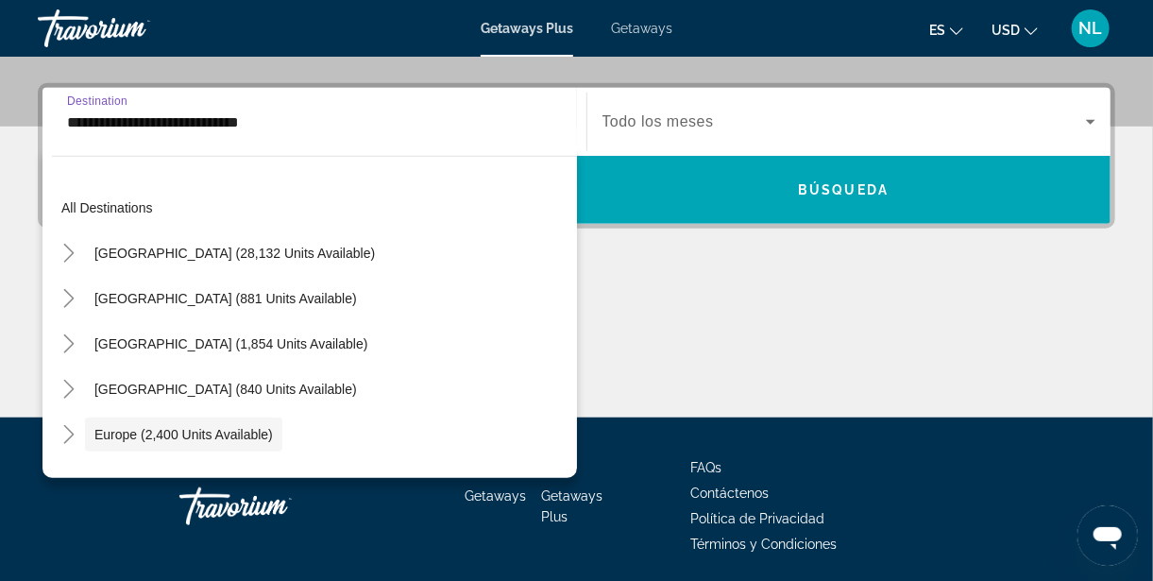
scroll to position [112, 0]
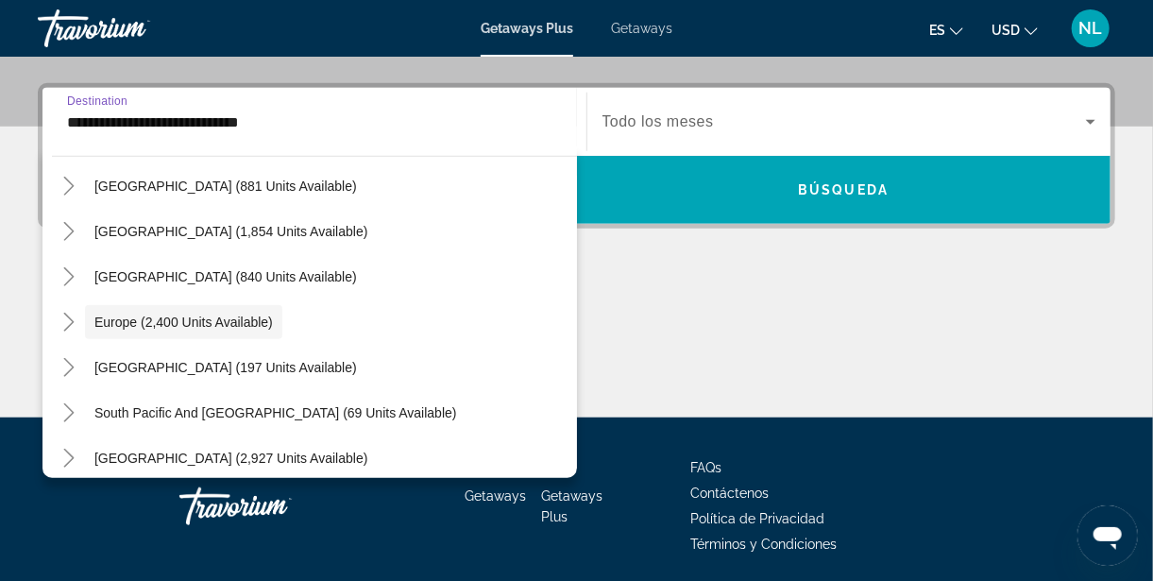
click at [64, 316] on icon "Toggle Europe (2,400 units available)" at bounding box center [69, 322] width 19 height 19
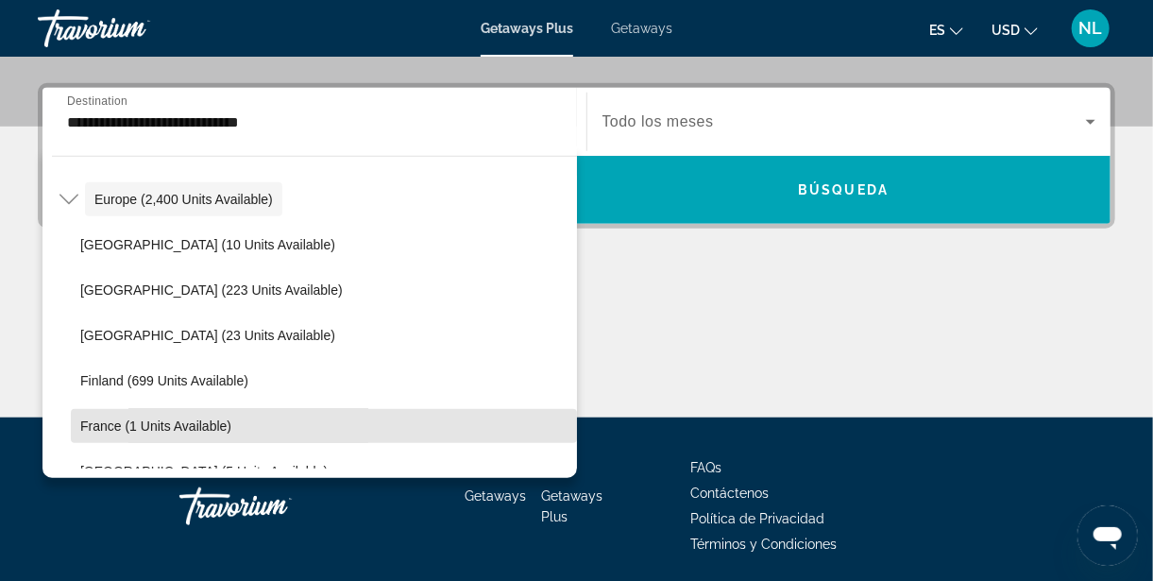
scroll to position [234, 0]
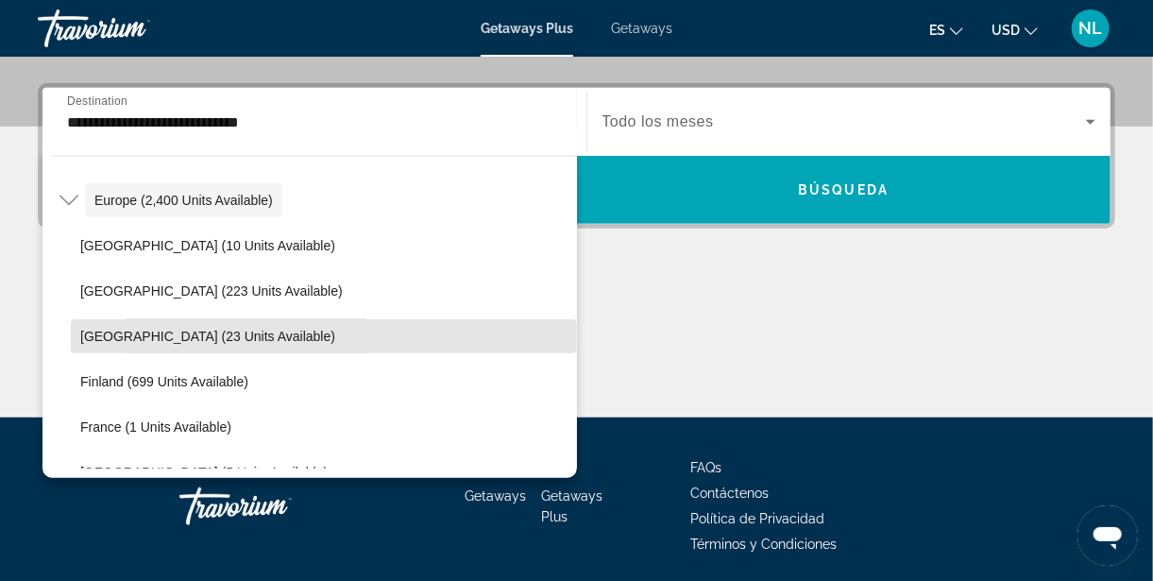
click at [111, 331] on span "Denmark (23 units available)" at bounding box center [207, 336] width 255 height 15
type input "**********"
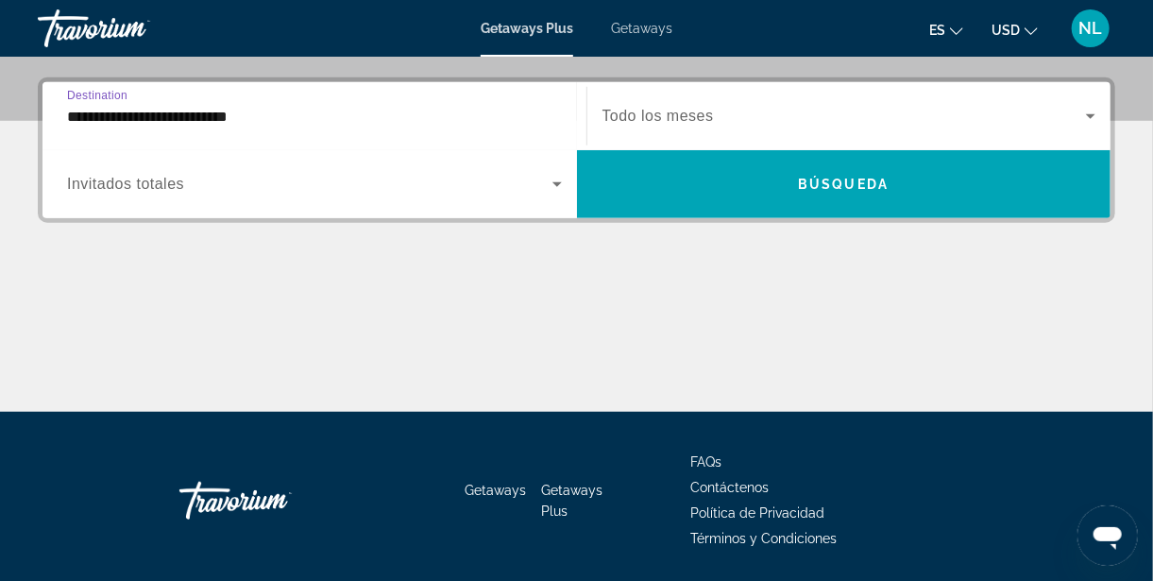
click at [123, 116] on input "**********" at bounding box center [314, 117] width 495 height 23
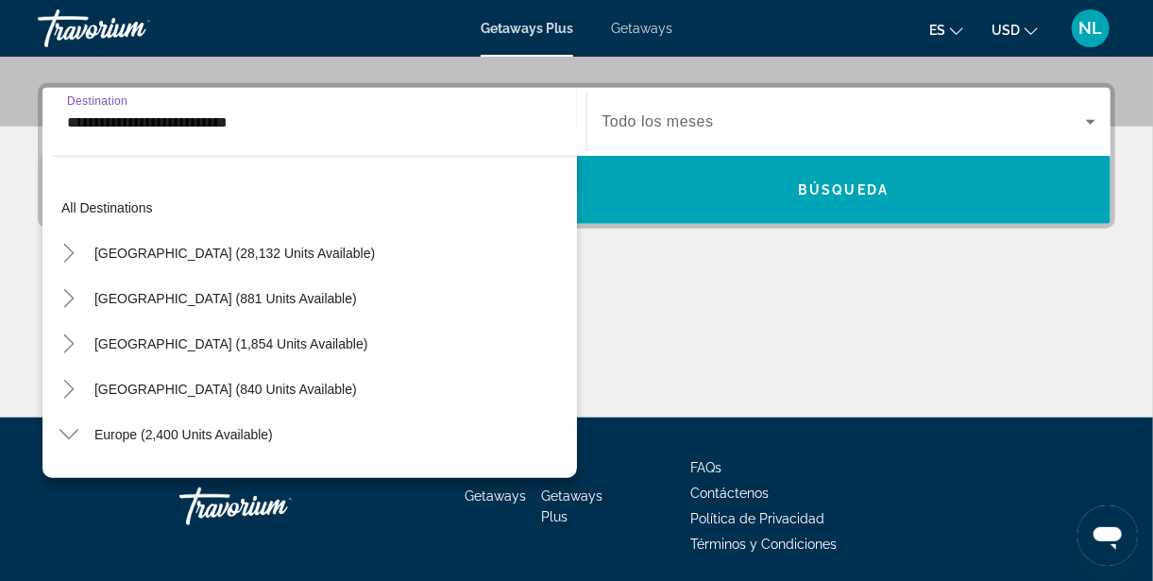
scroll to position [248, 0]
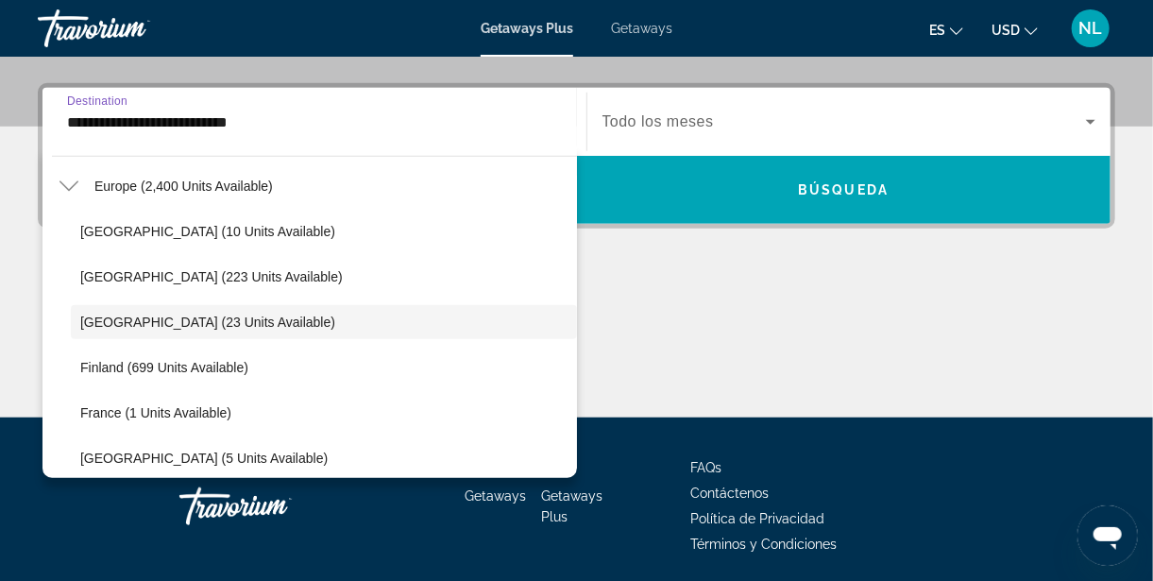
click at [99, 319] on span "Denmark (23 units available)" at bounding box center [207, 322] width 255 height 15
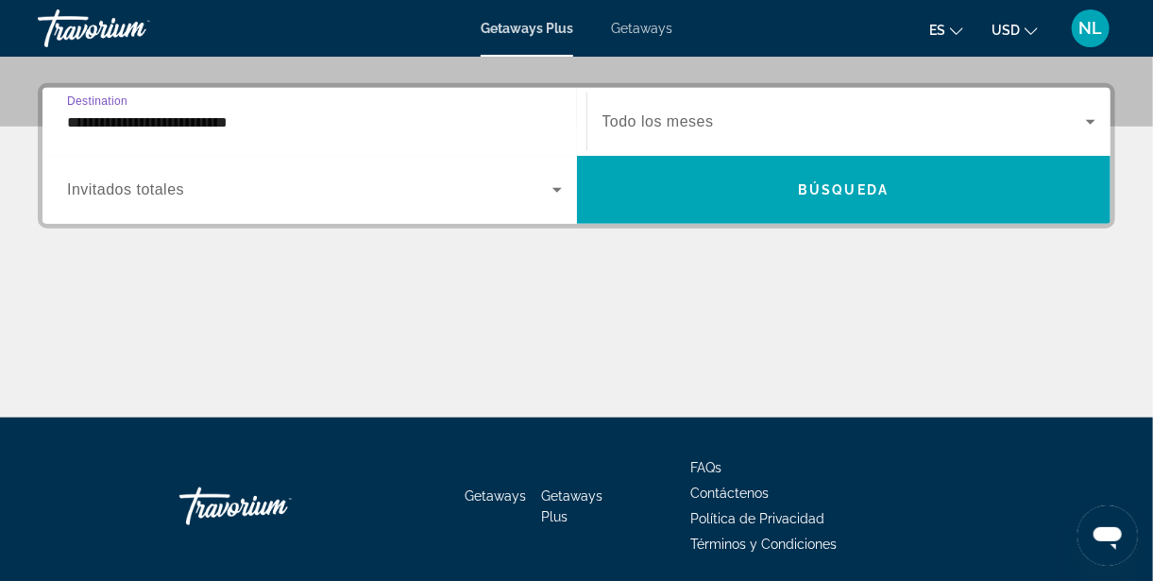
scroll to position [446, 0]
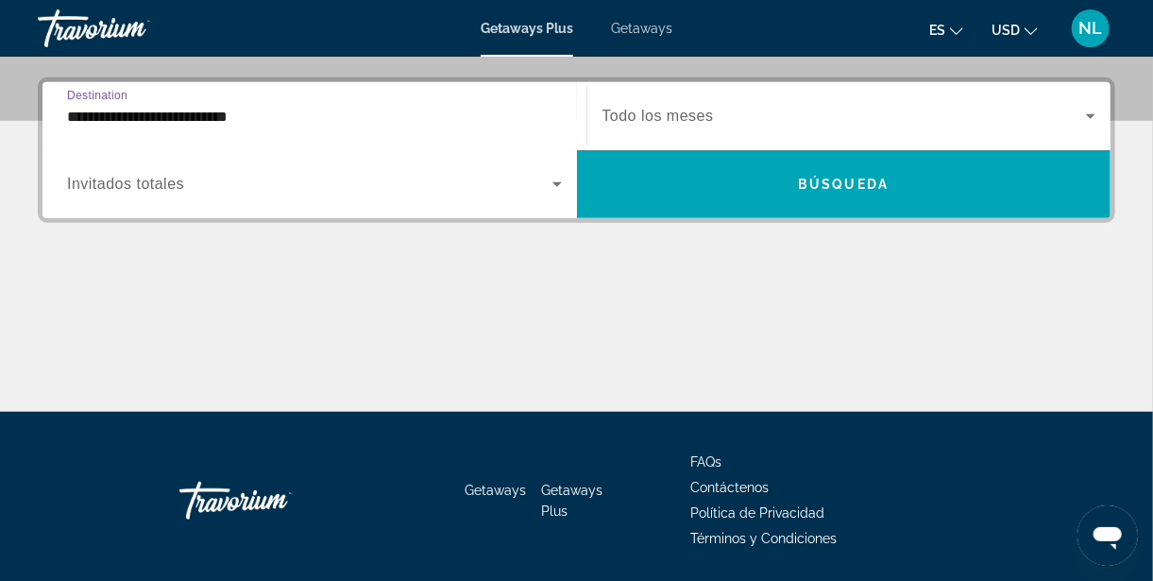
click at [108, 123] on input "**********" at bounding box center [314, 117] width 495 height 23
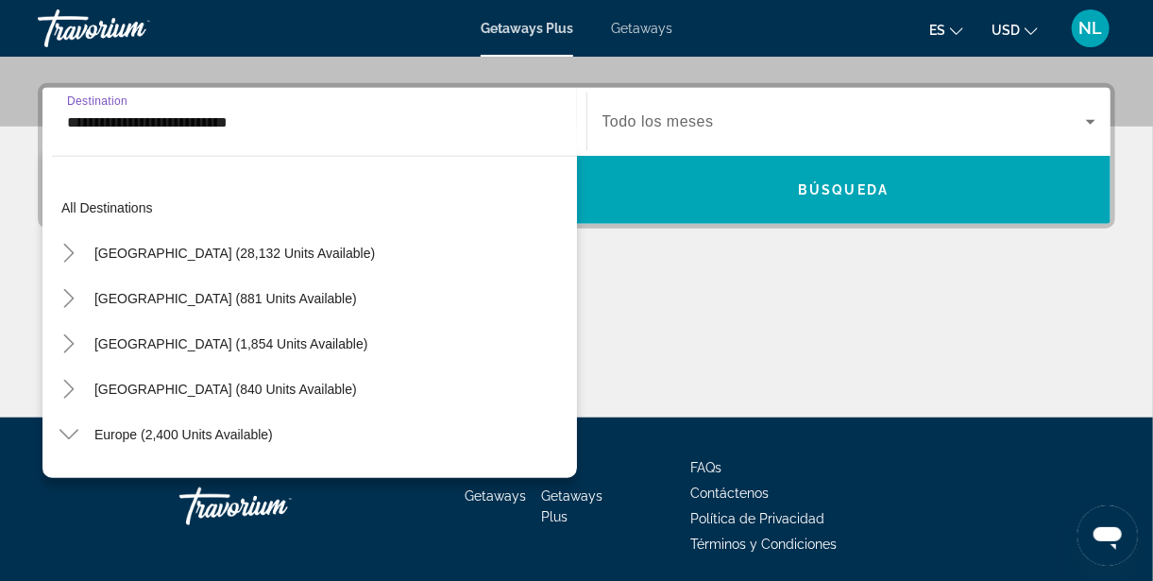
scroll to position [248, 0]
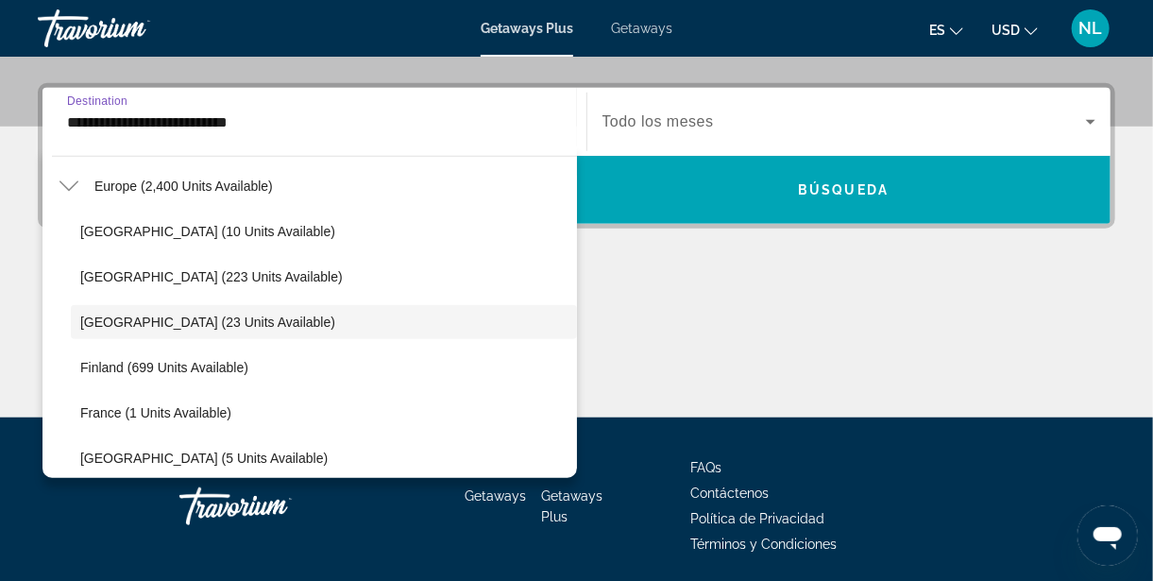
click at [66, 187] on icon "Toggle Europe (2,400 units available)" at bounding box center [68, 186] width 19 height 10
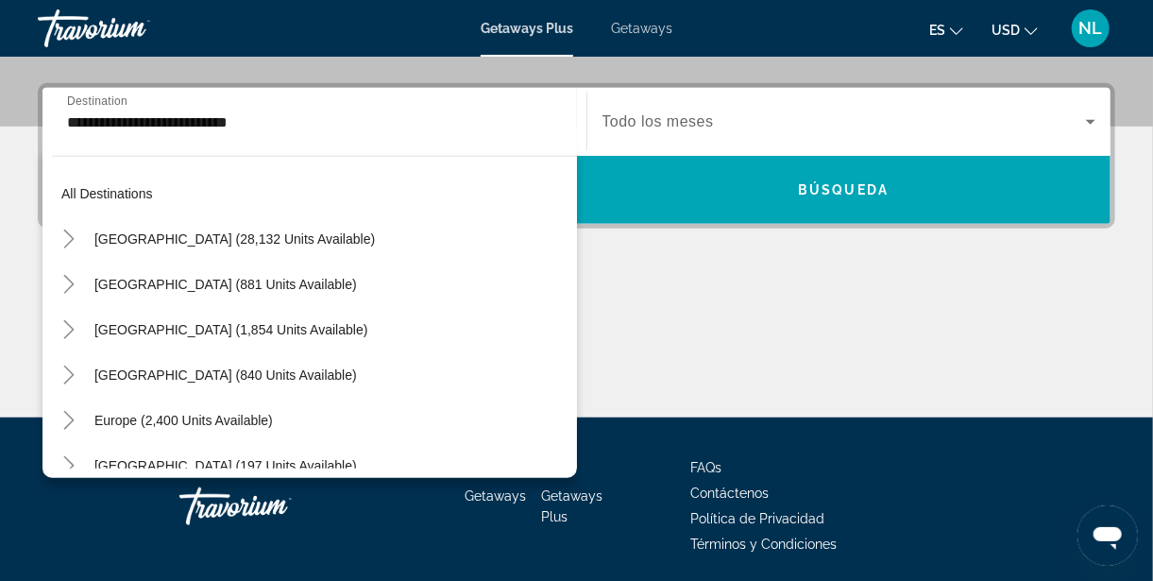
scroll to position [0, 0]
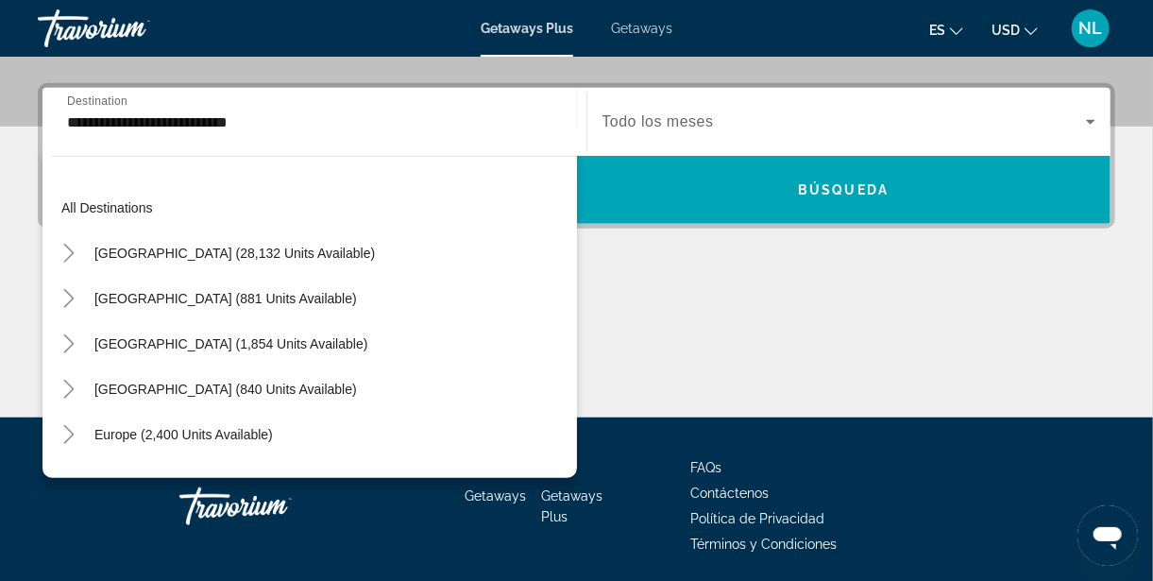
click at [837, 121] on span "Search widget" at bounding box center [845, 122] width 485 height 23
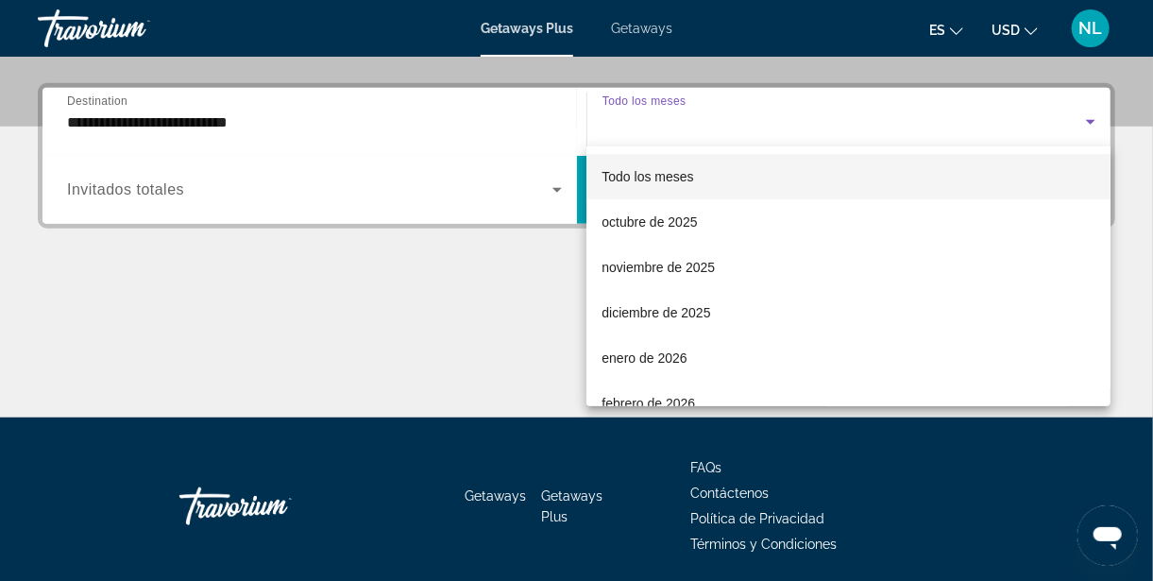
scroll to position [446, 0]
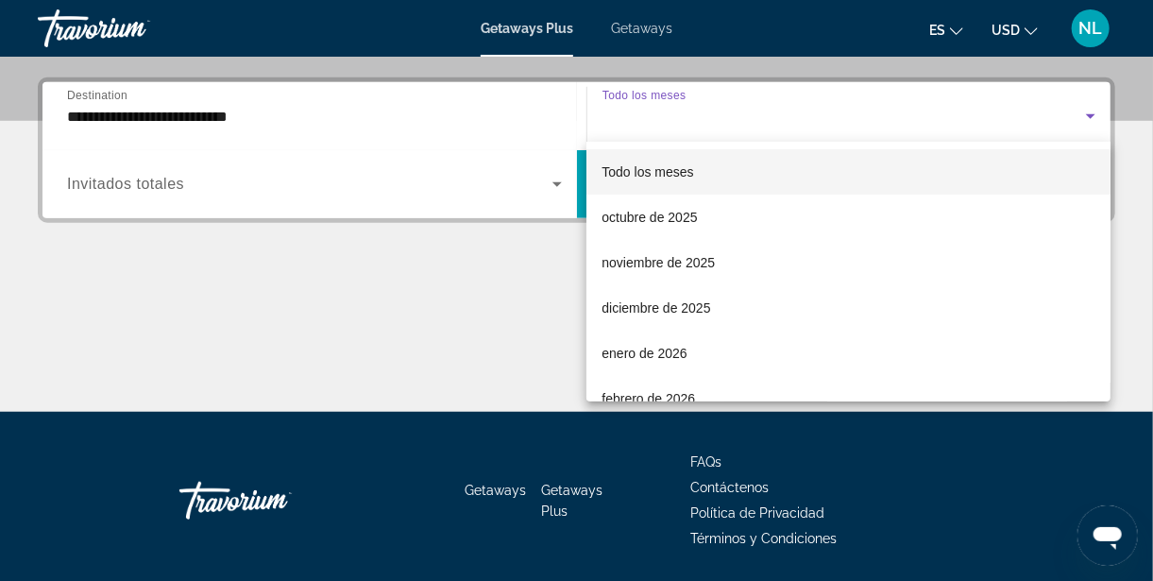
click at [347, 153] on div at bounding box center [576, 290] width 1153 height 581
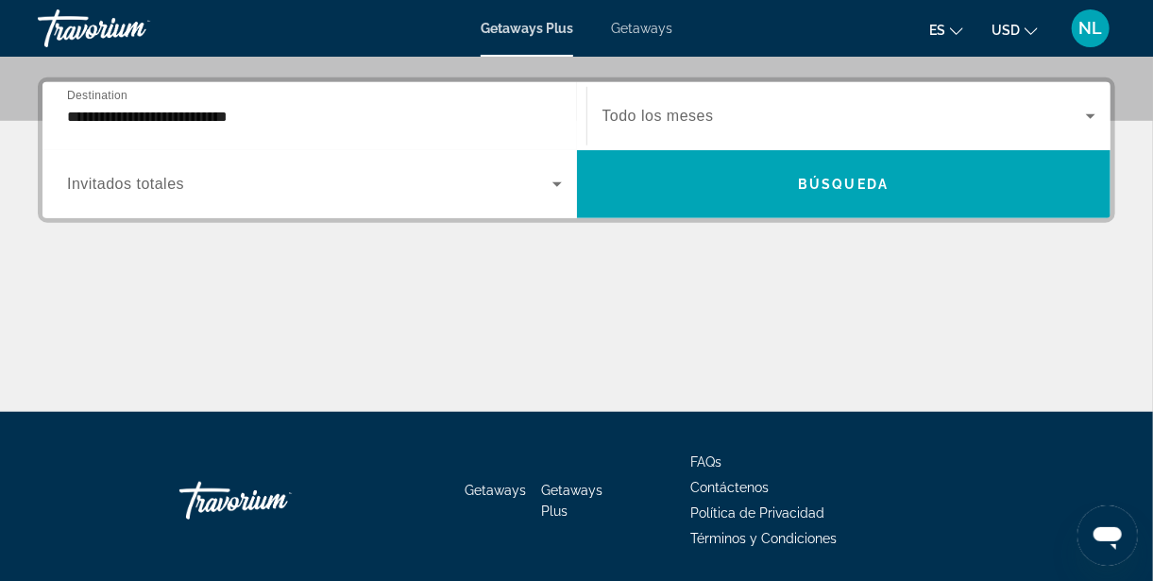
click at [516, 126] on input "**********" at bounding box center [314, 117] width 495 height 23
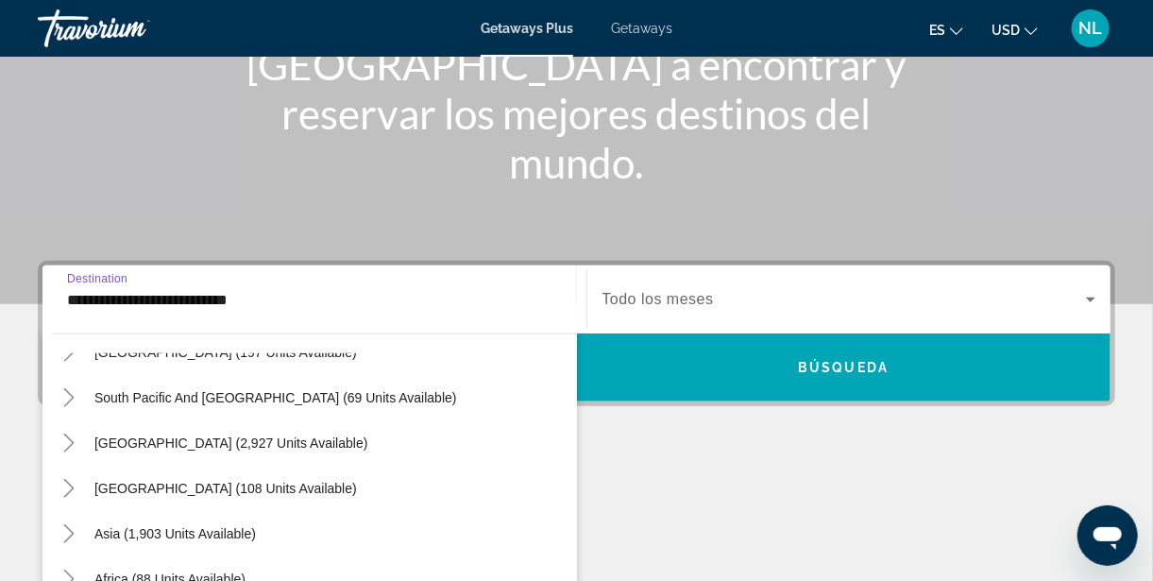
scroll to position [0, 0]
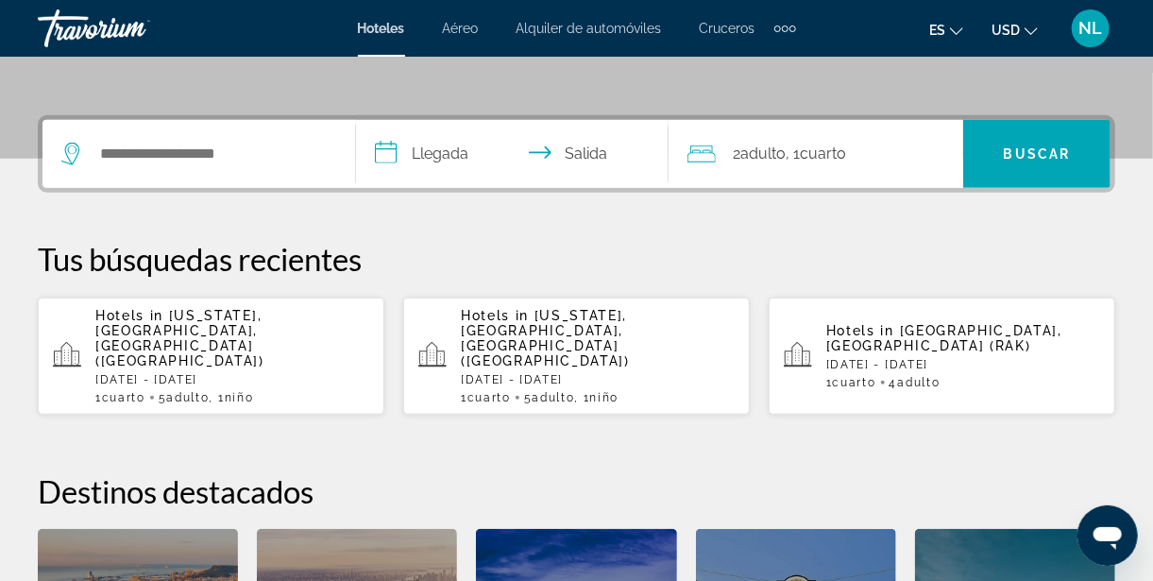
scroll to position [409, 0]
click at [387, 33] on span "Hoteles" at bounding box center [381, 28] width 47 height 15
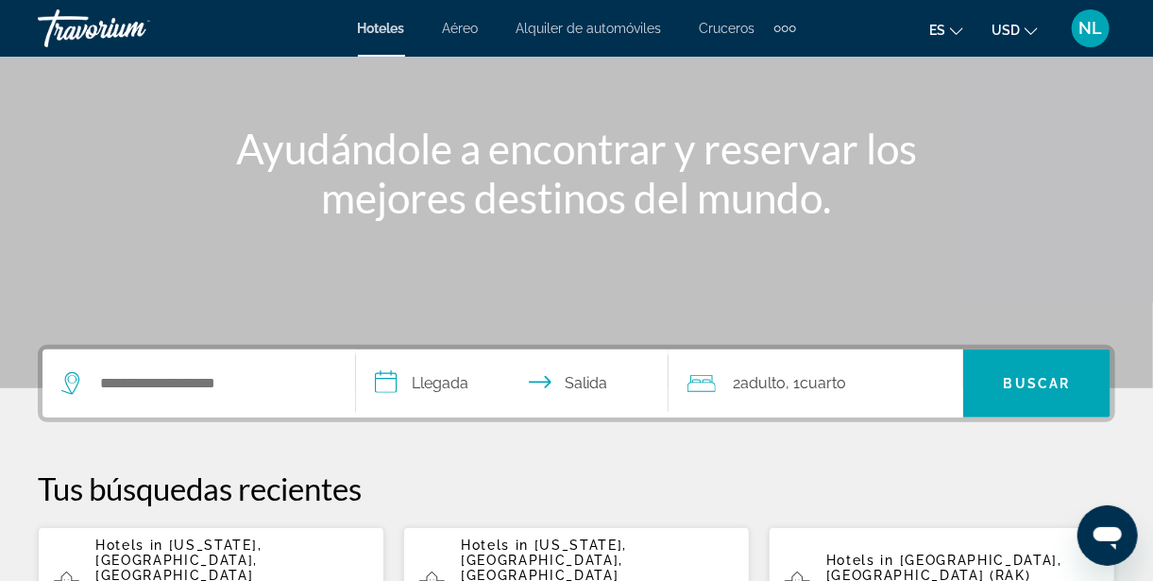
scroll to position [188, 0]
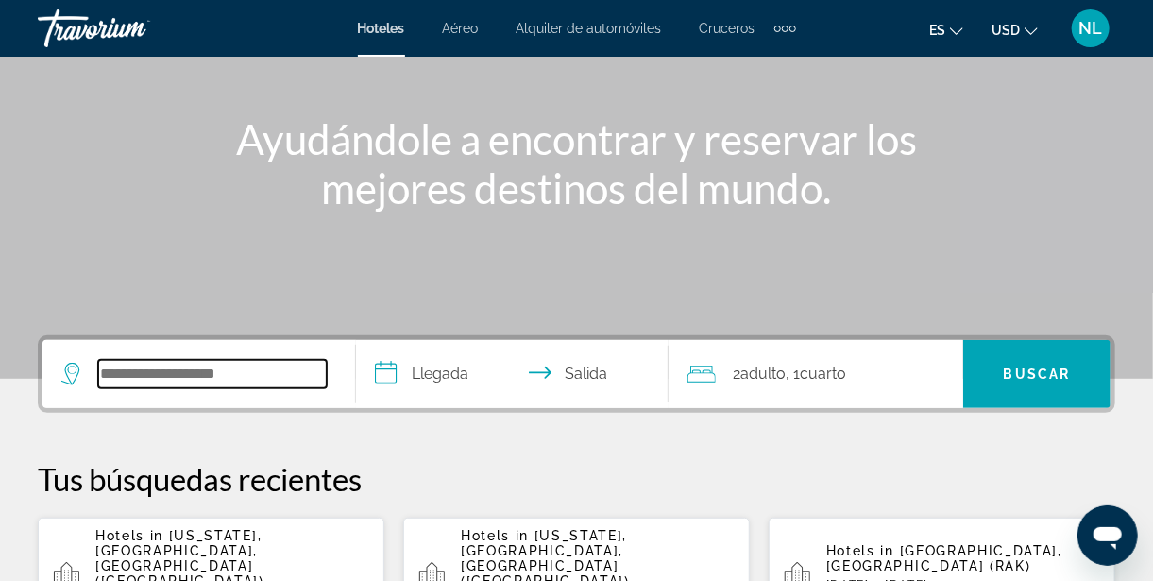
click at [121, 382] on input "Search widget" at bounding box center [212, 374] width 229 height 28
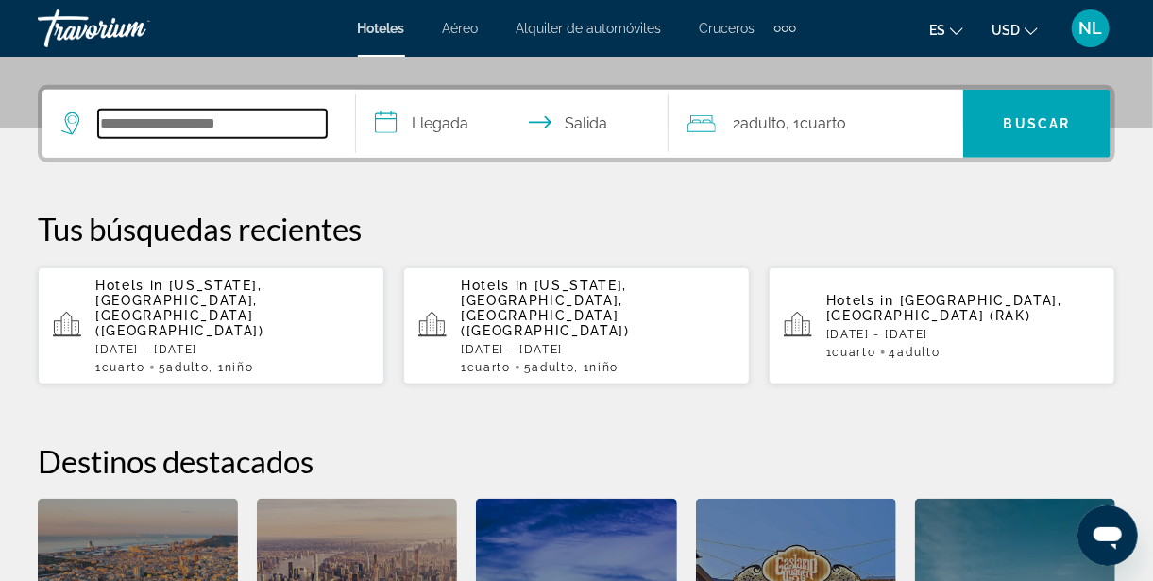
scroll to position [462, 0]
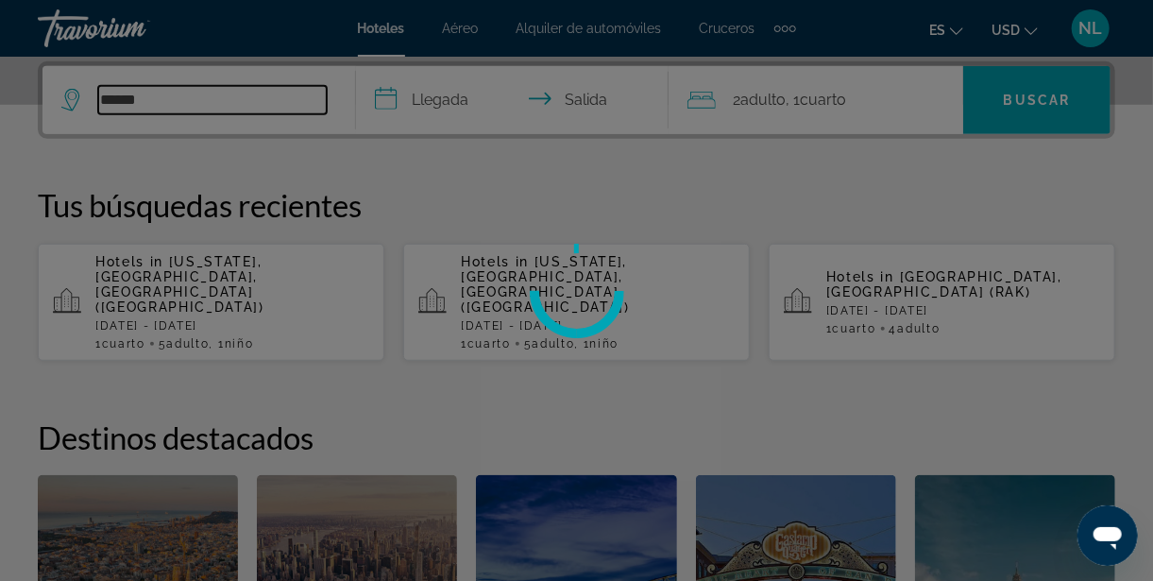
type input "******"
click at [398, 99] on input "**********" at bounding box center [516, 103] width 321 height 74
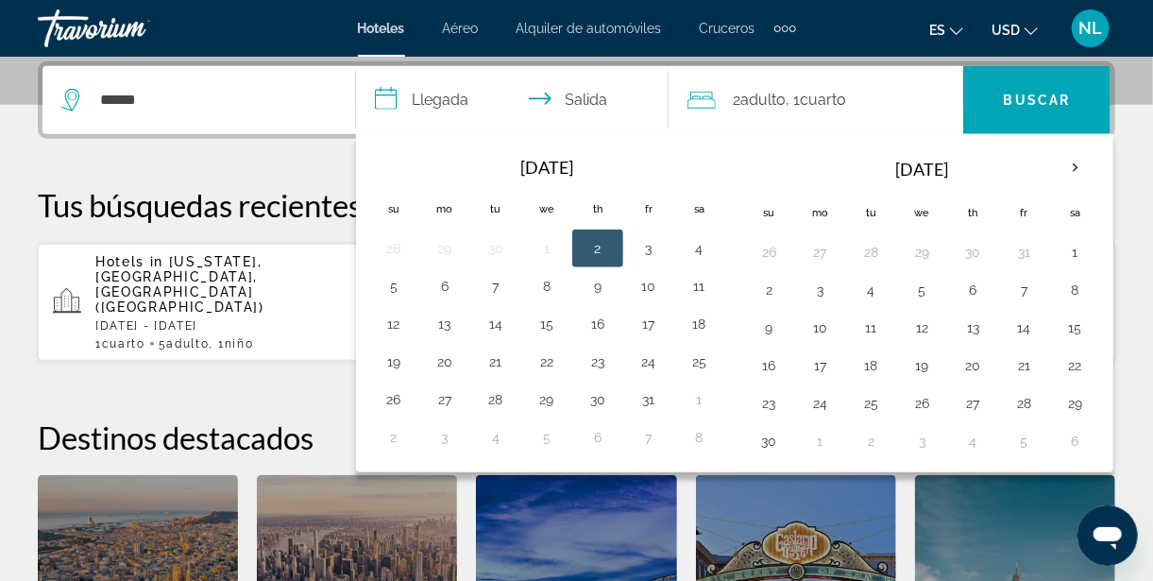
click at [1072, 277] on button "8" at bounding box center [1076, 290] width 30 height 26
click at [1017, 324] on button "14" at bounding box center [1025, 328] width 30 height 26
type input "**********"
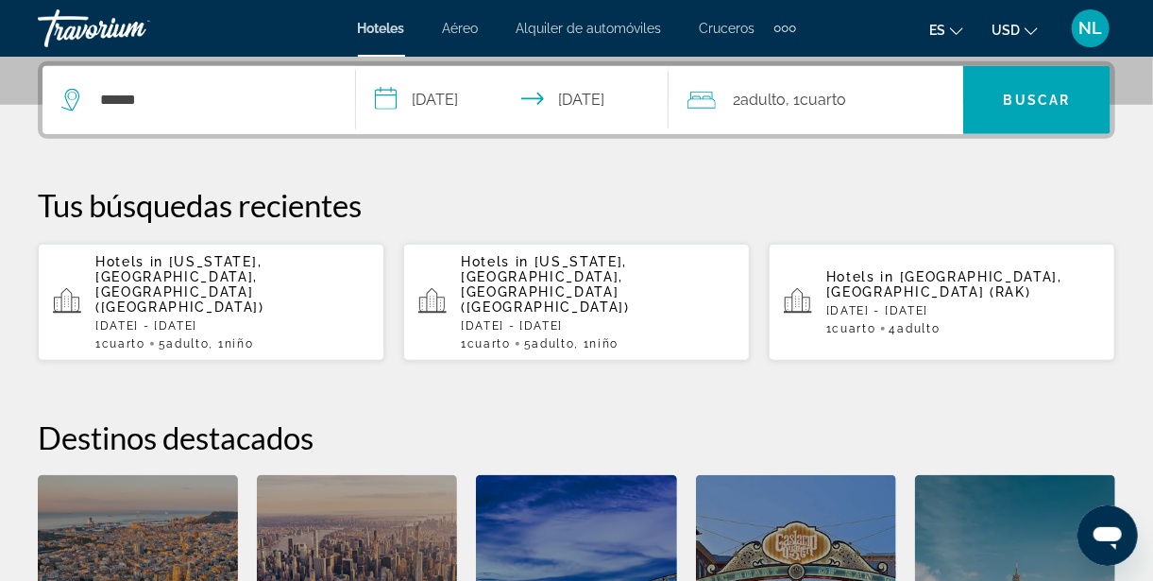
click at [785, 98] on span "Adulto" at bounding box center [763, 100] width 45 height 18
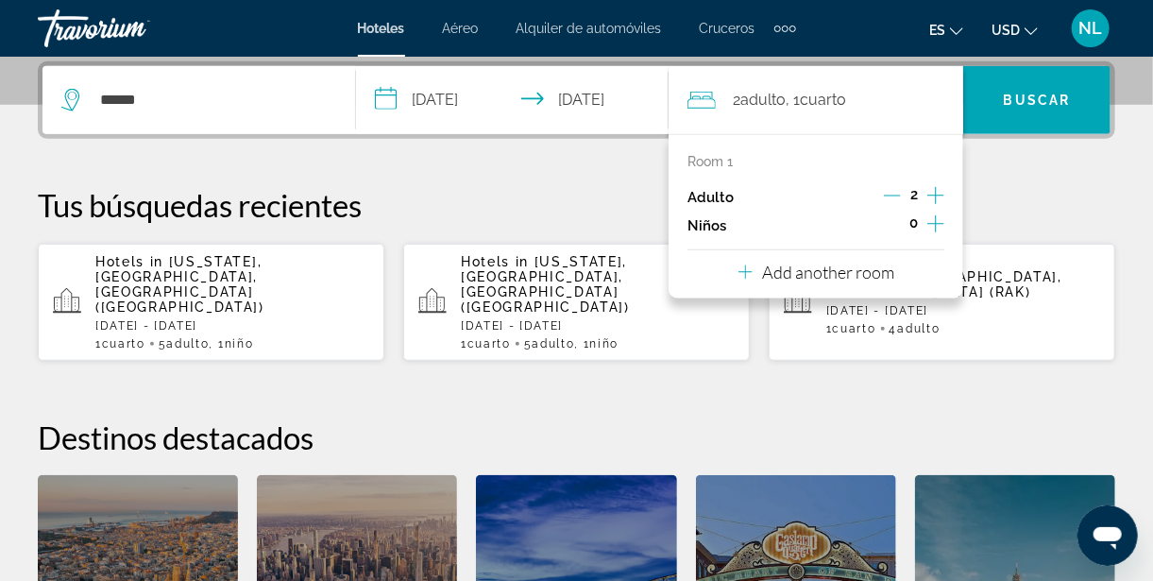
click at [937, 192] on icon "Increment adults" at bounding box center [936, 195] width 17 height 23
click at [944, 197] on icon "Increment adults" at bounding box center [936, 195] width 17 height 23
click at [1055, 100] on span "Buscar" at bounding box center [1037, 100] width 67 height 15
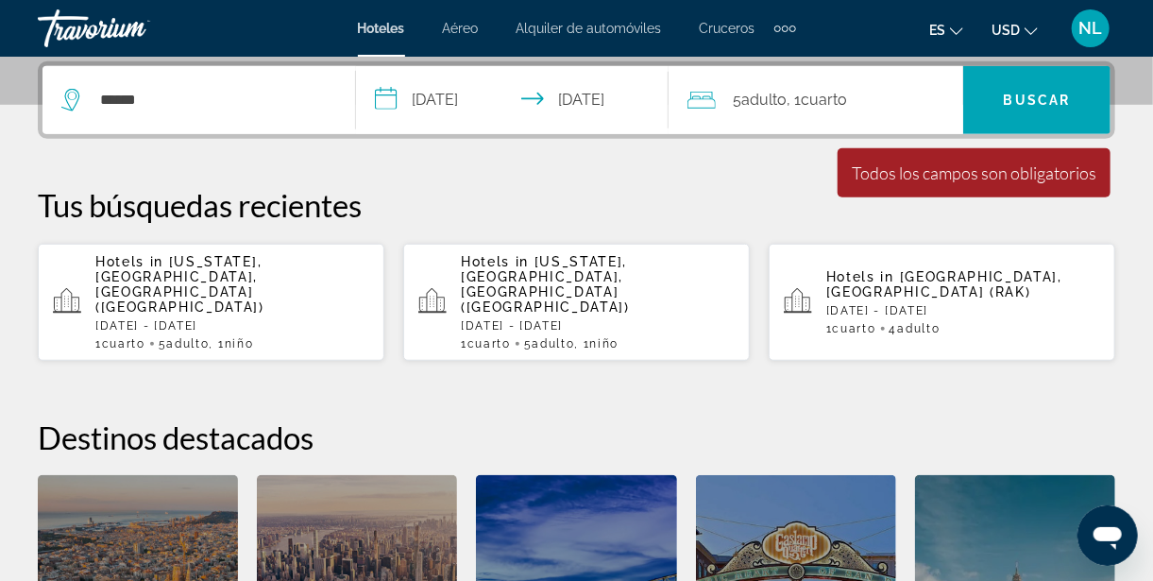
click at [938, 179] on div "Todos los campos son obligatorios" at bounding box center [974, 172] width 245 height 21
click at [1048, 111] on span "Search widget" at bounding box center [1037, 99] width 147 height 45
click at [143, 98] on input "******" at bounding box center [212, 100] width 229 height 28
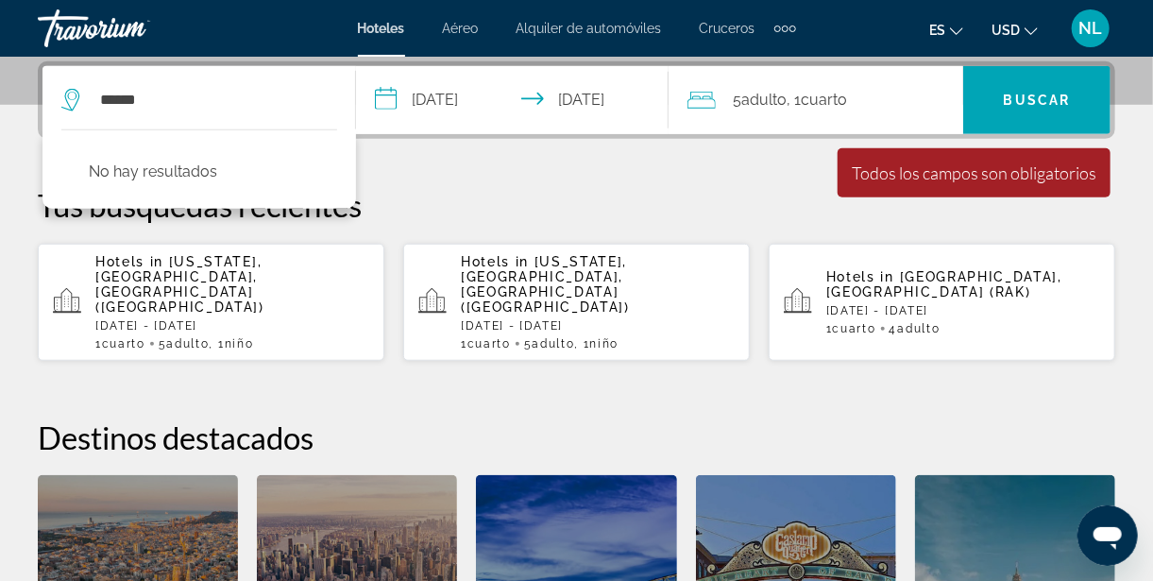
click at [764, 114] on div "5 Adulto Adulto , 1 Cuarto habitaciones" at bounding box center [826, 100] width 276 height 68
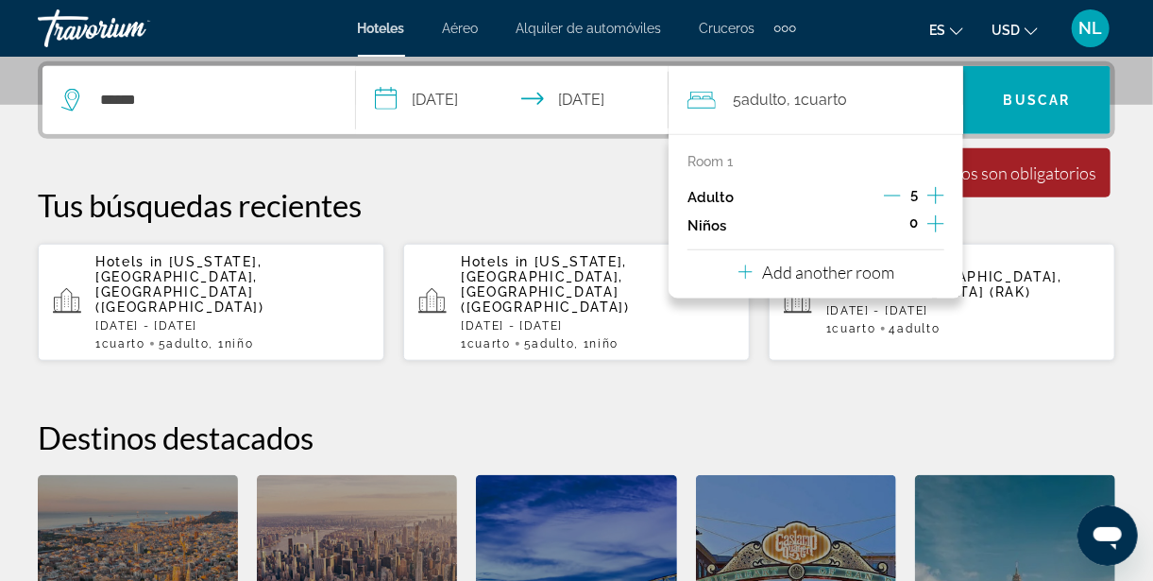
click at [1031, 108] on span "Search widget" at bounding box center [1037, 99] width 147 height 45
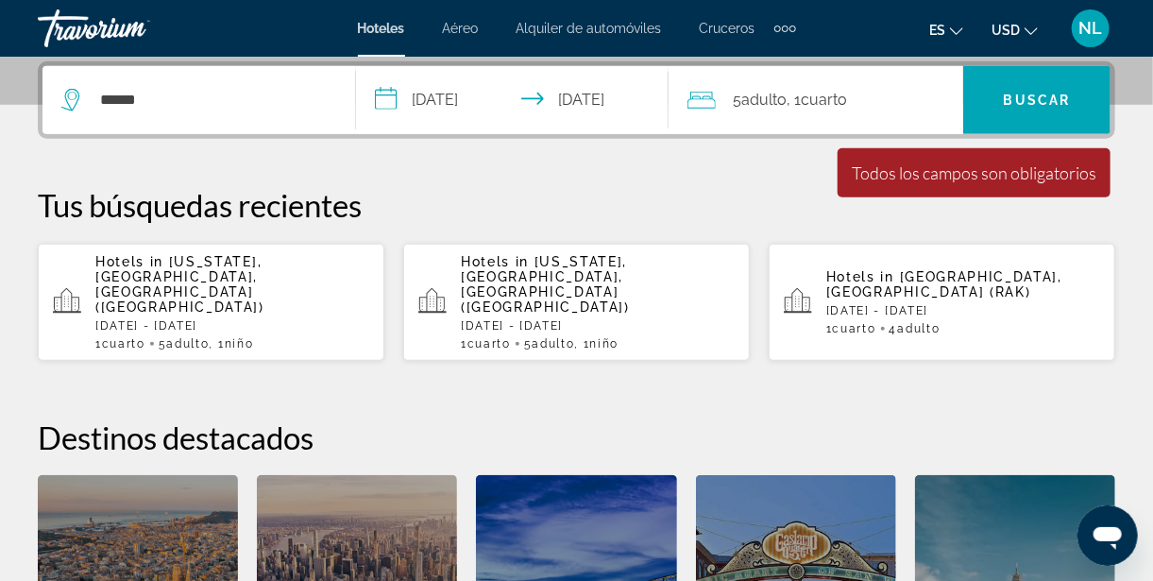
click at [994, 171] on div "Todos los campos son obligatorios" at bounding box center [974, 172] width 245 height 21
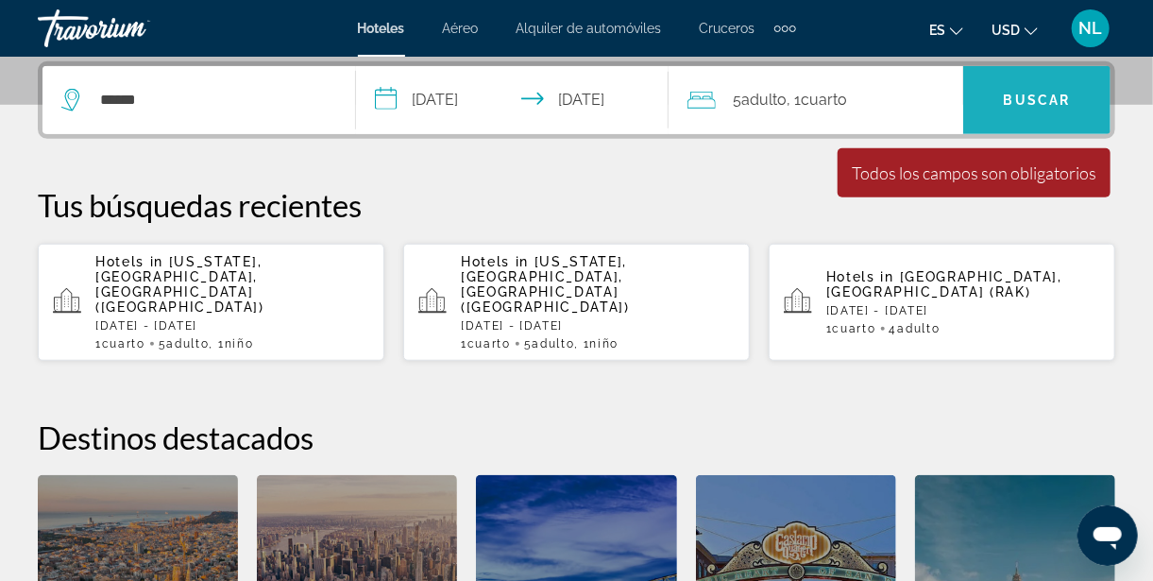
click at [1030, 112] on span "Search widget" at bounding box center [1037, 99] width 147 height 45
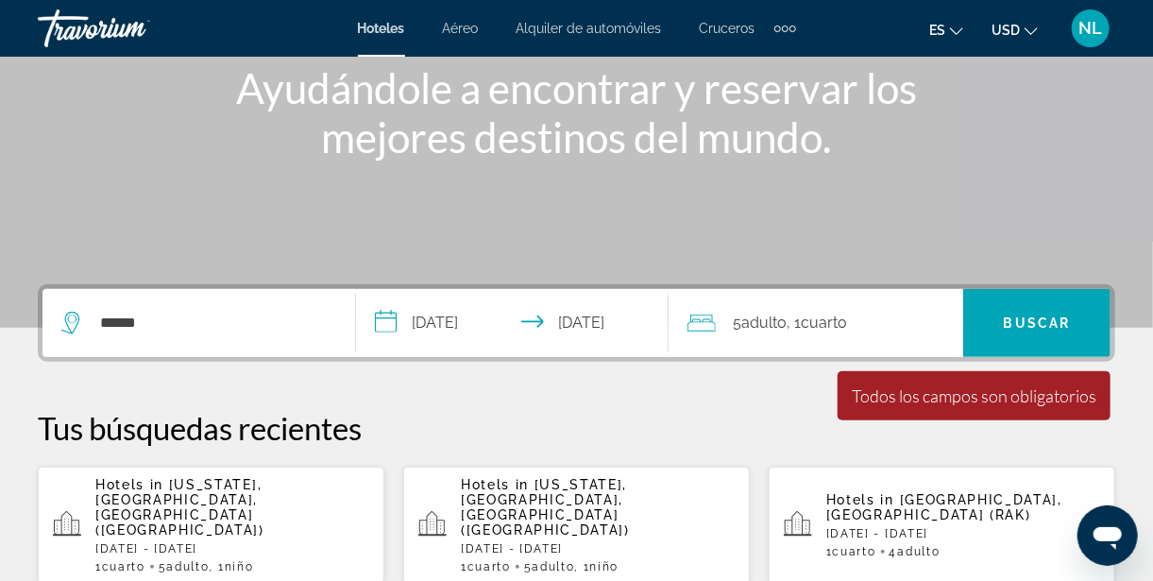
scroll to position [256, 0]
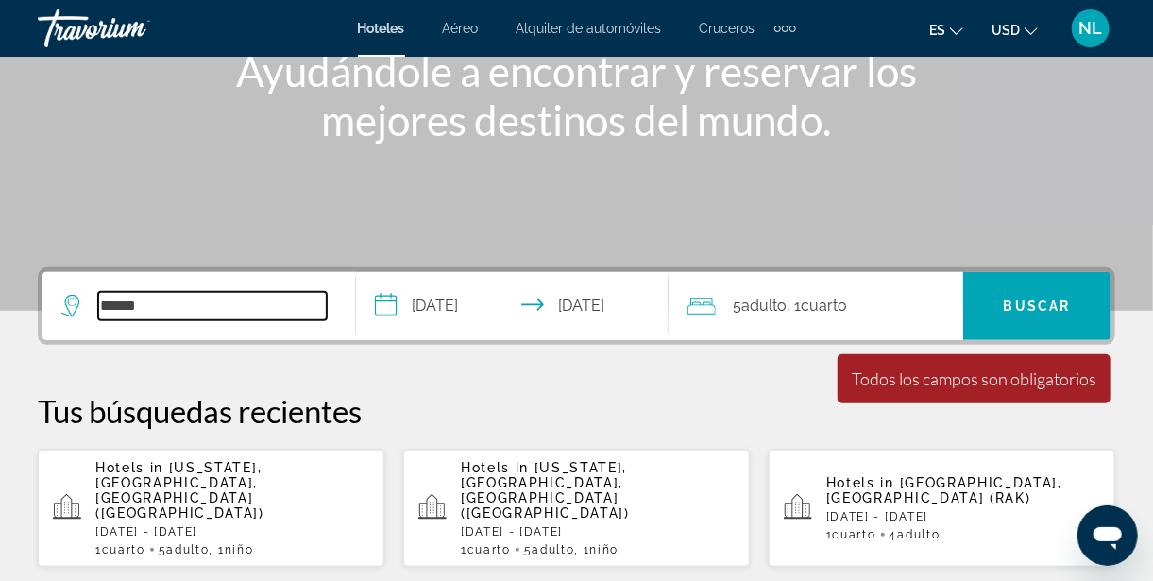
click at [142, 316] on input "******" at bounding box center [212, 306] width 229 height 28
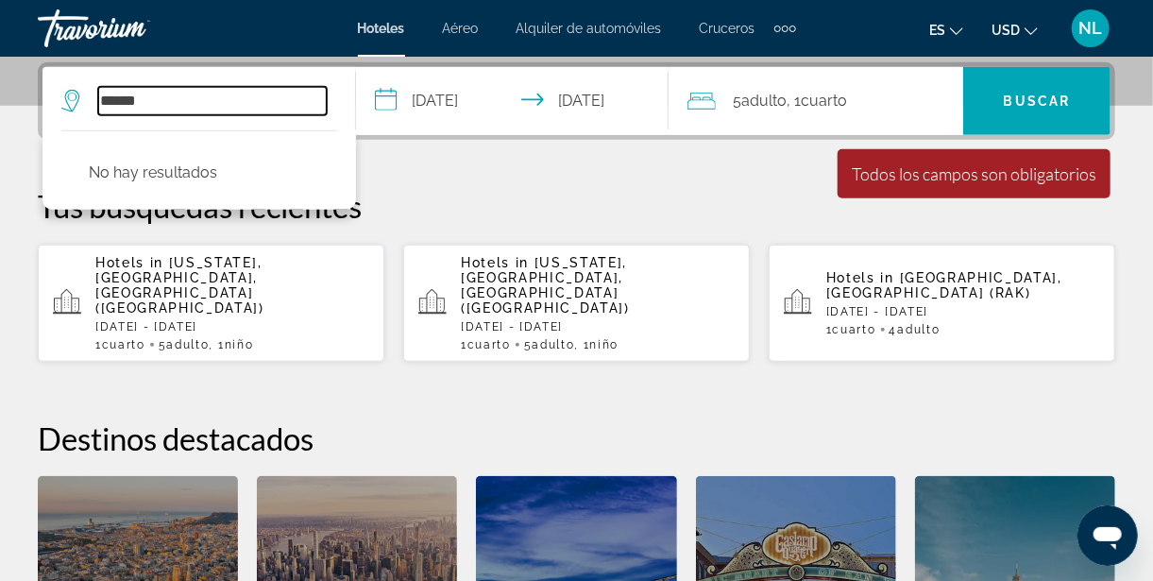
scroll to position [462, 0]
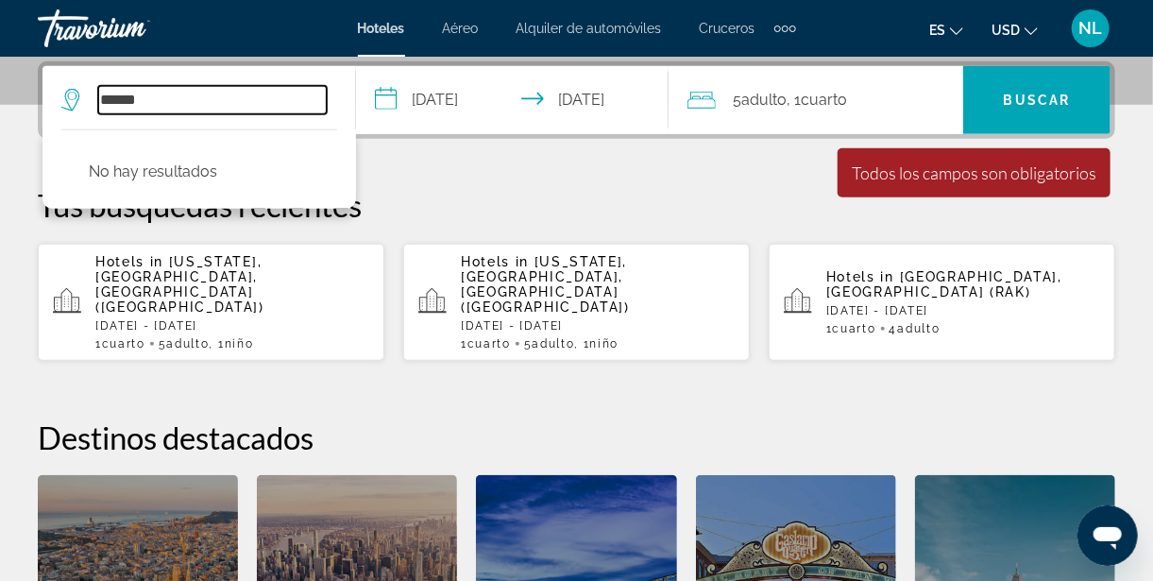
click at [161, 99] on input "******" at bounding box center [212, 100] width 229 height 28
type input "*"
click at [1061, 105] on span "Buscar" at bounding box center [1037, 100] width 67 height 15
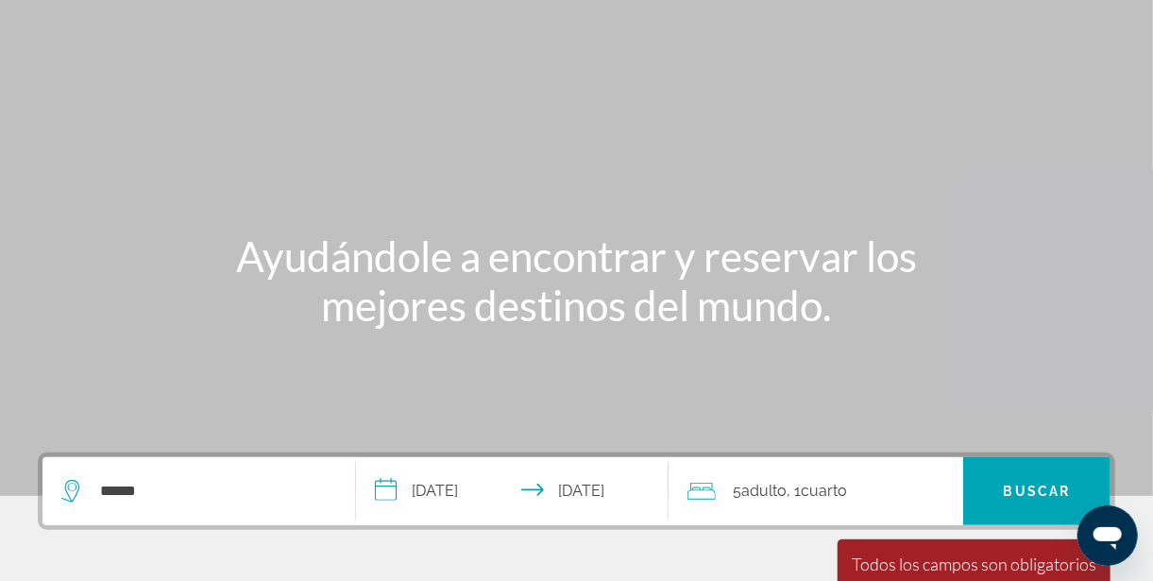
scroll to position [0, 0]
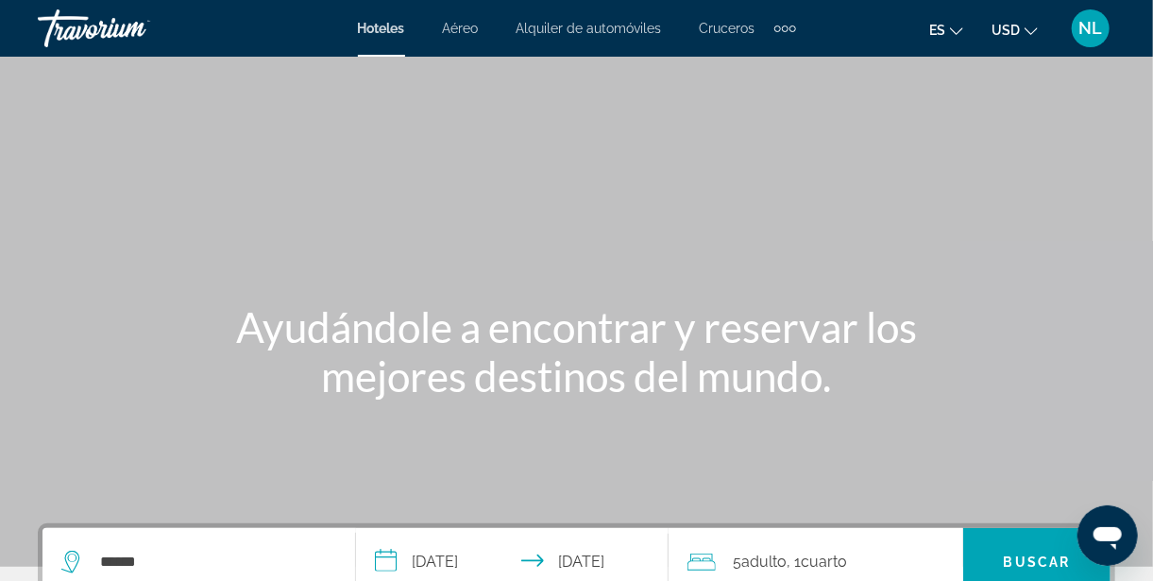
click at [391, 30] on span "Hoteles" at bounding box center [381, 28] width 47 height 15
click at [101, 562] on input "******" at bounding box center [212, 562] width 229 height 28
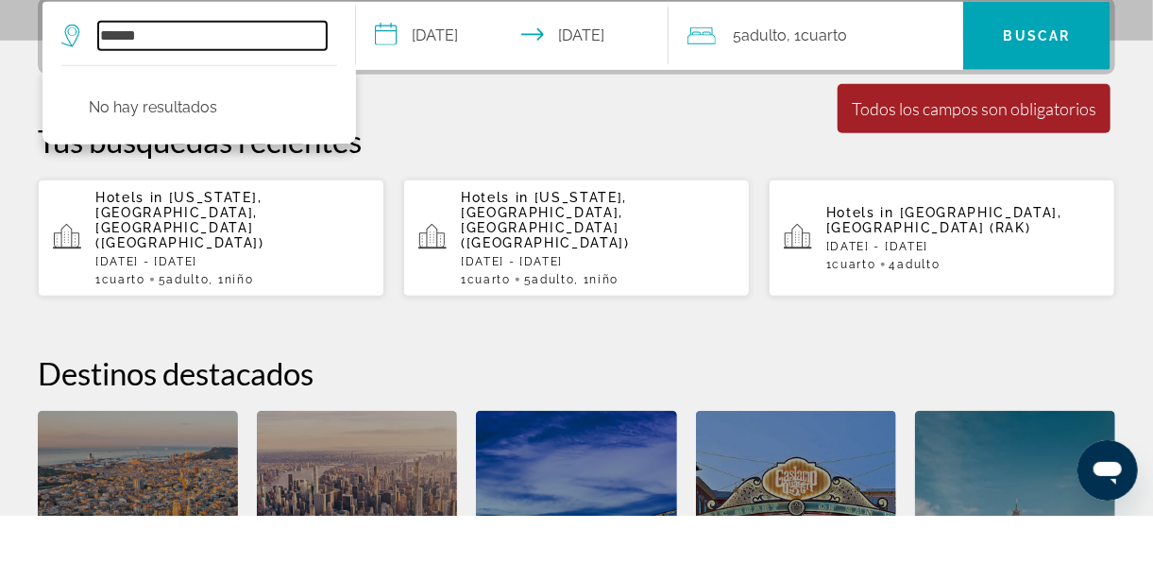
scroll to position [462, 0]
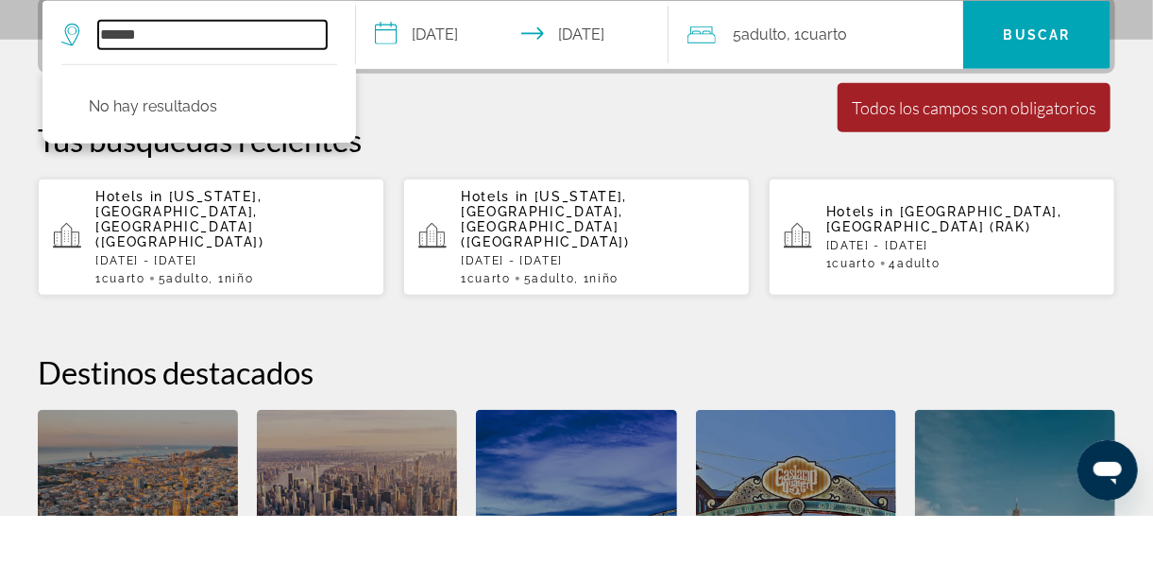
click at [139, 100] on input "******" at bounding box center [212, 100] width 229 height 28
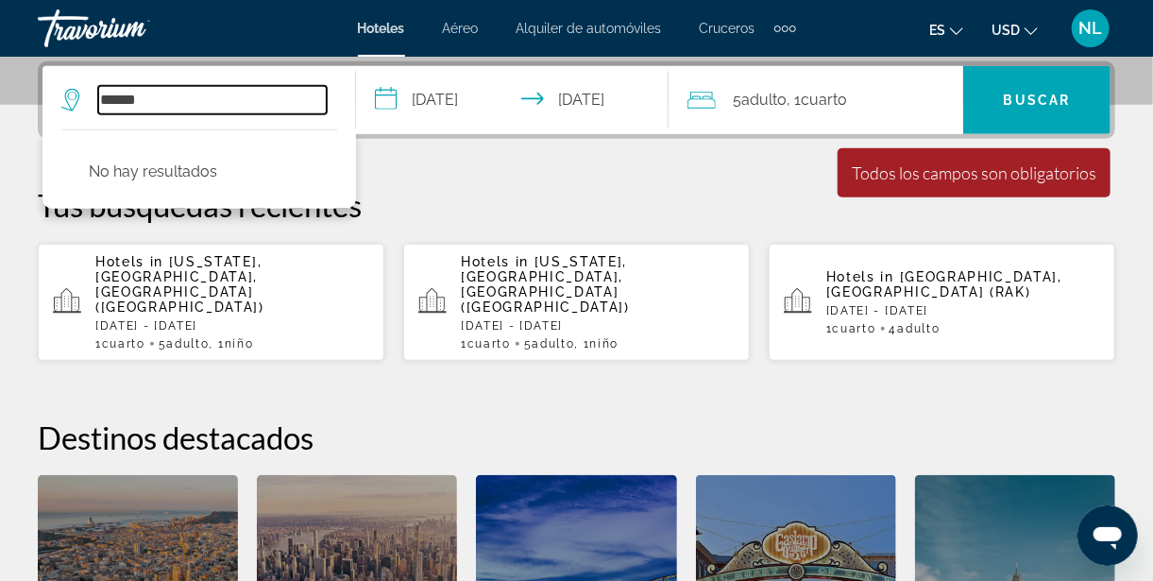
click at [159, 102] on input "******" at bounding box center [212, 100] width 229 height 28
type input "*"
click at [165, 103] on input "Search widget" at bounding box center [212, 100] width 229 height 28
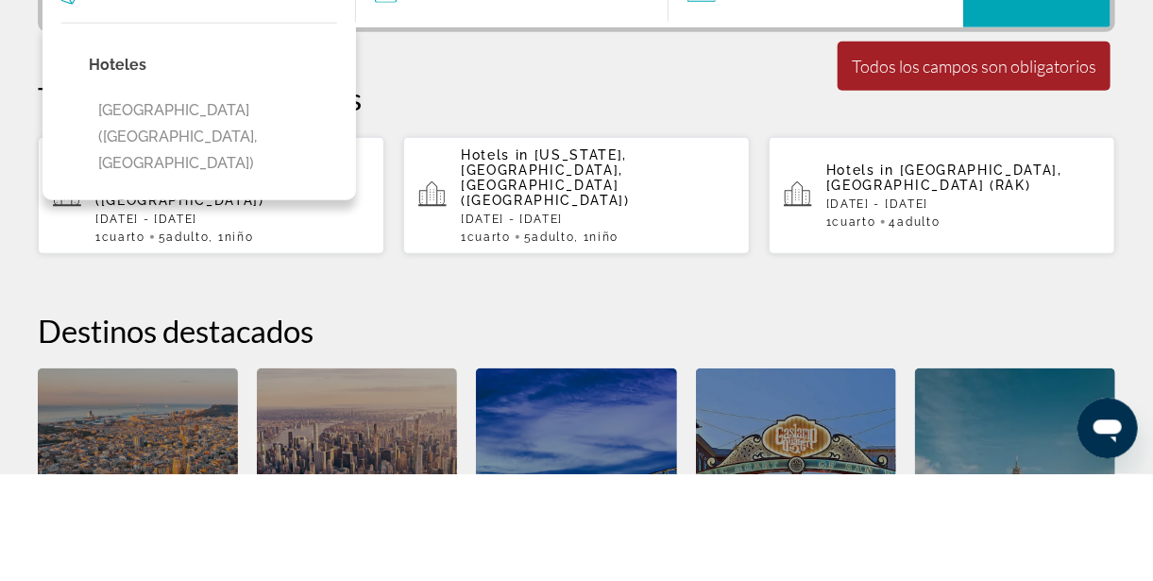
click at [213, 211] on button "Egipcio Hotel Boutique (Veracruz, MX)" at bounding box center [213, 243] width 248 height 89
type input "**********"
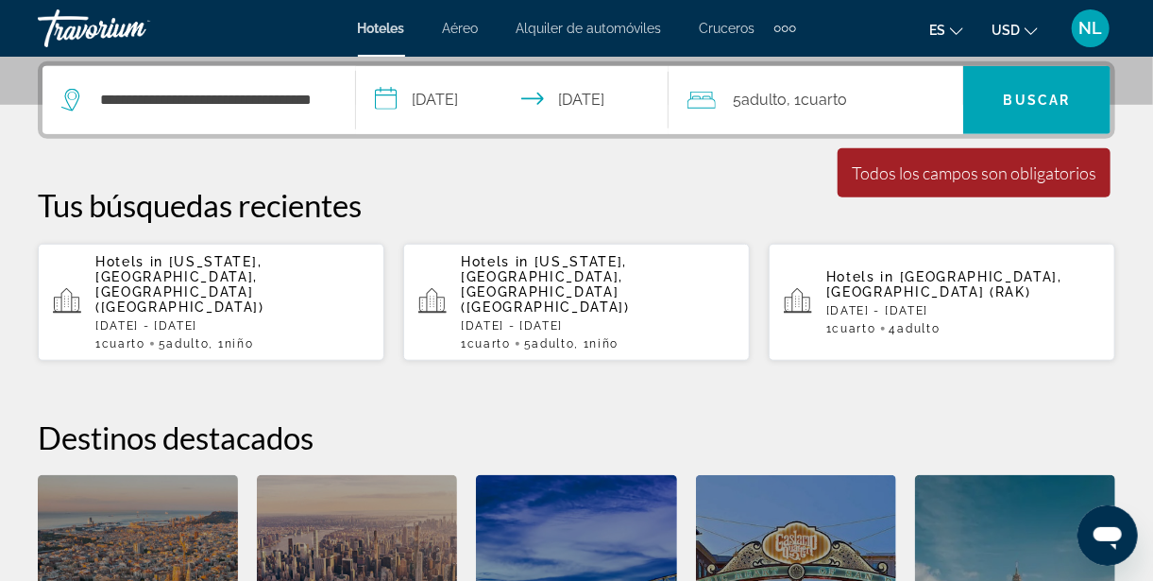
click at [1037, 111] on span "Search widget" at bounding box center [1037, 99] width 147 height 45
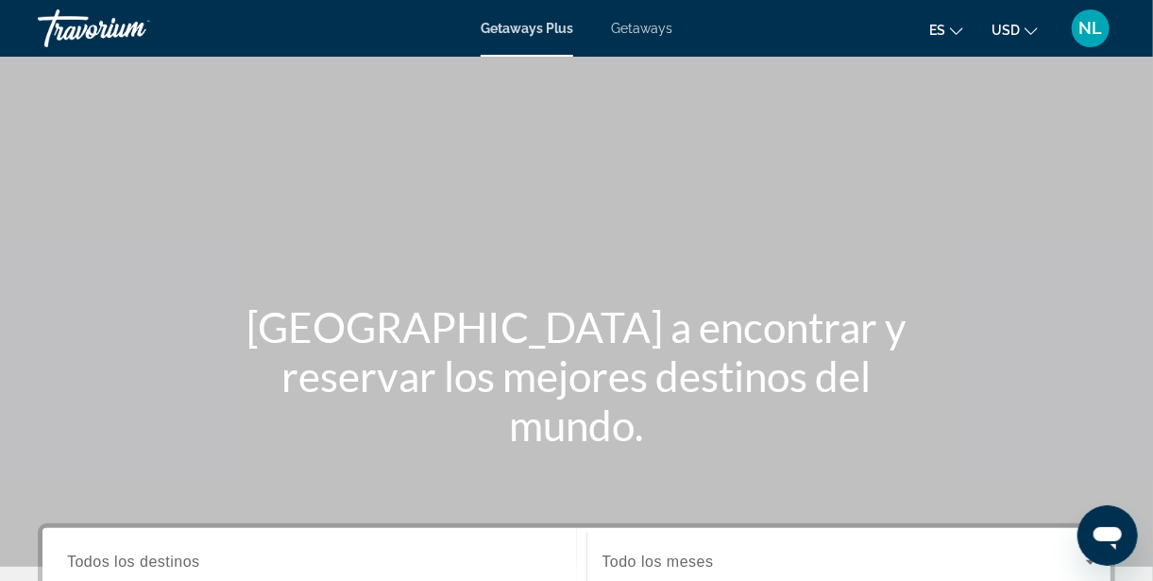
click at [633, 32] on span "Getaways" at bounding box center [641, 28] width 61 height 15
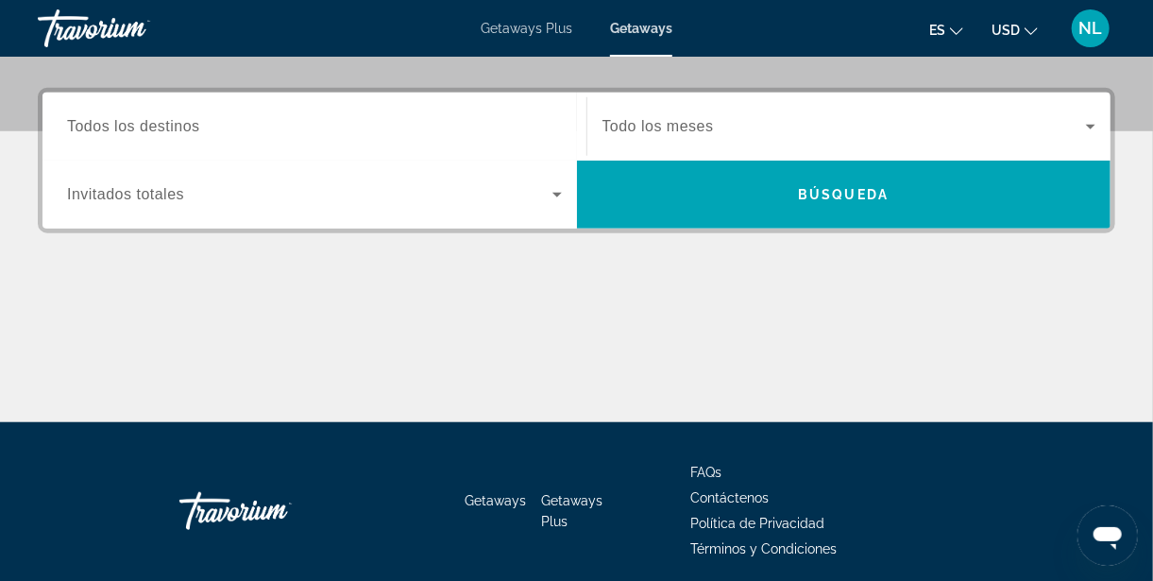
scroll to position [436, 0]
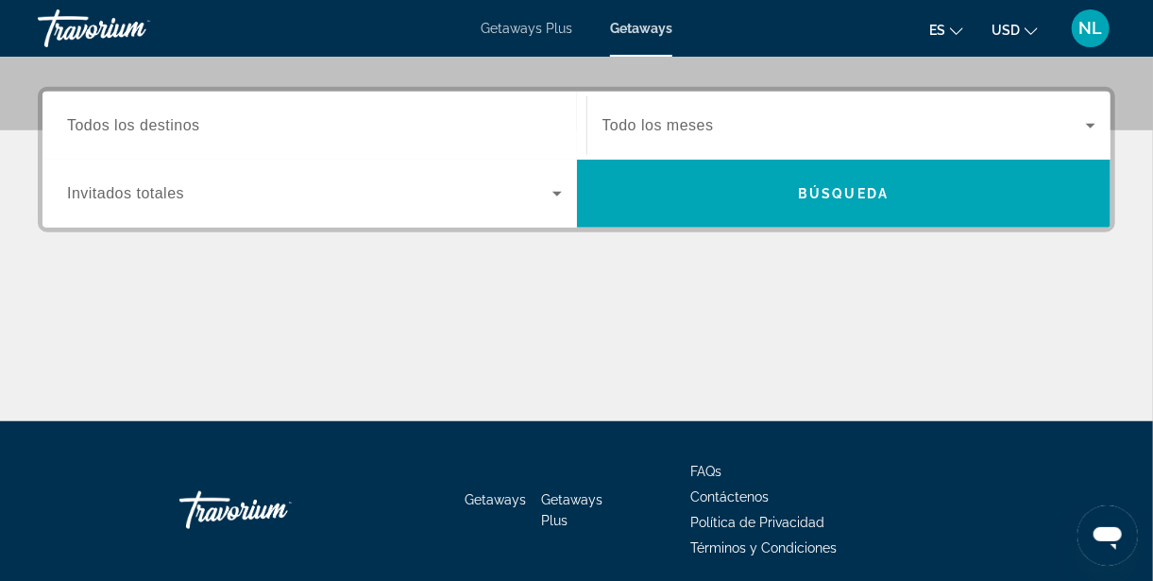
click at [487, 494] on span "Getaways" at bounding box center [495, 499] width 61 height 15
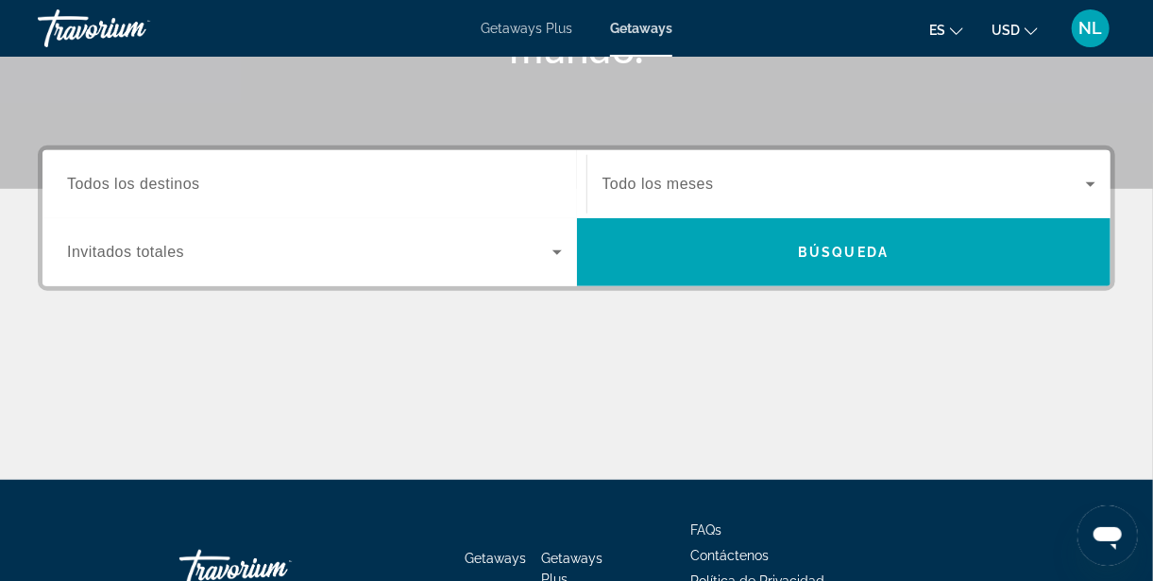
scroll to position [446, 0]
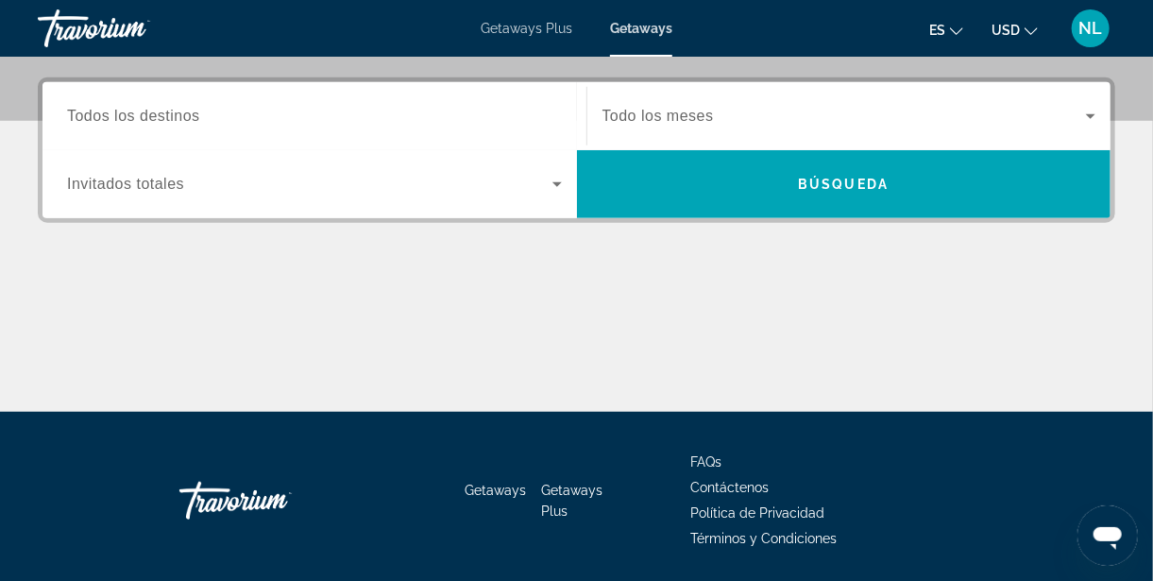
click at [564, 484] on span "Getaways Plus" at bounding box center [571, 501] width 61 height 36
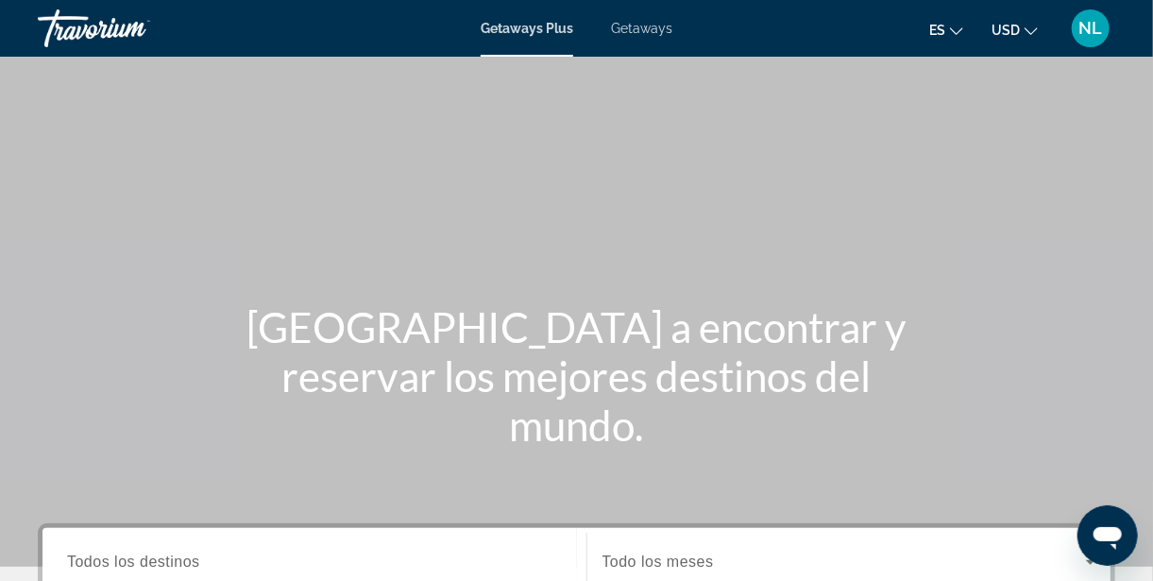
click at [653, 27] on span "Getaways" at bounding box center [641, 28] width 61 height 15
